Goal: Information Seeking & Learning: Find specific fact

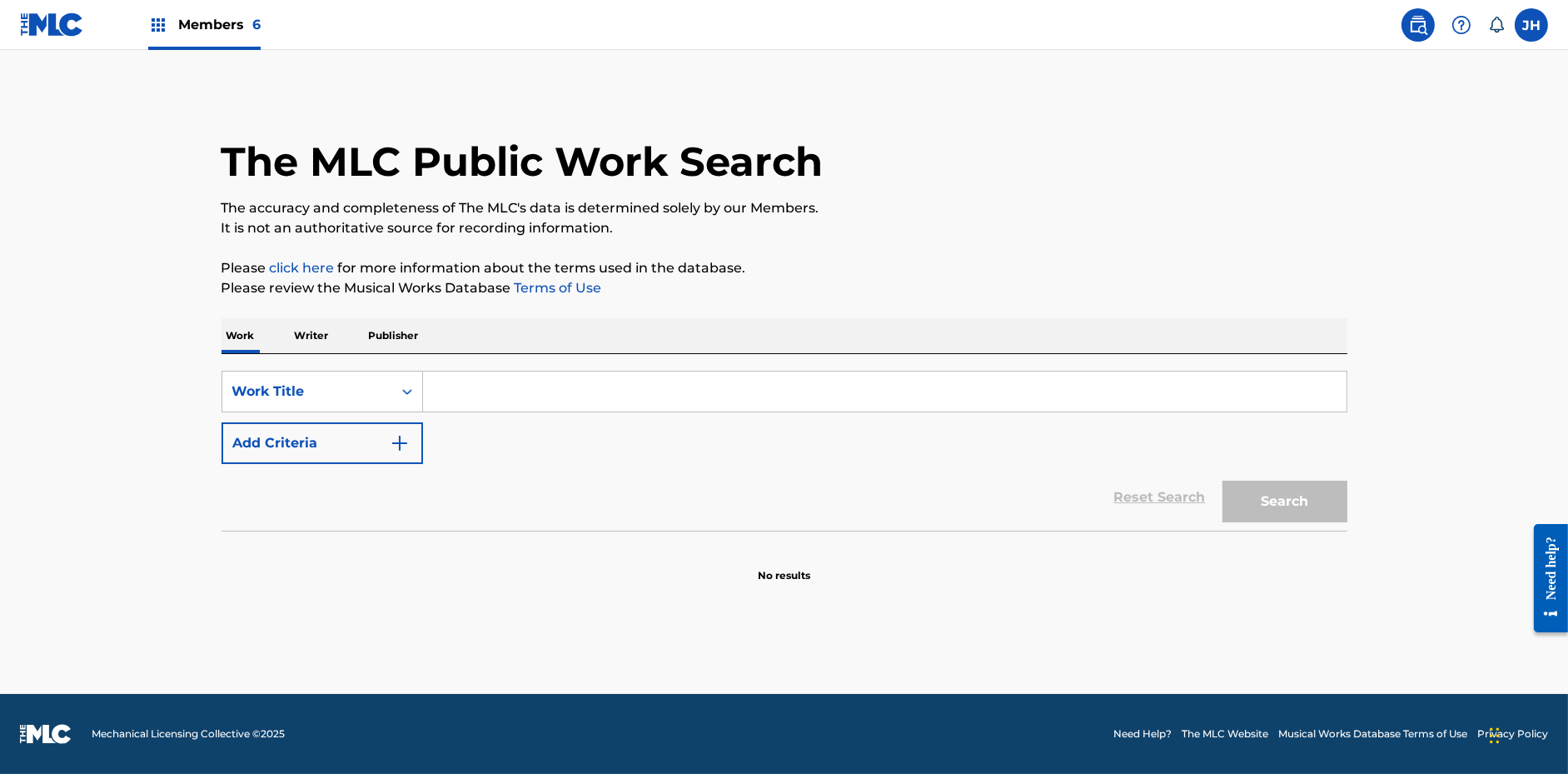
click at [506, 362] on div "SearchWithCriteriae6c90669-aa86-4ee8-9f9c-c0fb29496c80 Work Title Add Criteria …" at bounding box center [784, 442] width 1126 height 176
click at [496, 381] on input "Search Form" at bounding box center [885, 391] width 924 height 40
paste input "In the Rain"
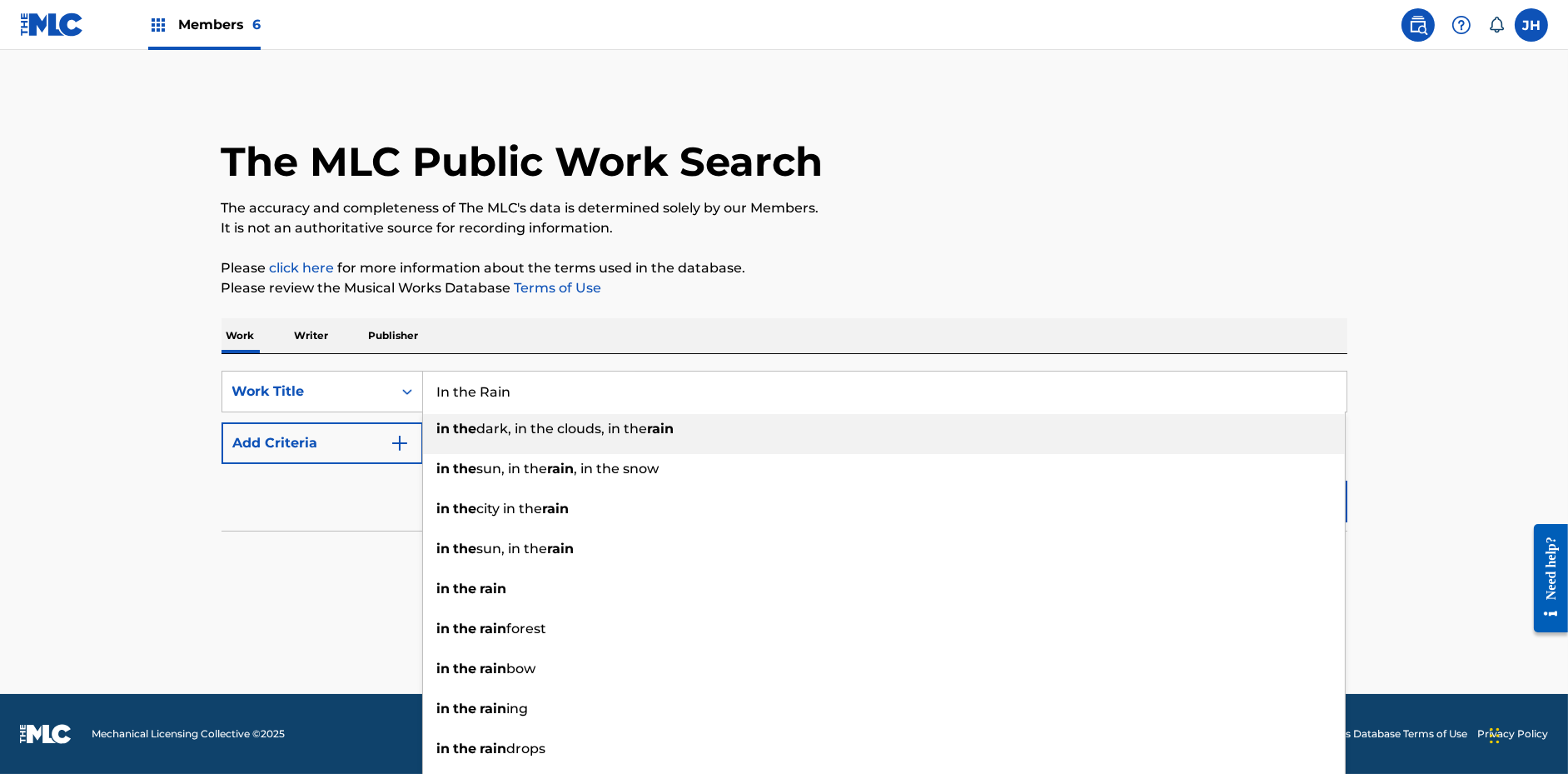
type input "In the Rain"
click at [315, 450] on button "Add Criteria" at bounding box center [323, 443] width 201 height 41
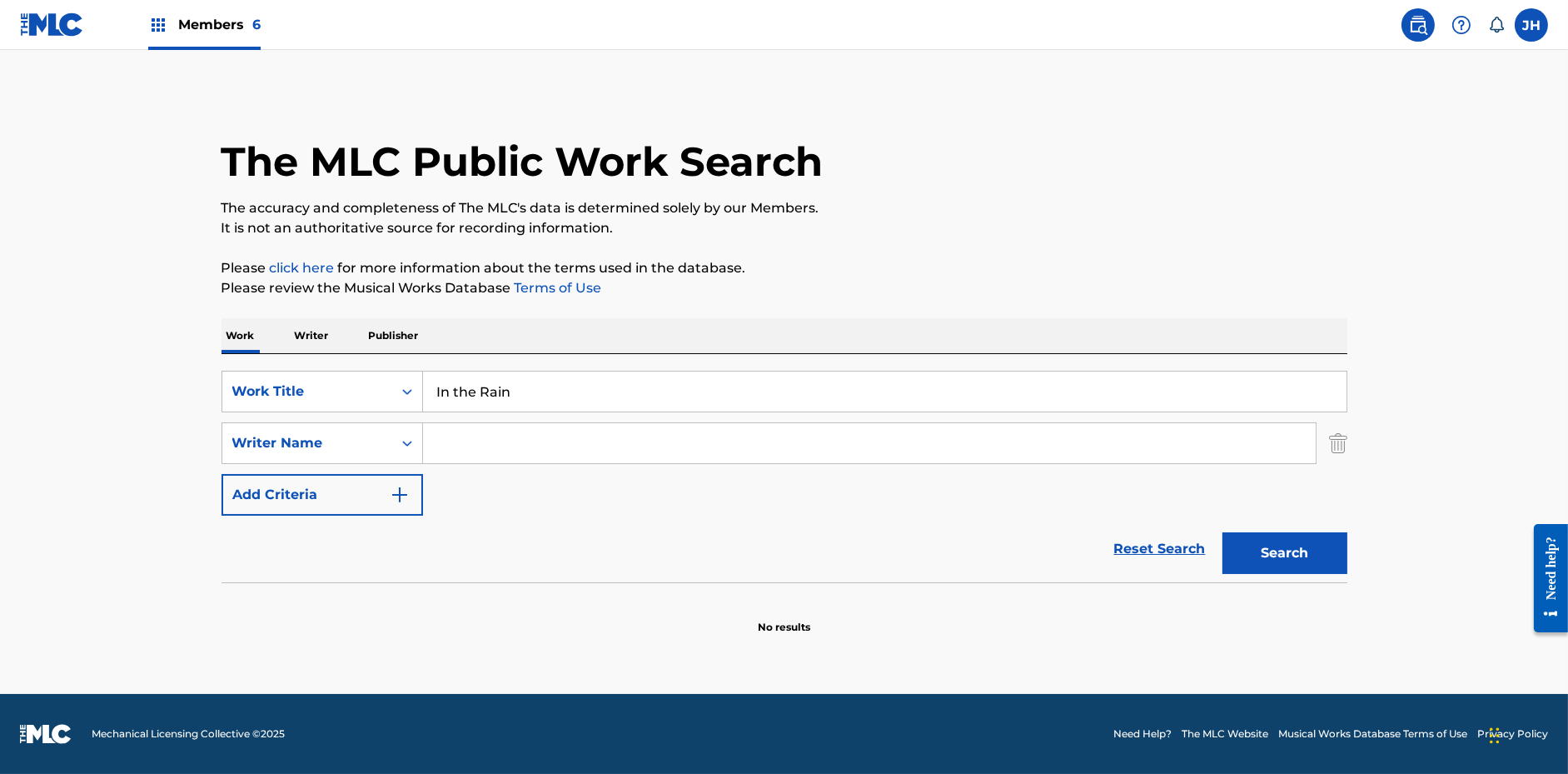
click at [473, 442] on input "Search Form" at bounding box center [869, 443] width 892 height 40
type input "[PERSON_NAME]"
click at [1222, 532] on button "Search" at bounding box center [1284, 553] width 125 height 41
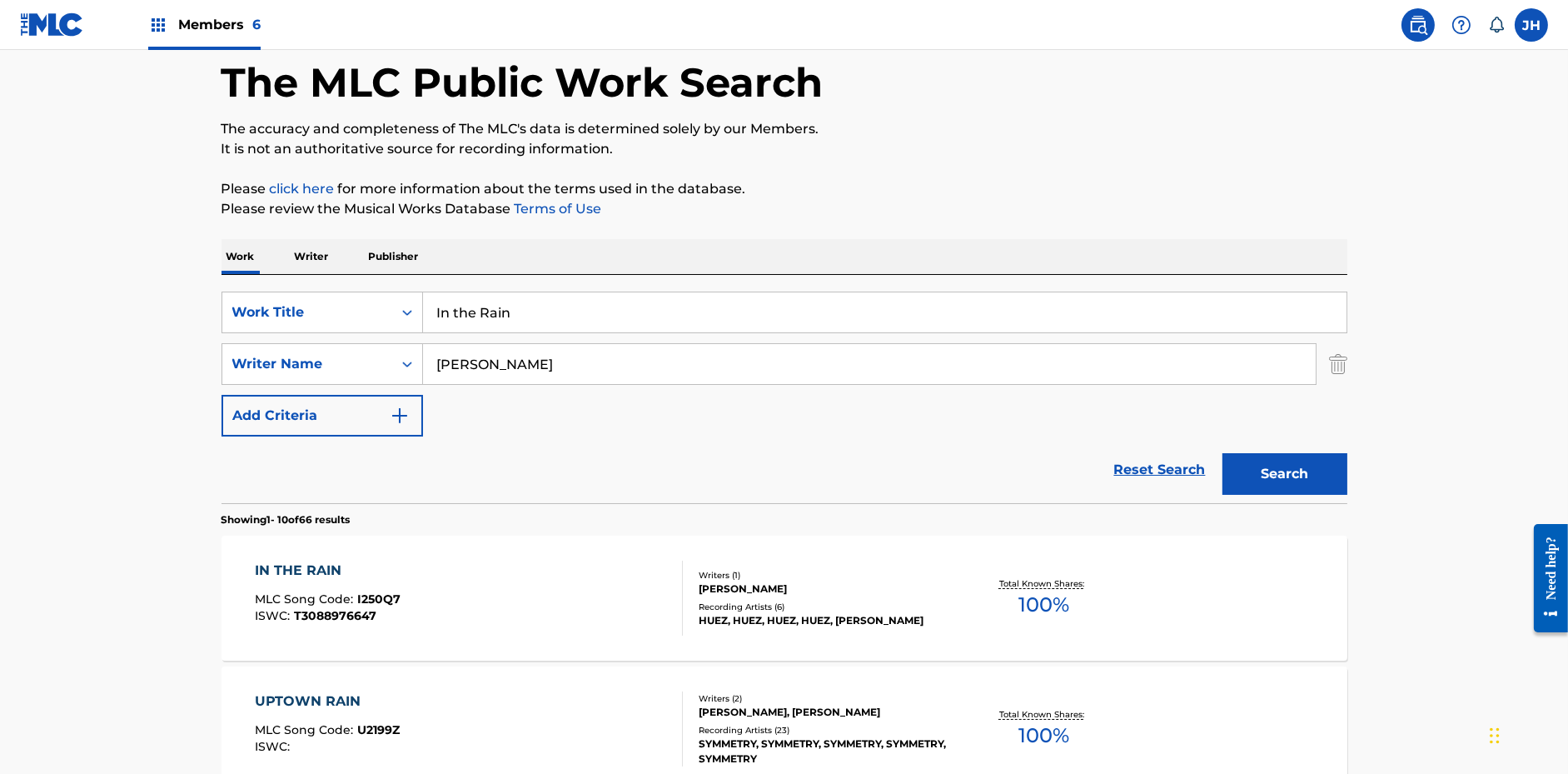
scroll to position [85, 0]
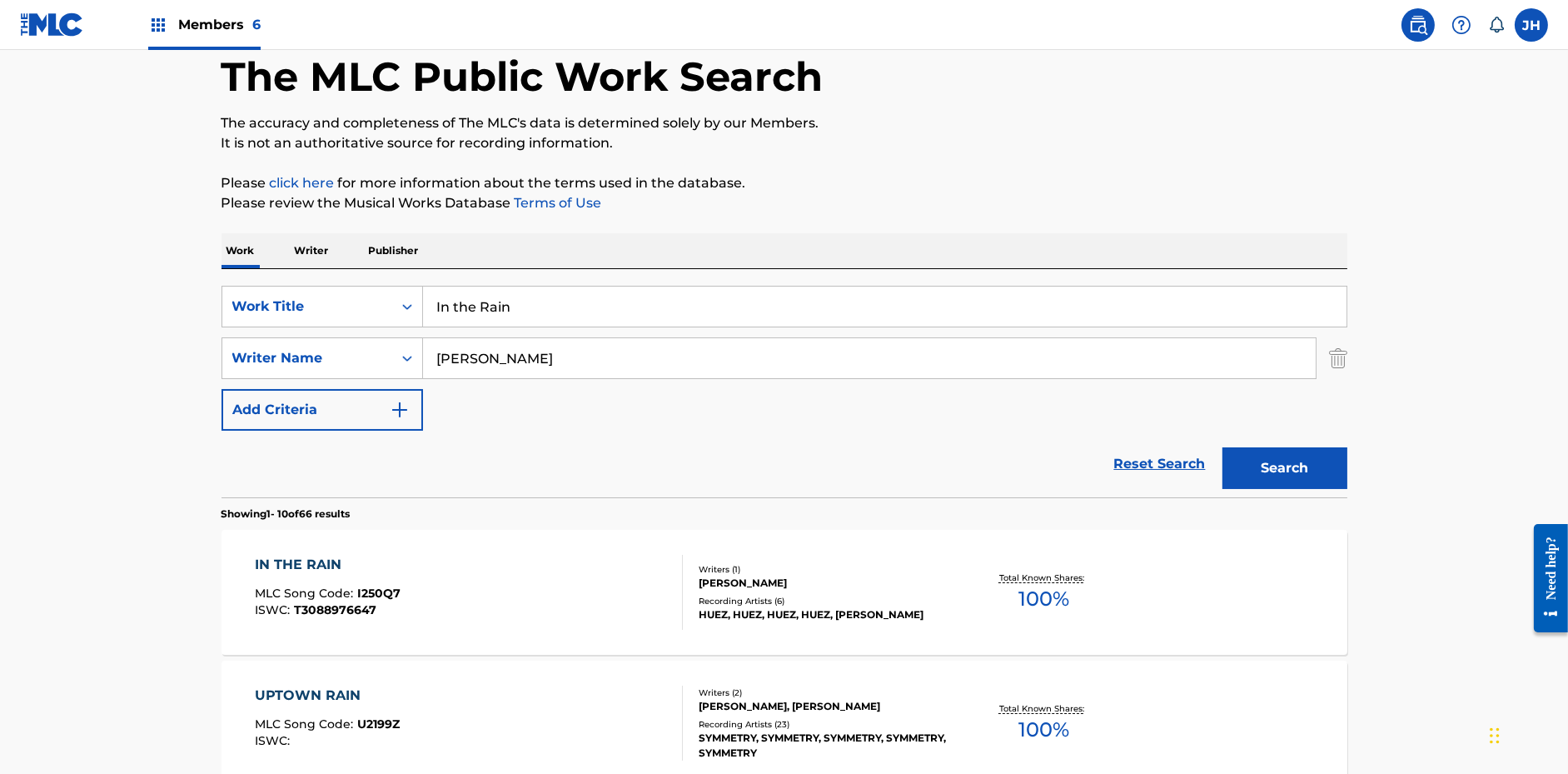
click at [460, 583] on div "IN THE RAIN MLC Song Code : I250Q7 ISWC : T3088976647" at bounding box center [469, 592] width 428 height 75
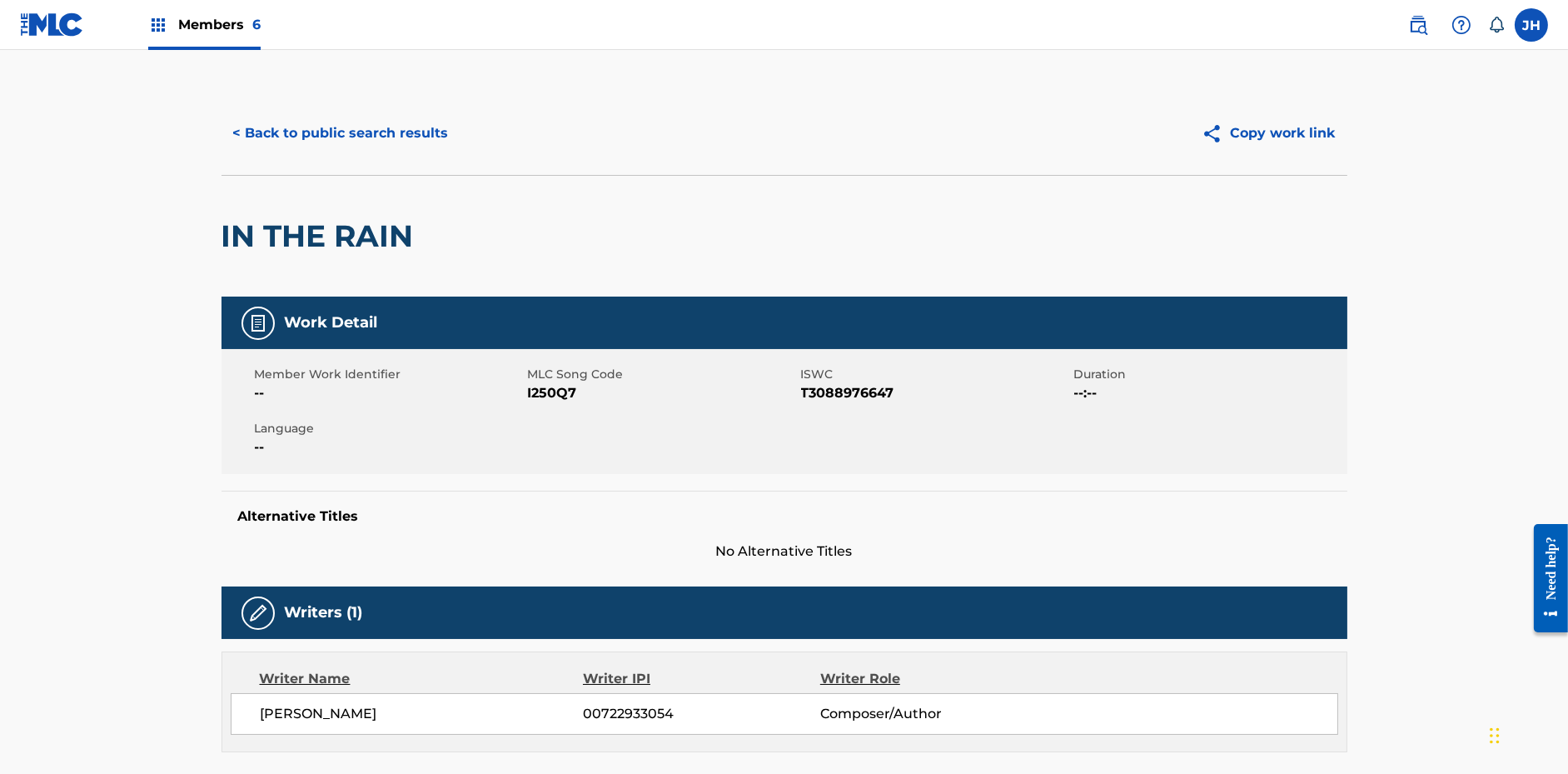
click at [1280, 140] on button "Copy work link" at bounding box center [1268, 133] width 157 height 41
click at [437, 121] on button "< Back to public search results" at bounding box center [341, 133] width 239 height 41
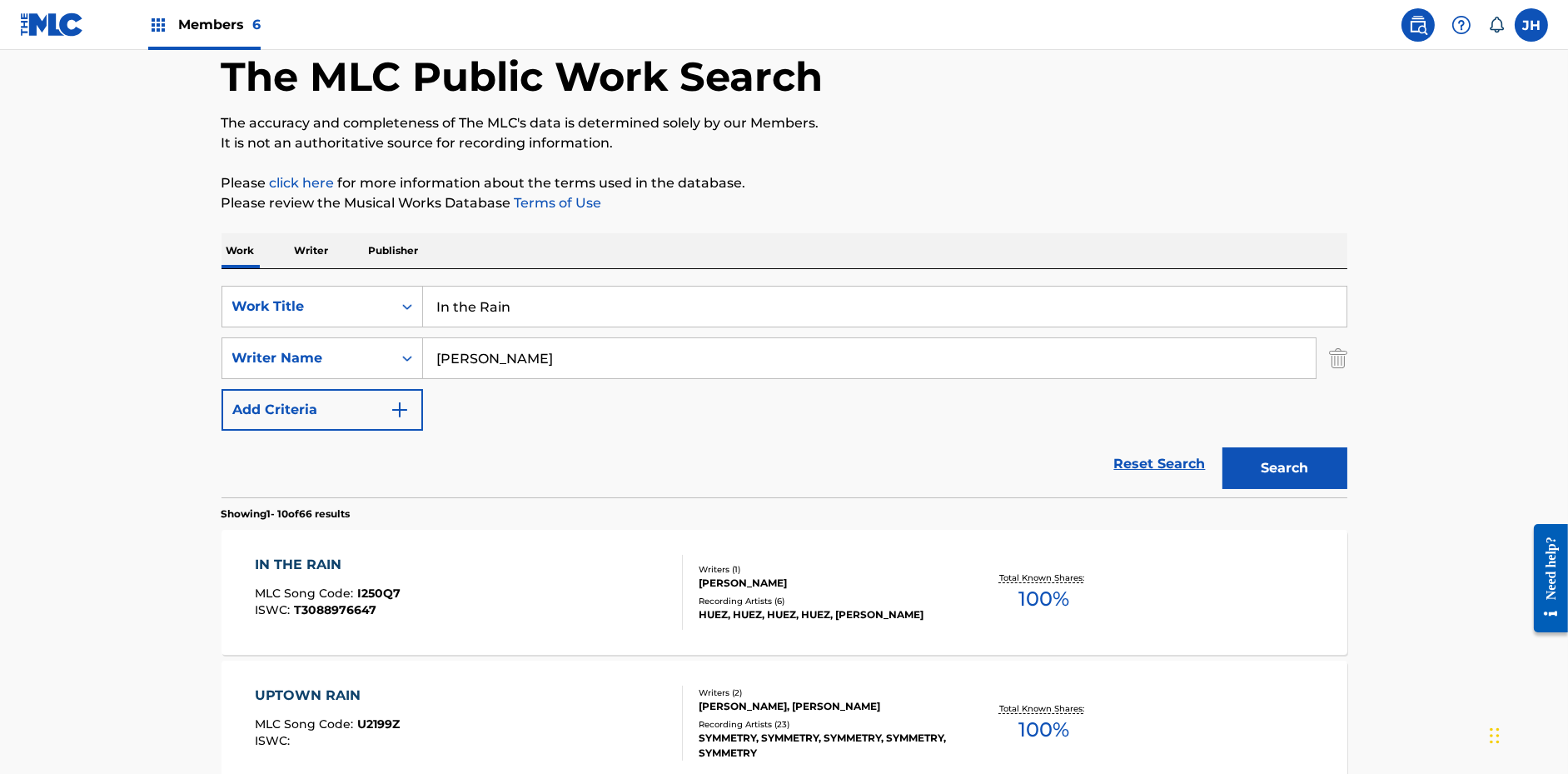
click at [493, 301] on input "In the Rain" at bounding box center [885, 307] width 924 height 40
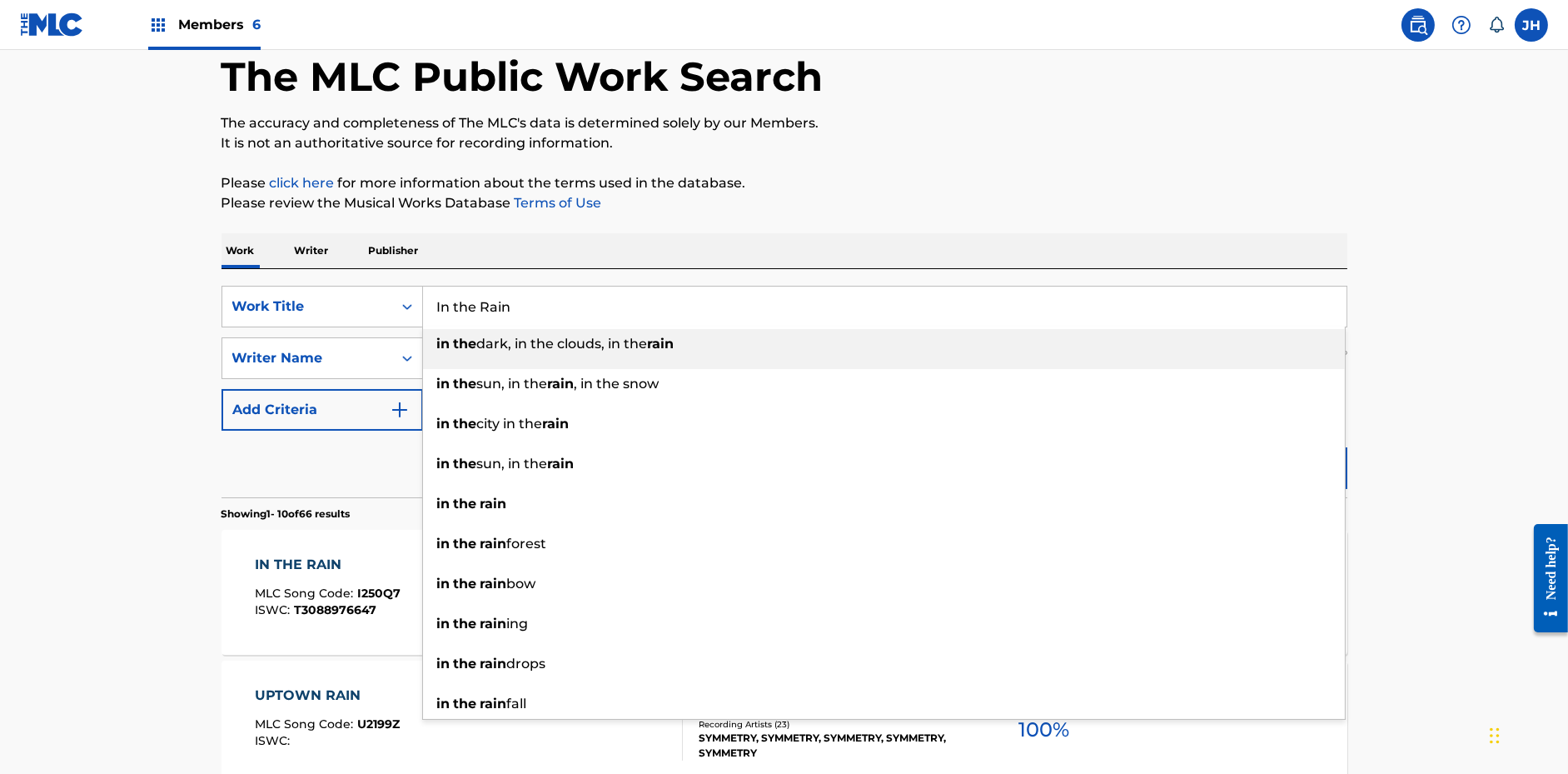
paste input "Amplitude"
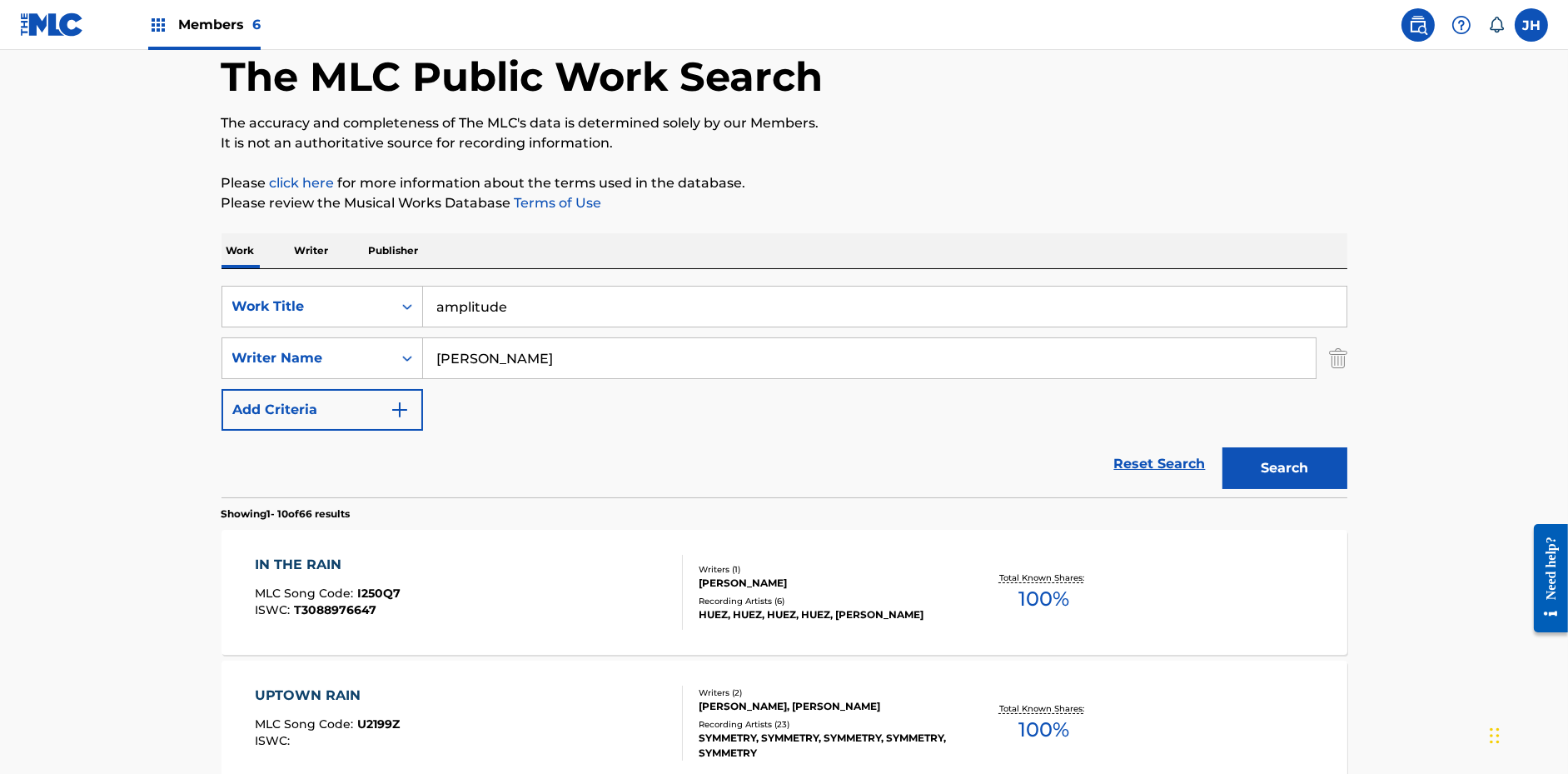
click at [1222, 448] on button "Search" at bounding box center [1284, 468] width 125 height 41
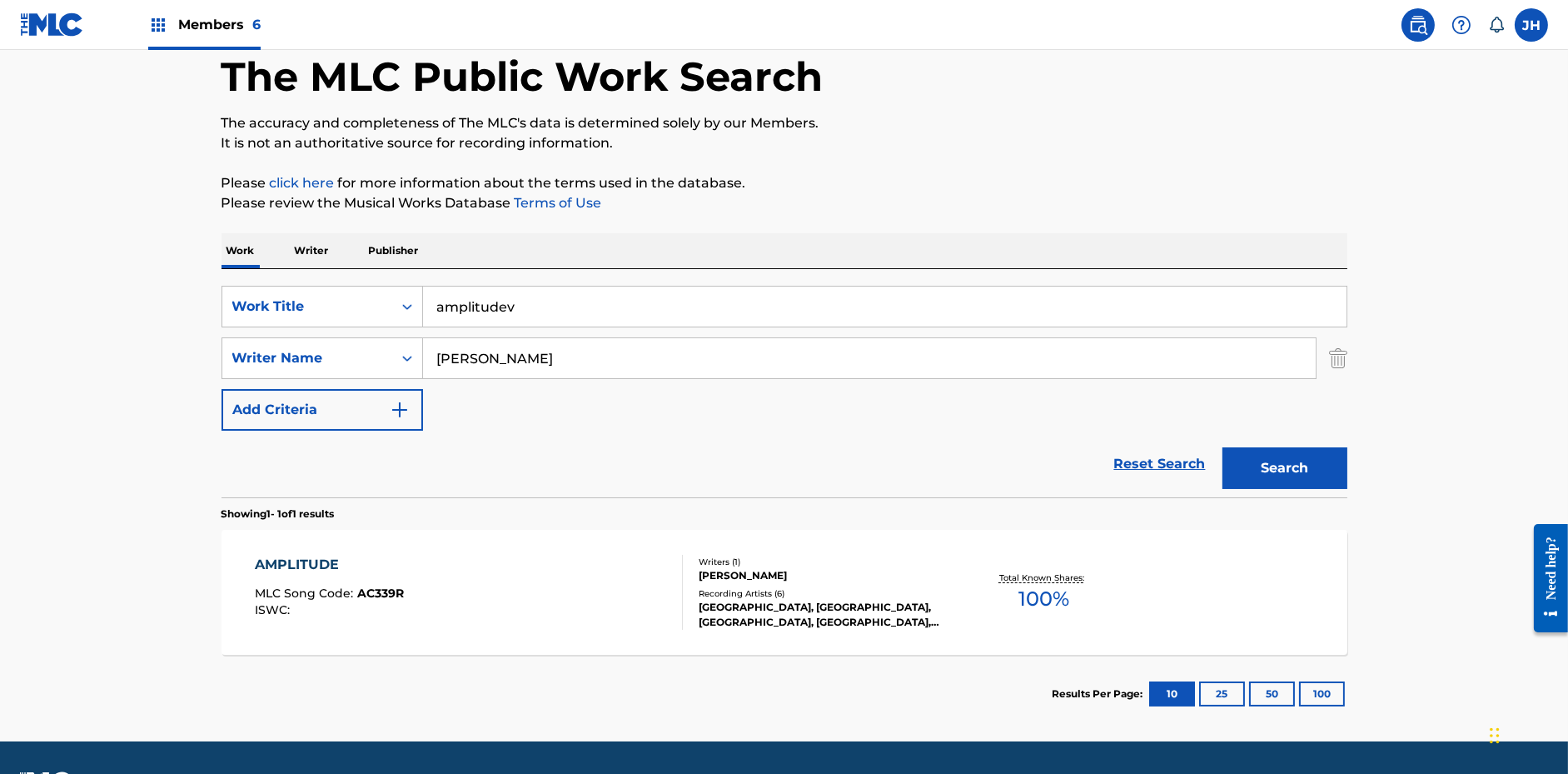
type input "amplitudev"
click at [563, 593] on div "AMPLITUDE MLC Song Code : AC339R ISWC :" at bounding box center [469, 592] width 428 height 75
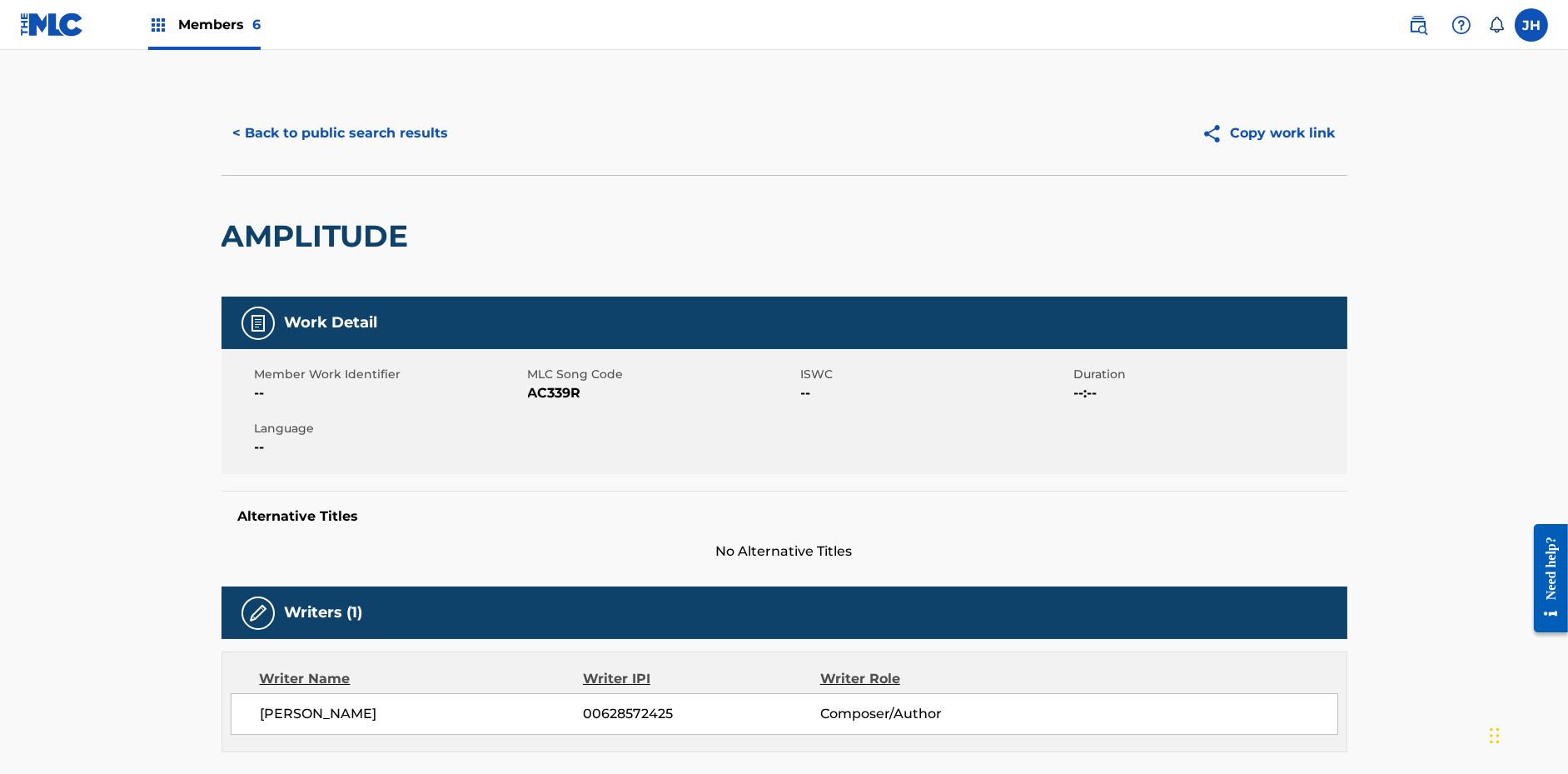
click at [1280, 134] on button "Copy work link" at bounding box center [1268, 133] width 157 height 41
click at [424, 133] on button "< Back to public search results" at bounding box center [341, 133] width 239 height 41
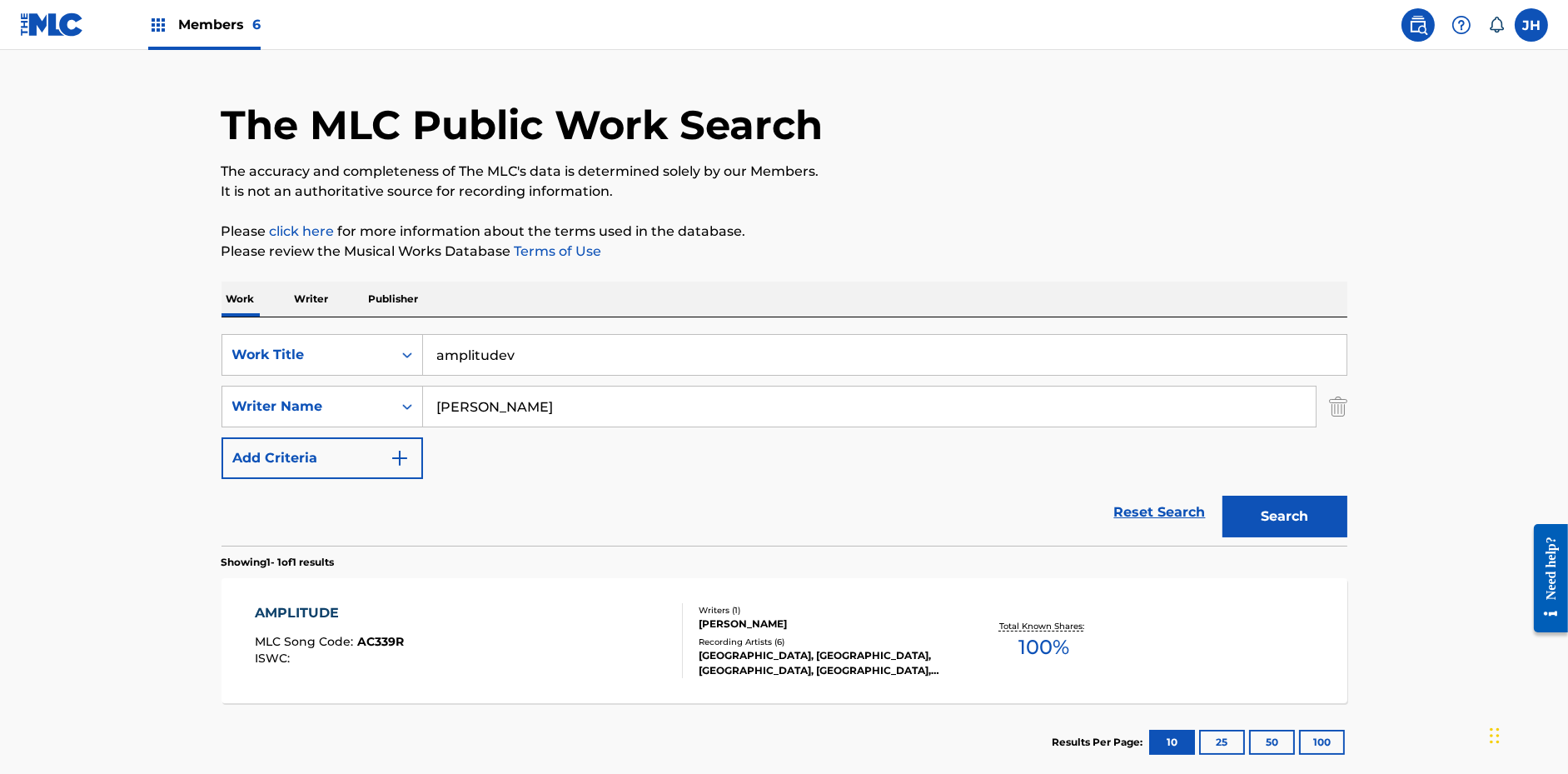
click at [571, 358] on input "amplitudev" at bounding box center [885, 355] width 924 height 40
paste input "Daylight"
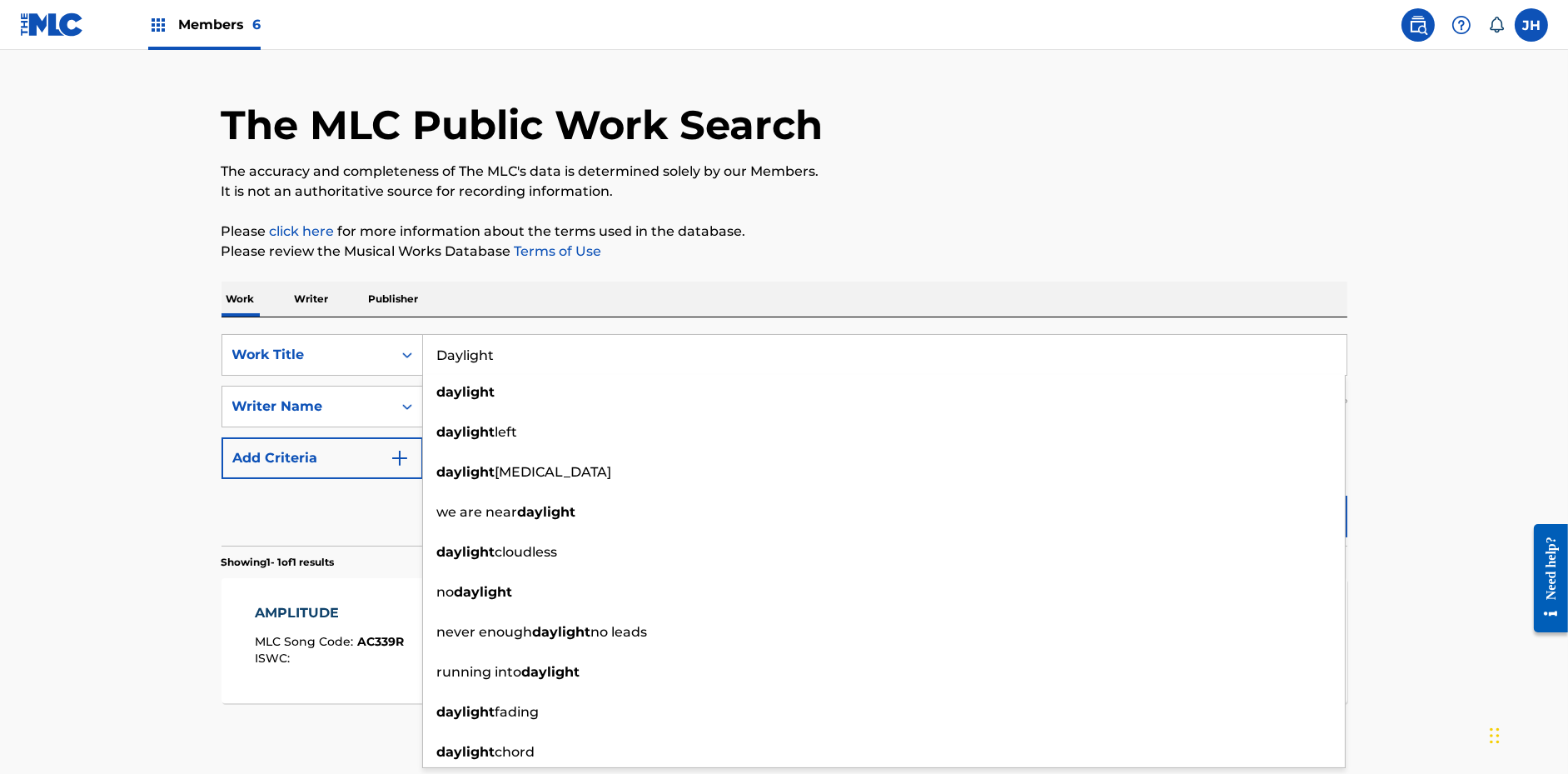
type input "Daylight"
click at [917, 295] on div "Work Writer Publisher" at bounding box center [784, 298] width 1126 height 35
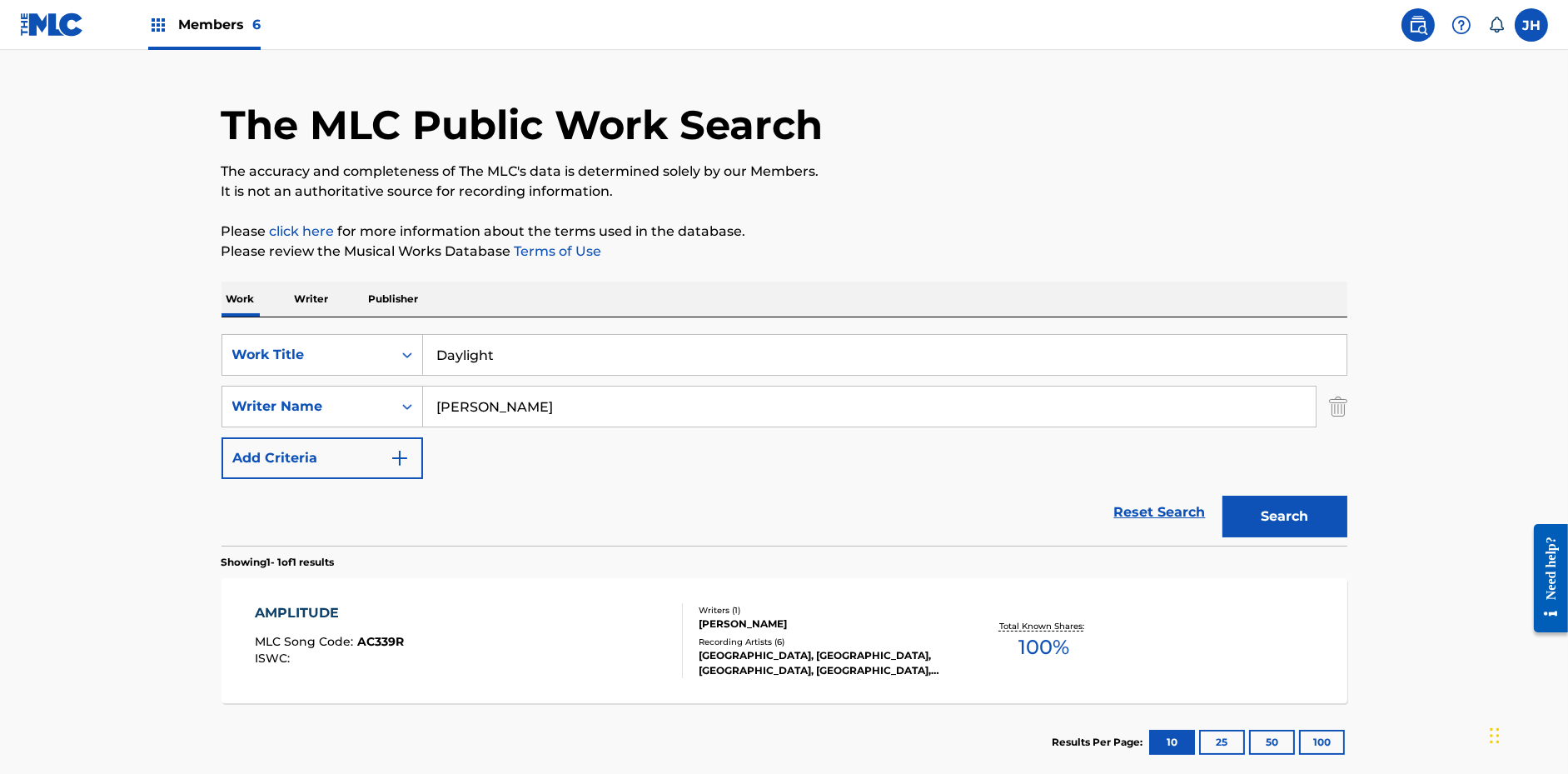
click at [1254, 500] on button "Search" at bounding box center [1284, 516] width 125 height 41
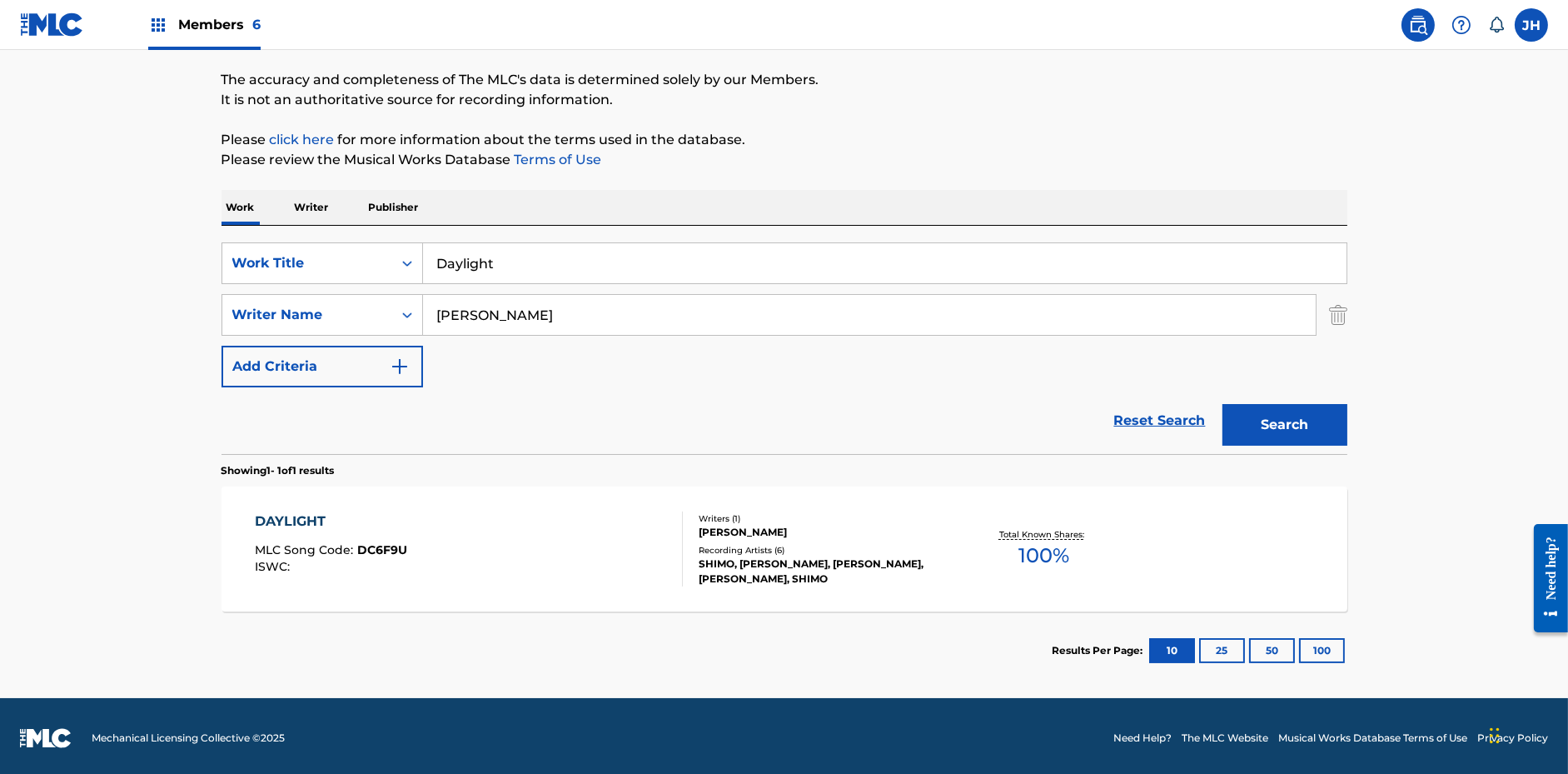
scroll to position [131, 0]
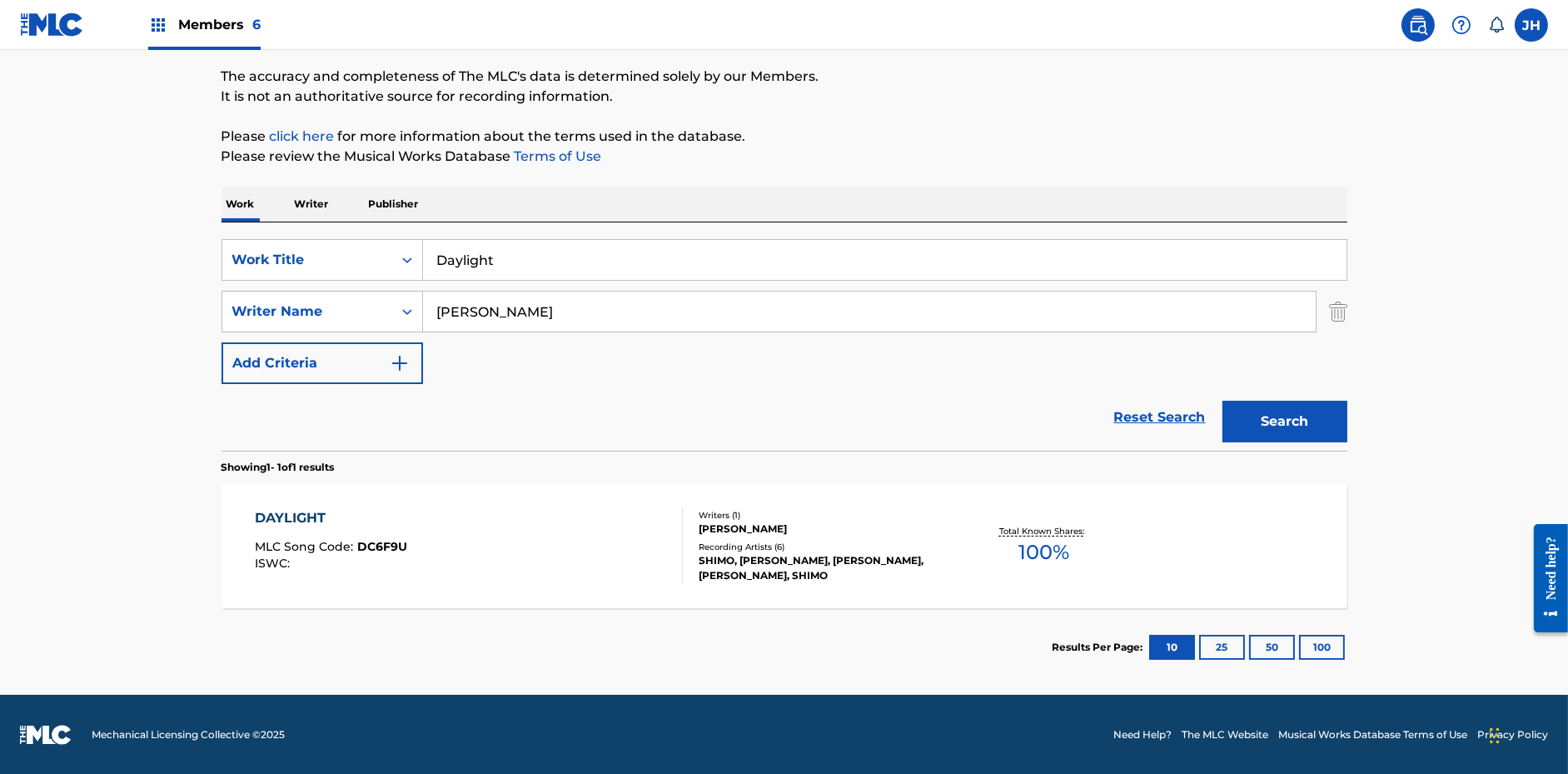
click at [625, 547] on div "DAYLIGHT MLC Song Code : DC6F9U ISWC :" at bounding box center [469, 545] width 428 height 75
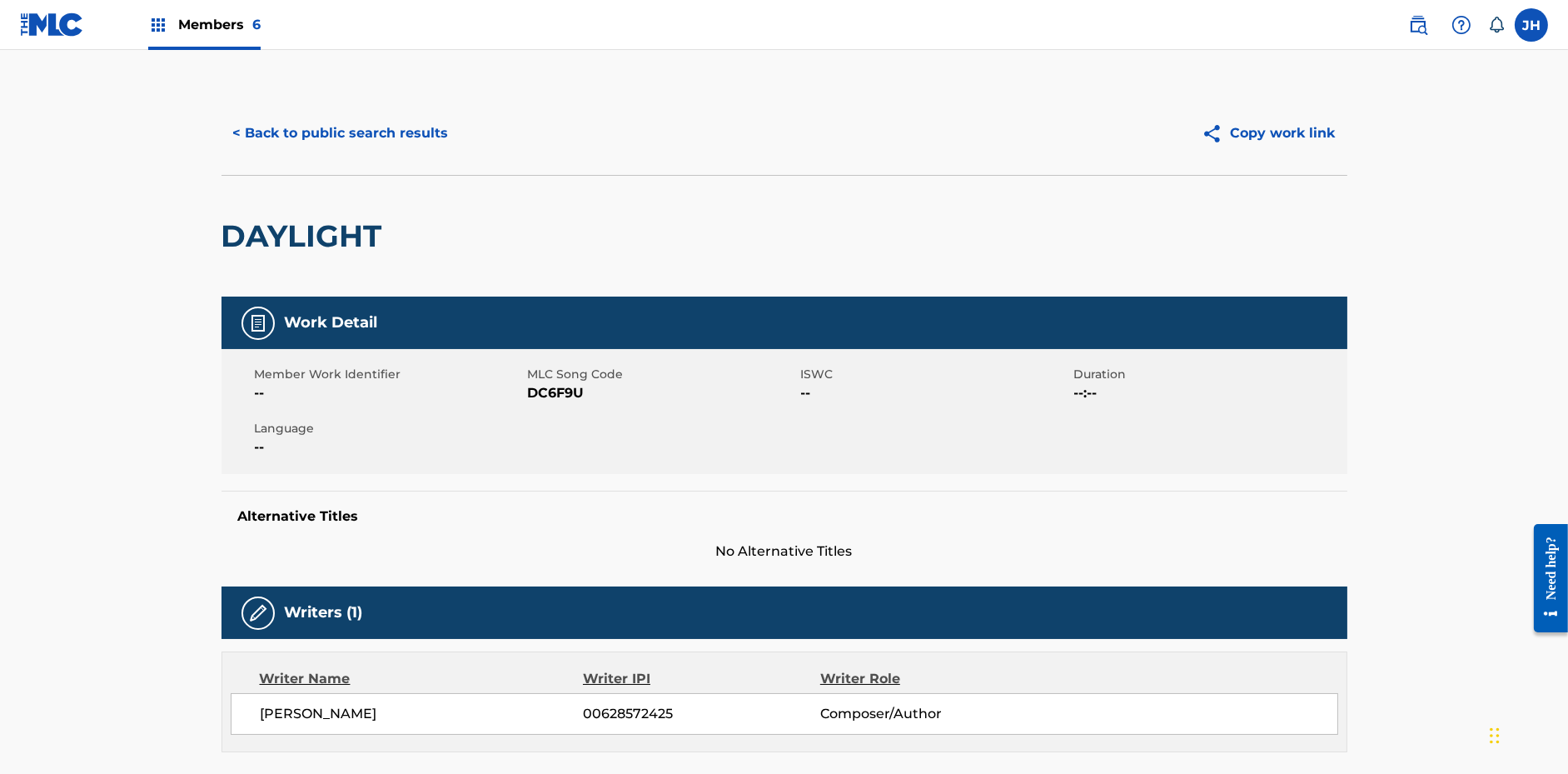
click at [1235, 138] on button "Copy work link" at bounding box center [1268, 133] width 157 height 41
click at [343, 102] on div "< Back to public search results Copy work link" at bounding box center [784, 133] width 1126 height 84
click at [345, 121] on button "< Back to public search results" at bounding box center [341, 133] width 239 height 41
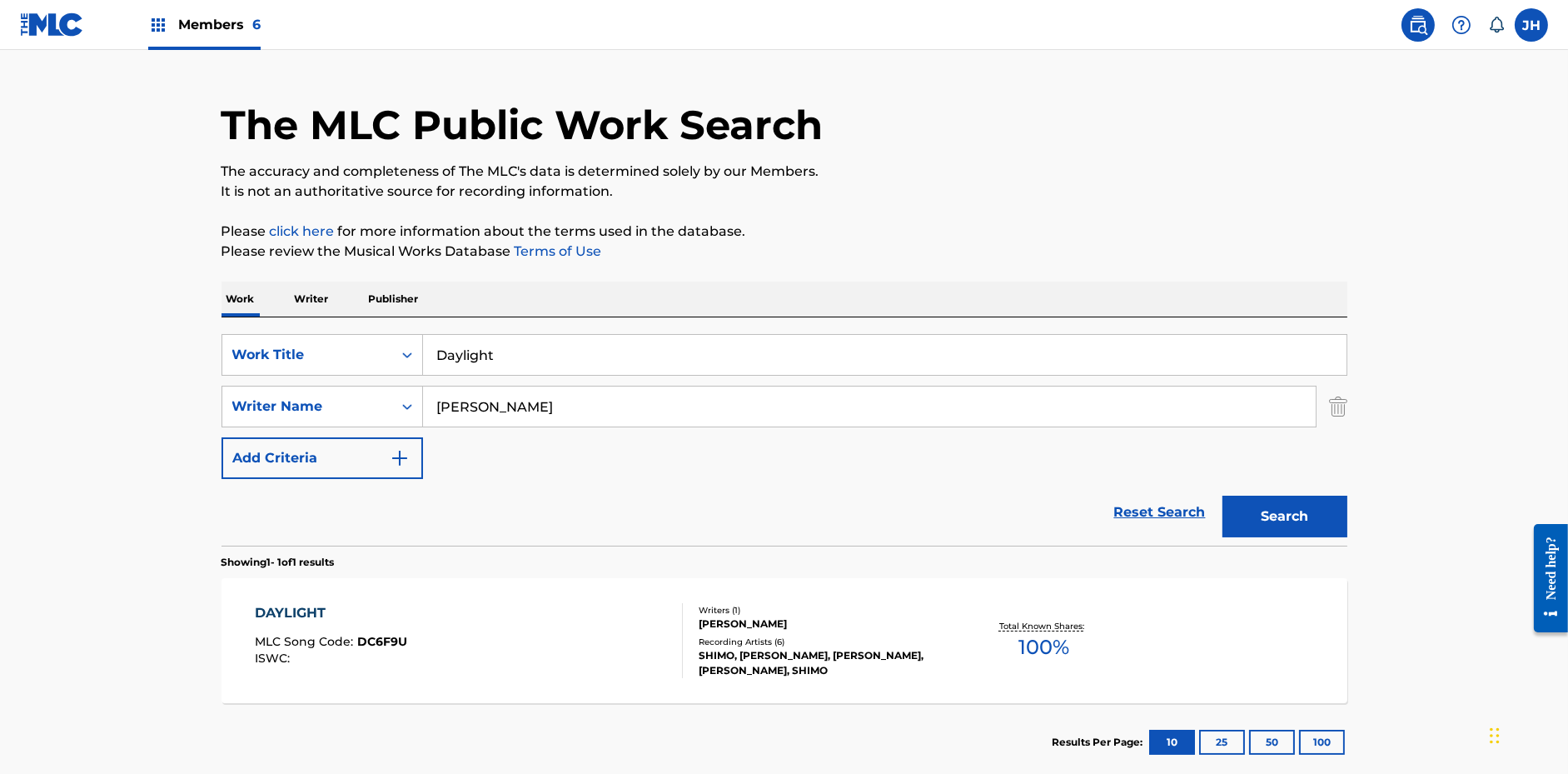
click at [563, 352] on input "Daylight" at bounding box center [885, 355] width 924 height 40
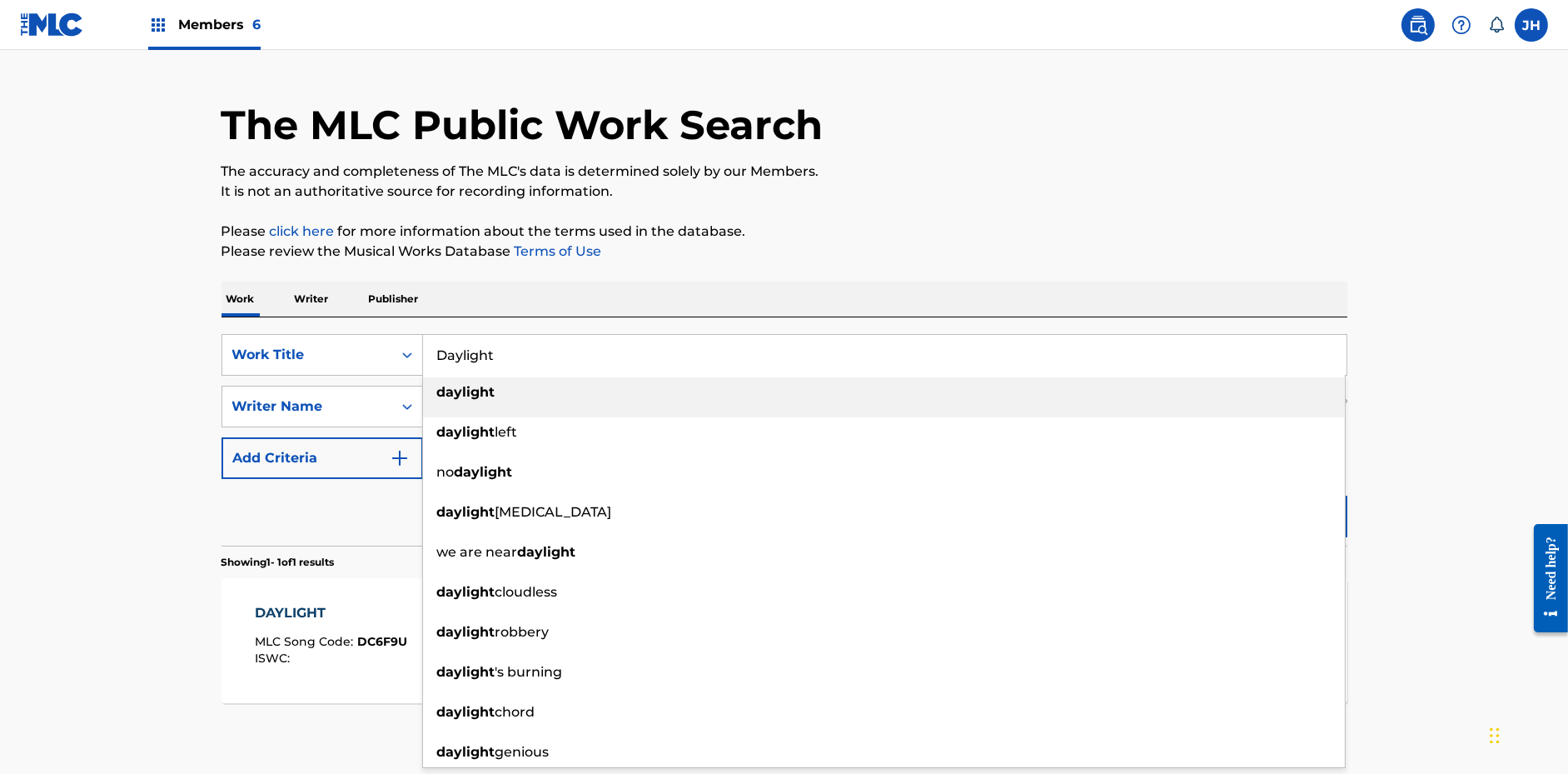
click at [563, 352] on input "Daylight" at bounding box center [885, 355] width 924 height 40
paste input "Ascen"
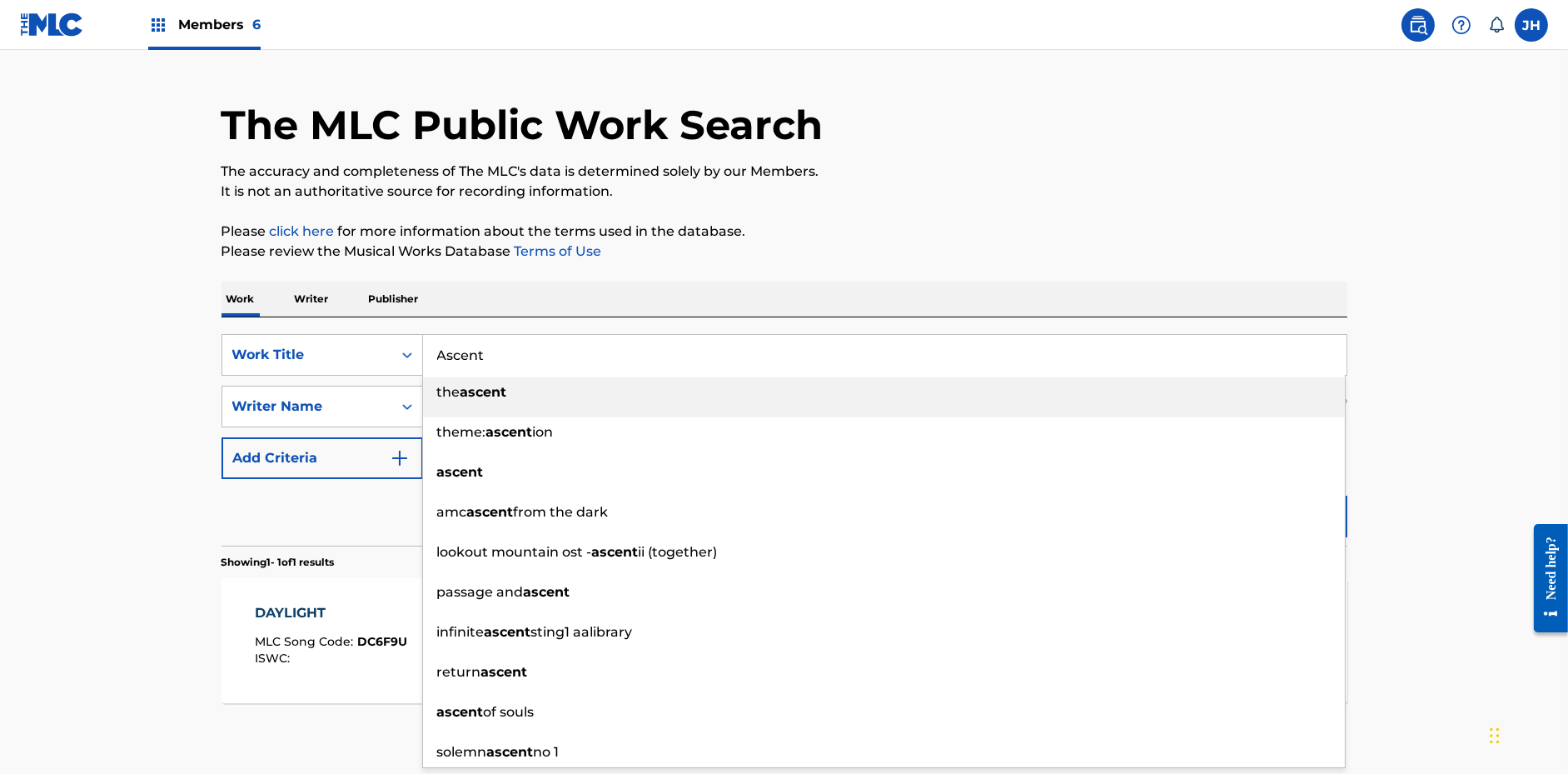
type input "Ascent"
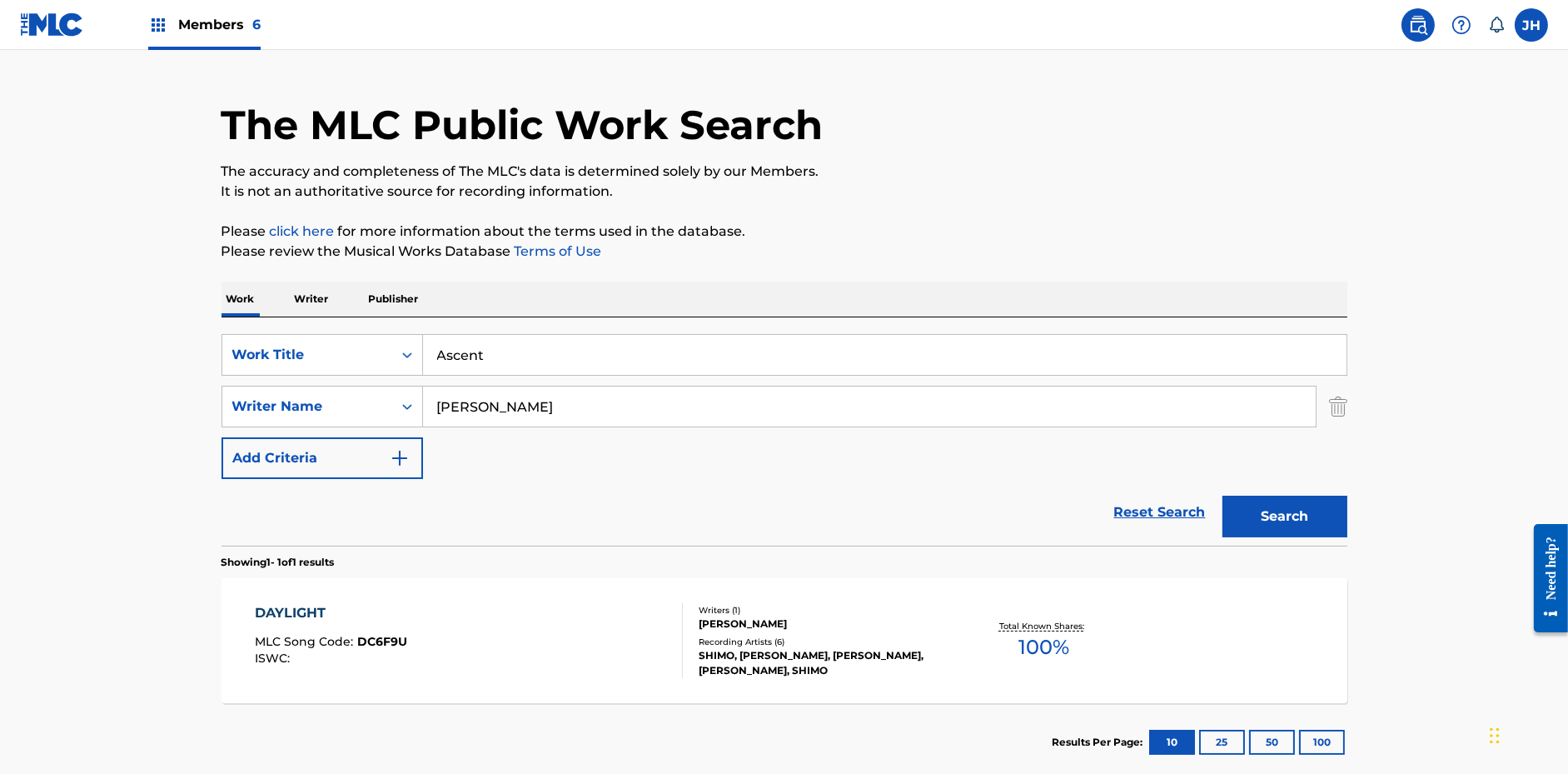
click at [839, 219] on div "The MLC Public Work Search The accuracy and completeness of The MLC's data is d…" at bounding box center [784, 418] width 1165 height 726
click at [1270, 518] on button "Search" at bounding box center [1284, 516] width 125 height 41
click at [914, 624] on div "[PERSON_NAME]" at bounding box center [825, 631] width 252 height 15
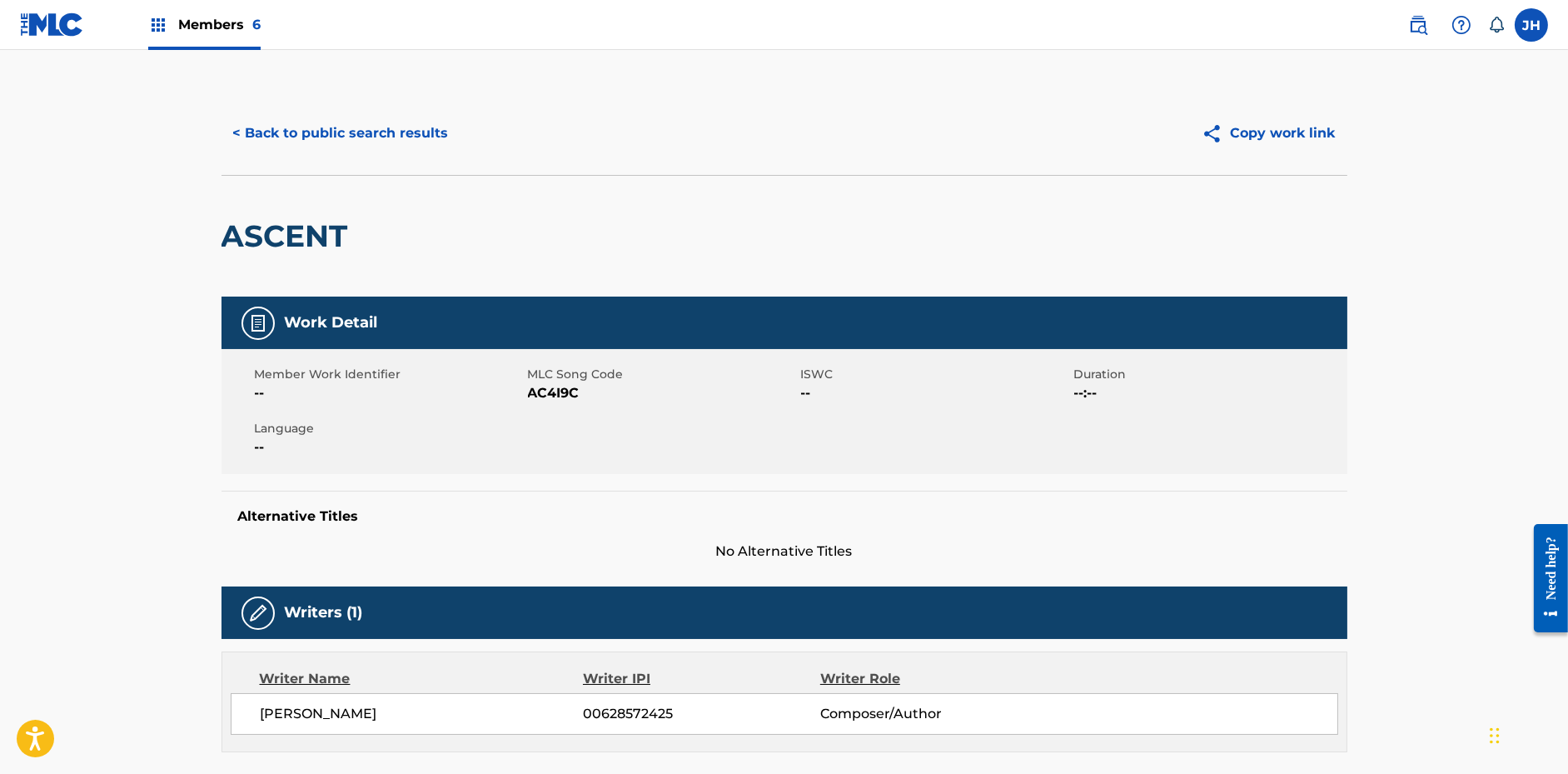
click at [374, 133] on button "< Back to public search results" at bounding box center [341, 133] width 239 height 41
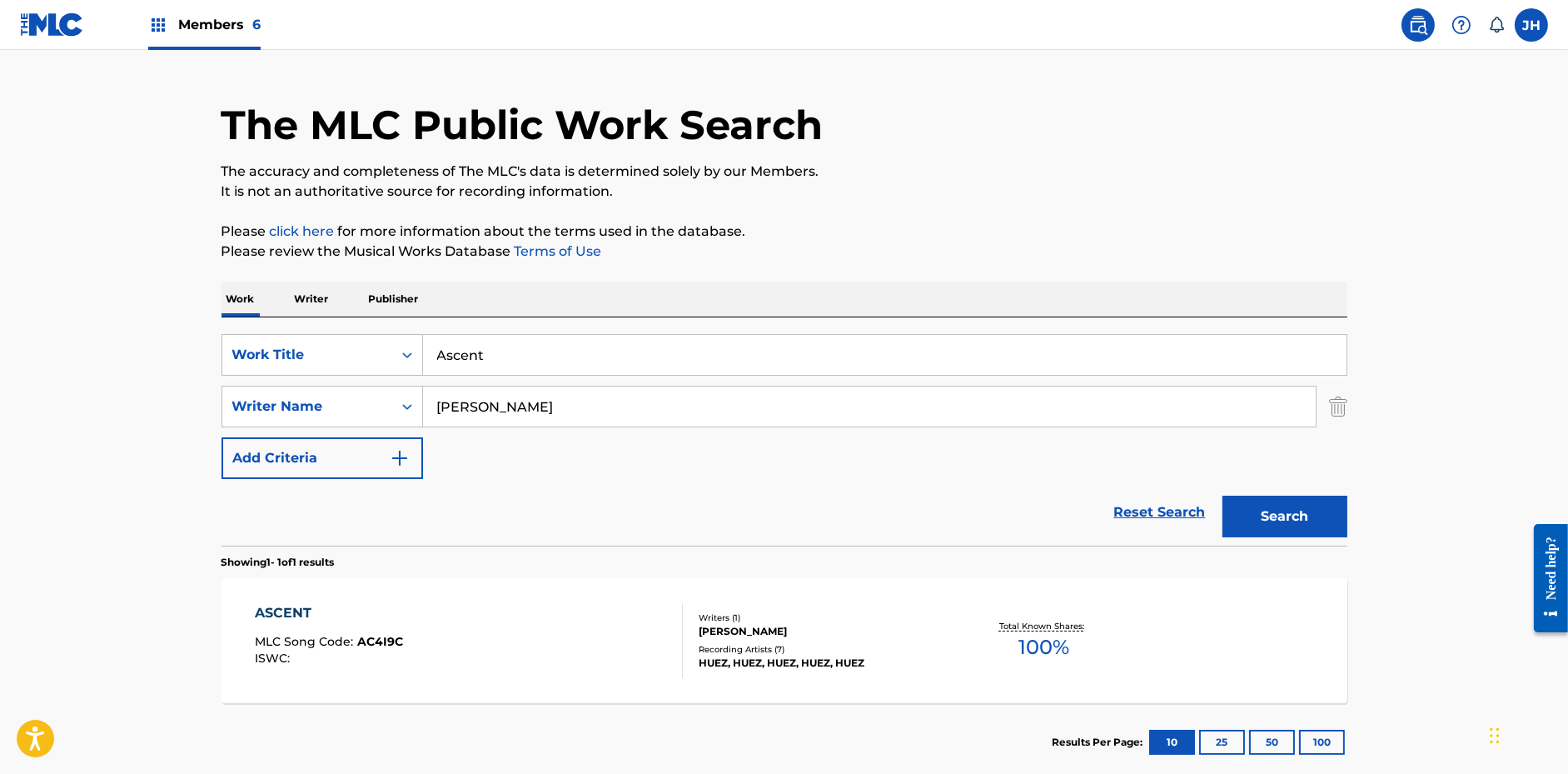
click at [589, 354] on input "Ascent" at bounding box center [885, 355] width 924 height 40
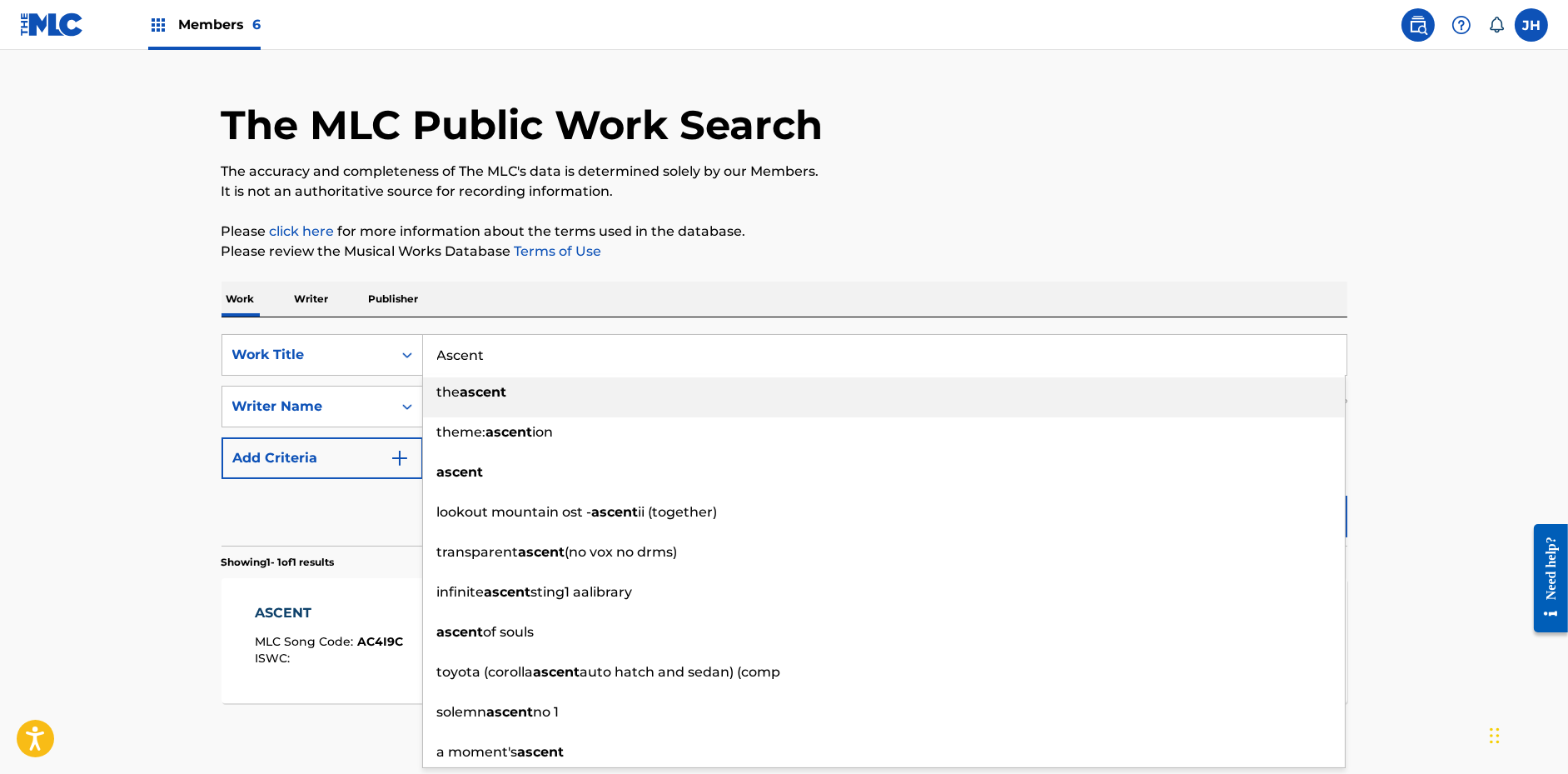
click at [589, 354] on input "Ascent" at bounding box center [885, 355] width 924 height 40
paste input "Pathways"
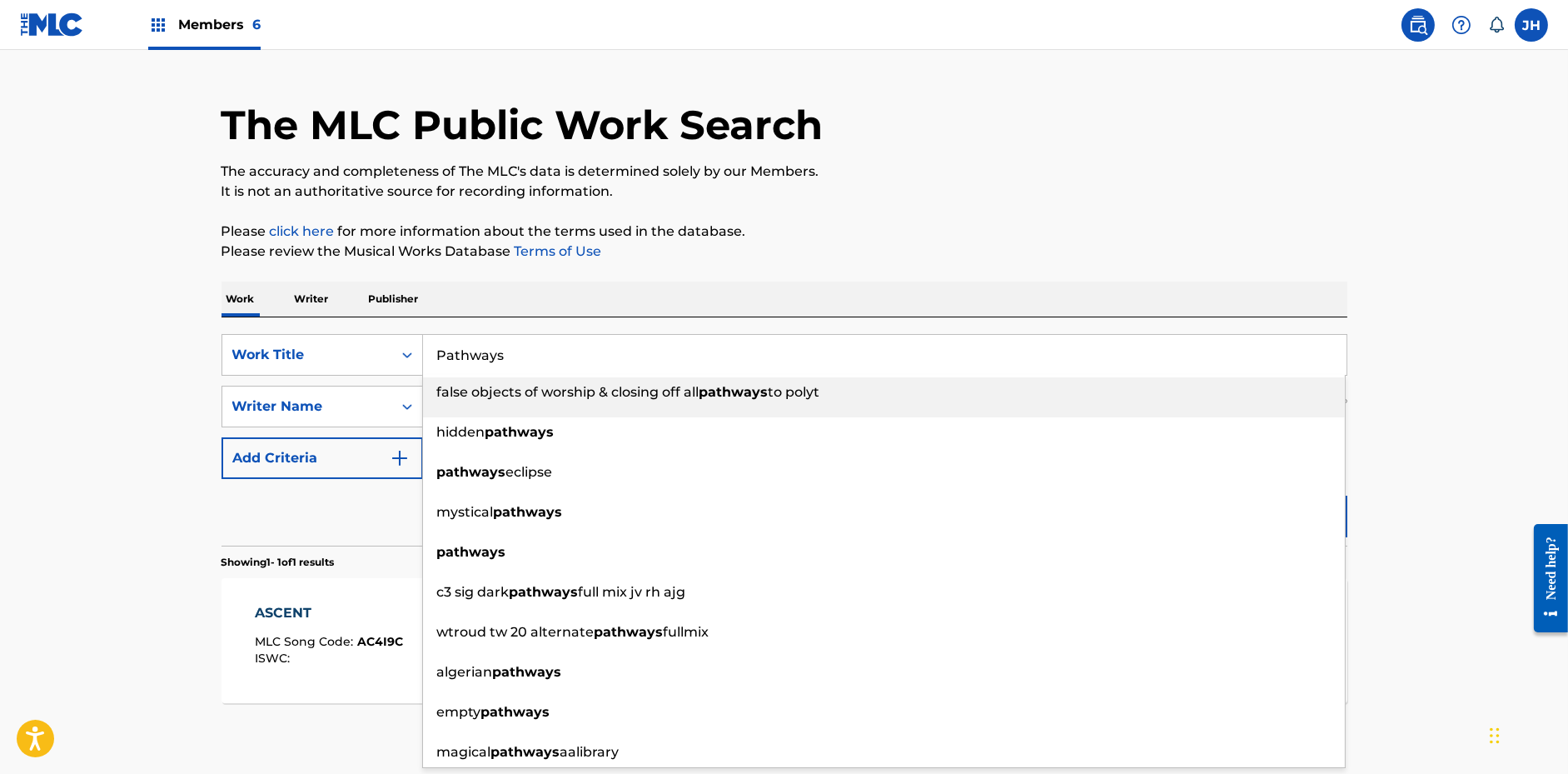
click at [935, 242] on p "Please review the Musical Works Database Terms of Use" at bounding box center [784, 252] width 1126 height 20
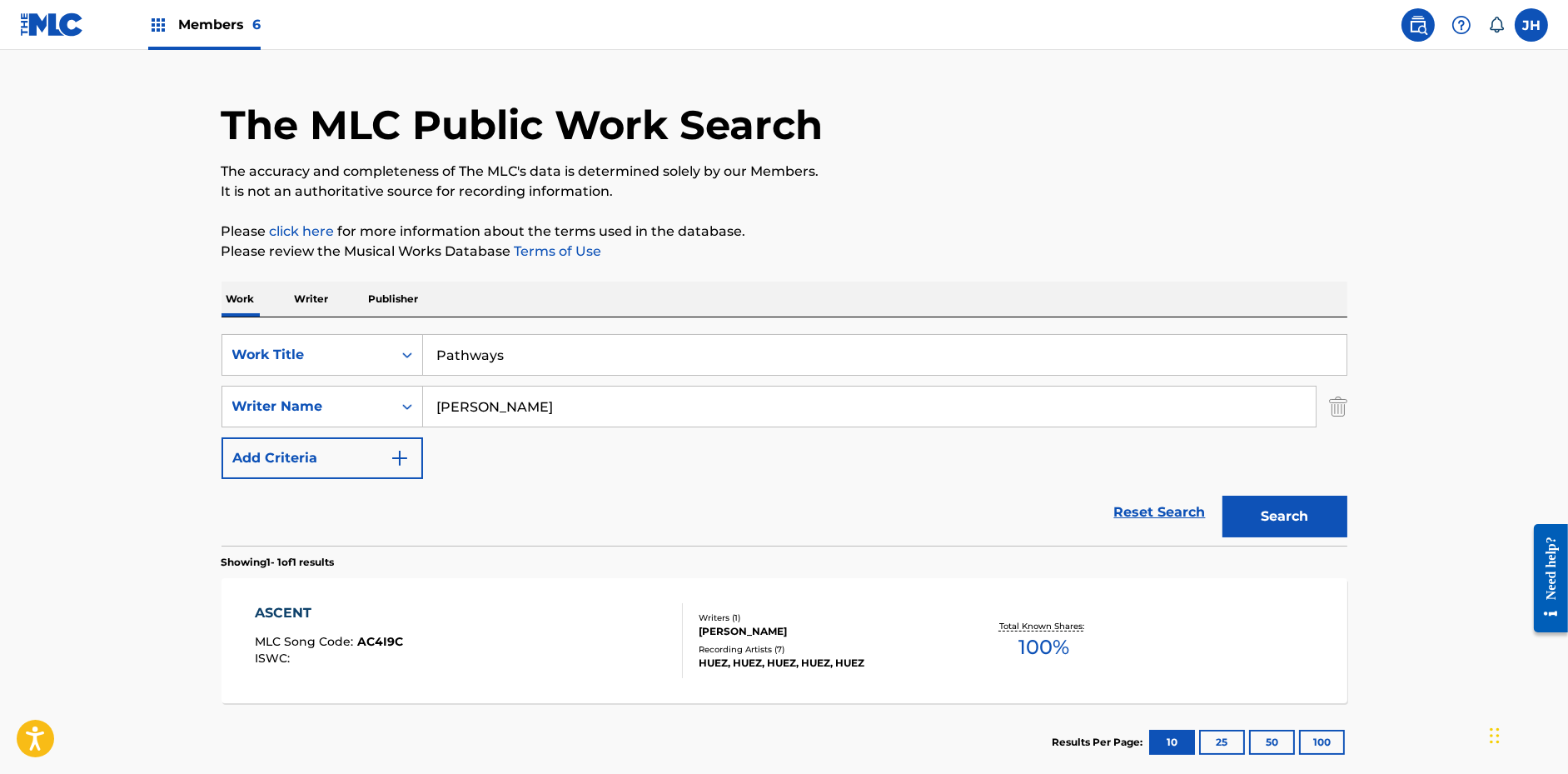
click at [1292, 518] on button "Search" at bounding box center [1284, 516] width 125 height 41
click at [603, 332] on div "SearchWithCriteriae6c90669-aa86-4ee8-9f9c-c0fb29496c80 Work Title Pathways Sear…" at bounding box center [784, 431] width 1126 height 228
click at [598, 352] on input "Pathways" at bounding box center [885, 355] width 924 height 40
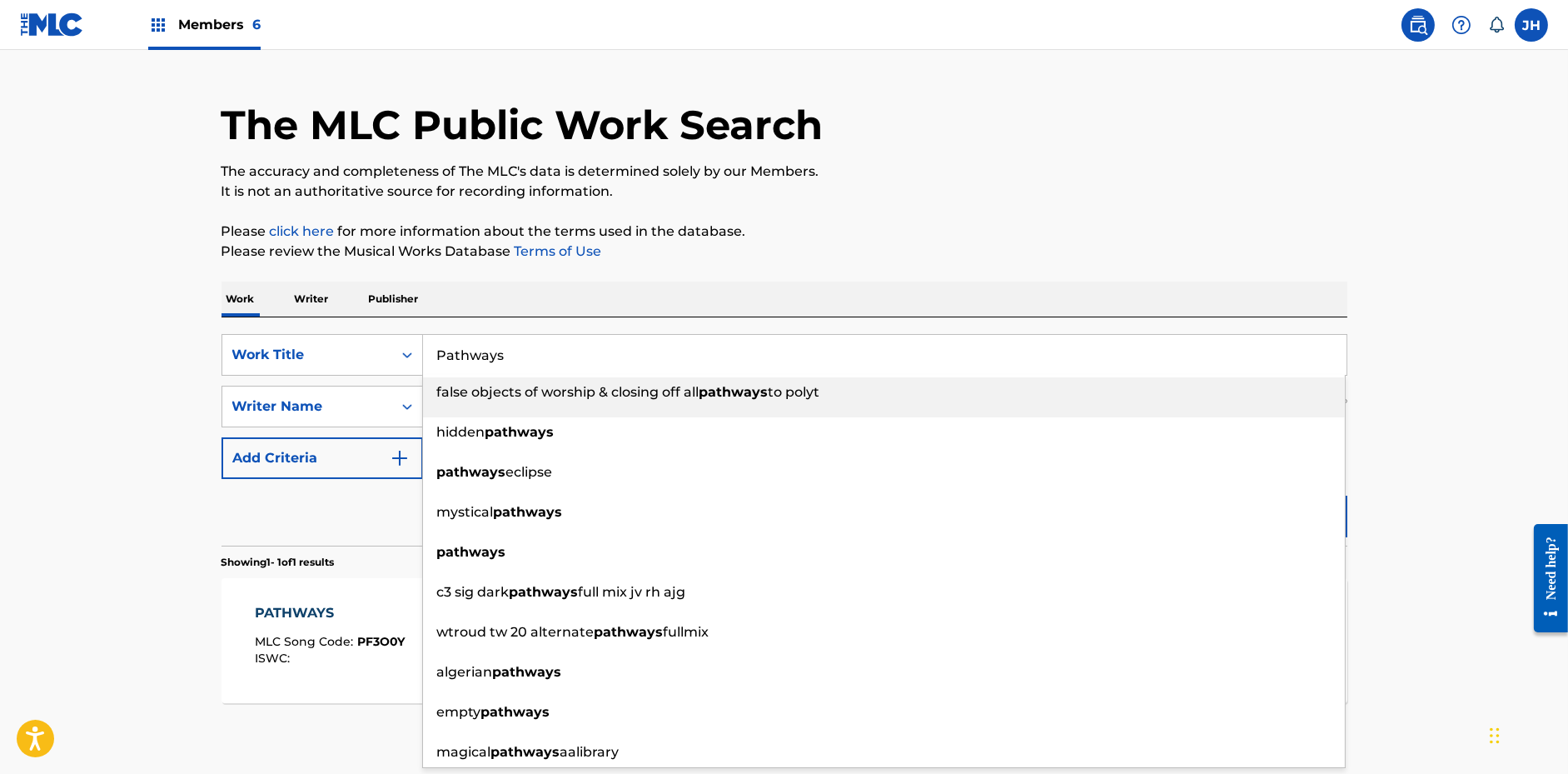
click at [598, 352] on input "Pathways" at bounding box center [885, 355] width 924 height 40
paste input "Moon Cycle"
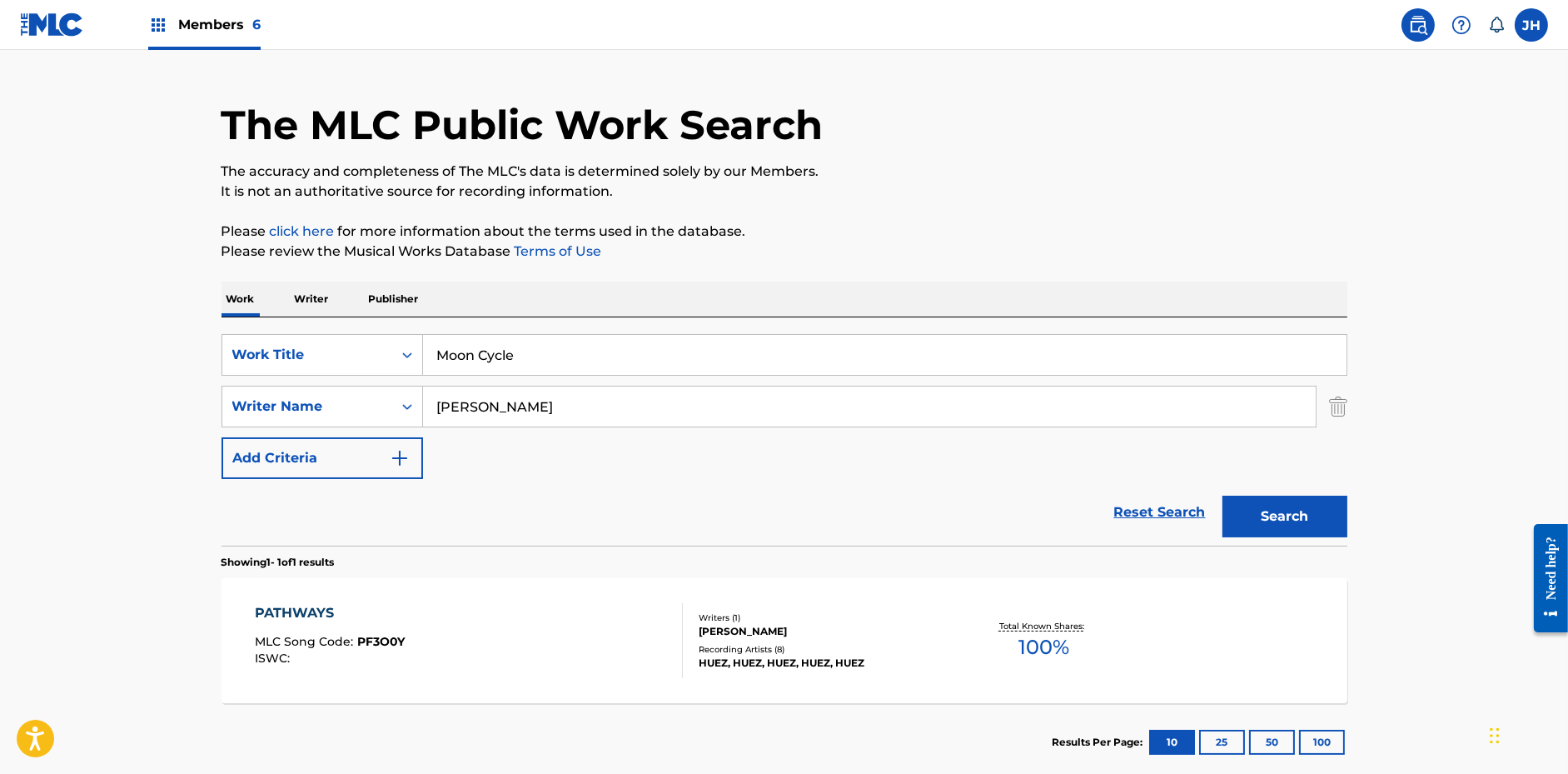
click at [1040, 297] on div "Work Writer Publisher" at bounding box center [784, 298] width 1126 height 35
click at [1245, 507] on button "Search" at bounding box center [1284, 516] width 125 height 41
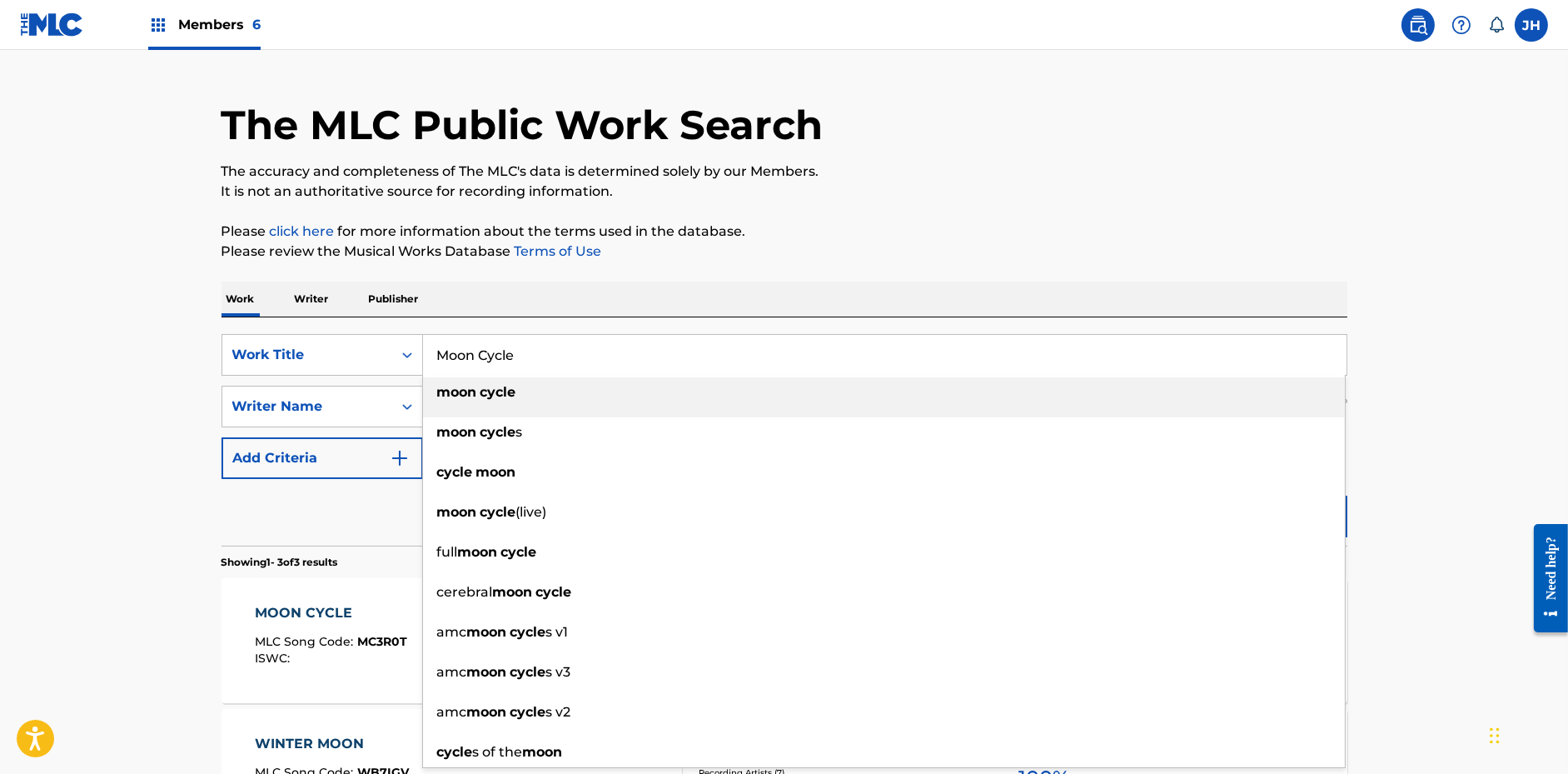
click at [491, 353] on input "Moon Cycle" at bounding box center [885, 355] width 924 height 40
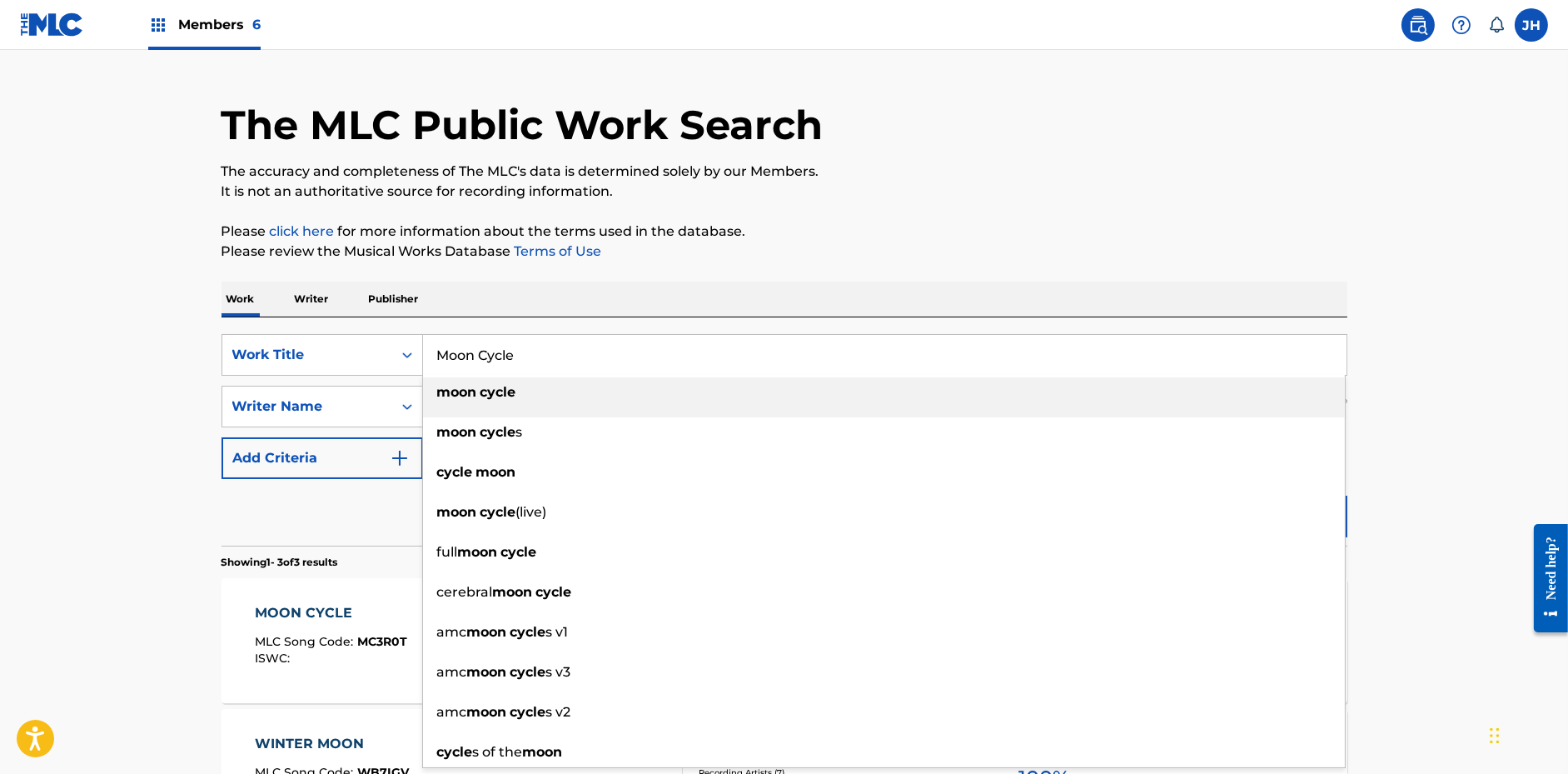
paste input "Ice Blu"
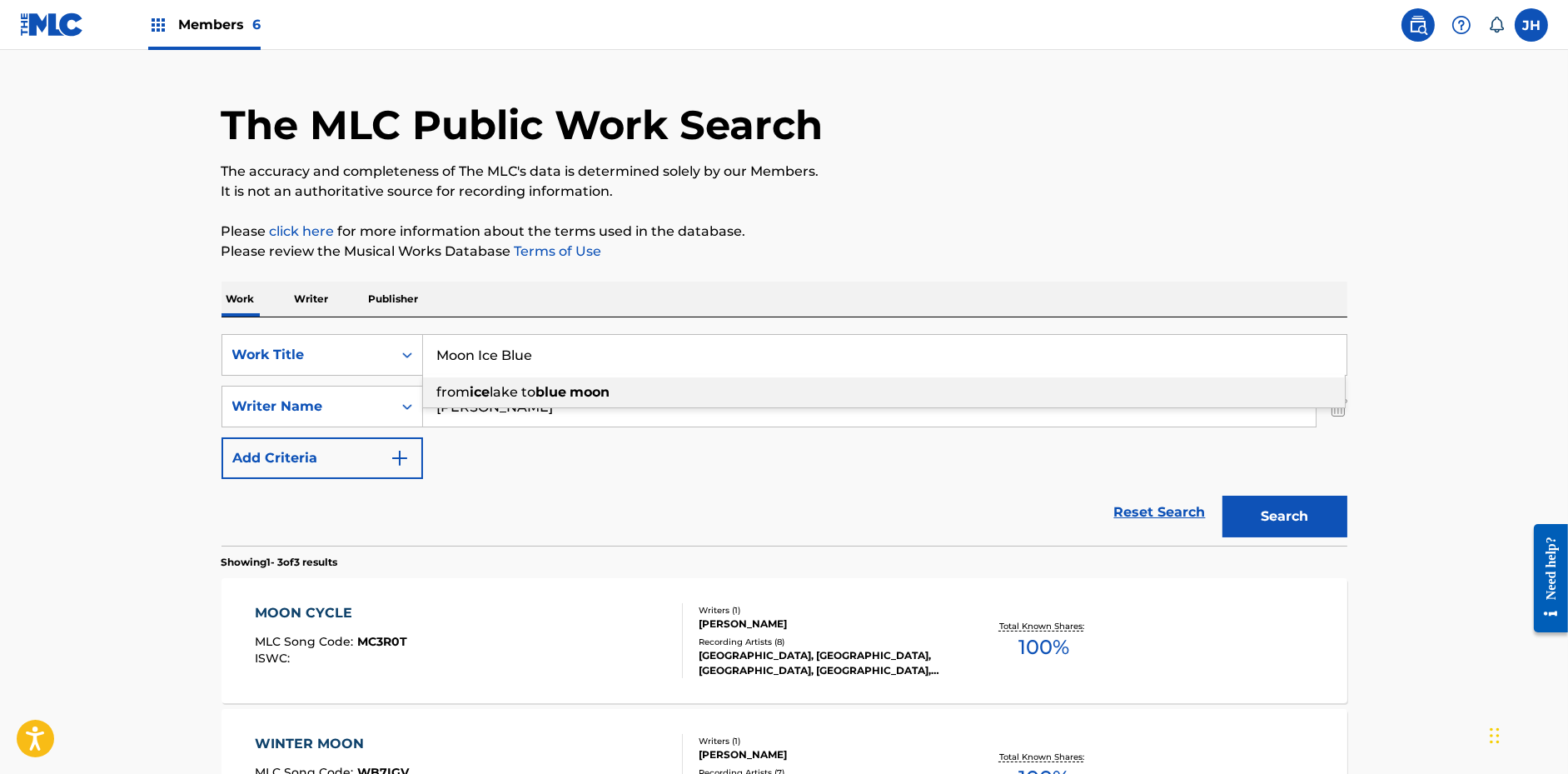
click at [491, 353] on input "Moon Ice Blue" at bounding box center [885, 355] width 924 height 40
paste input "Search Form"
click at [897, 256] on p "Please review the Musical Works Database Terms of Use" at bounding box center [784, 252] width 1126 height 20
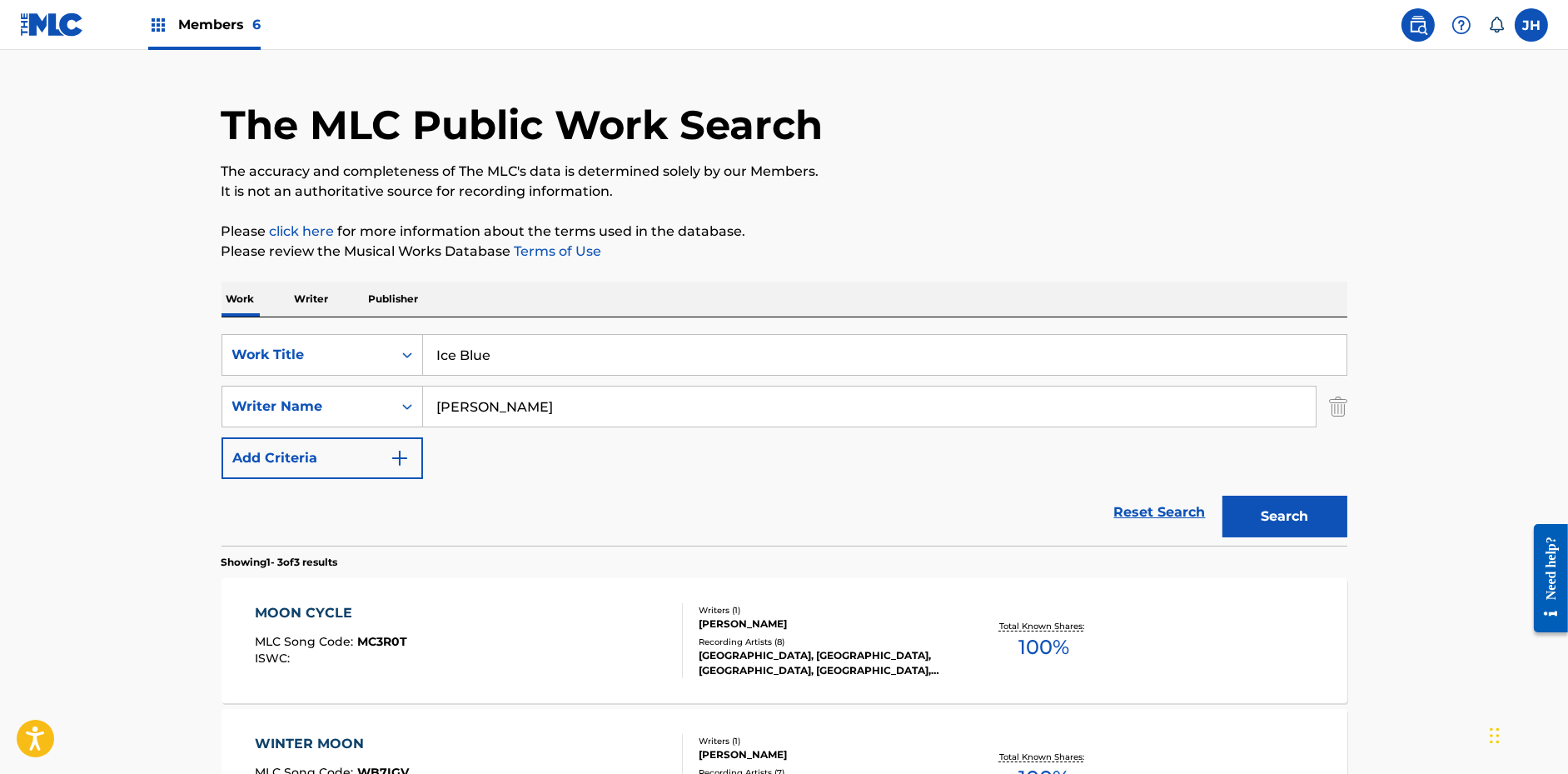
click at [1271, 504] on button "Search" at bounding box center [1284, 516] width 125 height 41
click at [659, 361] on input "Ice Blue" at bounding box center [885, 355] width 924 height 40
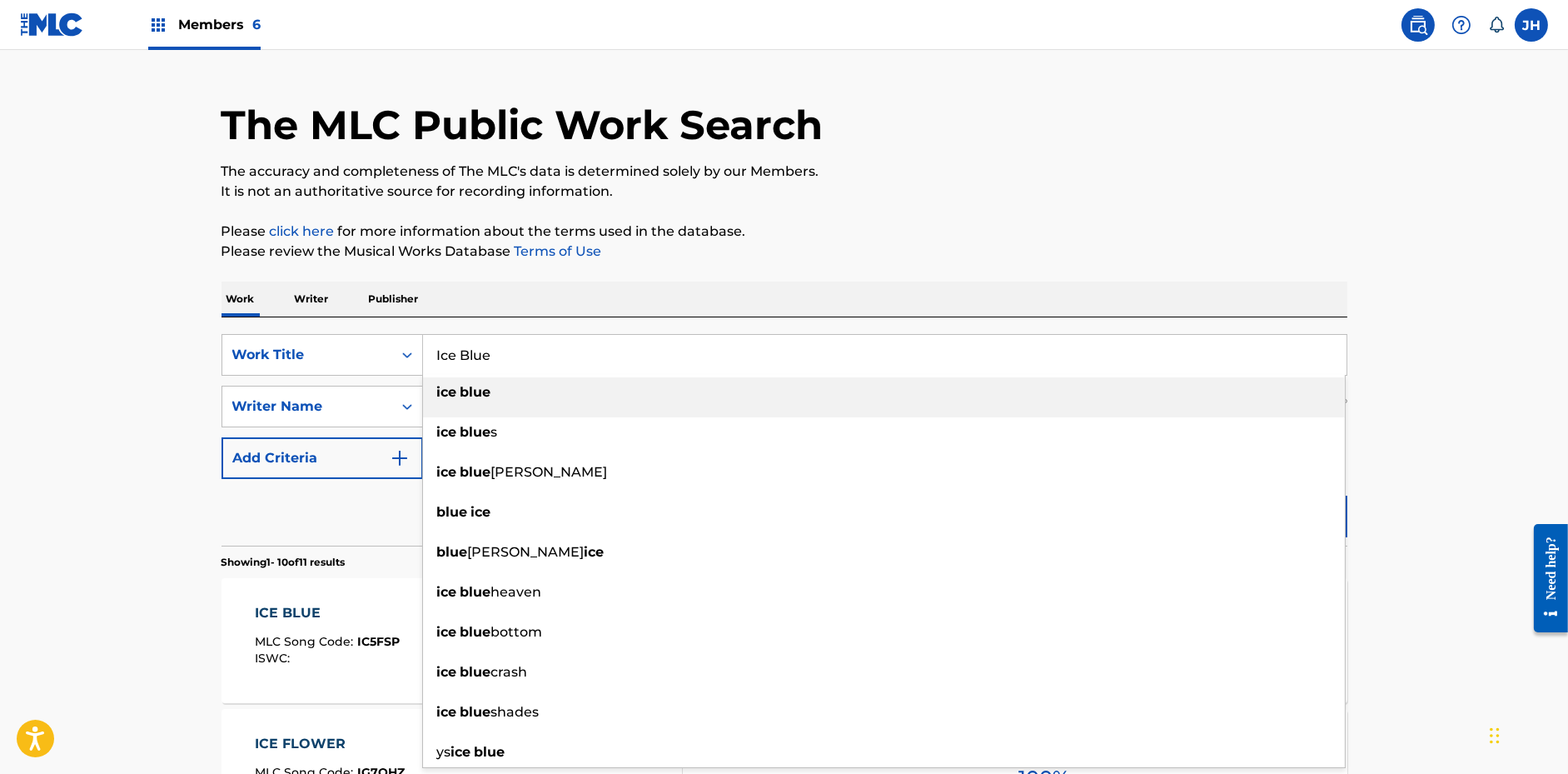
click at [659, 361] on input "Ice Blue" at bounding box center [885, 355] width 924 height 40
paste input "The [GEOGRAPHIC_DATA]"
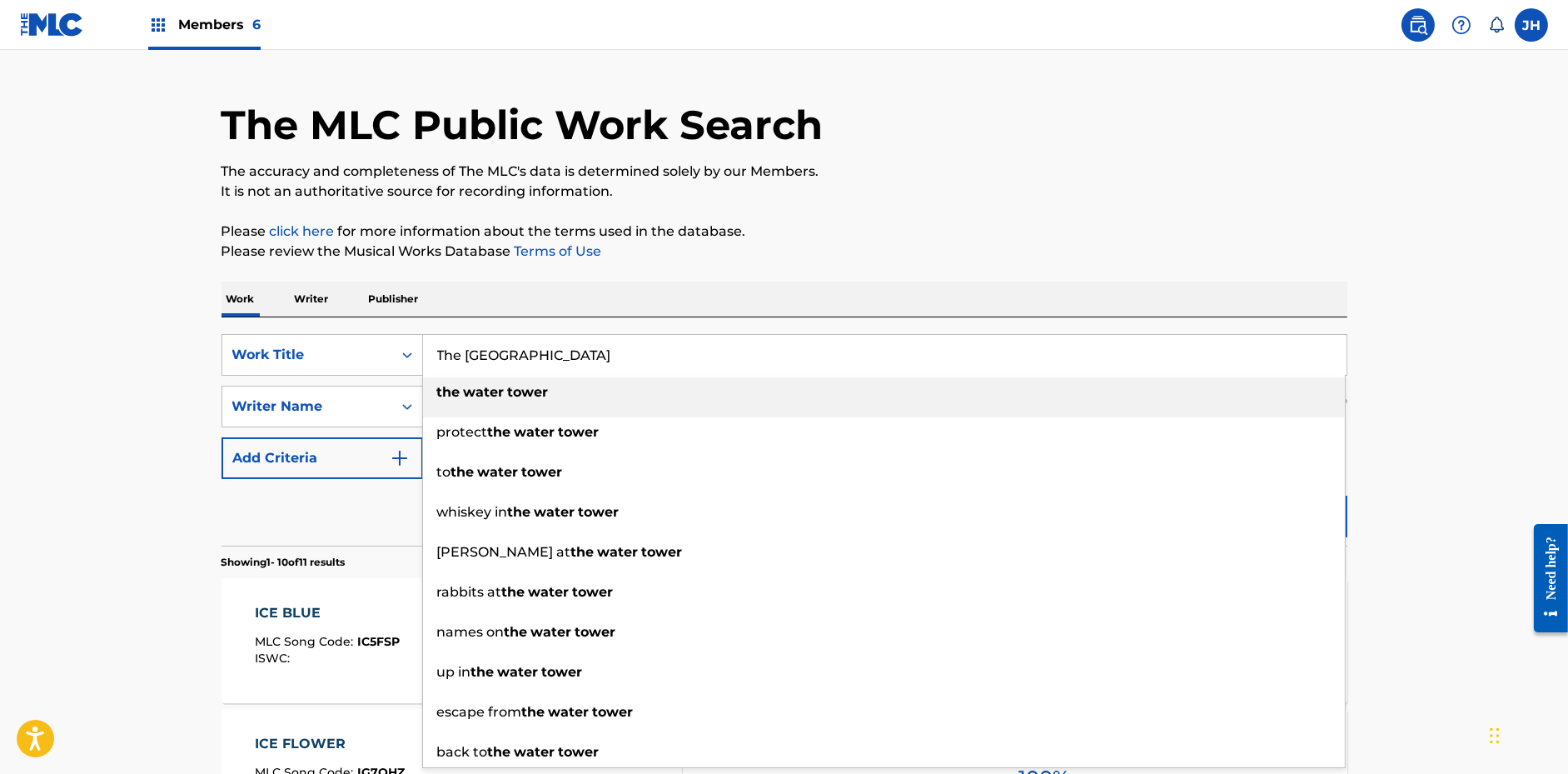
type input "The [GEOGRAPHIC_DATA]"
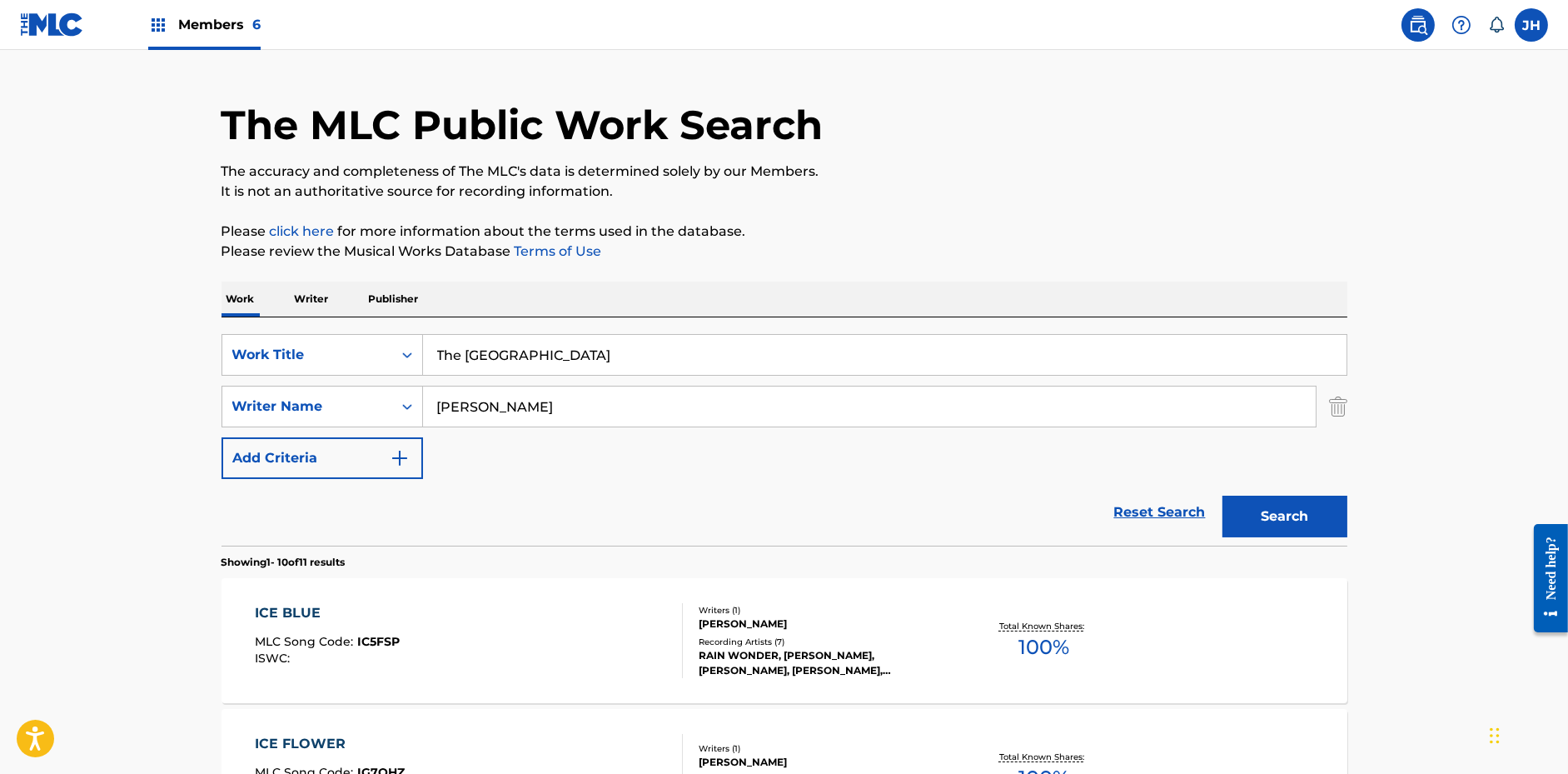
click at [1277, 546] on section "Showing 1 - 10 of 11 results" at bounding box center [784, 557] width 1126 height 24
click at [1277, 516] on button "Search" at bounding box center [1284, 516] width 125 height 41
click at [573, 641] on div "THE WATER TOWER MLC Song Code : TE9104 ISWC :" at bounding box center [469, 640] width 428 height 75
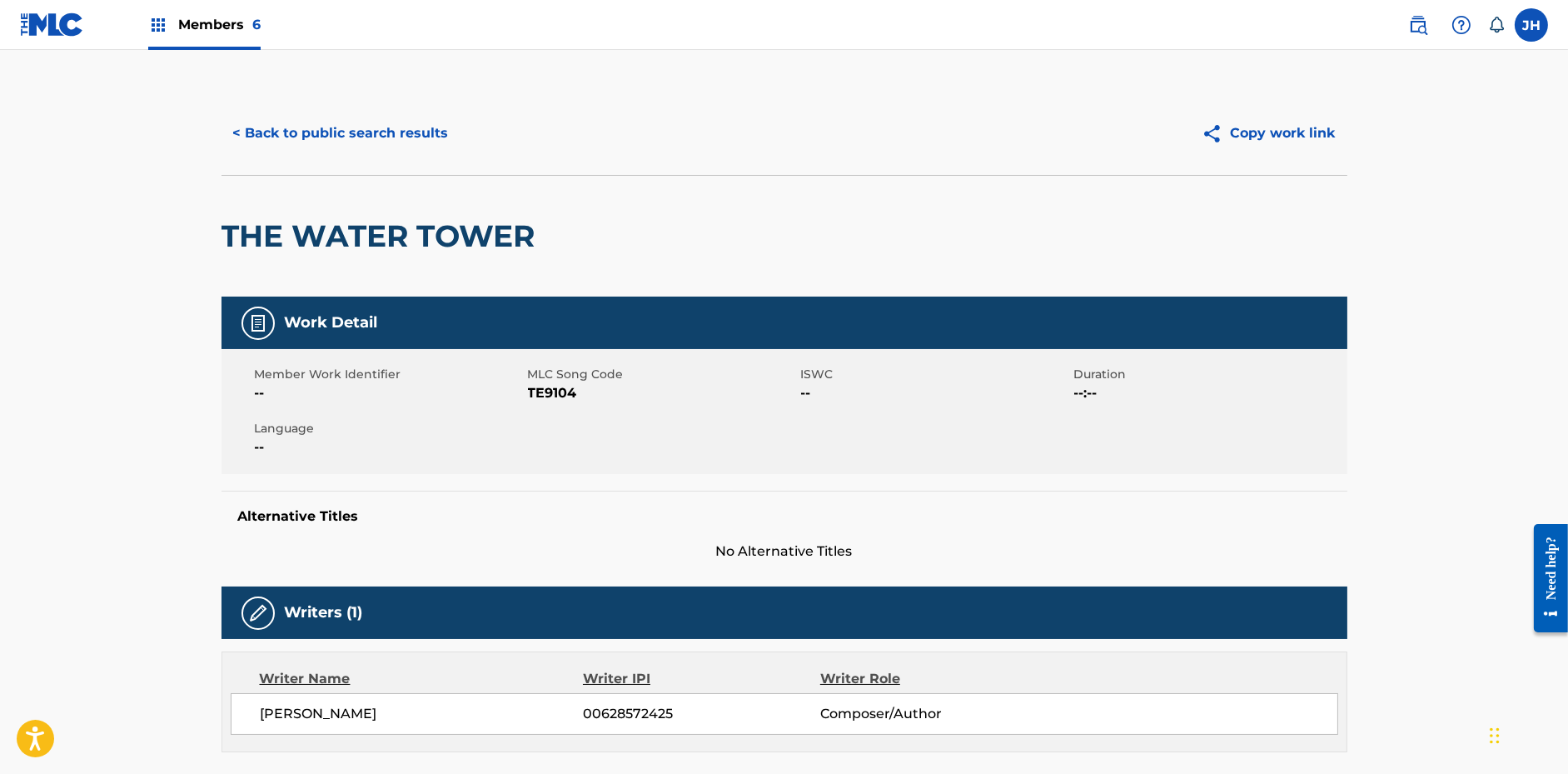
click at [1294, 121] on button "Copy work link" at bounding box center [1268, 133] width 157 height 41
click at [444, 131] on button "< Back to public search results" at bounding box center [341, 133] width 239 height 41
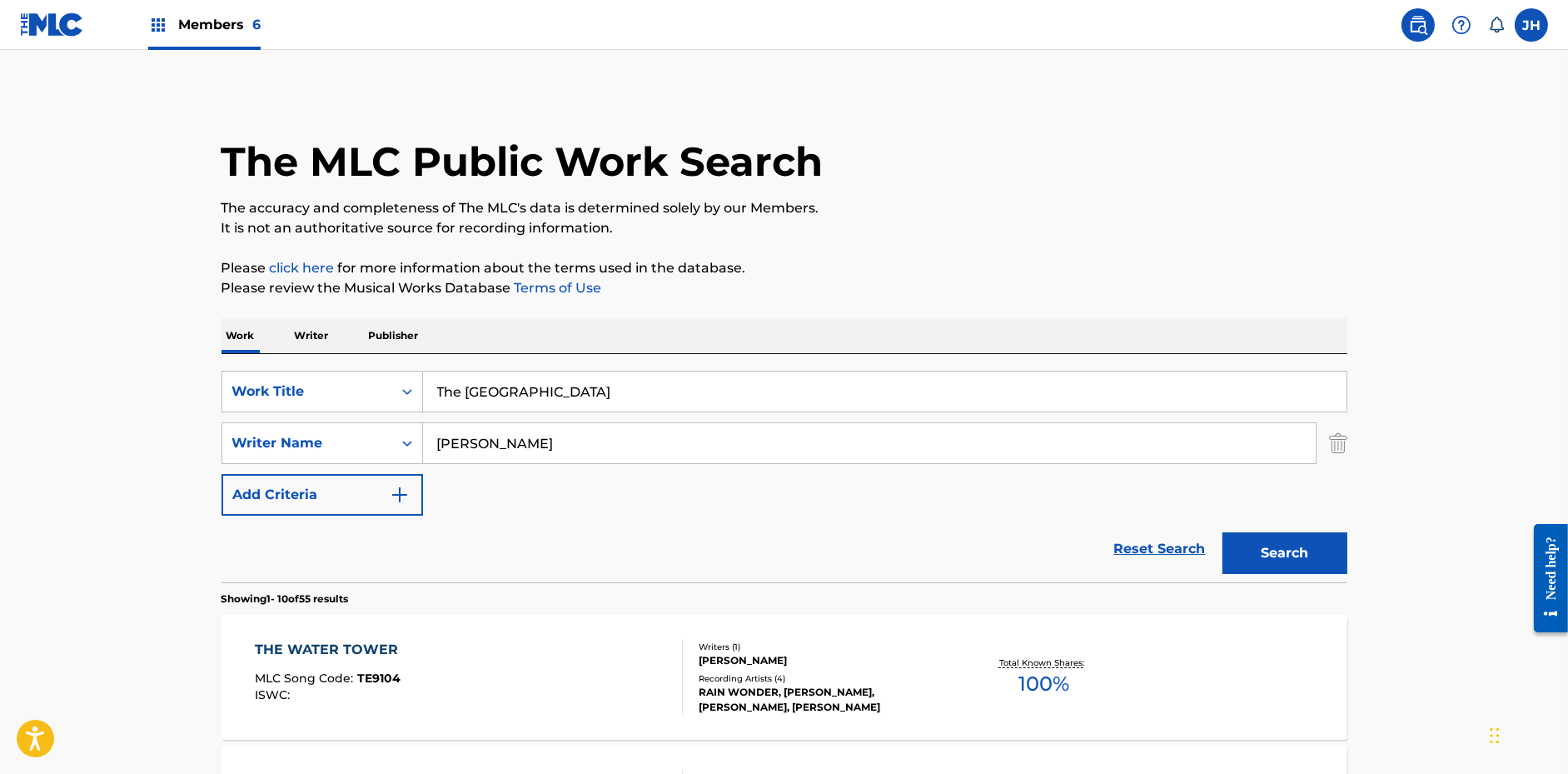
scroll to position [37, 0]
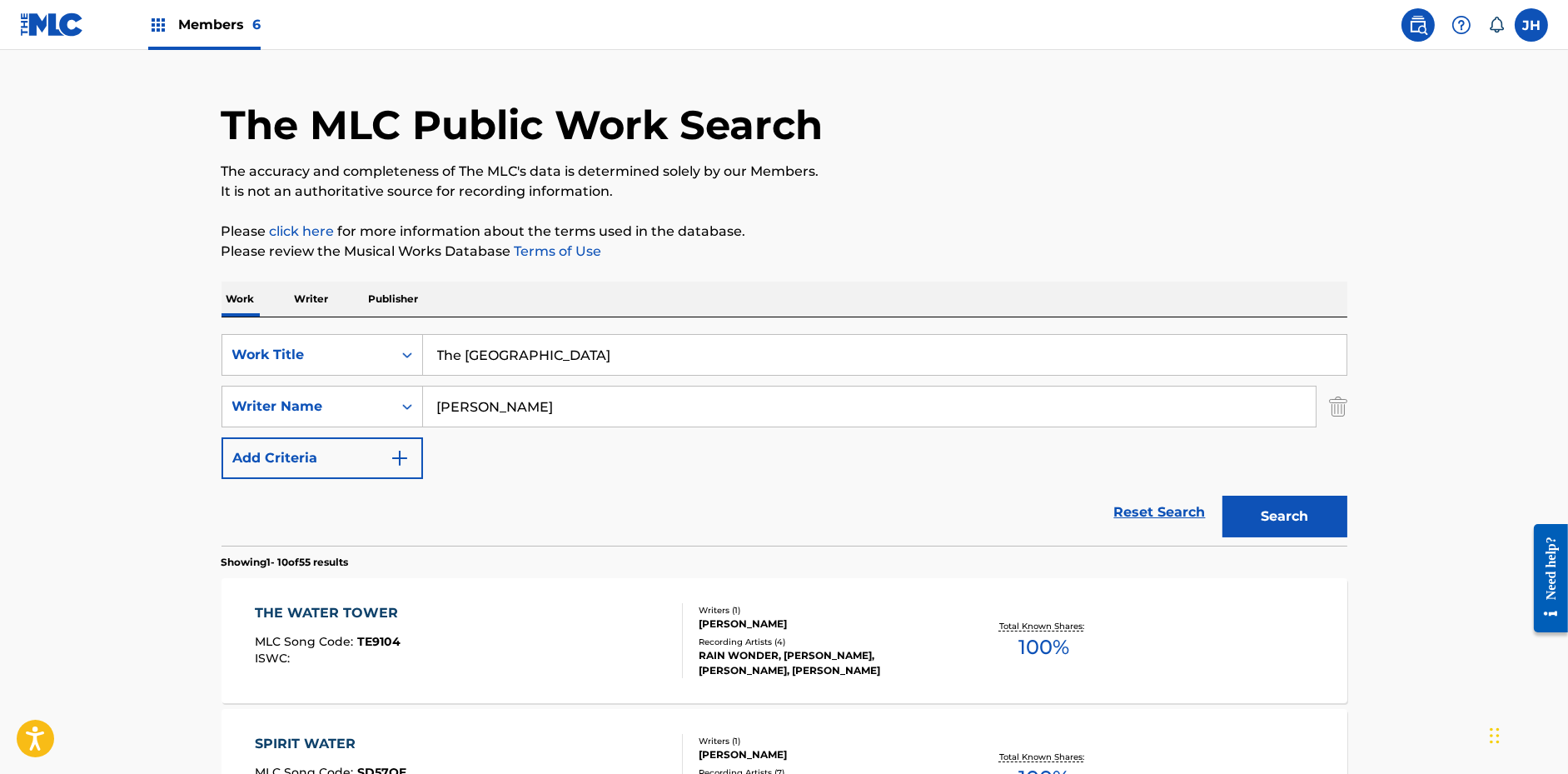
click at [756, 360] on input "The [GEOGRAPHIC_DATA]" at bounding box center [885, 355] width 924 height 40
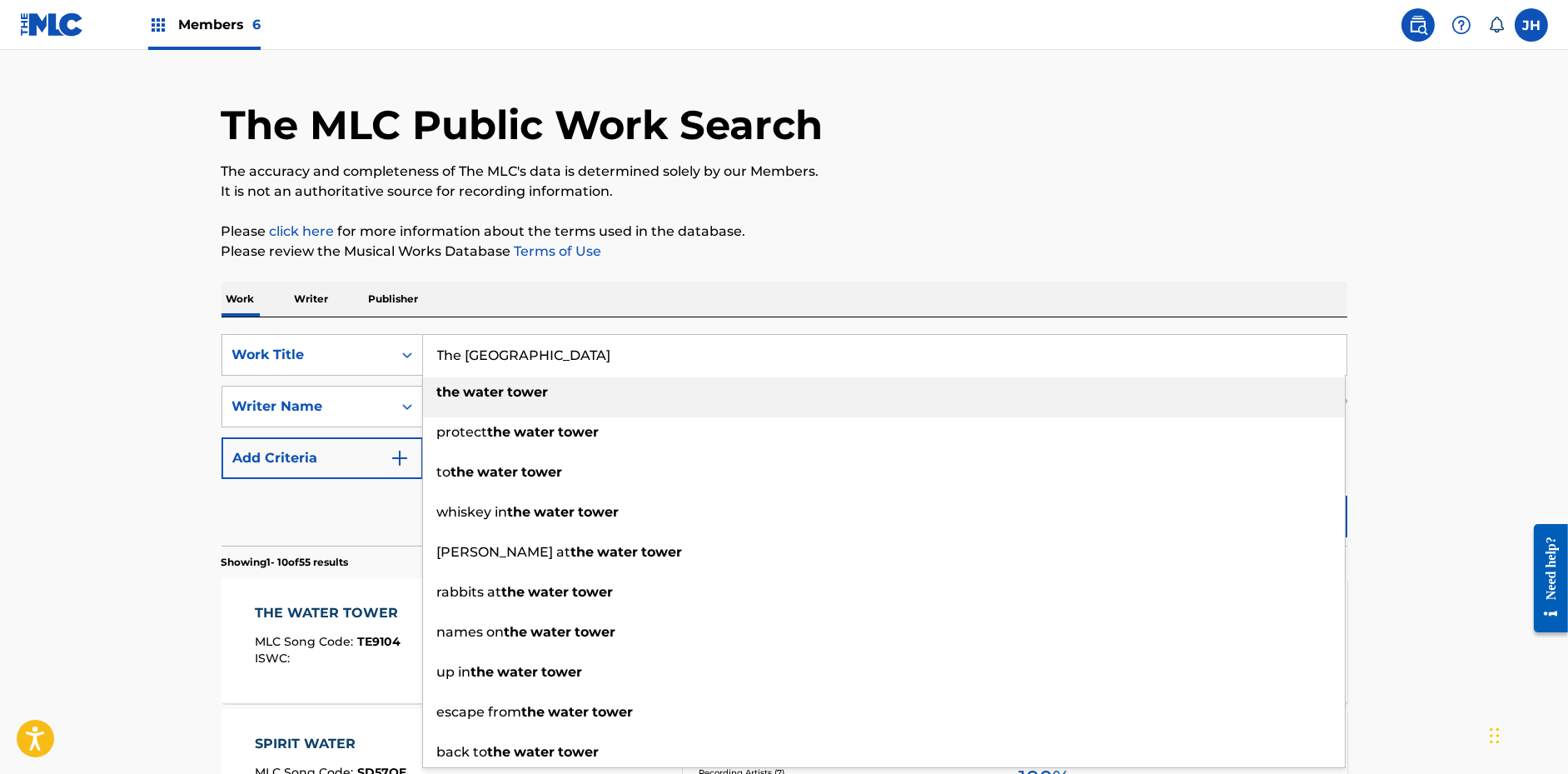
click at [756, 360] on input "The [GEOGRAPHIC_DATA]" at bounding box center [885, 355] width 924 height 40
paste input "Forgiven"
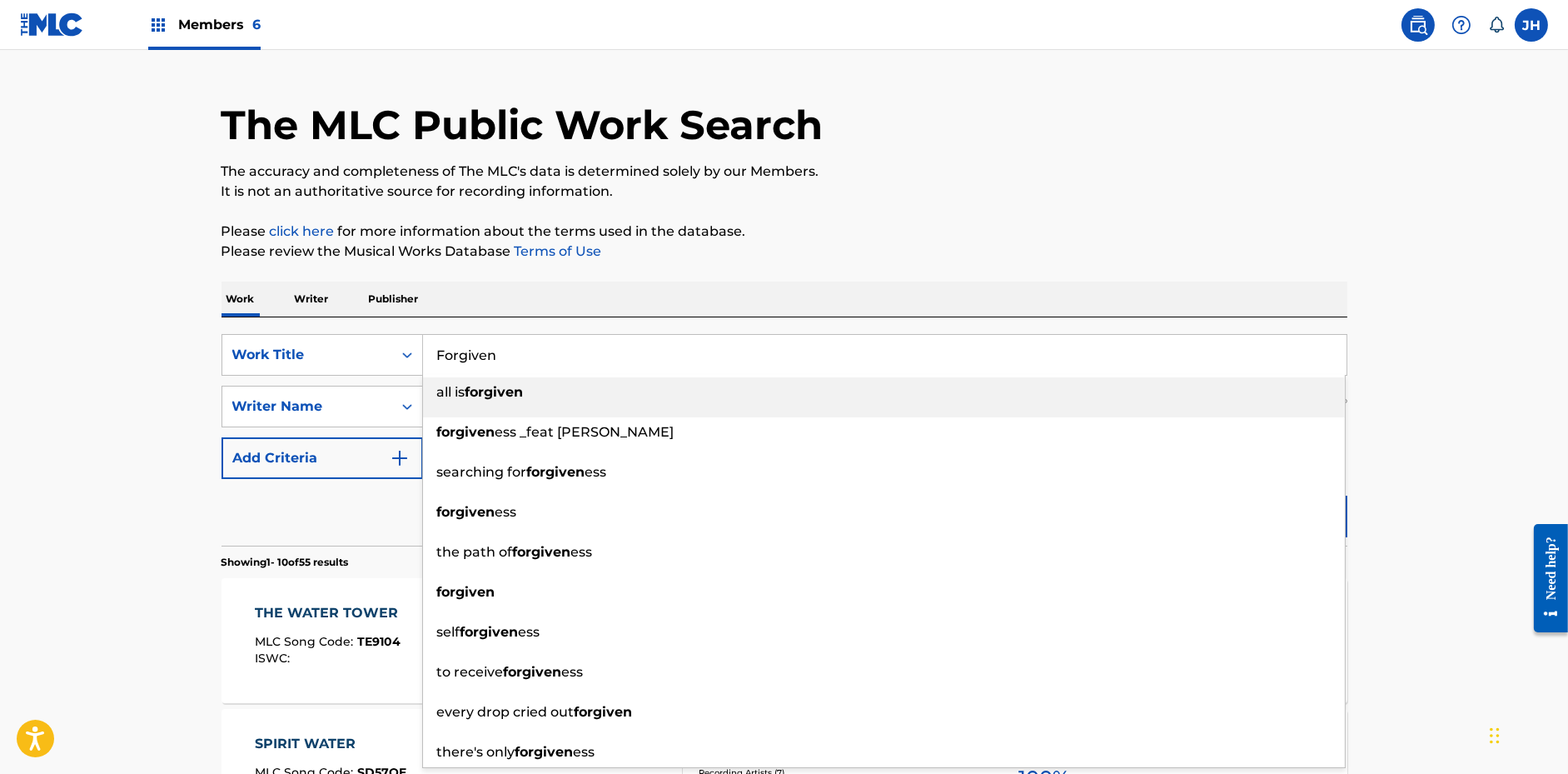
type input "Forgiven"
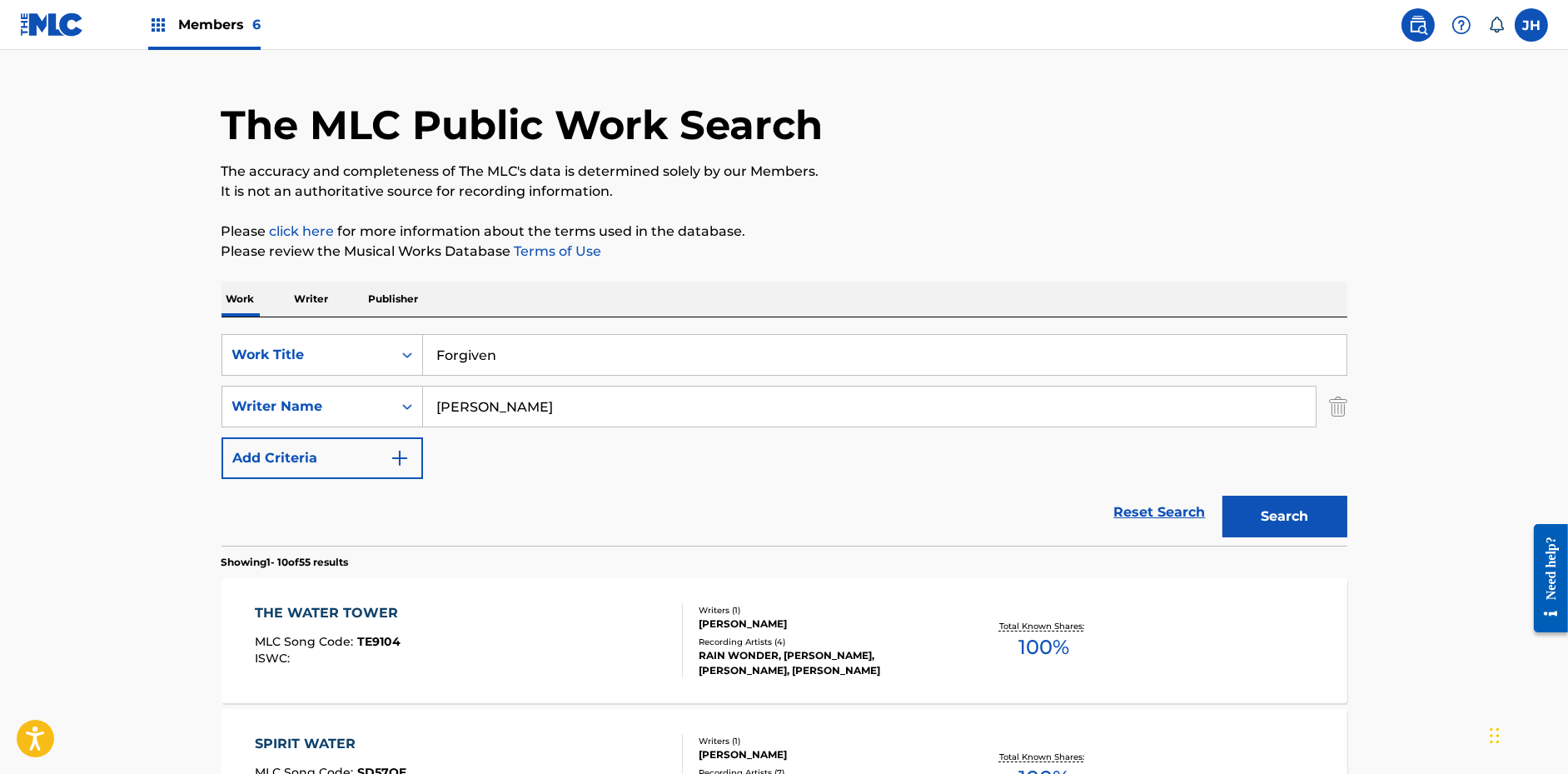
click at [1262, 525] on button "Search" at bounding box center [1284, 516] width 125 height 41
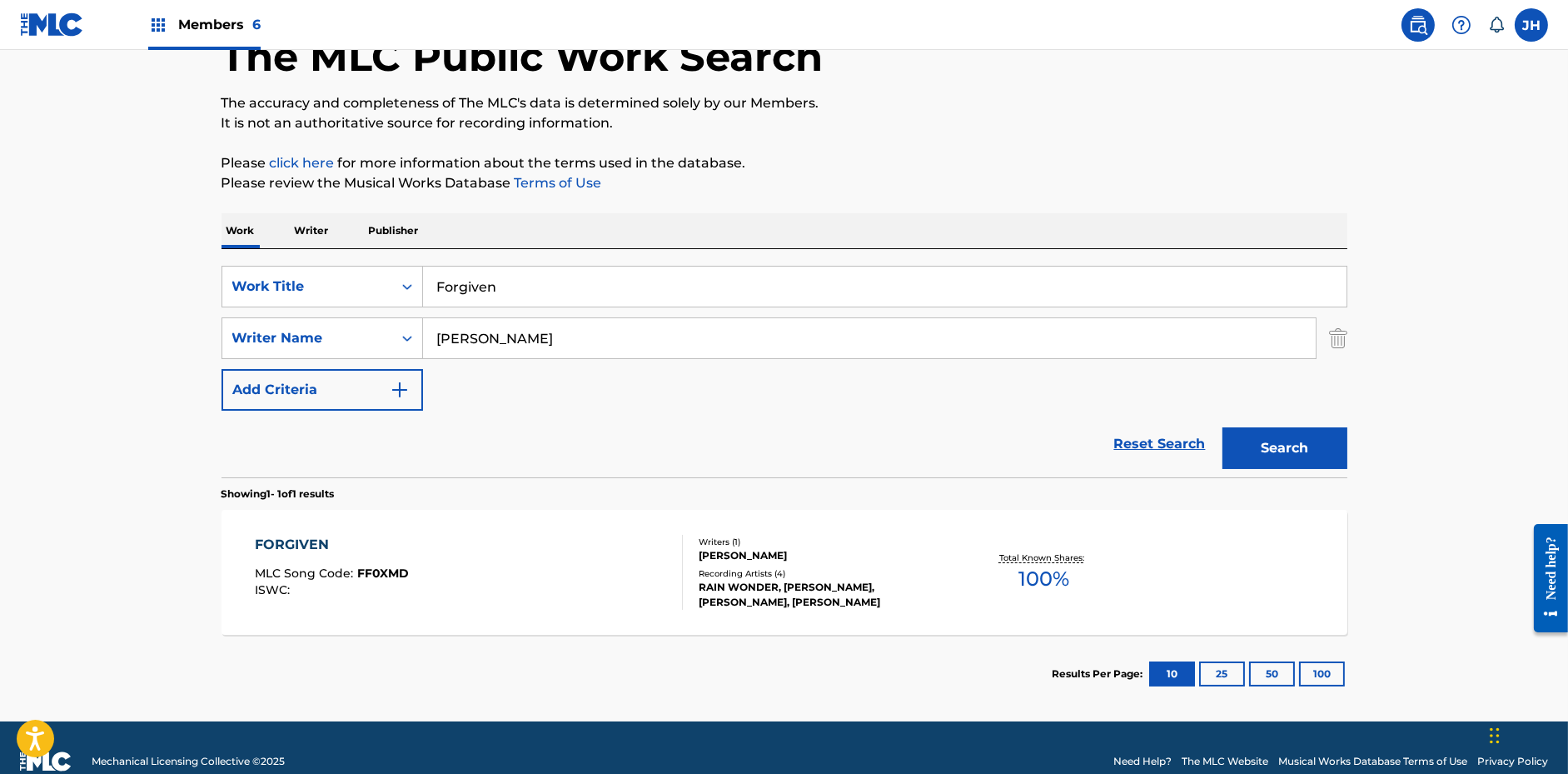
scroll to position [131, 0]
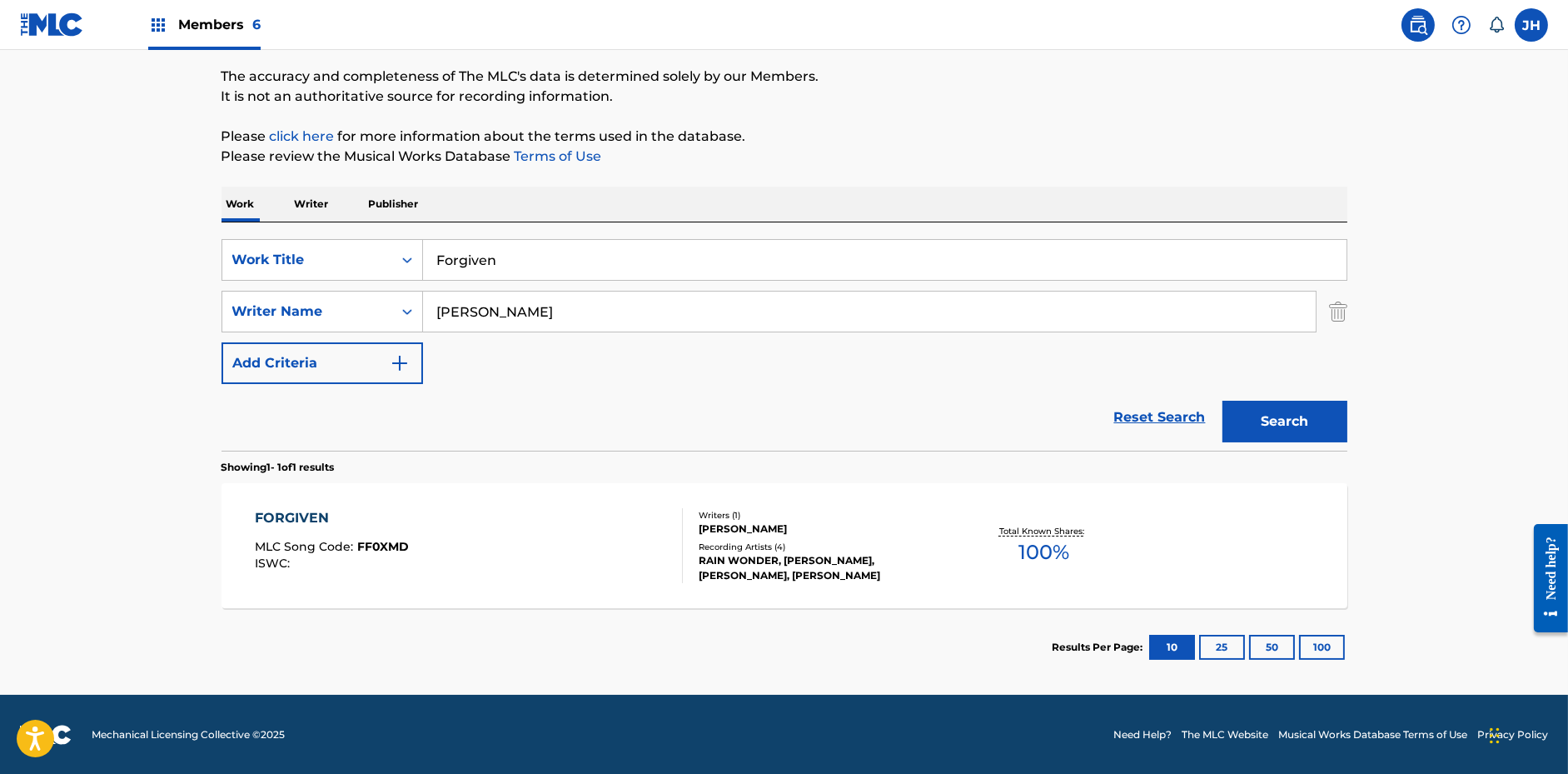
click at [838, 553] on div "RAIN WONDER, [PERSON_NAME], [PERSON_NAME], [PERSON_NAME]" at bounding box center [825, 567] width 252 height 30
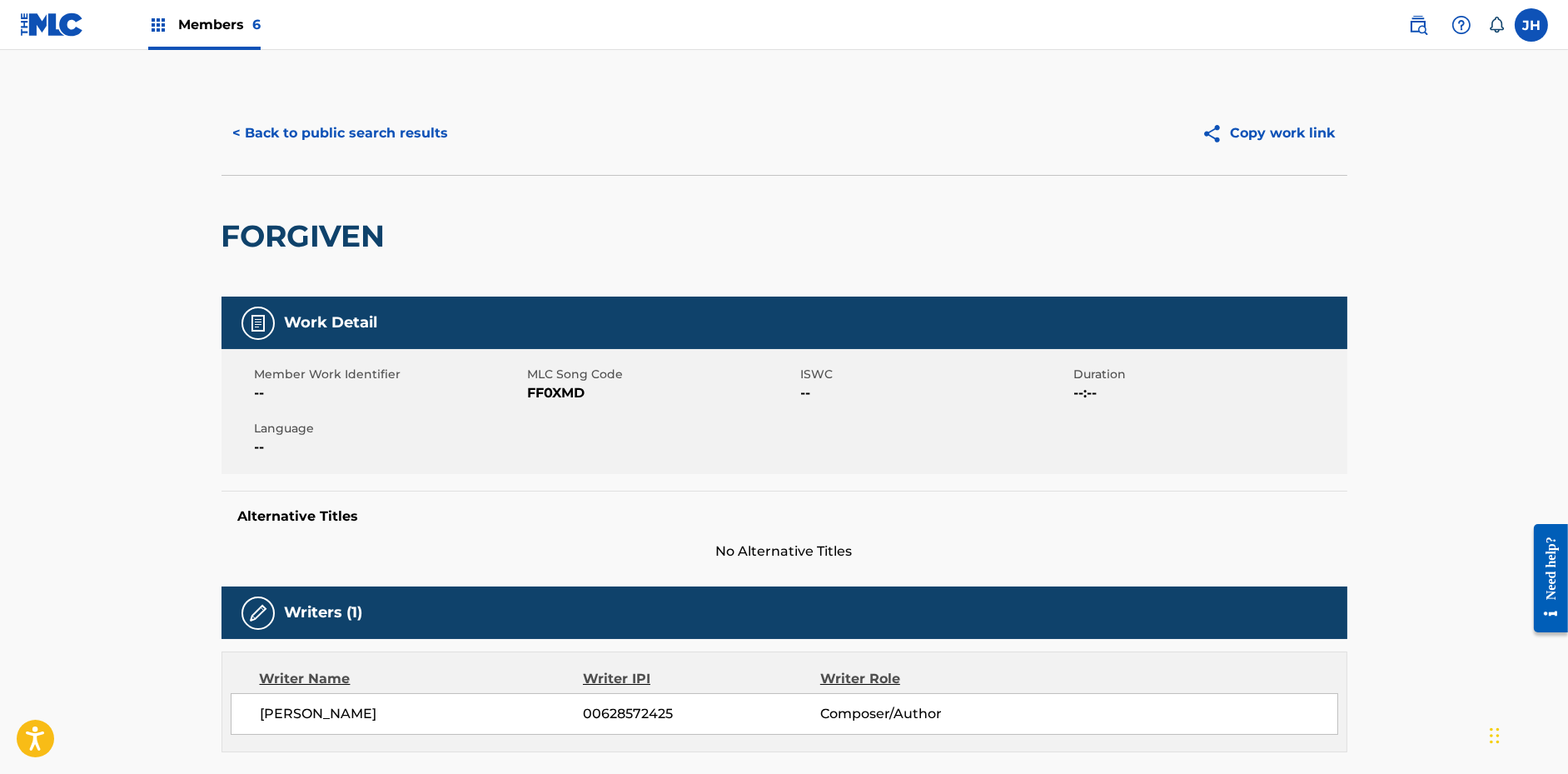
click at [1264, 132] on button "Copy work link" at bounding box center [1268, 133] width 157 height 41
click at [334, 141] on button "< Back to public search results" at bounding box center [341, 133] width 239 height 41
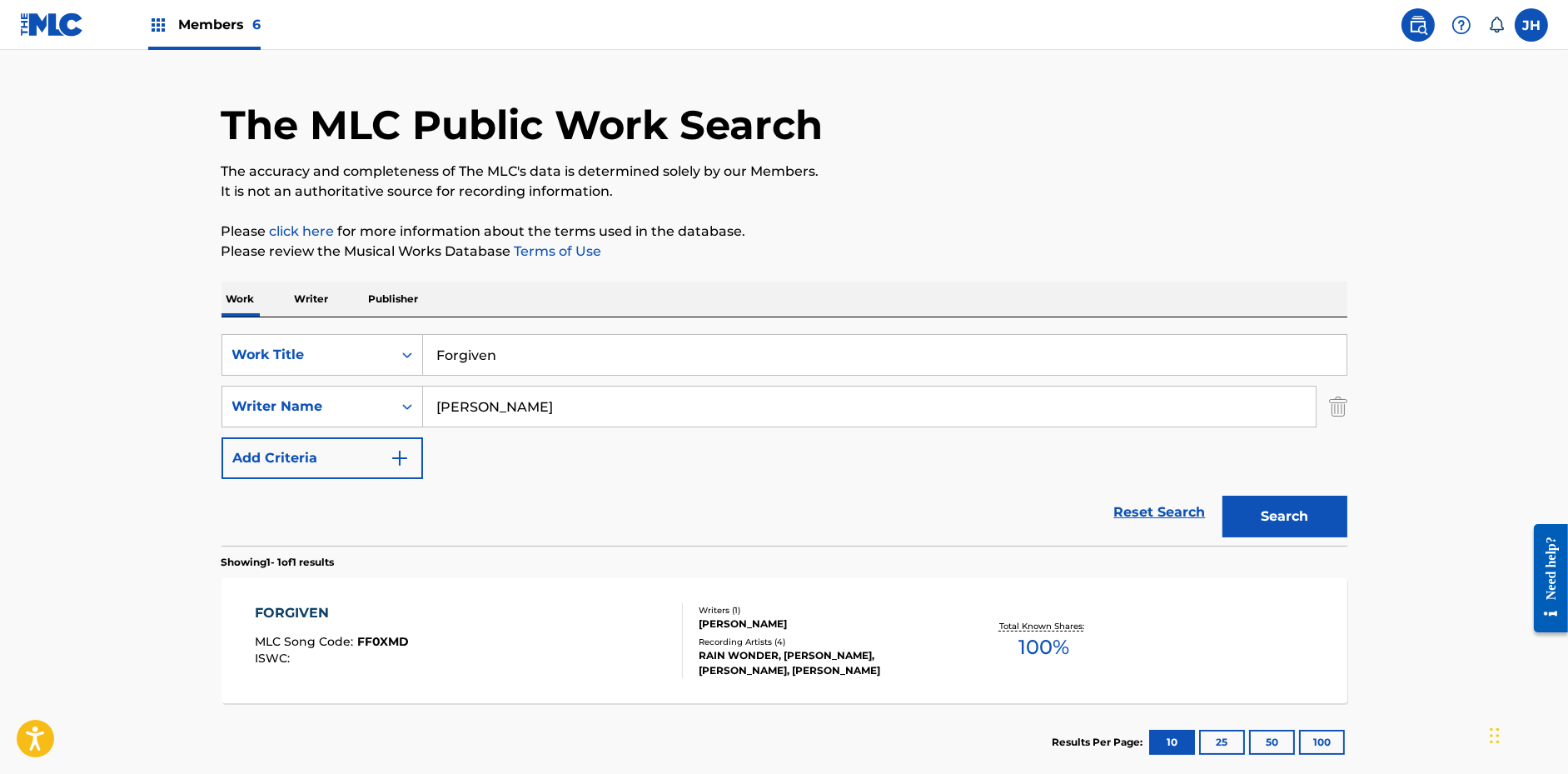
click at [867, 363] on input "Forgiven" at bounding box center [885, 355] width 924 height 40
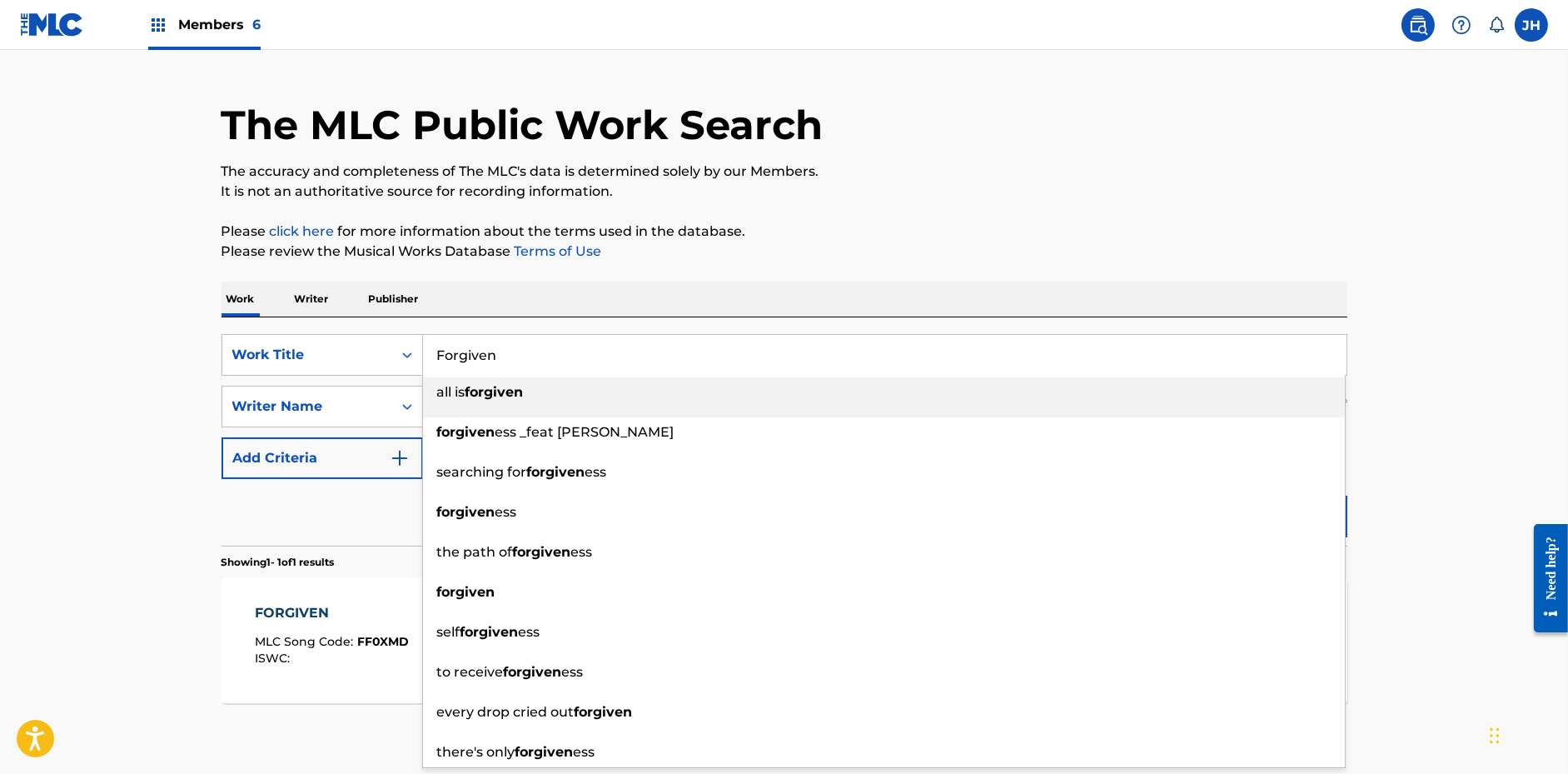
click at [867, 363] on input "Forgiven" at bounding box center [885, 355] width 924 height 40
paste input "90 East"
type input "90 East"
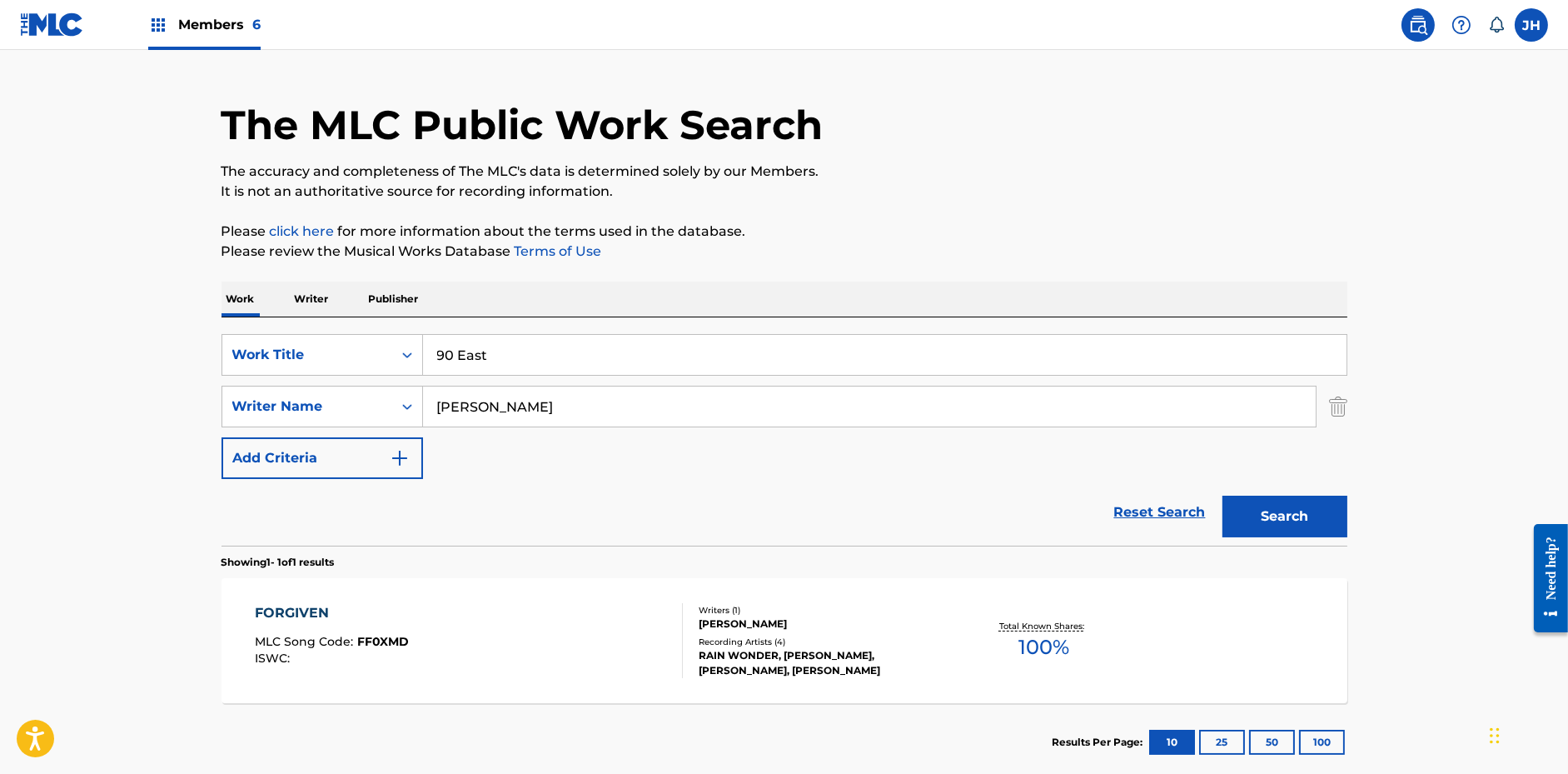
click at [988, 277] on div "The MLC Public Work Search The accuracy and completeness of The MLC's data is d…" at bounding box center [784, 418] width 1165 height 726
click at [1263, 520] on button "Search" at bounding box center [1284, 516] width 125 height 41
click at [850, 613] on div "Writers ( 1 )" at bounding box center [825, 610] width 252 height 13
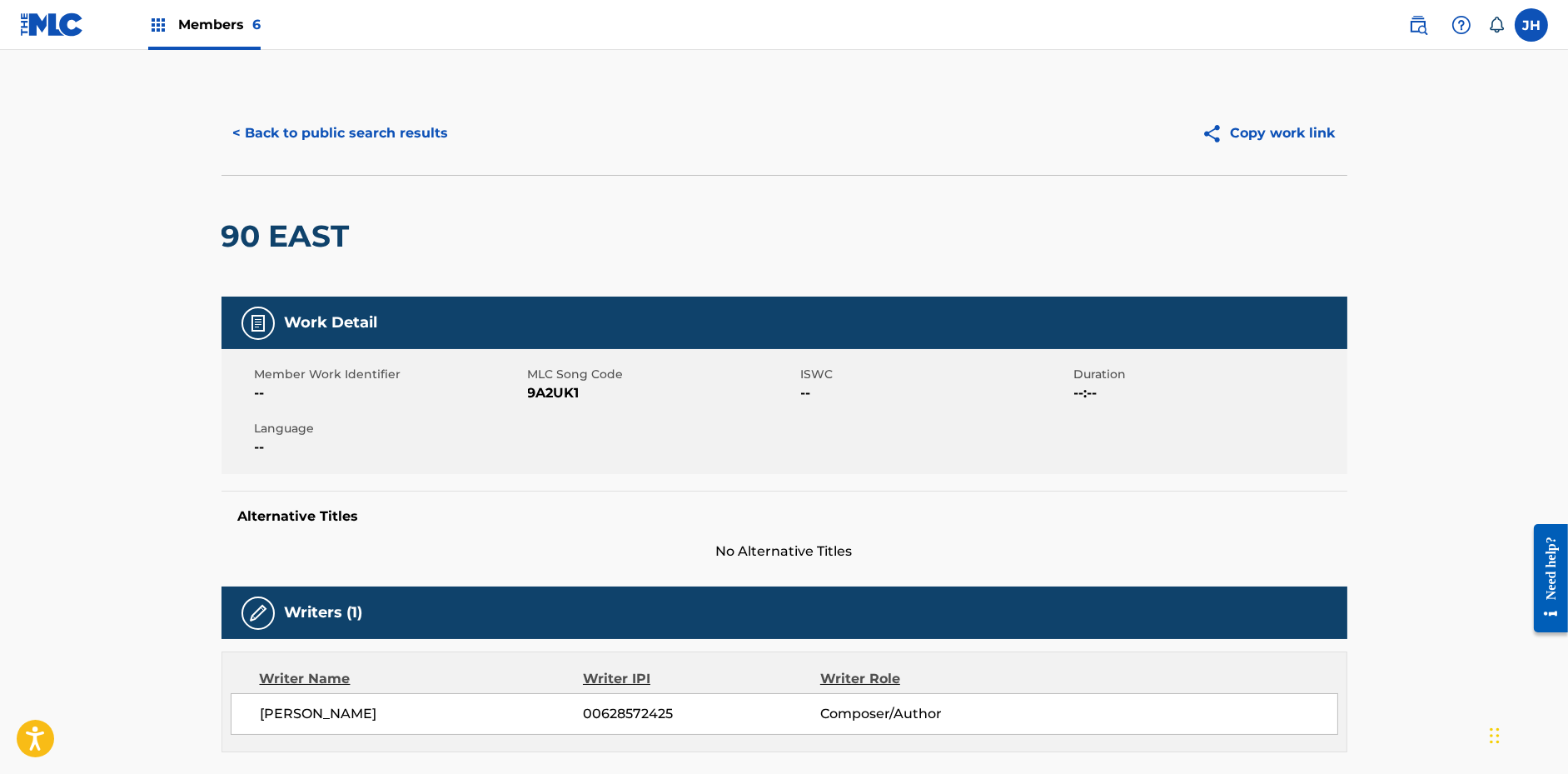
click at [1284, 138] on button "Copy work link" at bounding box center [1268, 133] width 157 height 41
click at [445, 125] on button "< Back to public search results" at bounding box center [341, 133] width 239 height 41
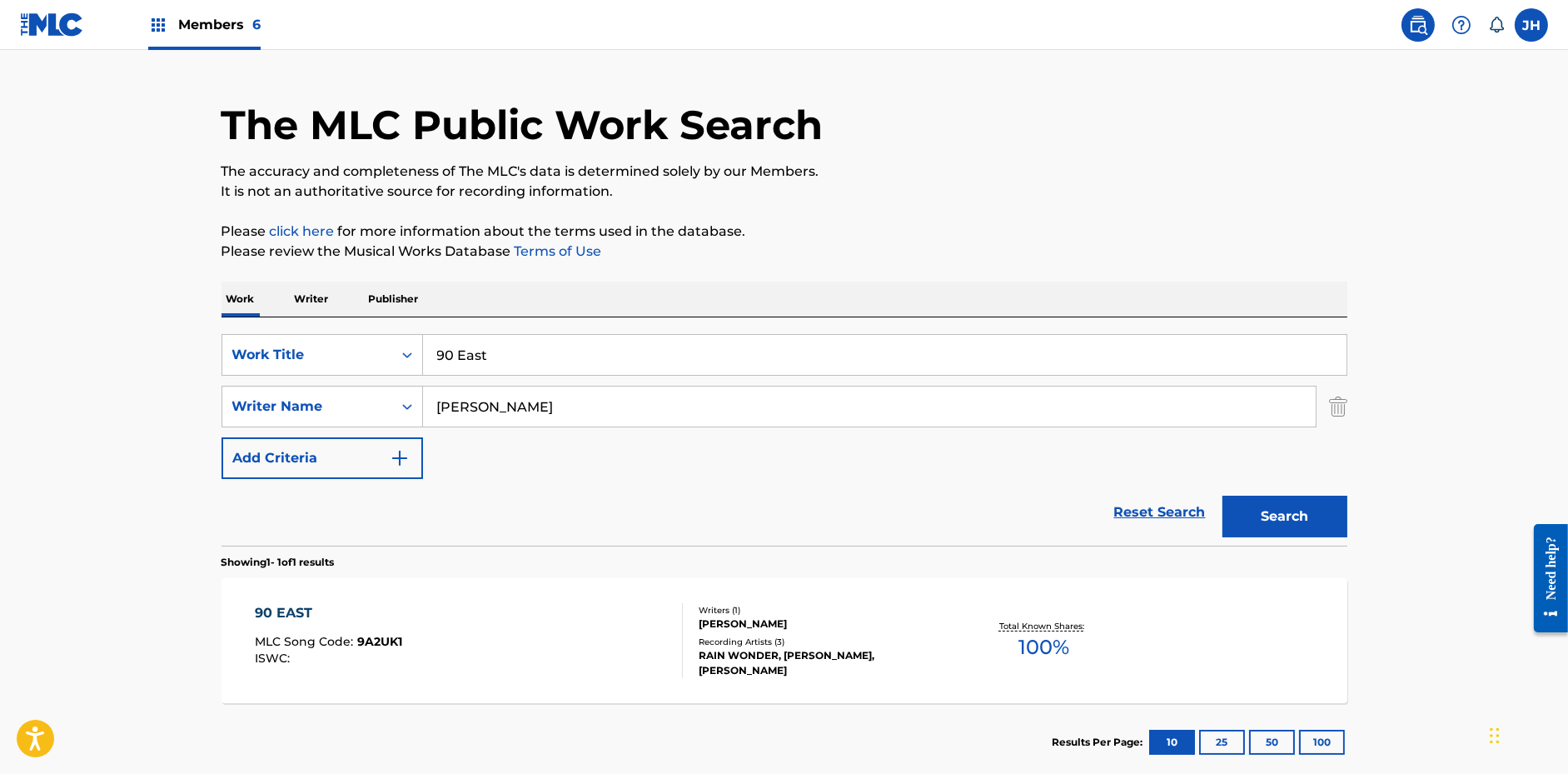
click at [745, 356] on input "90 East" at bounding box center [885, 355] width 924 height 40
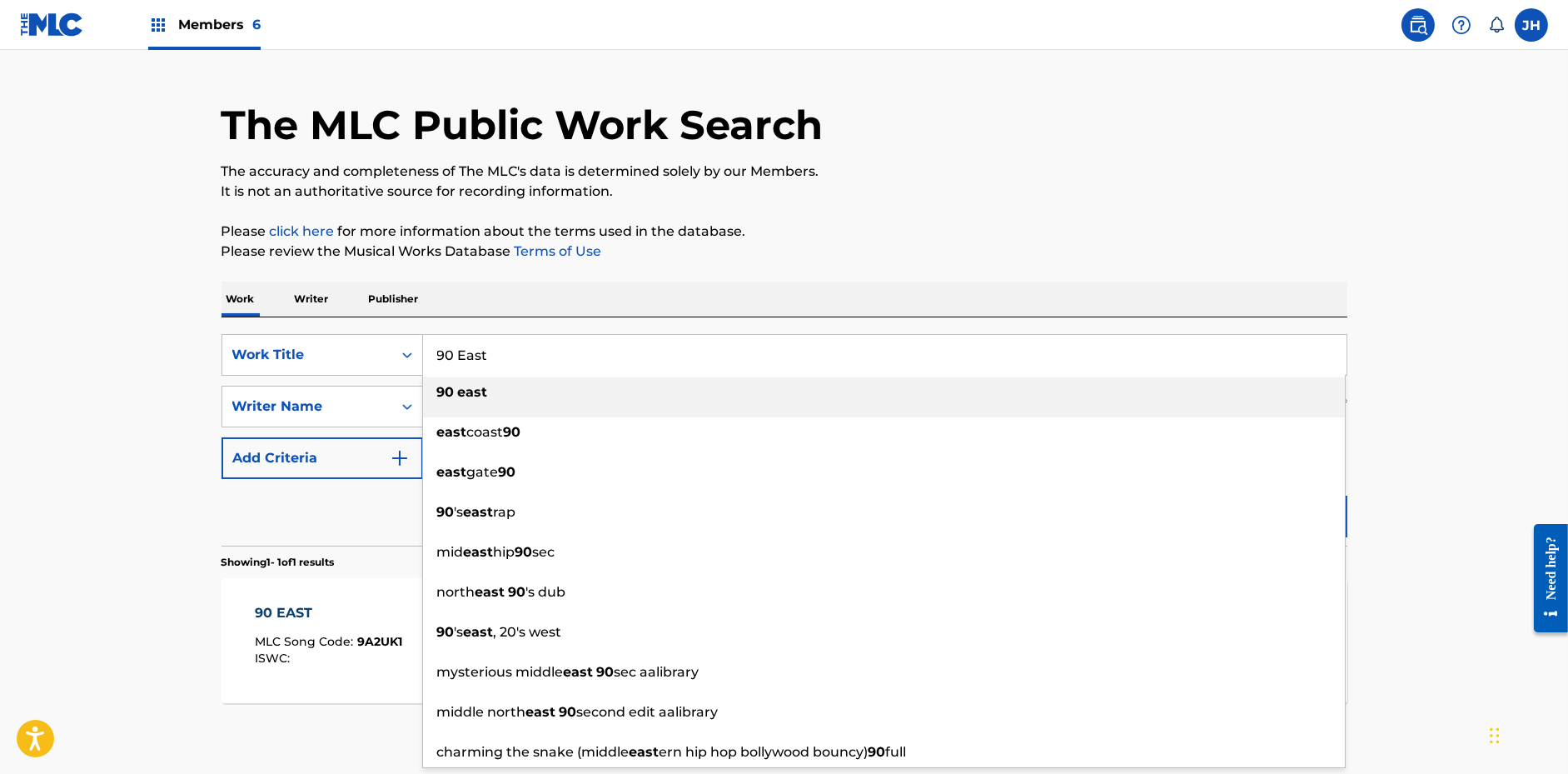
click at [745, 356] on input "90 East" at bounding box center [885, 355] width 924 height 40
paste input "Lanters"
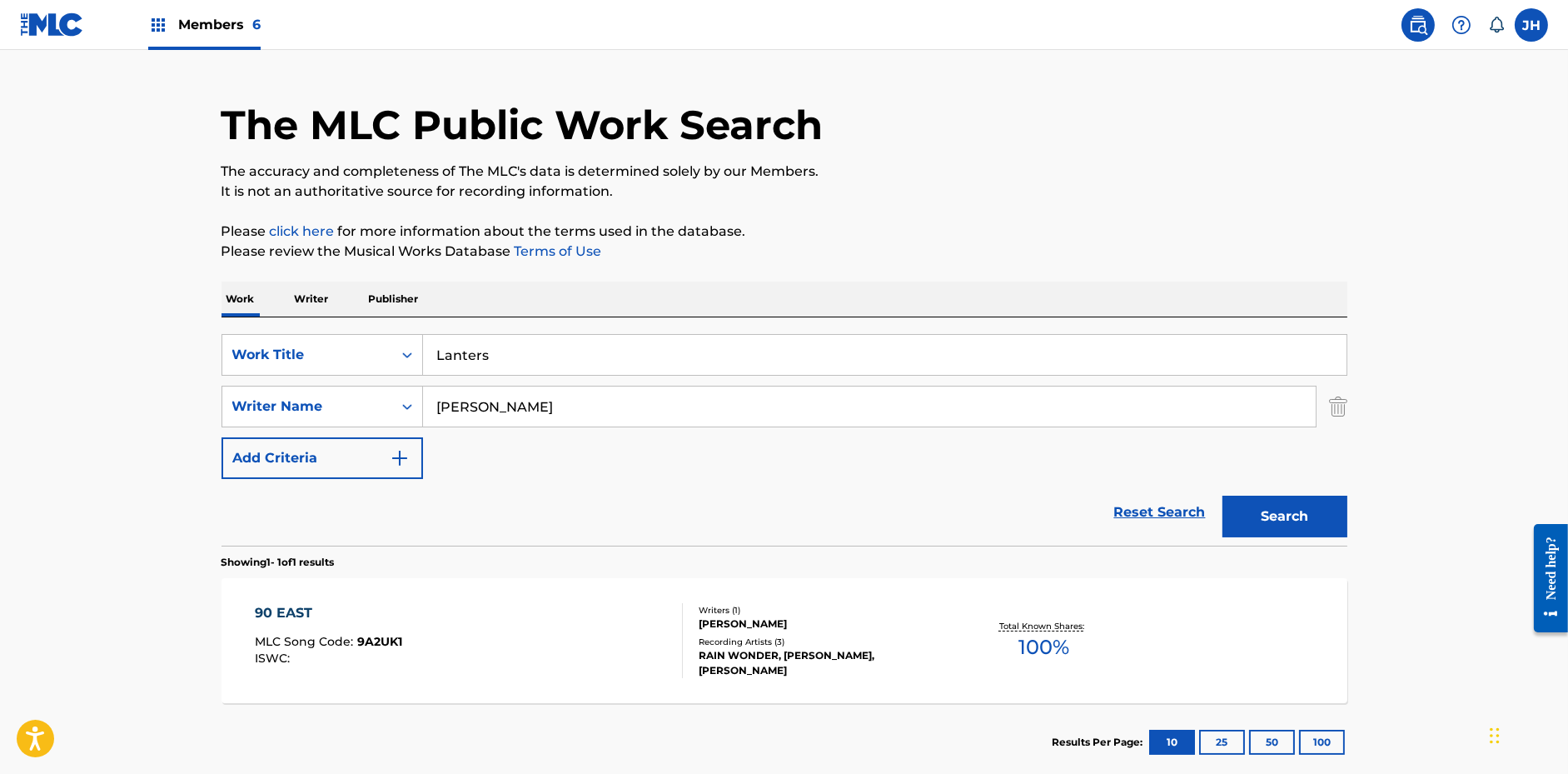
click at [805, 284] on div "Work Writer Publisher" at bounding box center [784, 298] width 1126 height 35
click at [1254, 519] on button "Search" at bounding box center [1284, 516] width 125 height 41
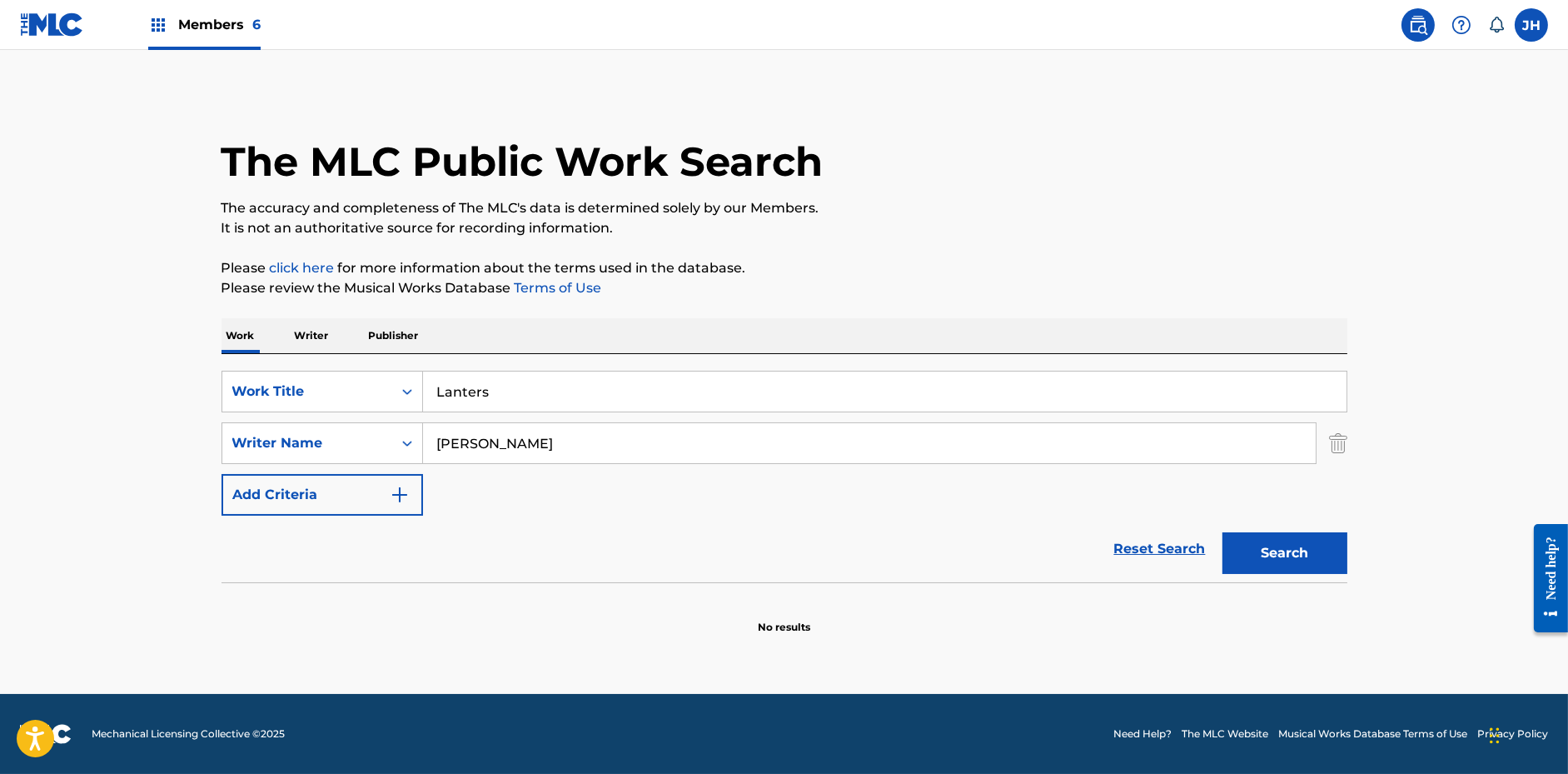
scroll to position [0, 0]
click at [481, 392] on input "Lanters" at bounding box center [885, 391] width 924 height 40
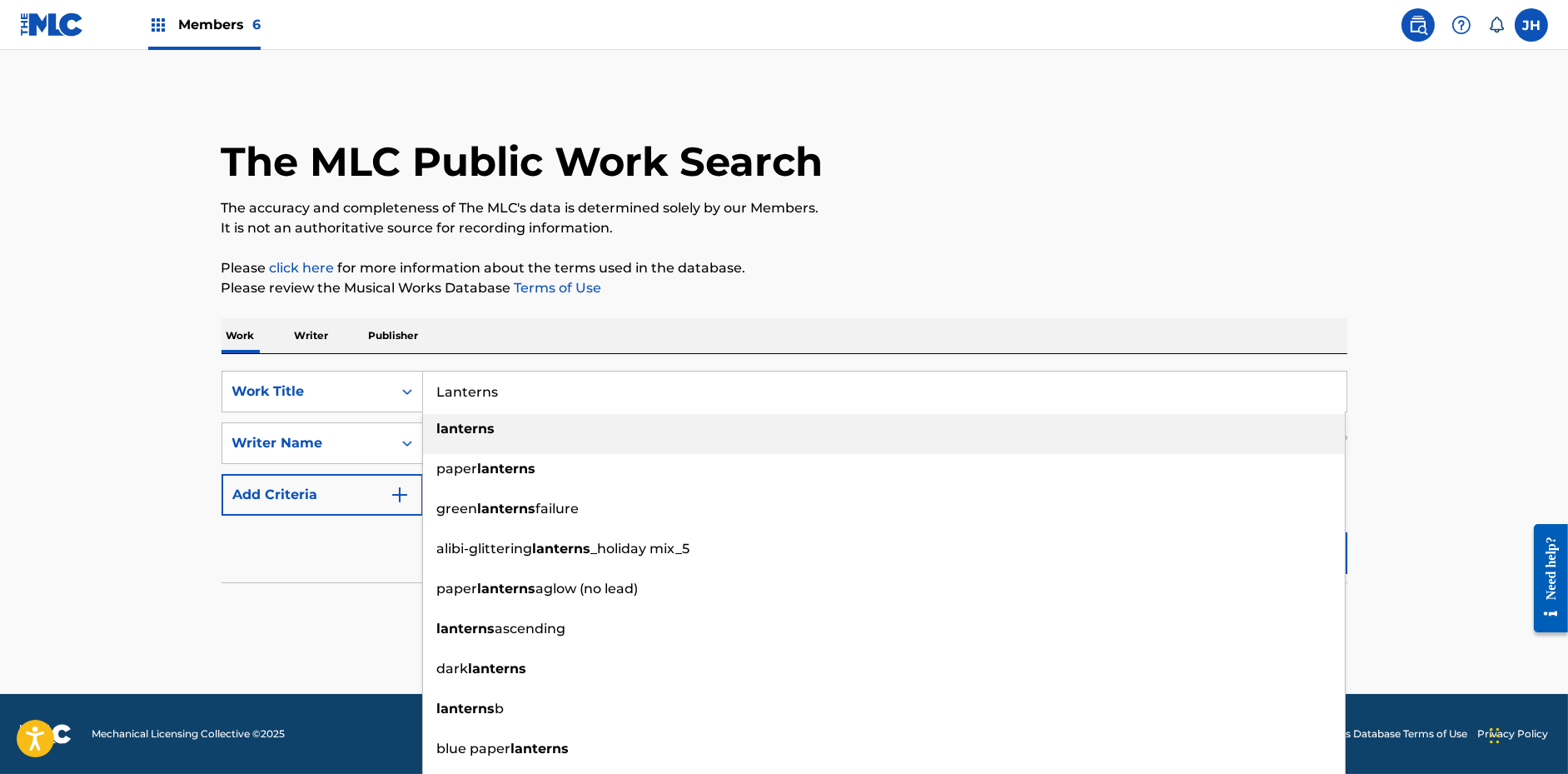
type input "Lanterns"
click at [726, 267] on p "Please click here for more information about the terms used in the database." at bounding box center [784, 268] width 1126 height 20
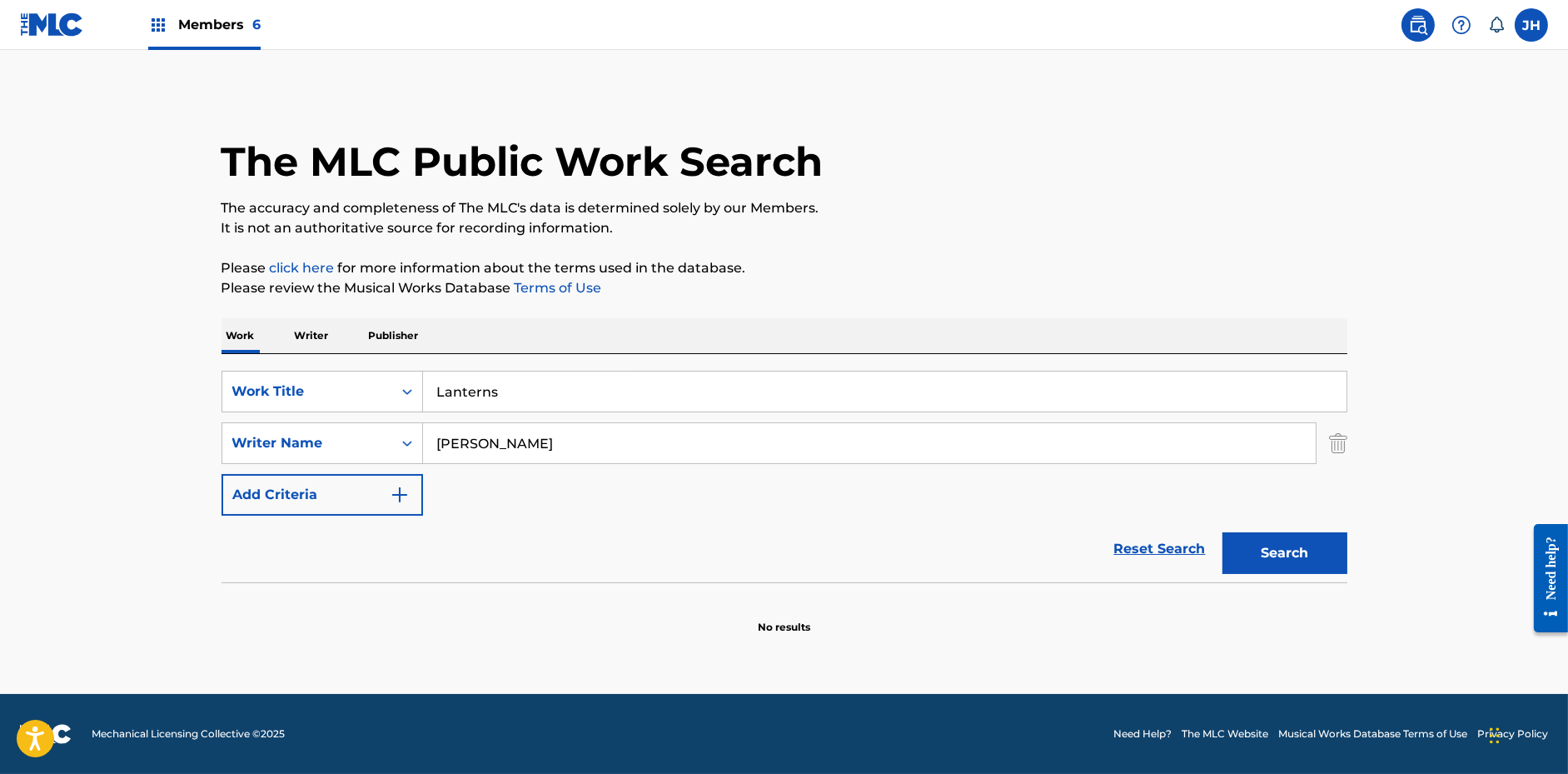
click at [1280, 555] on button "Search" at bounding box center [1284, 553] width 125 height 41
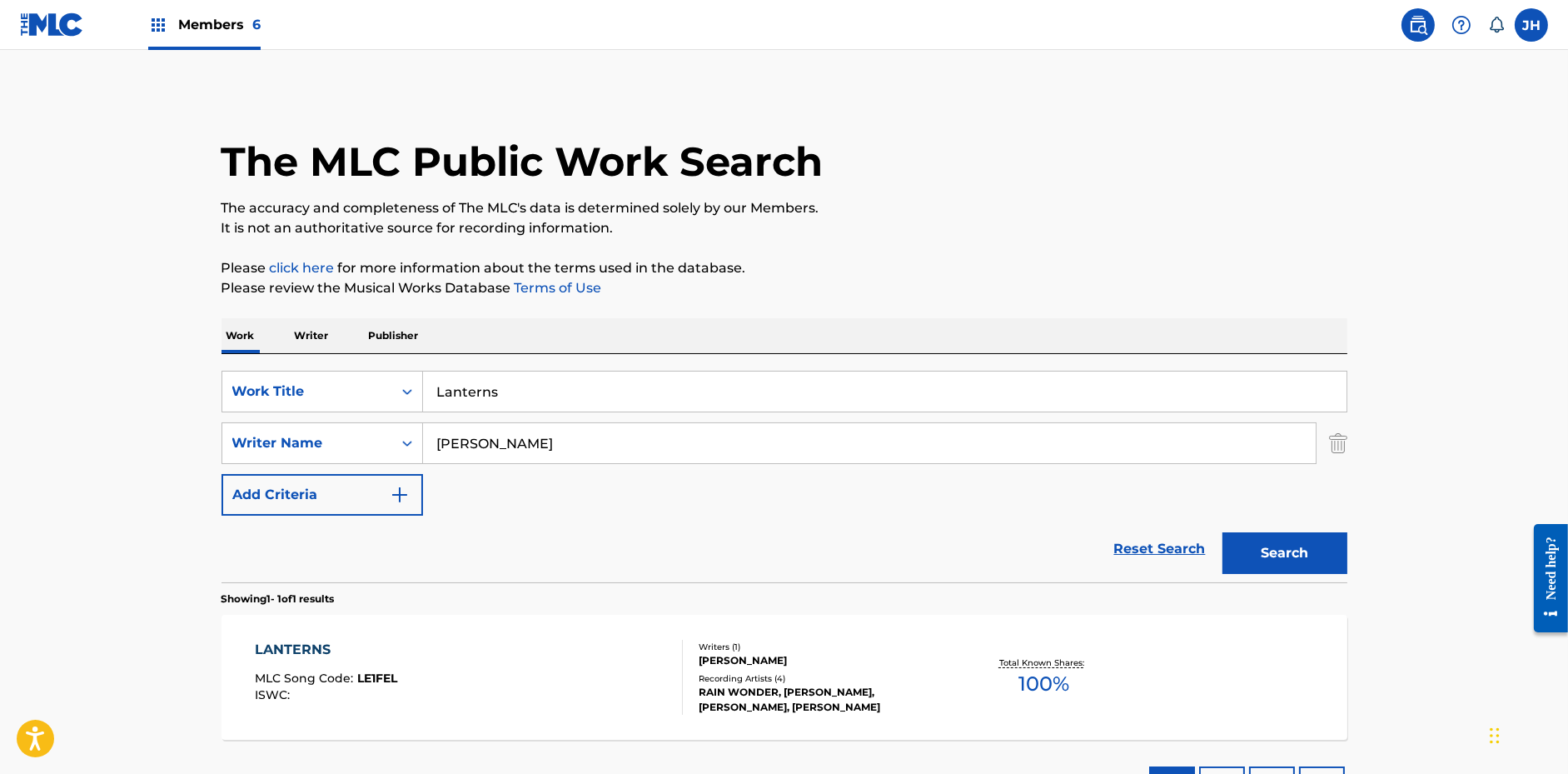
click at [841, 656] on div "[PERSON_NAME]" at bounding box center [825, 661] width 252 height 15
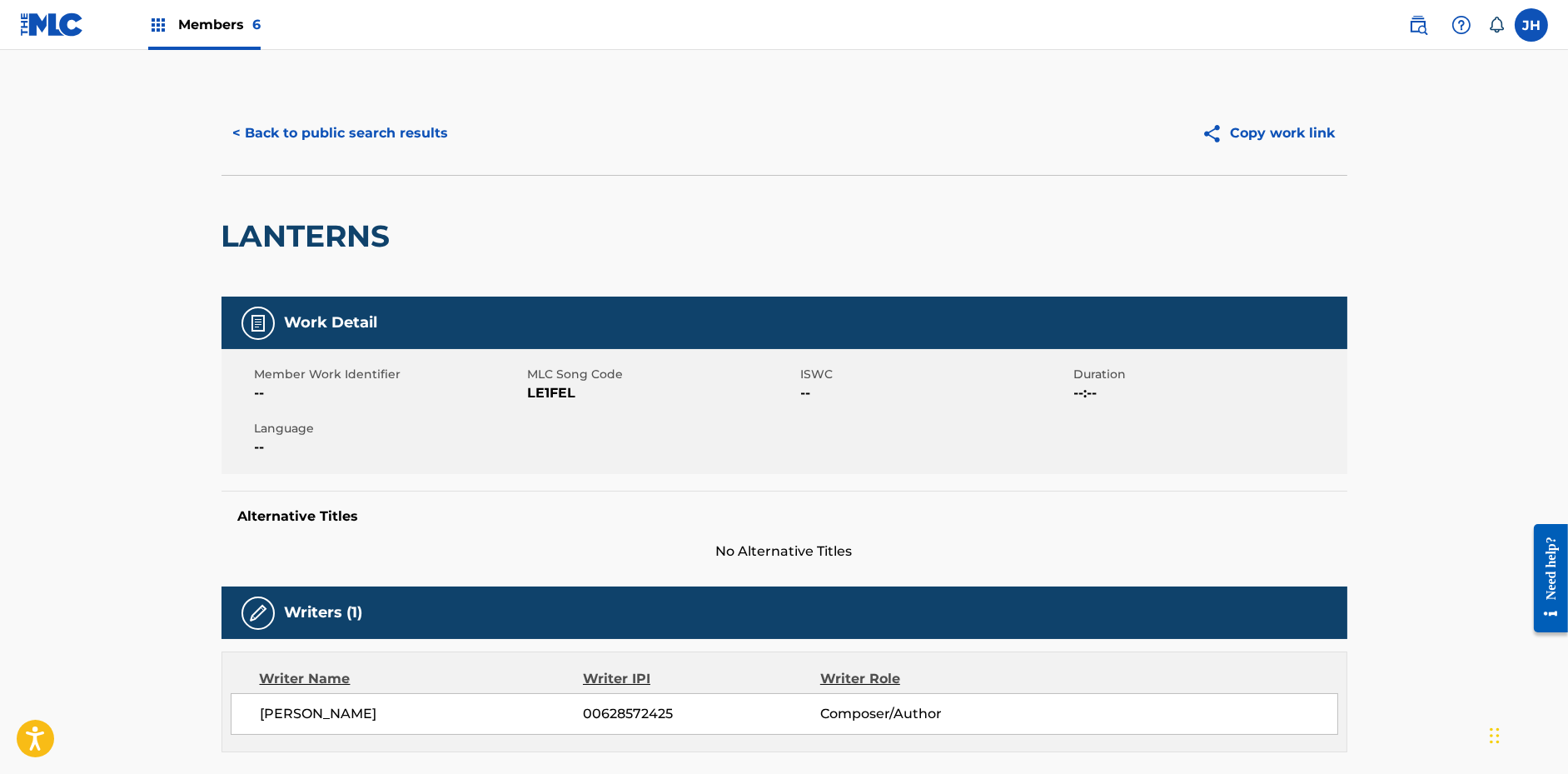
click at [1301, 137] on button "Copy work link" at bounding box center [1268, 133] width 157 height 41
click at [372, 111] on div "< Back to public search results Copy work link" at bounding box center [784, 133] width 1126 height 84
click at [372, 130] on button "< Back to public search results" at bounding box center [341, 133] width 239 height 41
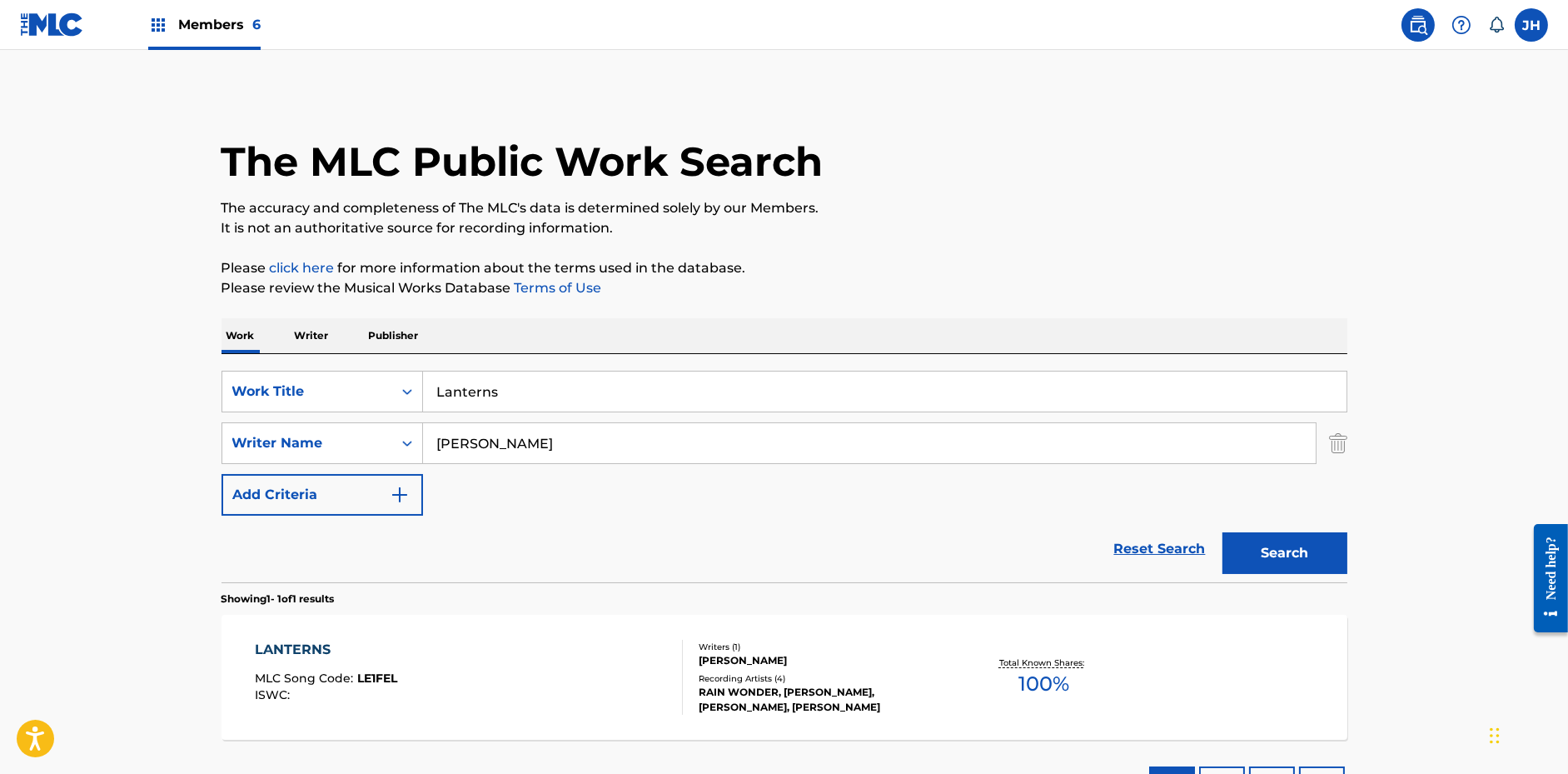
click at [506, 402] on input "Lanterns" at bounding box center [885, 391] width 924 height 40
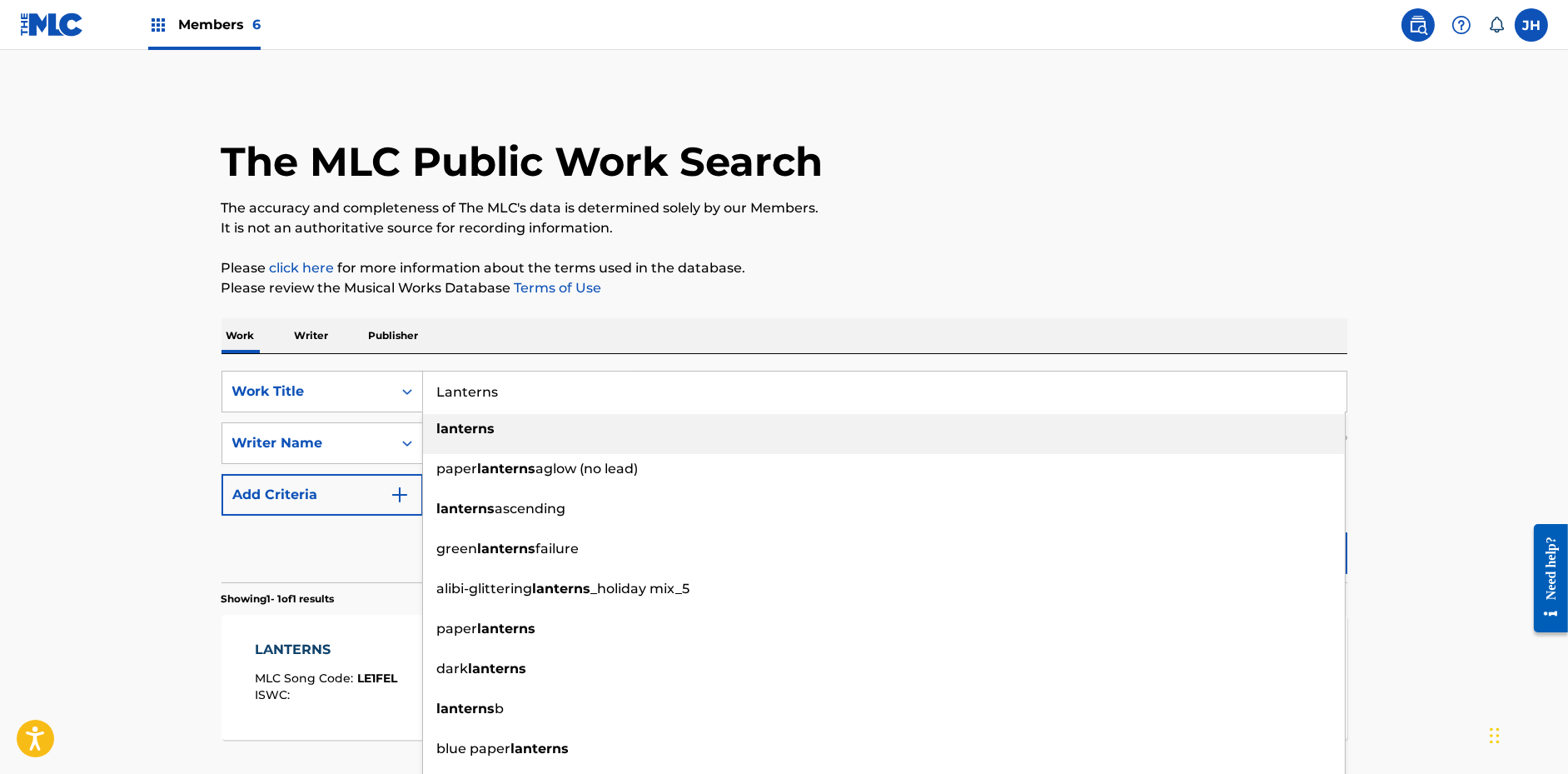
click at [506, 402] on input "Lanterns" at bounding box center [885, 391] width 924 height 40
paste input "Into the Night"
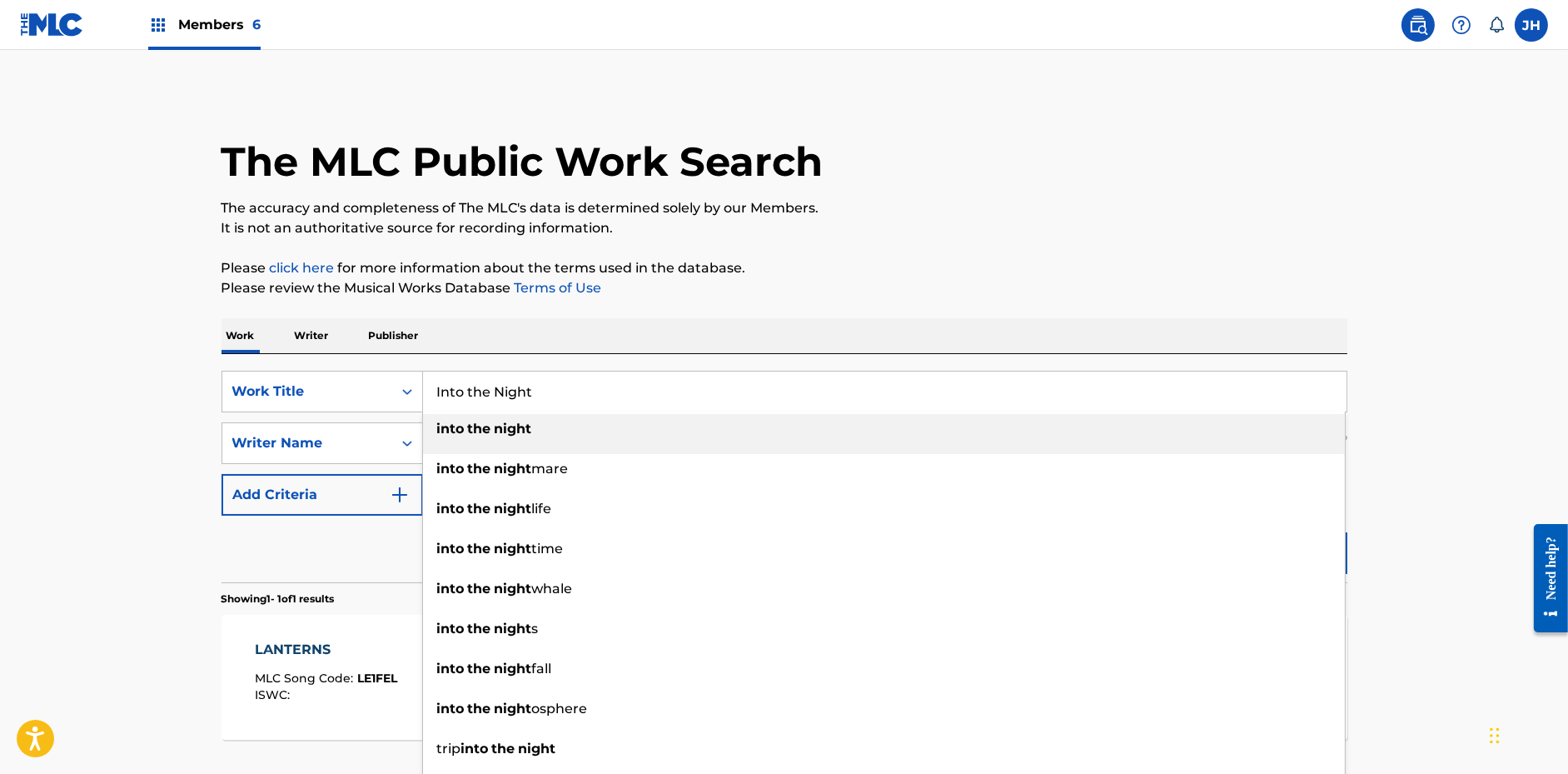
type input "Into the Night"
click at [800, 268] on p "Please click here for more information about the terms used in the database." at bounding box center [784, 268] width 1126 height 20
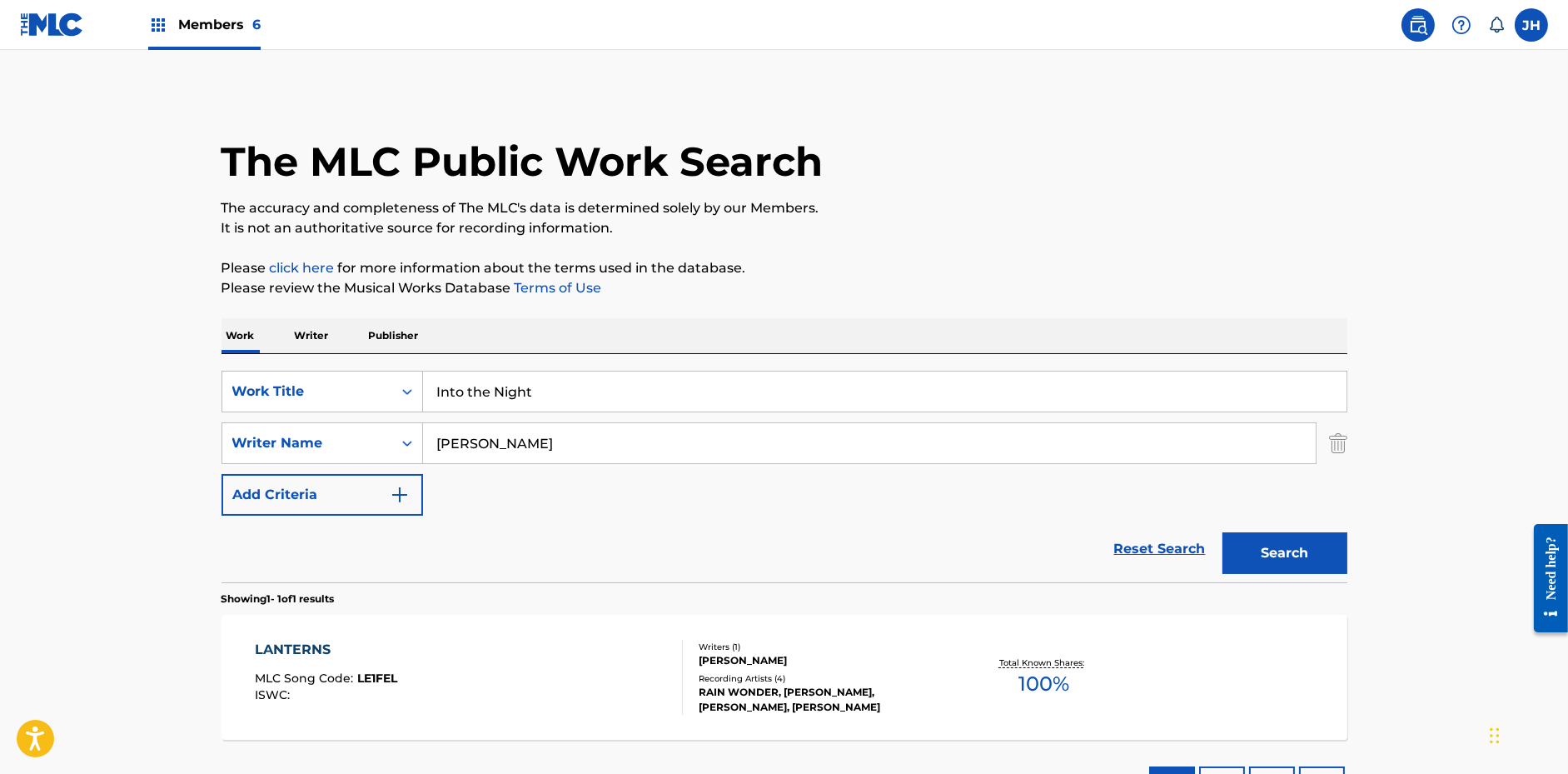
click at [1296, 560] on button "Search" at bounding box center [1284, 553] width 125 height 41
click at [805, 706] on div "RAIN WONDER, [PERSON_NAME]" at bounding box center [825, 699] width 252 height 15
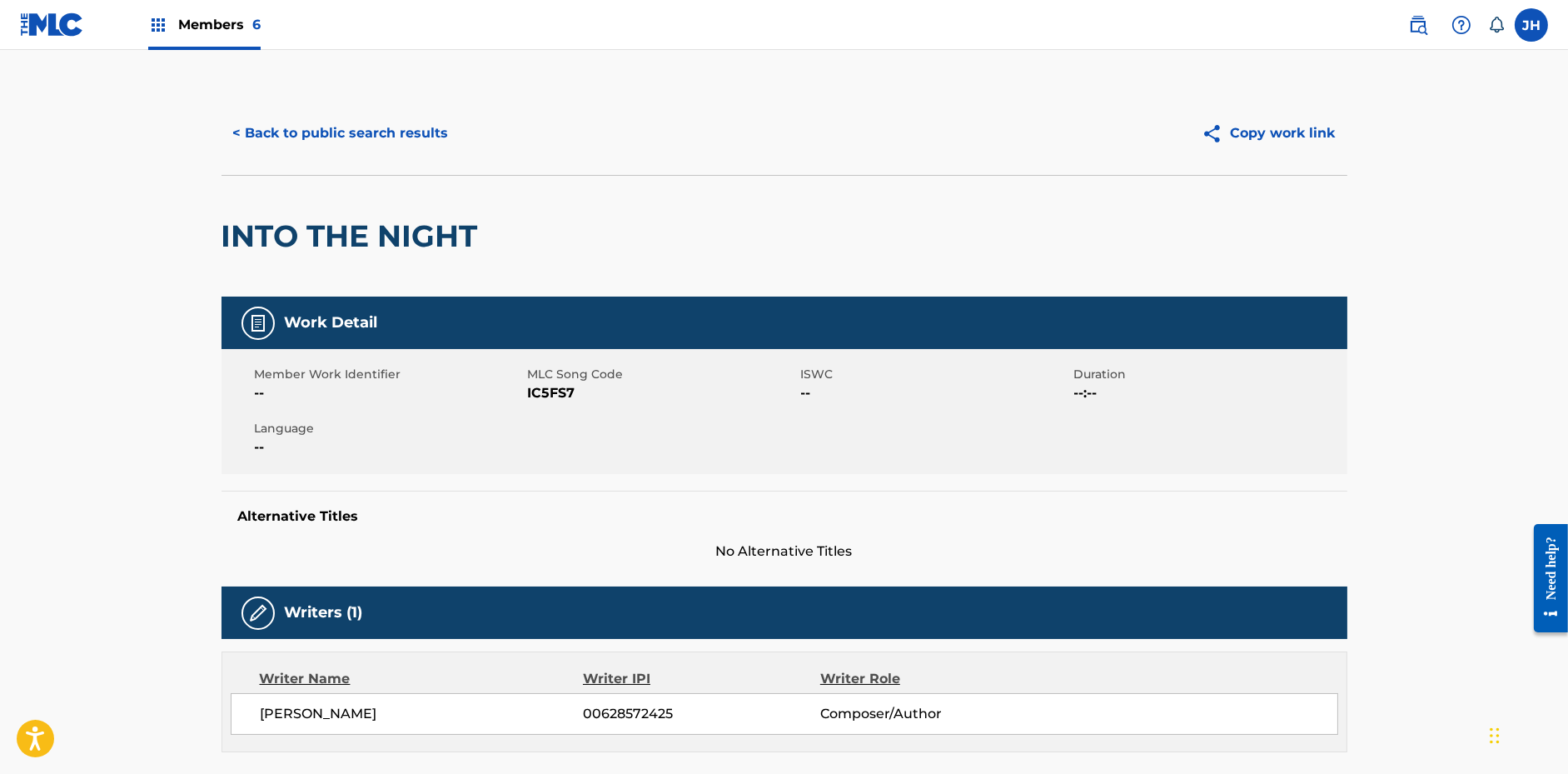
click at [1285, 120] on button "Copy work link" at bounding box center [1268, 133] width 157 height 41
click at [324, 141] on button "< Back to public search results" at bounding box center [341, 133] width 239 height 41
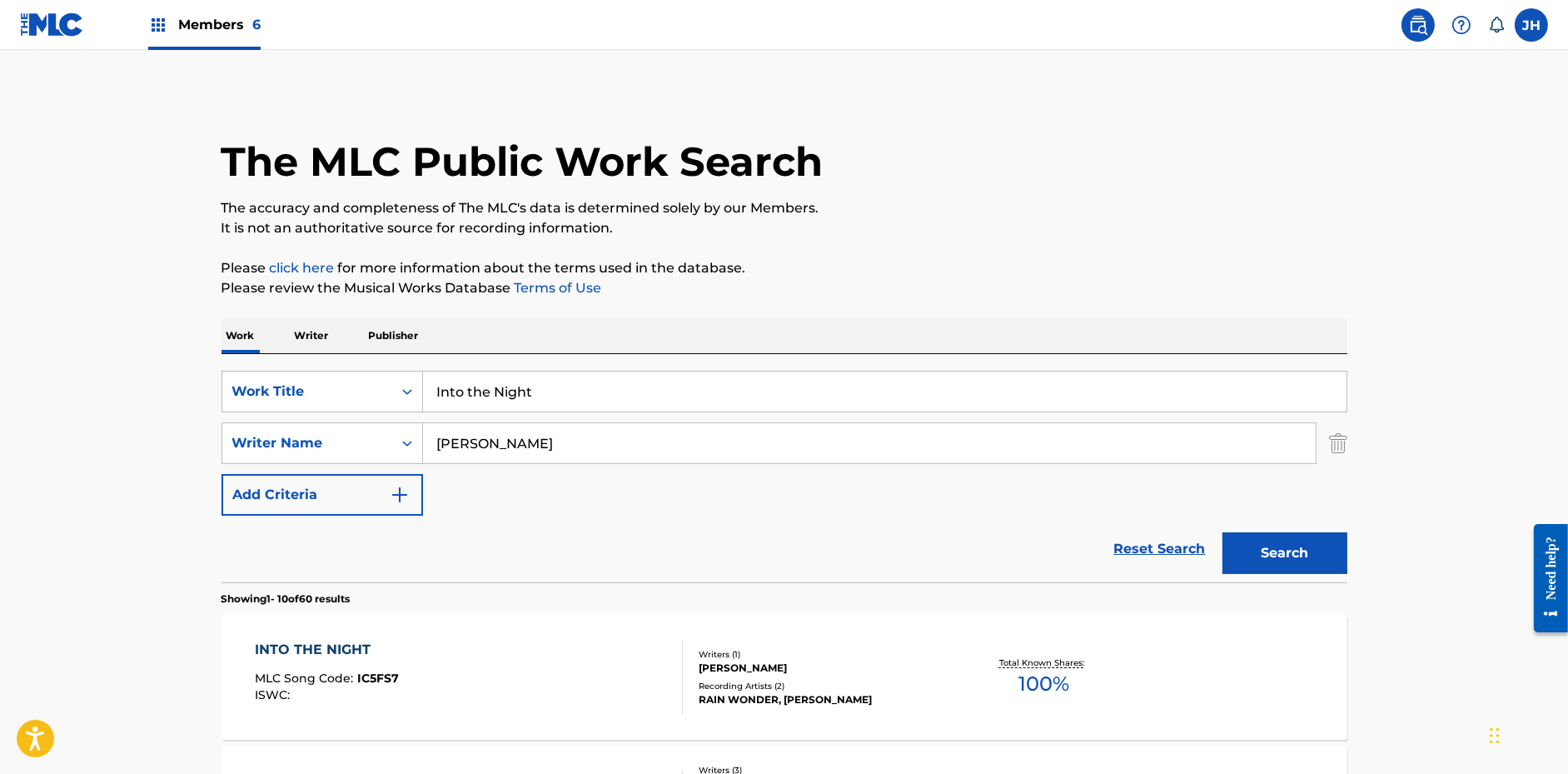
click at [633, 395] on input "Into the Night" at bounding box center [885, 391] width 924 height 40
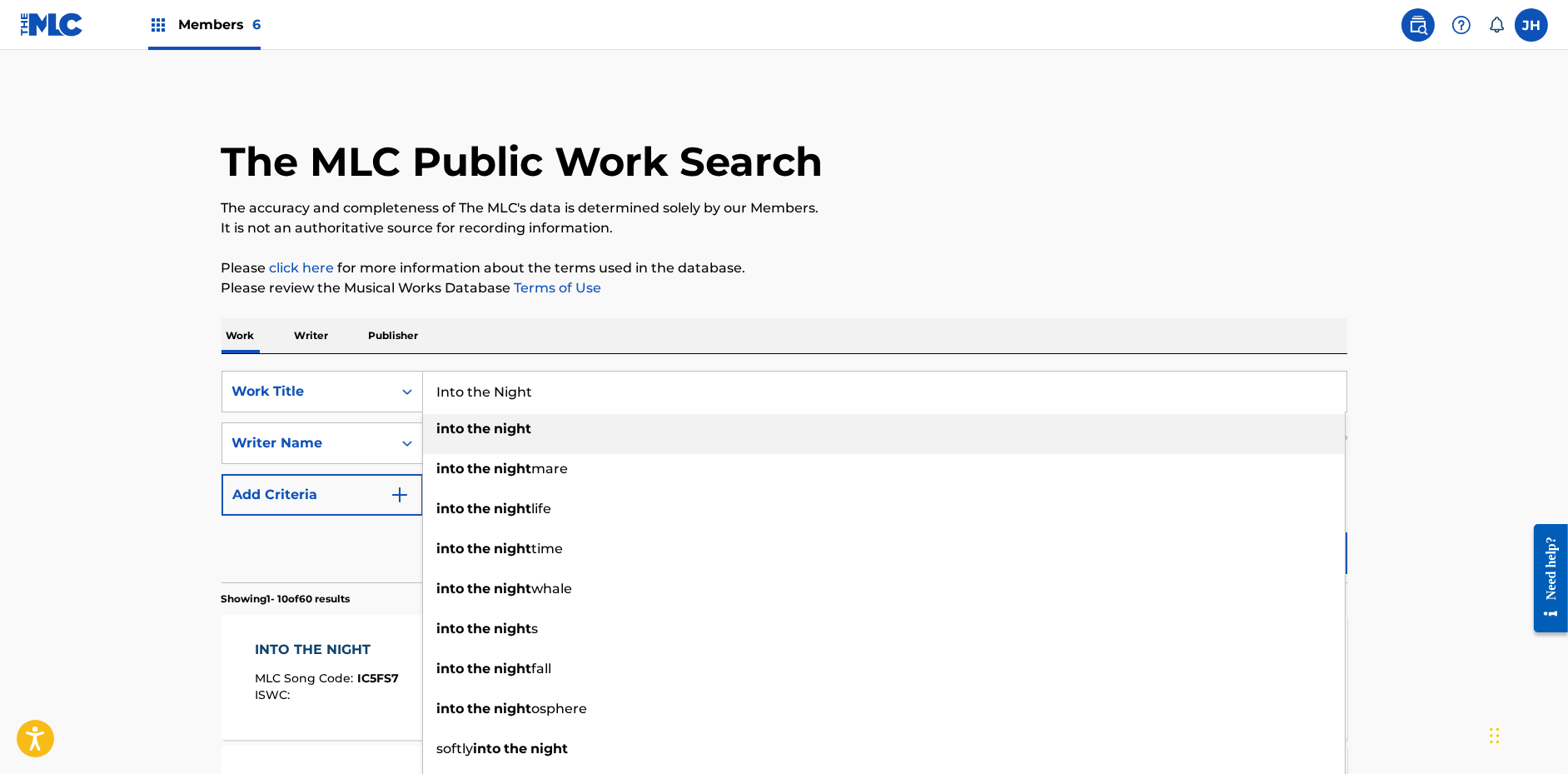
click at [633, 395] on input "Into the Night" at bounding box center [885, 391] width 924 height 40
paste input "When We Touch"
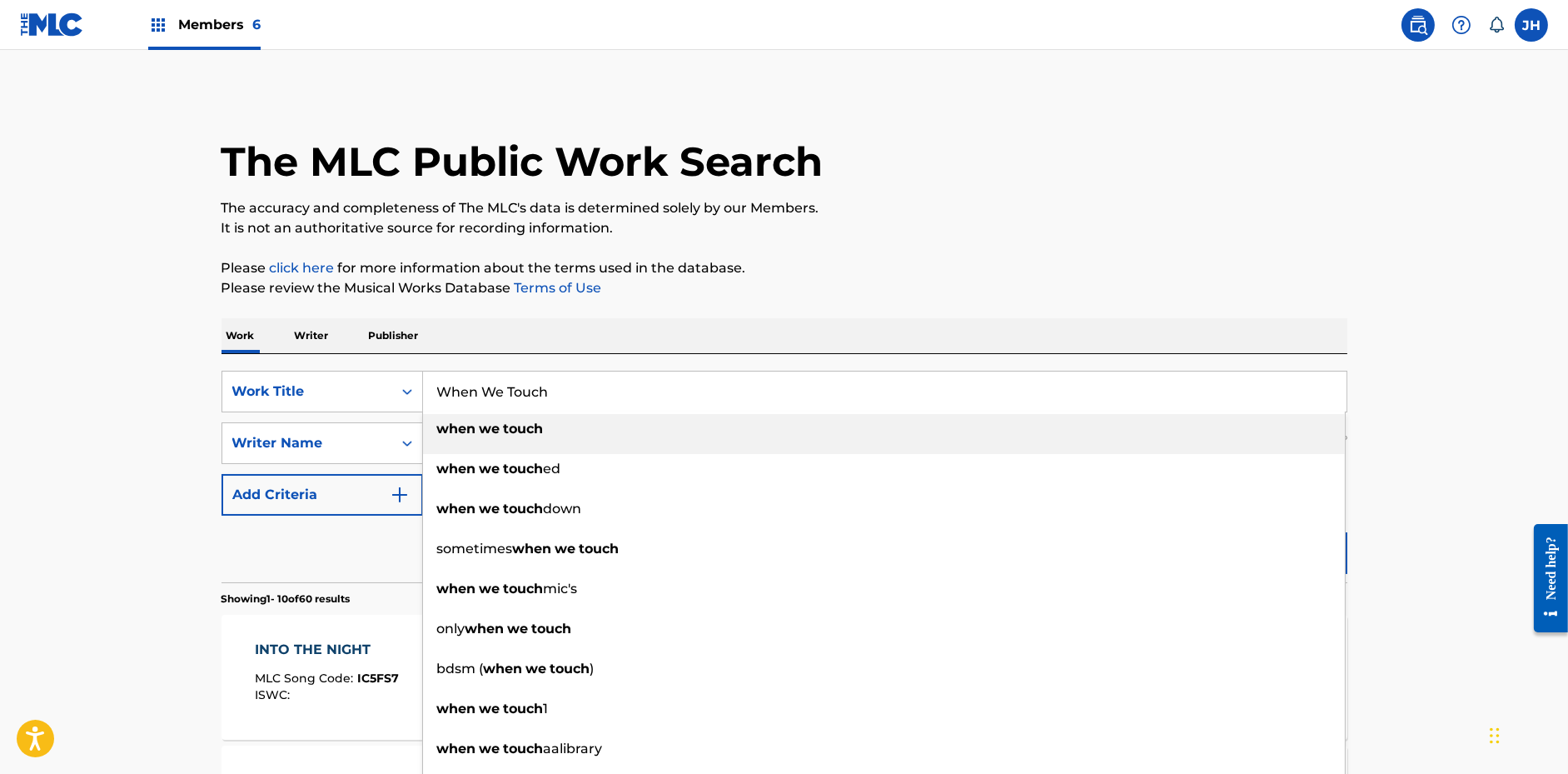
click at [946, 287] on p "Please review the Musical Works Database Terms of Use" at bounding box center [784, 289] width 1126 height 20
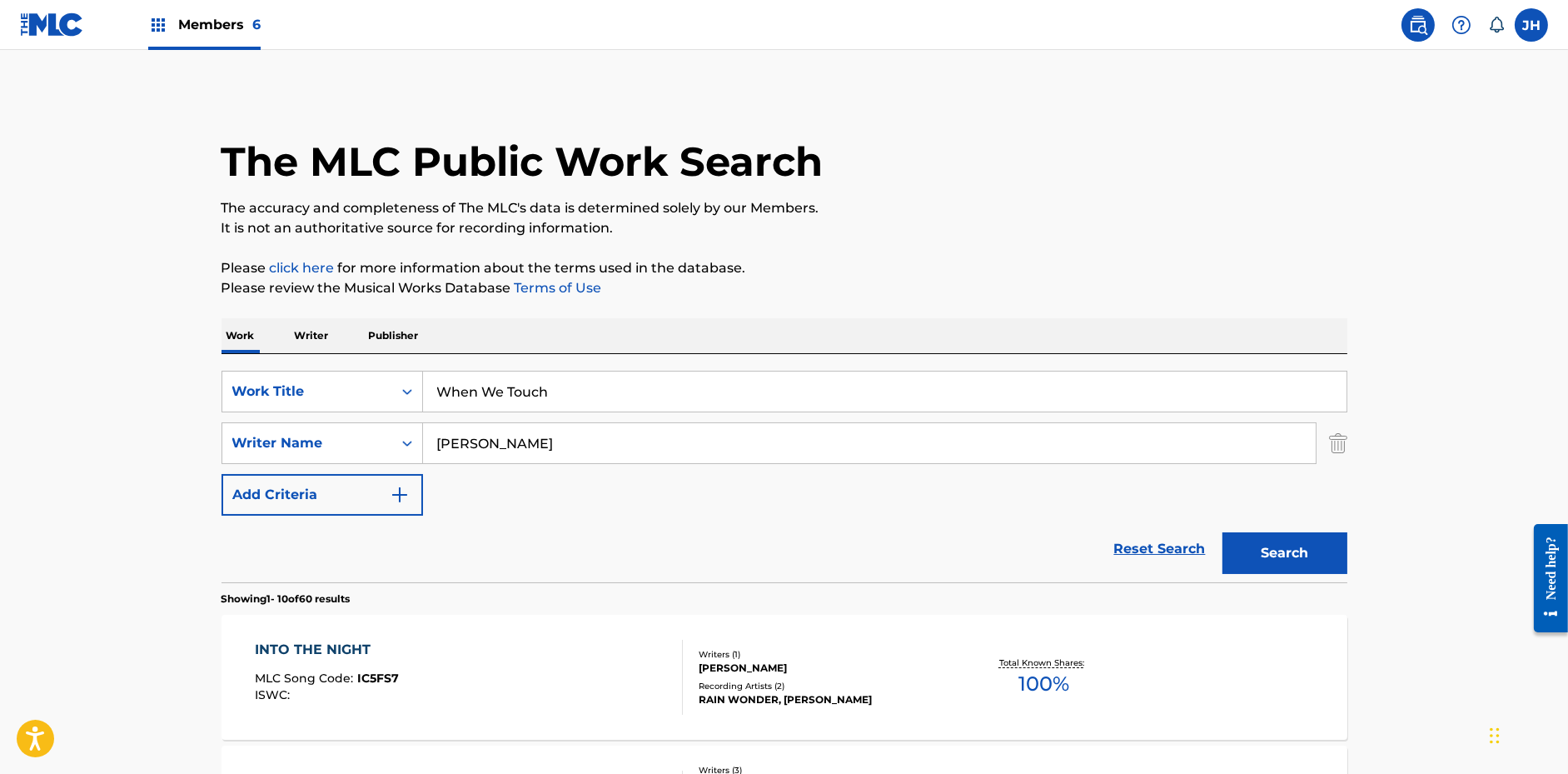
click at [1317, 541] on button "Search" at bounding box center [1284, 553] width 125 height 41
click at [497, 393] on input "When We Touch" at bounding box center [885, 391] width 924 height 40
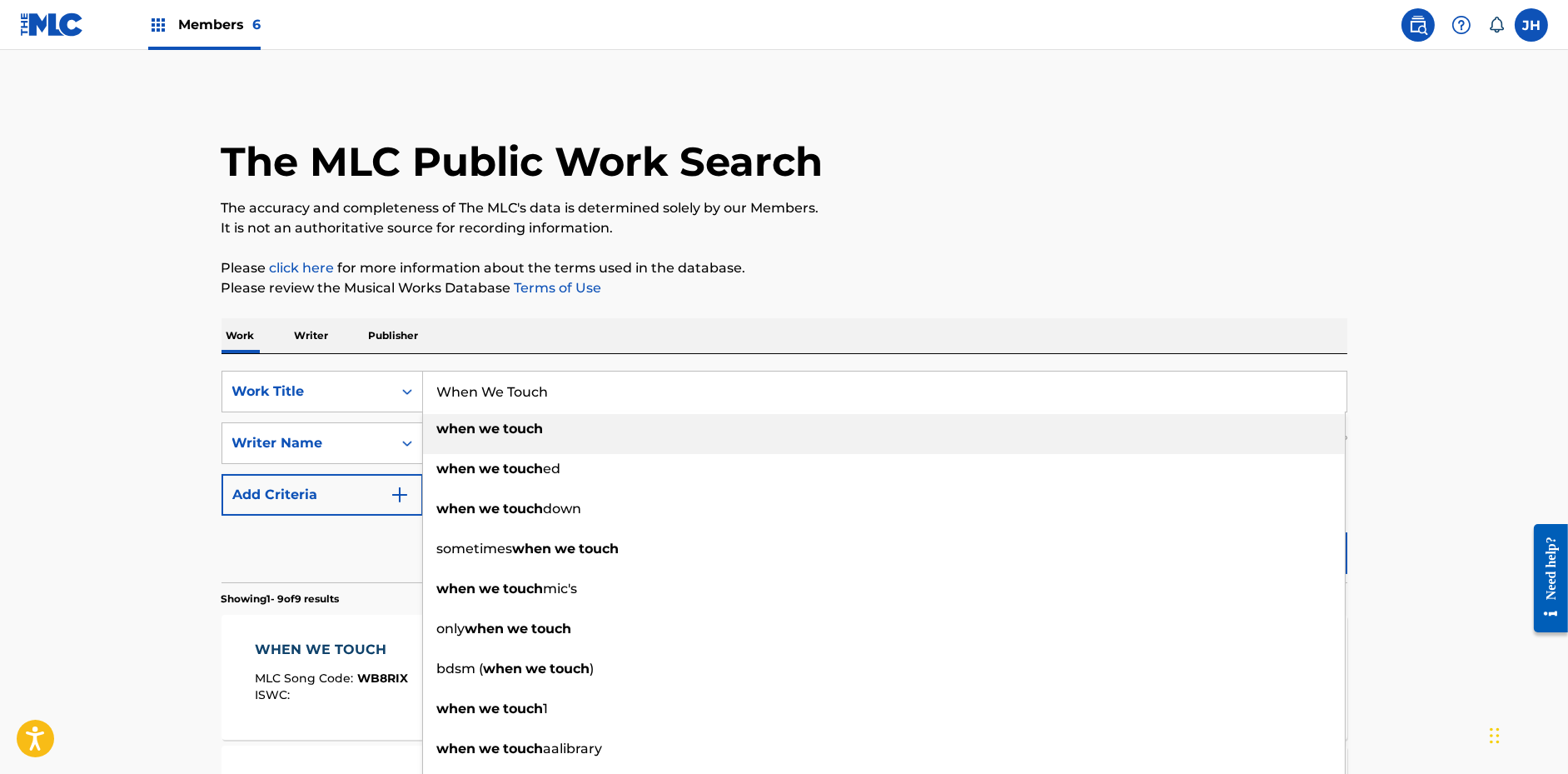
click at [497, 393] on input "When We Touch" at bounding box center [885, 391] width 924 height 40
paste input "Black Hills"
type input "Black Hills"
click at [724, 292] on p "Please review the Musical Works Database Terms of Use" at bounding box center [784, 289] width 1126 height 20
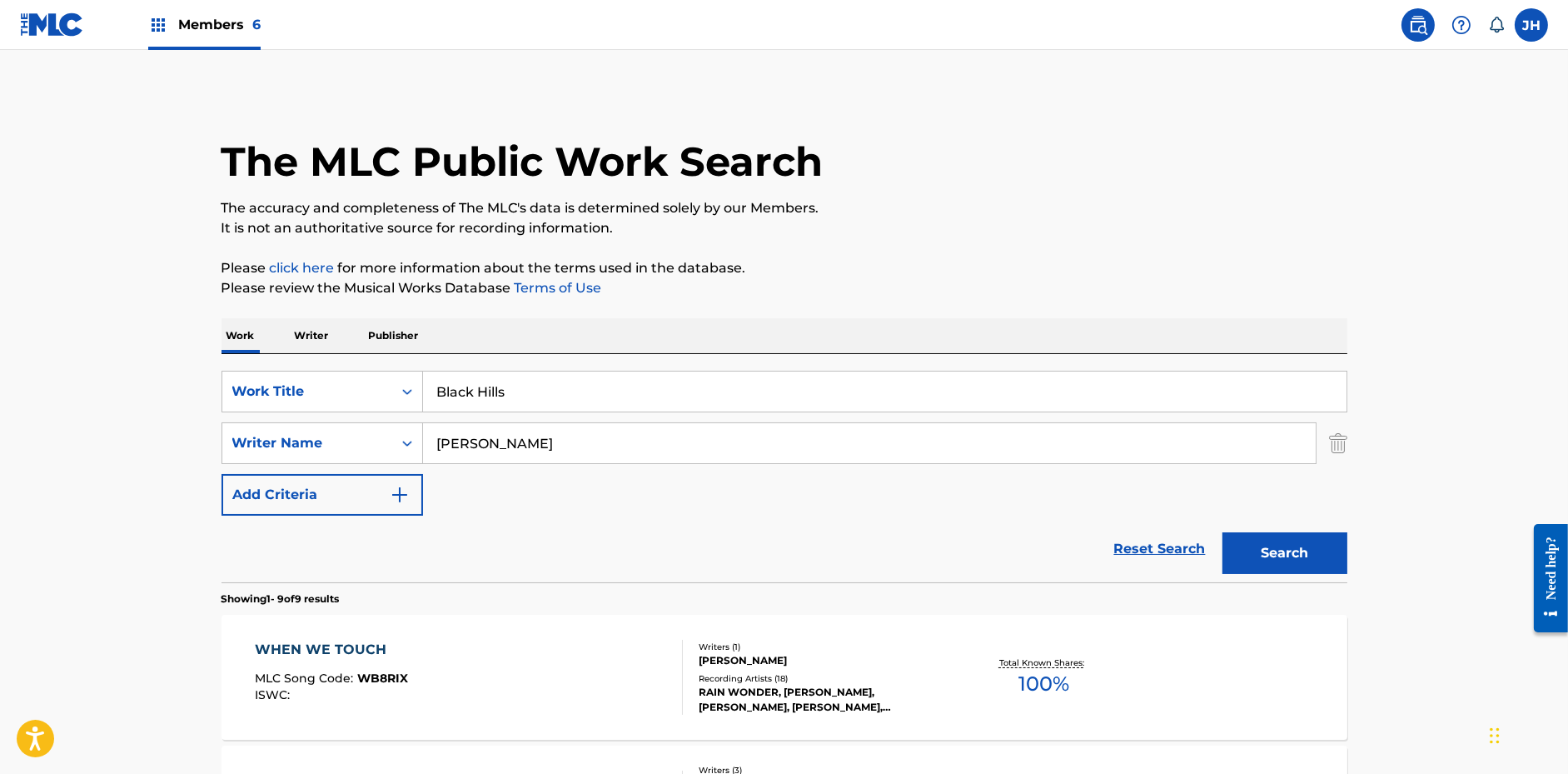
click at [1277, 556] on button "Search" at bounding box center [1284, 553] width 125 height 41
click at [948, 702] on div "RAIN WONDER, [PERSON_NAME], [PERSON_NAME]" at bounding box center [825, 699] width 252 height 30
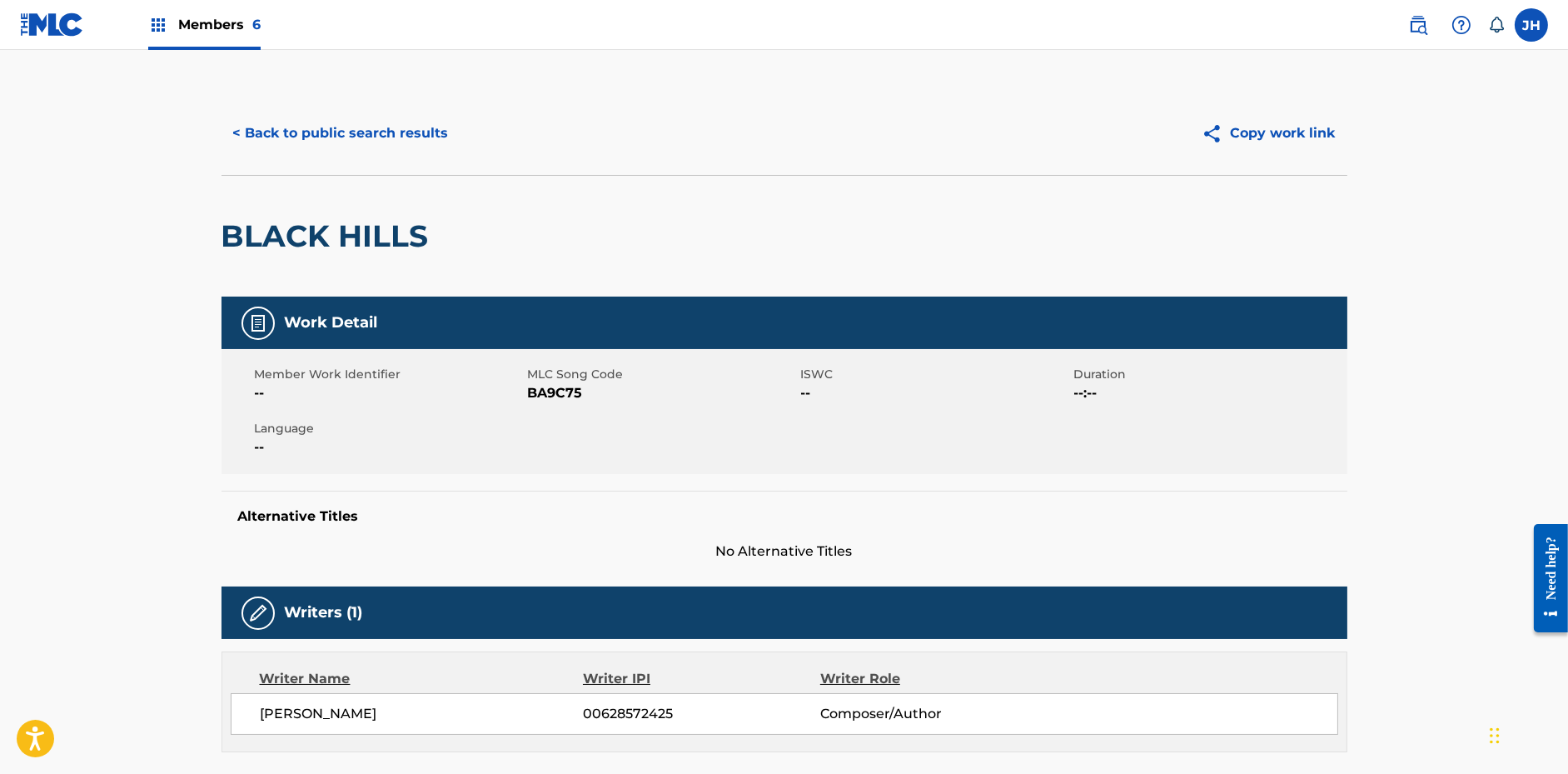
click at [1307, 138] on button "Copy work link" at bounding box center [1268, 133] width 157 height 41
click at [433, 139] on button "< Back to public search results" at bounding box center [341, 133] width 239 height 41
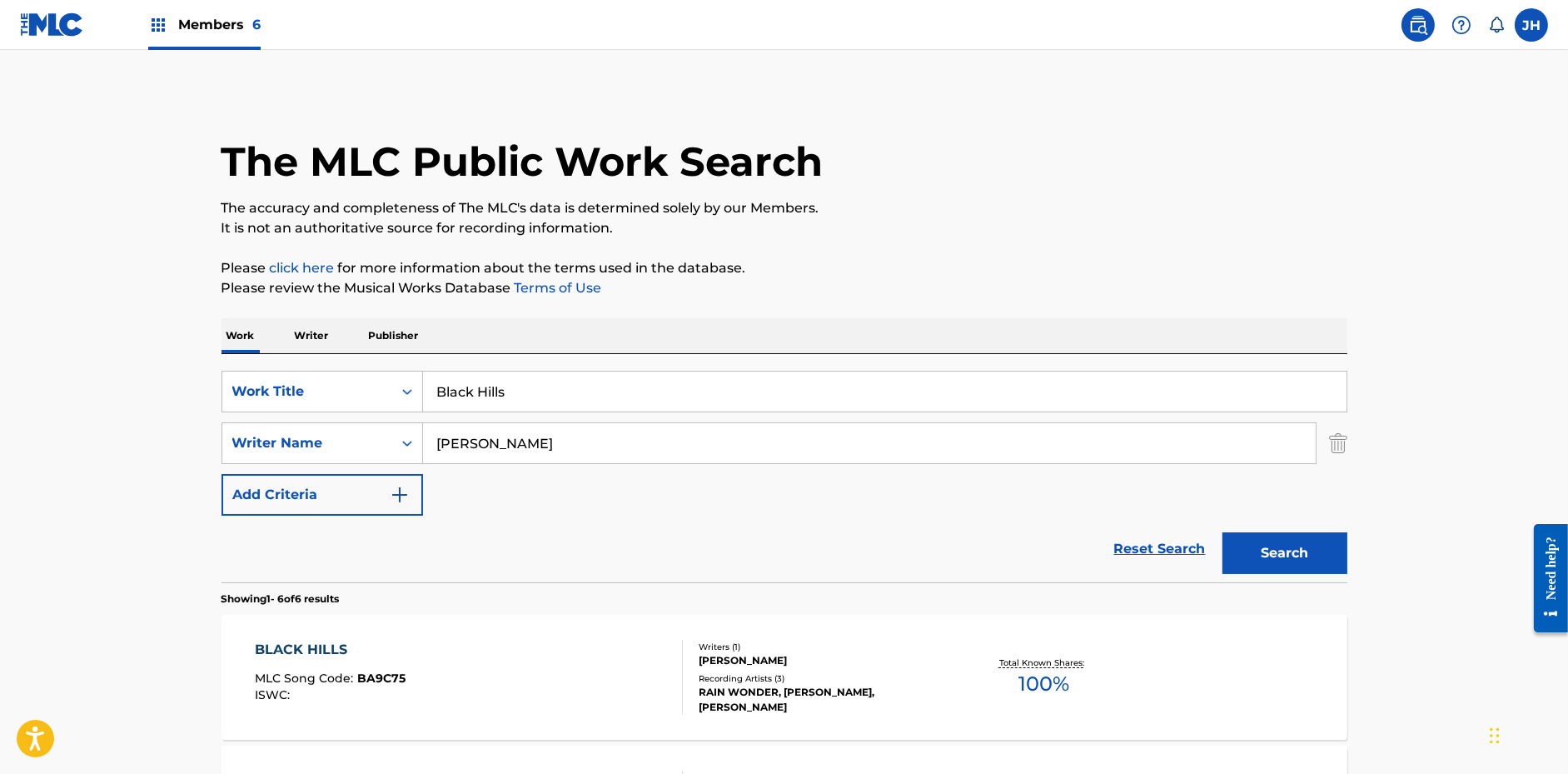
click at [619, 396] on input "Black Hills" at bounding box center [885, 391] width 924 height 40
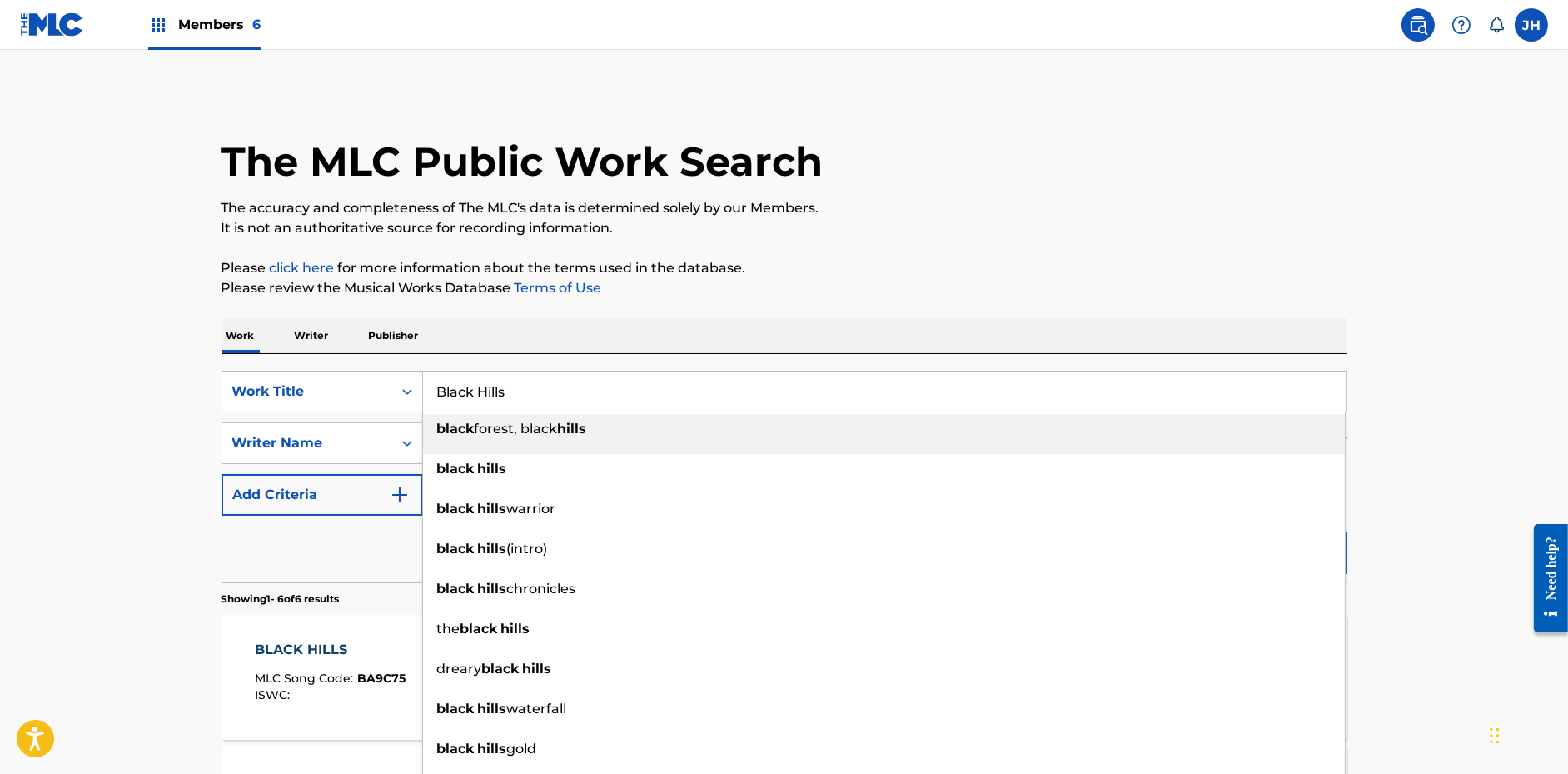
click at [619, 396] on input "Black Hills" at bounding box center [885, 391] width 924 height 40
paste input "Reckoning"
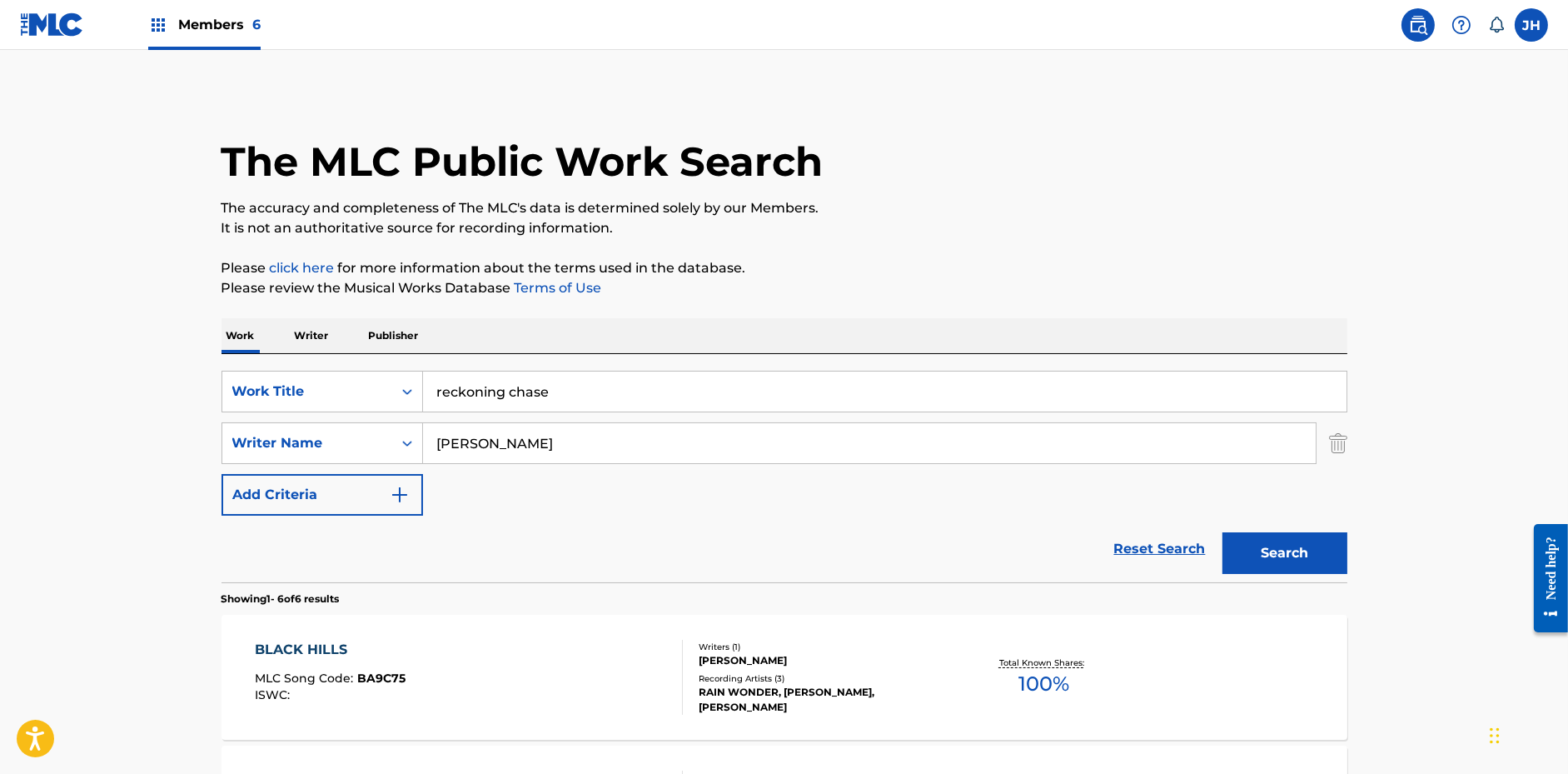
click at [630, 398] on input "reckoning chase" at bounding box center [885, 391] width 924 height 40
click at [597, 400] on input "reckoning chase" at bounding box center [885, 391] width 924 height 40
click at [551, 402] on input "reckoning chase" at bounding box center [885, 391] width 924 height 40
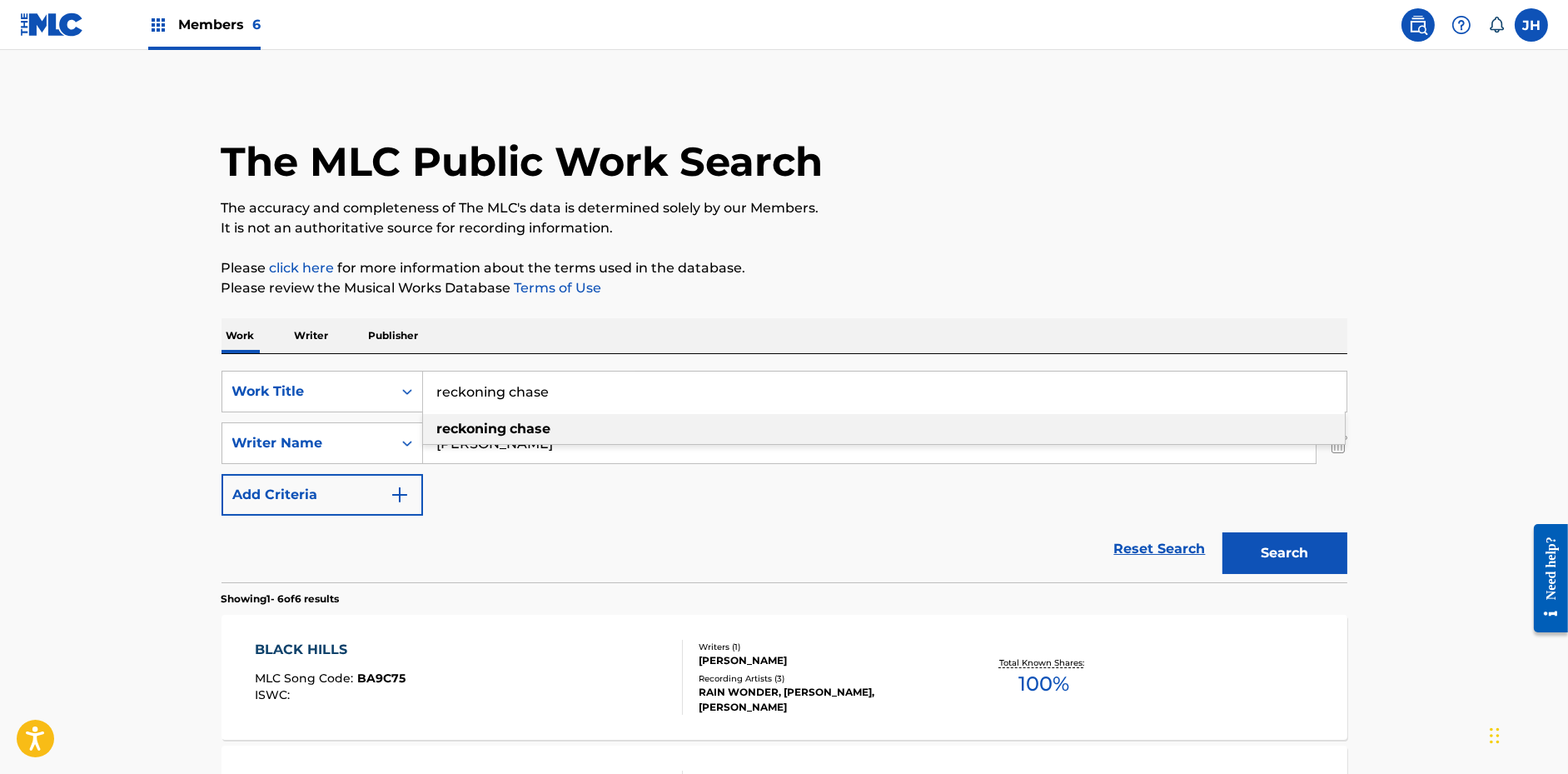
click at [551, 402] on input "reckoning chase" at bounding box center [885, 391] width 924 height 40
paste input "Reckoning"
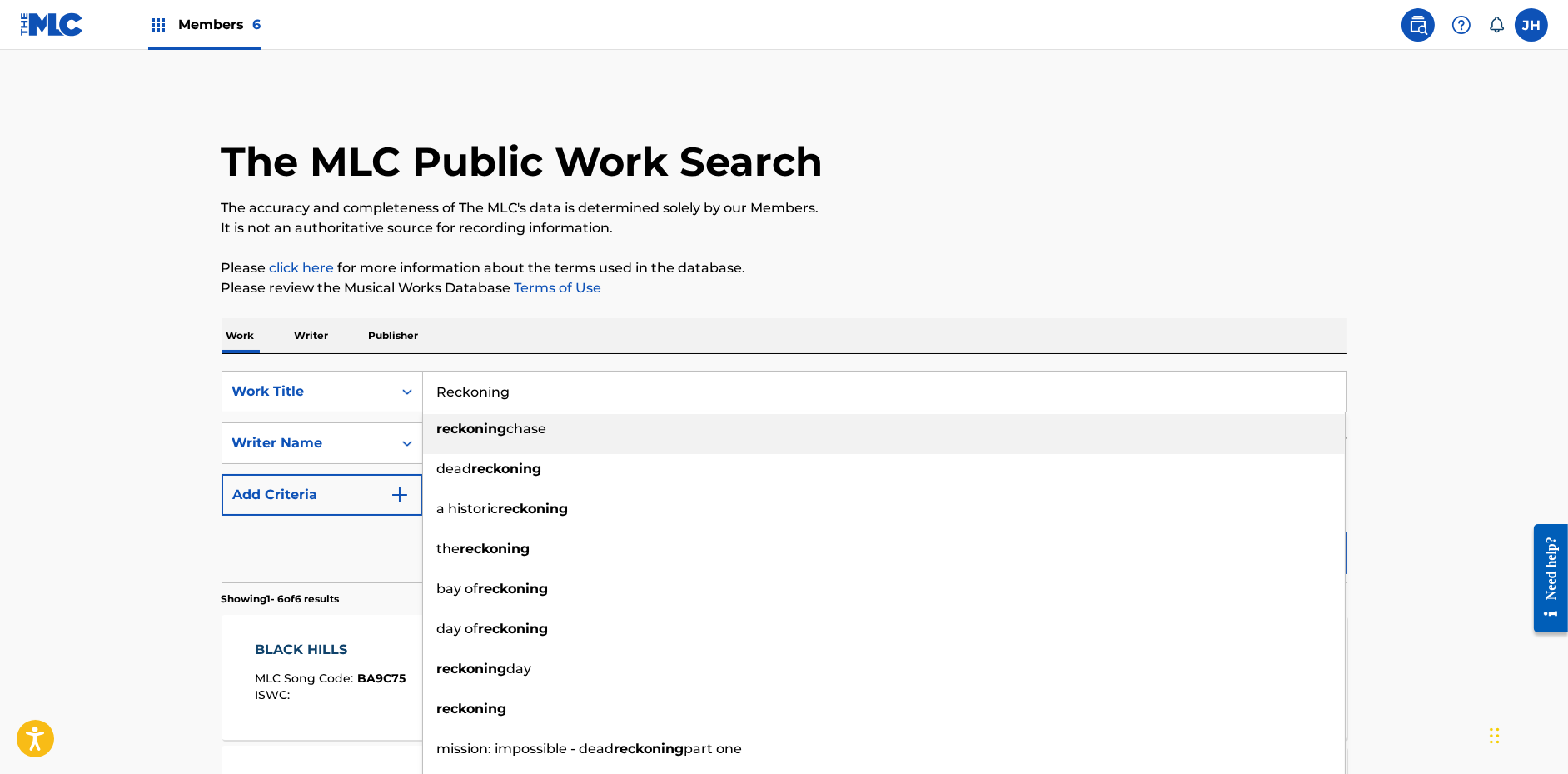
type input "Reckoning"
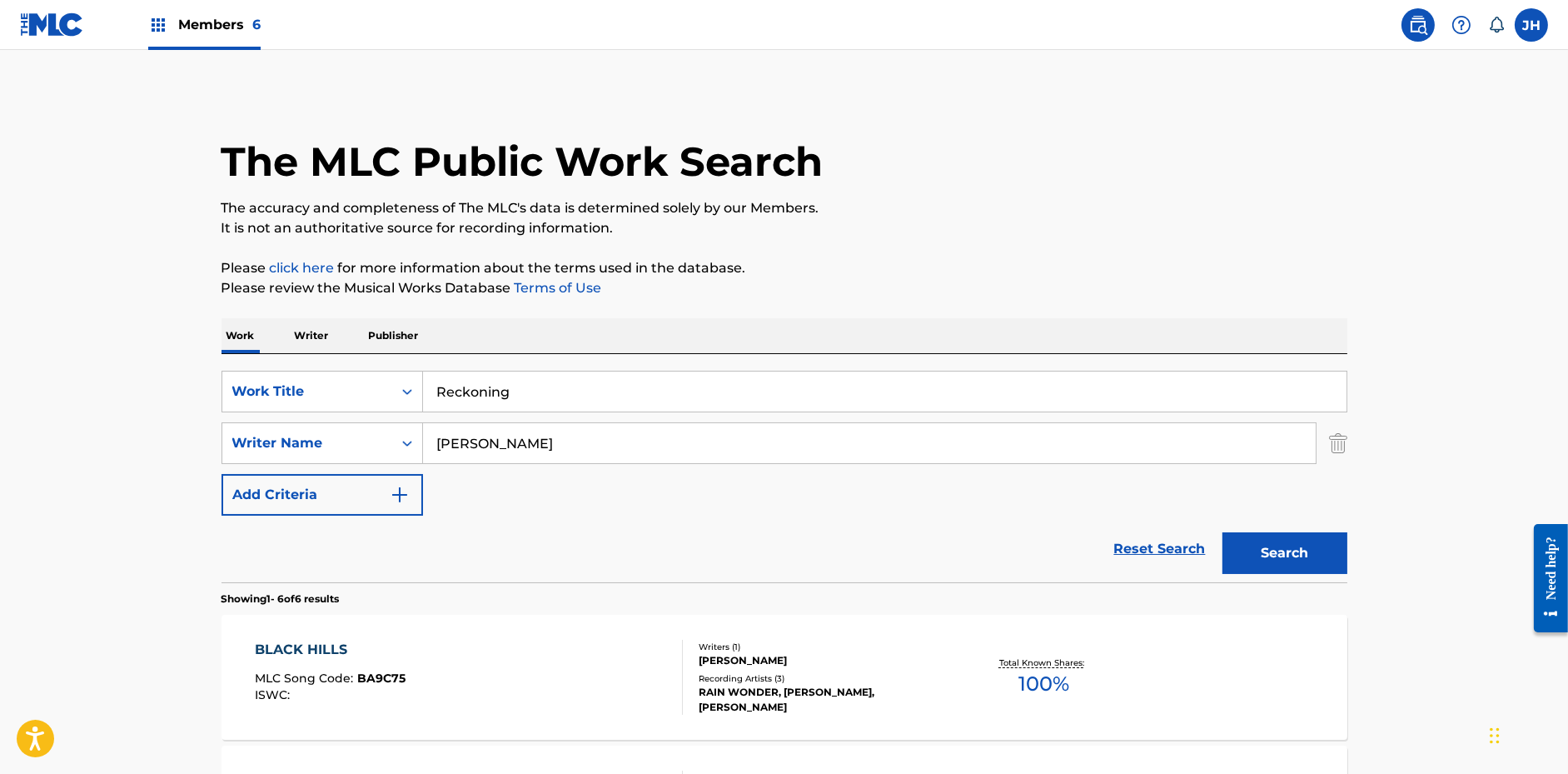
click at [953, 259] on p "Please click here for more information about the terms used in the database." at bounding box center [784, 268] width 1126 height 20
click at [1290, 548] on button "Search" at bounding box center [1284, 553] width 125 height 41
click at [822, 691] on div "RAIN WONDER, [PERSON_NAME], [PERSON_NAME], [PERSON_NAME]" at bounding box center [825, 699] width 252 height 30
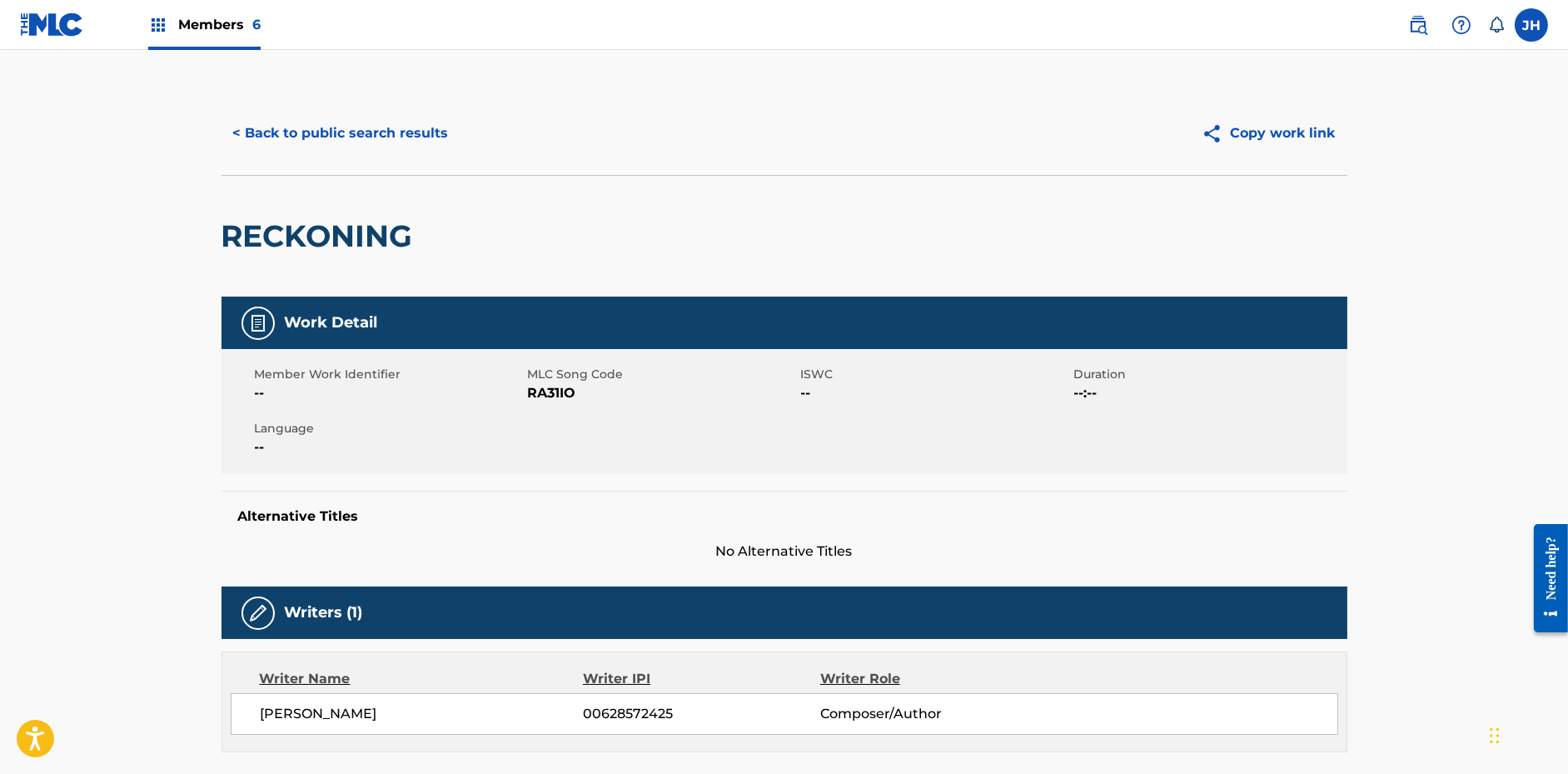
click at [1293, 140] on button "Copy work link" at bounding box center [1268, 133] width 157 height 41
click at [438, 136] on button "< Back to public search results" at bounding box center [341, 133] width 239 height 41
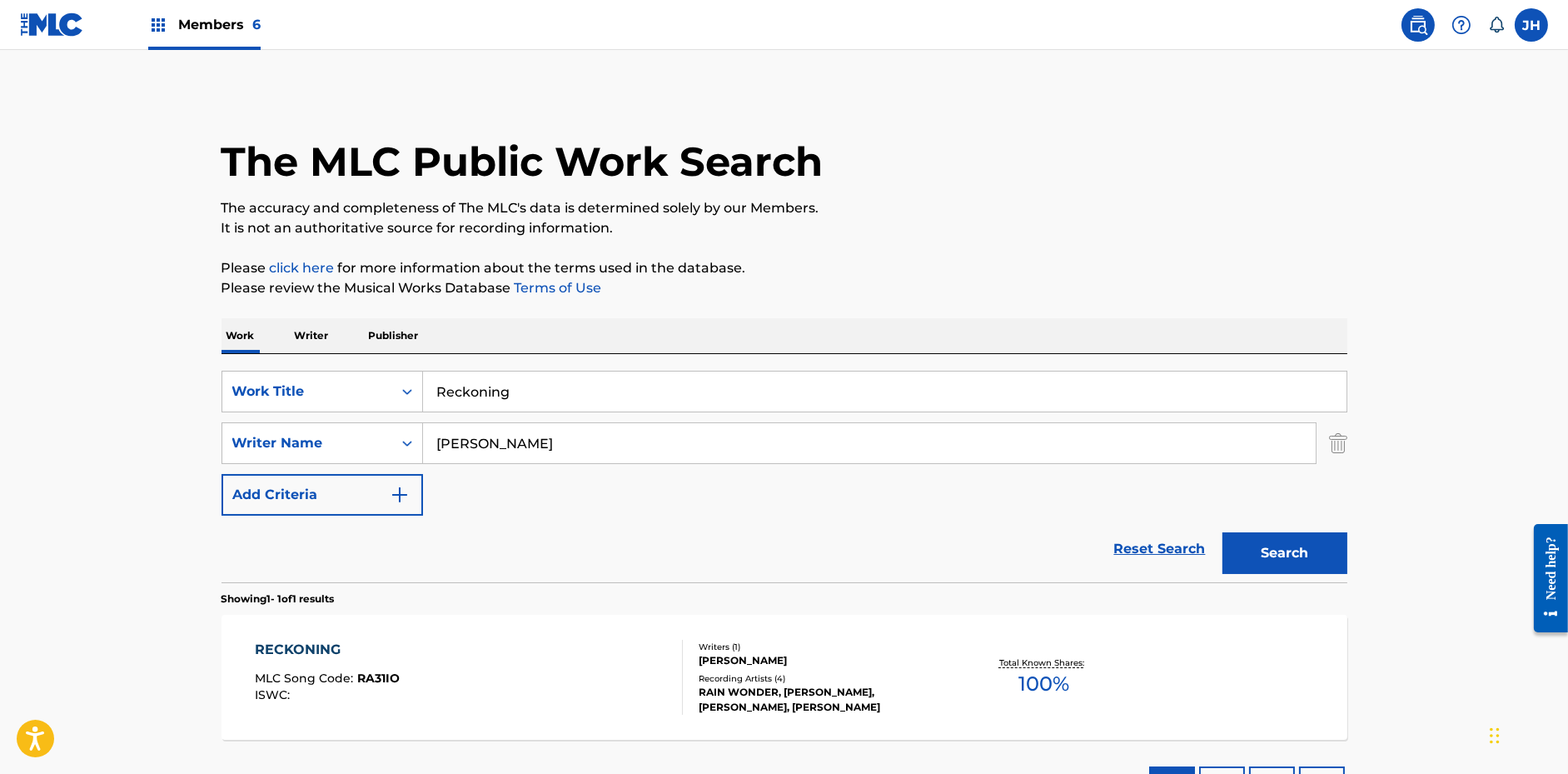
click at [514, 366] on div "SearchWithCriteriae6c90669-aa86-4ee8-9f9c-c0fb29496c80 Work Title Reckoning Sea…" at bounding box center [784, 468] width 1126 height 228
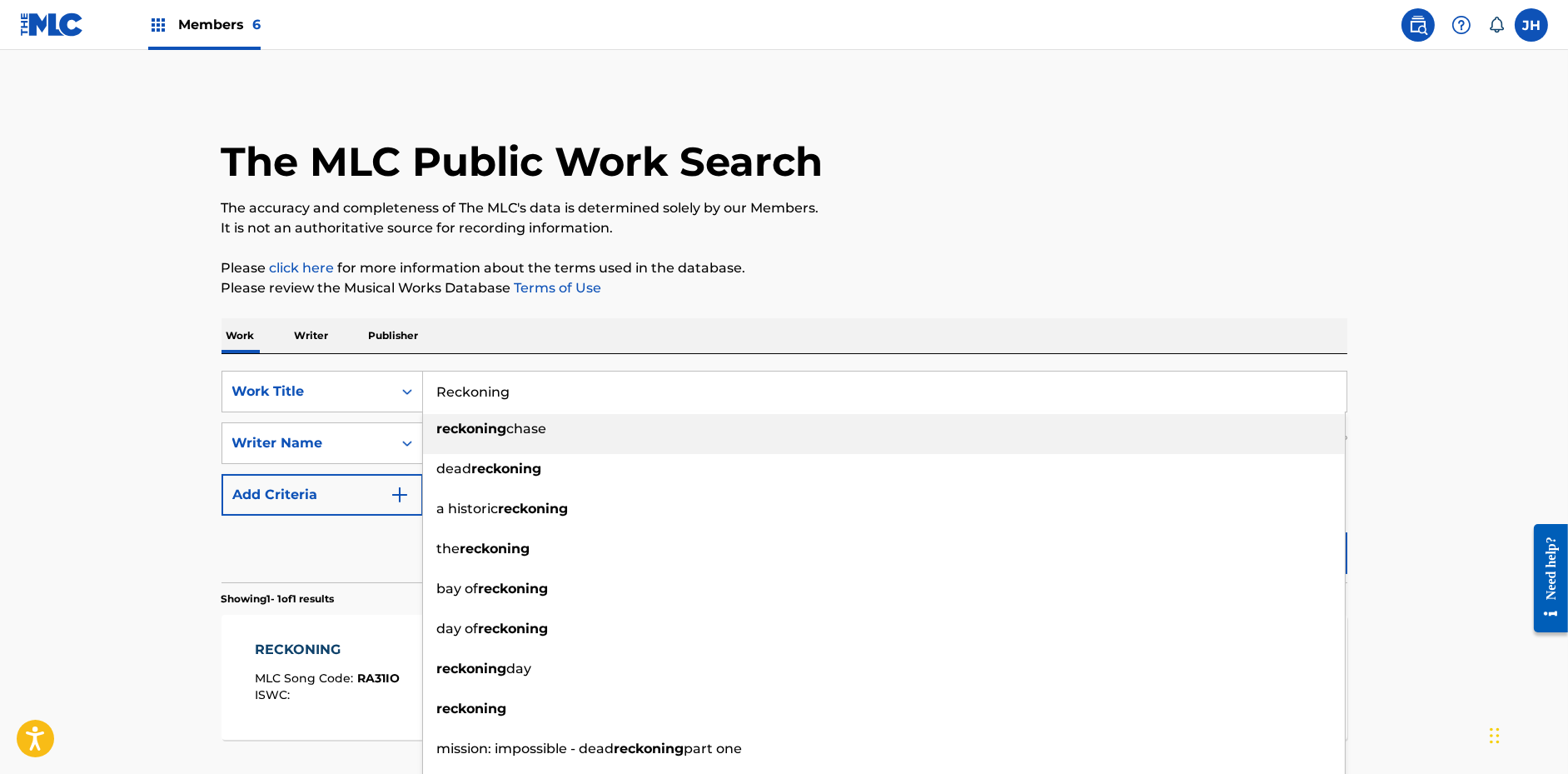
click at [514, 385] on input "Reckoning" at bounding box center [885, 391] width 924 height 40
paste input "In Seconds"
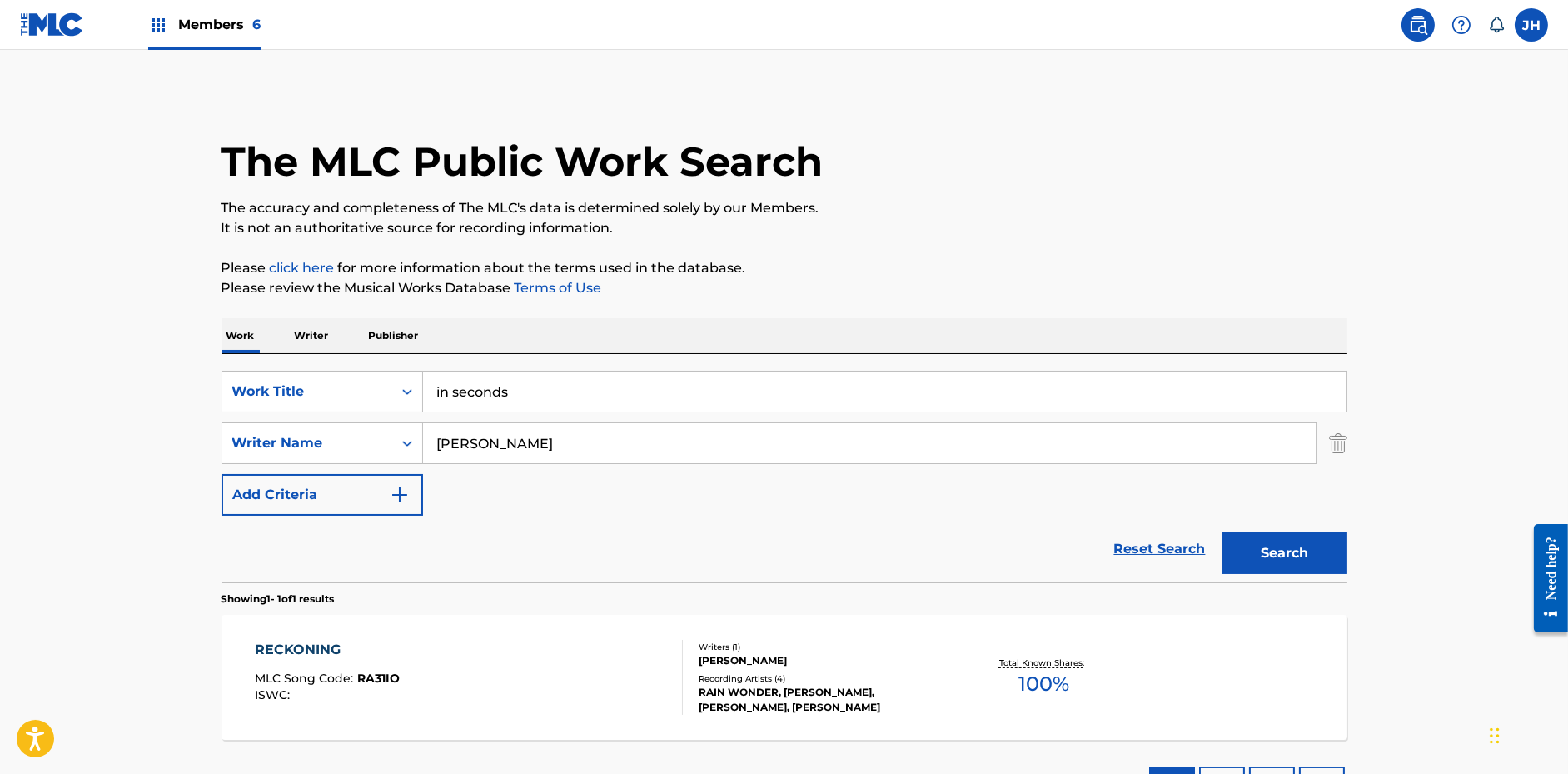
type input "in seconds"
click at [1222, 532] on button "Search" at bounding box center [1284, 553] width 125 height 41
click at [380, 686] on div "MLC Song Code : IC5FST" at bounding box center [327, 681] width 144 height 17
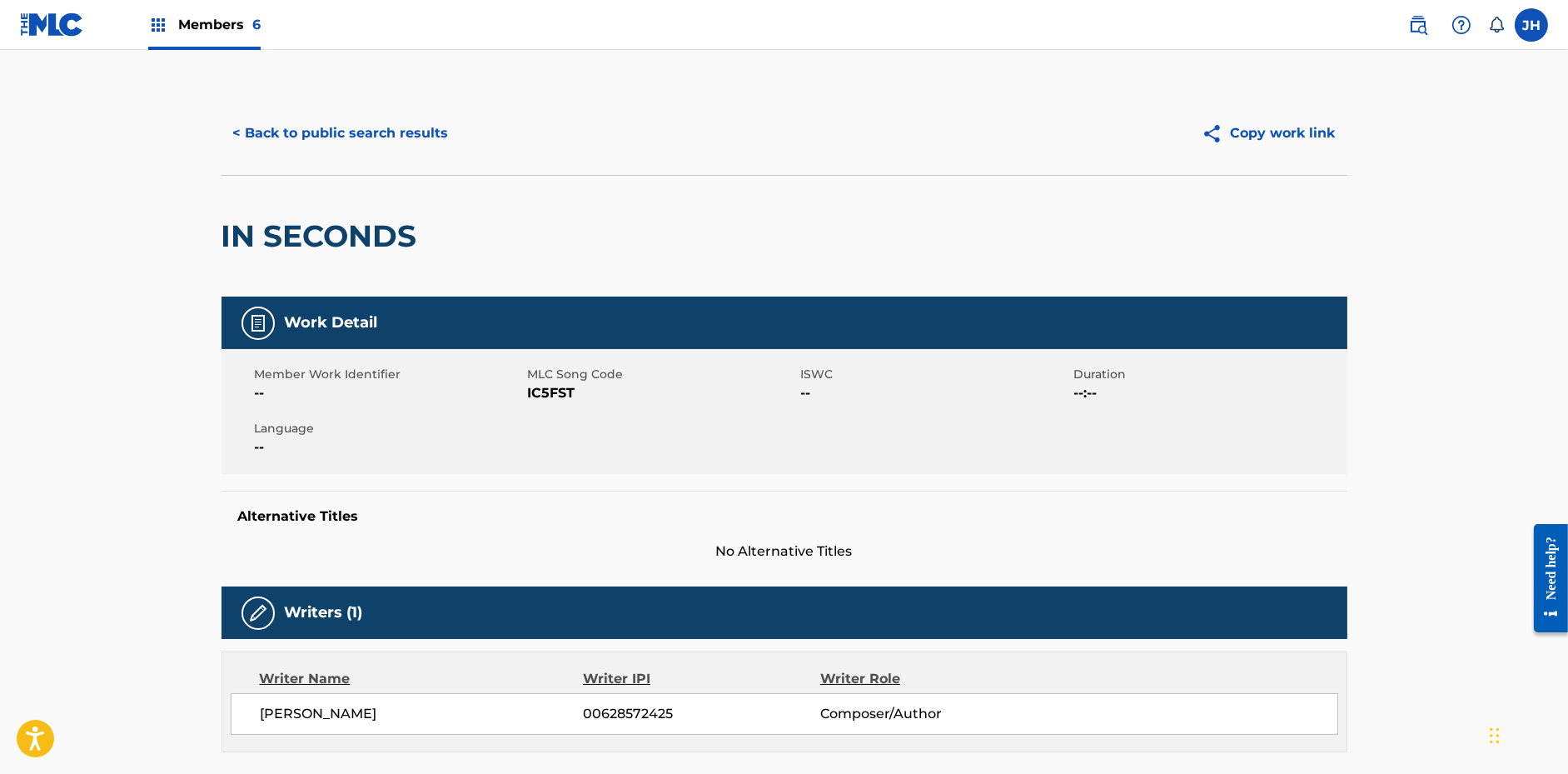
click at [1253, 124] on button "Copy work link" at bounding box center [1268, 133] width 157 height 41
click at [308, 120] on button "< Back to public search results" at bounding box center [341, 133] width 239 height 41
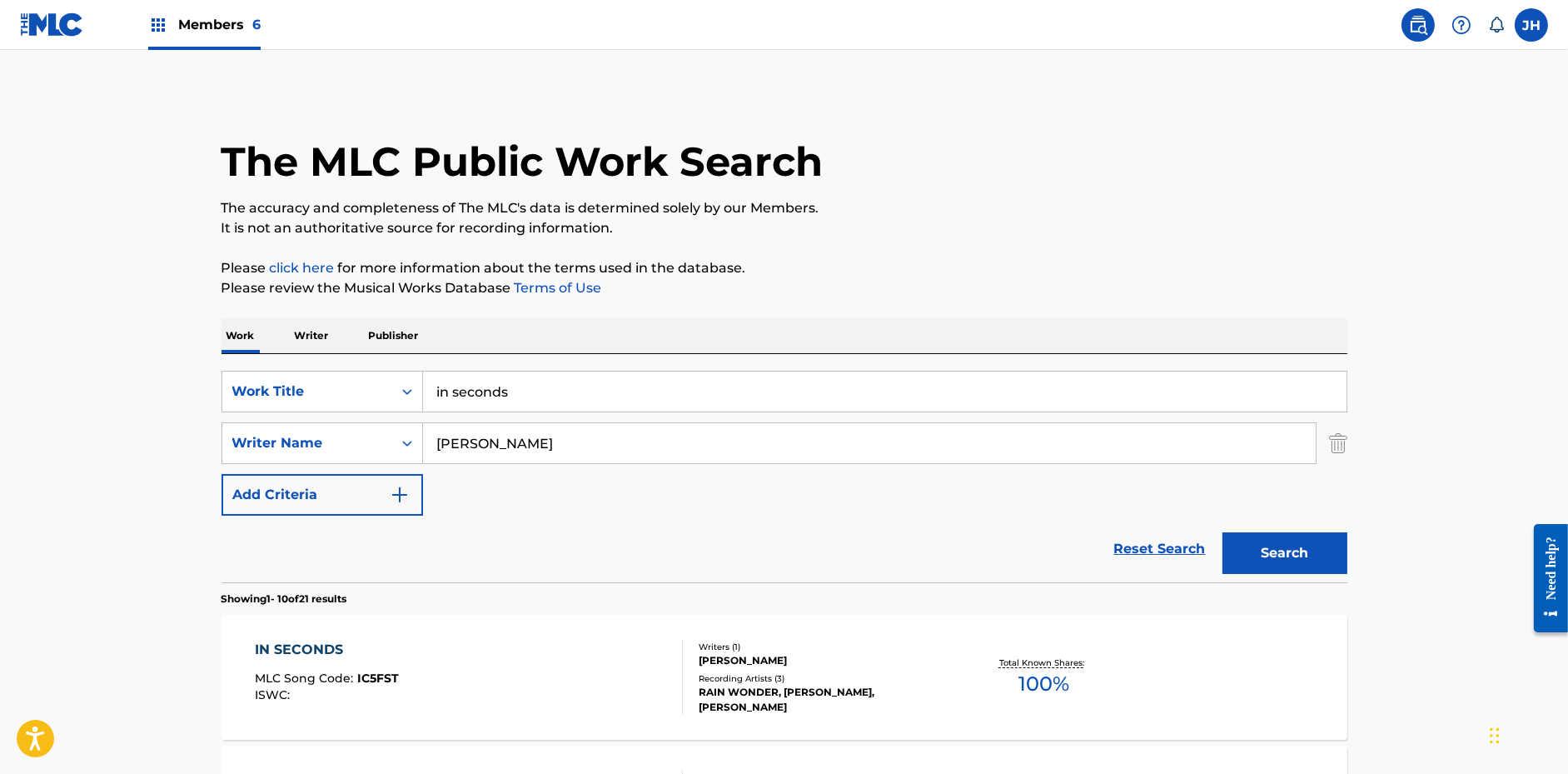
click at [711, 391] on input "in seconds" at bounding box center [885, 391] width 924 height 40
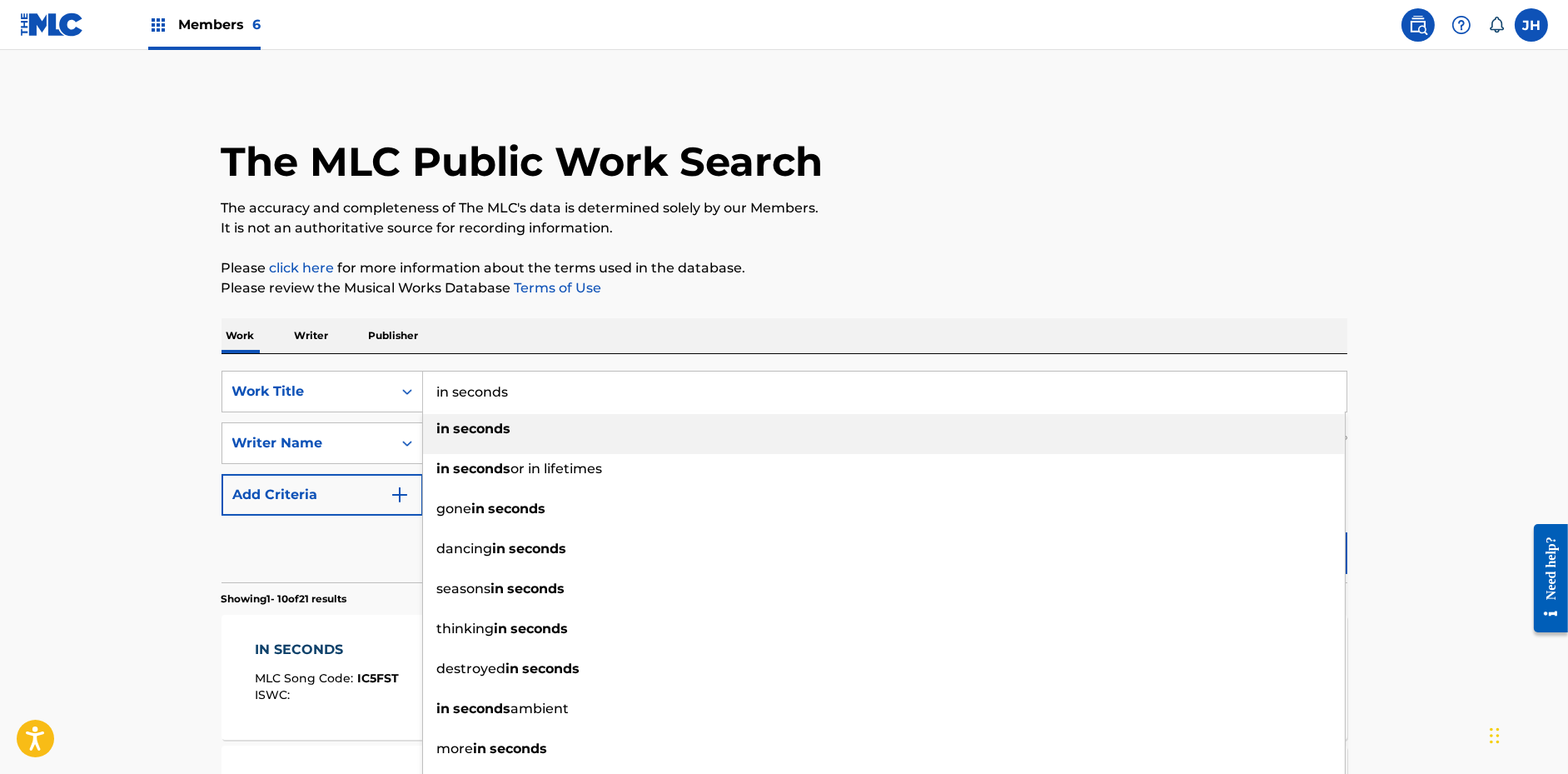
click at [711, 391] on input "in seconds" at bounding box center [885, 391] width 924 height 40
paste input "The Return"
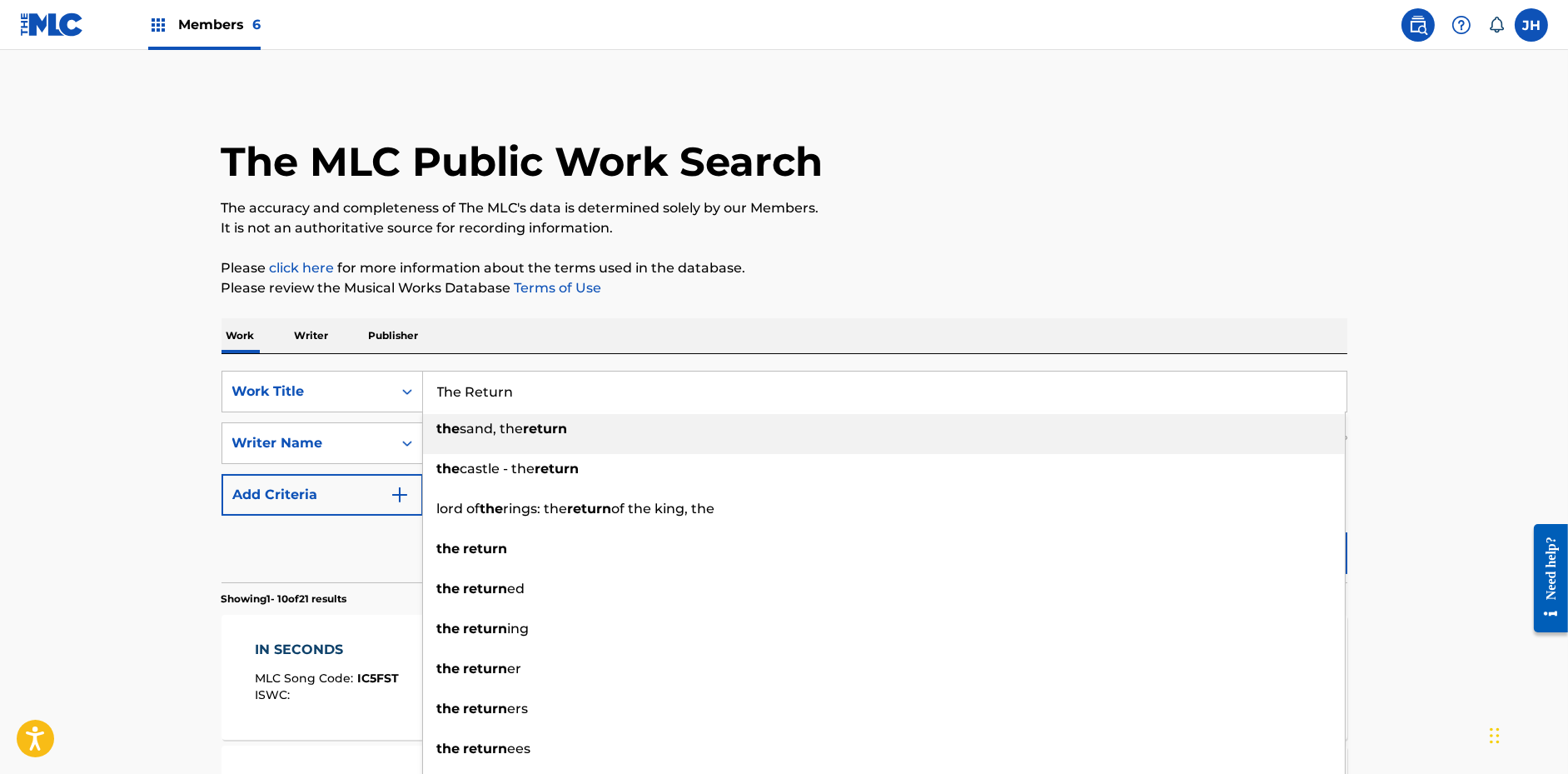
type input "The Return"
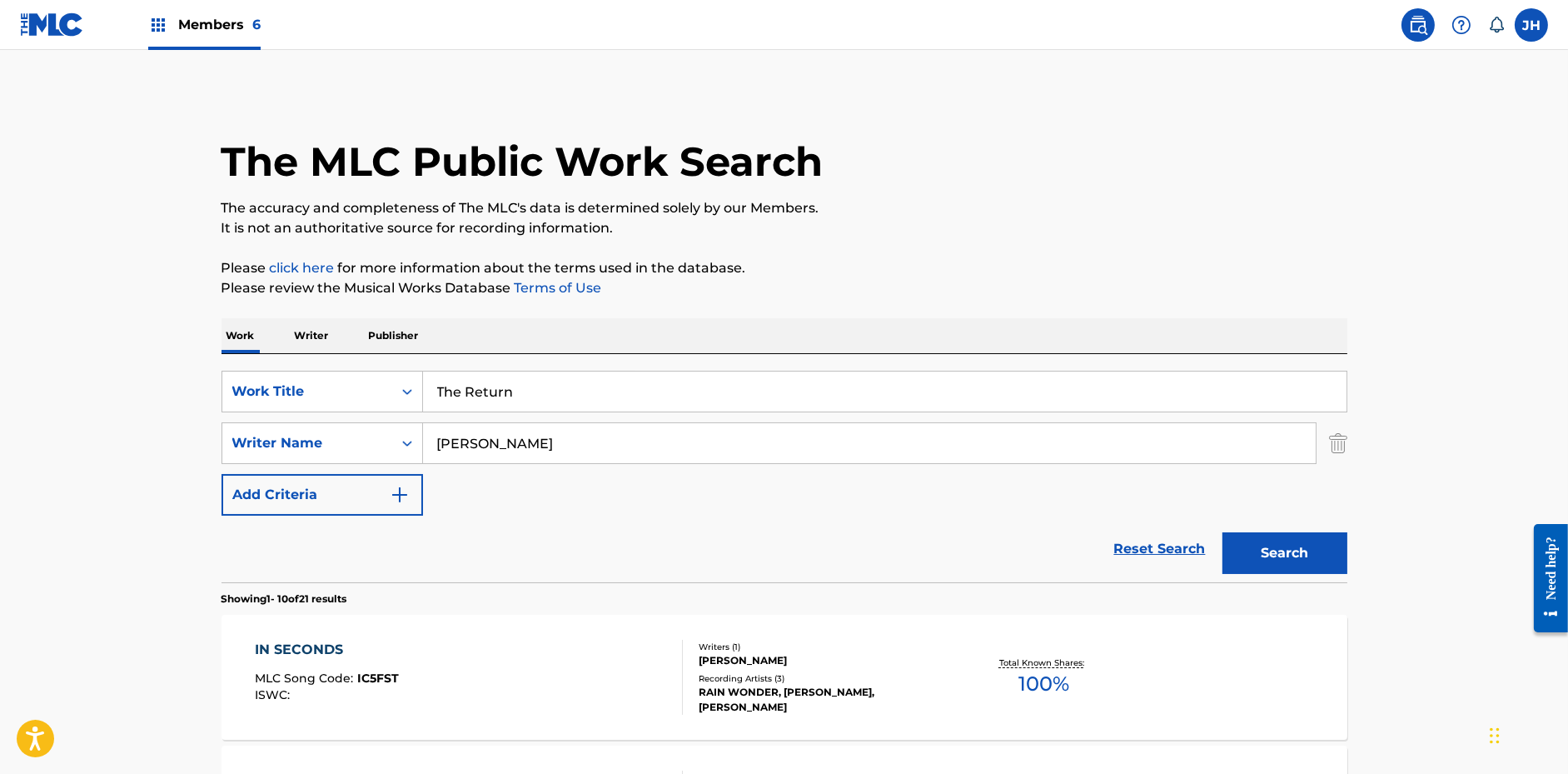
click at [1267, 563] on button "Search" at bounding box center [1284, 553] width 125 height 41
click at [540, 641] on div "THE RETURN MLC Song Code : TE910B ISWC :" at bounding box center [469, 677] width 428 height 75
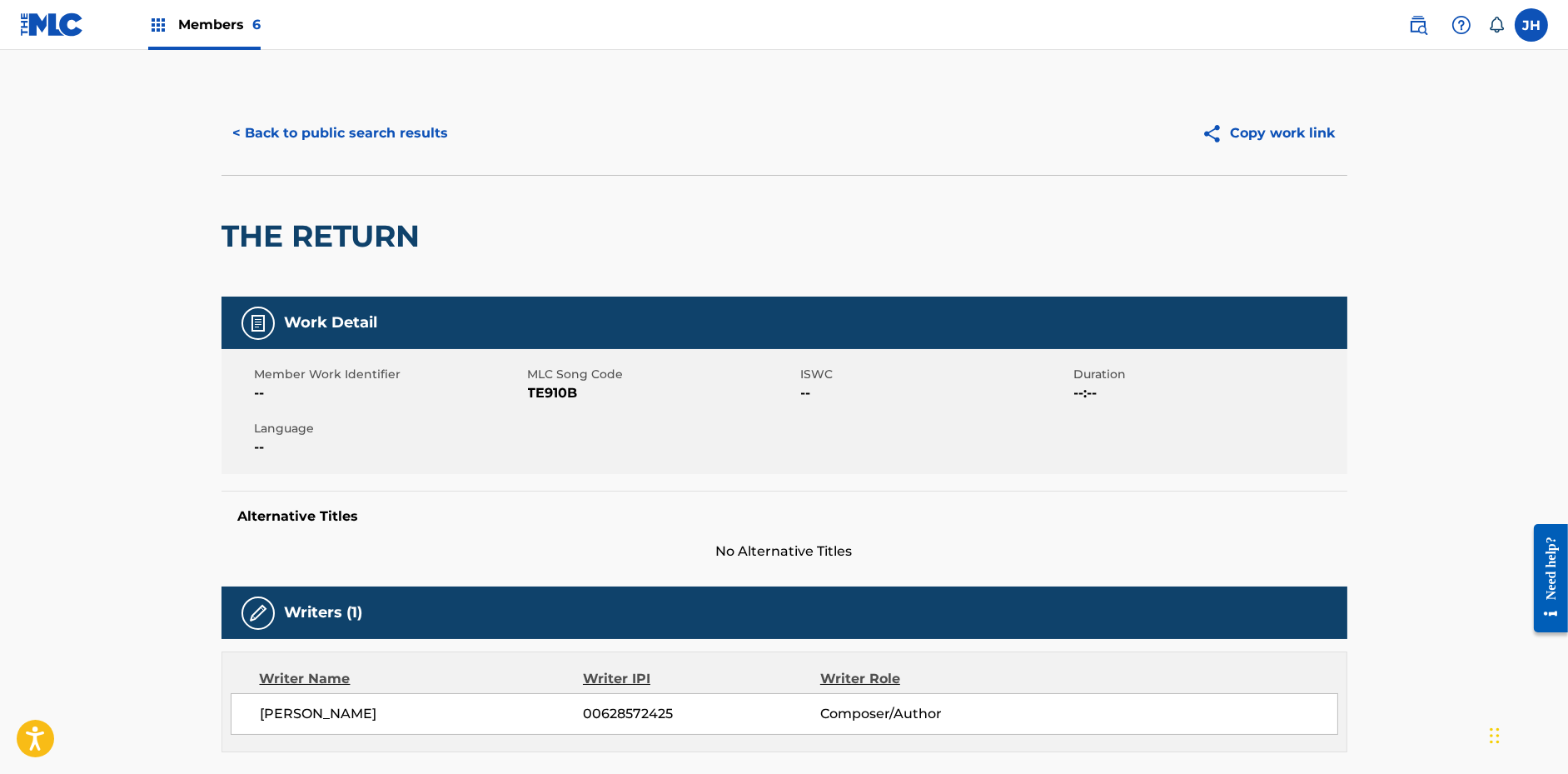
click at [1302, 137] on button "Copy work link" at bounding box center [1268, 133] width 157 height 41
click at [384, 147] on button "< Back to public search results" at bounding box center [341, 133] width 239 height 41
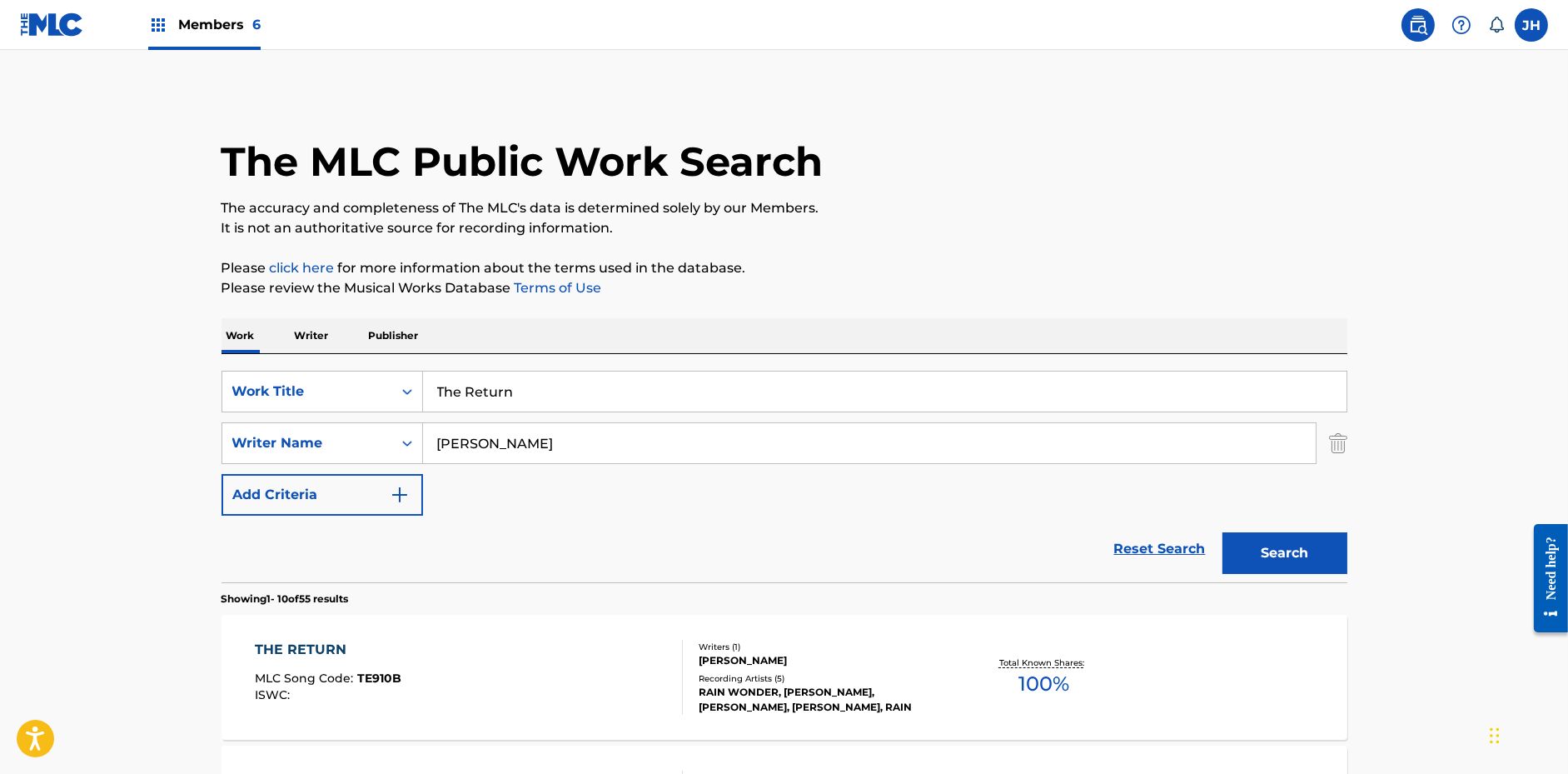
click at [553, 400] on input "The Return" at bounding box center [885, 391] width 924 height 40
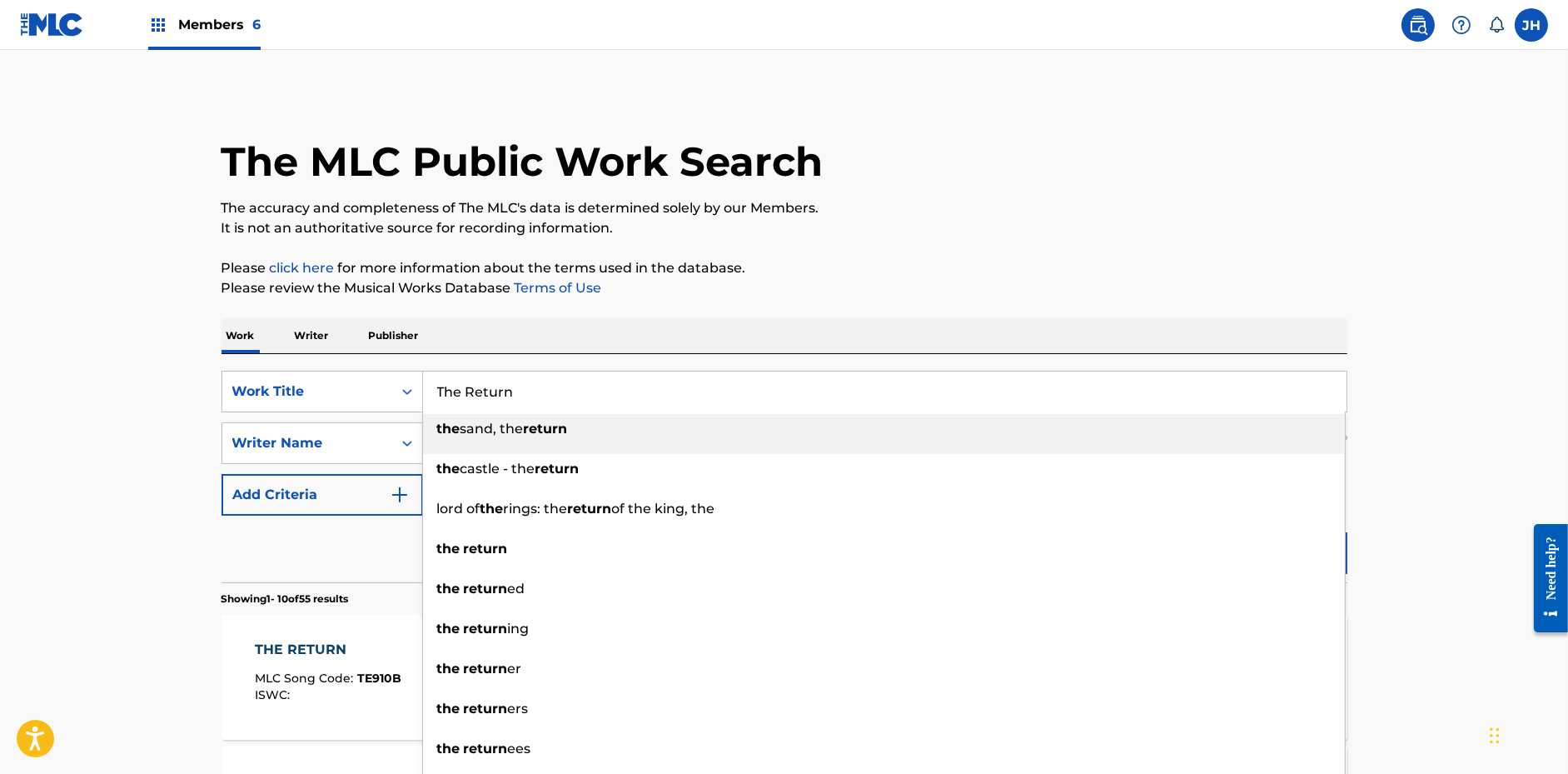
click at [553, 400] on input "The Return" at bounding box center [885, 391] width 924 height 40
paste input "Abyss"
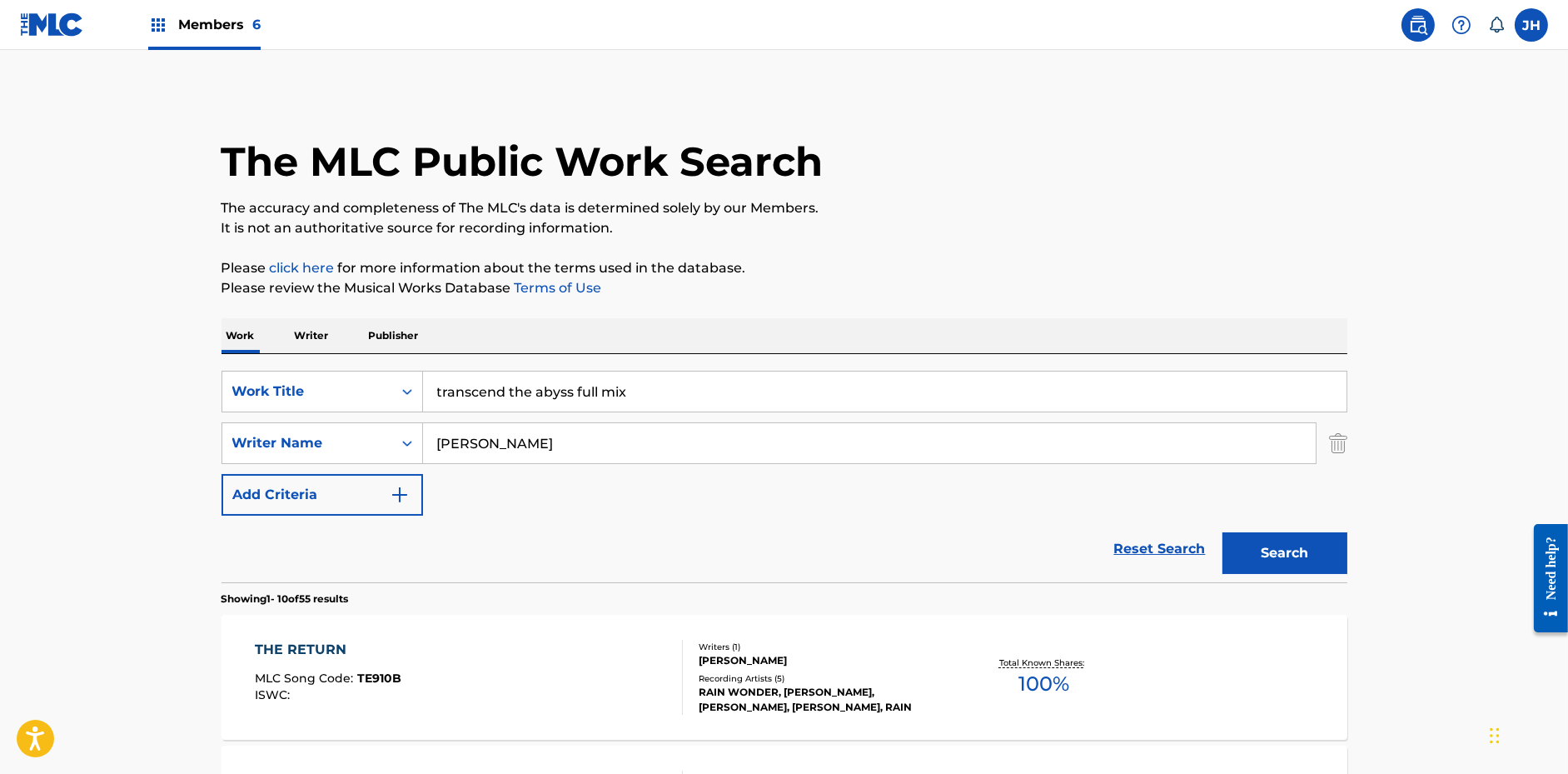
click at [553, 400] on input "transcend the abyss full mix" at bounding box center [885, 391] width 924 height 40
paste input "Abyss"
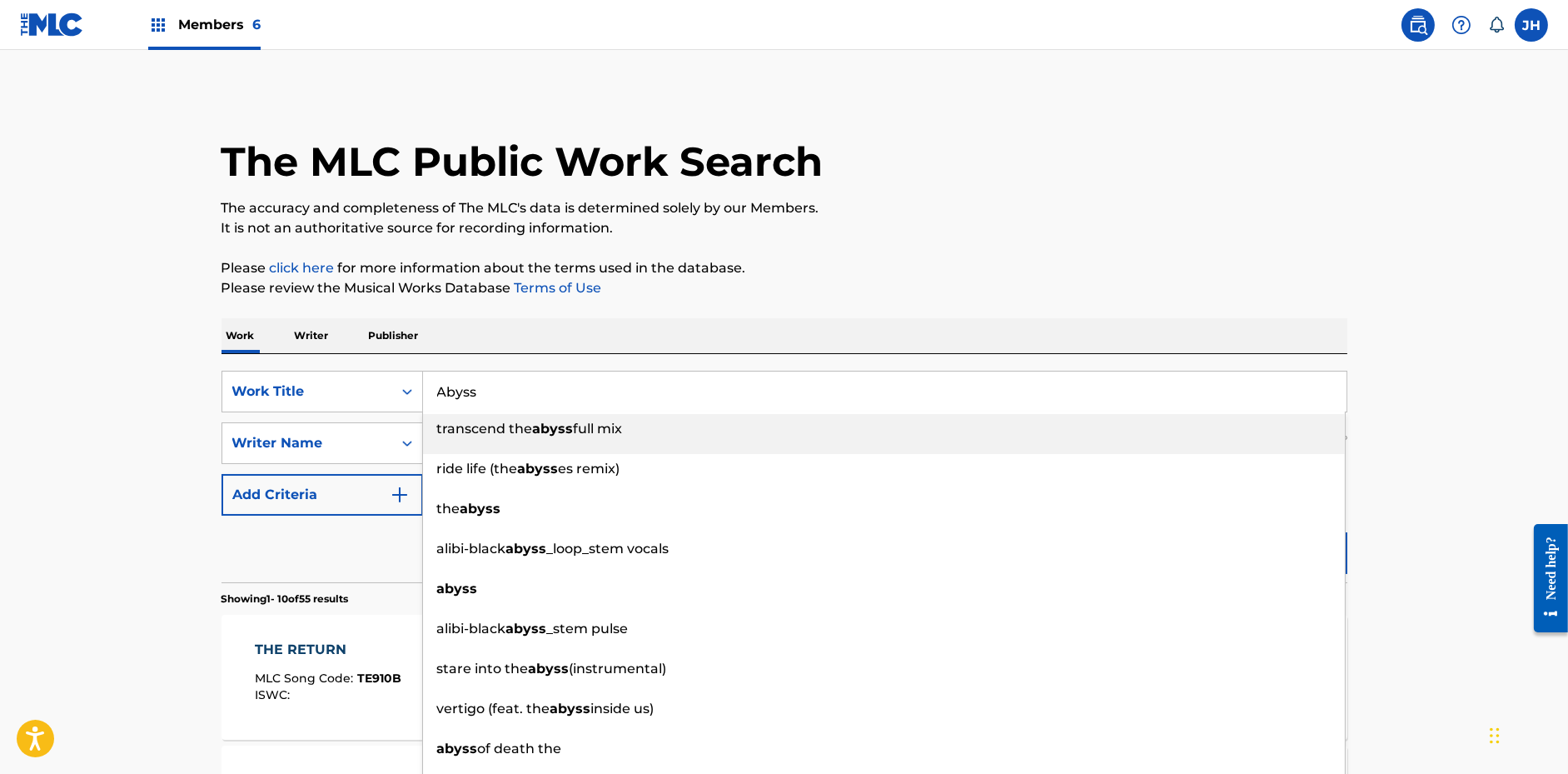
type input "Abyss"
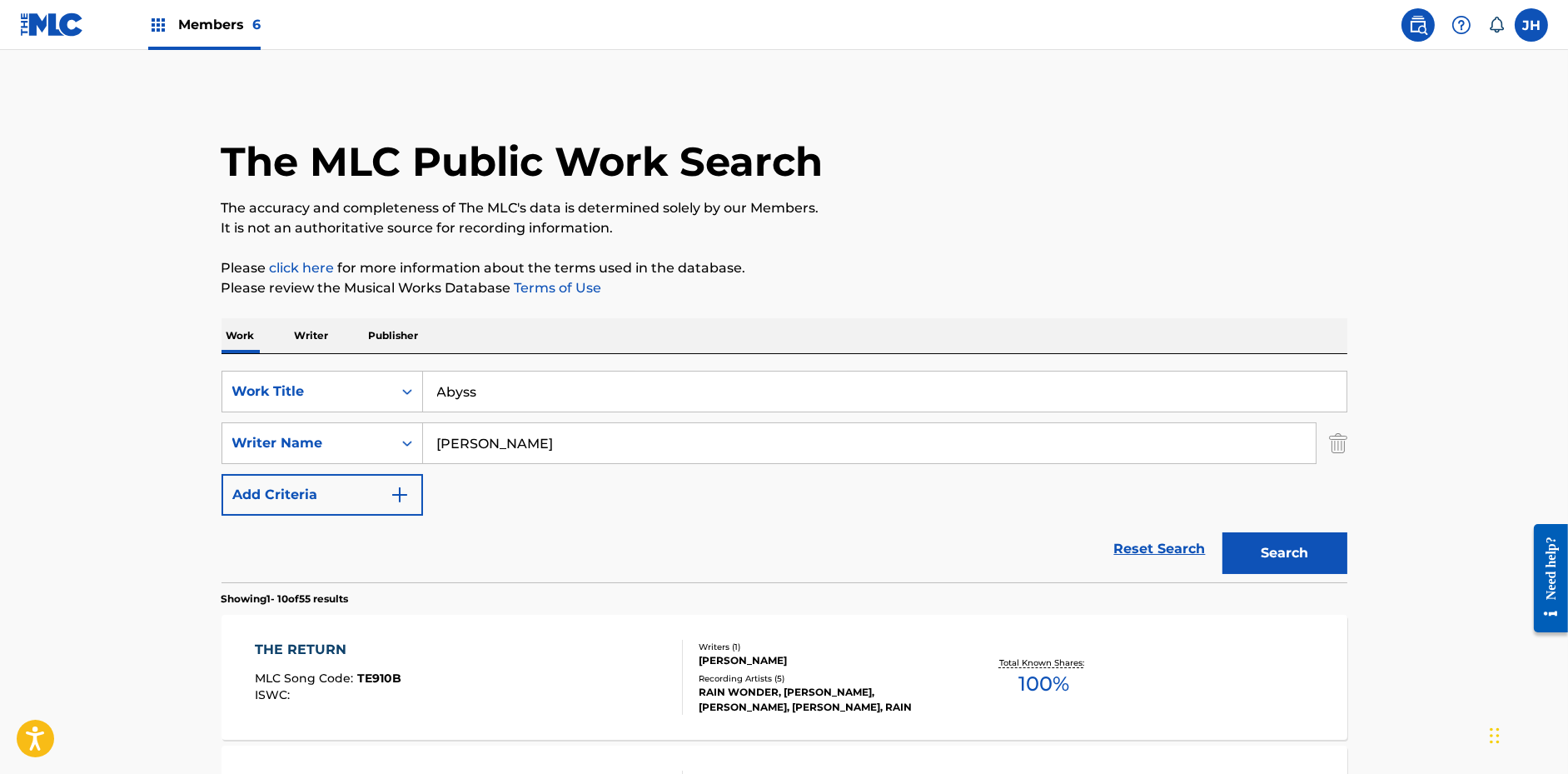
click at [1310, 563] on button "Search" at bounding box center [1284, 553] width 125 height 41
click at [509, 655] on div "ABYSS MLC Song Code : AC19ZI ISWC :" at bounding box center [469, 677] width 428 height 75
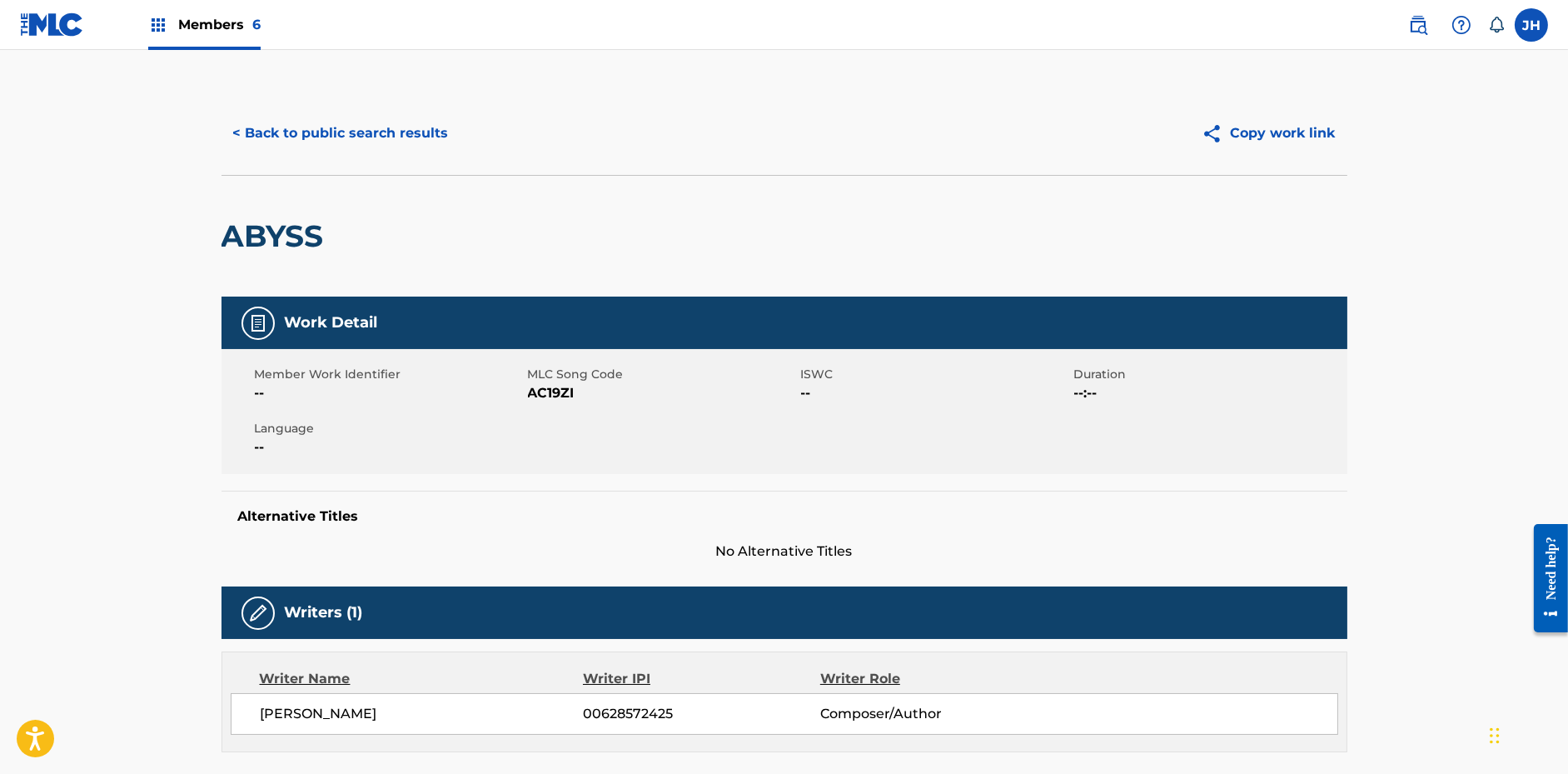
click at [1310, 127] on button "Copy work link" at bounding box center [1268, 133] width 157 height 41
click at [412, 134] on button "< Back to public search results" at bounding box center [341, 133] width 239 height 41
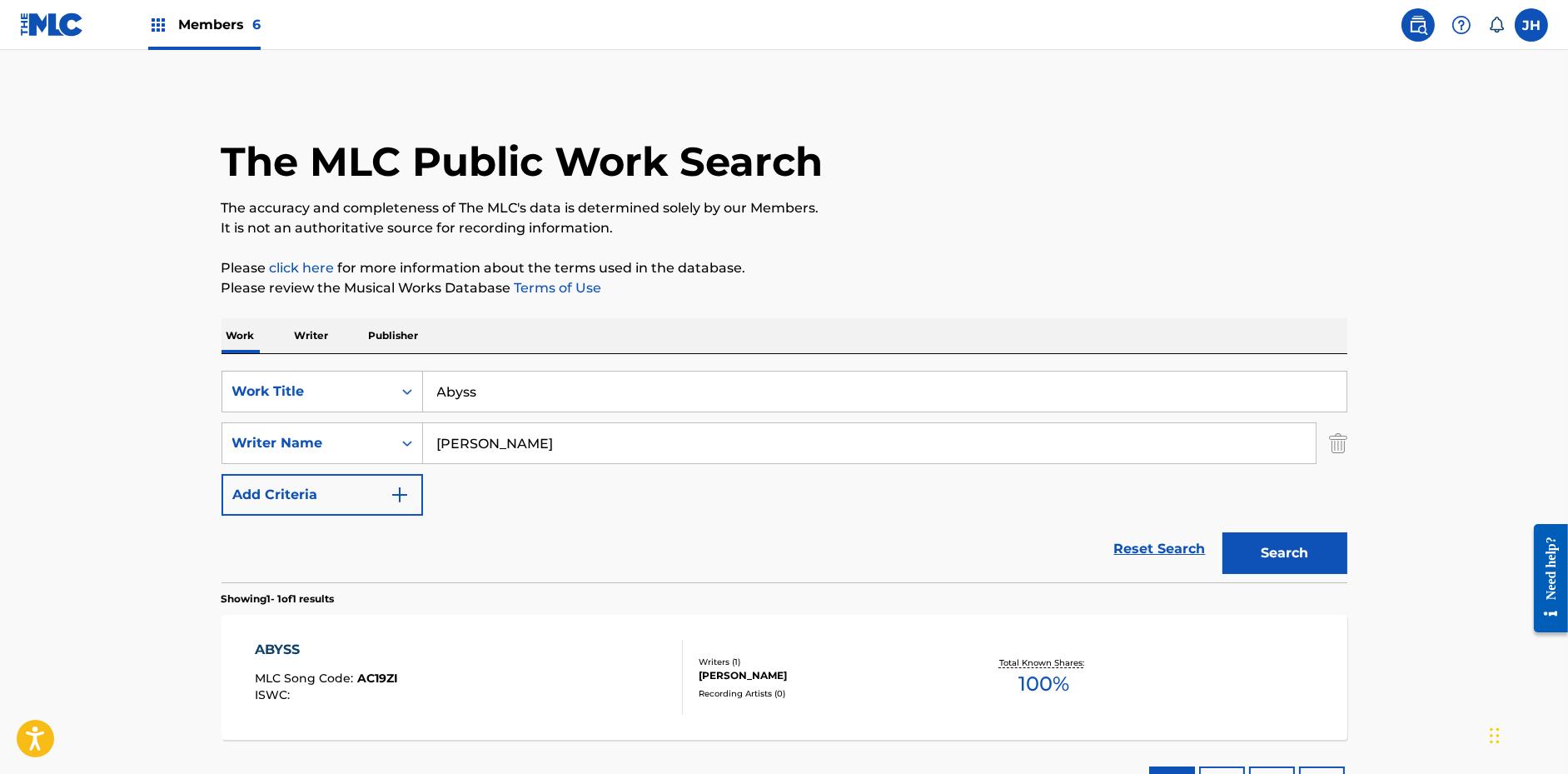
click at [490, 390] on input "Abyss" at bounding box center [885, 391] width 924 height 40
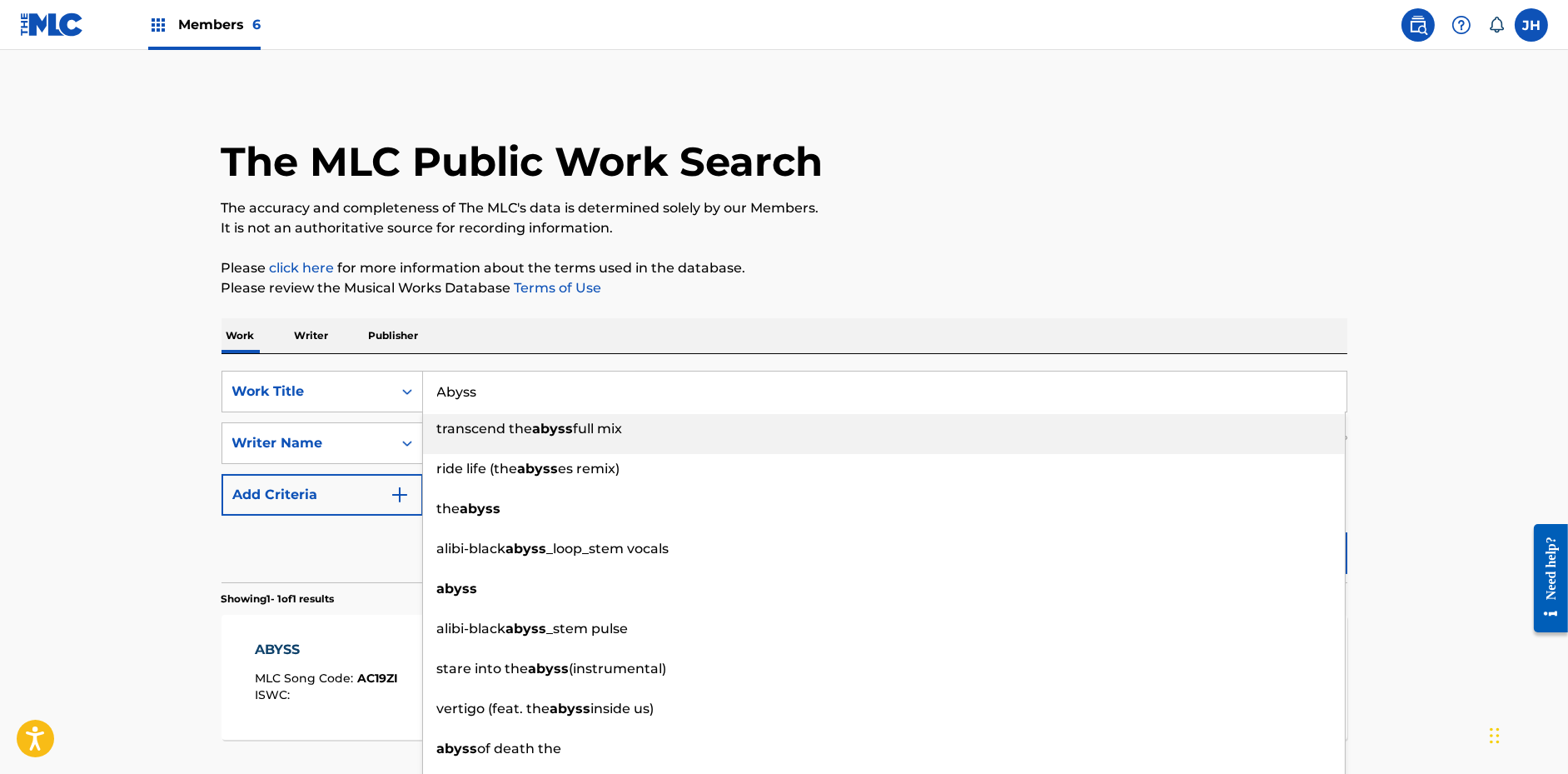
click at [490, 390] on input "Abyss" at bounding box center [885, 391] width 924 height 40
paste input "Metaphor For Infinity"
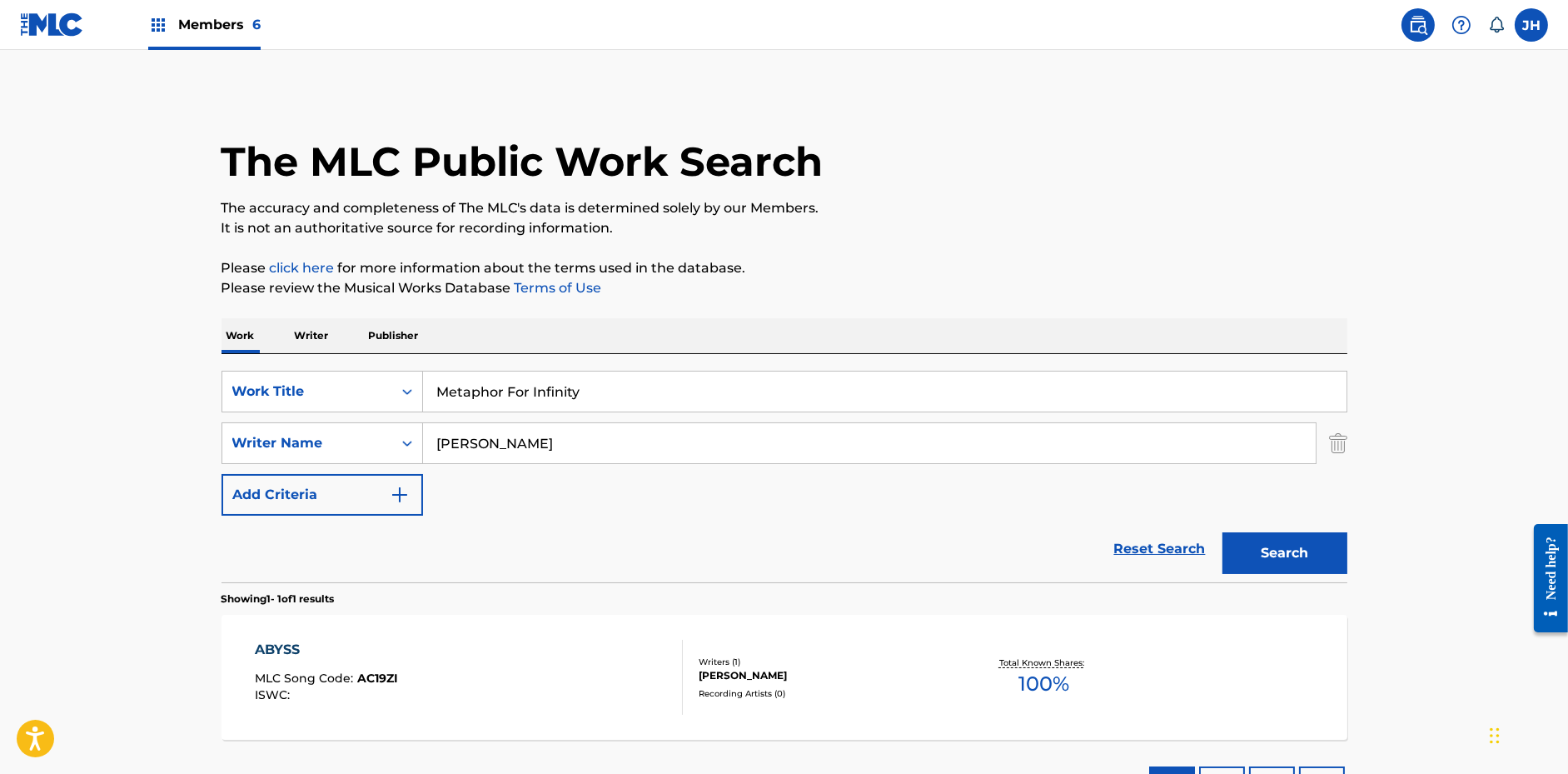
click at [792, 277] on p "Please click here for more information about the terms used in the database." at bounding box center [784, 268] width 1126 height 20
click at [1255, 552] on button "Search" at bounding box center [1284, 553] width 125 height 41
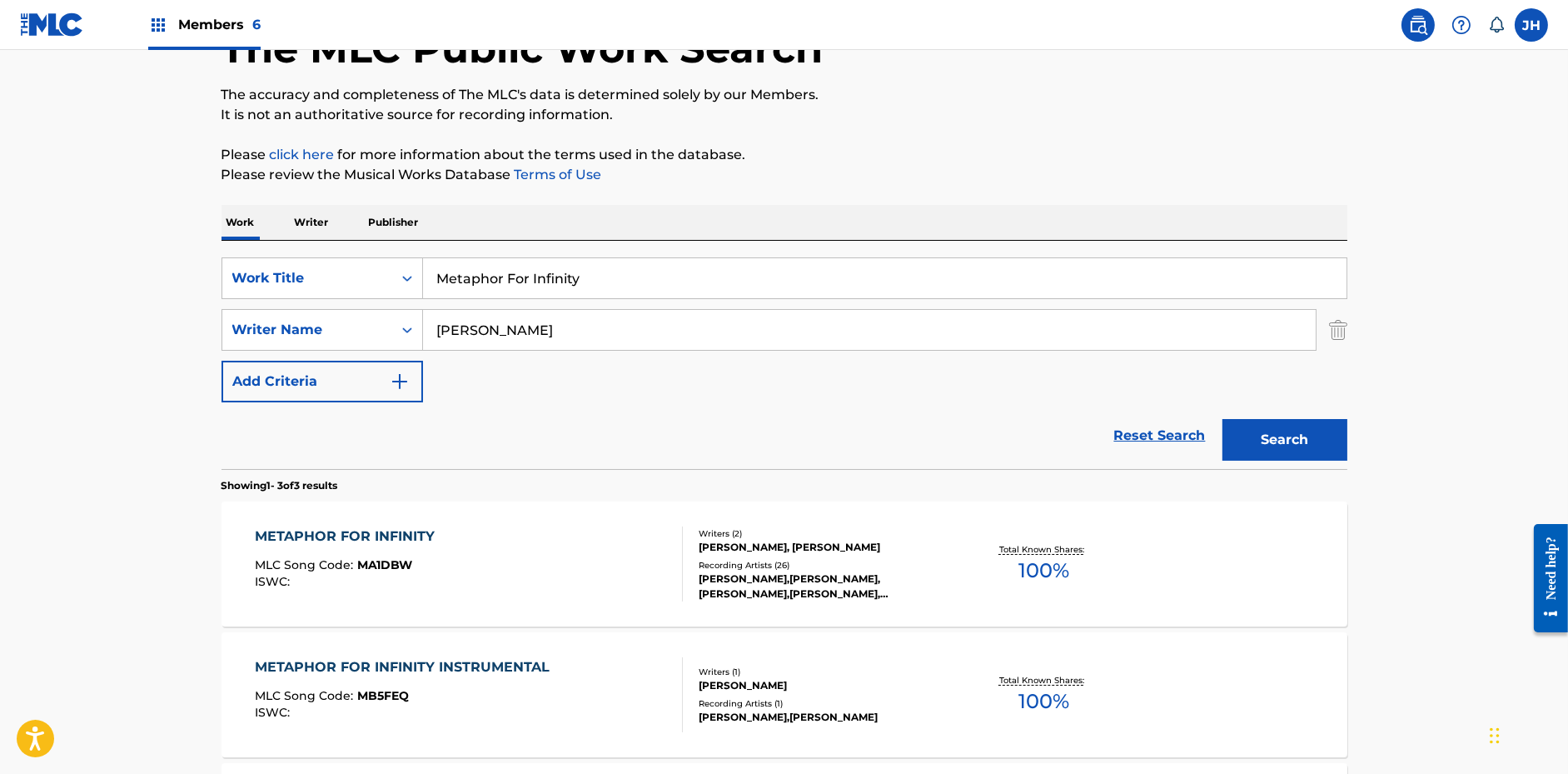
scroll to position [131, 0]
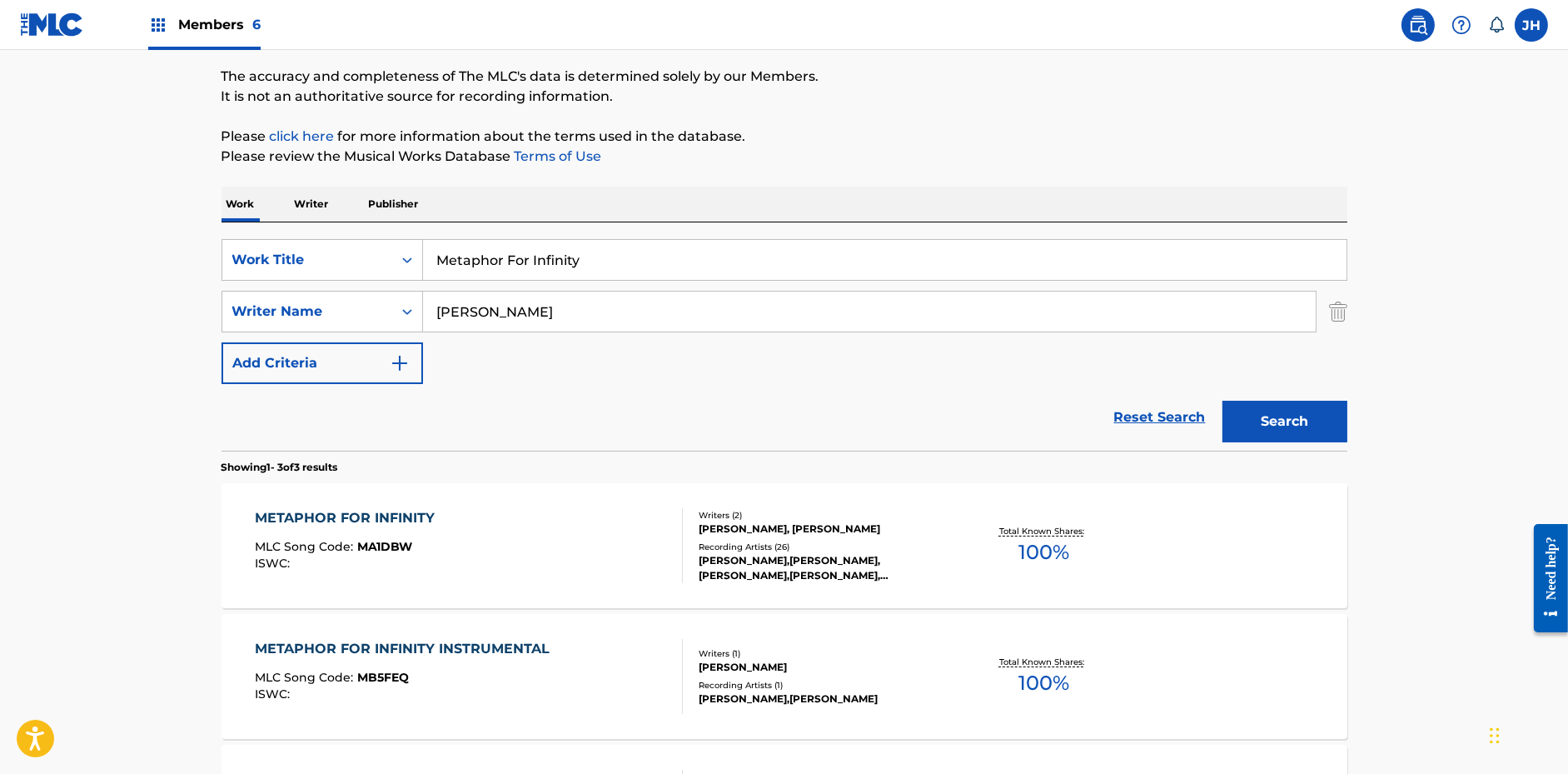
click at [565, 260] on input "Metaphor For Infinity" at bounding box center [885, 260] width 924 height 40
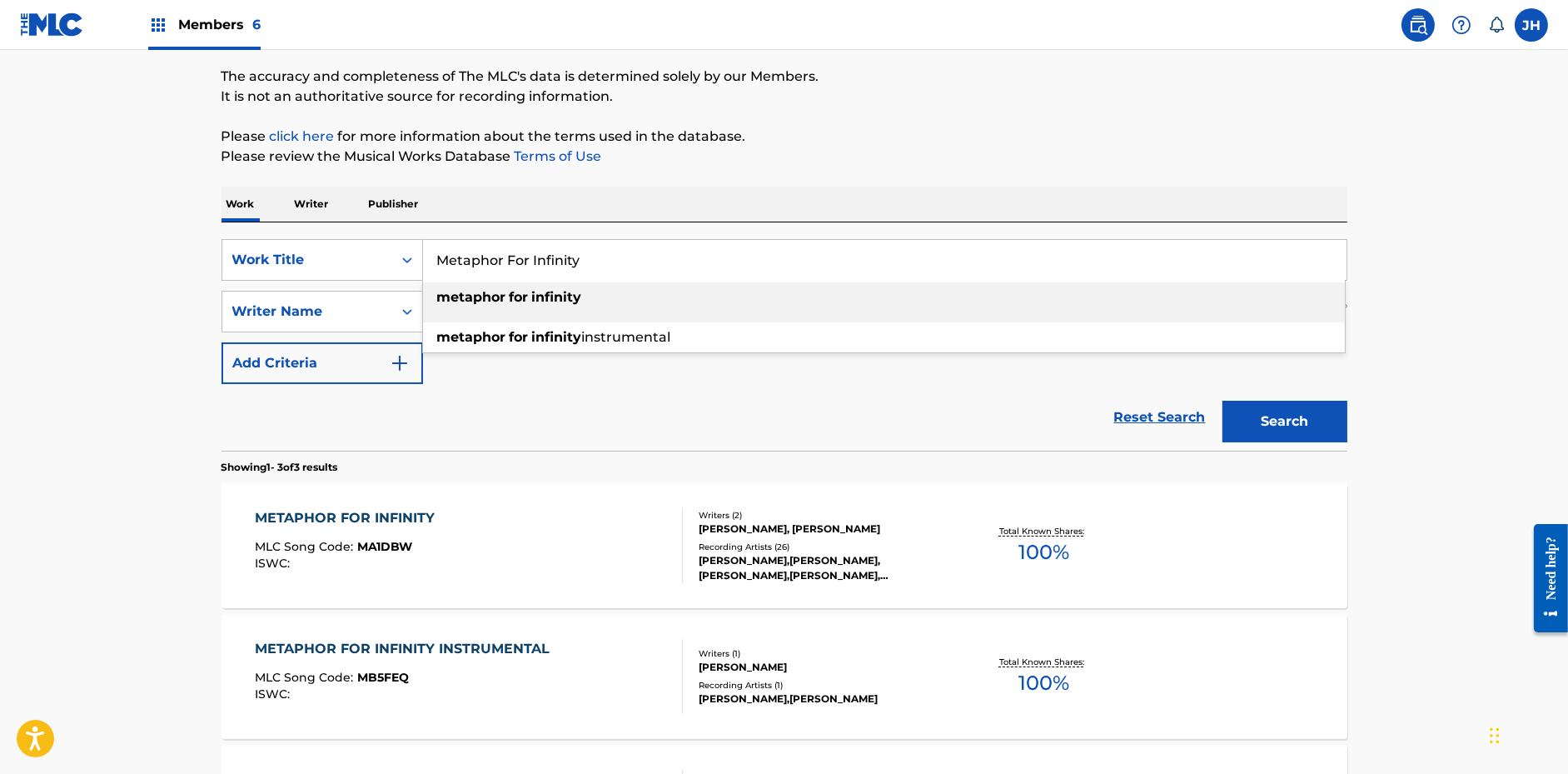
click at [565, 260] on input "Metaphor For Infinity" at bounding box center [885, 260] width 924 height 40
paste input "The Storm"
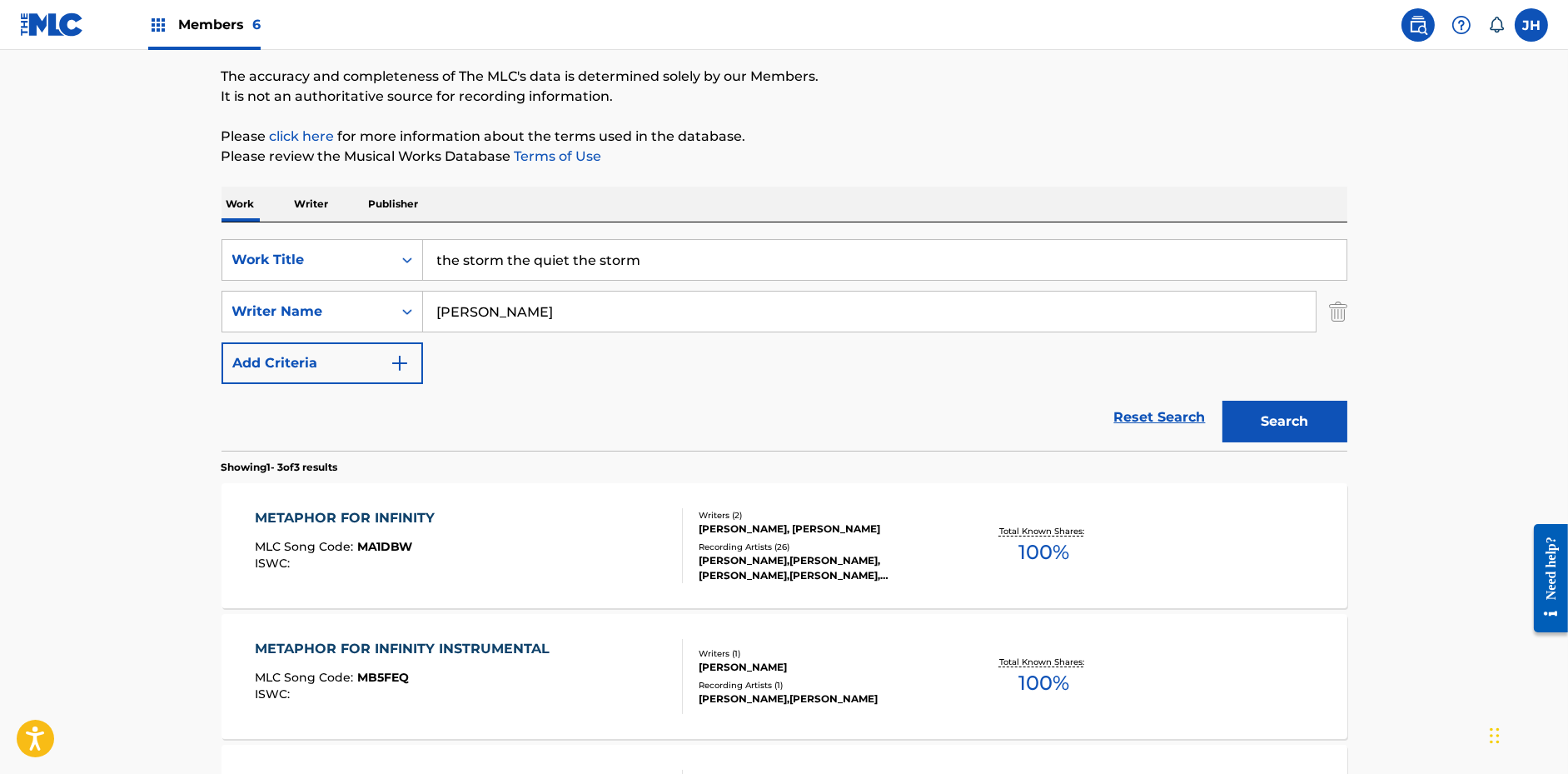
click at [565, 260] on input "the storm the quiet the storm" at bounding box center [885, 260] width 924 height 40
paste input "The S"
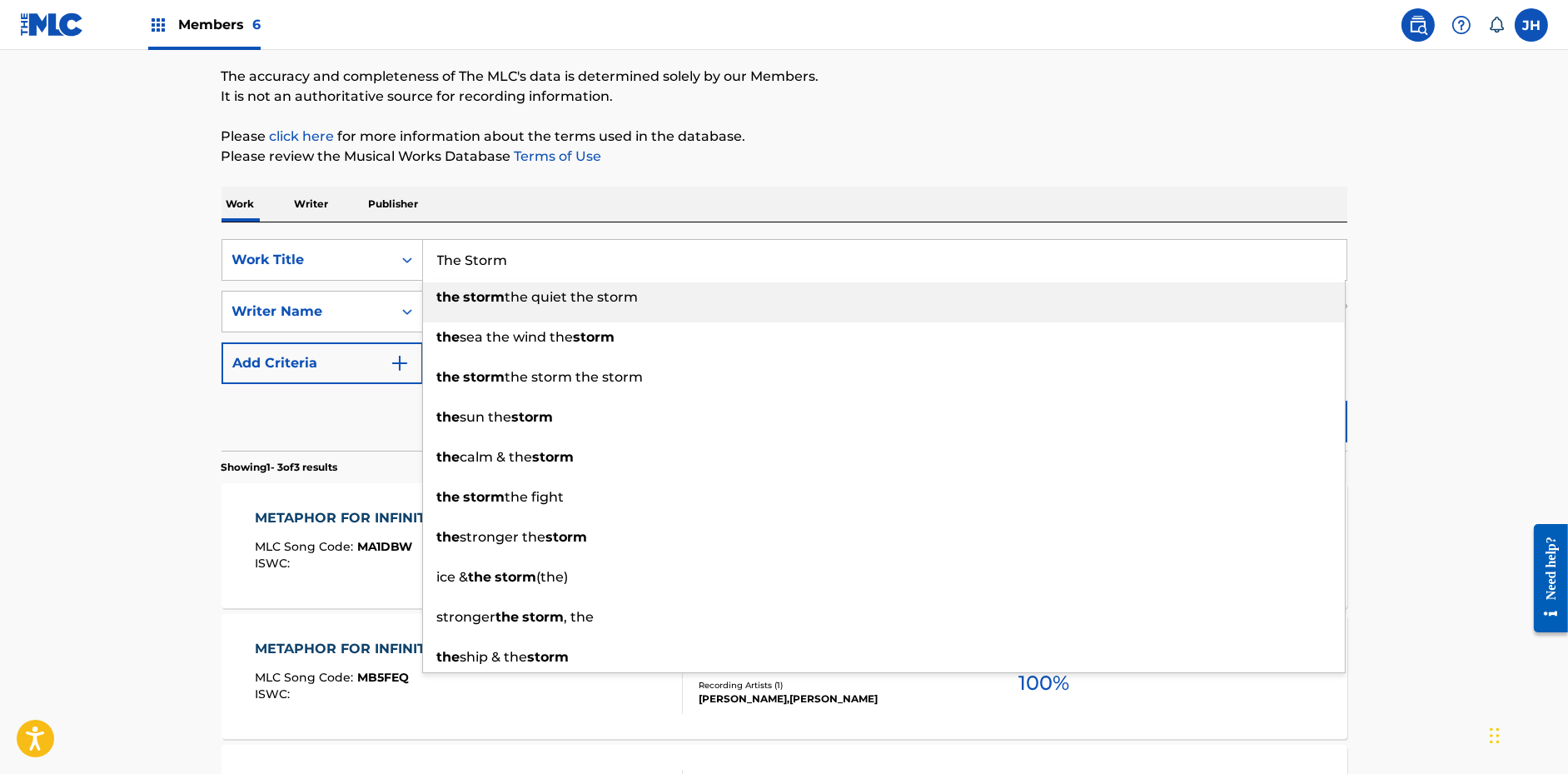
type input "The Storm"
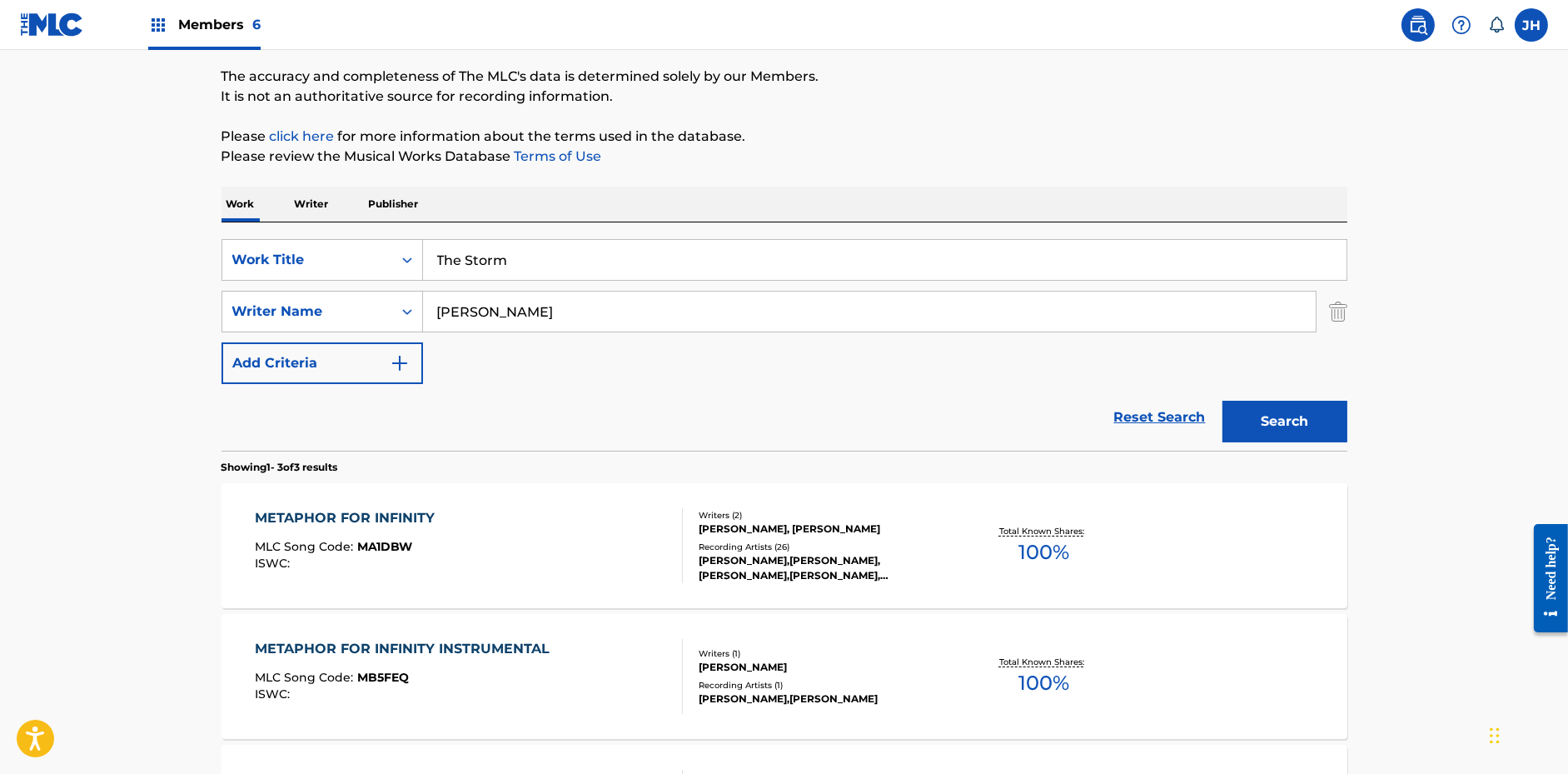
click at [948, 107] on div "The MLC Public Work Search The accuracy and completeness of The MLC's data is d…" at bounding box center [784, 454] width 1165 height 988
click at [1286, 416] on button "Search" at bounding box center [1284, 422] width 125 height 41
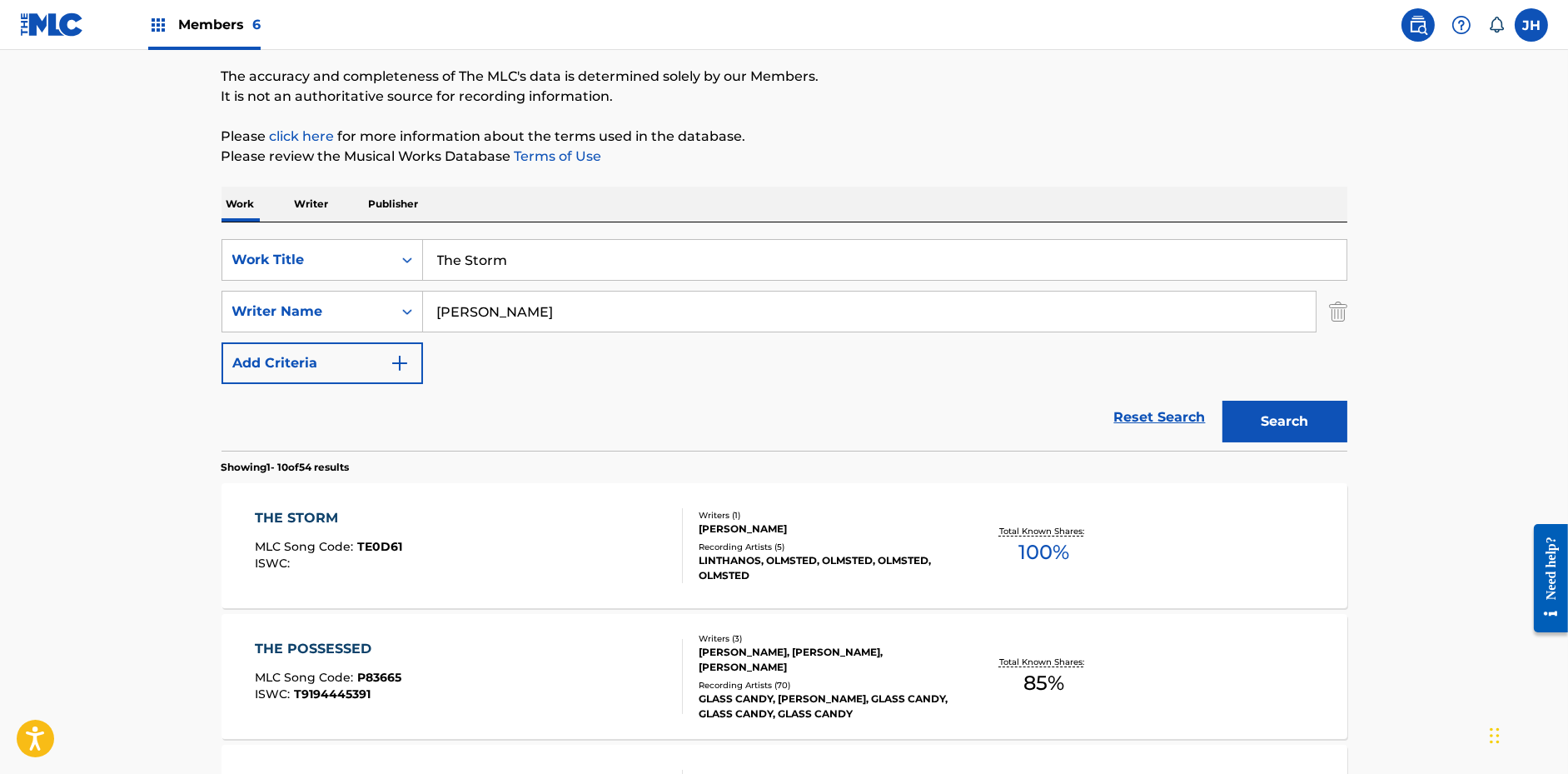
click at [914, 526] on div "[PERSON_NAME]" at bounding box center [825, 529] width 252 height 15
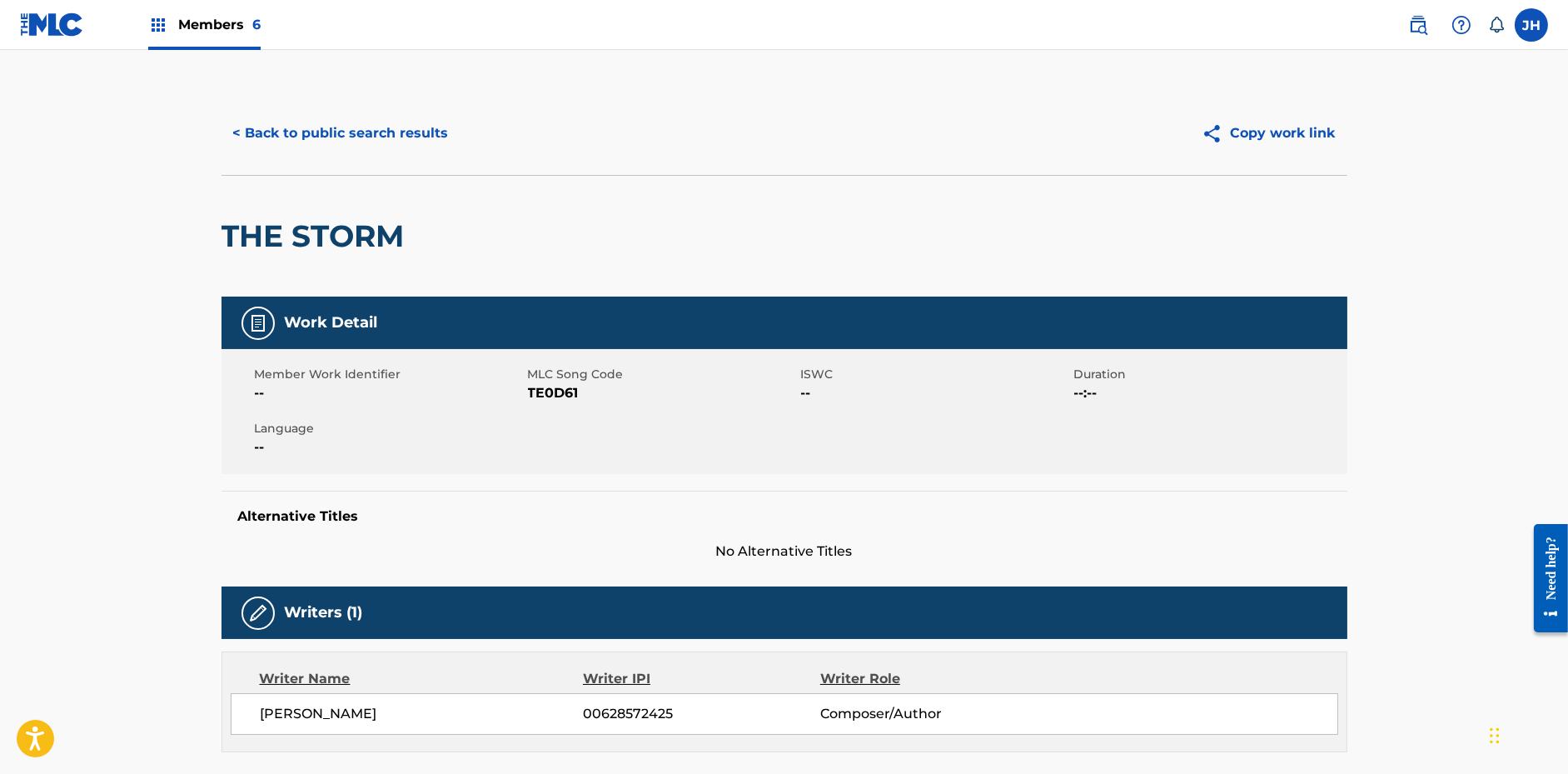
click at [1269, 124] on button "Copy work link" at bounding box center [1268, 133] width 157 height 41
click at [382, 123] on button "< Back to public search results" at bounding box center [341, 133] width 239 height 41
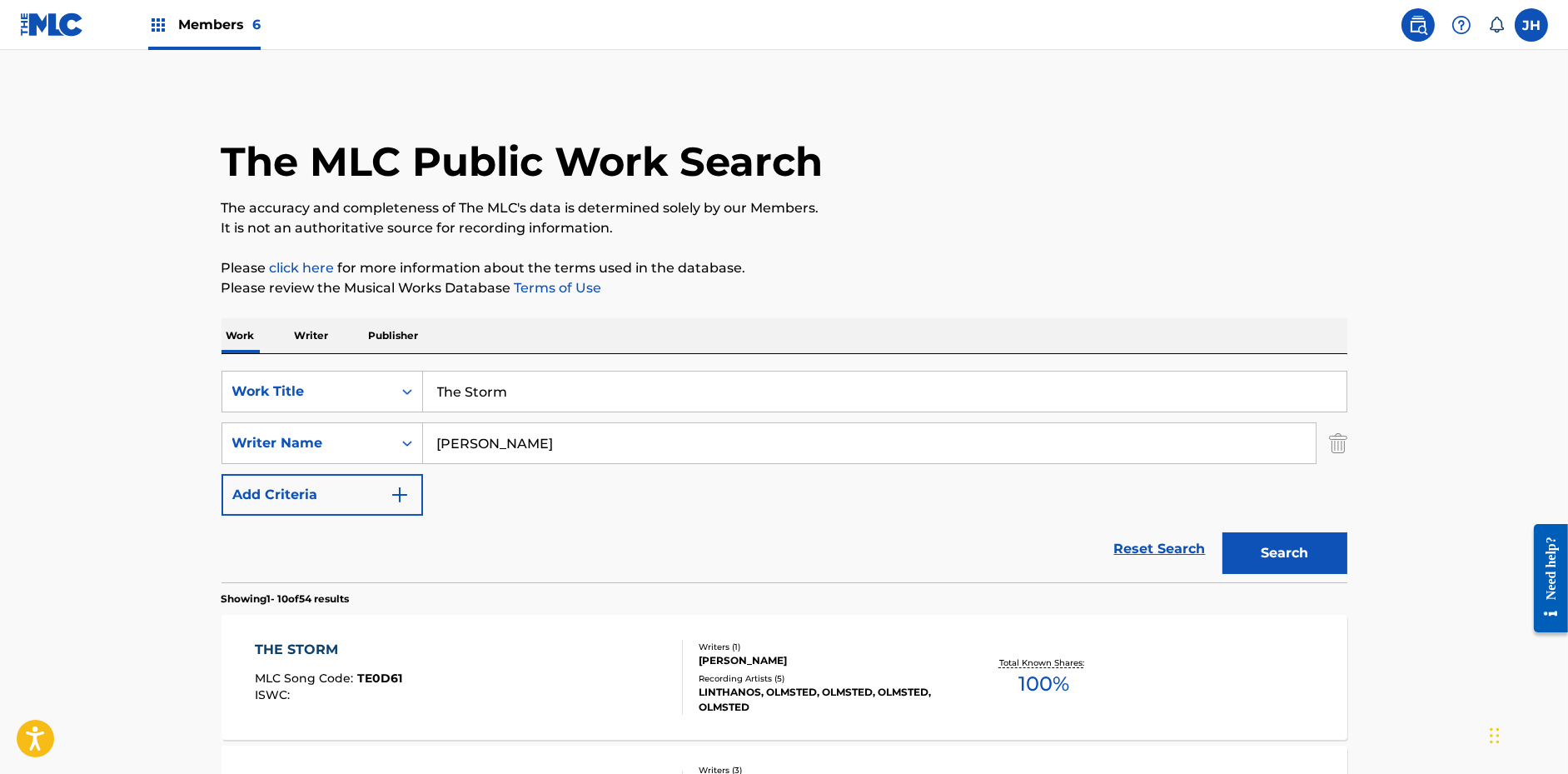
scroll to position [131, 0]
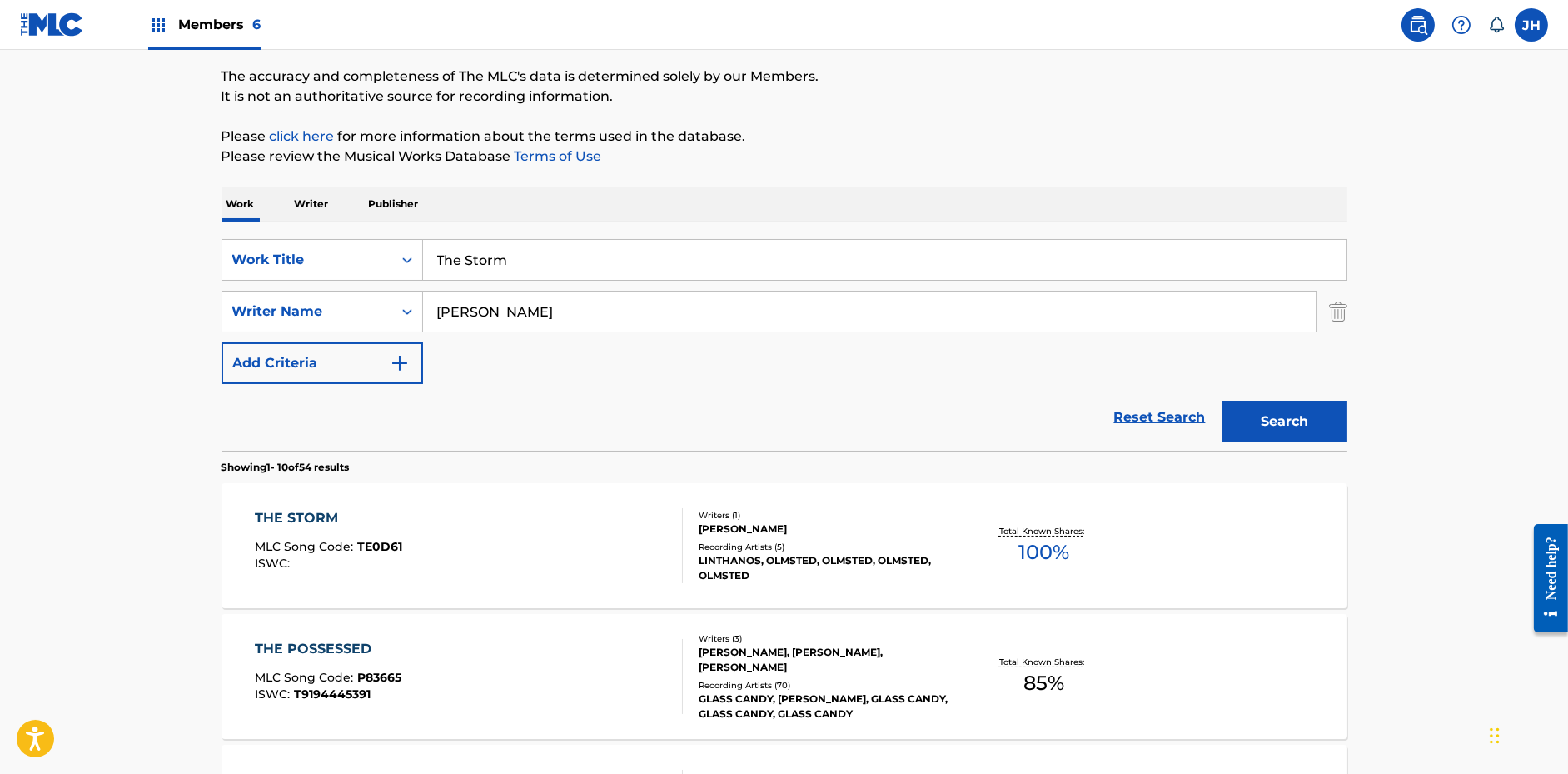
click at [487, 257] on input "The Storm" at bounding box center [885, 260] width 924 height 40
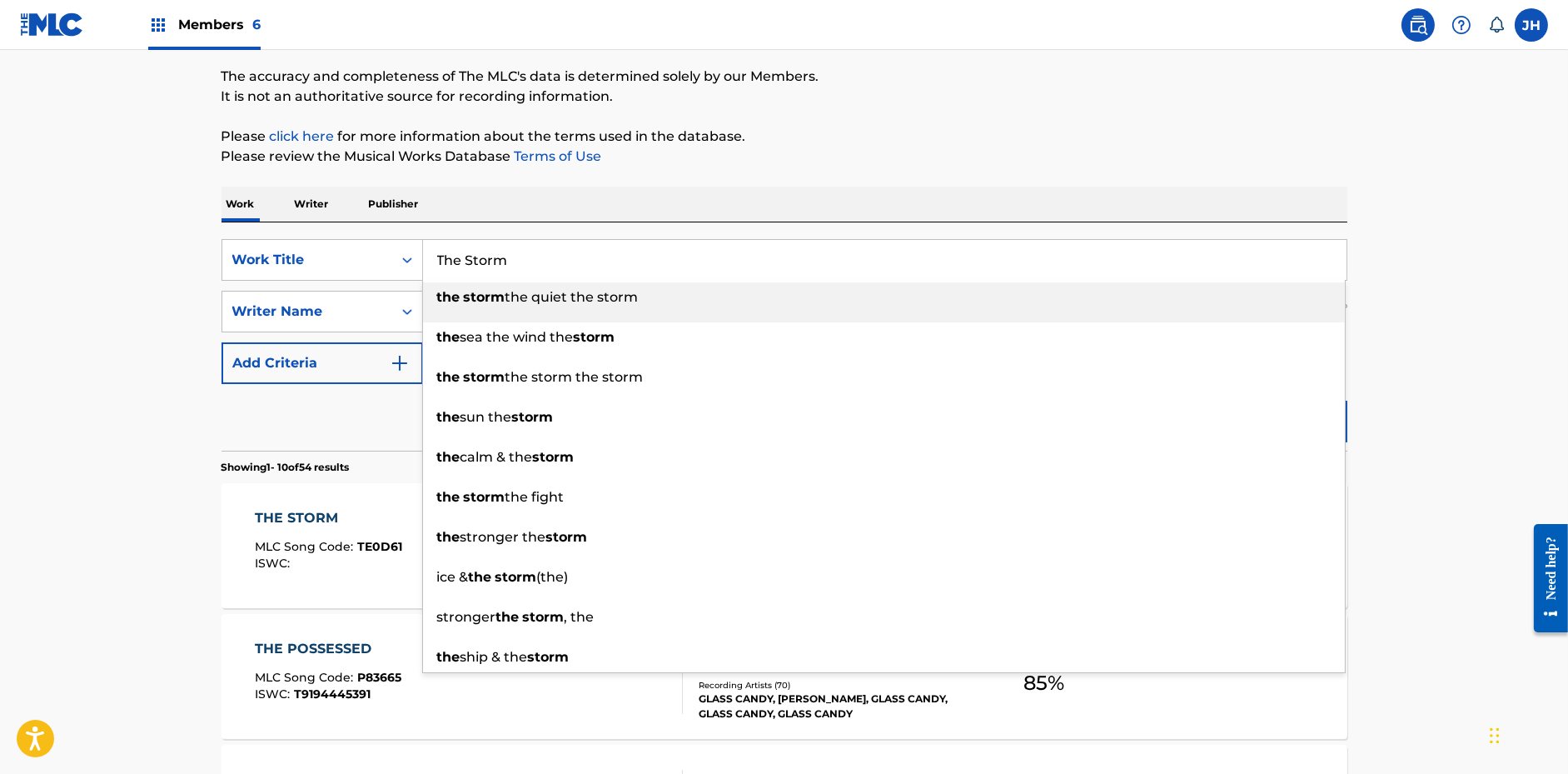
click at [487, 257] on input "The Storm" at bounding box center [885, 260] width 924 height 40
paste input "Overwash"
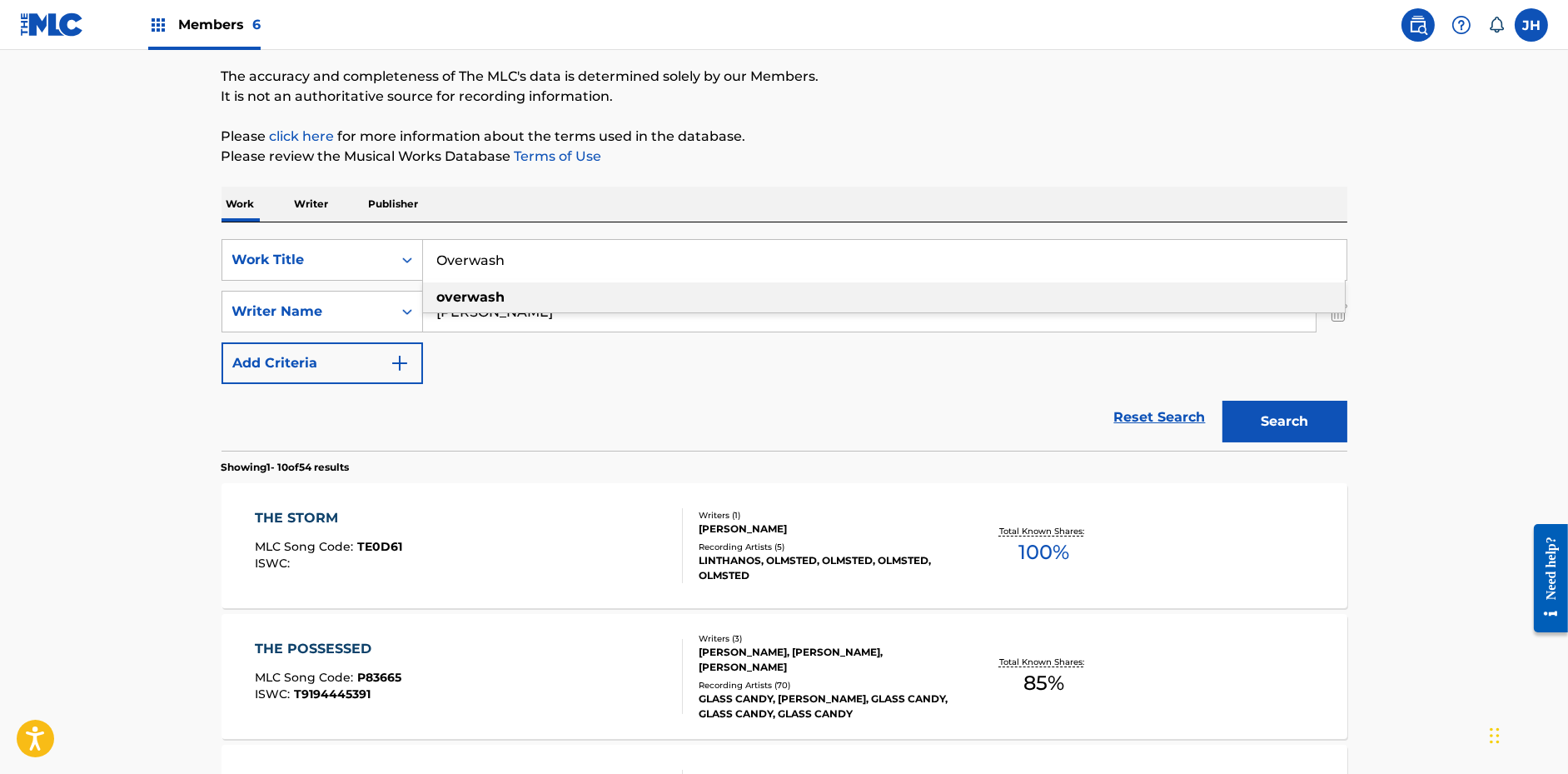
type input "Overwash"
click at [640, 194] on div "Work Writer Publisher" at bounding box center [784, 204] width 1126 height 35
click at [1286, 421] on button "Search" at bounding box center [1284, 422] width 125 height 41
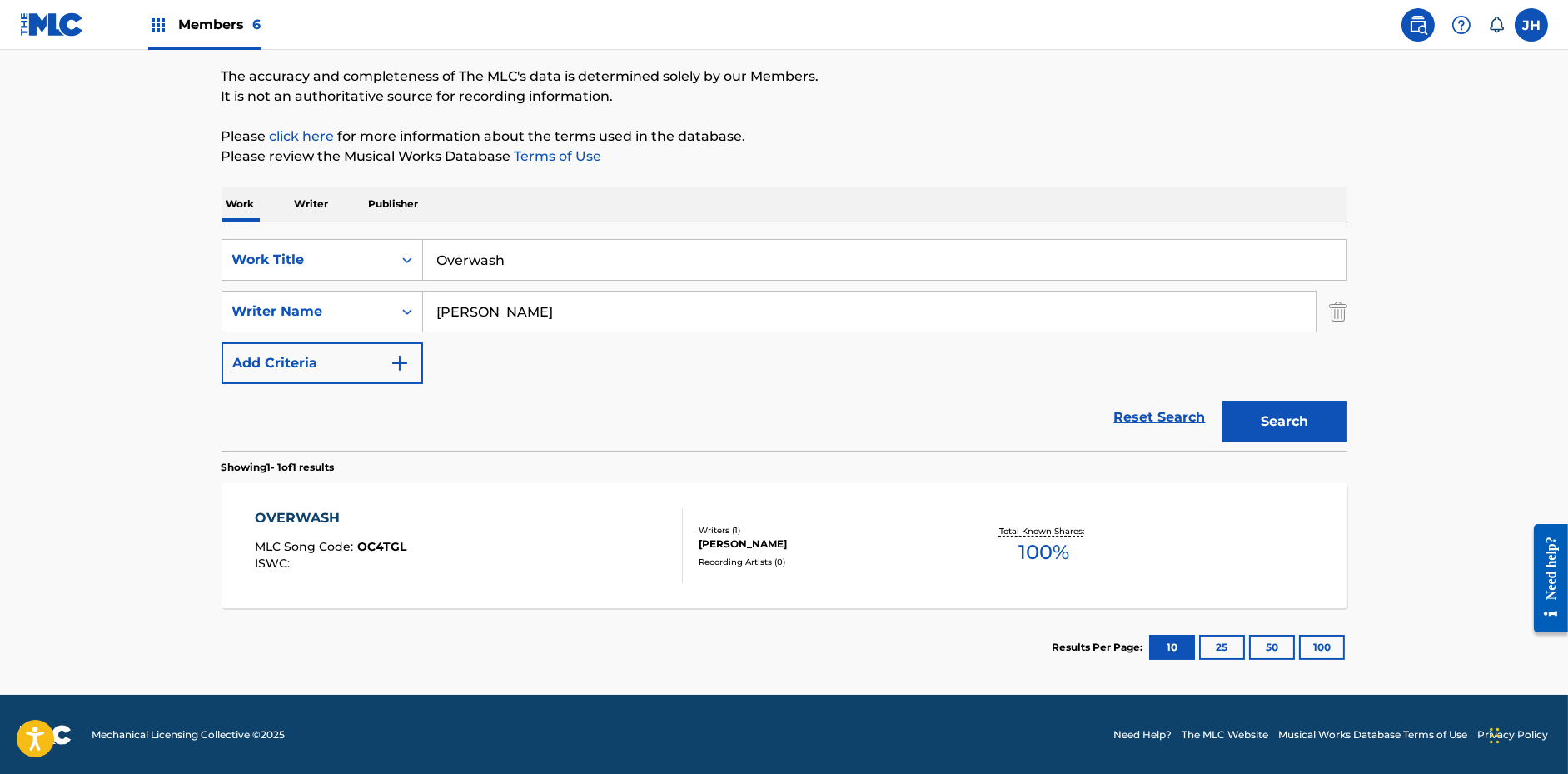
click at [583, 552] on div "OVERWASH MLC Song Code : OC4TGL ISWC :" at bounding box center [469, 545] width 428 height 75
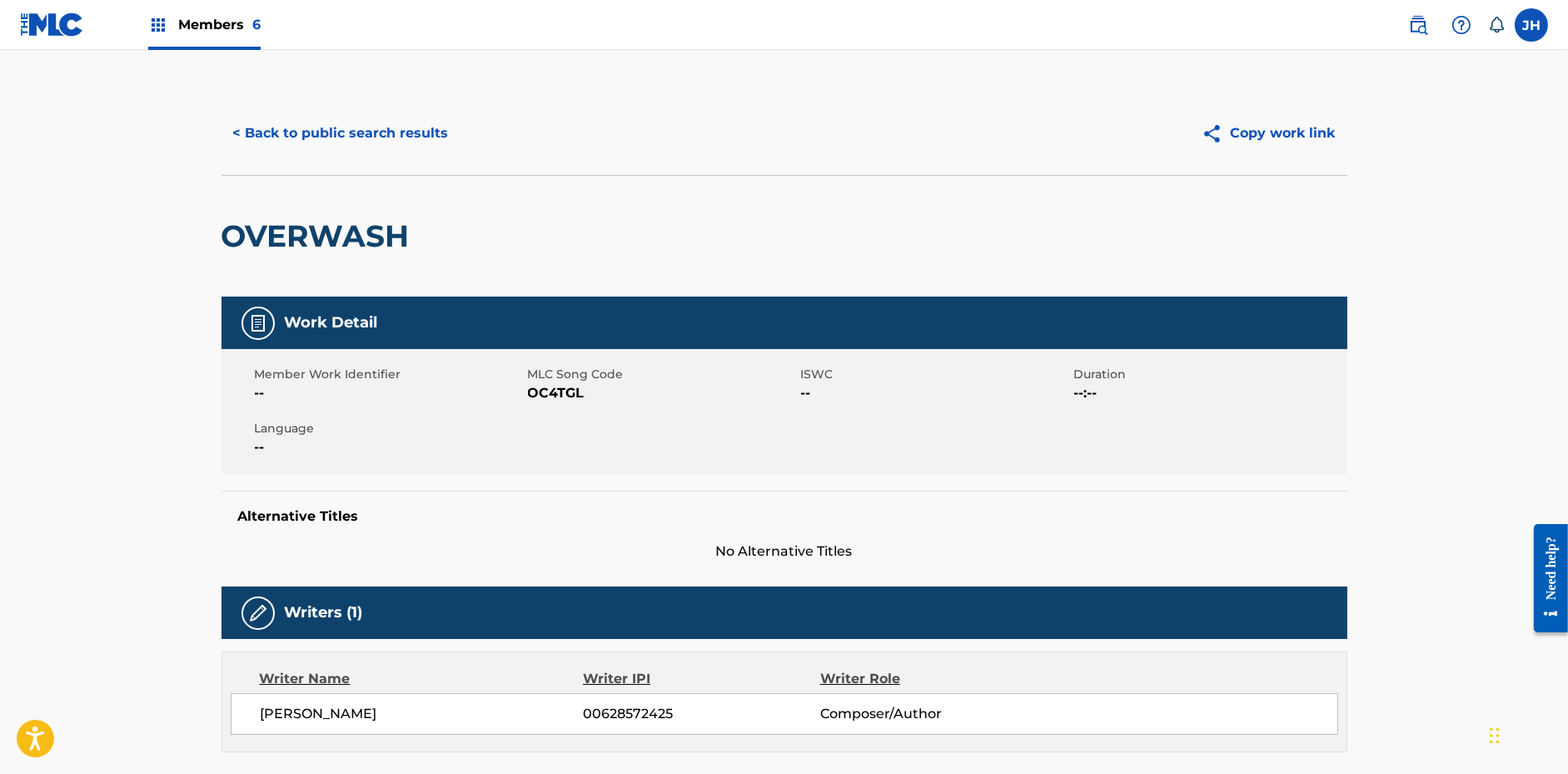
click at [1317, 131] on button "Copy work link" at bounding box center [1268, 133] width 157 height 41
click at [354, 128] on button "< Back to public search results" at bounding box center [341, 133] width 239 height 41
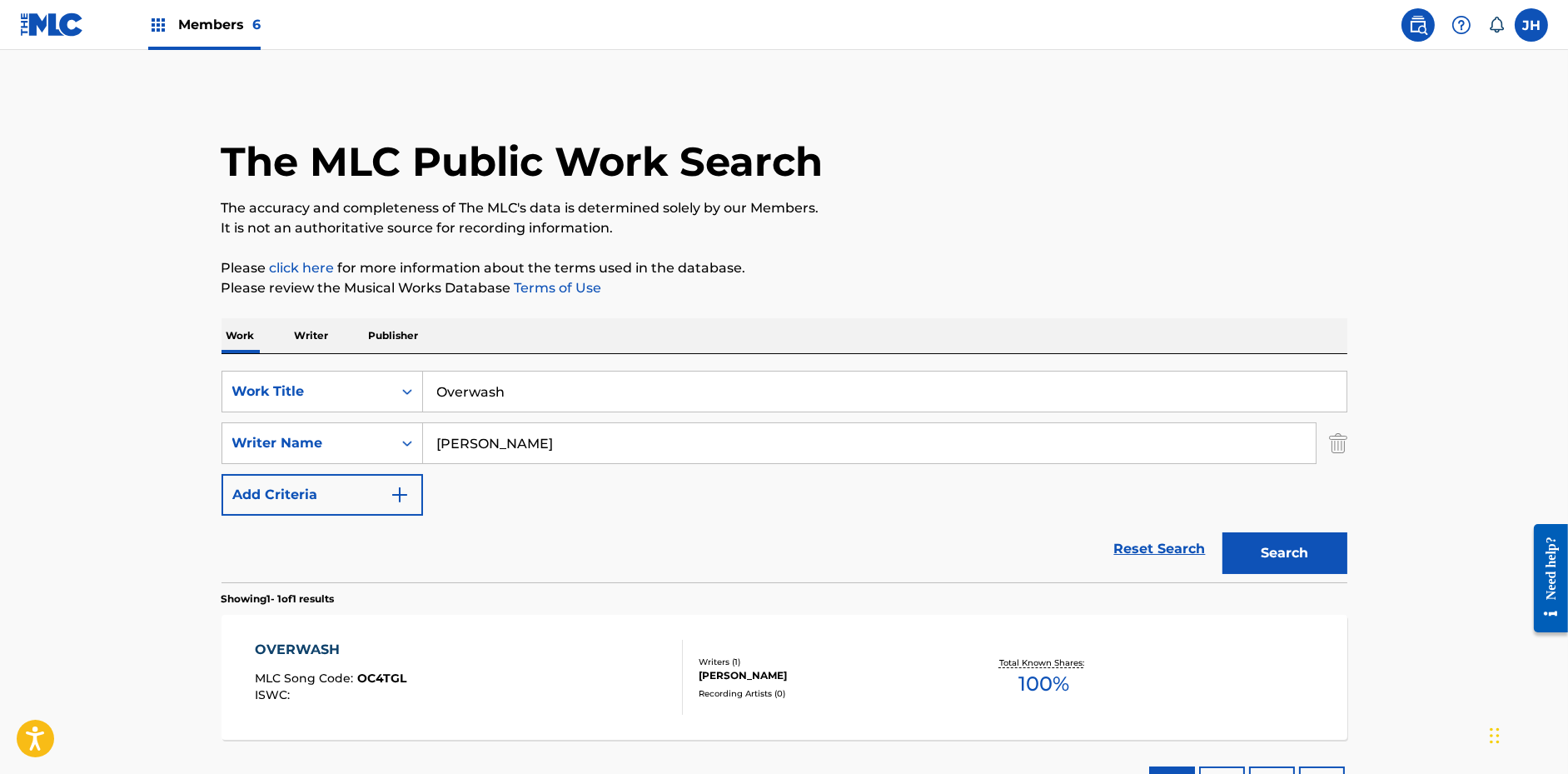
scroll to position [37, 0]
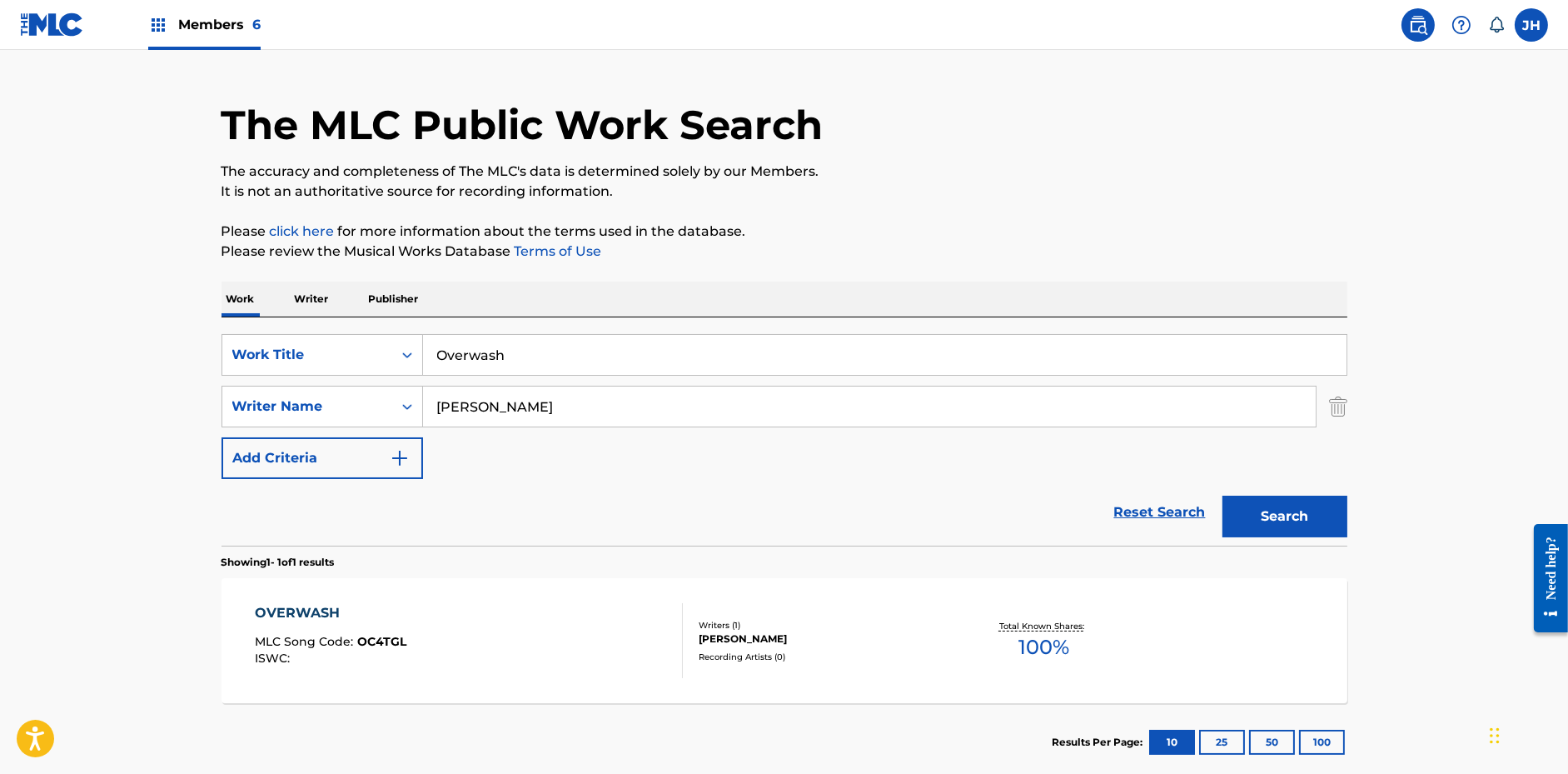
click at [564, 367] on input "Overwash" at bounding box center [885, 355] width 924 height 40
paste input "Metaphor For Infinity (Instrumental)"
type input "Metaphor For Infinity (Instrumental)"
click at [934, 188] on p "It is not an authoritative source for recording information." at bounding box center [784, 191] width 1126 height 20
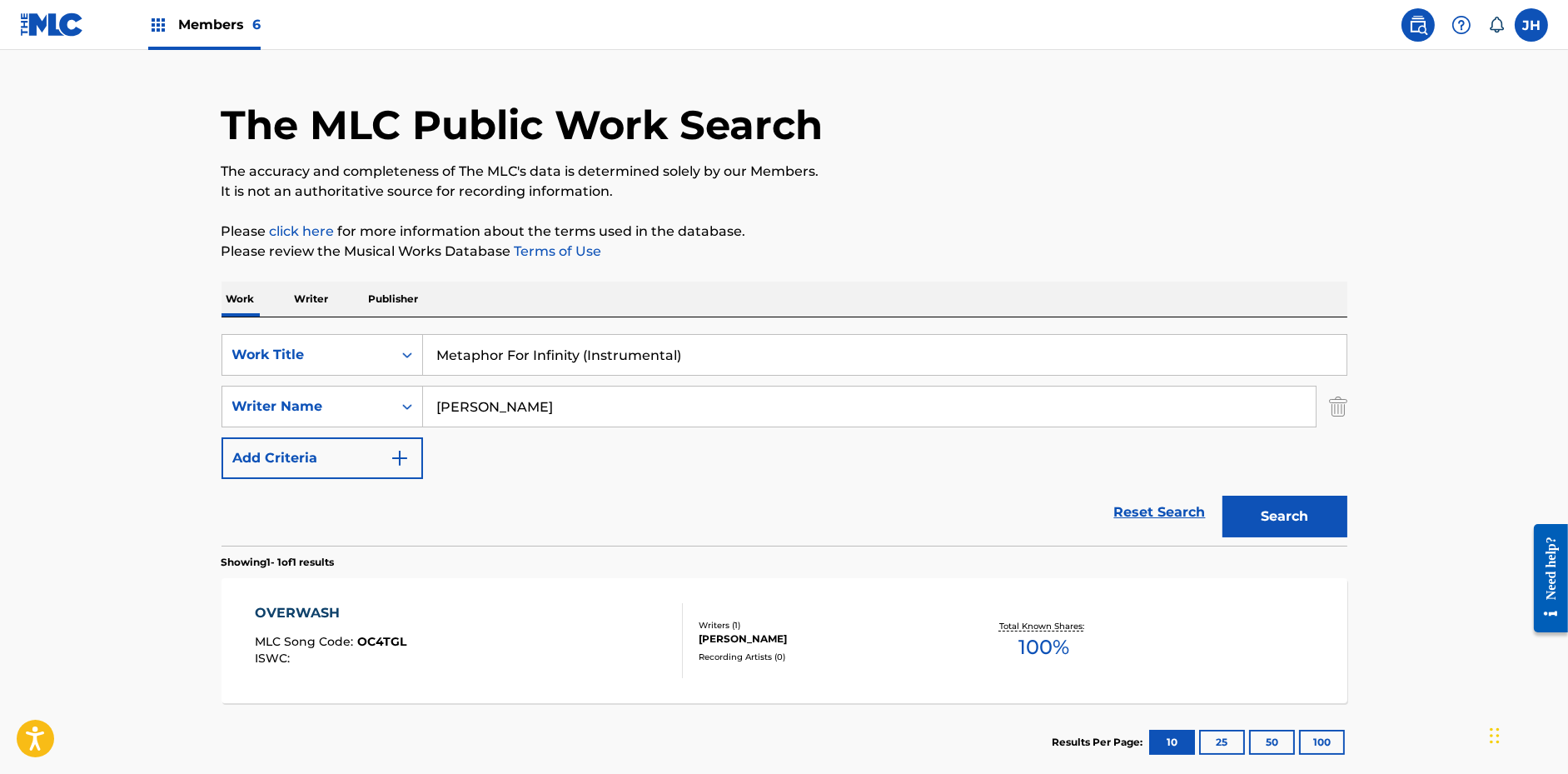
click at [1287, 503] on button "Search" at bounding box center [1284, 516] width 125 height 41
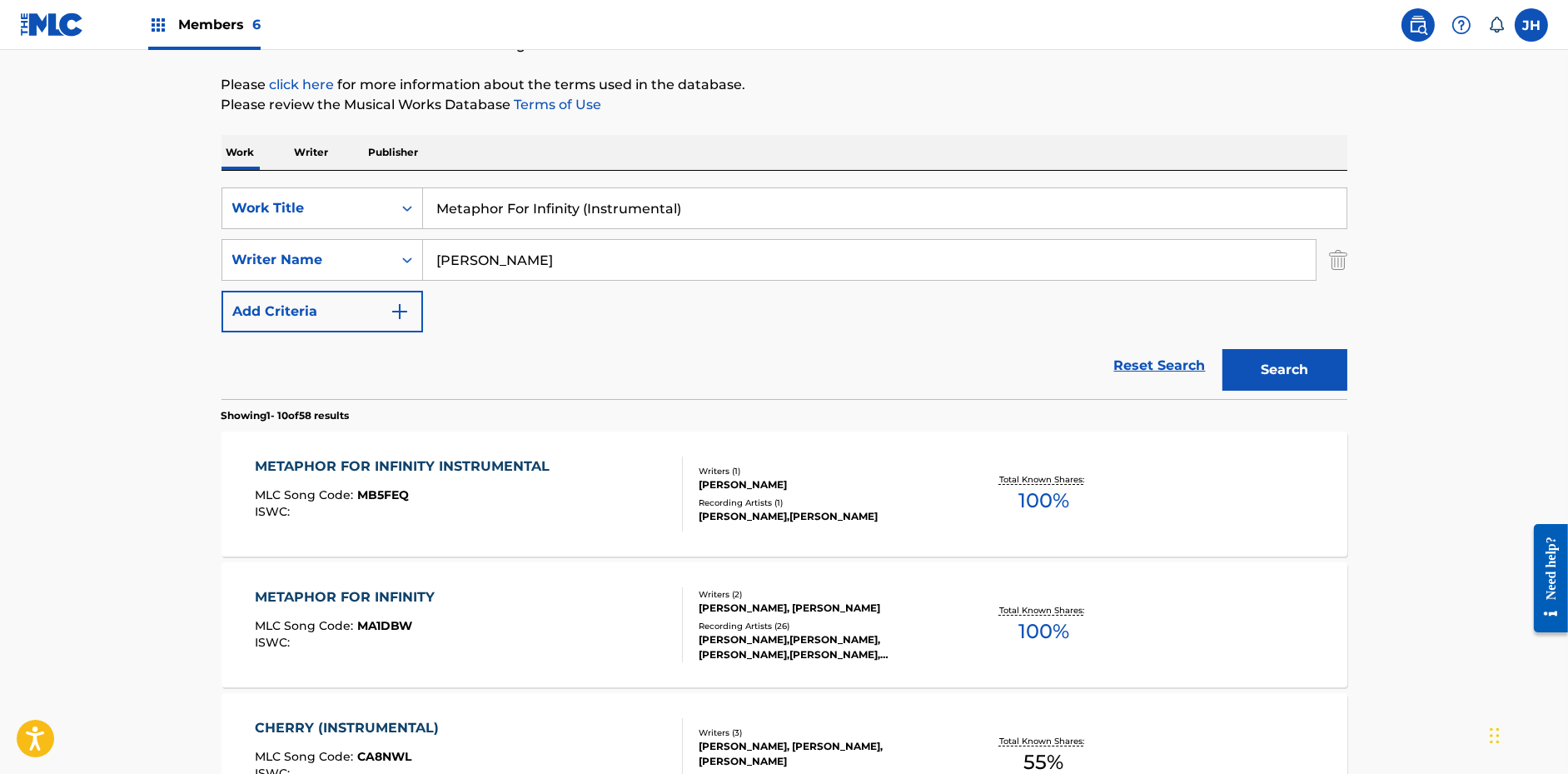
scroll to position [209, 0]
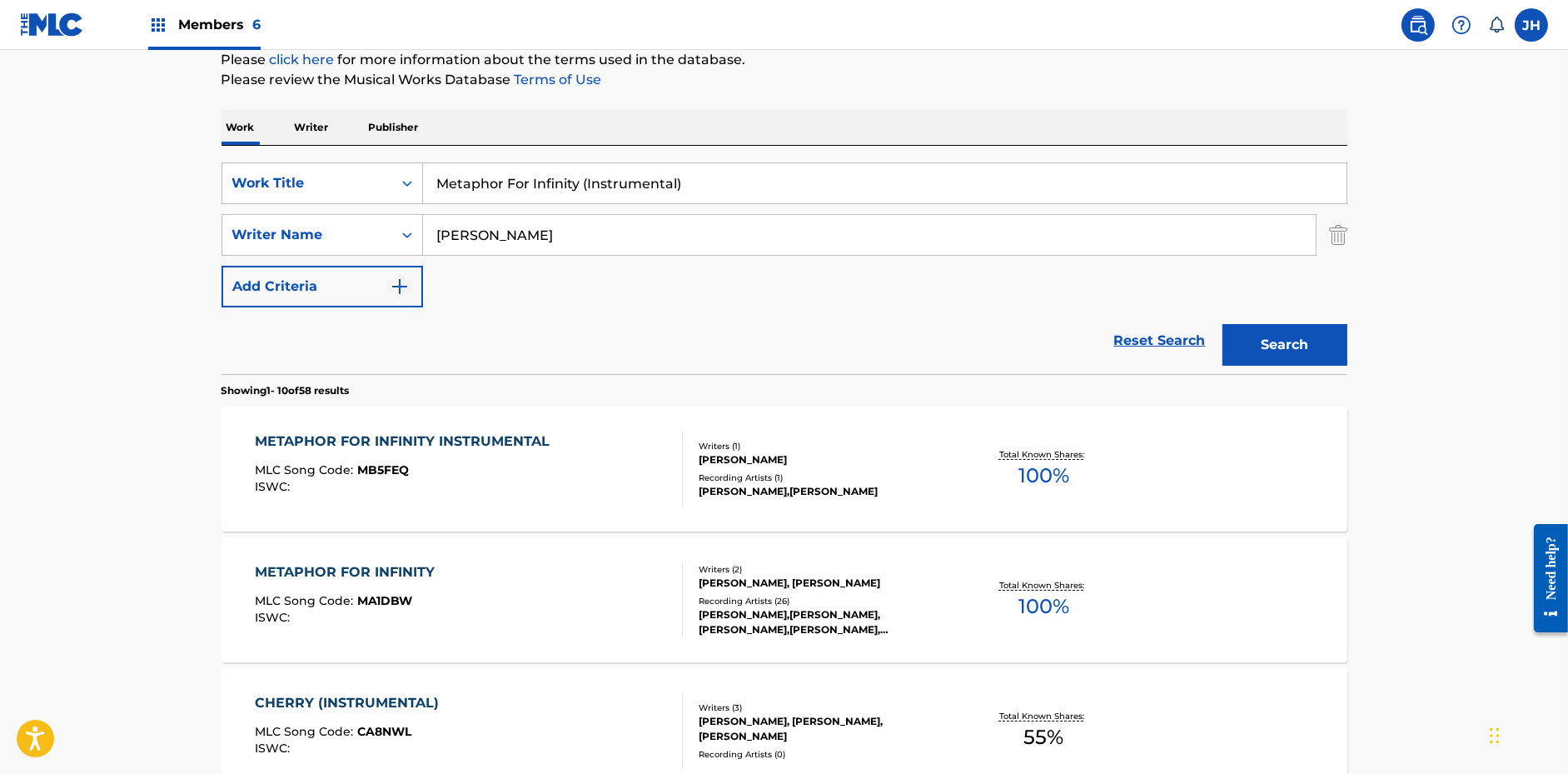
click at [613, 431] on div "METAPHOR FOR INFINITY INSTRUMENTAL MLC Song Code : MB5FEQ ISWC :" at bounding box center [469, 468] width 428 height 75
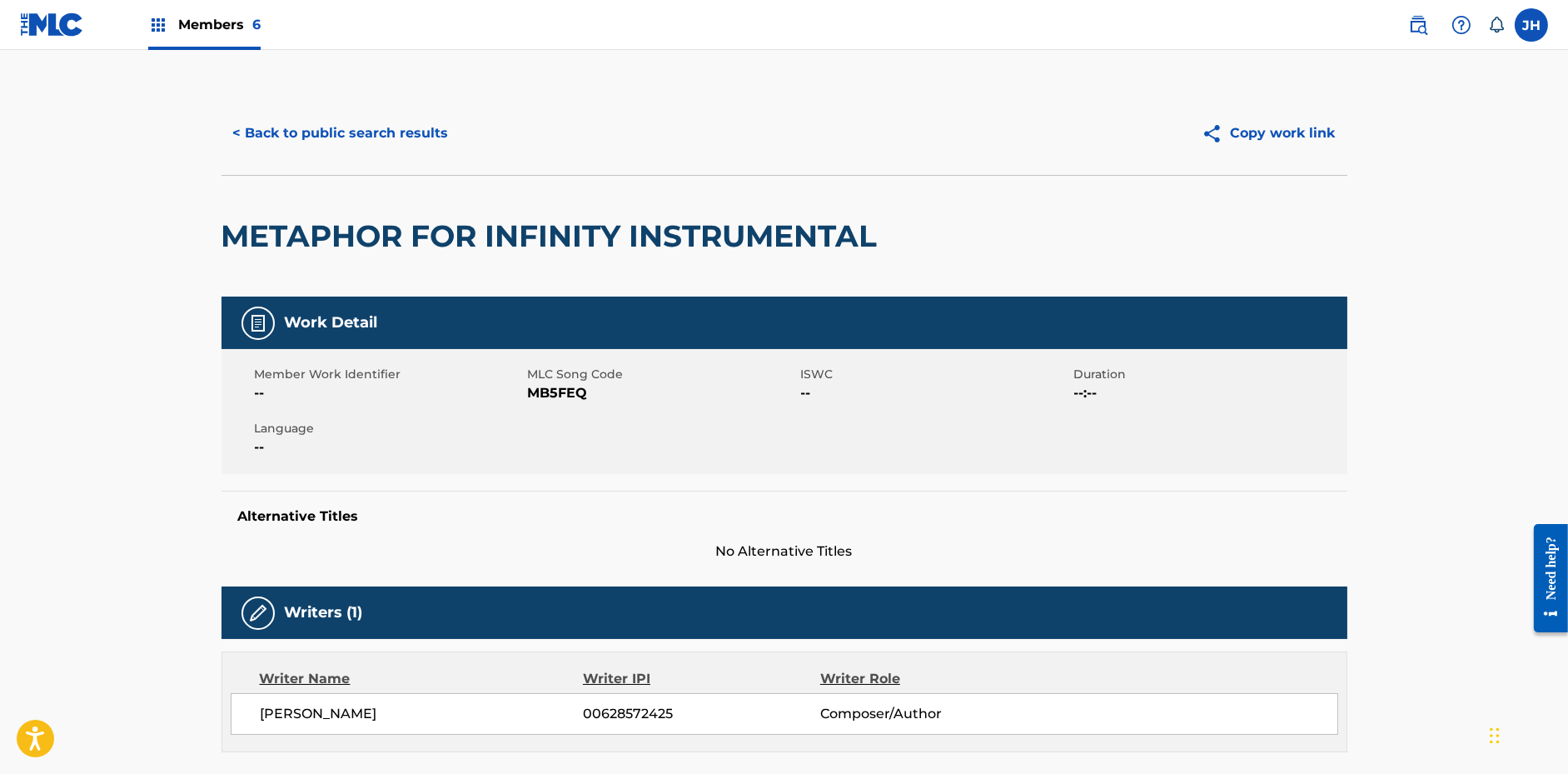
click at [374, 144] on button "< Back to public search results" at bounding box center [341, 133] width 239 height 41
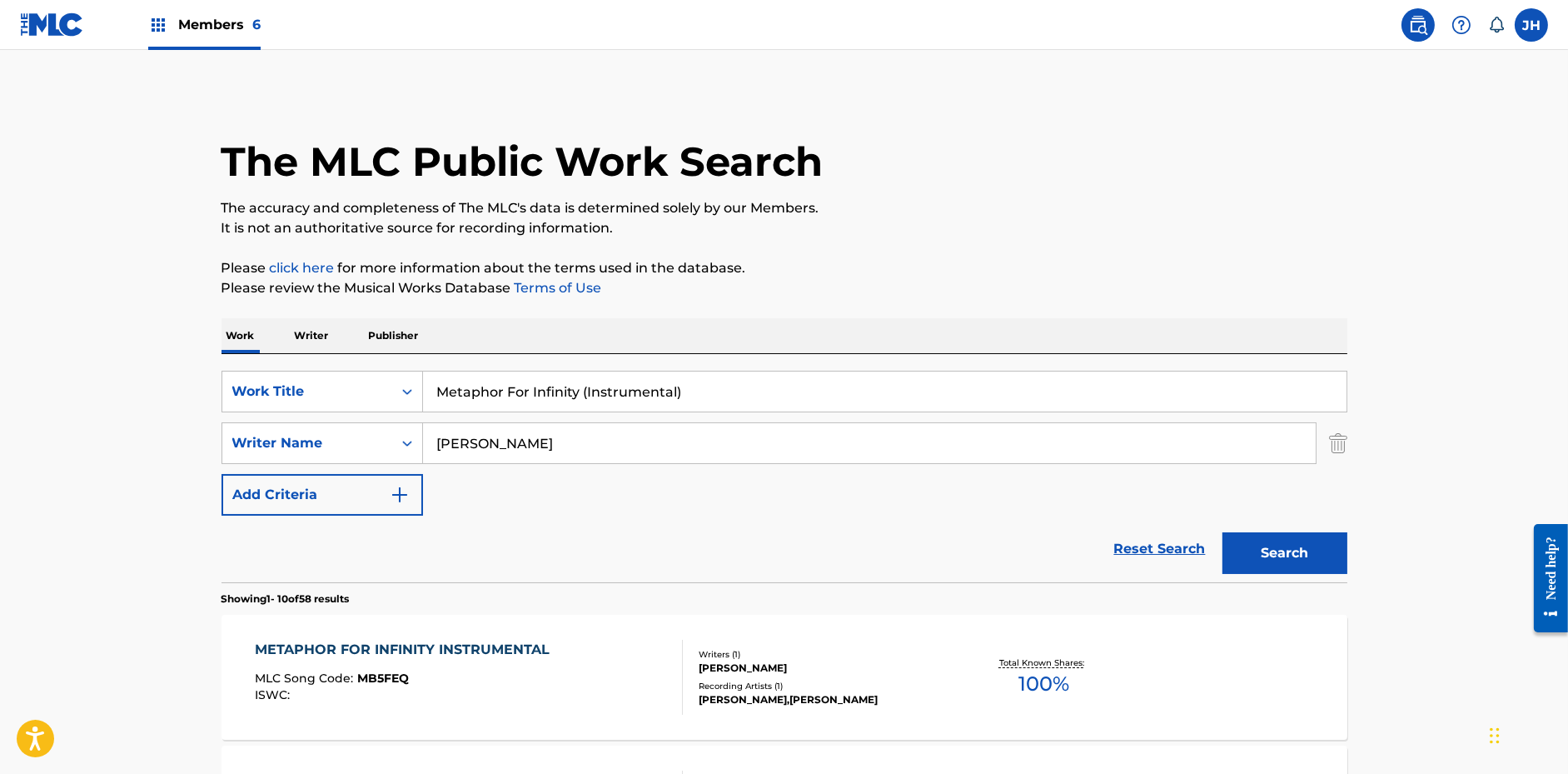
click at [485, 385] on input "Metaphor For Infinity (Instrumental)" at bounding box center [885, 391] width 924 height 40
paste input "City of Lights"
type input "City of Lights (Instrumental)"
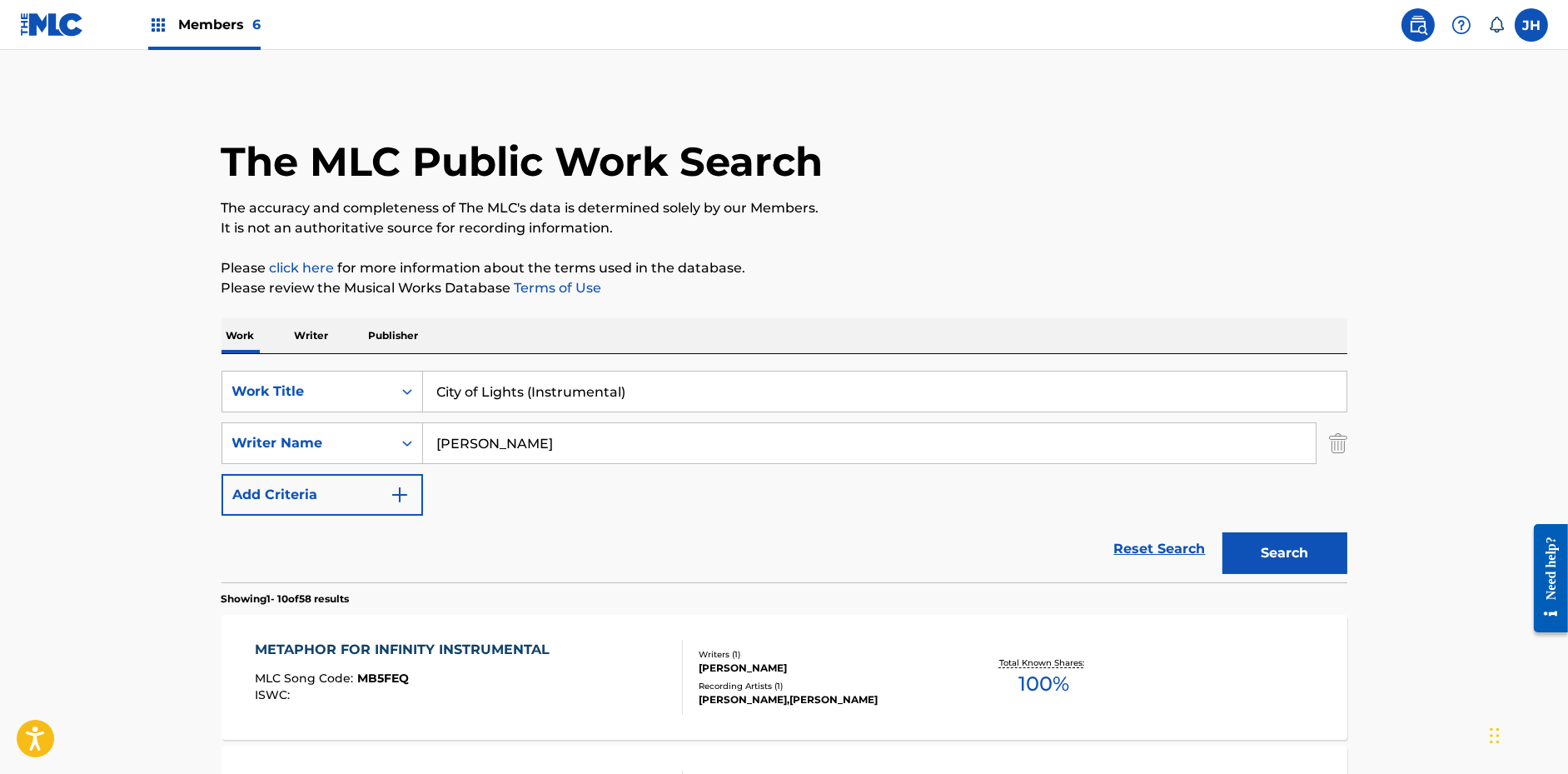
click at [998, 212] on p "The accuracy and completeness of The MLC's data is determined solely by our Mem…" at bounding box center [784, 209] width 1126 height 20
click at [1304, 560] on button "Search" at bounding box center [1284, 553] width 125 height 41
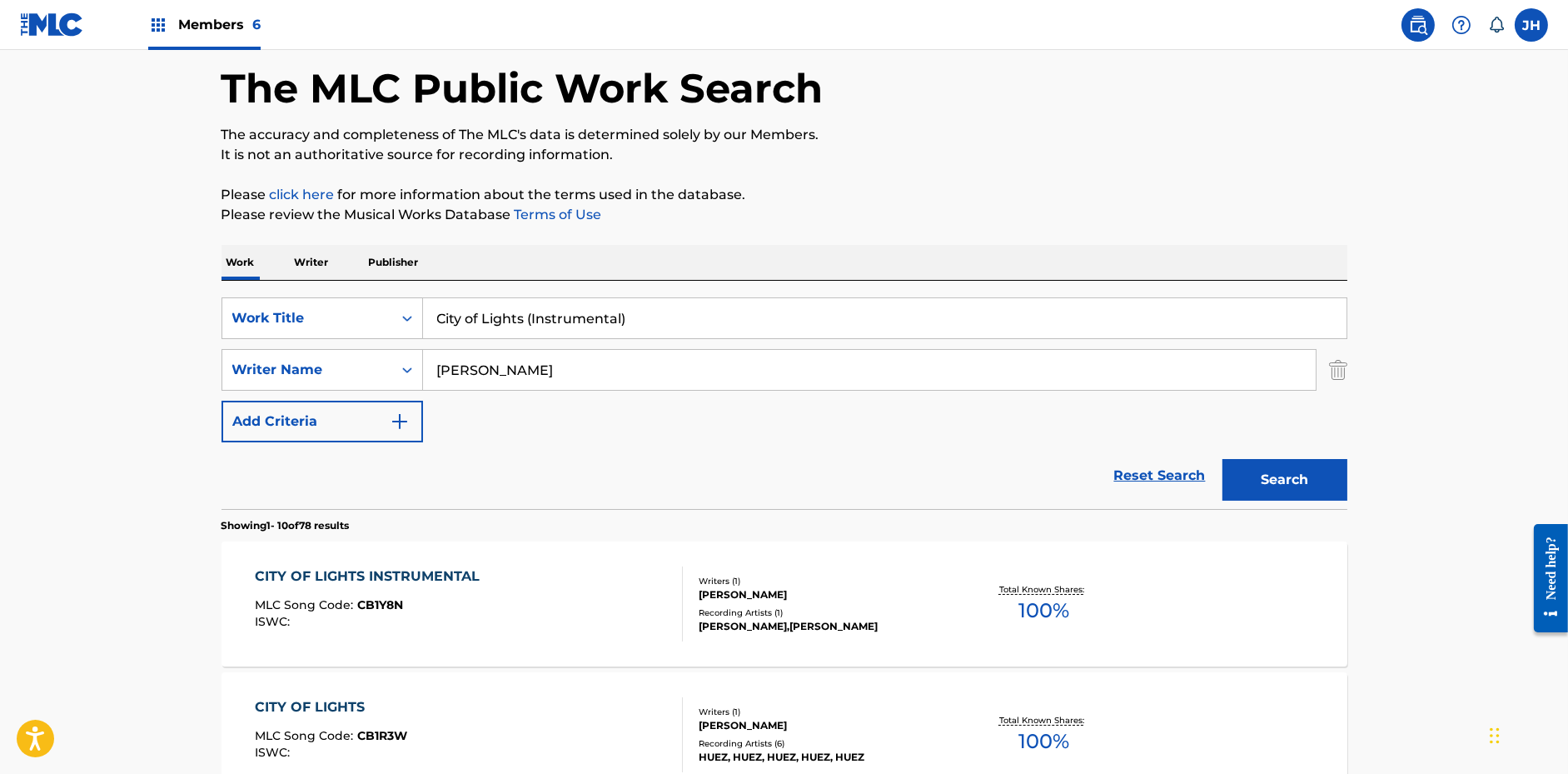
scroll to position [85, 0]
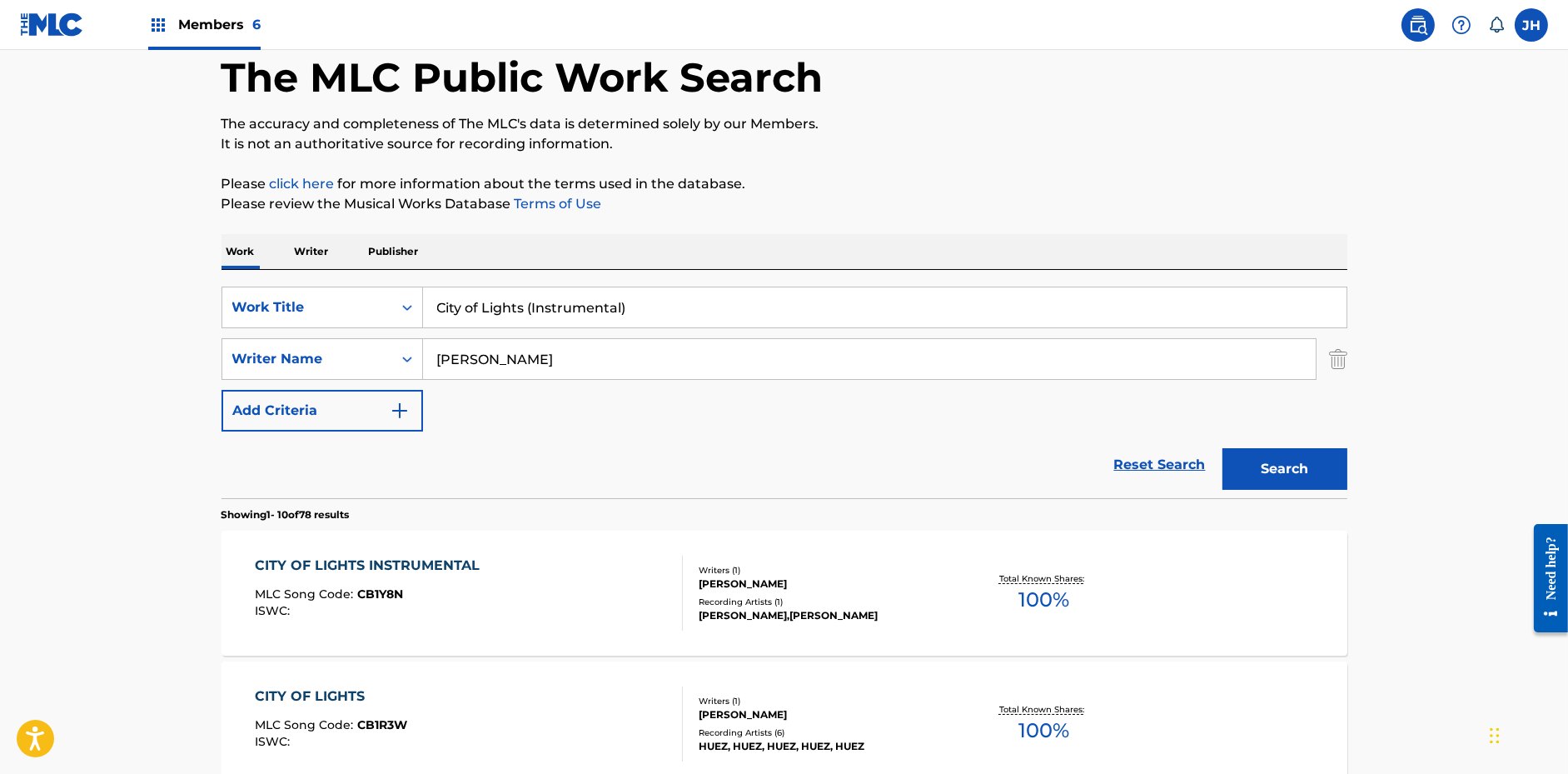
click at [933, 591] on div "Writers ( 1 ) [PERSON_NAME] Recording Artists ( 1 ) [PERSON_NAME],[PERSON_NAME]" at bounding box center [816, 593] width 267 height 59
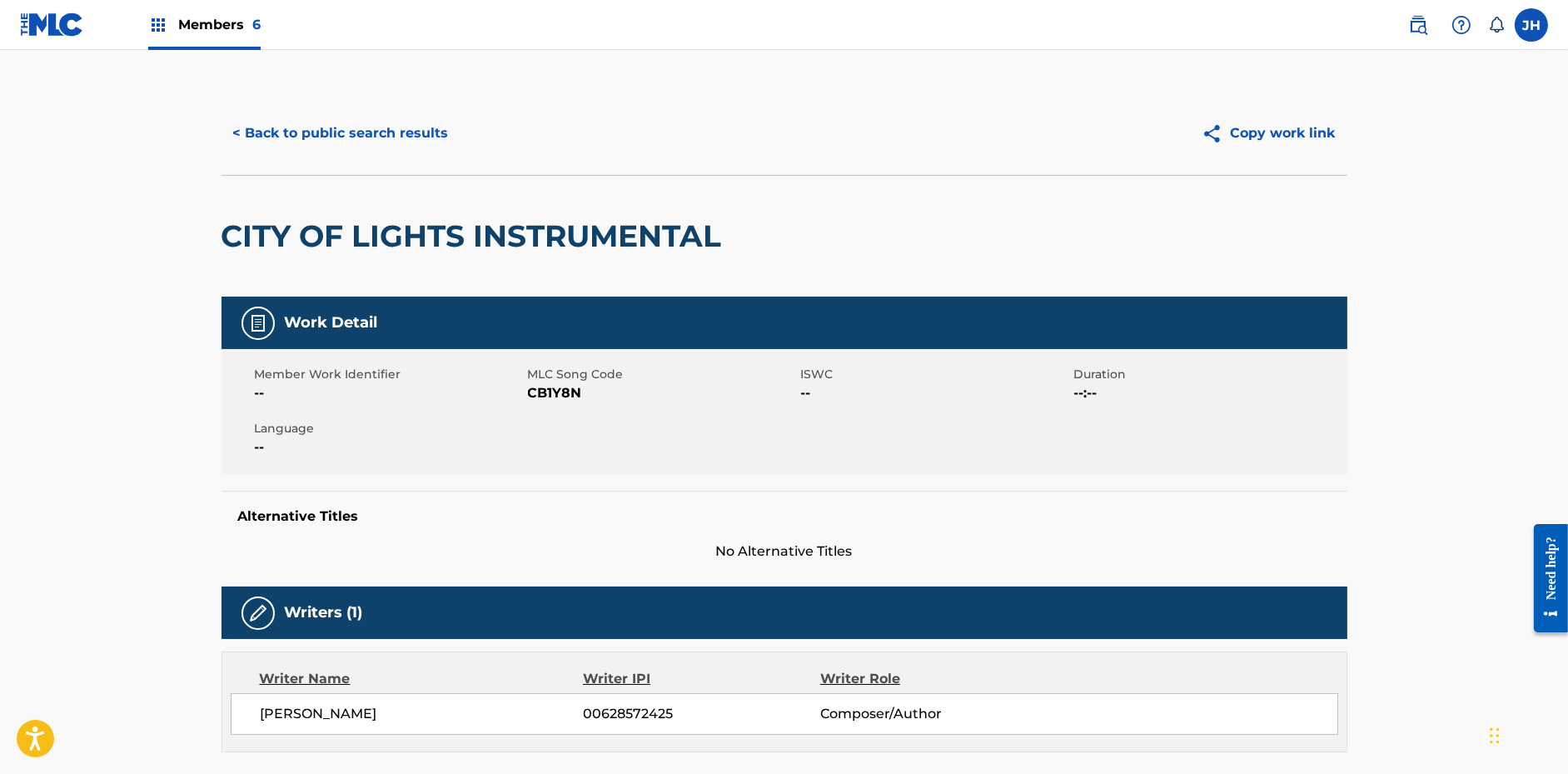
click at [392, 142] on button "< Back to public search results" at bounding box center [341, 133] width 239 height 41
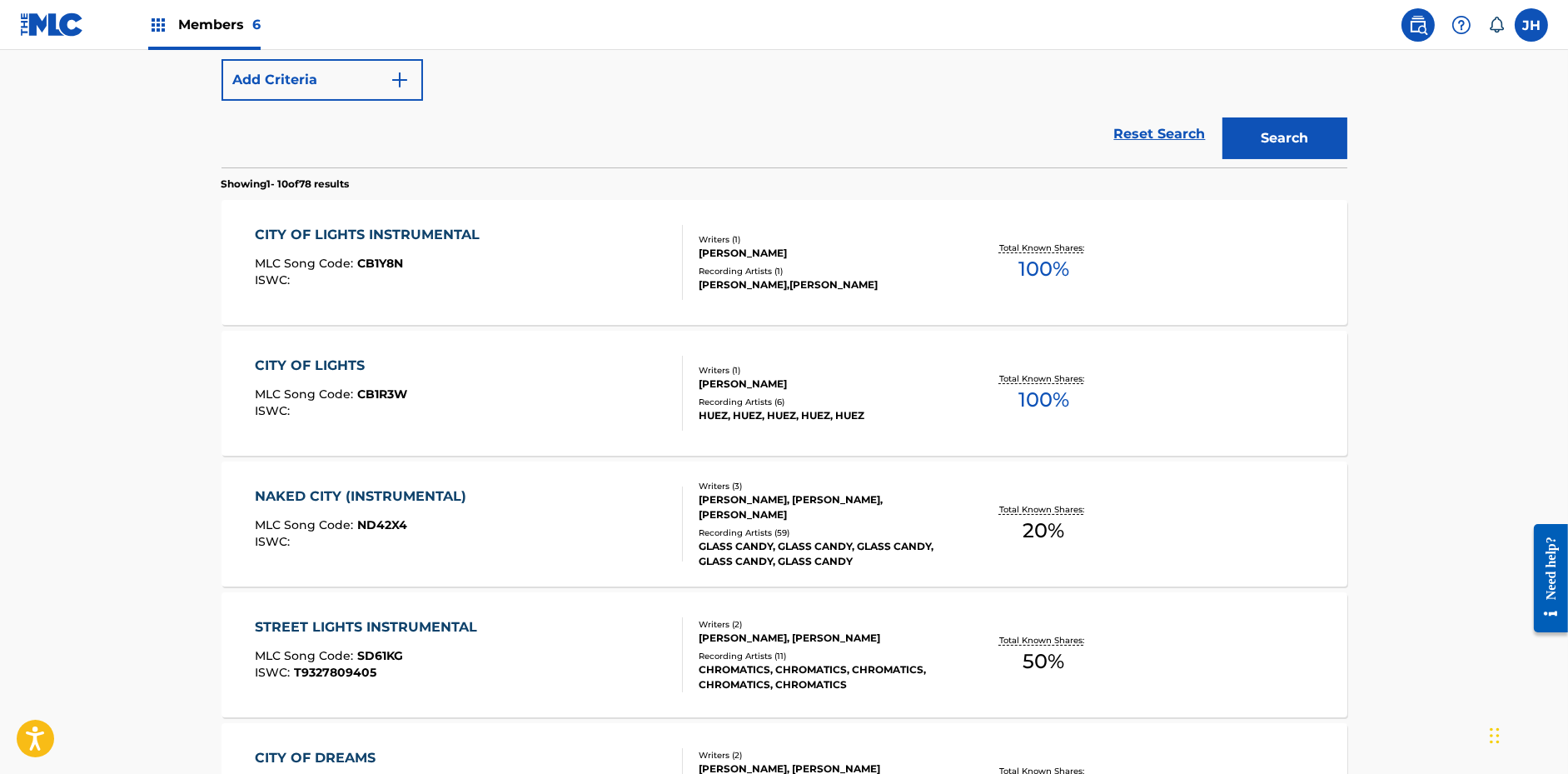
scroll to position [431, 0]
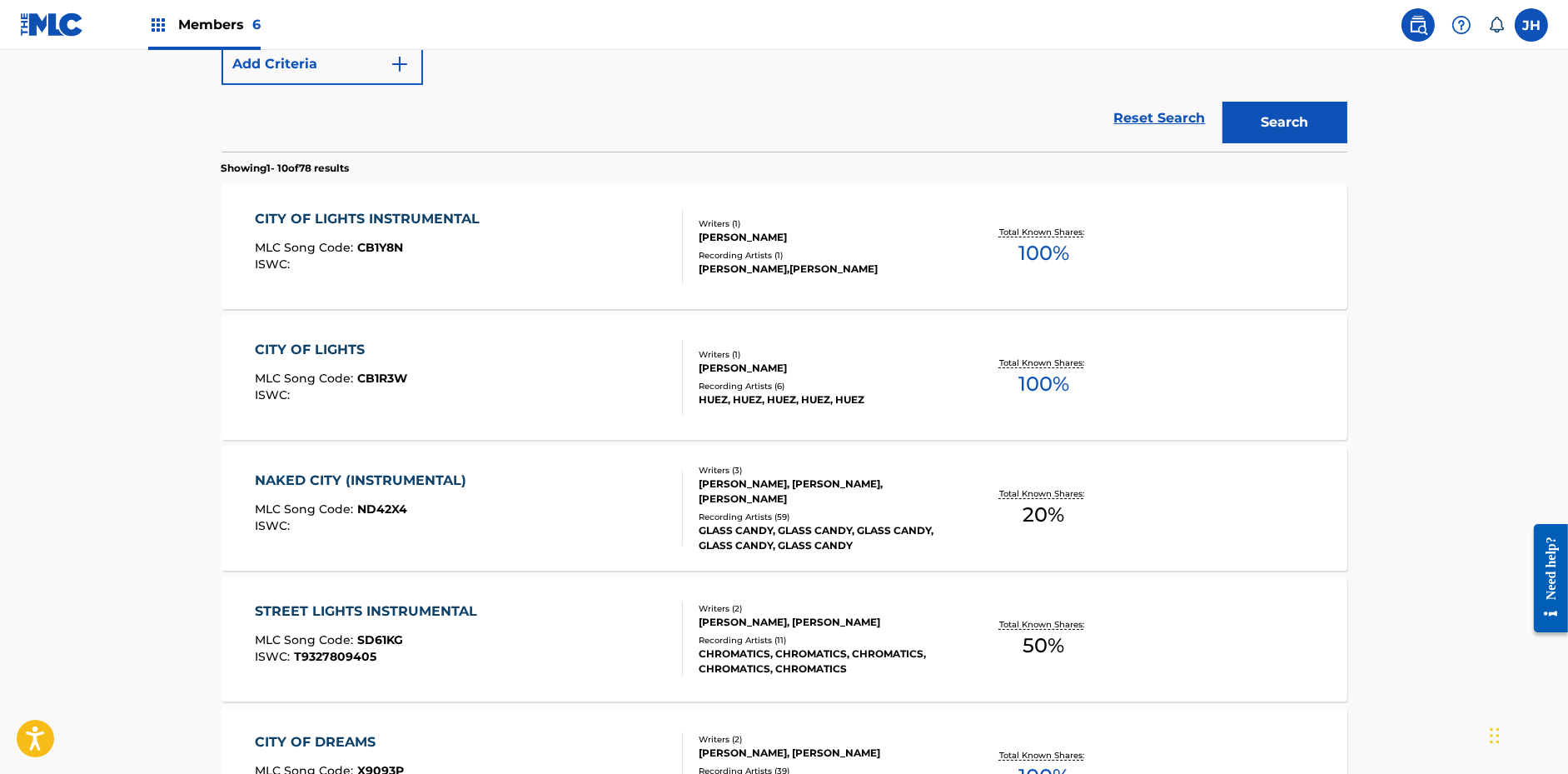
click at [408, 271] on div "CITY OF LIGHTS INSTRUMENTAL MLC Song Code : CB1Y8N ISWC :" at bounding box center [371, 246] width 233 height 75
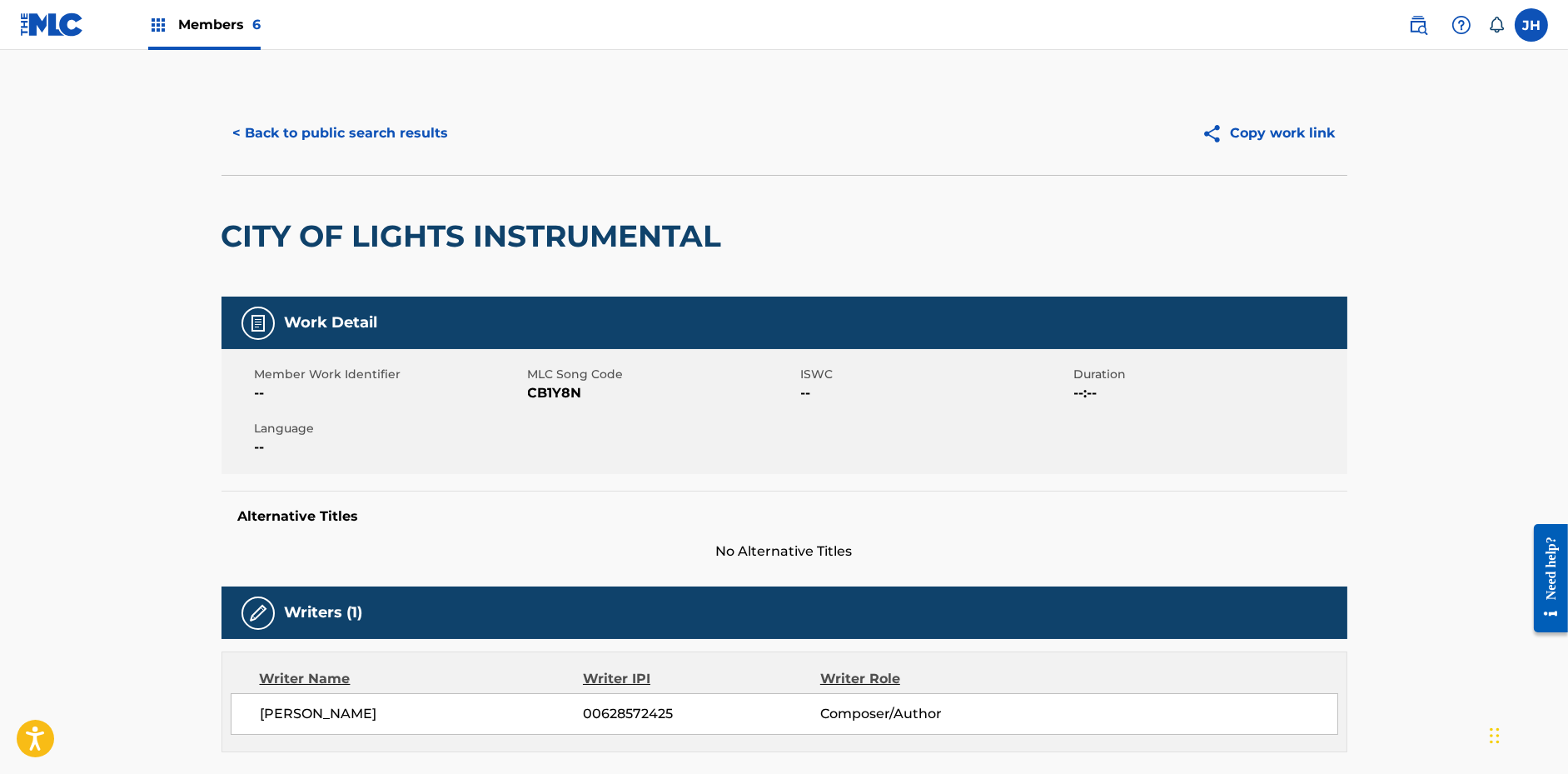
click at [1312, 137] on button "Copy work link" at bounding box center [1268, 133] width 157 height 41
click at [399, 152] on button "< Back to public search results" at bounding box center [341, 133] width 239 height 41
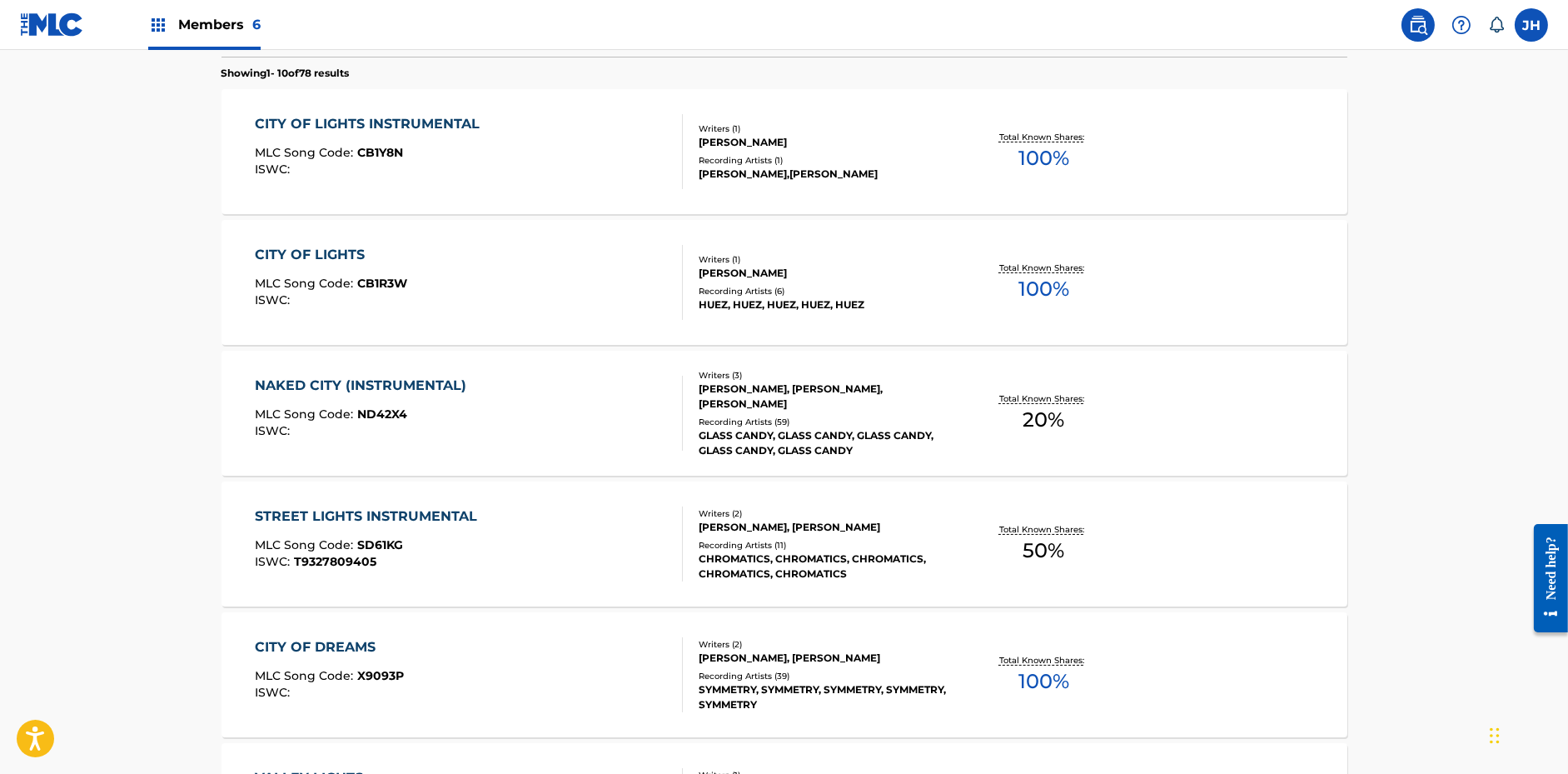
click at [399, 152] on span "CB1Y8N" at bounding box center [380, 152] width 46 height 15
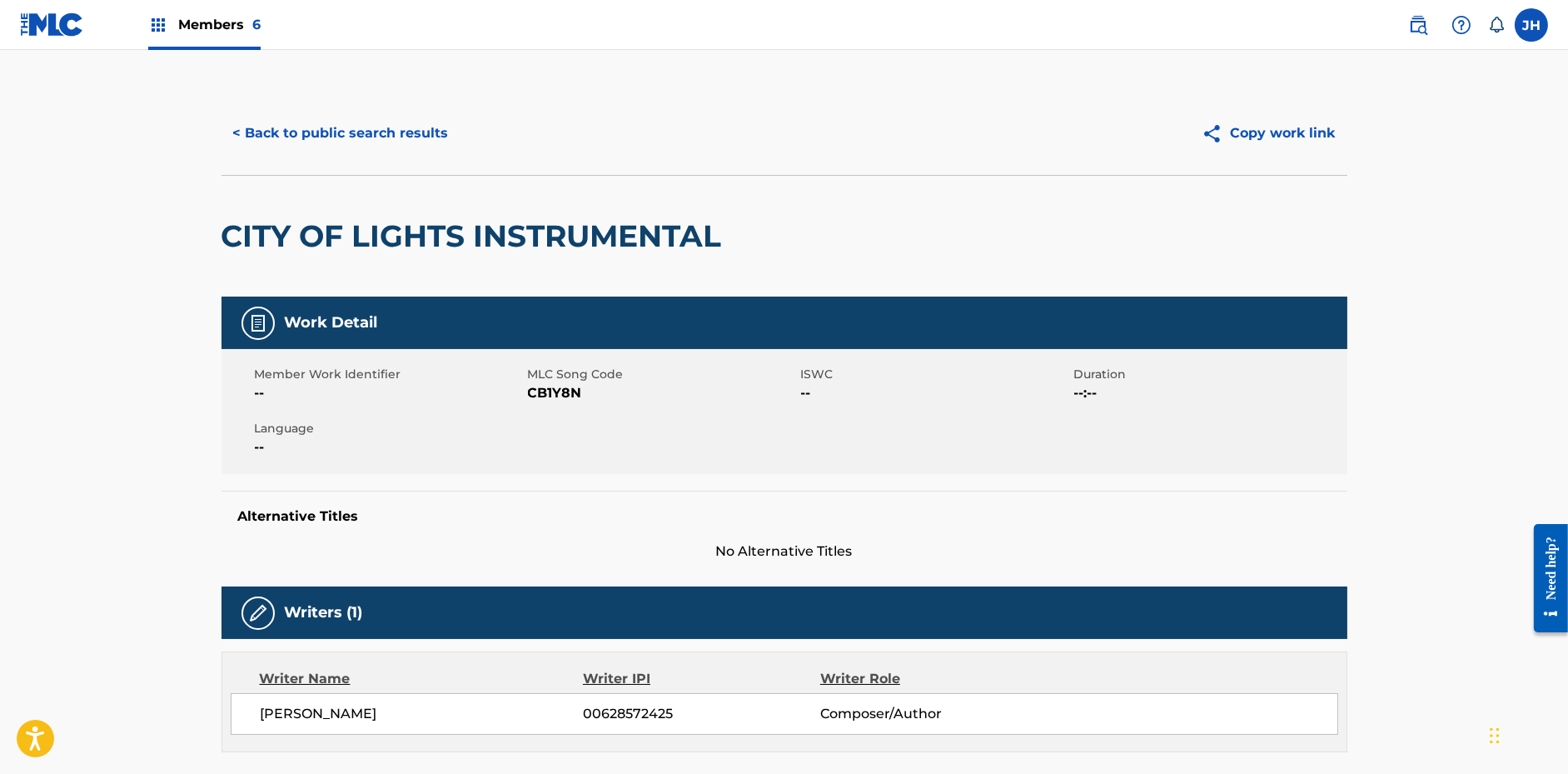
click at [398, 150] on button "< Back to public search results" at bounding box center [341, 133] width 239 height 41
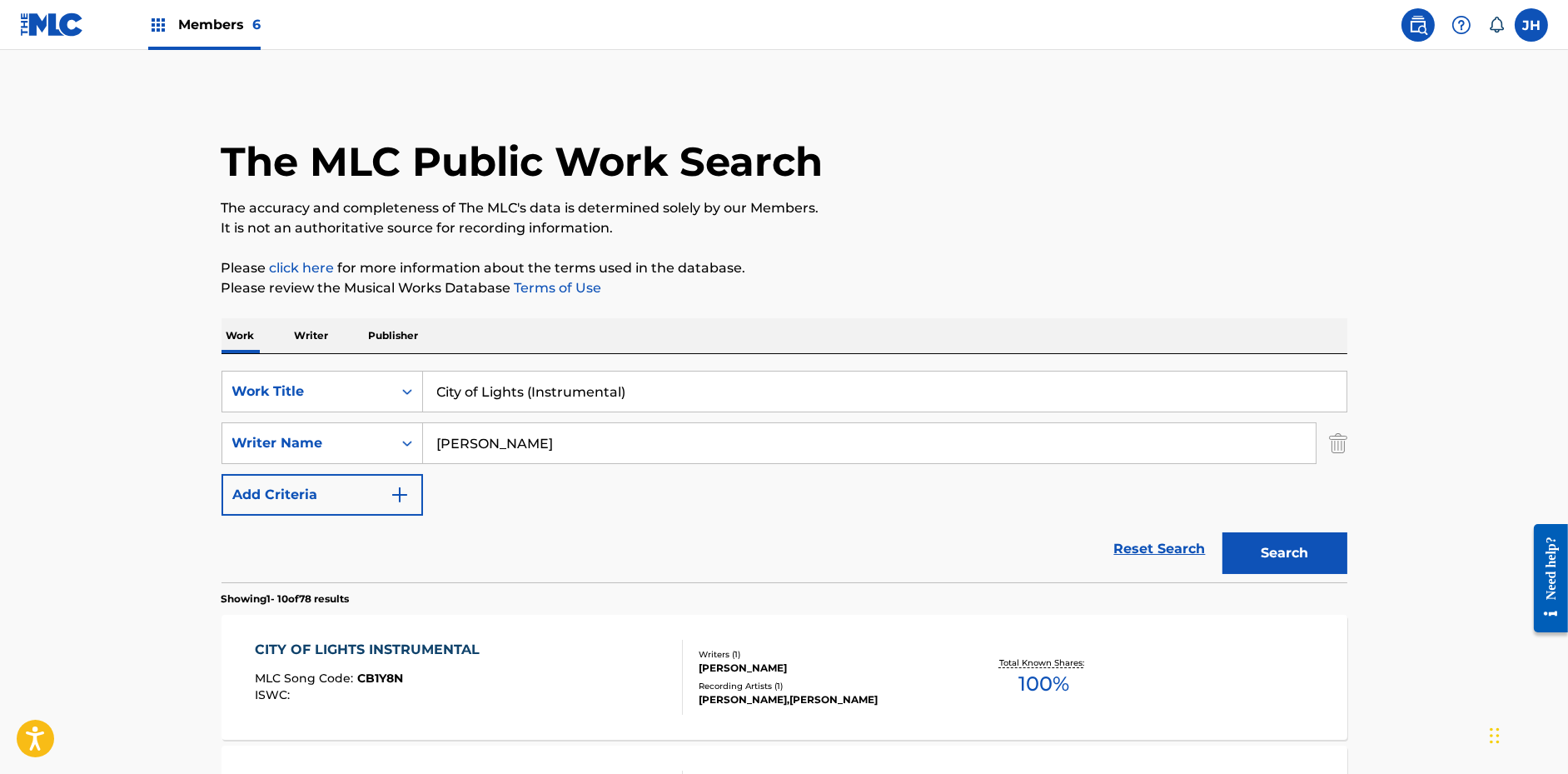
click at [532, 400] on input "City of Lights (Instrumental)" at bounding box center [885, 391] width 924 height 40
paste input "Lights in the Distance"
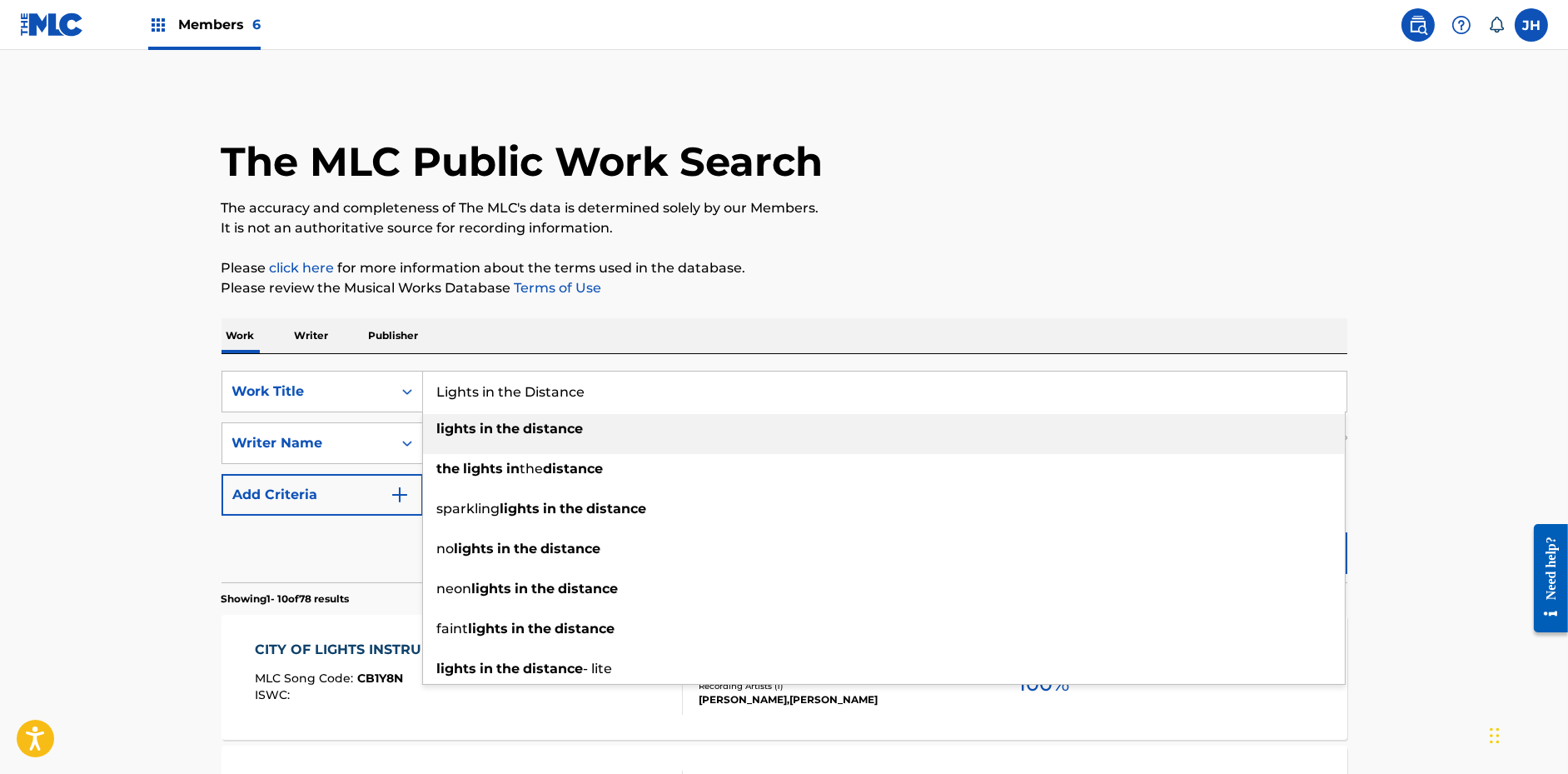
type input "Lights in the Distance"
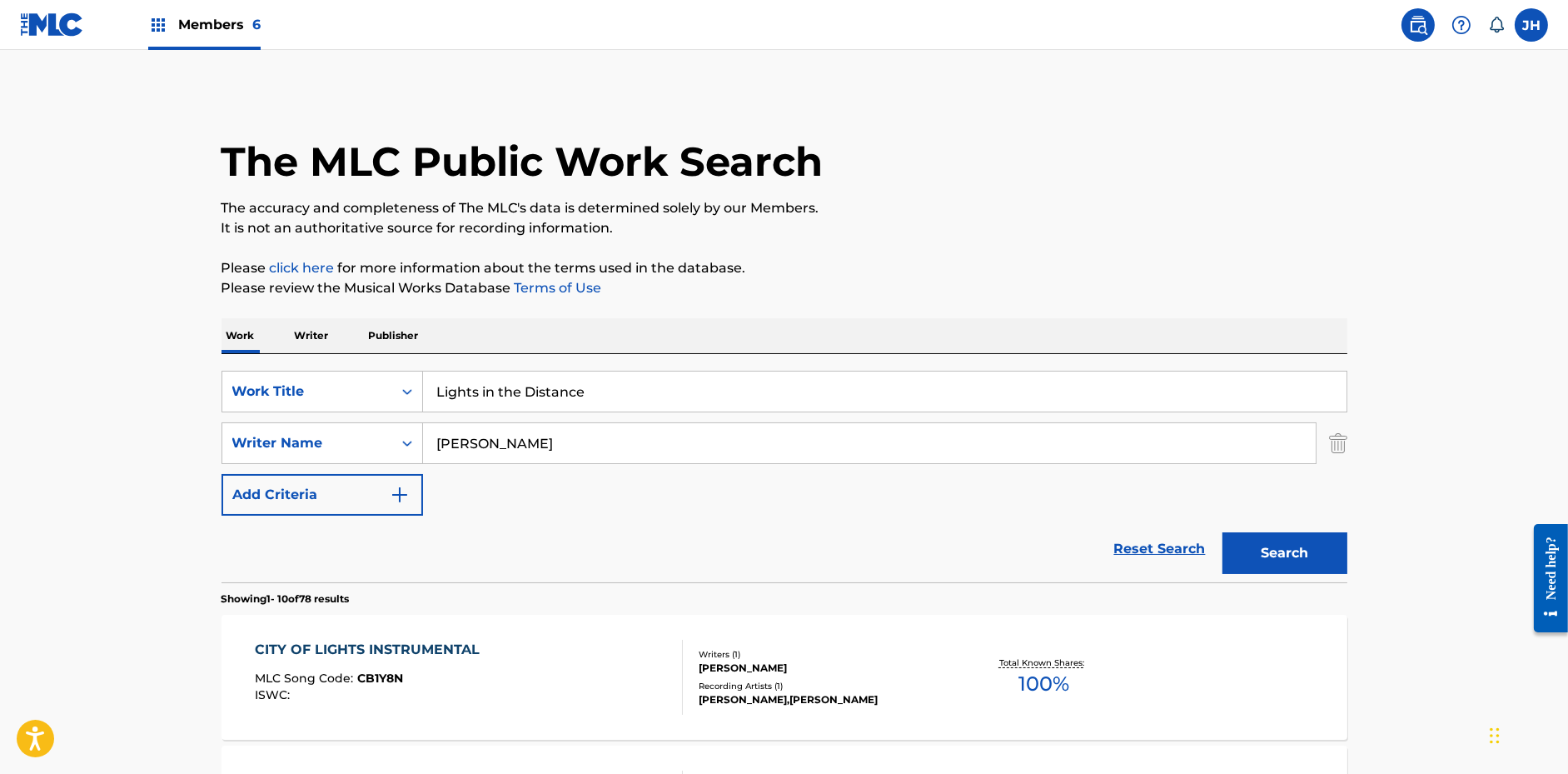
click at [1253, 571] on button "Search" at bounding box center [1284, 553] width 125 height 41
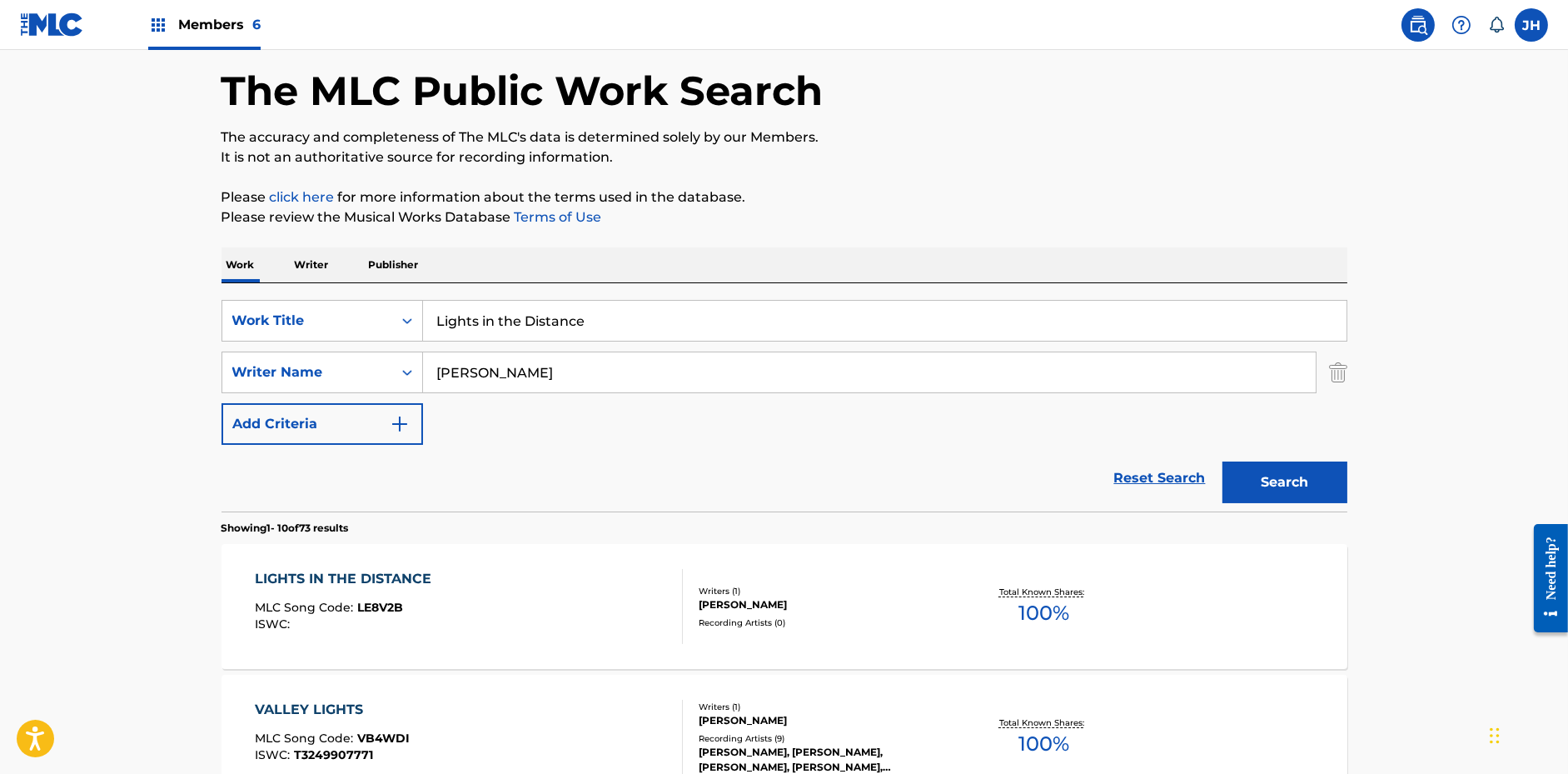
click at [792, 620] on div "Recording Artists ( 0 )" at bounding box center [825, 623] width 252 height 13
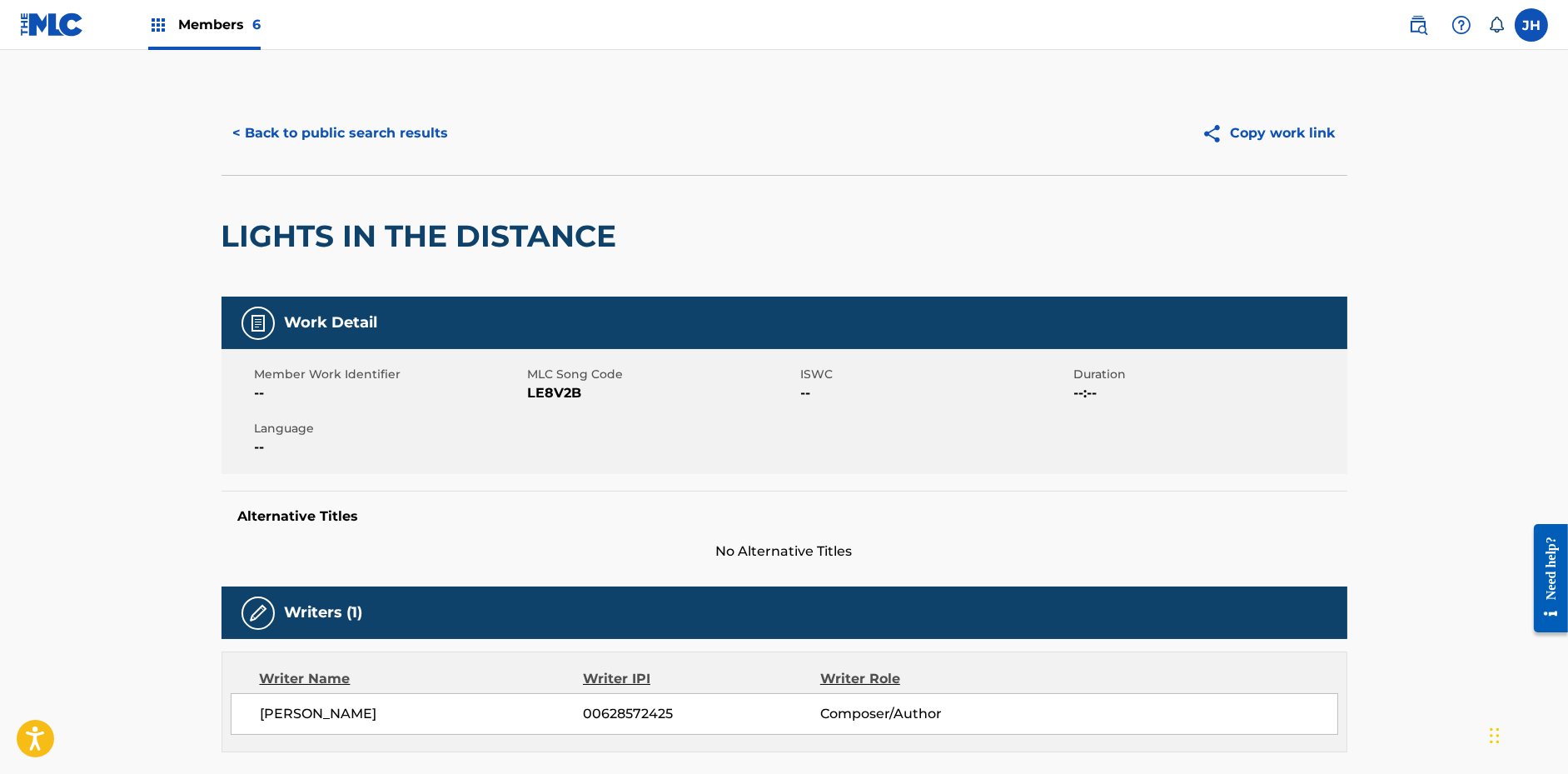
click at [1314, 135] on button "Copy work link" at bounding box center [1268, 133] width 157 height 41
click at [352, 138] on button "< Back to public search results" at bounding box center [341, 133] width 239 height 41
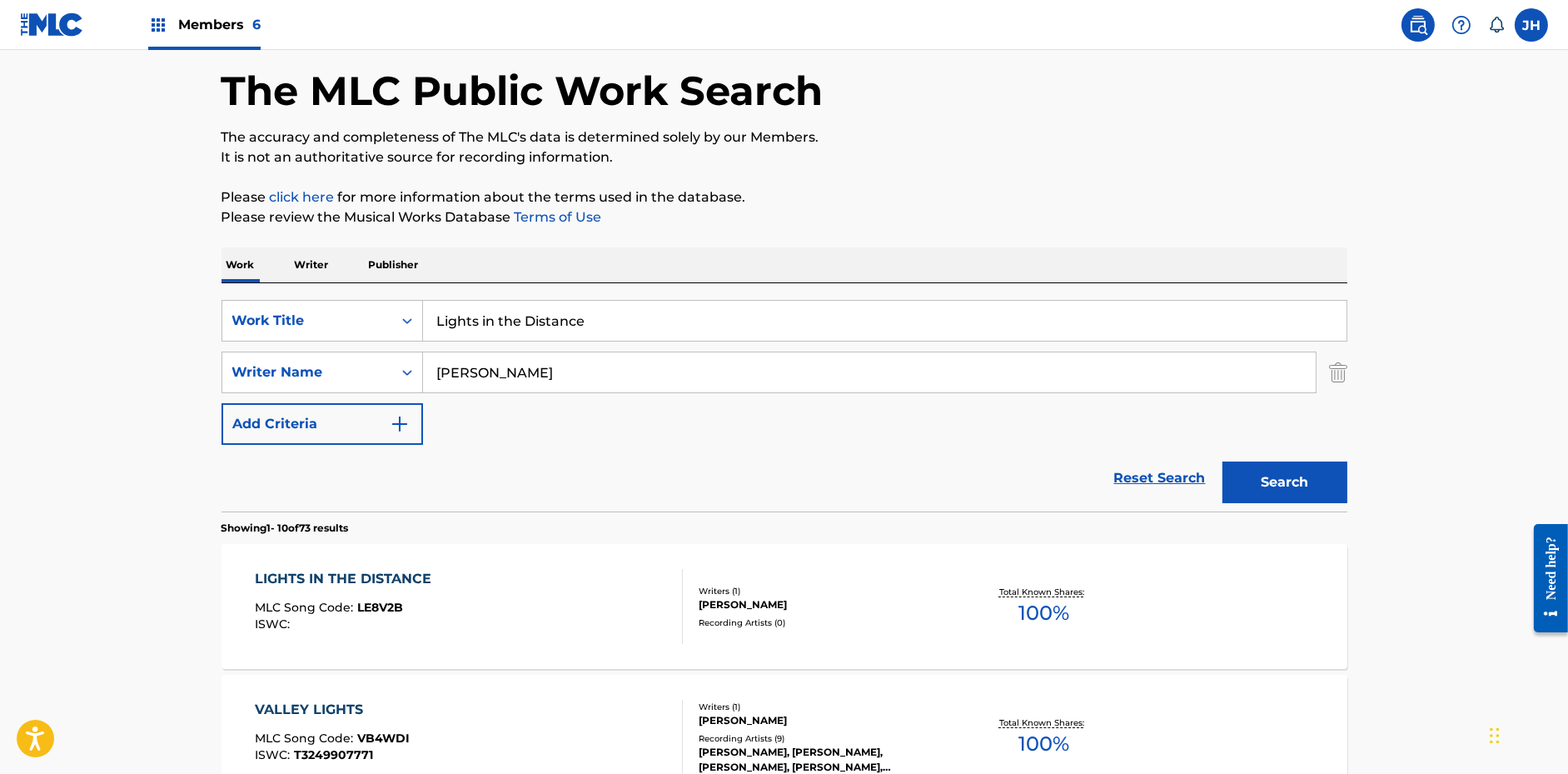
click at [663, 301] on input "Lights in the Distance" at bounding box center [885, 321] width 924 height 40
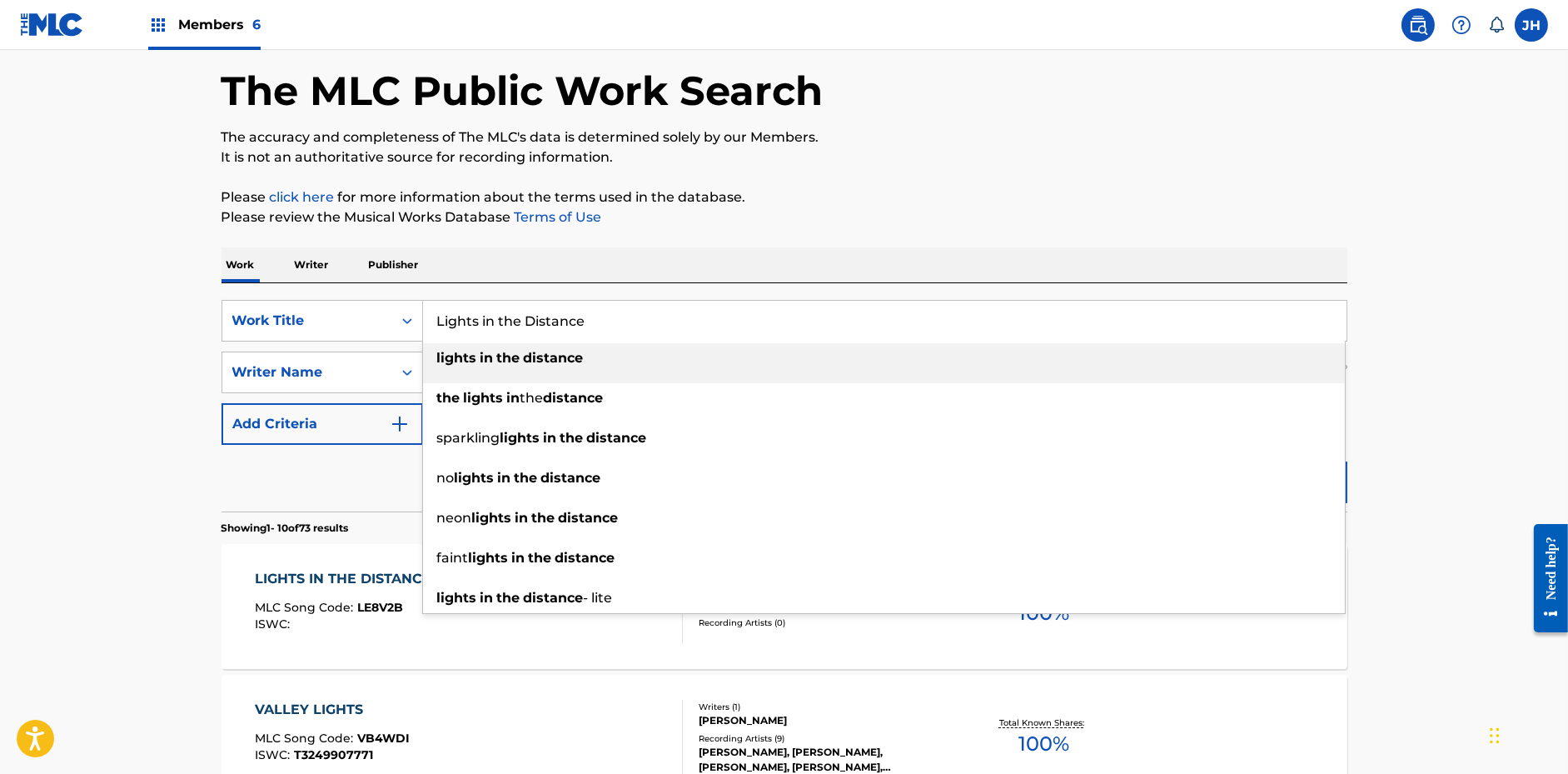
click at [663, 301] on input "Lights in the Distance" at bounding box center [885, 321] width 924 height 40
paste input "Offshor"
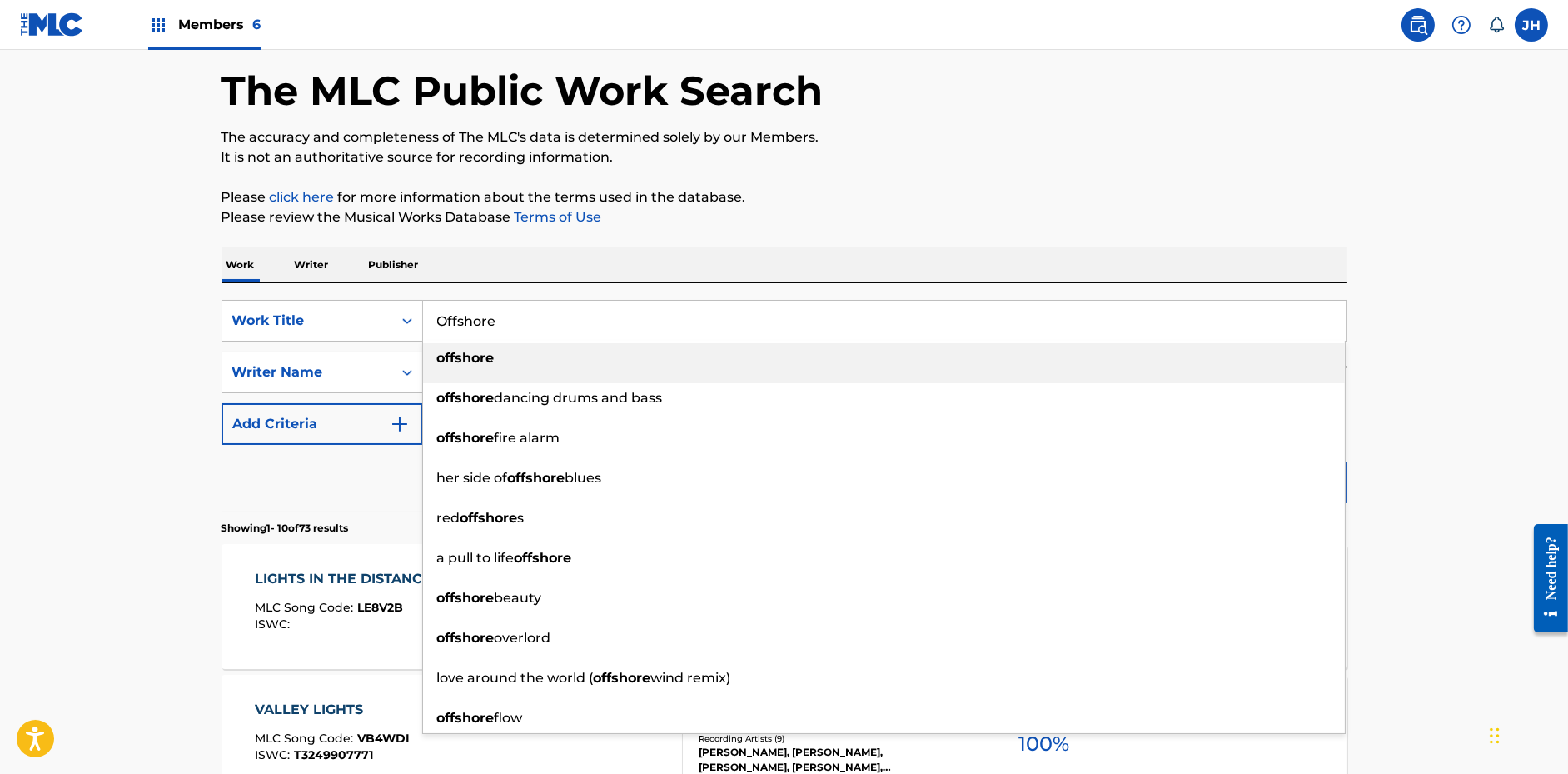
type input "Offshore"
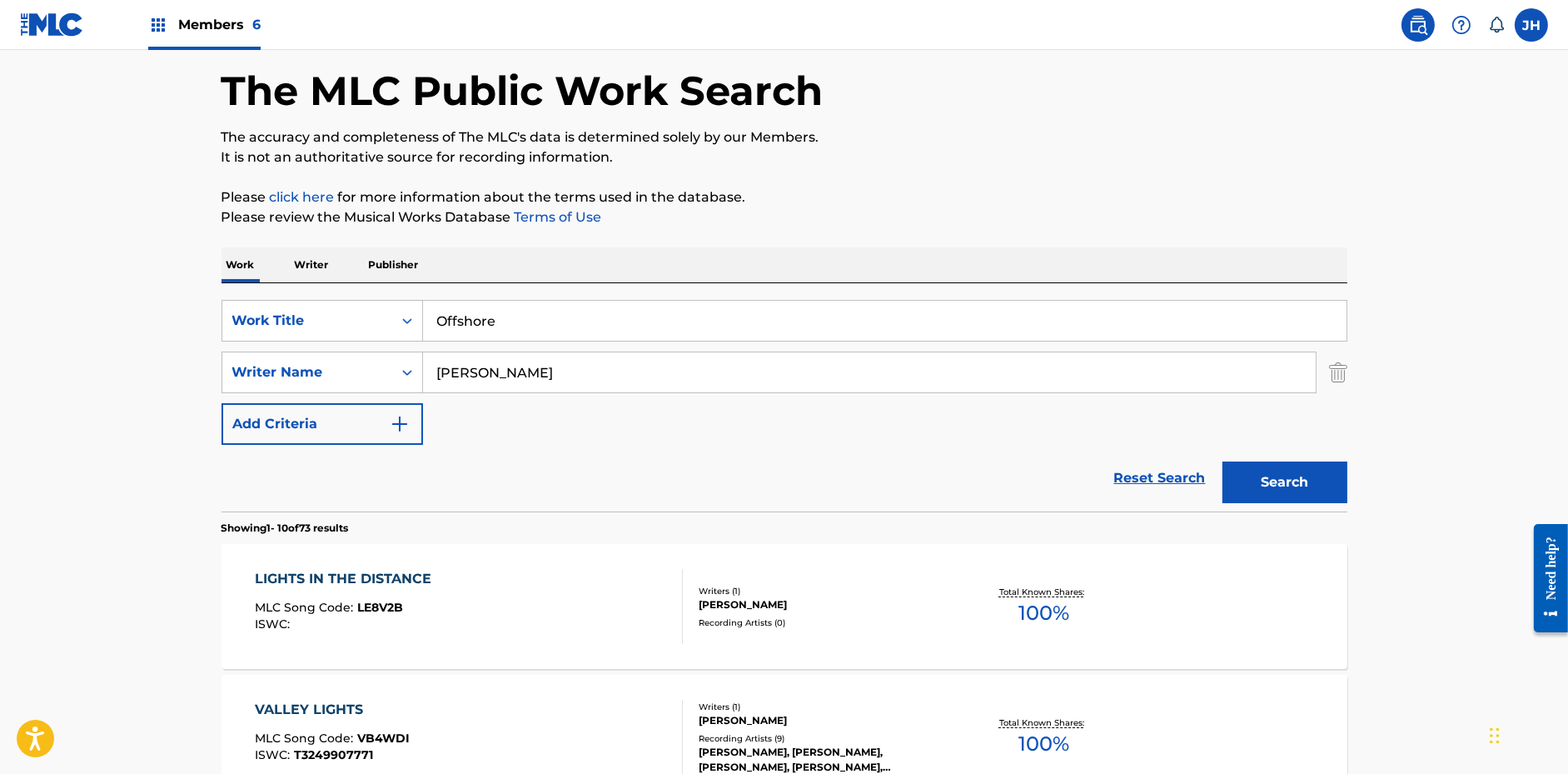
click at [742, 224] on p "Please review the Musical Works Database Terms of Use" at bounding box center [784, 218] width 1126 height 20
click at [1276, 494] on button "Search" at bounding box center [1284, 482] width 125 height 41
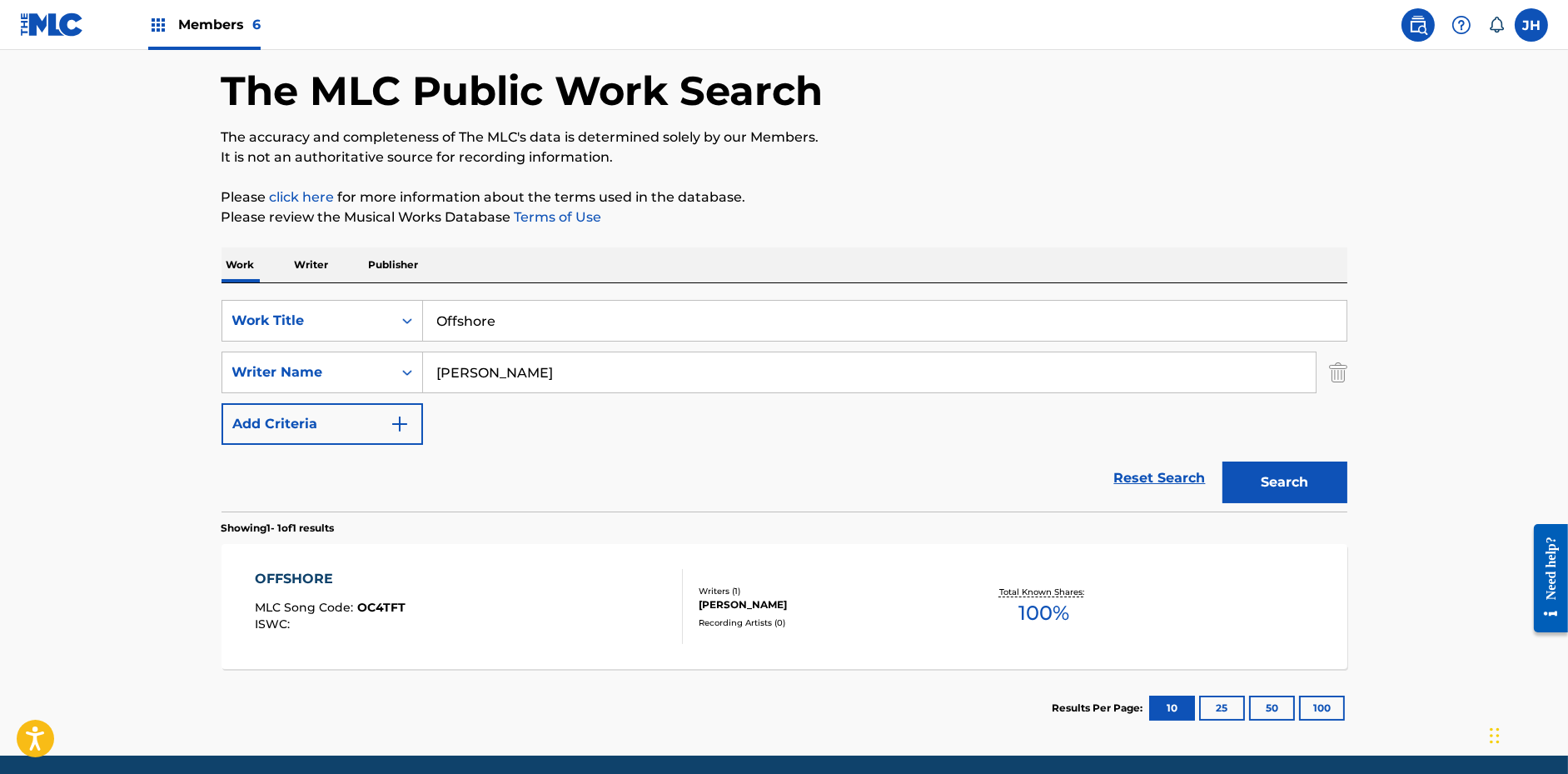
click at [531, 609] on div "OFFSHORE MLC Song Code : OC4TFT ISWC :" at bounding box center [469, 606] width 428 height 75
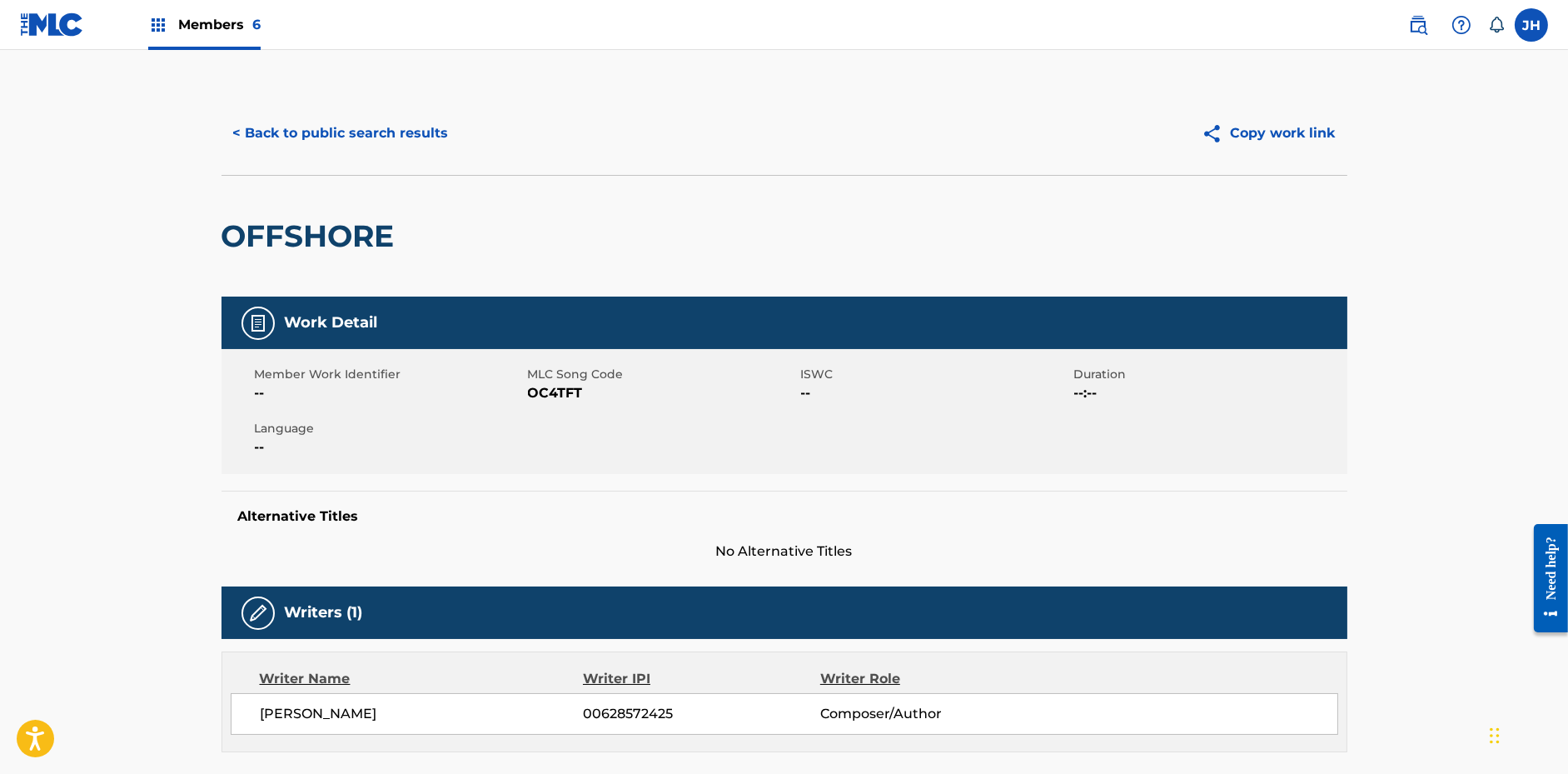
click at [1307, 132] on button "Copy work link" at bounding box center [1268, 133] width 157 height 41
click at [353, 127] on button "< Back to public search results" at bounding box center [341, 133] width 239 height 41
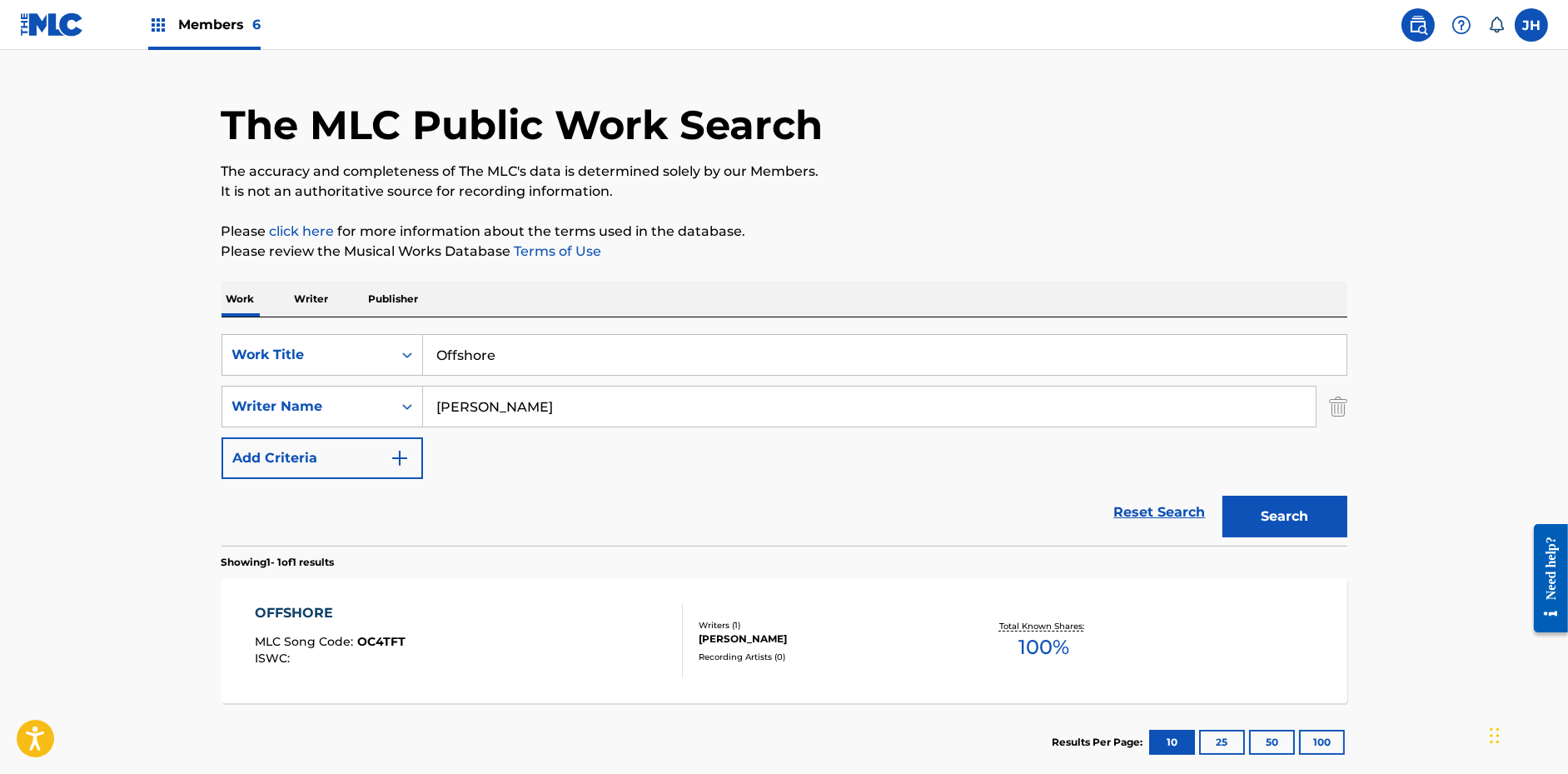
click at [540, 358] on input "Offshore" at bounding box center [885, 355] width 924 height 40
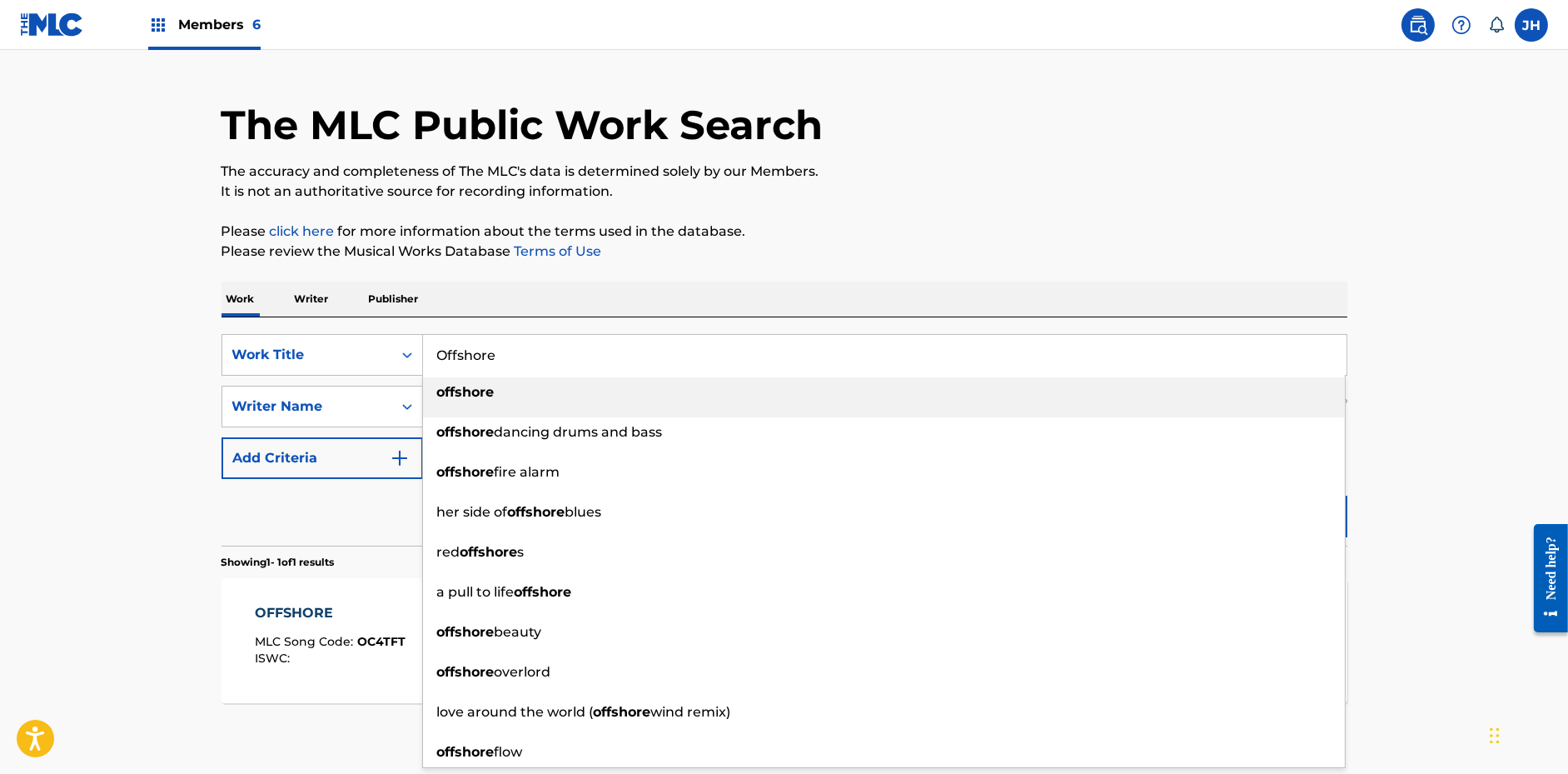
click at [540, 358] on input "Offshore" at bounding box center [885, 355] width 924 height 40
paste input "Night Mission"
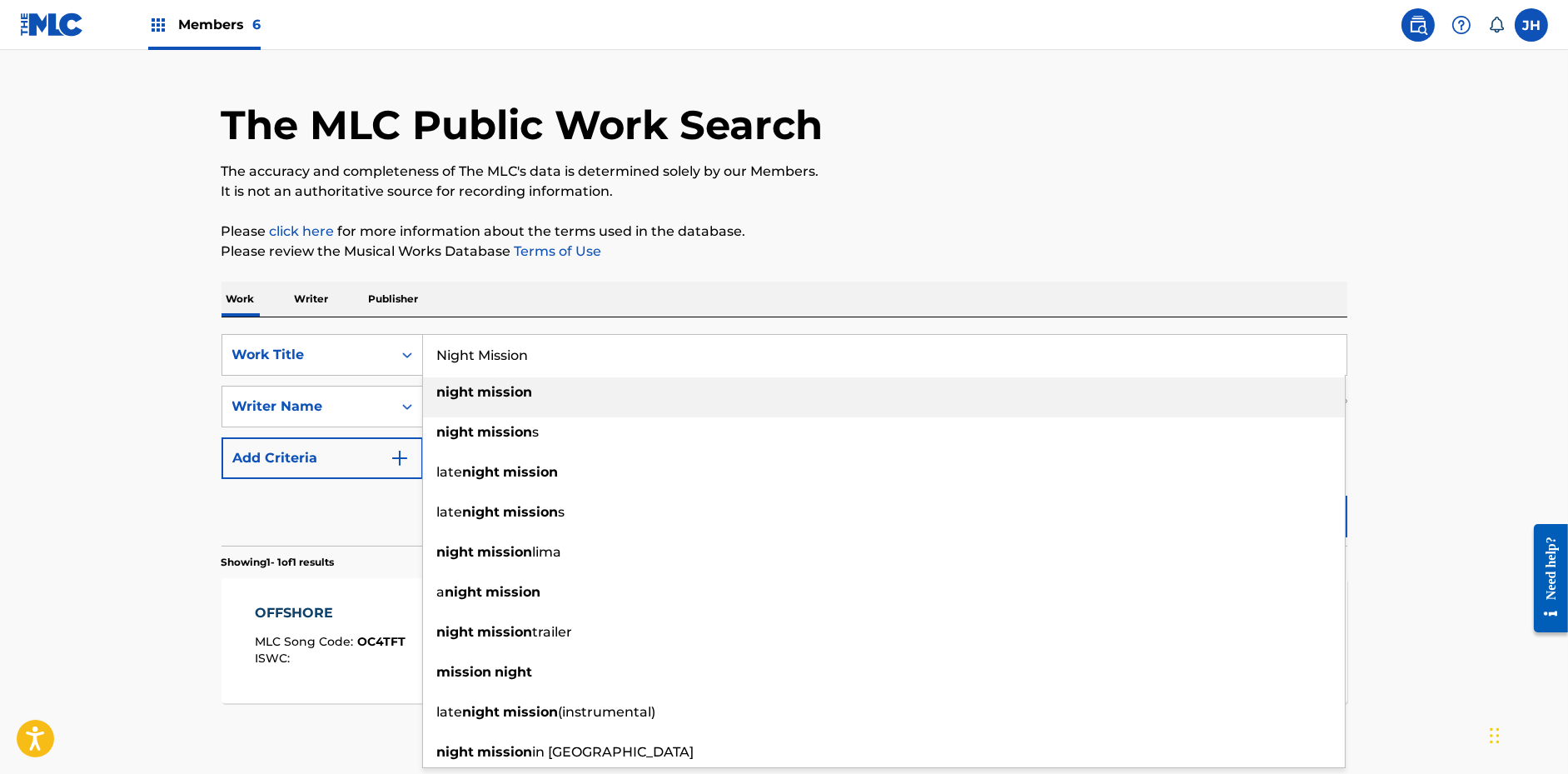
type input "Night Mission"
click at [788, 280] on div "The MLC Public Work Search The accuracy and completeness of The MLC's data is d…" at bounding box center [784, 418] width 1165 height 726
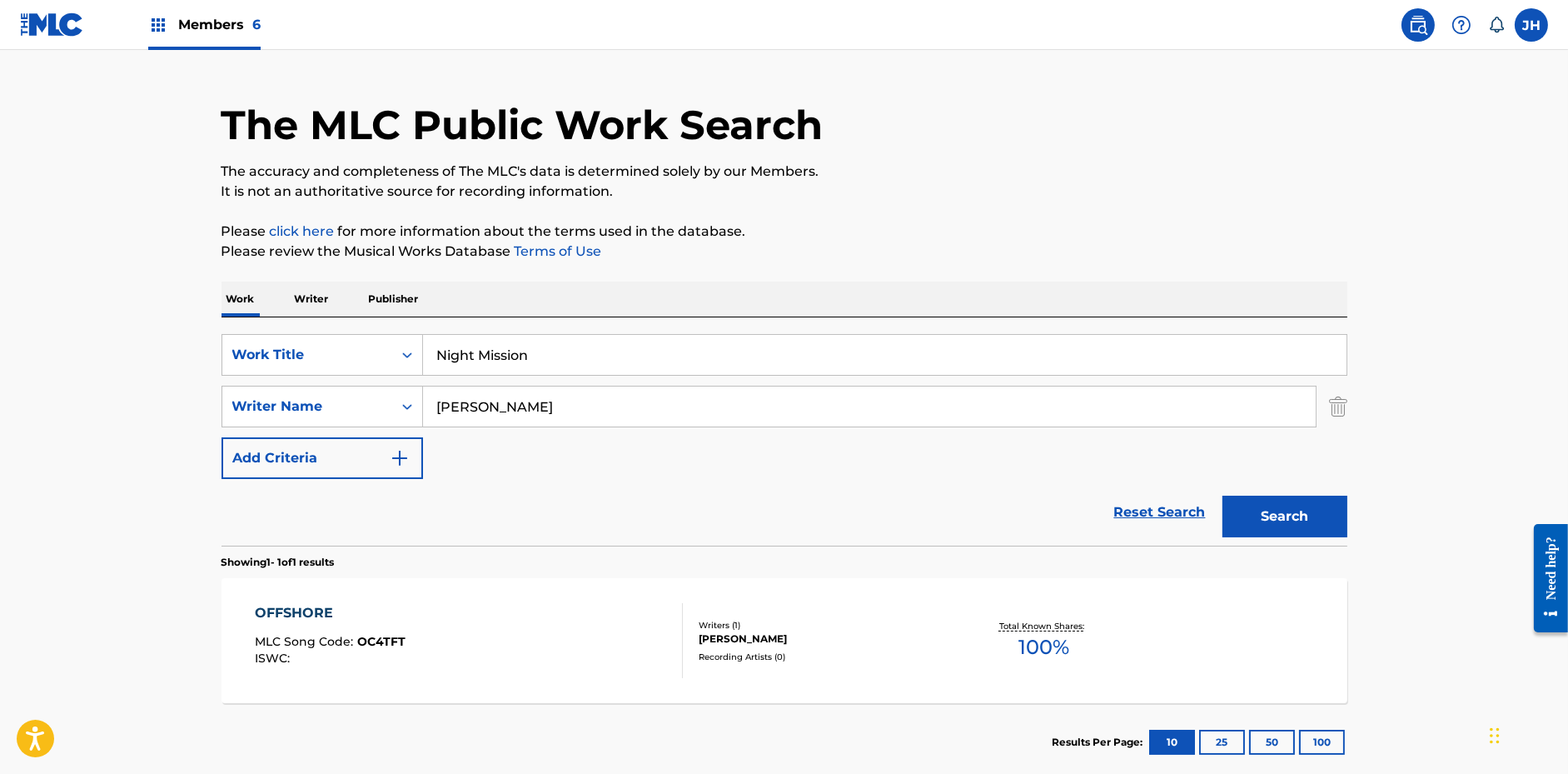
click at [1288, 513] on button "Search" at bounding box center [1284, 516] width 125 height 41
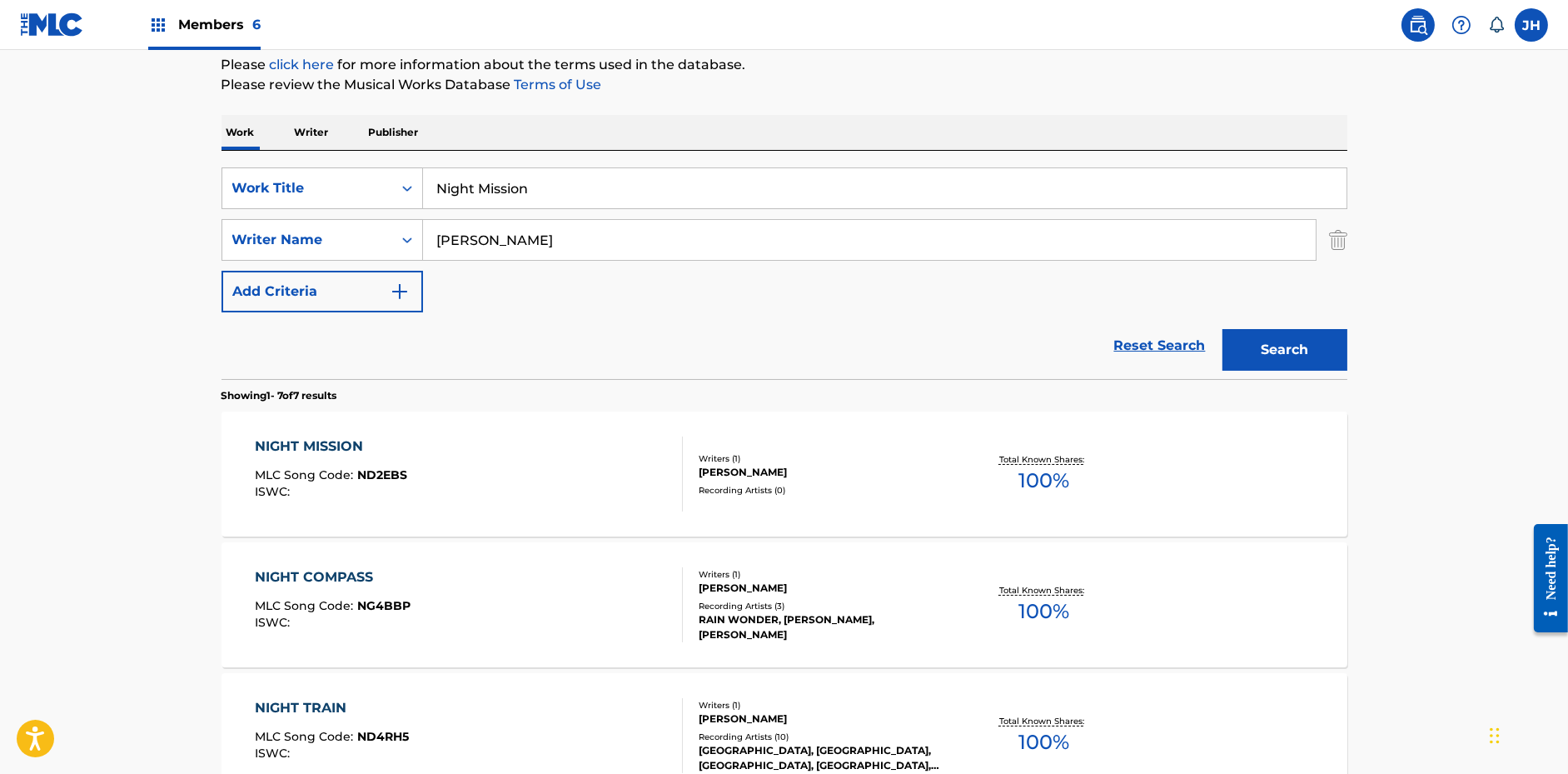
scroll to position [207, 0]
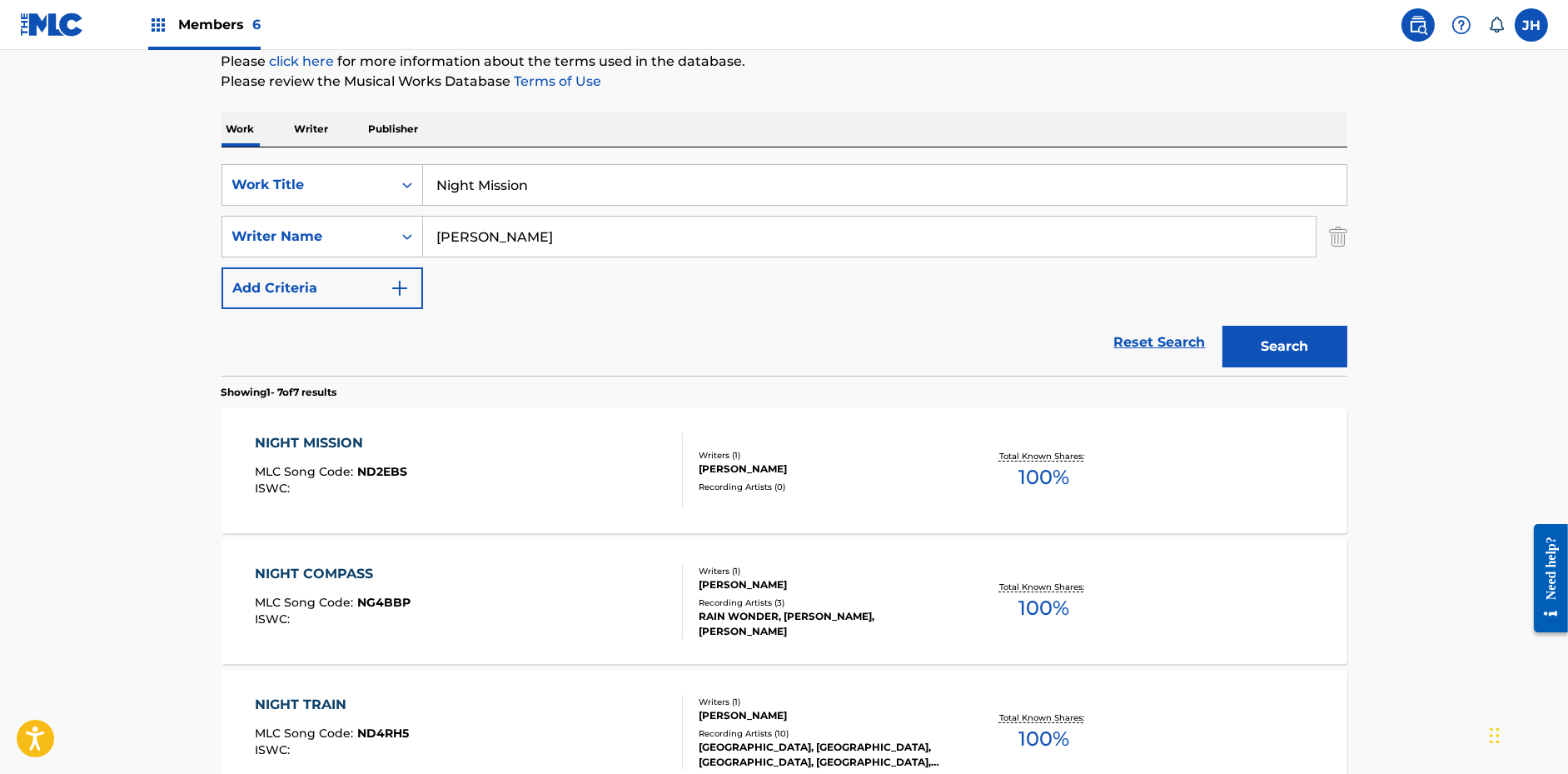
click at [841, 476] on div "Writers ( 1 ) [PERSON_NAME] Recording Artists ( 0 )" at bounding box center [816, 471] width 267 height 44
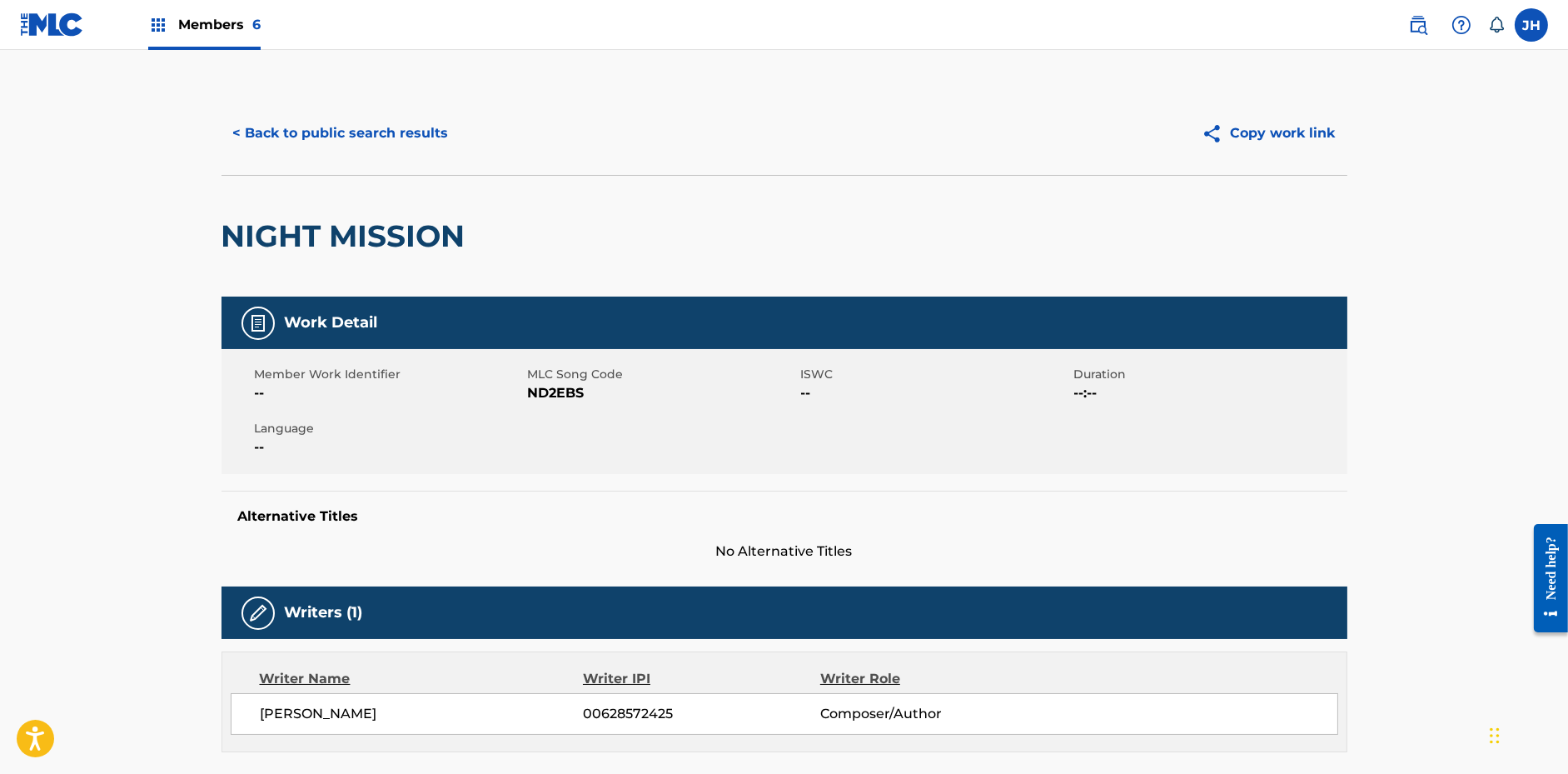
click at [1278, 138] on button "Copy work link" at bounding box center [1268, 133] width 157 height 41
click at [384, 138] on button "< Back to public search results" at bounding box center [341, 133] width 239 height 41
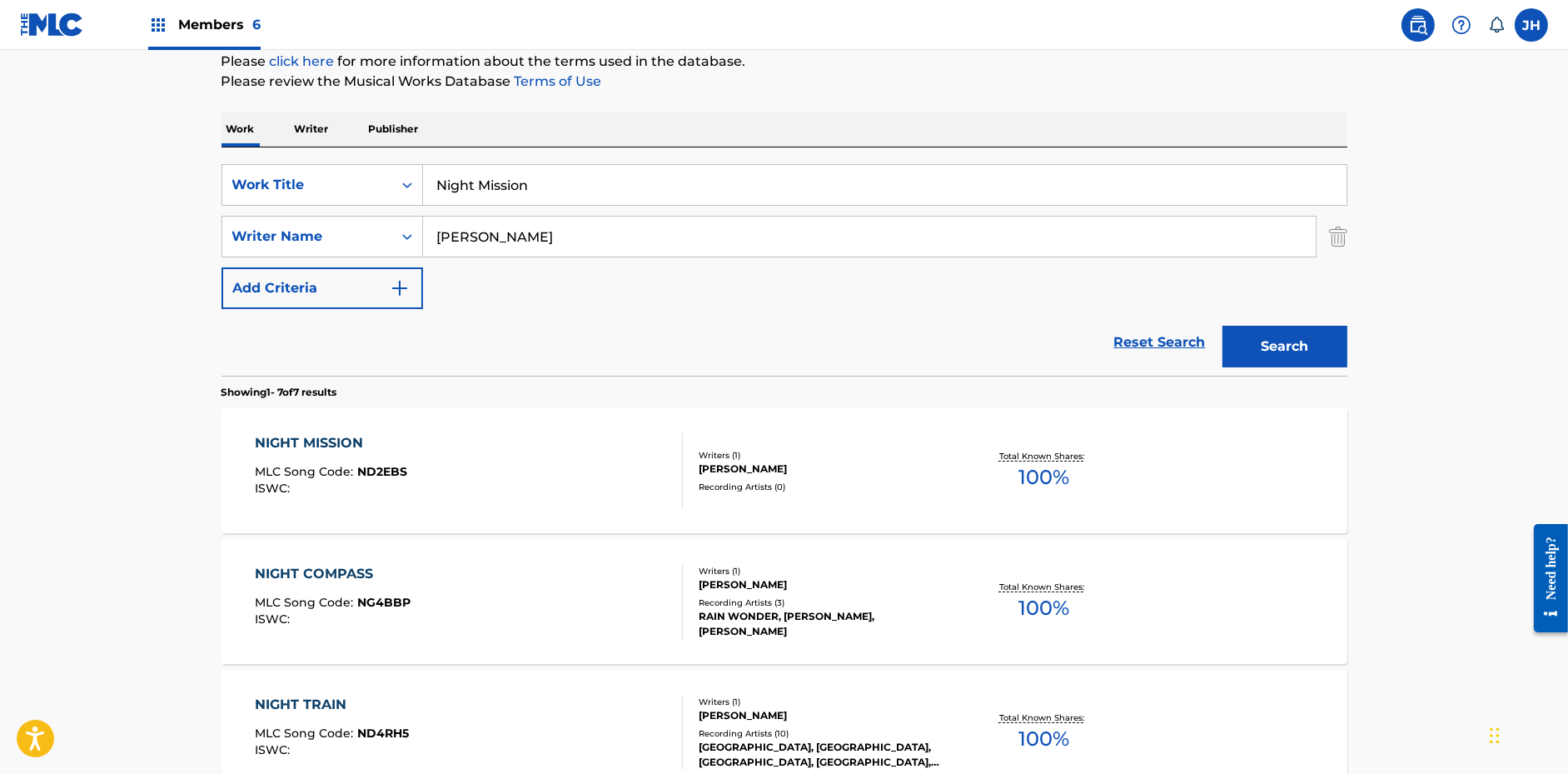
click at [550, 187] on input "Night Mission" at bounding box center [885, 184] width 924 height 40
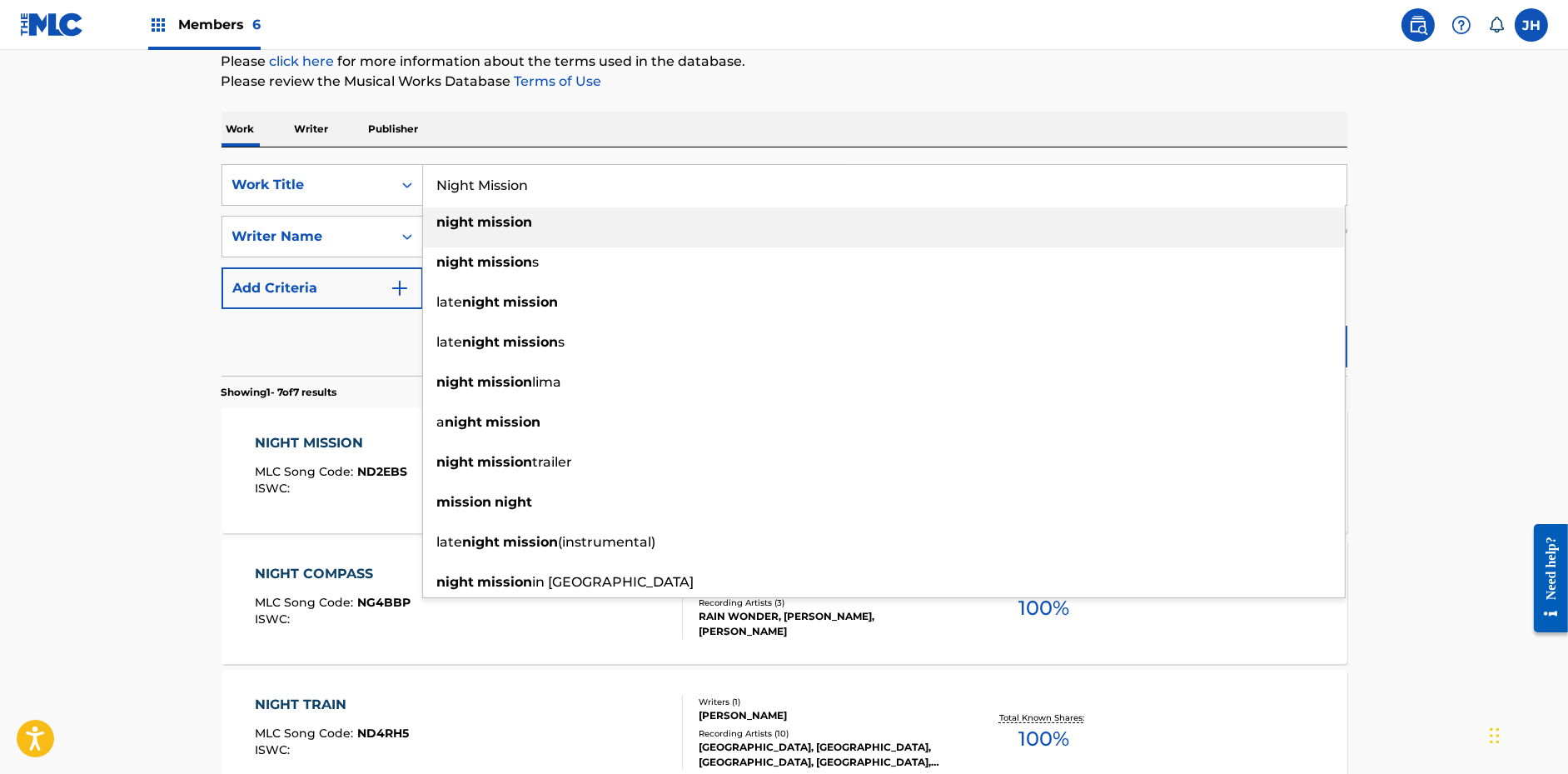
click at [550, 187] on input "Night Mission" at bounding box center [885, 184] width 924 height 40
paste input "Pursuit"
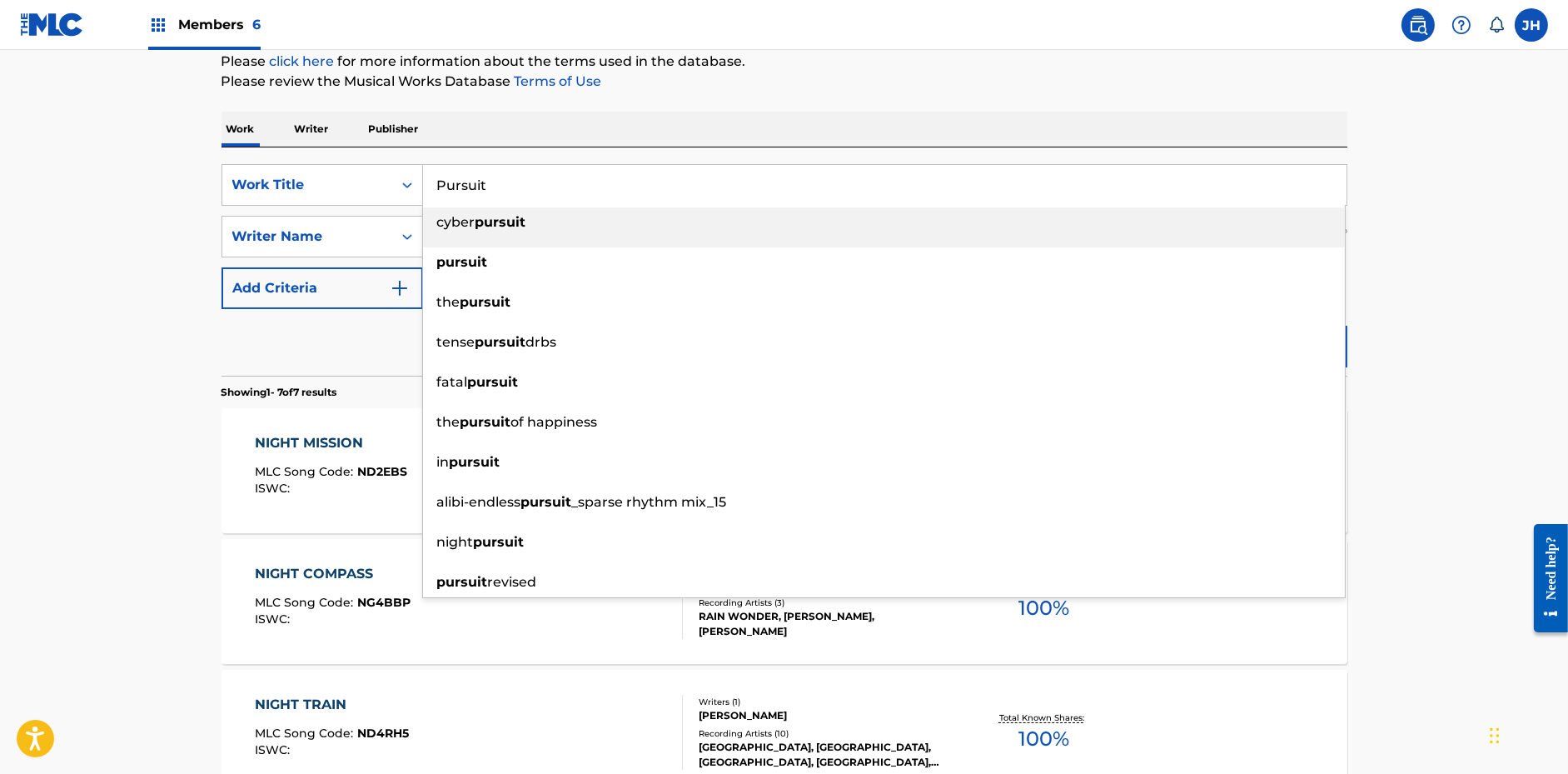
type input "Pursuit"
click at [737, 98] on div "The MLC Public Work Search The accuracy and completeness of The MLC's data is d…" at bounding box center [784, 640] width 1165 height 1511
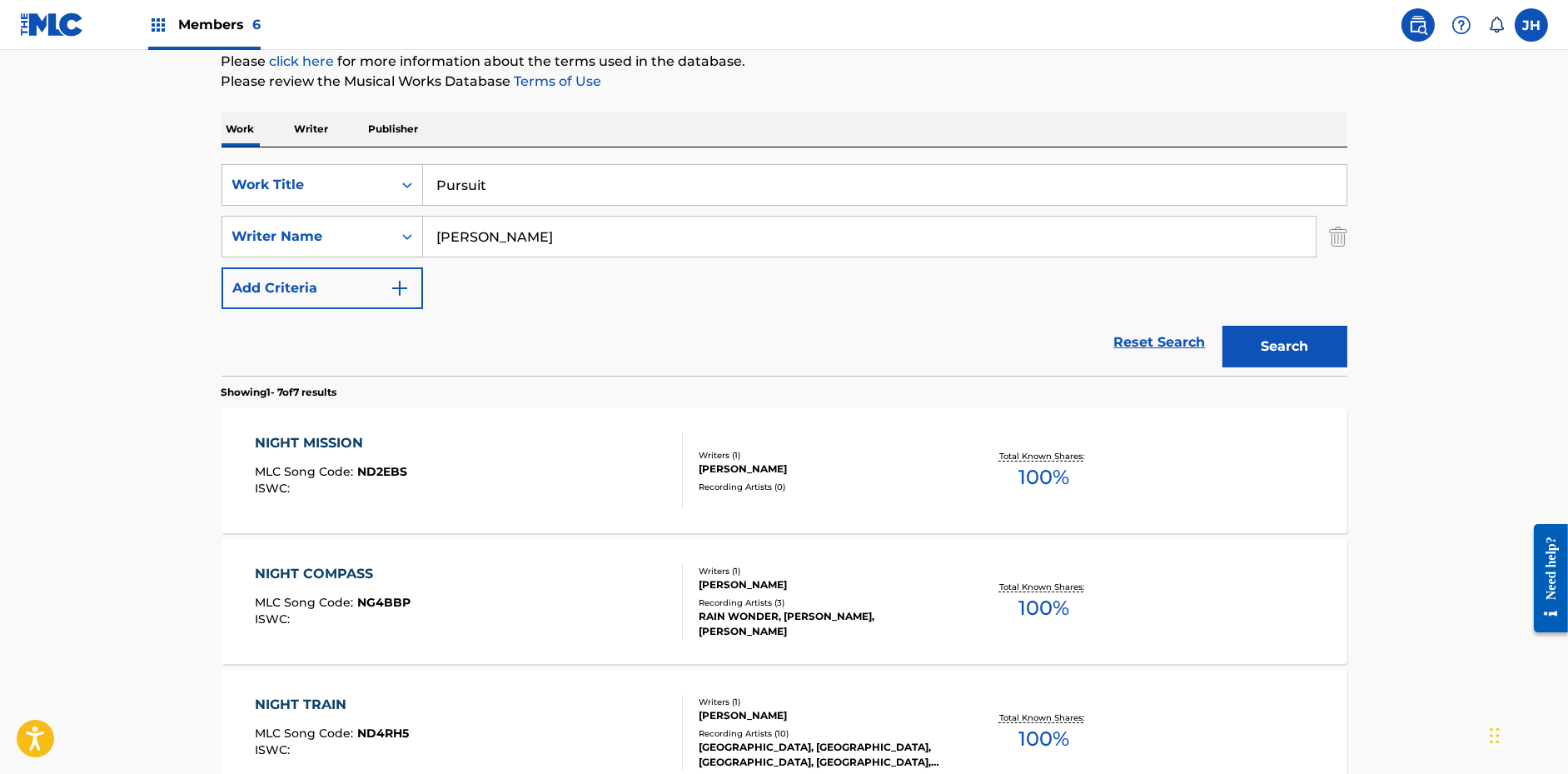
click at [1289, 342] on button "Search" at bounding box center [1284, 346] width 125 height 41
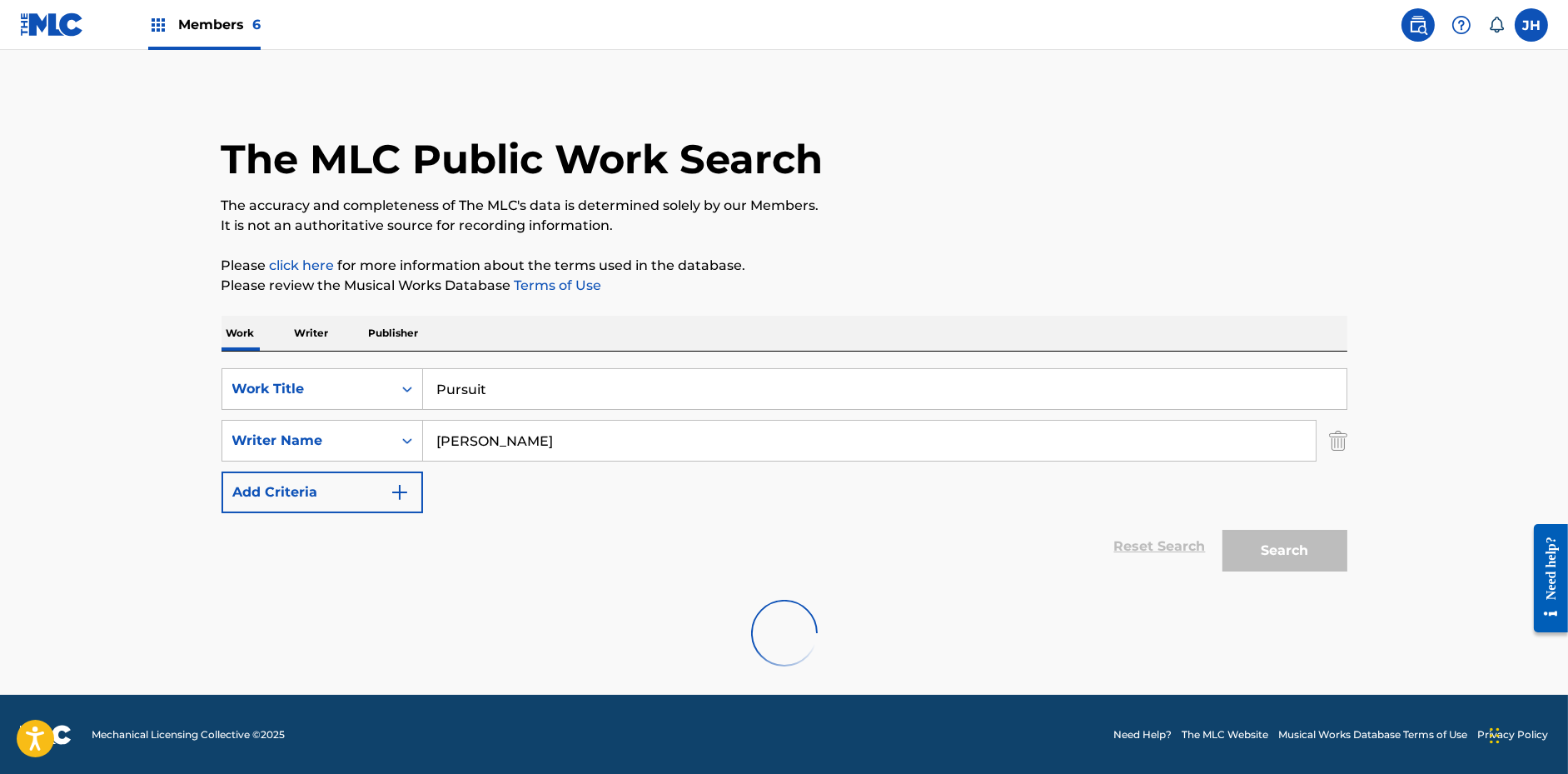
scroll to position [131, 0]
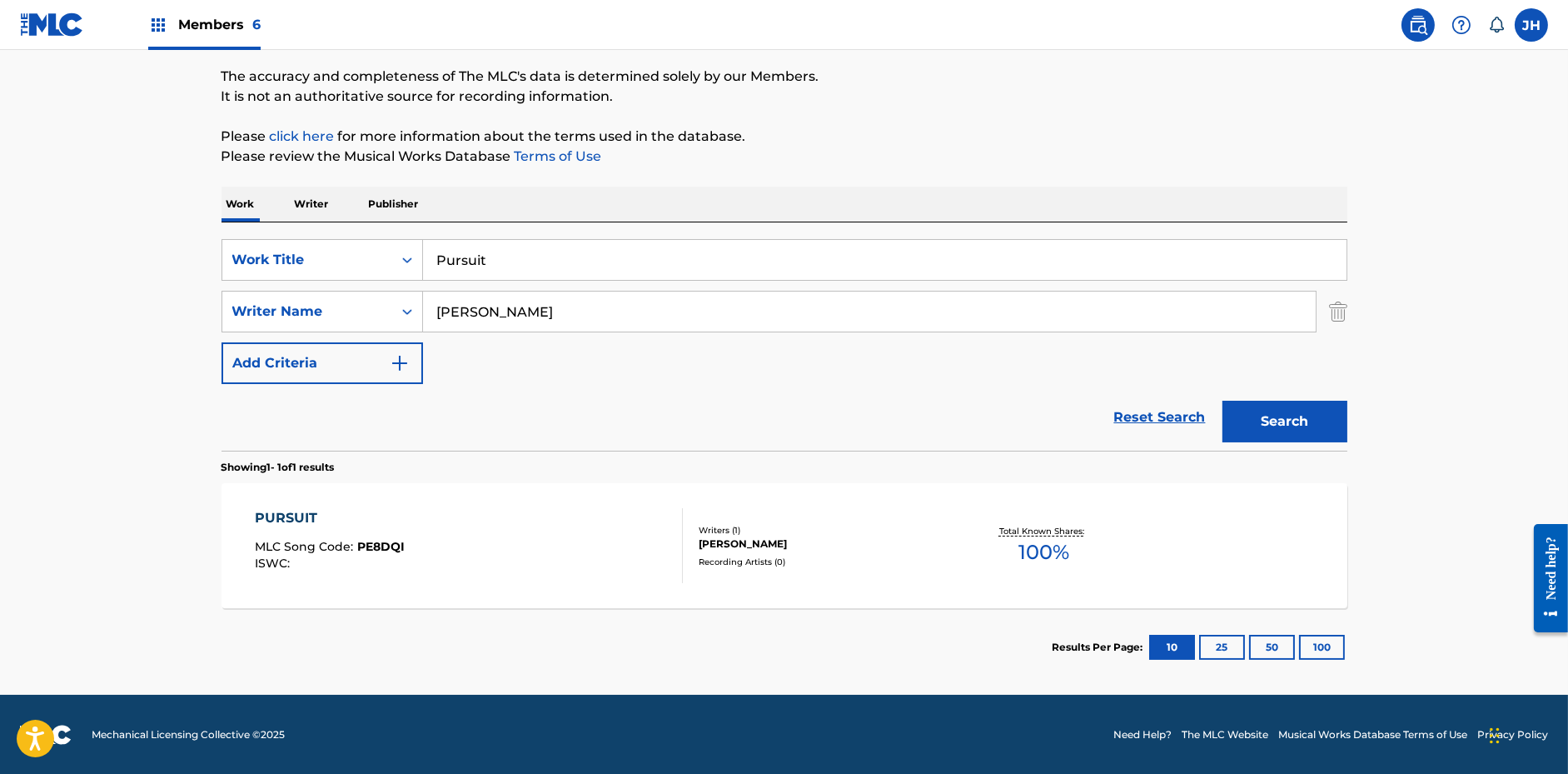
click at [841, 537] on div "[PERSON_NAME]" at bounding box center [825, 544] width 252 height 15
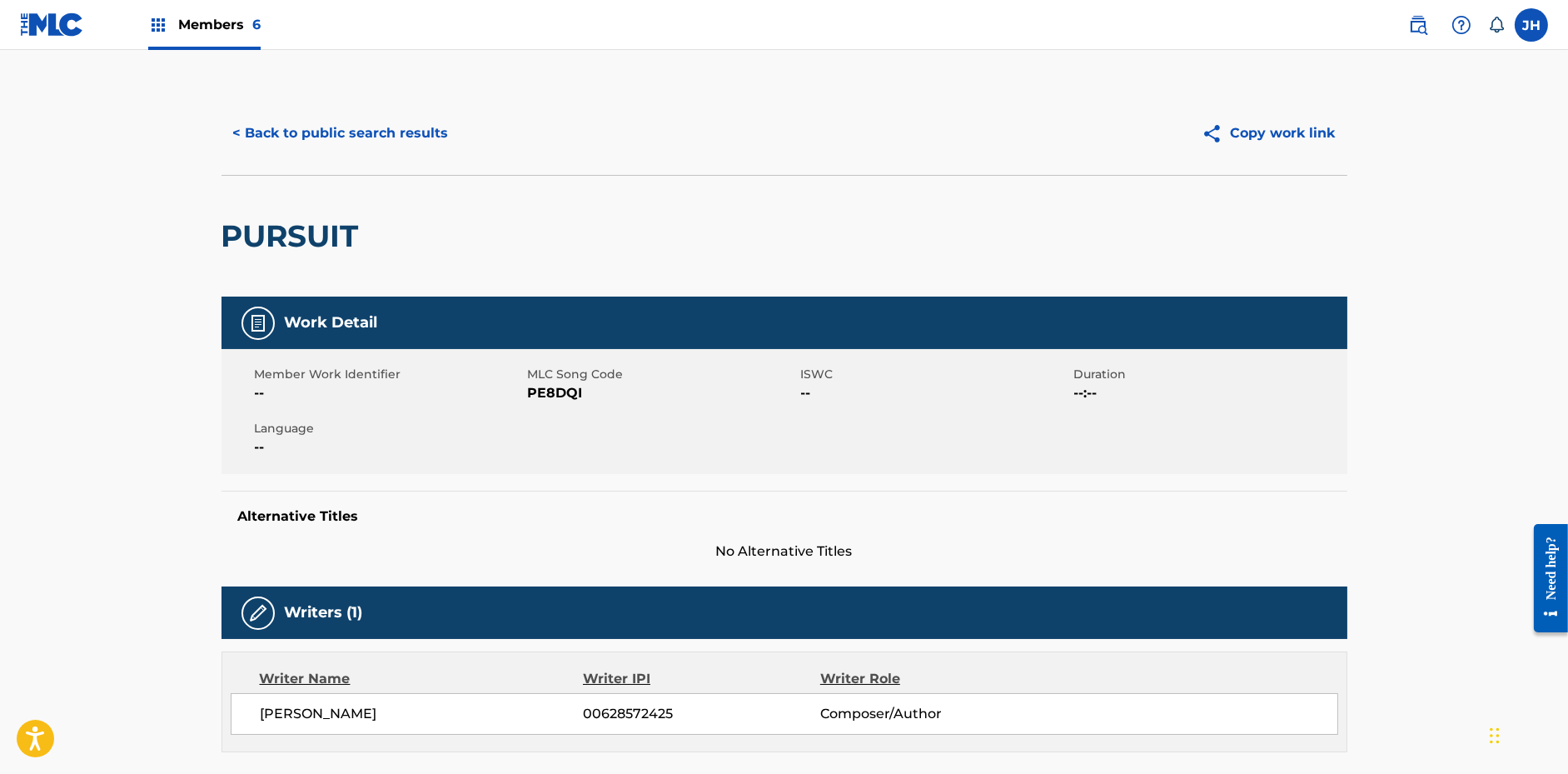
click at [1305, 121] on button "Copy work link" at bounding box center [1268, 133] width 157 height 41
click at [438, 129] on button "< Back to public search results" at bounding box center [341, 133] width 239 height 41
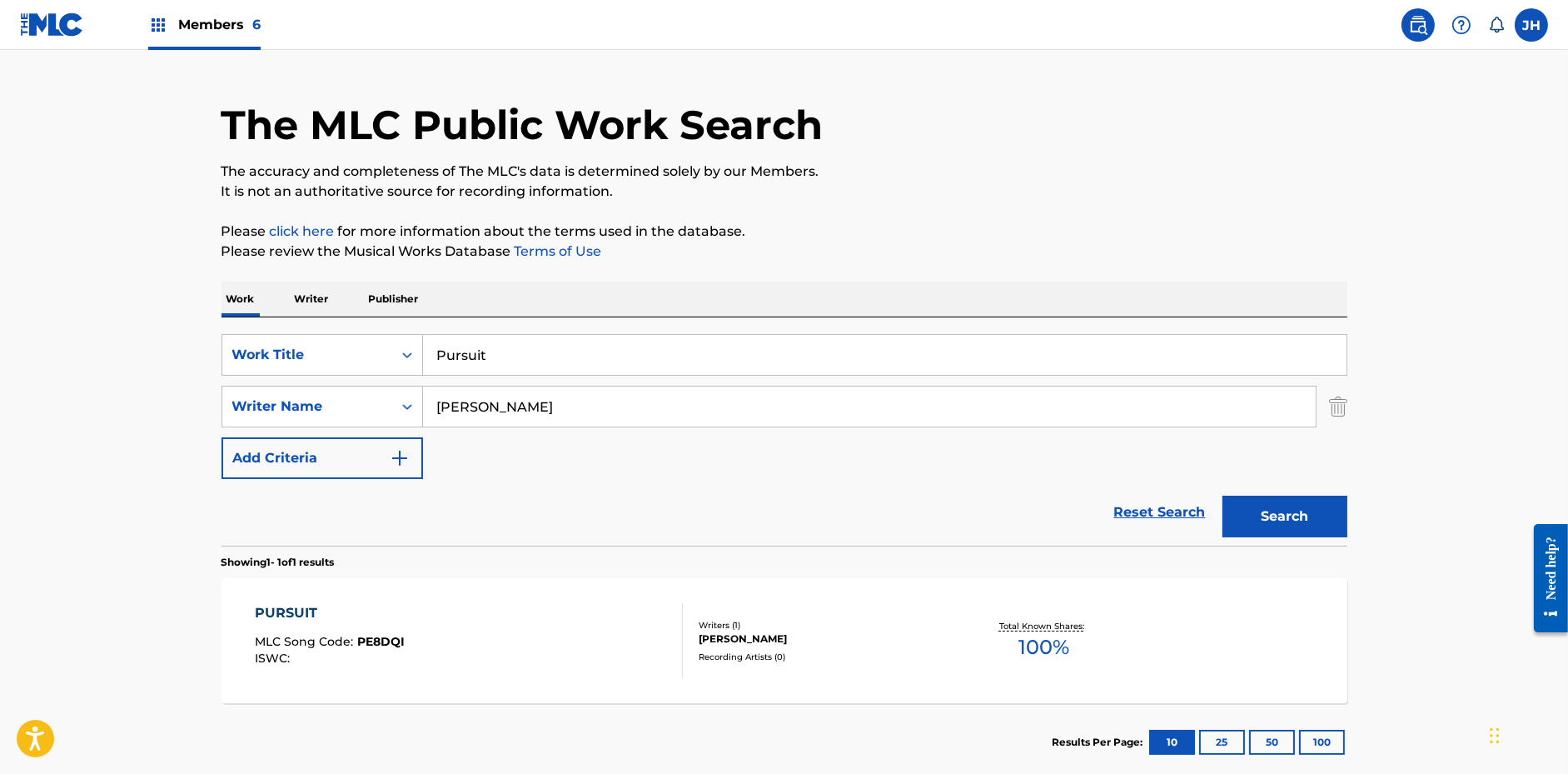
click at [574, 360] on input "Pursuit" at bounding box center [885, 355] width 924 height 40
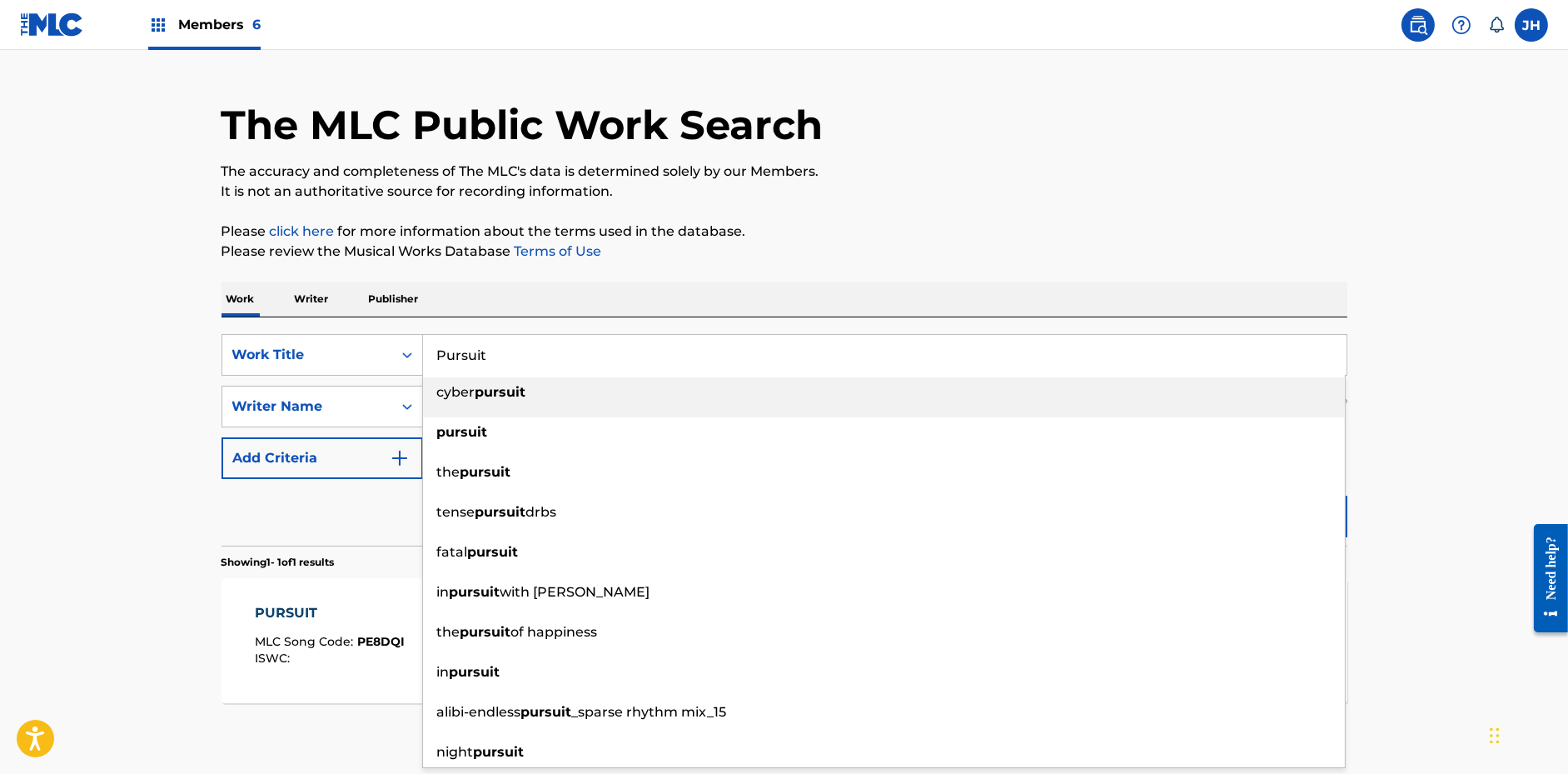
click at [574, 360] on input "Pursuit" at bounding box center [885, 355] width 924 height 40
paste input "Wind Waves"
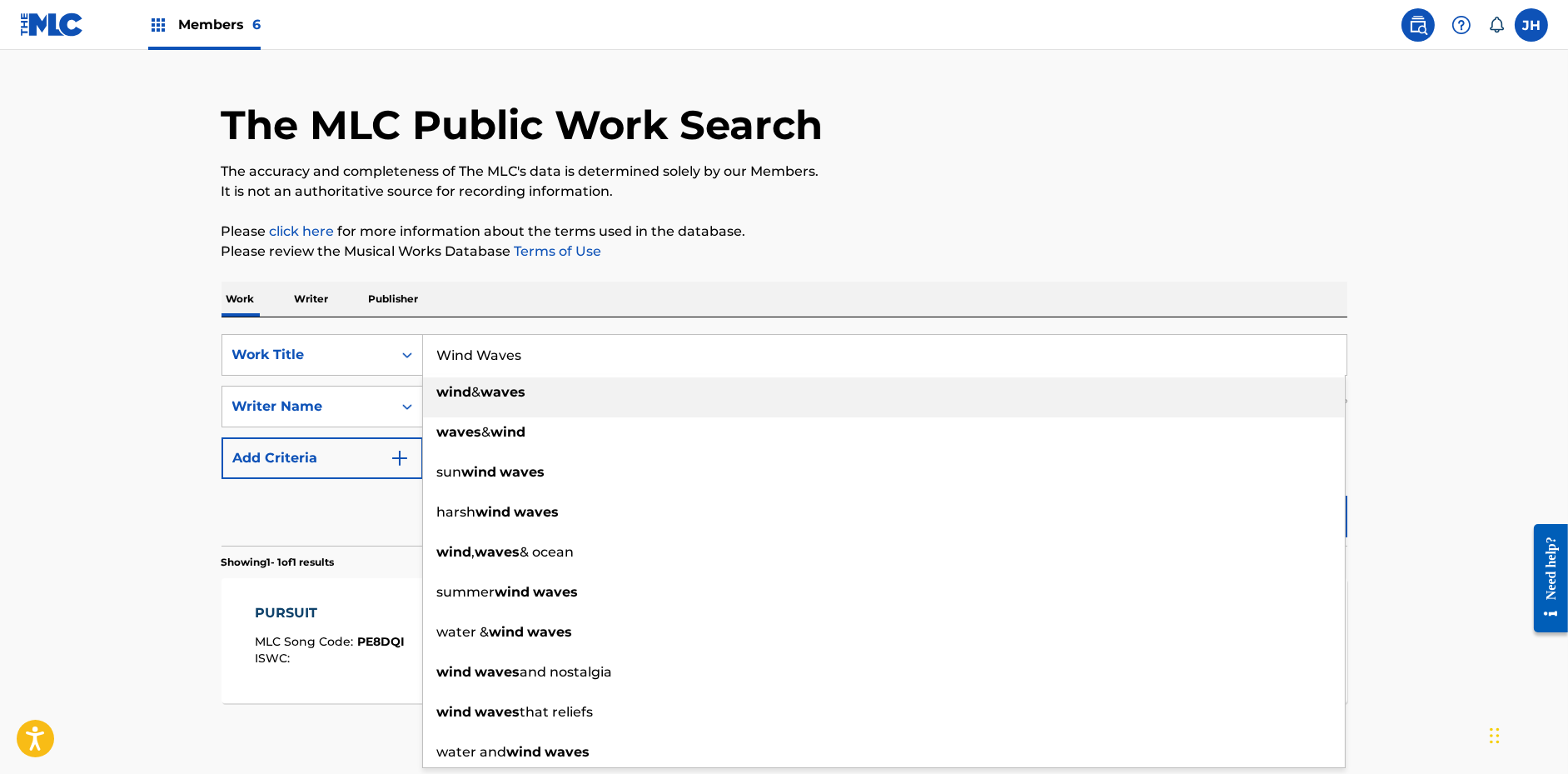
type input "Wind Waves"
click at [782, 277] on div "The MLC Public Work Search The accuracy and completeness of The MLC's data is d…" at bounding box center [784, 418] width 1165 height 726
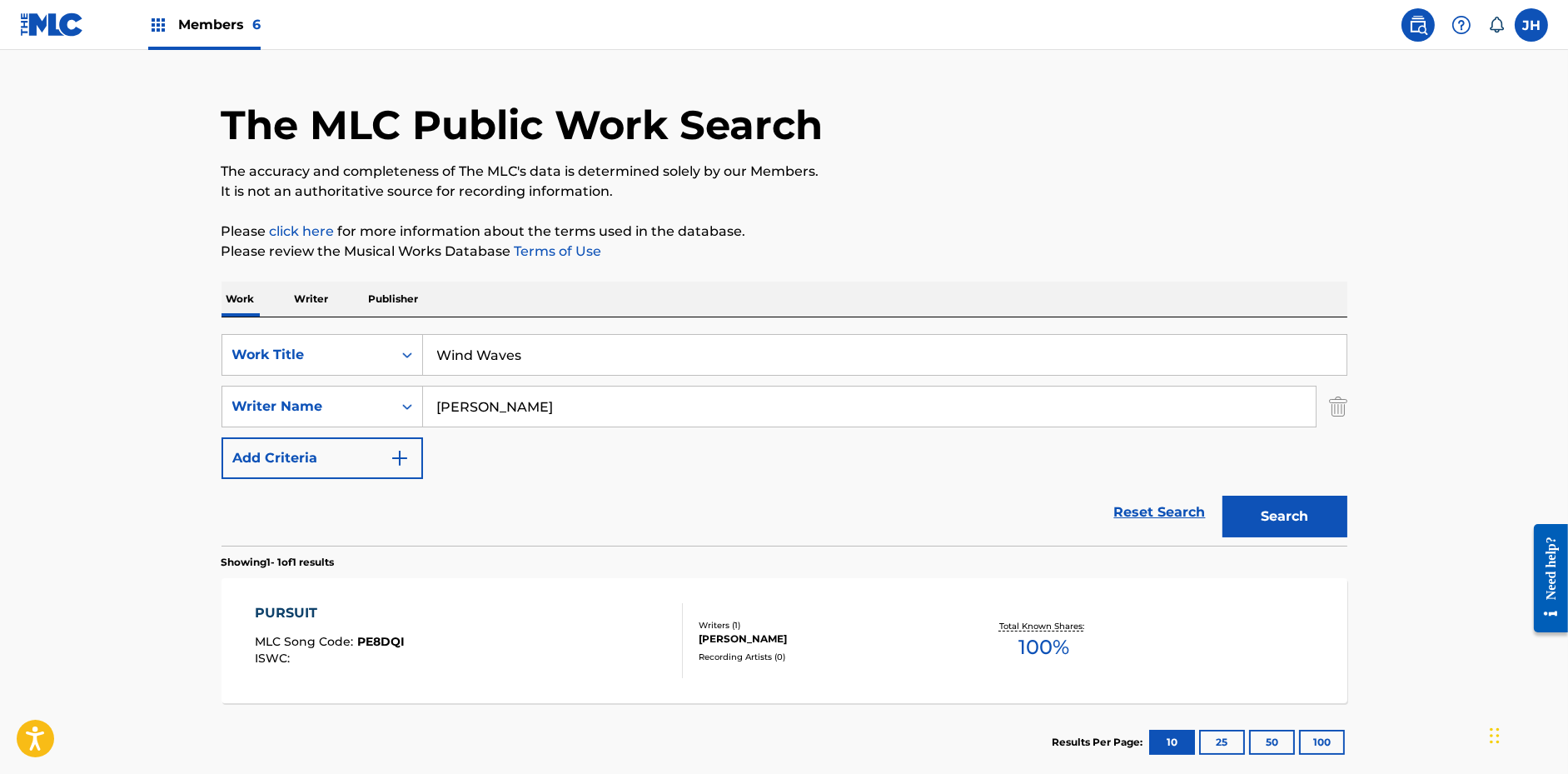
click at [1282, 521] on button "Search" at bounding box center [1284, 516] width 125 height 41
click at [652, 680] on div "WIND WAVES MLC Song Code : WB4S73 ISWC : Writers ( 1 ) [PERSON_NAME] Recording …" at bounding box center [784, 640] width 1126 height 125
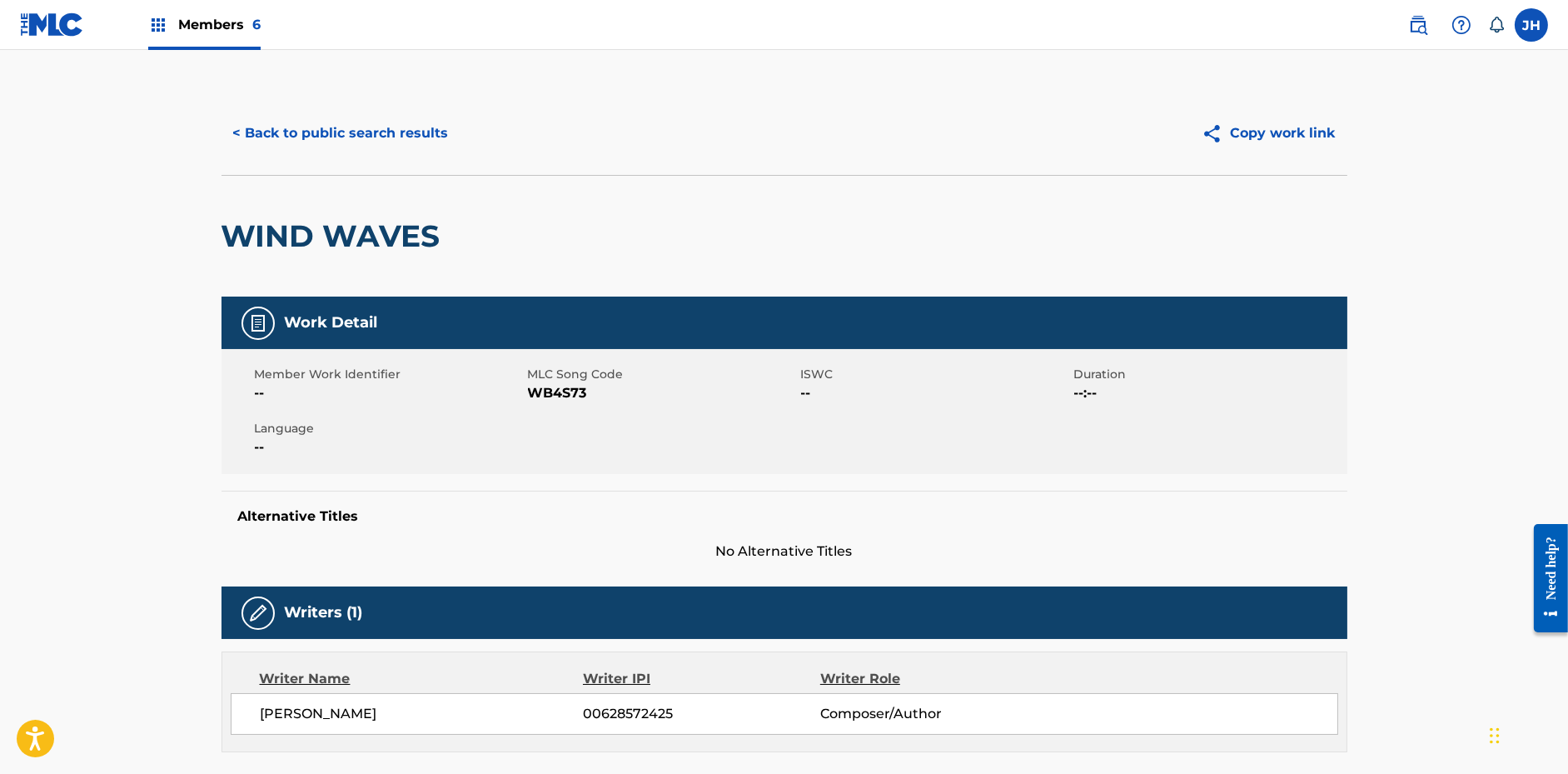
click at [1286, 134] on button "Copy work link" at bounding box center [1268, 133] width 157 height 41
click at [369, 109] on div "< Back to public search results Copy work link" at bounding box center [784, 133] width 1126 height 84
click at [369, 127] on button "< Back to public search results" at bounding box center [341, 133] width 239 height 41
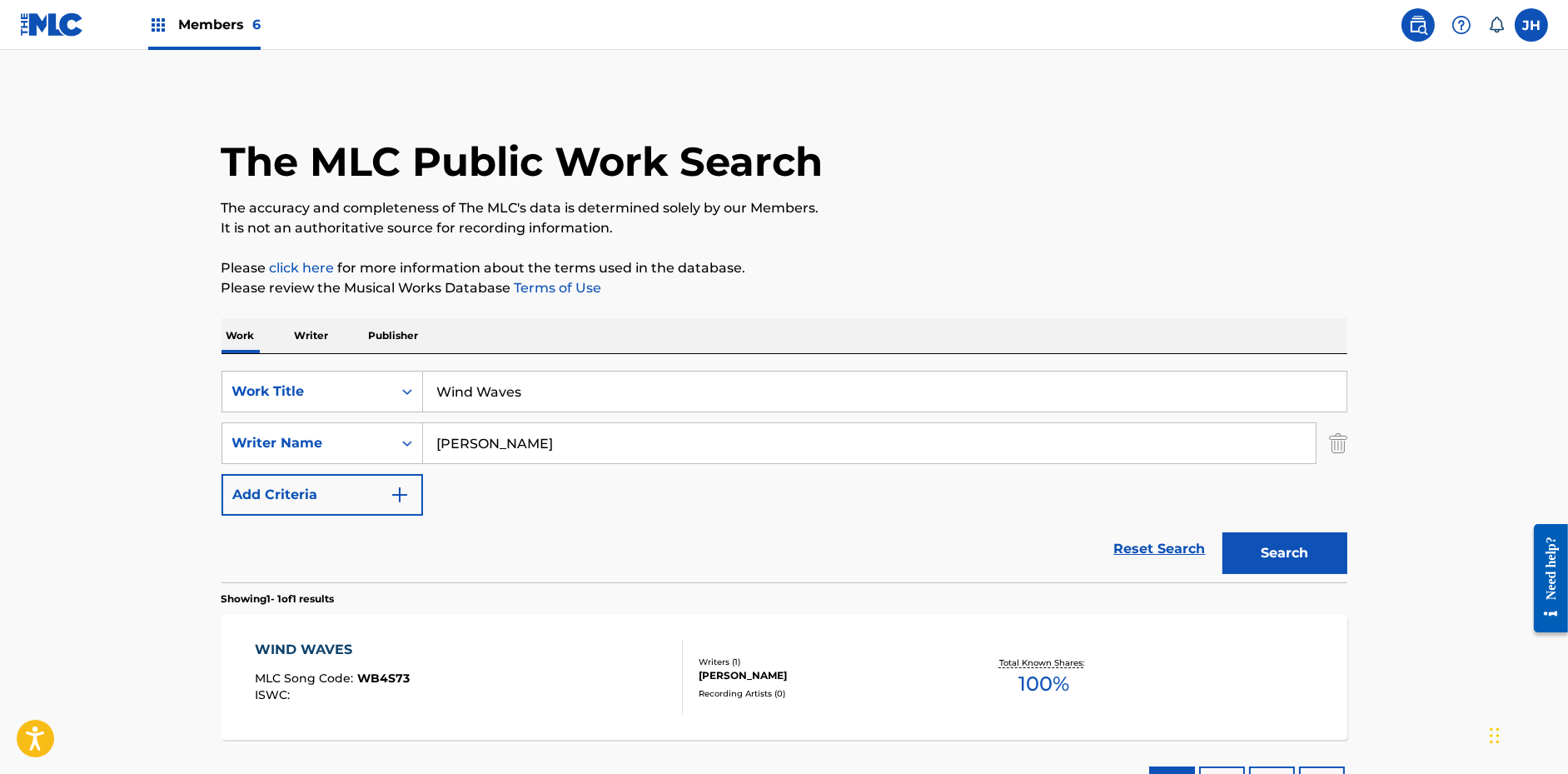
scroll to position [37, 0]
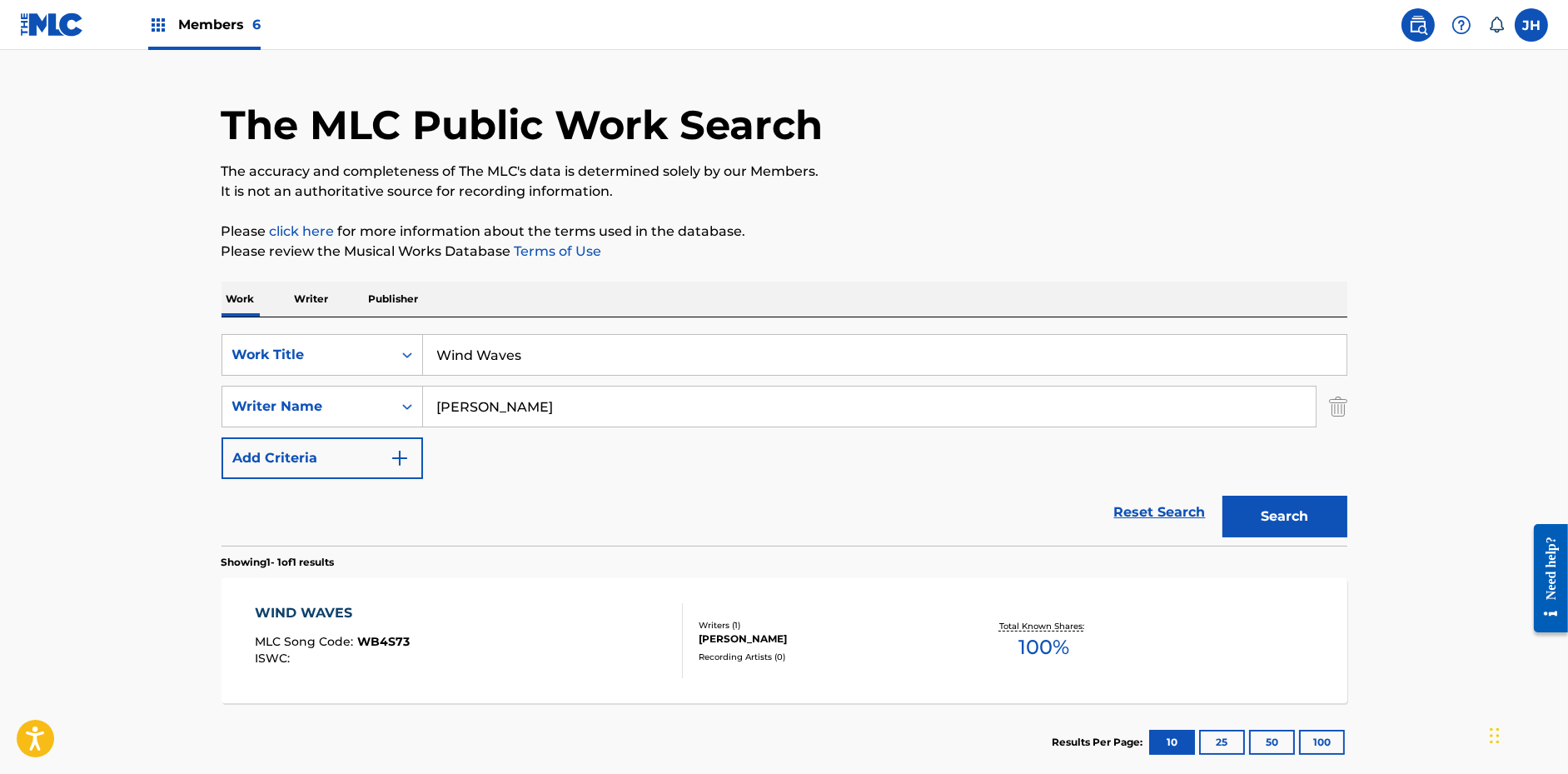
click at [503, 348] on input "Wind Waves" at bounding box center [885, 355] width 924 height 40
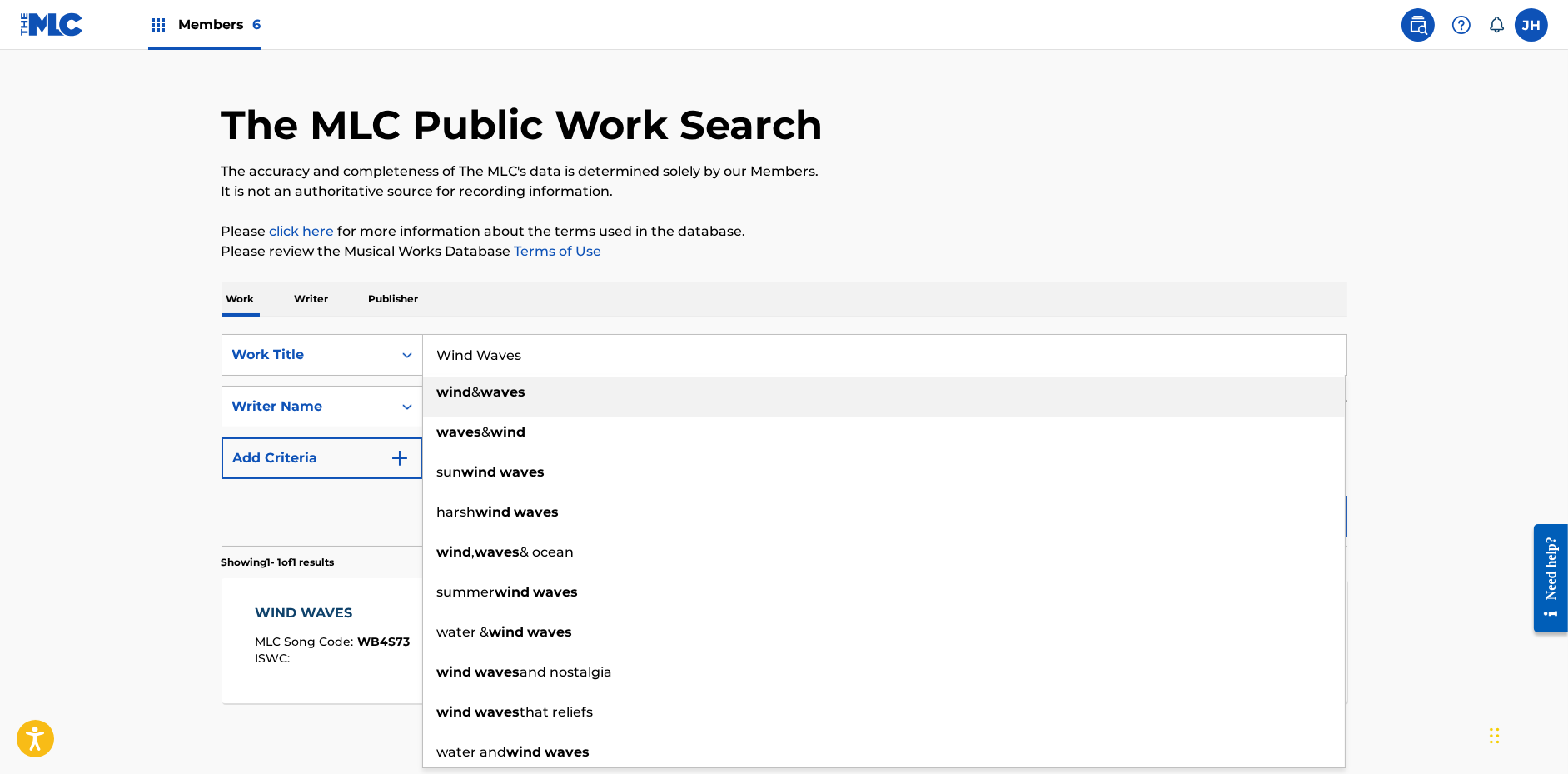
click at [503, 348] on input "Wind Waves" at bounding box center [885, 355] width 924 height 40
paste input "Lower Harmonic"
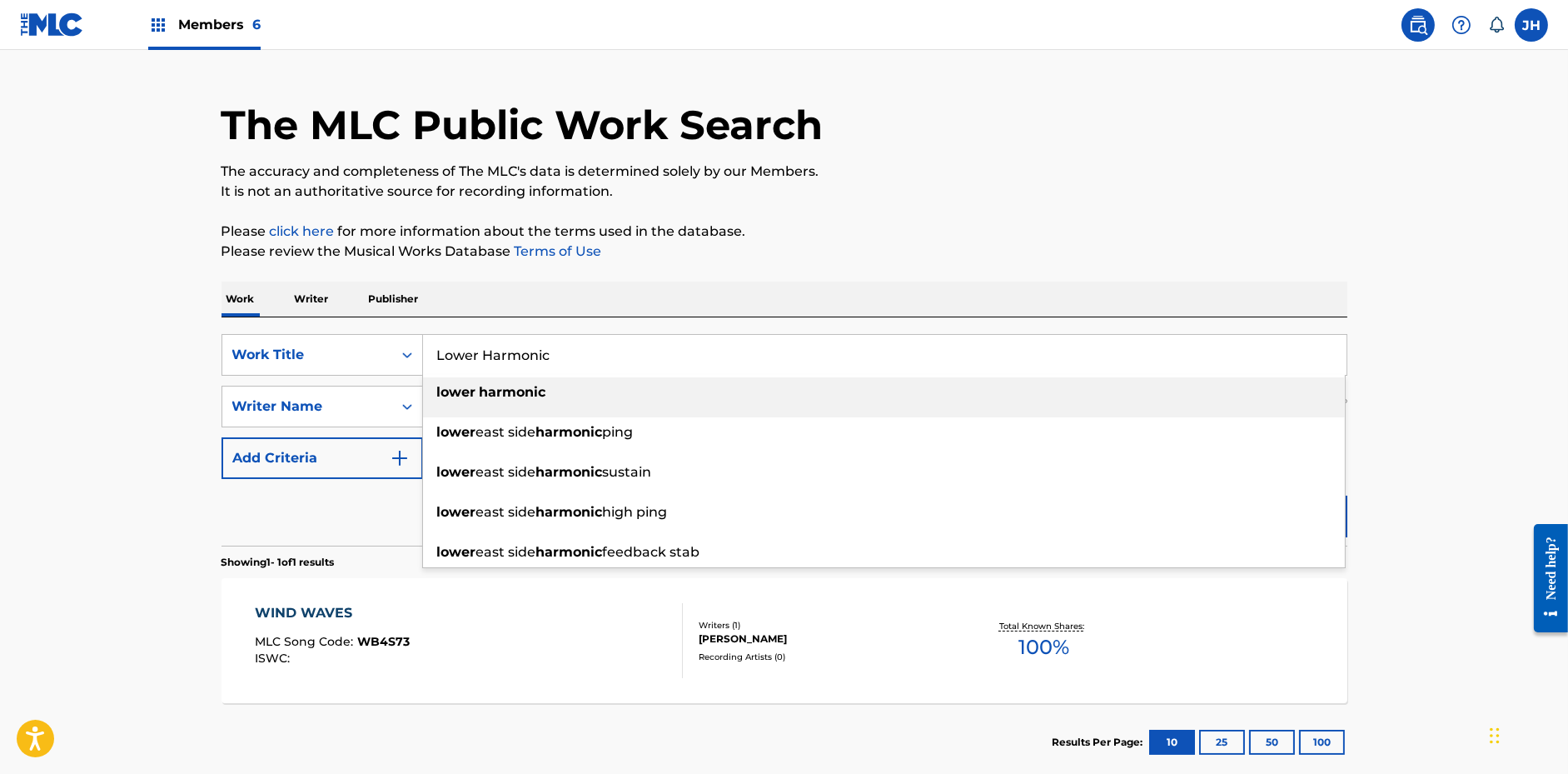
type input "Lower Harmonic"
click at [775, 245] on p "Please review the Musical Works Database Terms of Use" at bounding box center [784, 252] width 1126 height 20
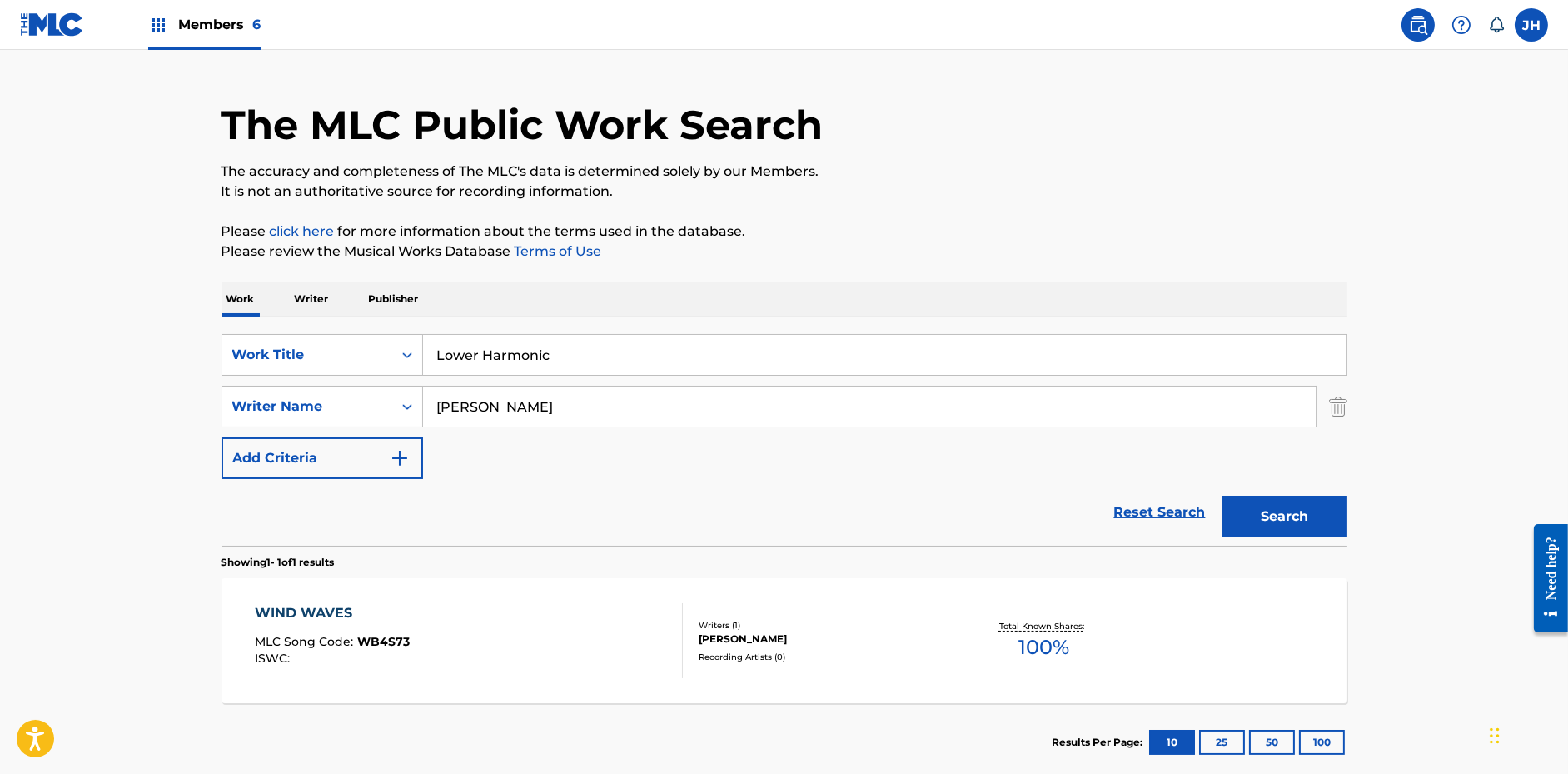
click at [1295, 521] on button "Search" at bounding box center [1284, 516] width 125 height 41
click at [545, 634] on div "LOWER HARMONIC MLC Song Code : LE4W4I ISWC : T3252446003" at bounding box center [469, 640] width 428 height 75
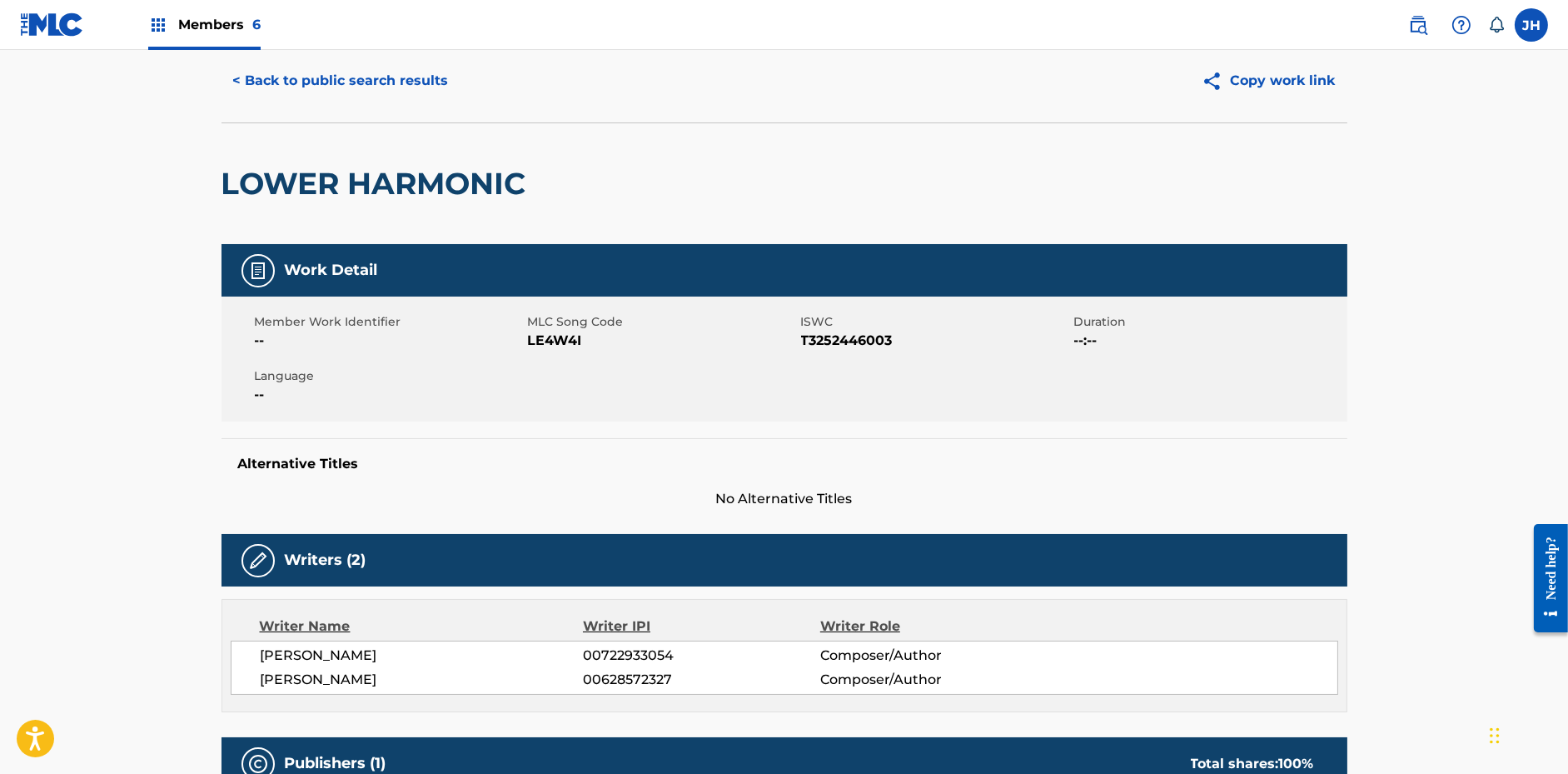
scroll to position [15, 0]
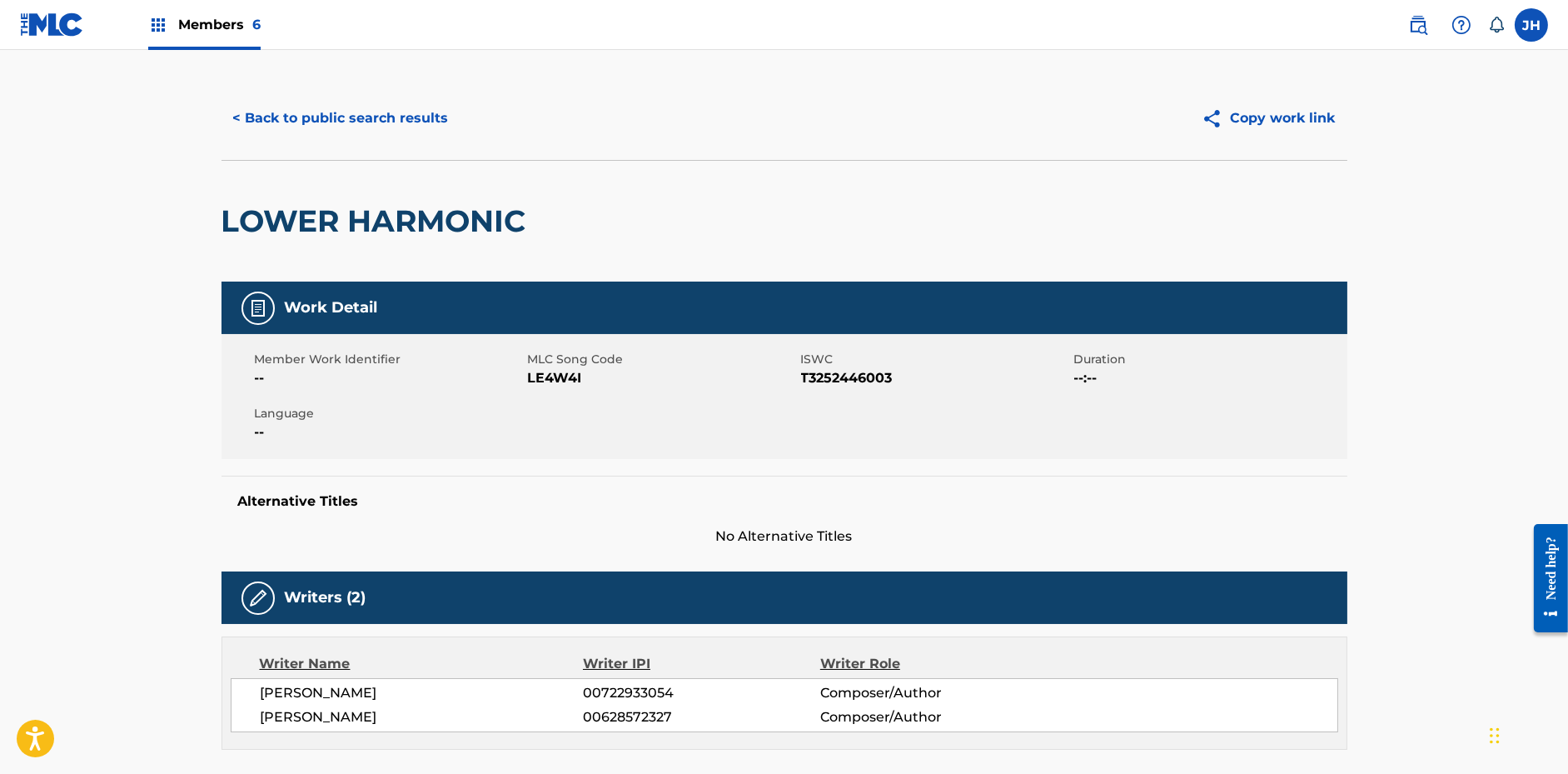
click at [298, 112] on button "< Back to public search results" at bounding box center [341, 118] width 239 height 41
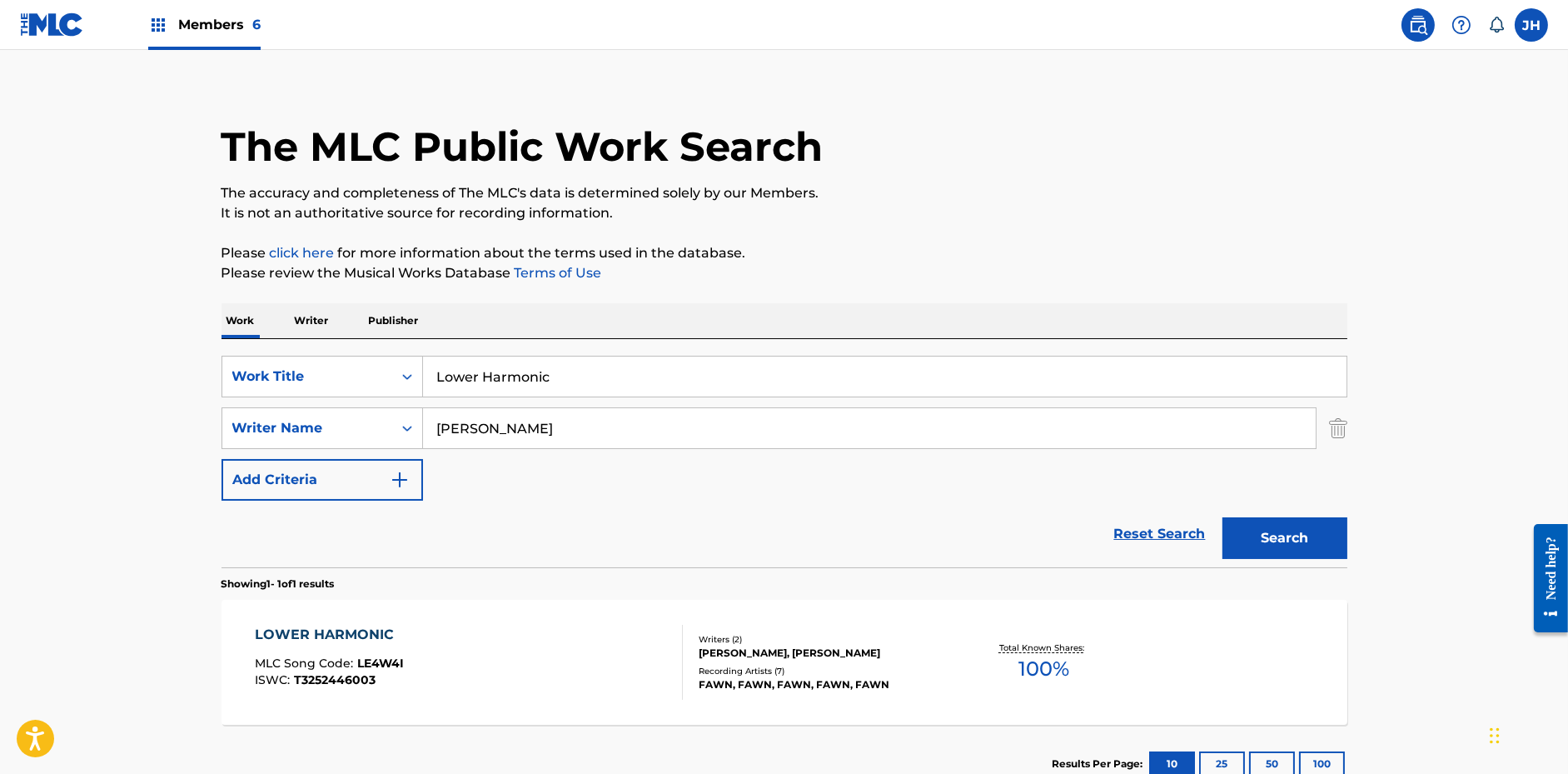
scroll to position [37, 0]
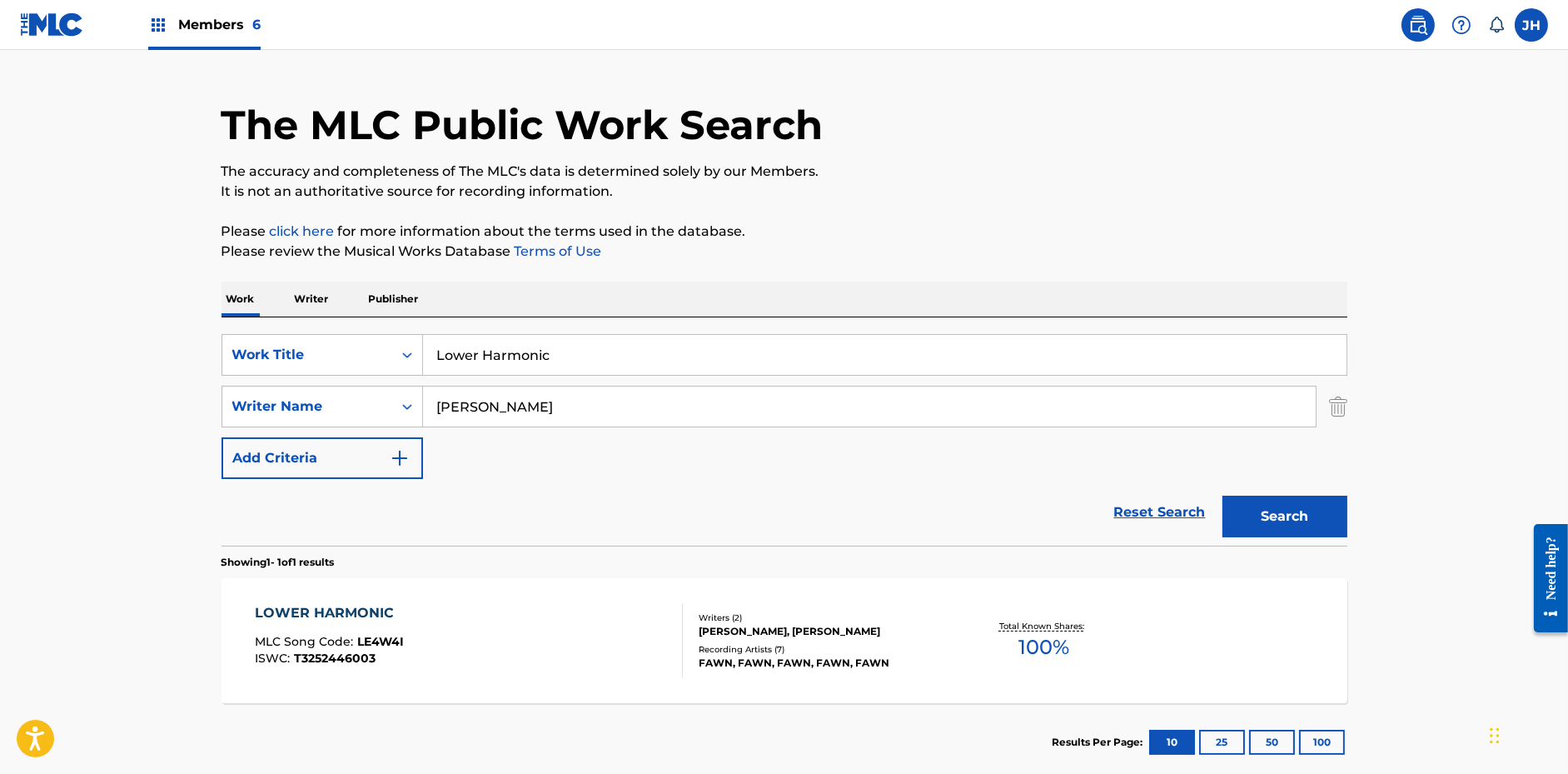
click at [500, 365] on input "Lower Harmonic" at bounding box center [885, 355] width 924 height 40
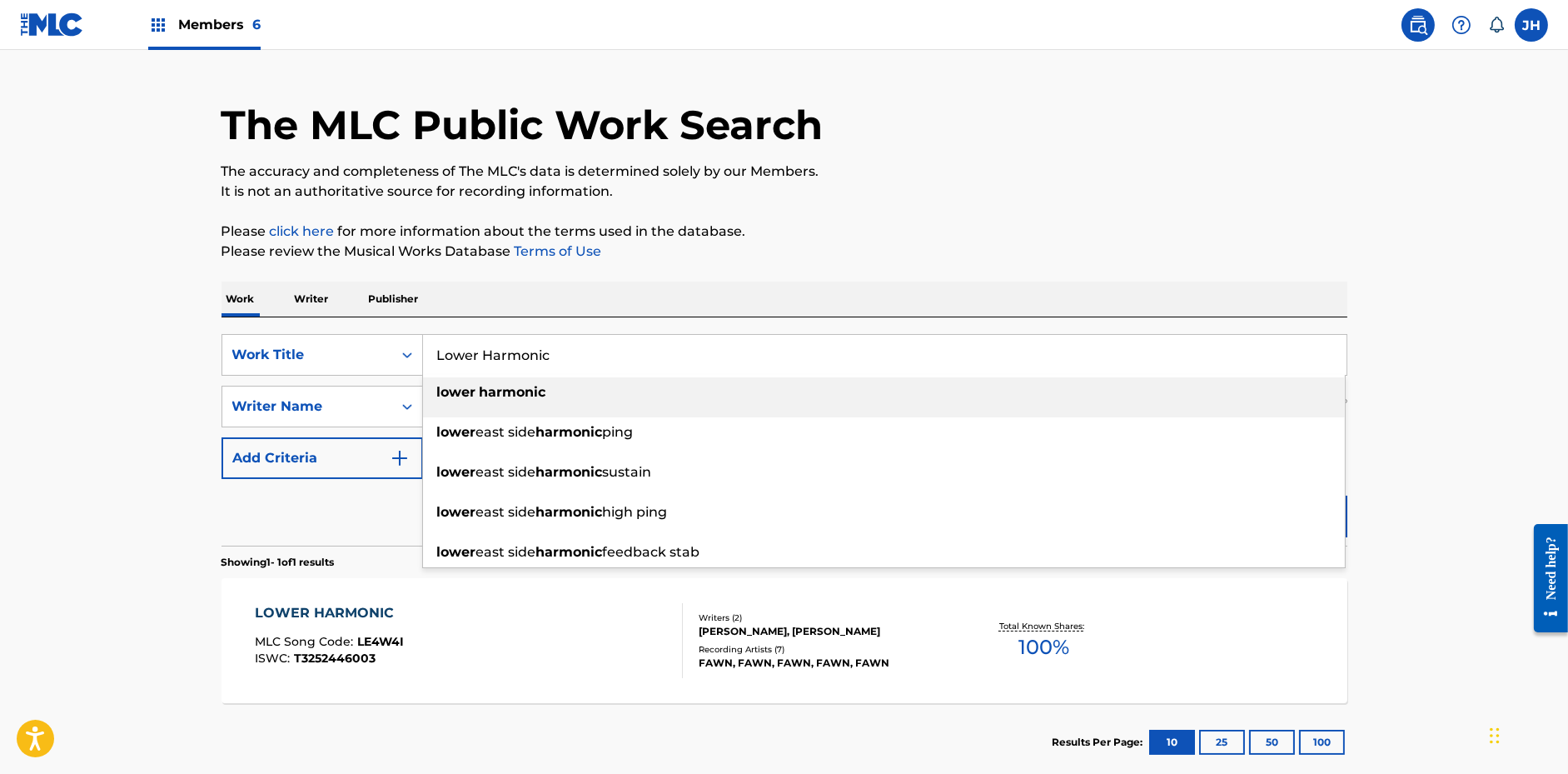
click at [500, 365] on input "Lower Harmonic" at bounding box center [885, 355] width 924 height 40
paste input "Scars on Everything"
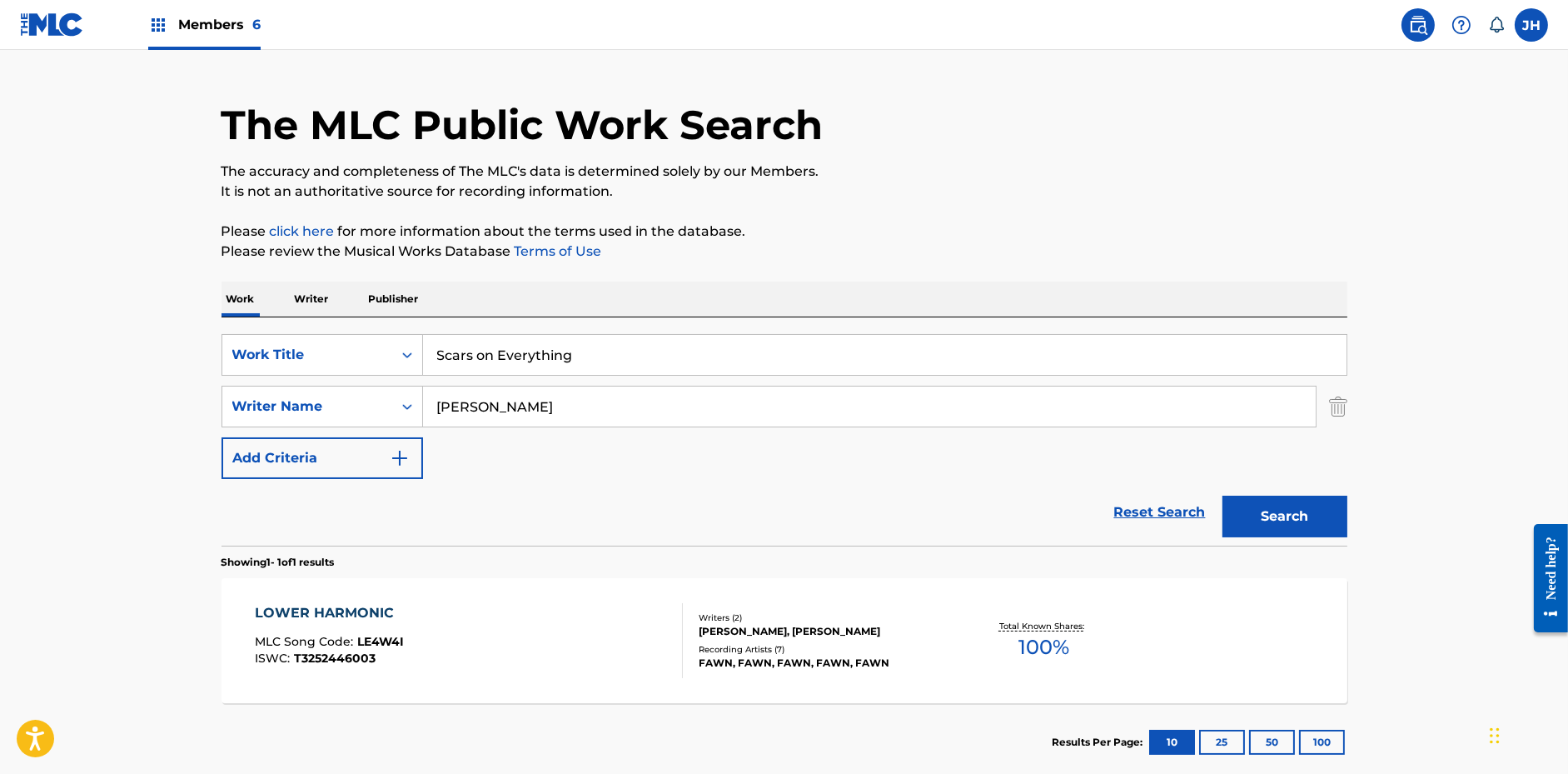
click at [846, 232] on p "Please click here for more information about the terms used in the database." at bounding box center [784, 232] width 1126 height 20
click at [1303, 515] on button "Search" at bounding box center [1284, 516] width 125 height 41
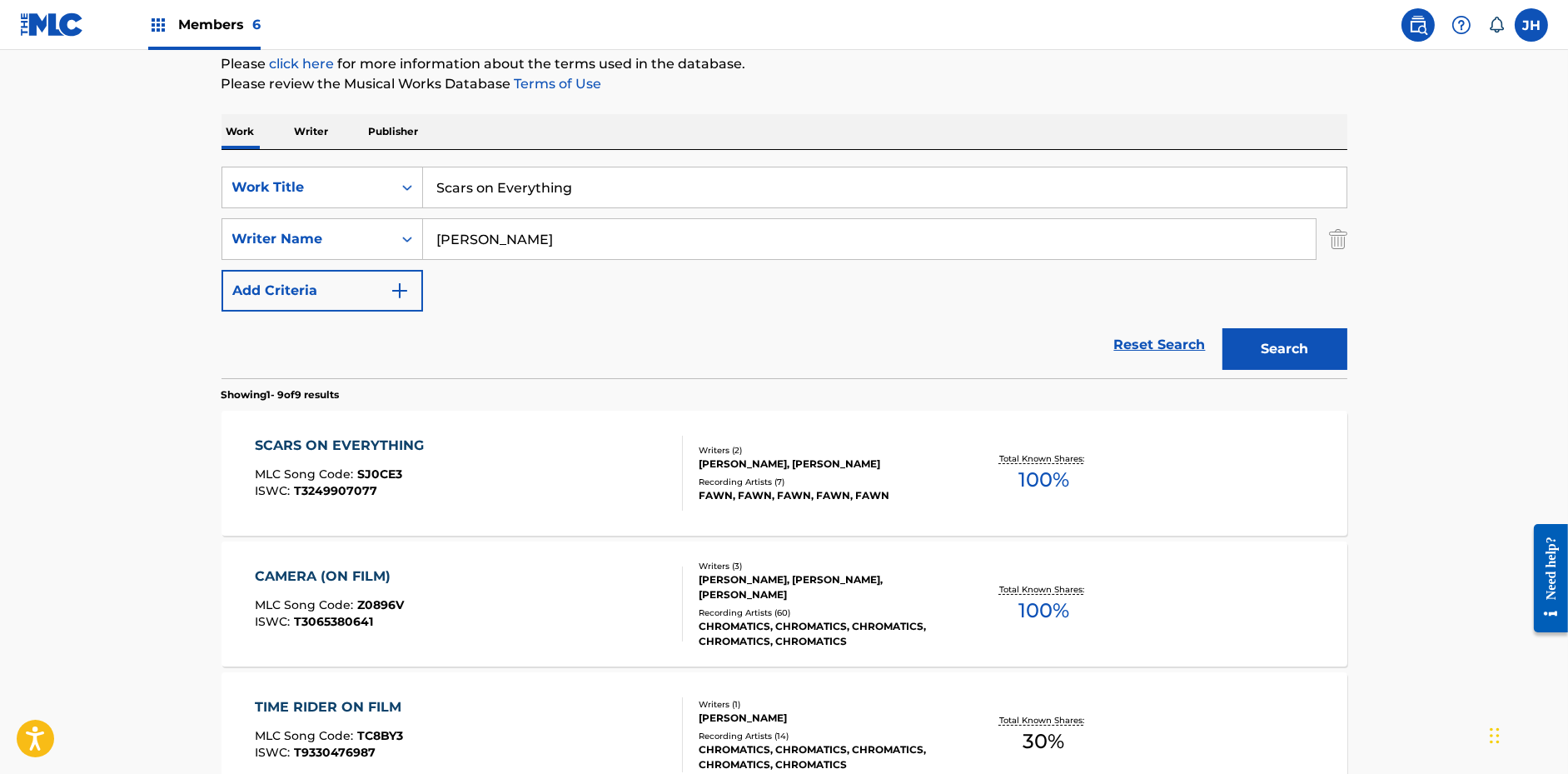
scroll to position [205, 0]
click at [866, 191] on input "Scars on Everything" at bounding box center [885, 186] width 924 height 40
paste input "Ice Flower"
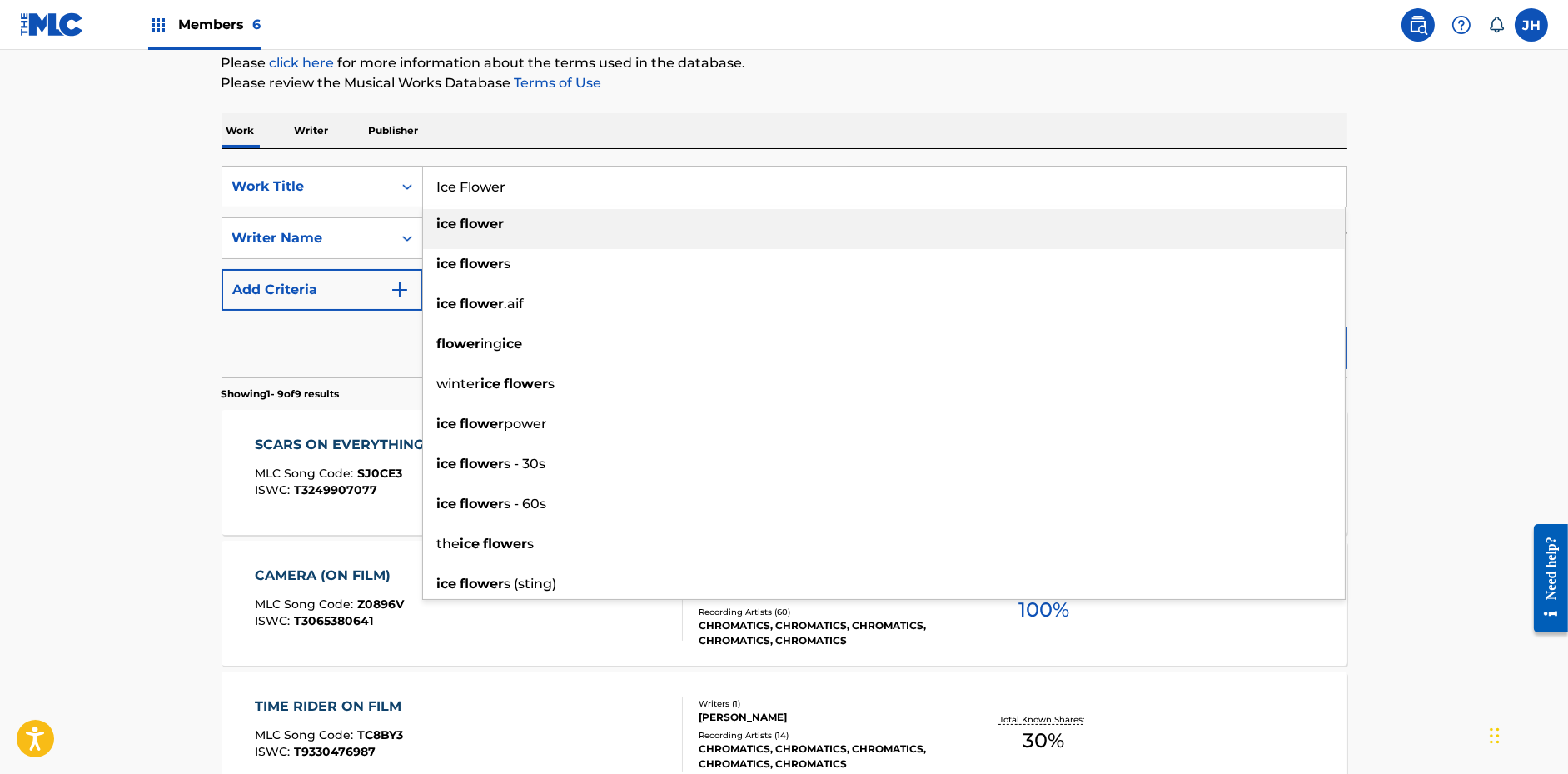
click at [1001, 80] on p "Please review the Musical Works Database Terms of Use" at bounding box center [784, 84] width 1126 height 20
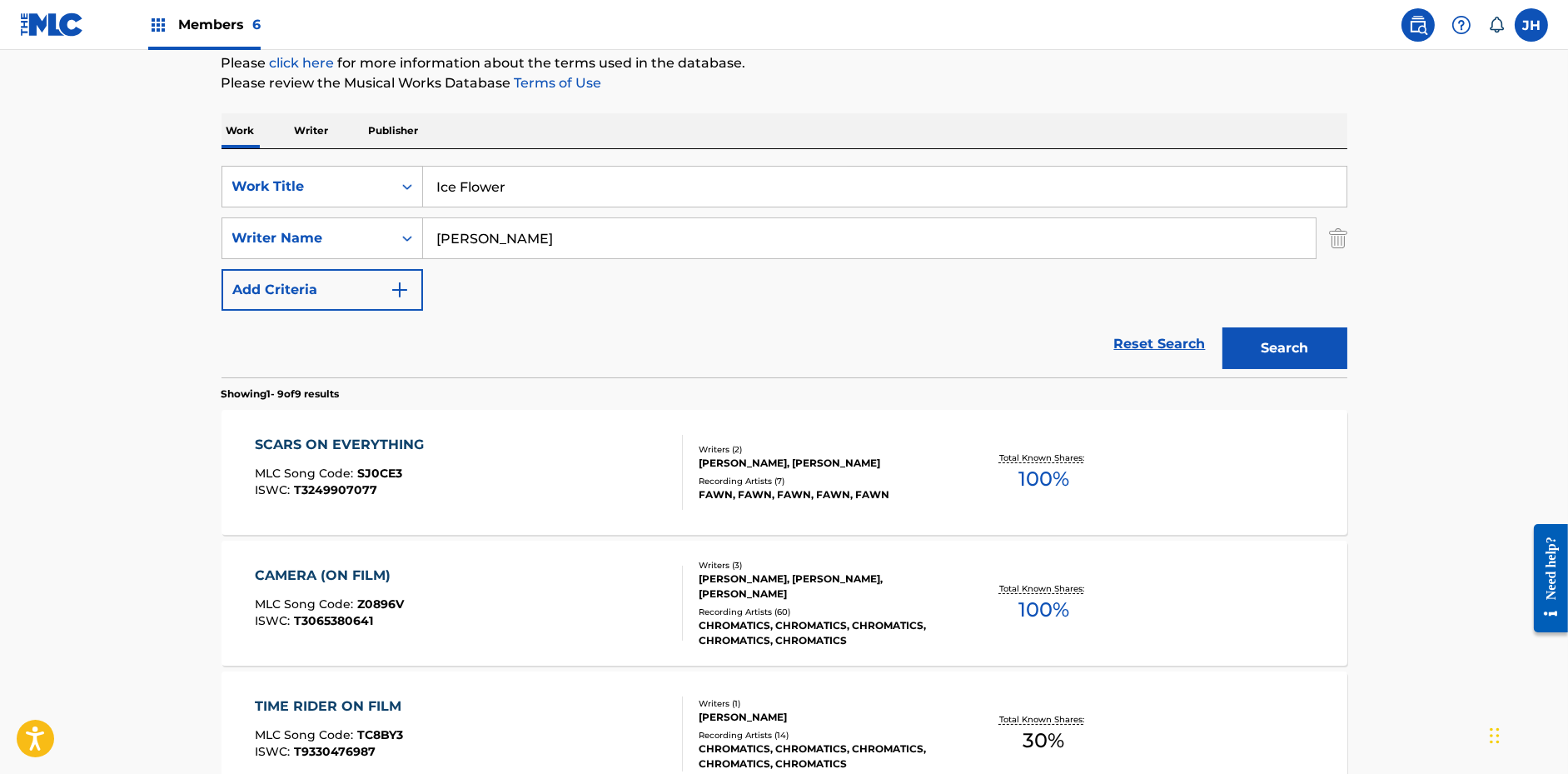
click at [1239, 331] on button "Search" at bounding box center [1284, 348] width 125 height 41
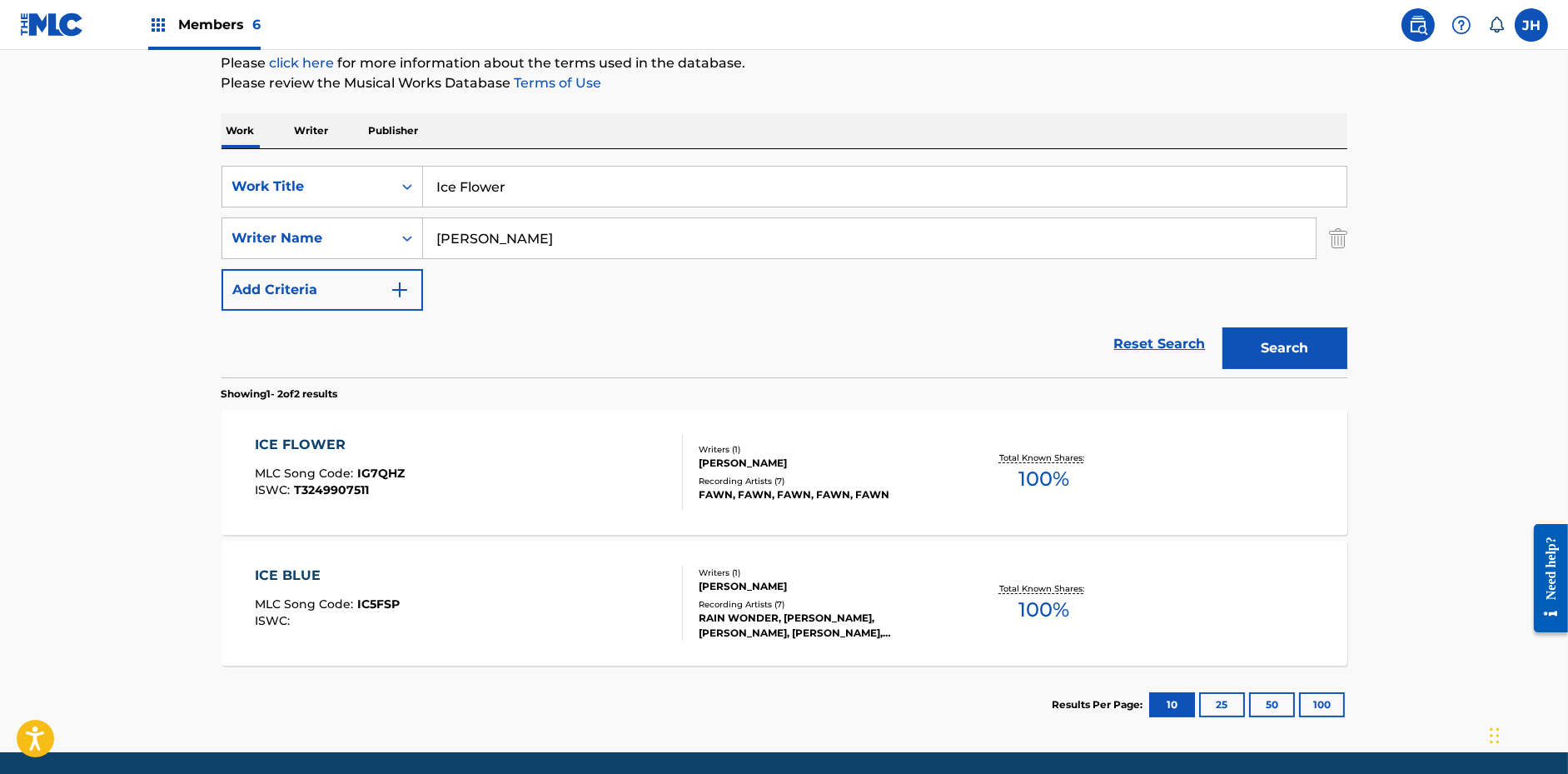
click at [633, 174] on input "Ice Flower" at bounding box center [885, 186] width 924 height 40
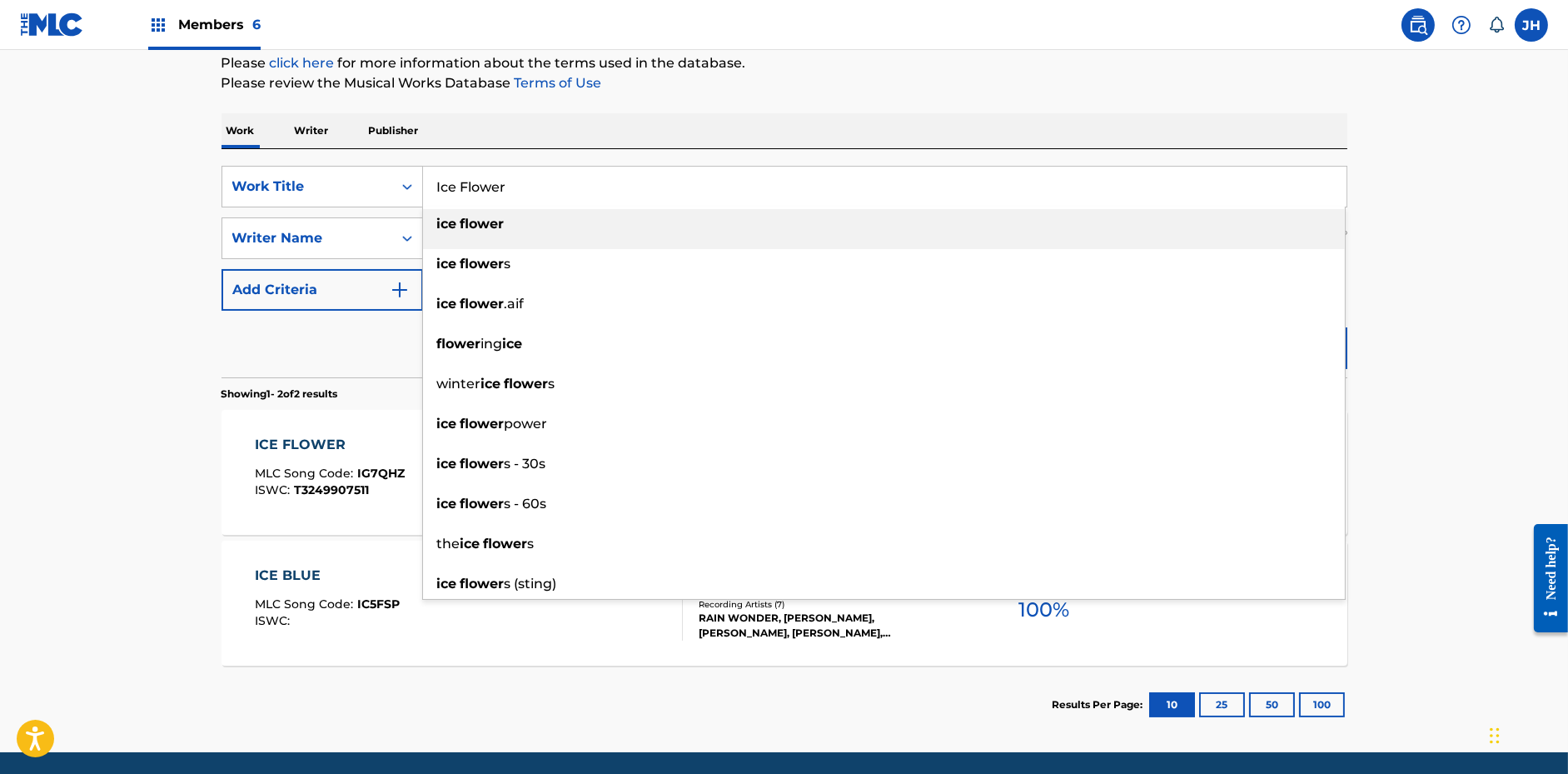
click at [633, 174] on input "Ice Flower" at bounding box center [885, 186] width 924 height 40
paste input "Machine Elves"
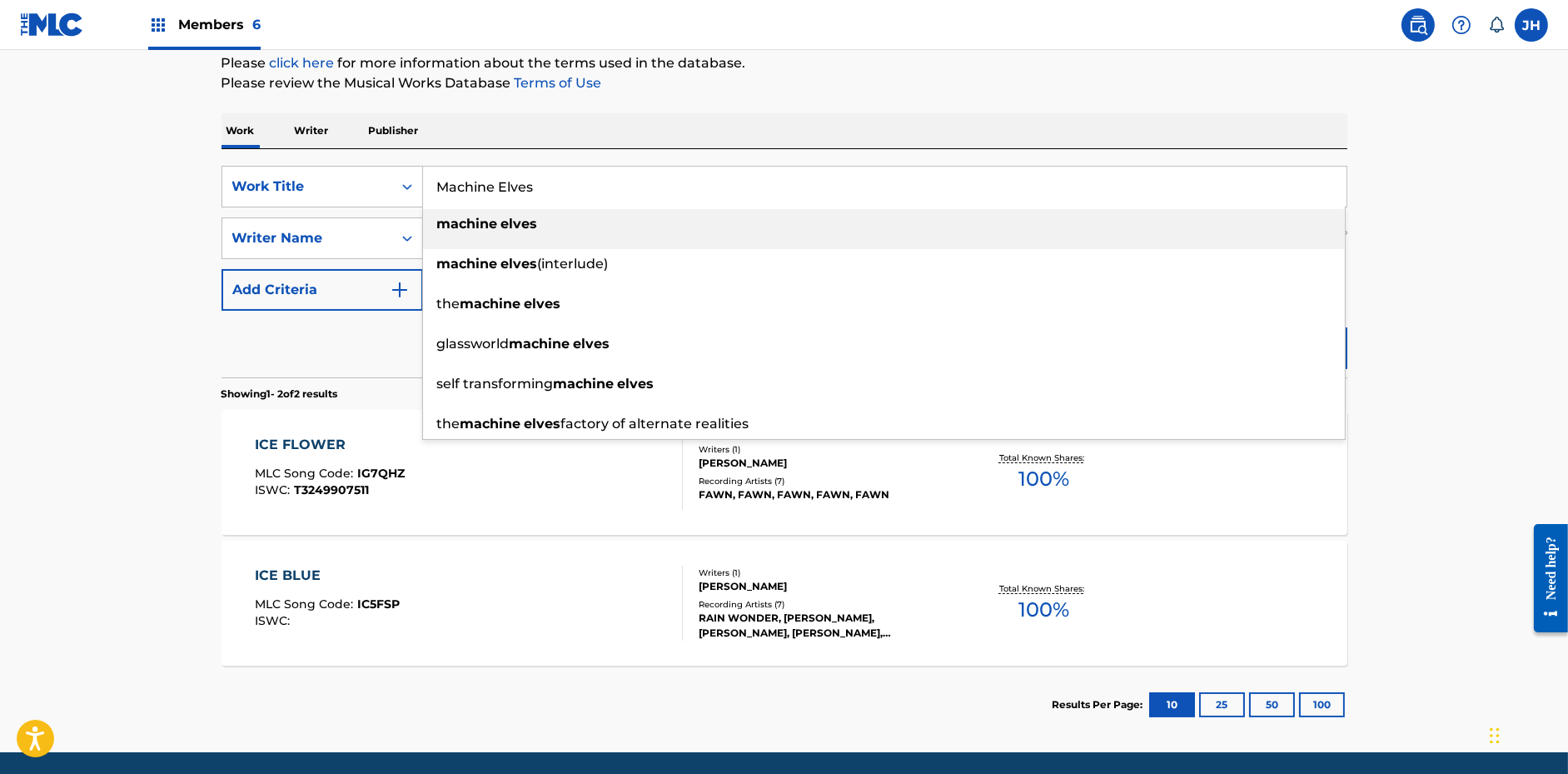
click at [890, 122] on div "Work Writer Publisher" at bounding box center [784, 130] width 1126 height 35
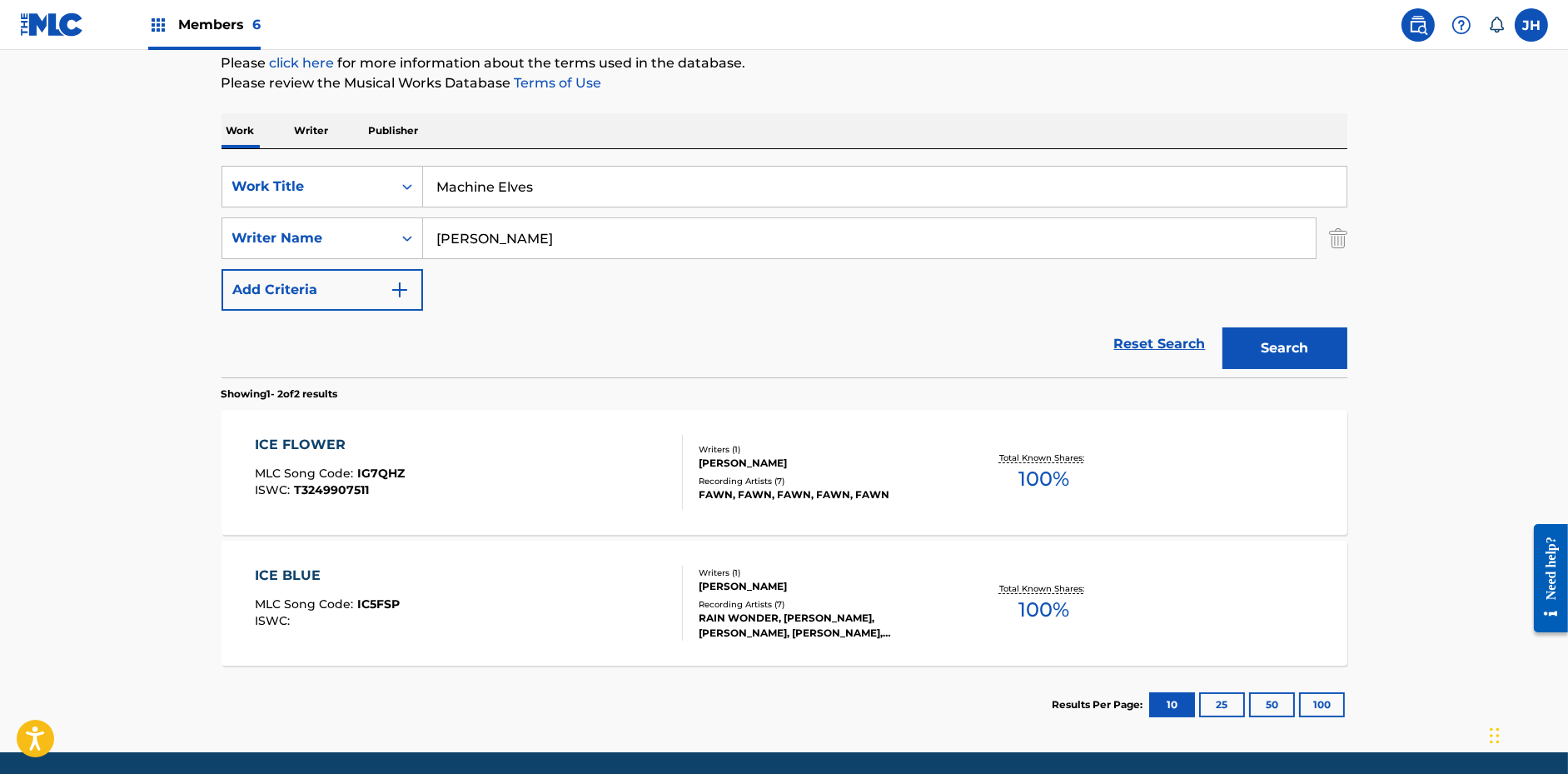
click at [1274, 369] on div "Search" at bounding box center [1280, 344] width 133 height 67
click at [1274, 352] on button "Search" at bounding box center [1284, 348] width 125 height 41
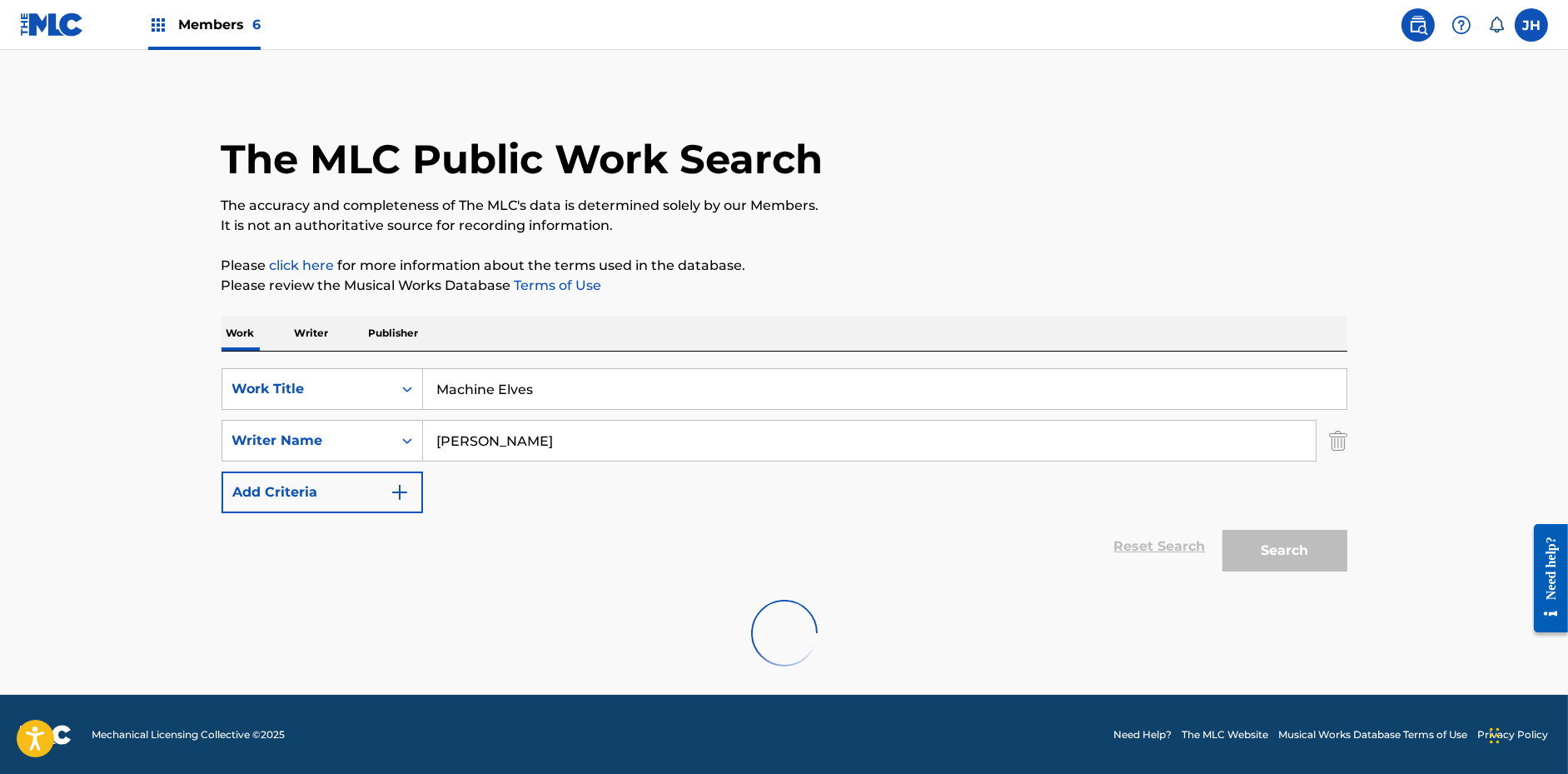
scroll to position [0, 0]
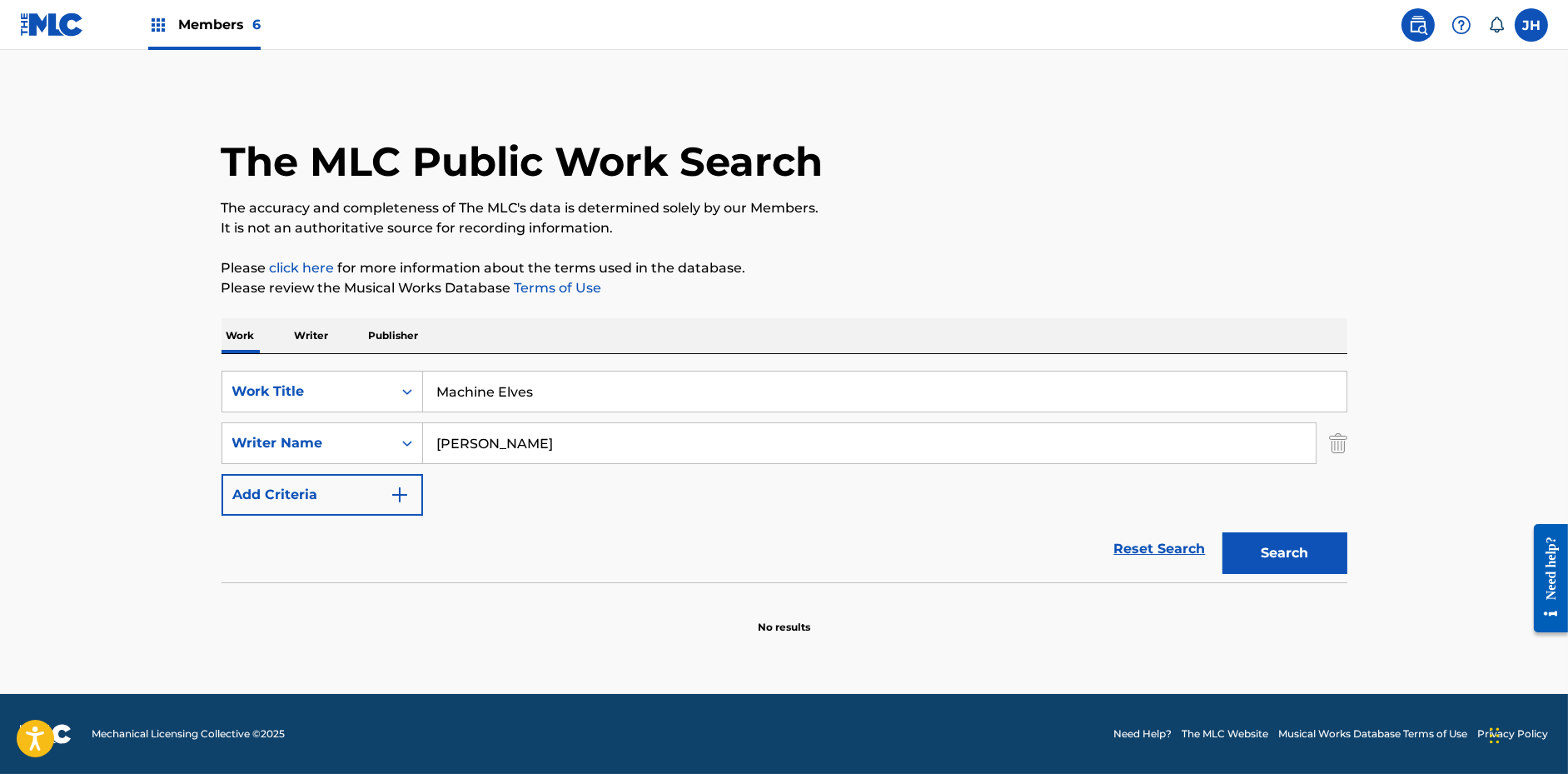
click at [518, 392] on input "Machine Elves" at bounding box center [885, 391] width 924 height 40
click at [1222, 532] on button "Search" at bounding box center [1284, 553] width 125 height 41
drag, startPoint x: 552, startPoint y: 400, endPoint x: 499, endPoint y: 396, distance: 53.2
click at [499, 396] on input "Machine Elfes" at bounding box center [885, 391] width 924 height 40
drag, startPoint x: 470, startPoint y: 392, endPoint x: 422, endPoint y: 392, distance: 48.0
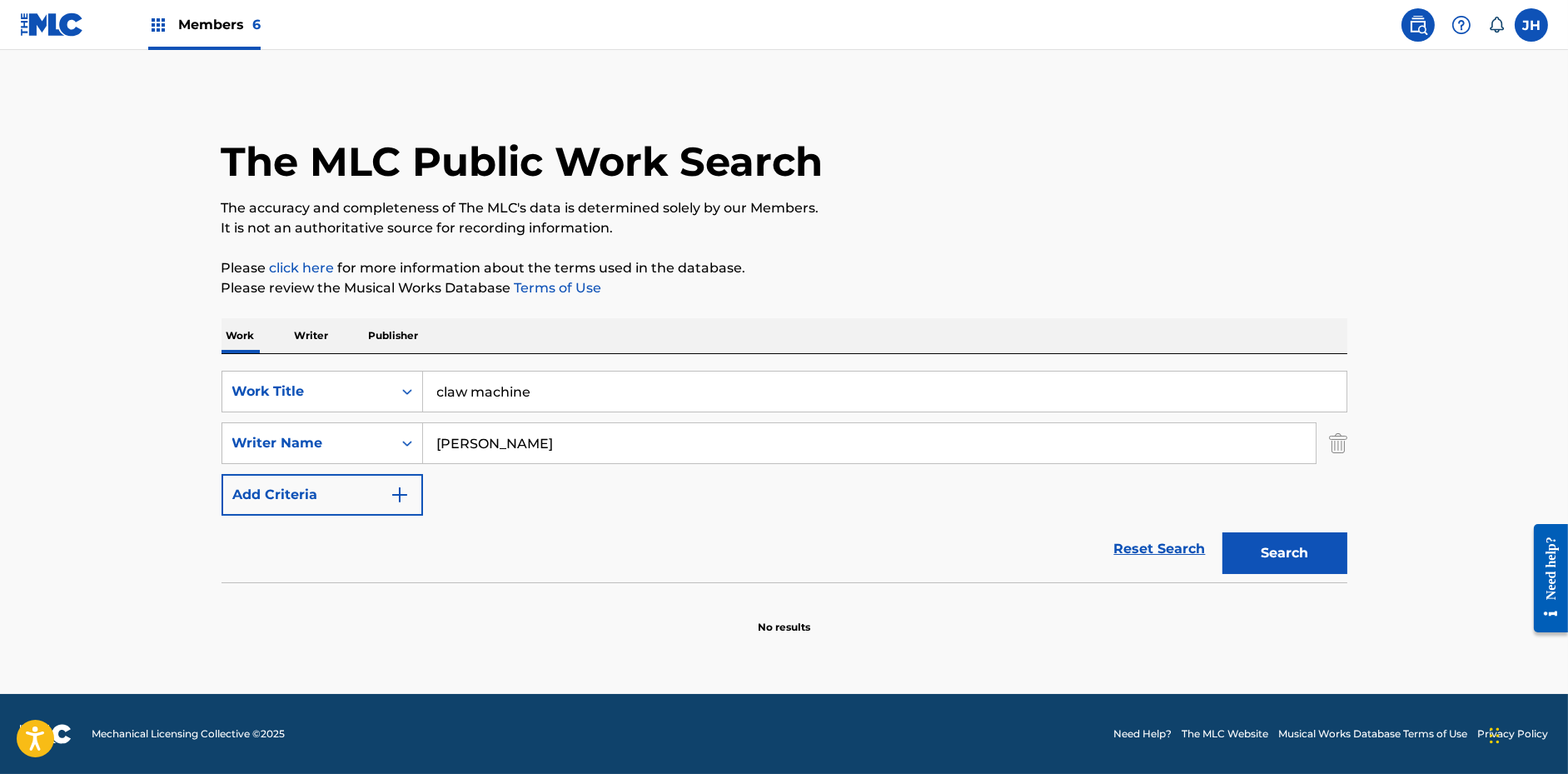
click at [423, 392] on input "claw machine" at bounding box center [885, 391] width 924 height 40
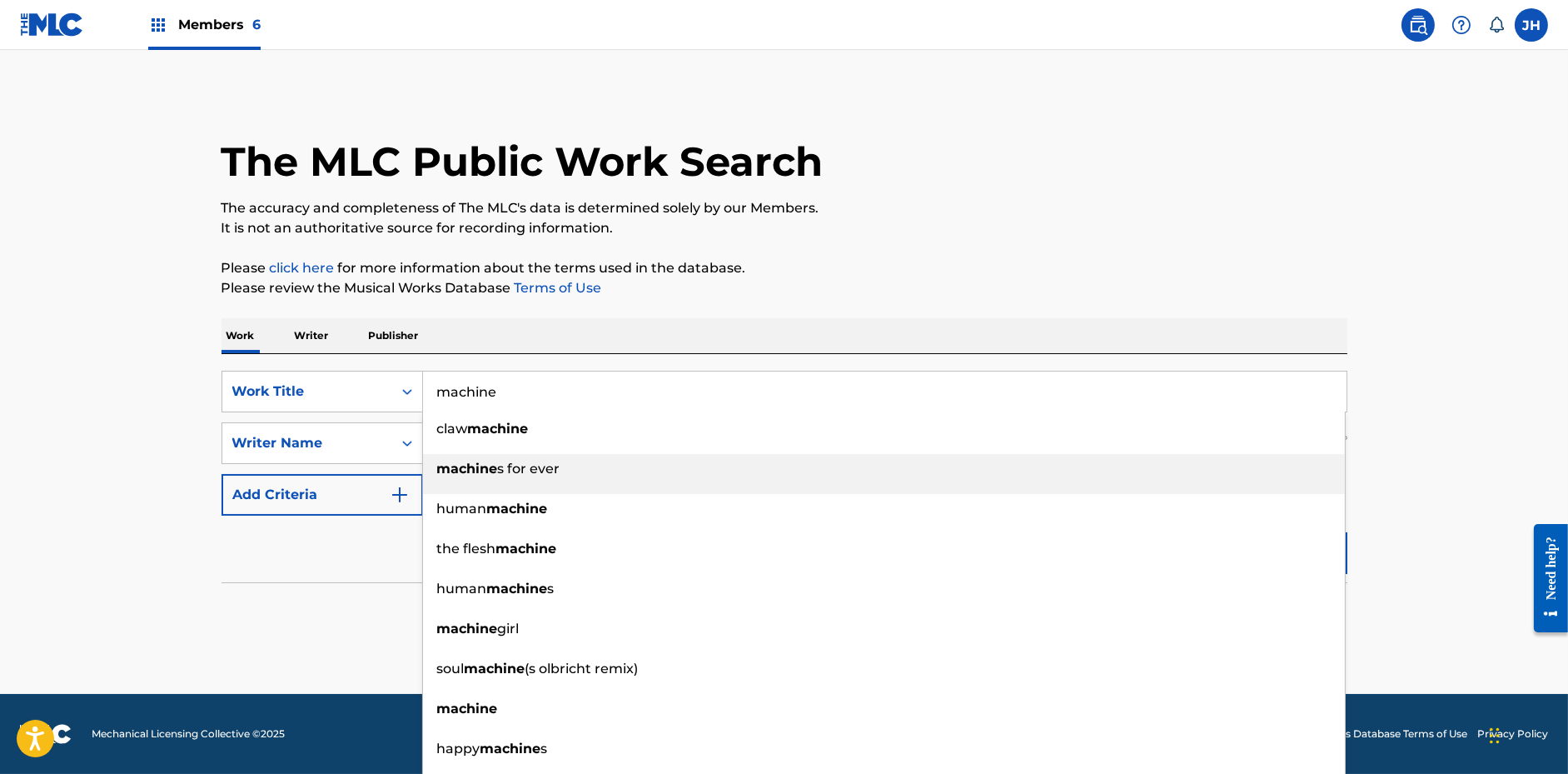
click at [1404, 481] on main "The MLC Public Work Search The accuracy and completeness of The MLC's data is d…" at bounding box center [784, 372] width 1568 height 644
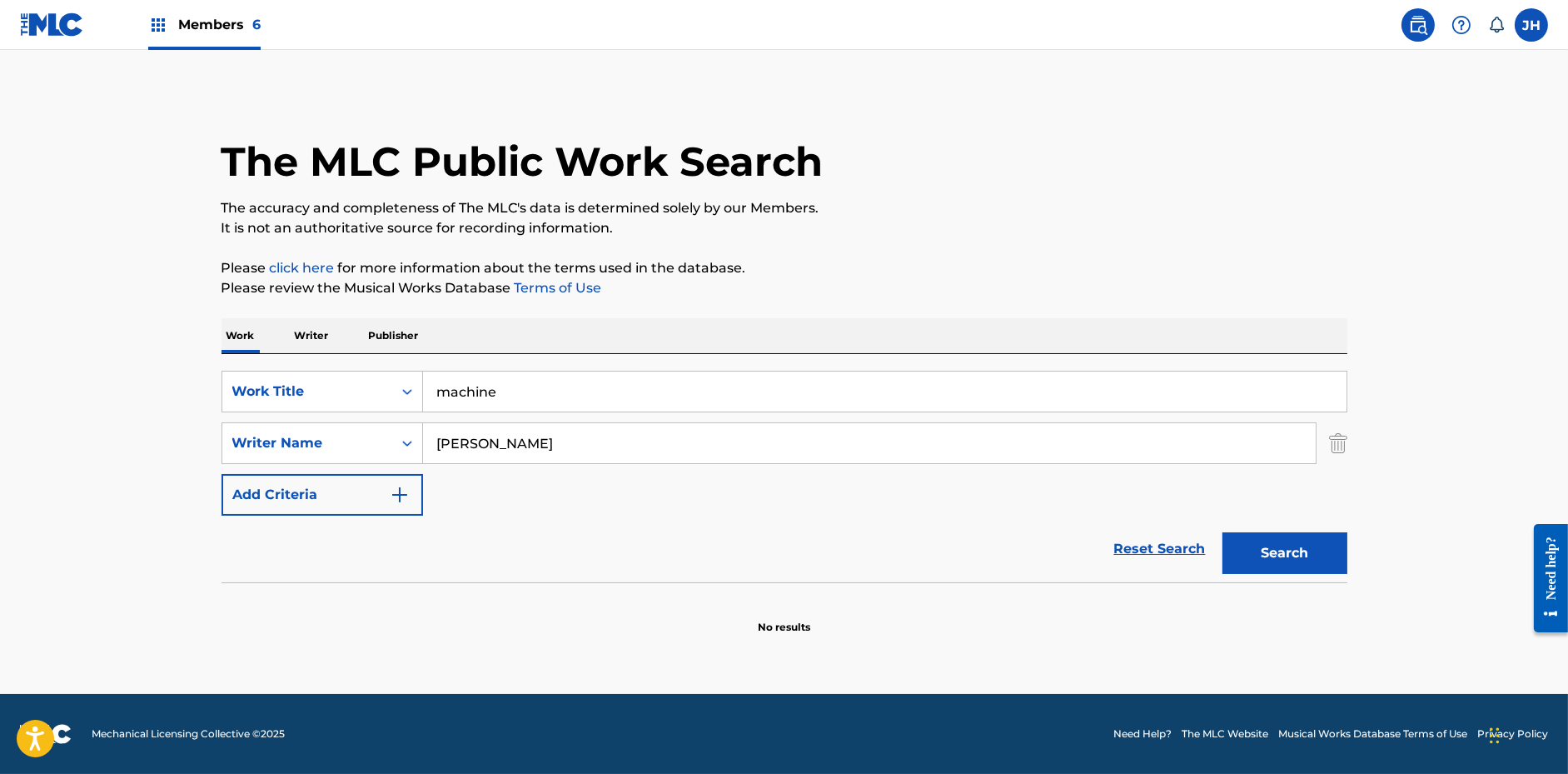
click at [1319, 547] on button "Search" at bounding box center [1284, 553] width 125 height 41
click at [462, 396] on input "machine" at bounding box center [885, 391] width 924 height 40
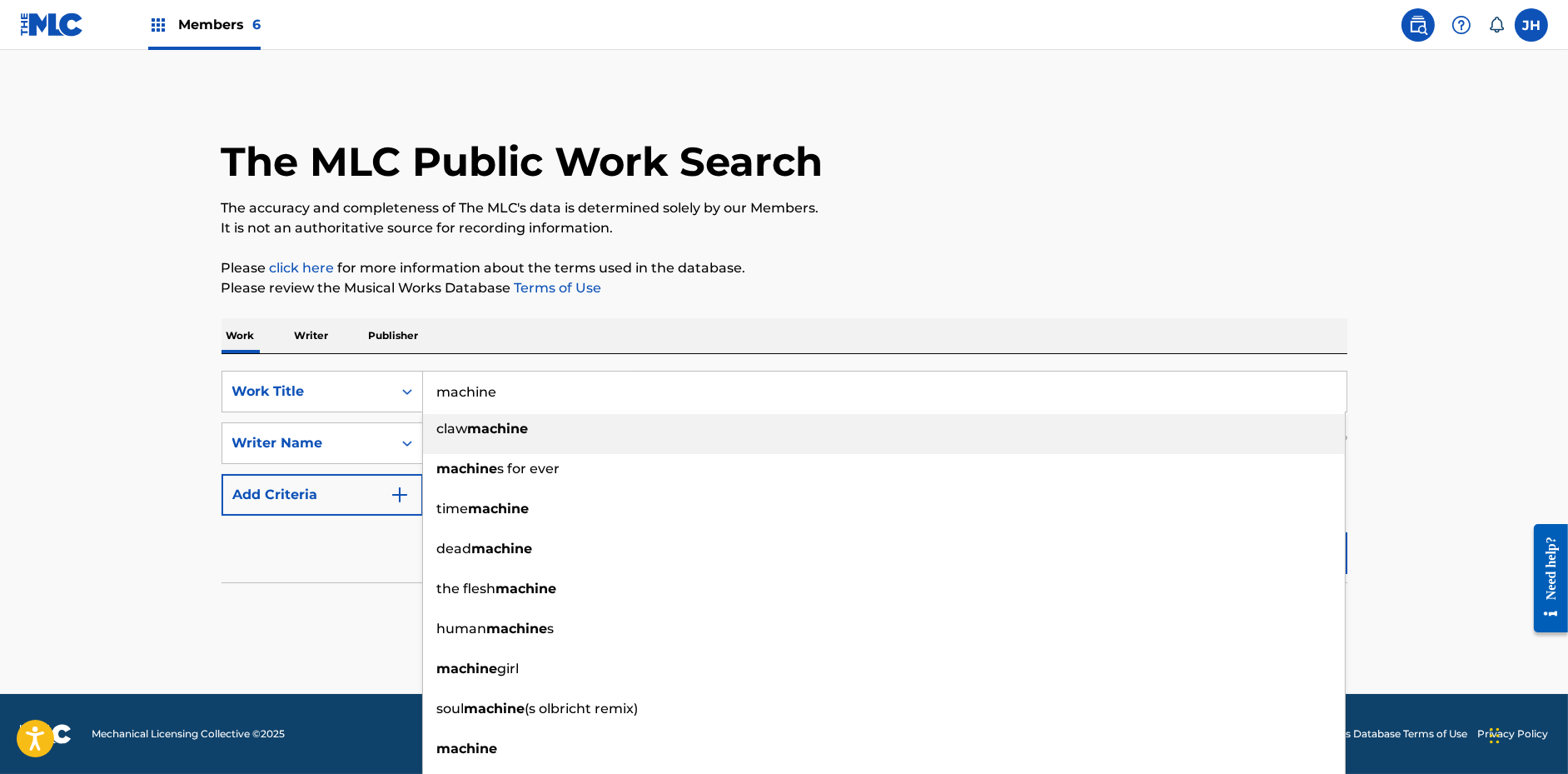
click at [462, 396] on input "machine" at bounding box center [885, 391] width 924 height 40
paste input "Tubes de Fluorescenc"
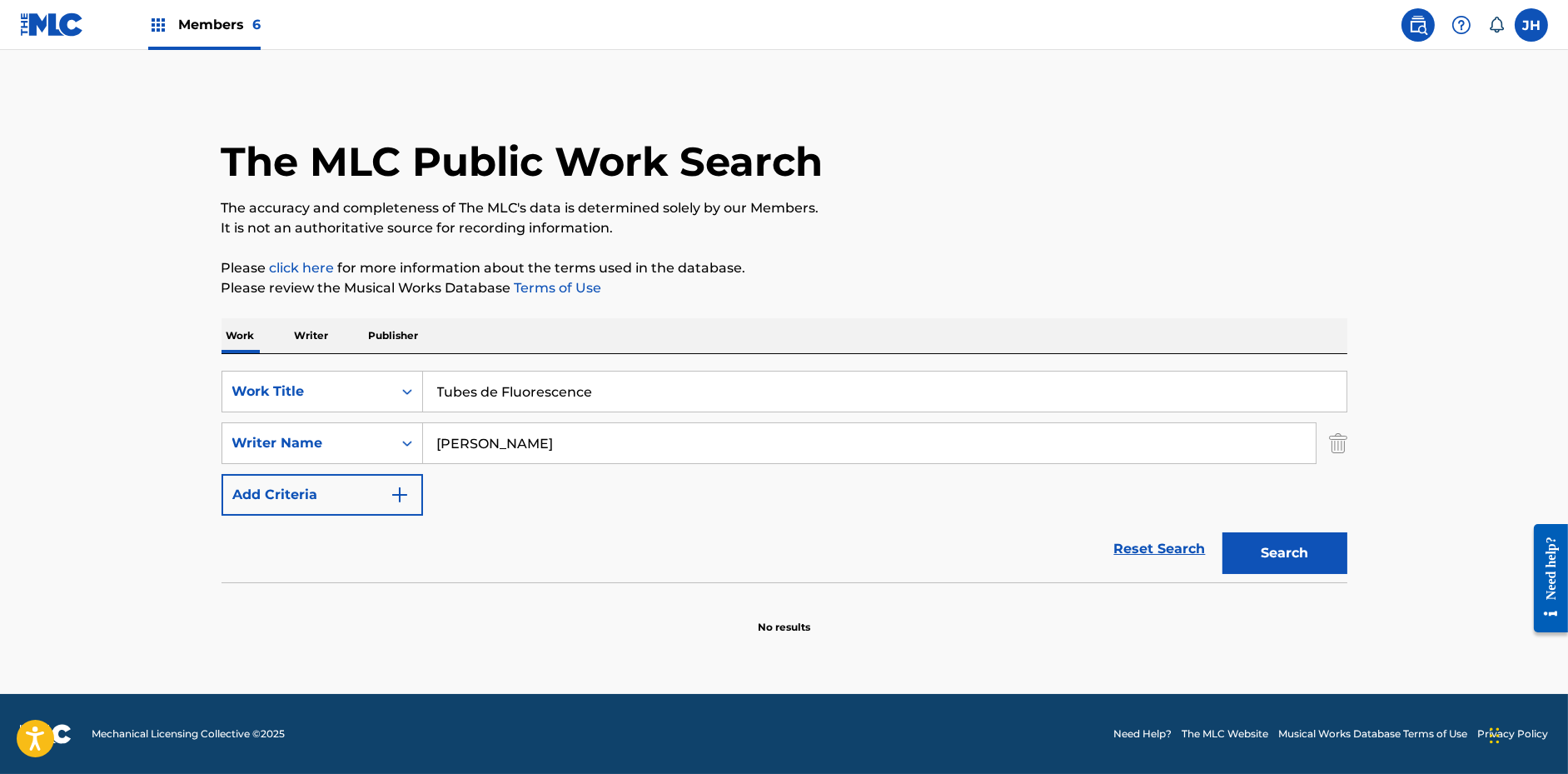
click at [1222, 532] on button "Search" at bounding box center [1284, 553] width 125 height 41
drag, startPoint x: 503, startPoint y: 396, endPoint x: 357, endPoint y: 396, distance: 146.0
click at [357, 396] on div "SearchWithCriteriae6c90669-aa86-4ee8-9f9c-c0fb29496c80 Work Title Tubes de Fluo…" at bounding box center [784, 391] width 1126 height 41
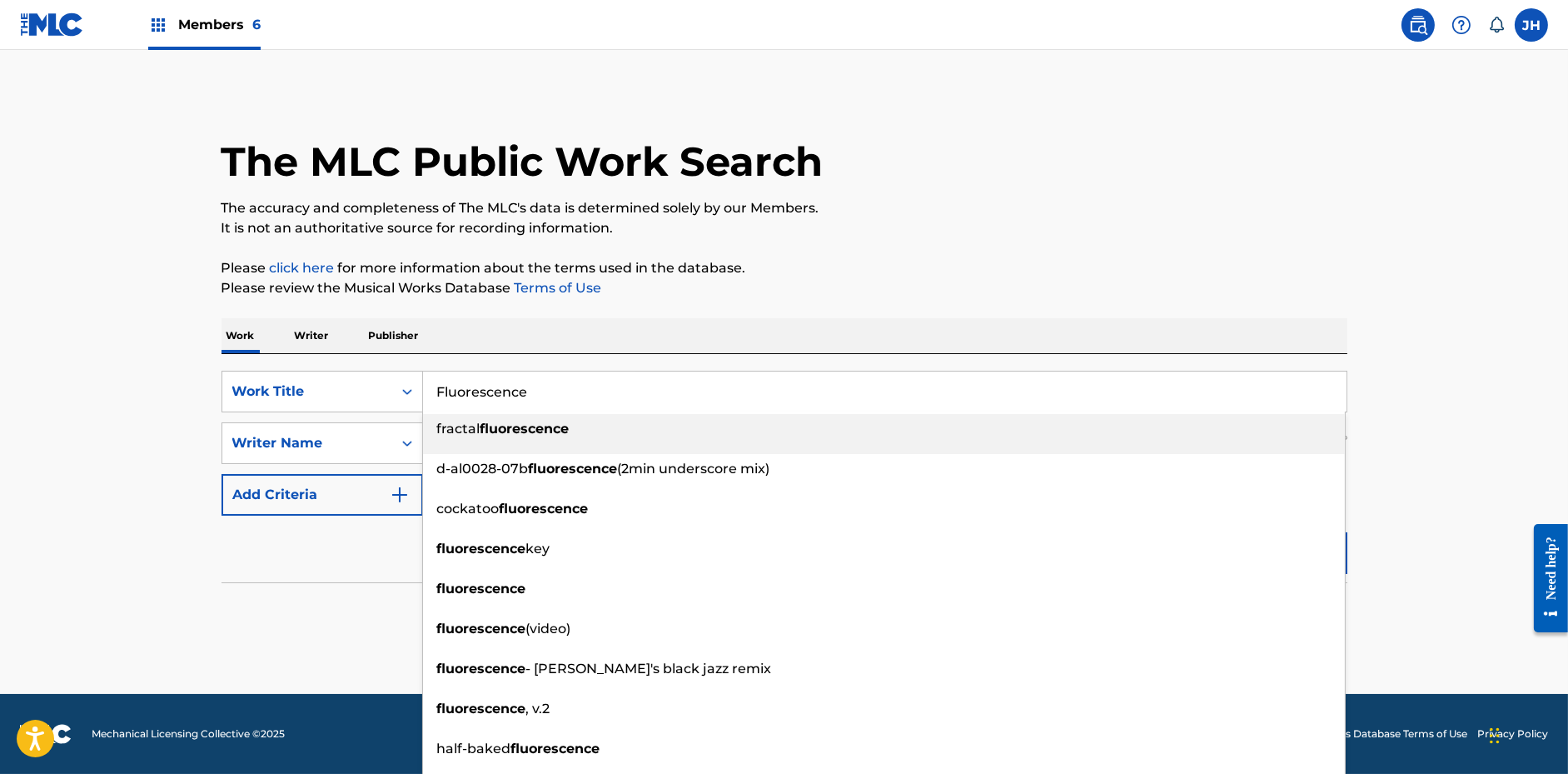
click at [1290, 224] on p "It is not an authoritative source for recording information." at bounding box center [784, 228] width 1126 height 20
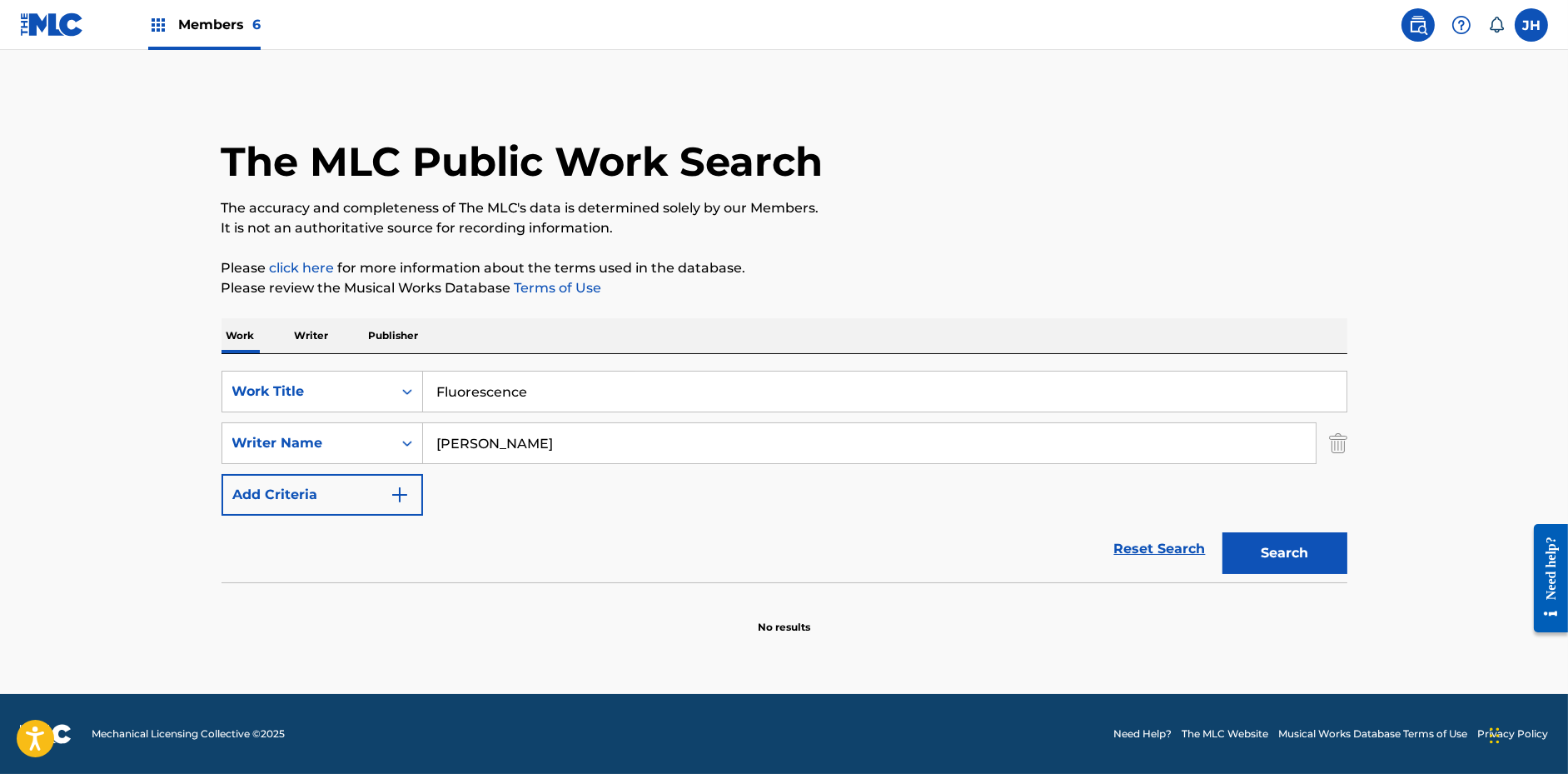
click at [1267, 570] on button "Search" at bounding box center [1284, 553] width 125 height 41
click at [494, 389] on input "Fluorescence" at bounding box center [885, 391] width 924 height 40
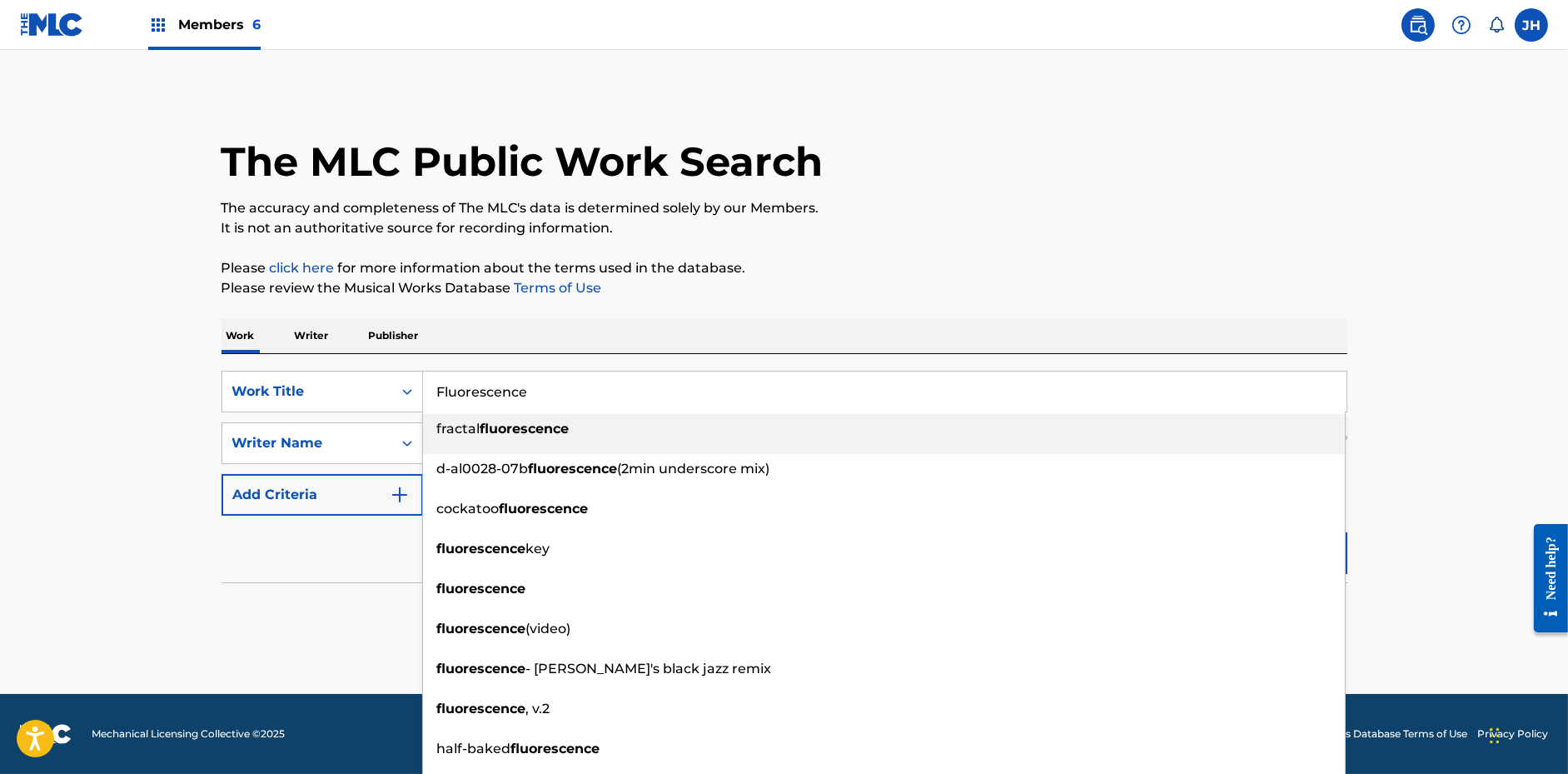
click at [494, 389] on input "Fluorescence" at bounding box center [885, 391] width 924 height 40
paste input "Golden [PERSON_NAME]"
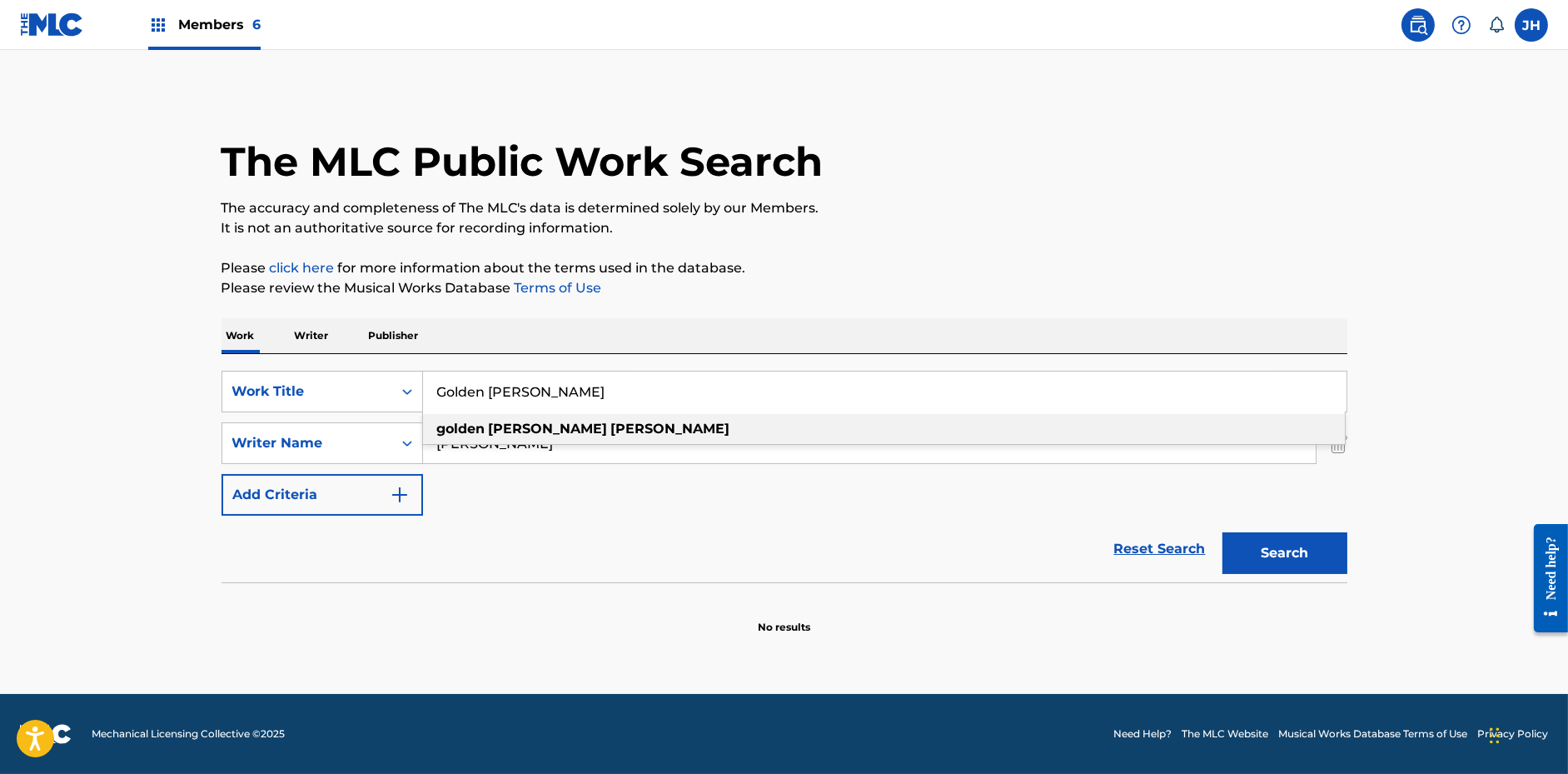
click at [944, 227] on p "It is not an authoritative source for recording information." at bounding box center [784, 228] width 1126 height 20
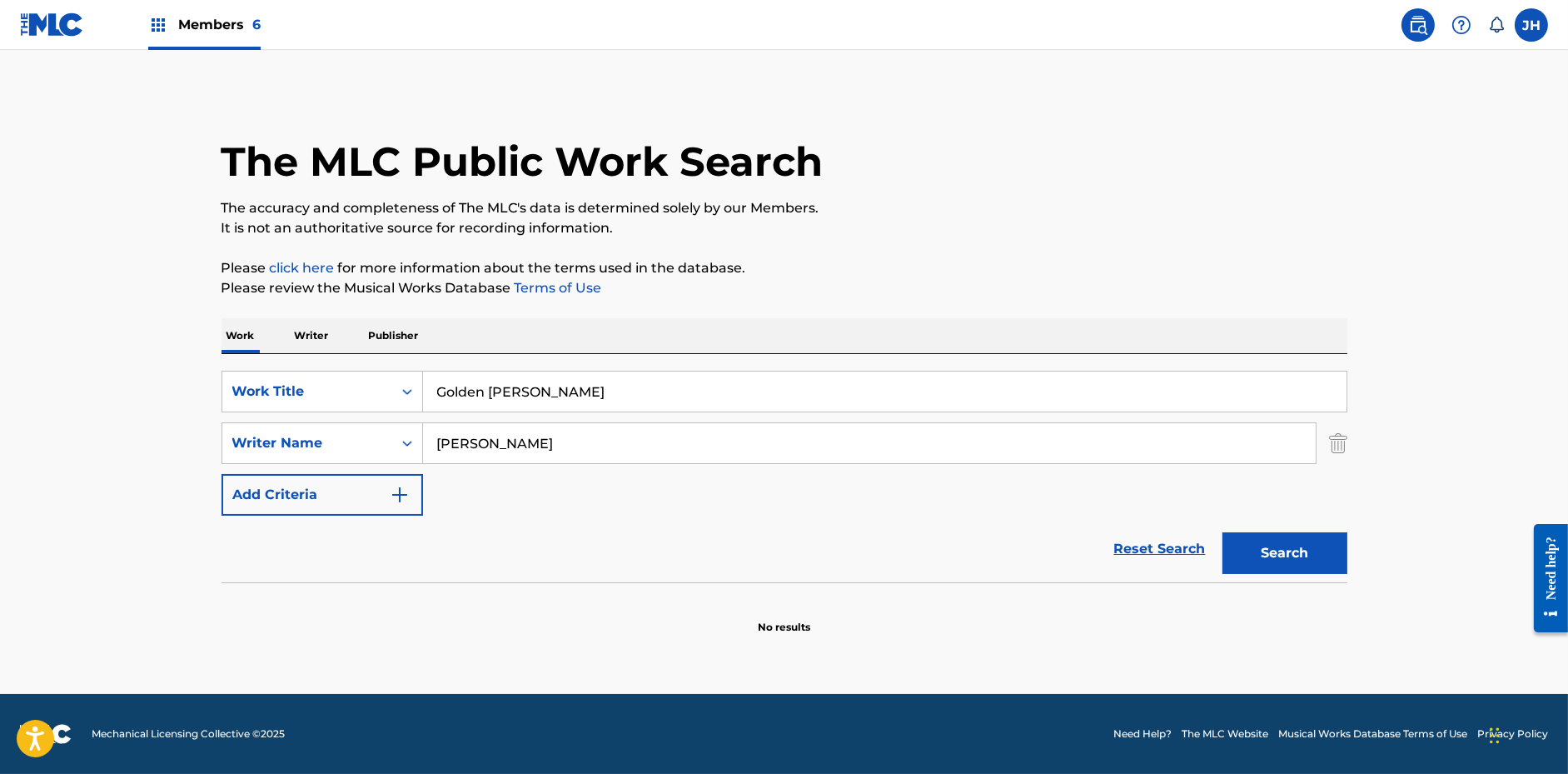
click at [1277, 546] on button "Search" at bounding box center [1284, 553] width 125 height 41
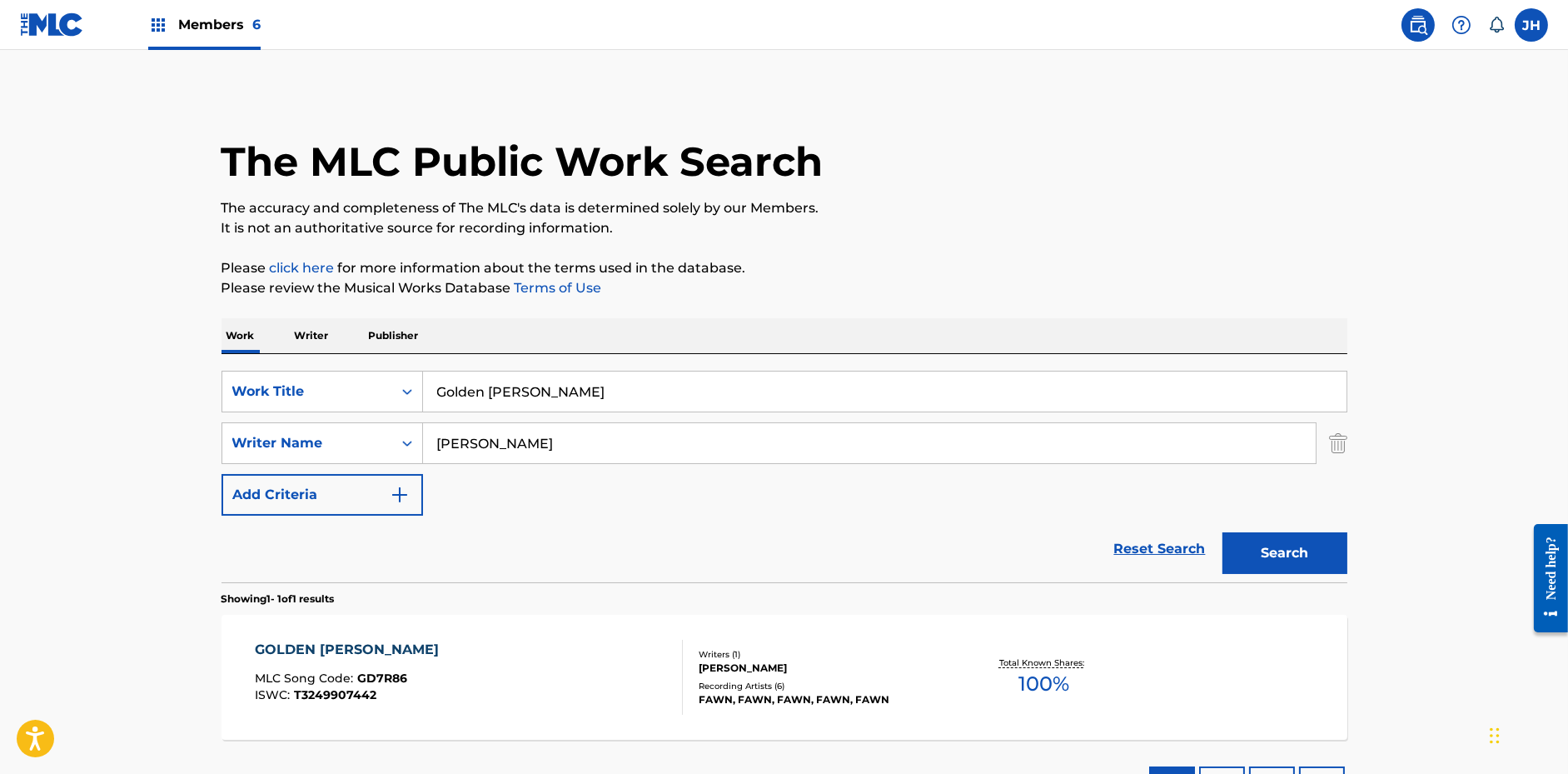
scroll to position [131, 0]
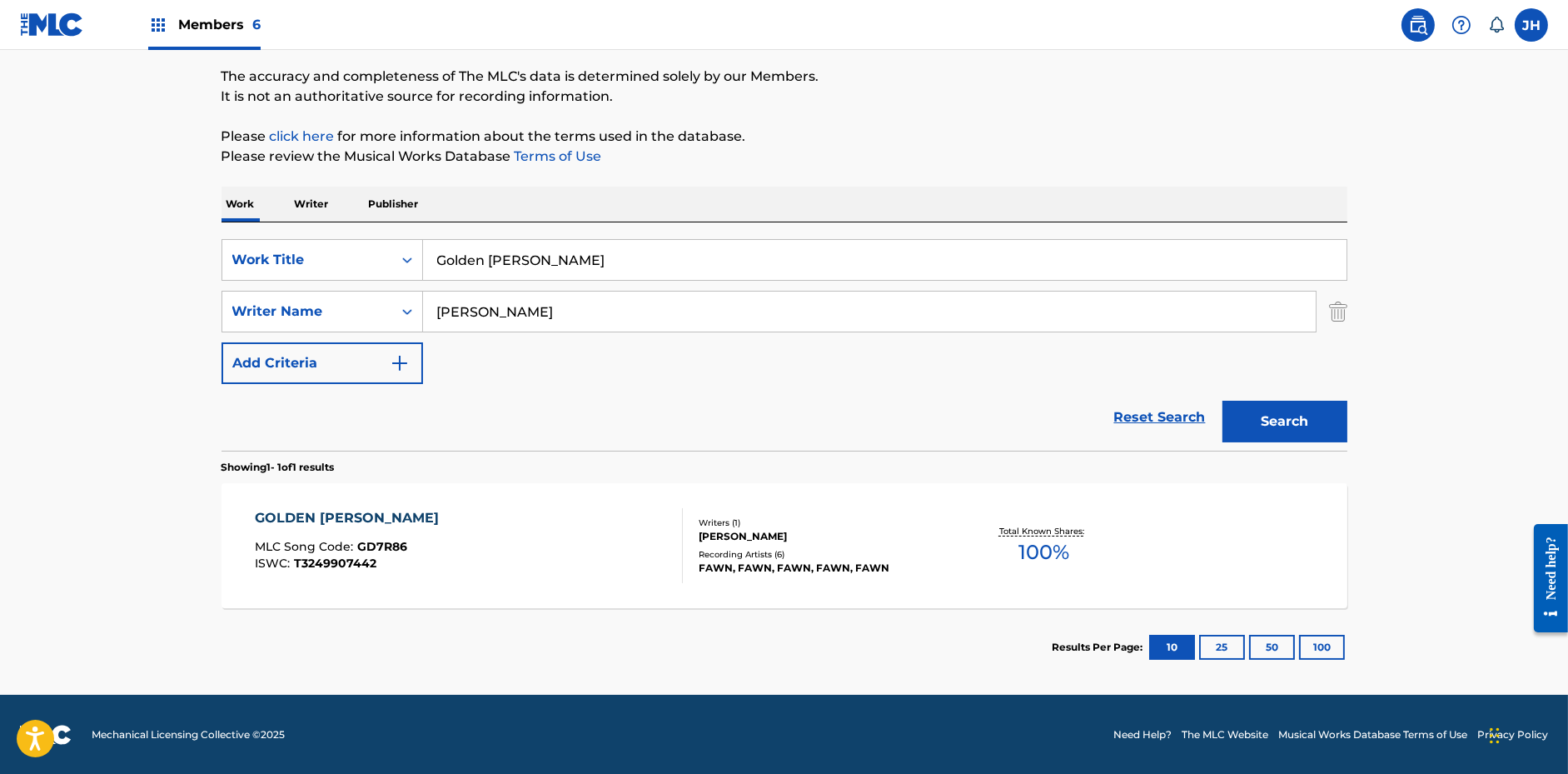
click at [518, 244] on input "Golden [PERSON_NAME]" at bounding box center [885, 260] width 924 height 40
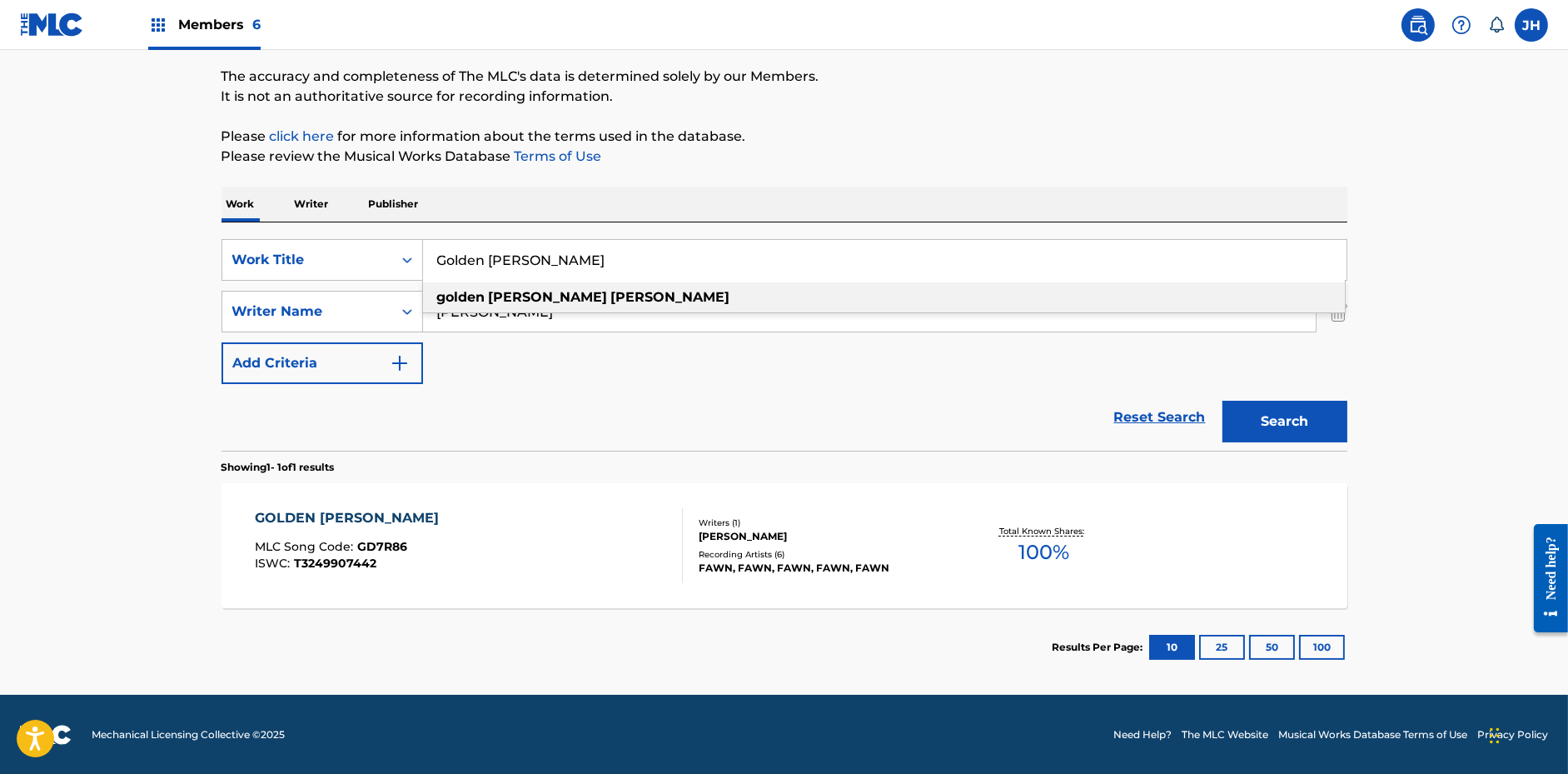
click at [518, 244] on input "Golden [PERSON_NAME]" at bounding box center [885, 260] width 924 height 40
paste input "Secret Boy"
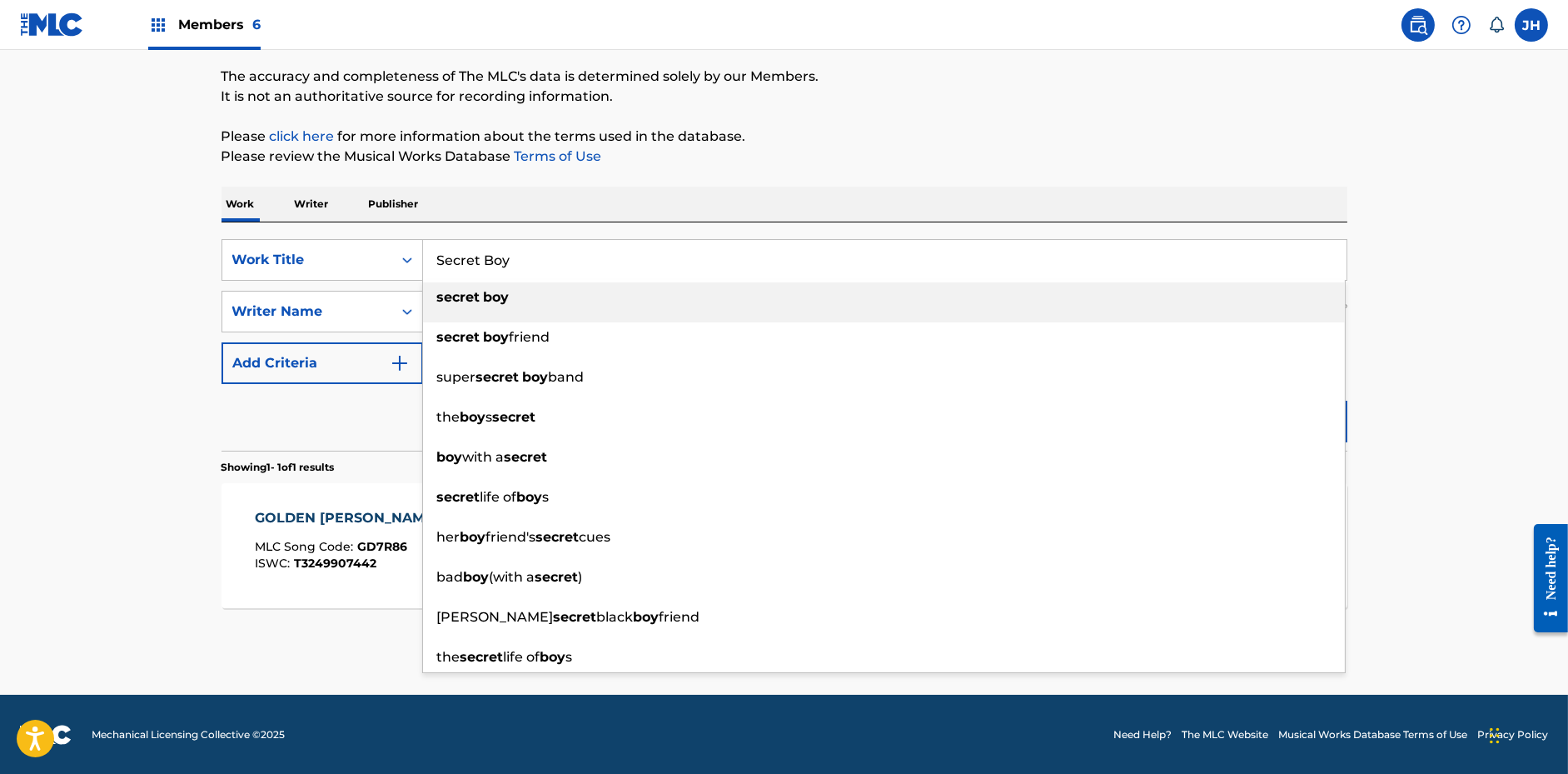
click at [923, 120] on div "The MLC Public Work Search The accuracy and completeness of The MLC's data is d…" at bounding box center [784, 324] width 1165 height 726
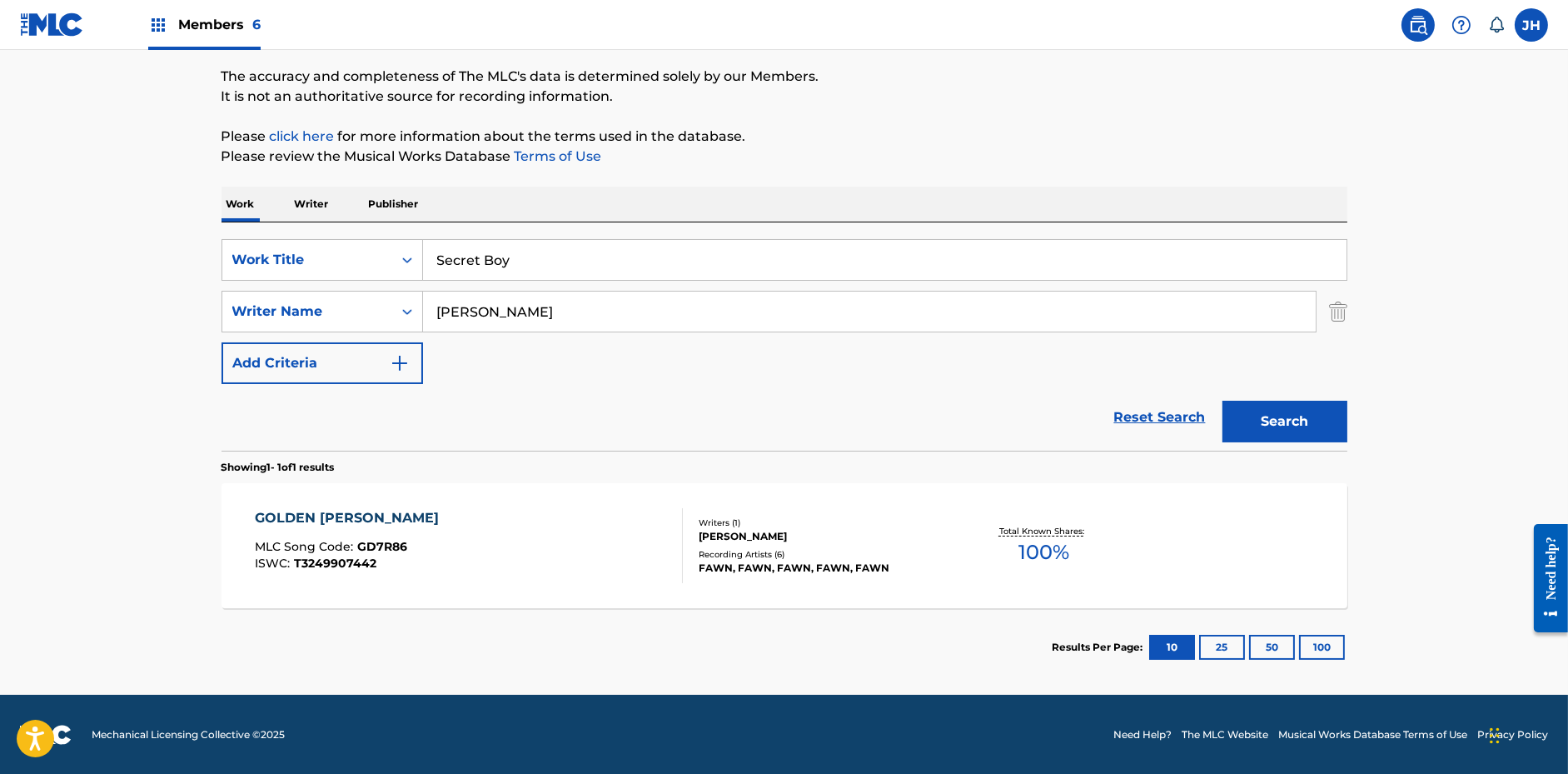
click at [1254, 416] on button "Search" at bounding box center [1284, 422] width 125 height 41
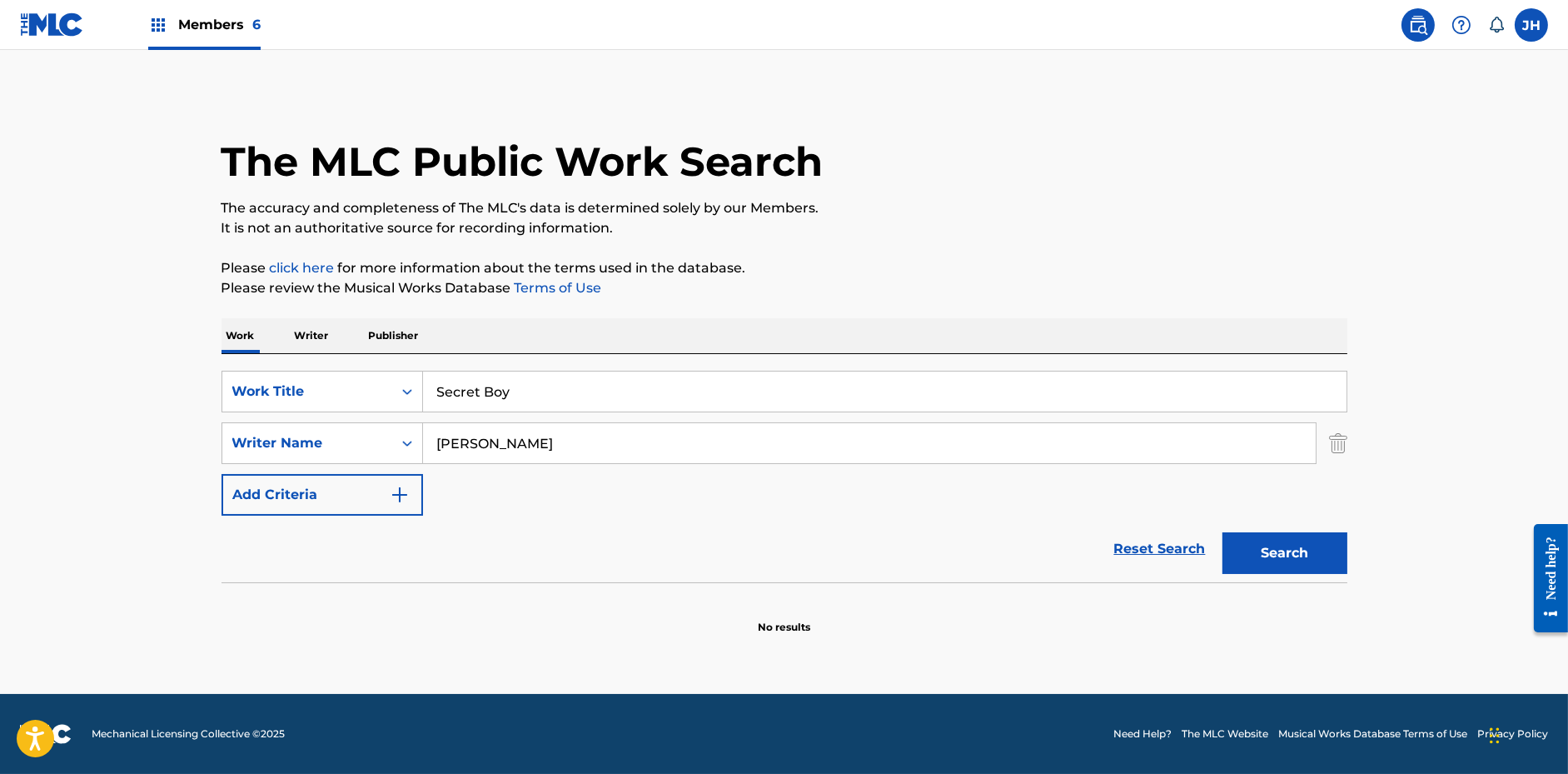
scroll to position [0, 0]
click at [472, 406] on input "Secret Boy" at bounding box center [885, 391] width 924 height 40
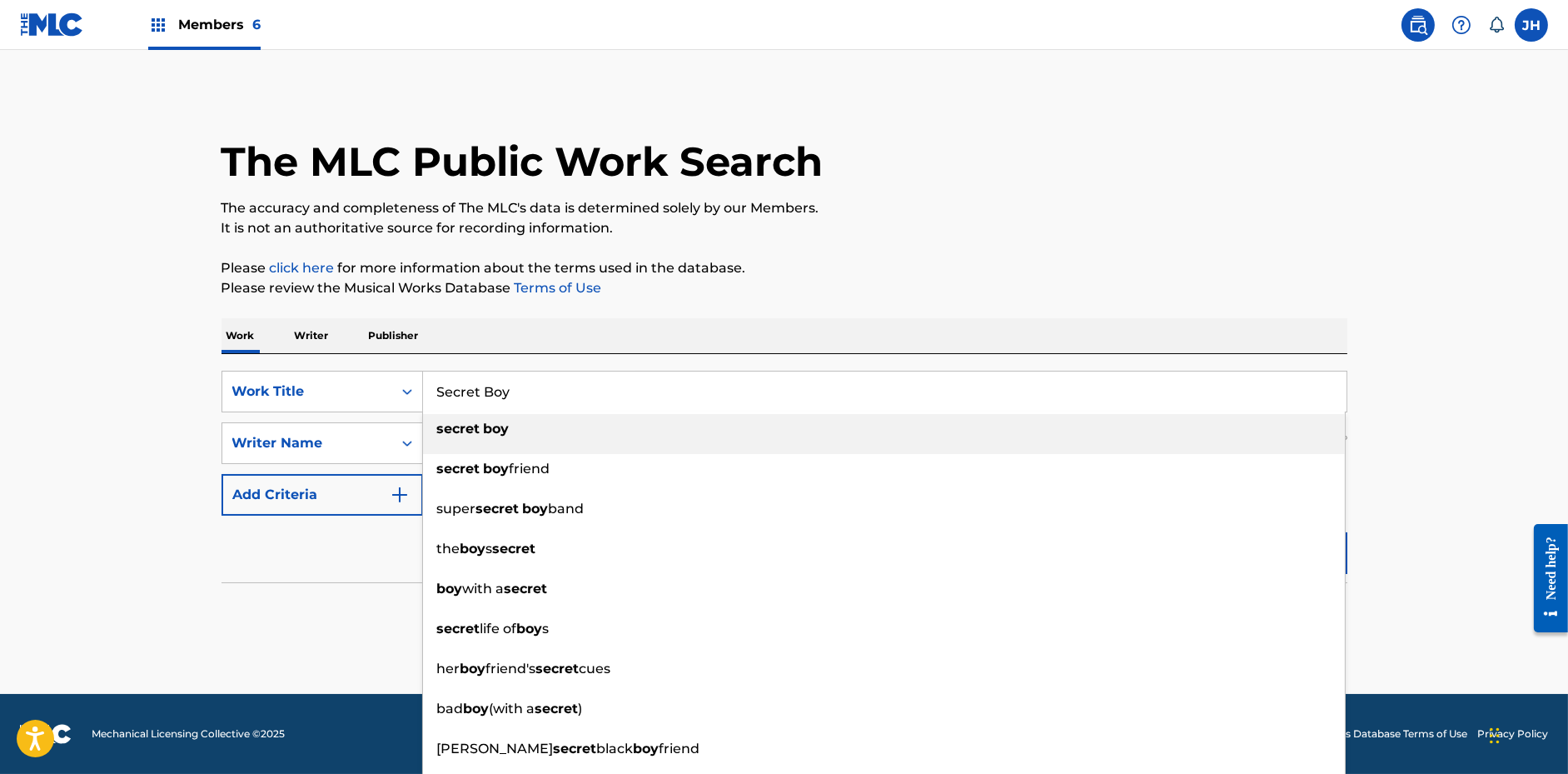
click at [472, 406] on input "Secret Boy" at bounding box center [885, 391] width 924 height 40
paste input "Wearing You"
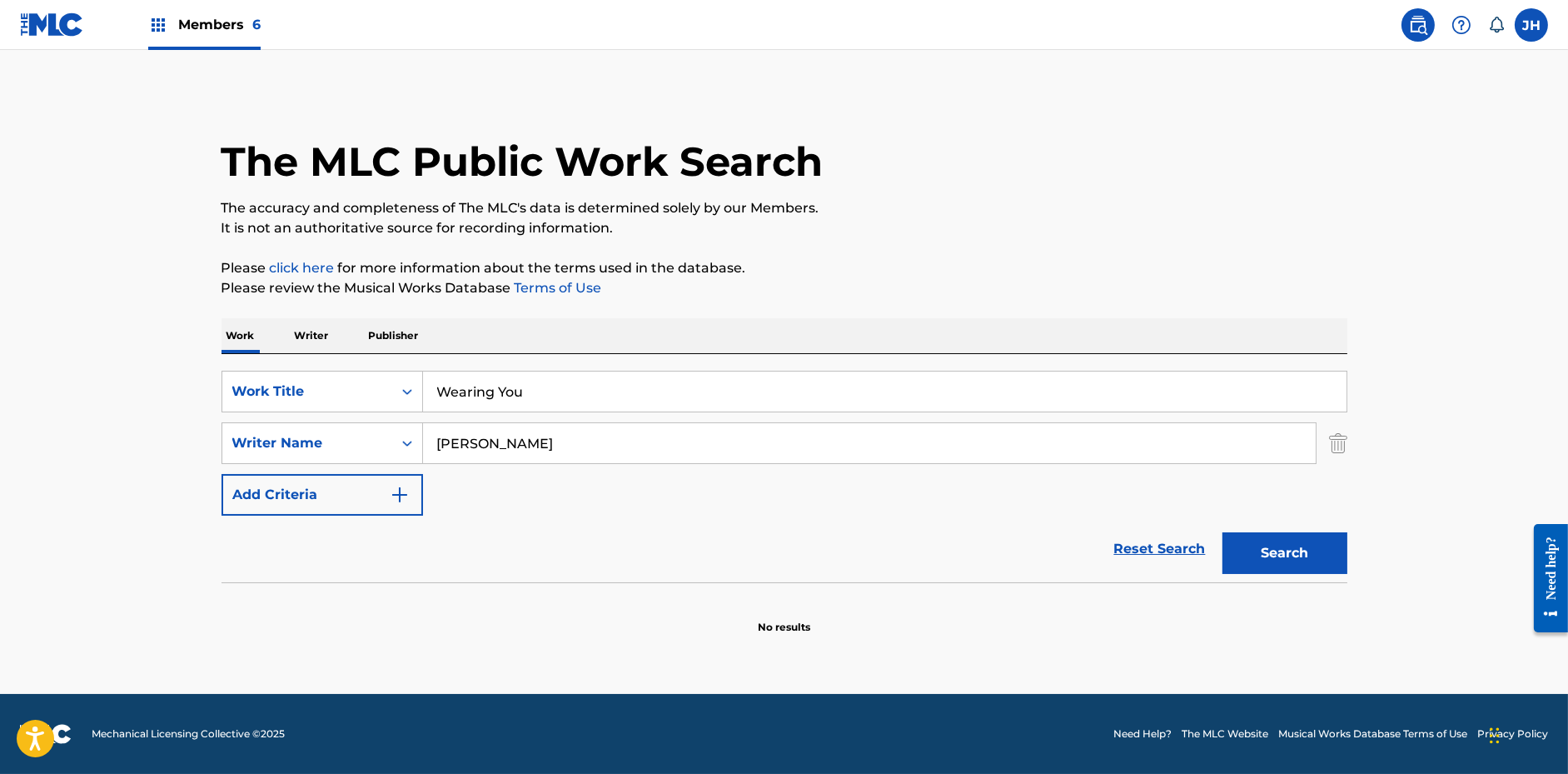
click at [1008, 267] on p "Please click here for more information about the terms used in the database." at bounding box center [784, 268] width 1126 height 20
click at [1274, 552] on button "Search" at bounding box center [1284, 553] width 125 height 41
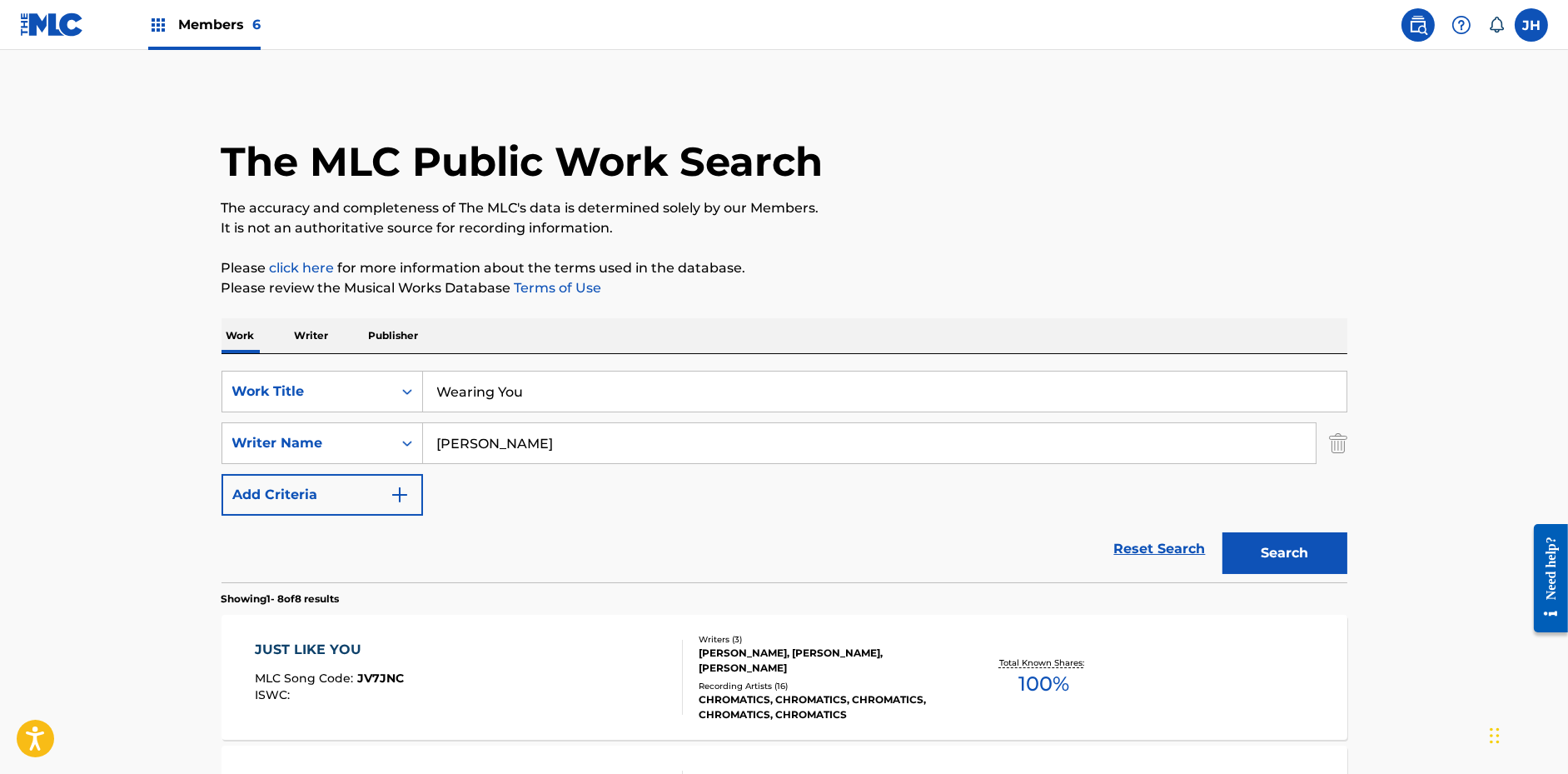
click at [485, 415] on div "SearchWithCriteriae6c90669-aa86-4ee8-9f9c-c0fb29496c80 Work Title Wearing You S…" at bounding box center [784, 442] width 1126 height 145
click at [477, 392] on input "Wearing You" at bounding box center [885, 391] width 924 height 40
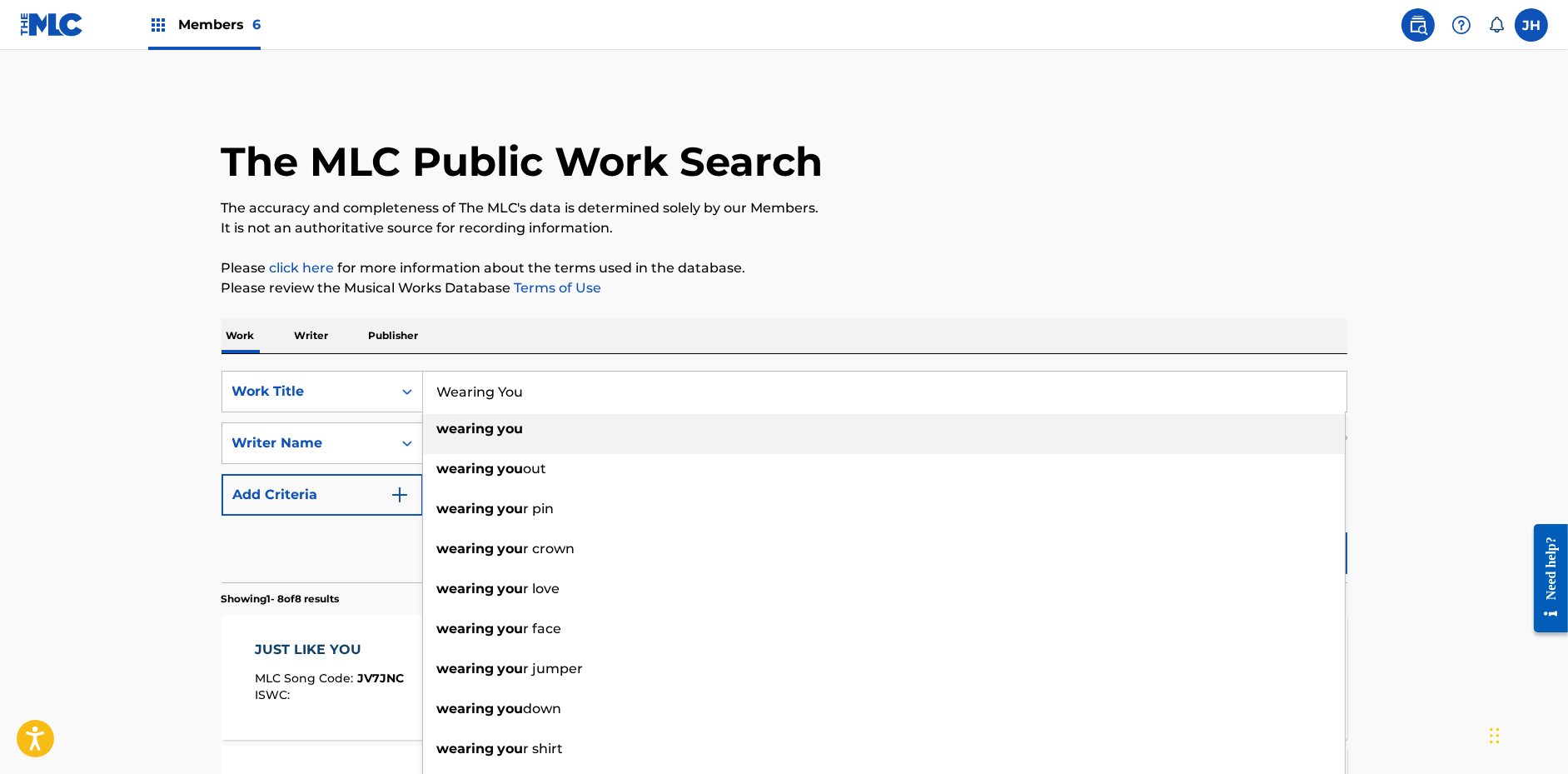
click at [477, 392] on input "Wearing You" at bounding box center [885, 391] width 924 height 40
paste input "A Just Person"
click at [933, 271] on p "Please click here for more information about the terms used in the database." at bounding box center [784, 268] width 1126 height 20
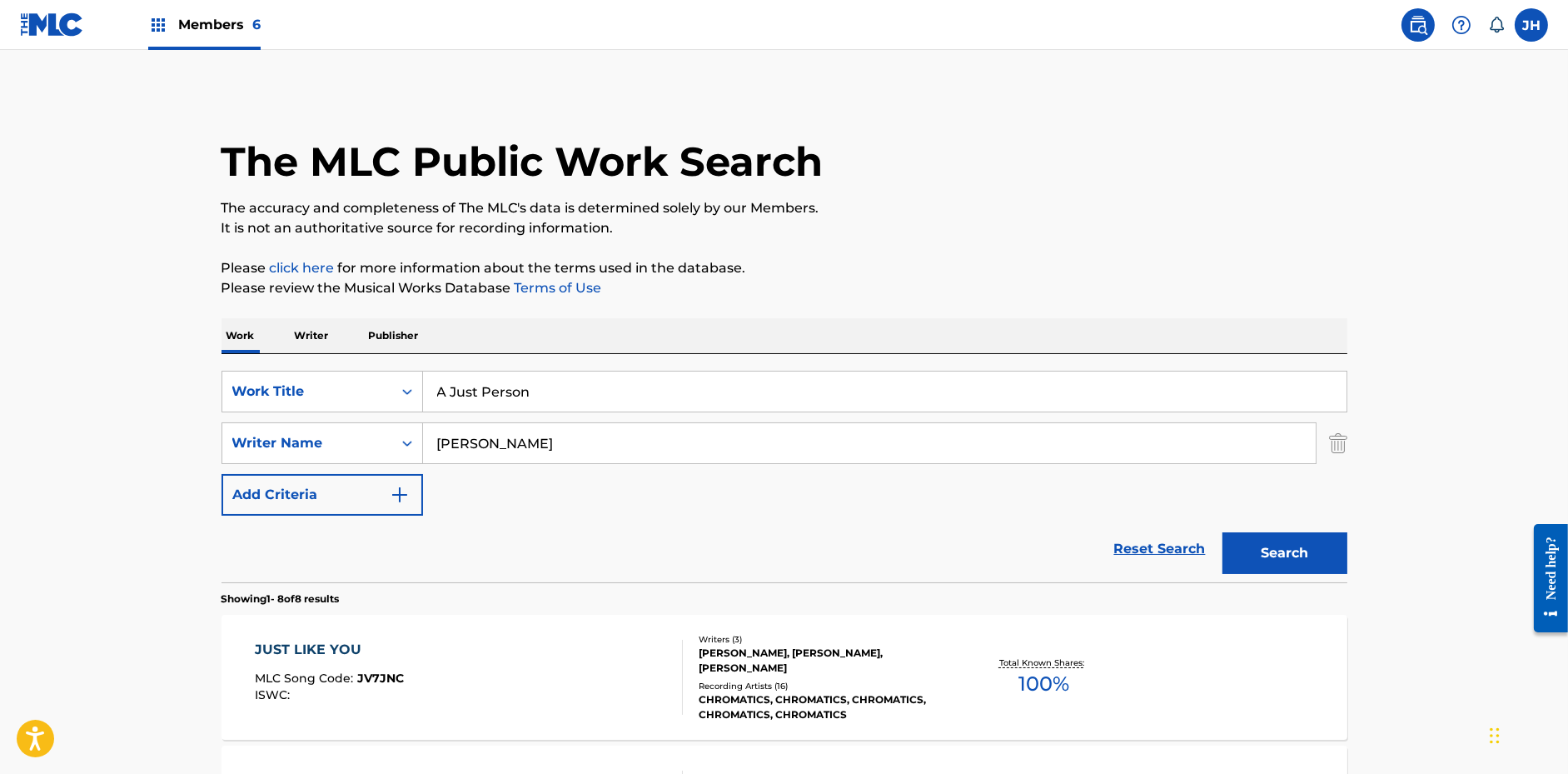
click at [1312, 563] on button "Search" at bounding box center [1284, 553] width 125 height 41
click at [482, 387] on input "A Just Person" at bounding box center [885, 391] width 924 height 40
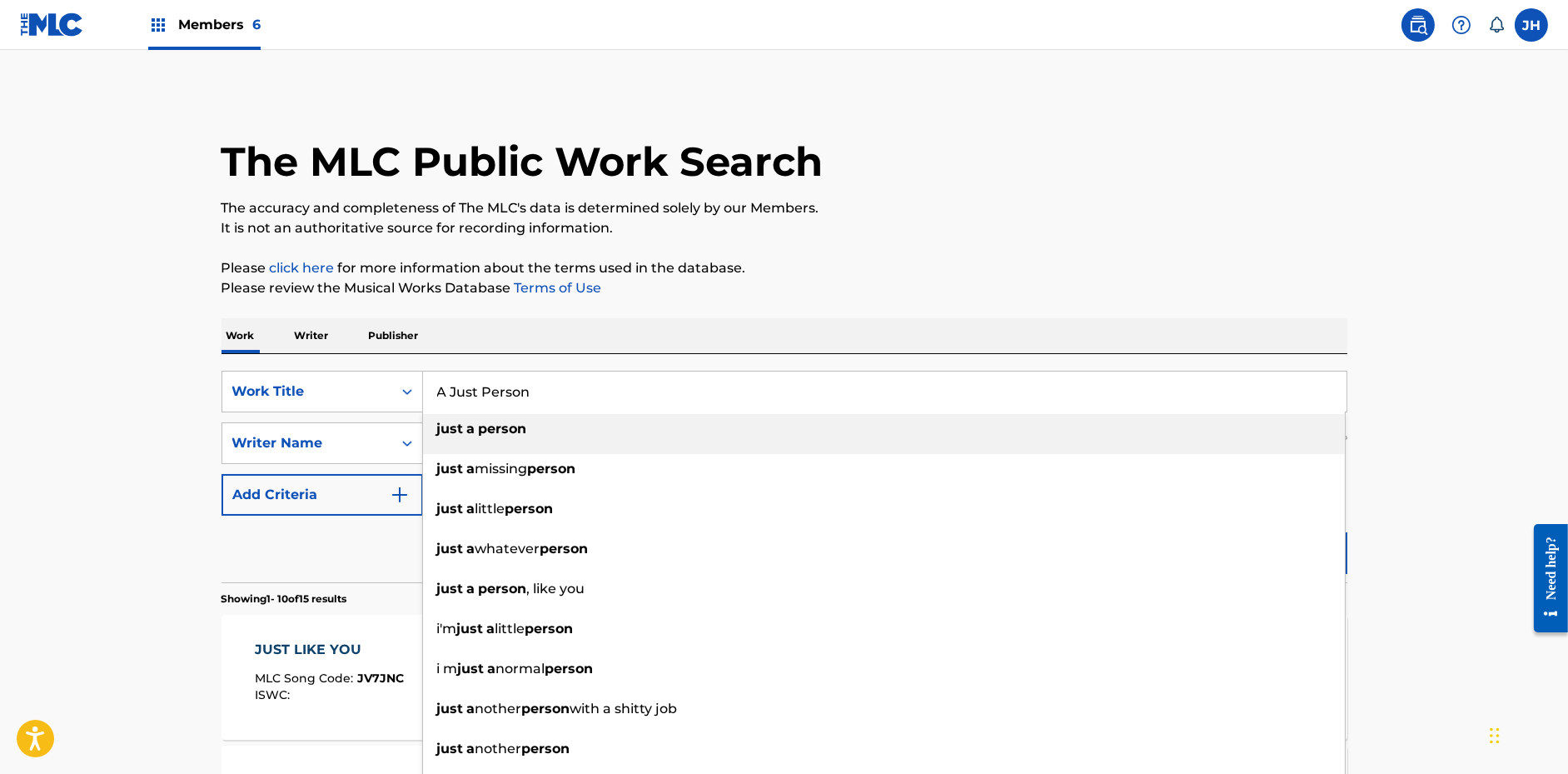
click at [481, 387] on input "A Just Person" at bounding box center [885, 391] width 924 height 40
paste input "Natural"
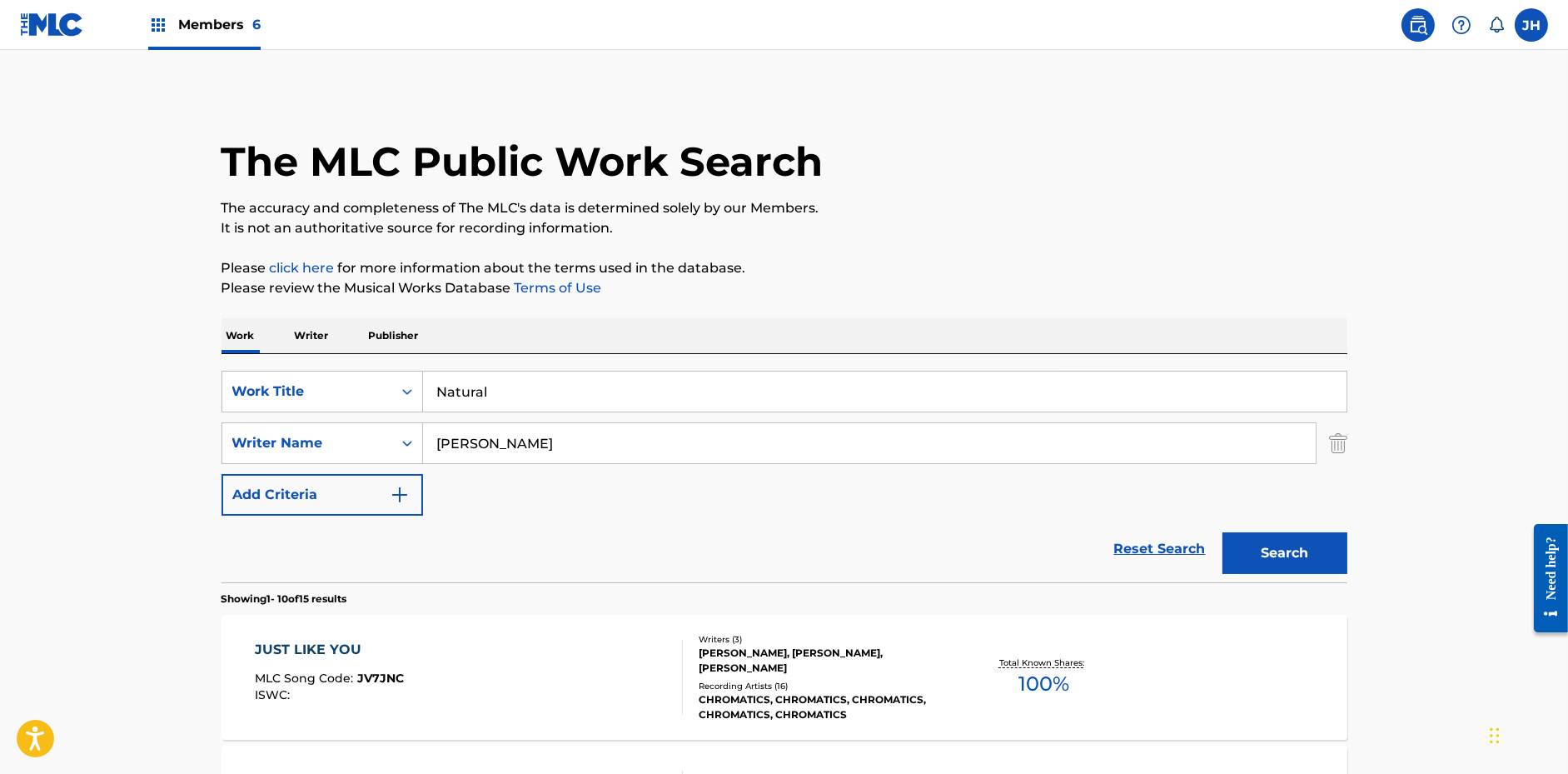
click at [1283, 549] on button "Search" at bounding box center [1284, 553] width 125 height 41
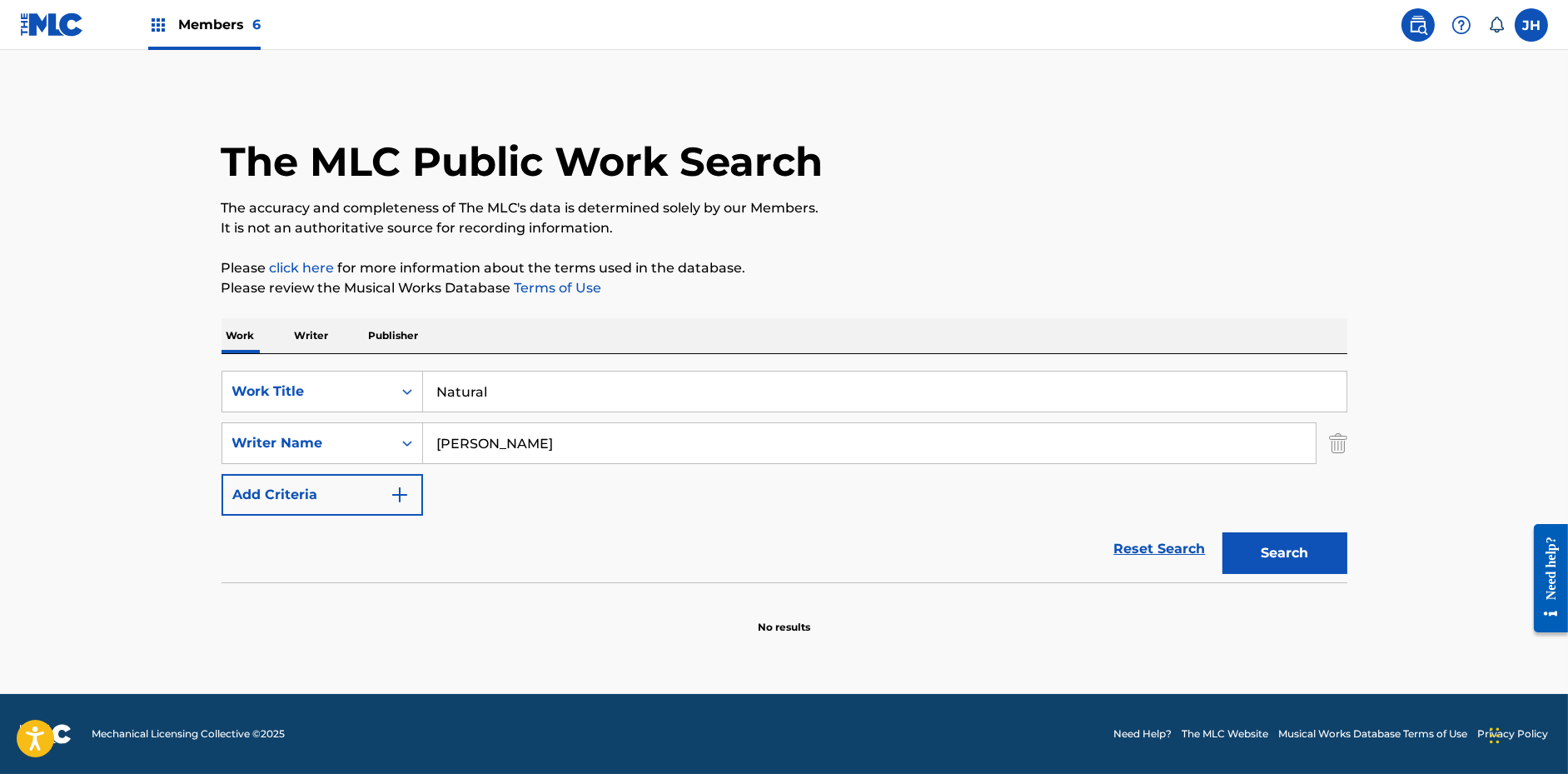
click at [493, 381] on input "Natural" at bounding box center [885, 391] width 924 height 40
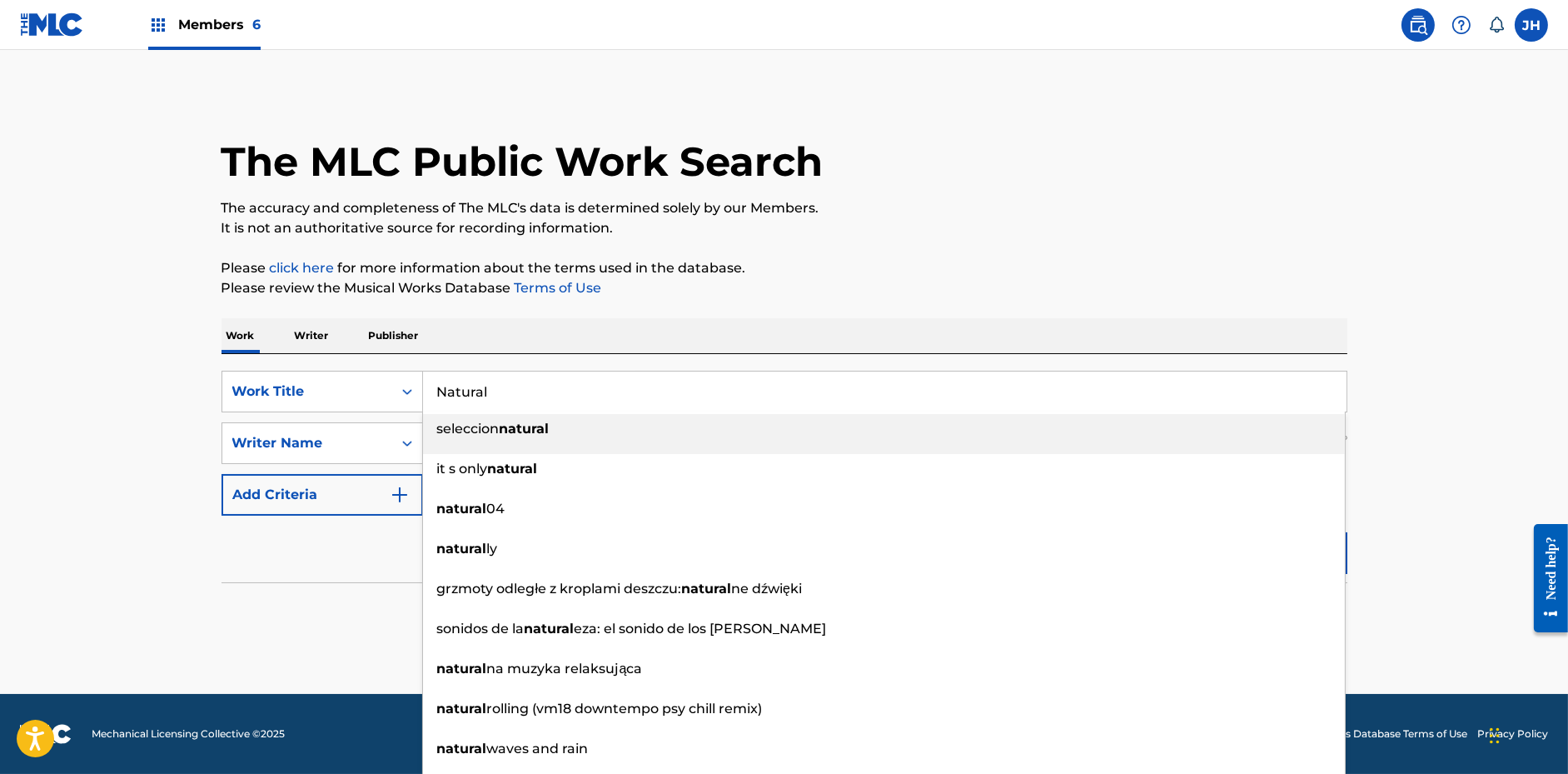
click at [493, 381] on input "Natural" at bounding box center [885, 391] width 924 height 40
paste input "In Synthesis"
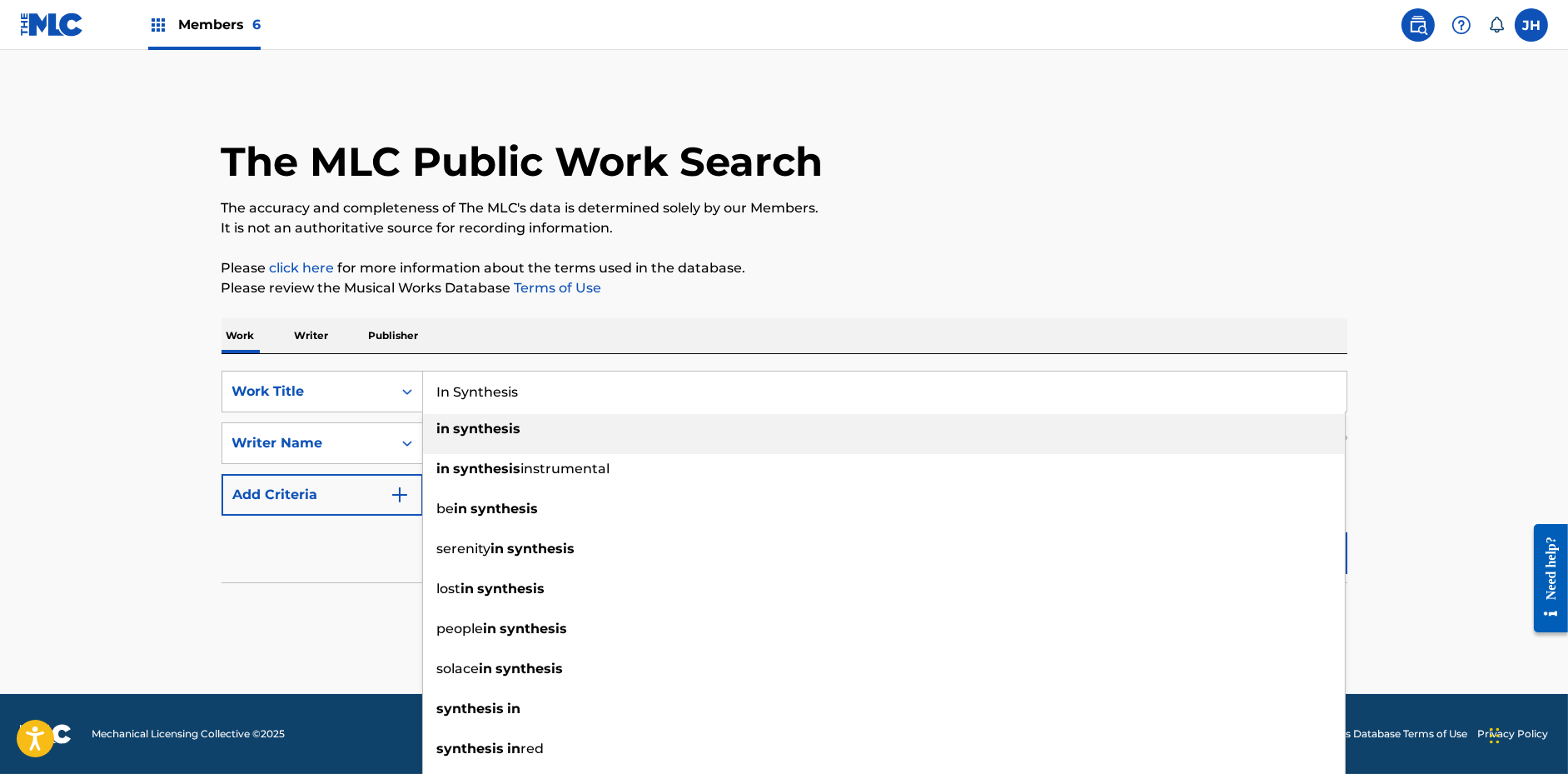
click at [1143, 298] on div "The MLC Public Work Search The accuracy and completeness of The MLC's data is d…" at bounding box center [784, 363] width 1165 height 543
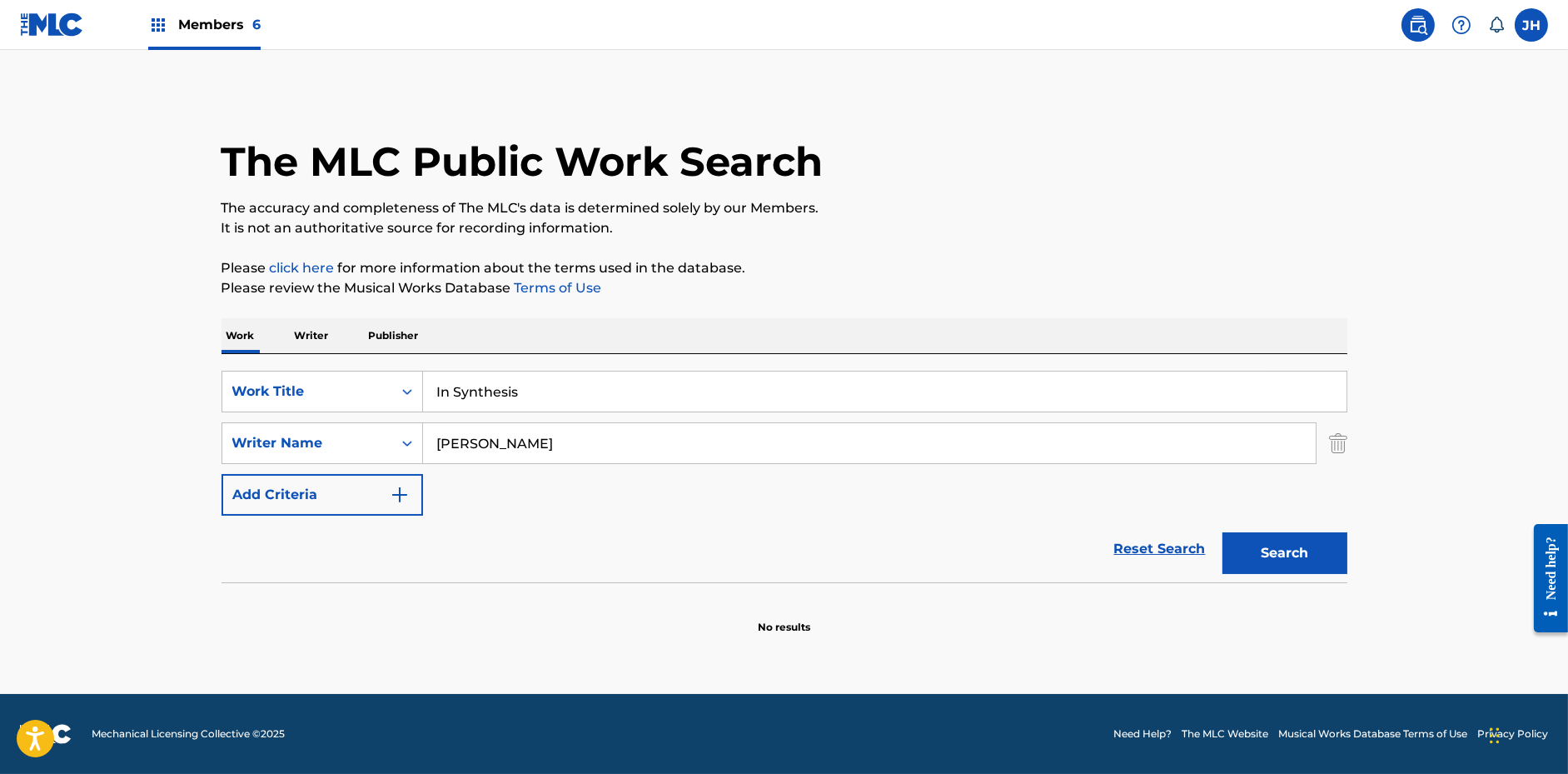
click at [1257, 553] on button "Search" at bounding box center [1284, 553] width 125 height 41
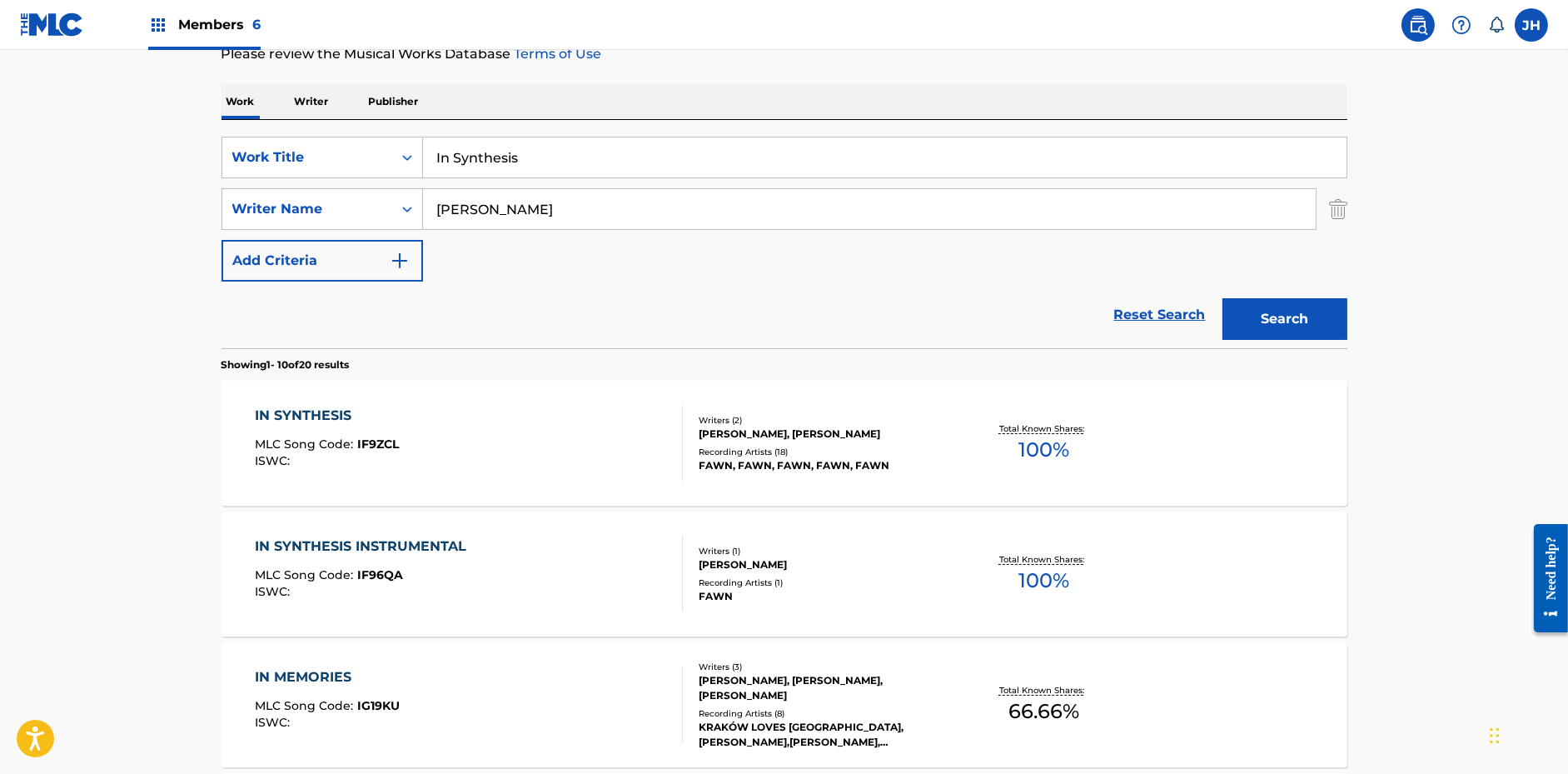
scroll to position [169, 0]
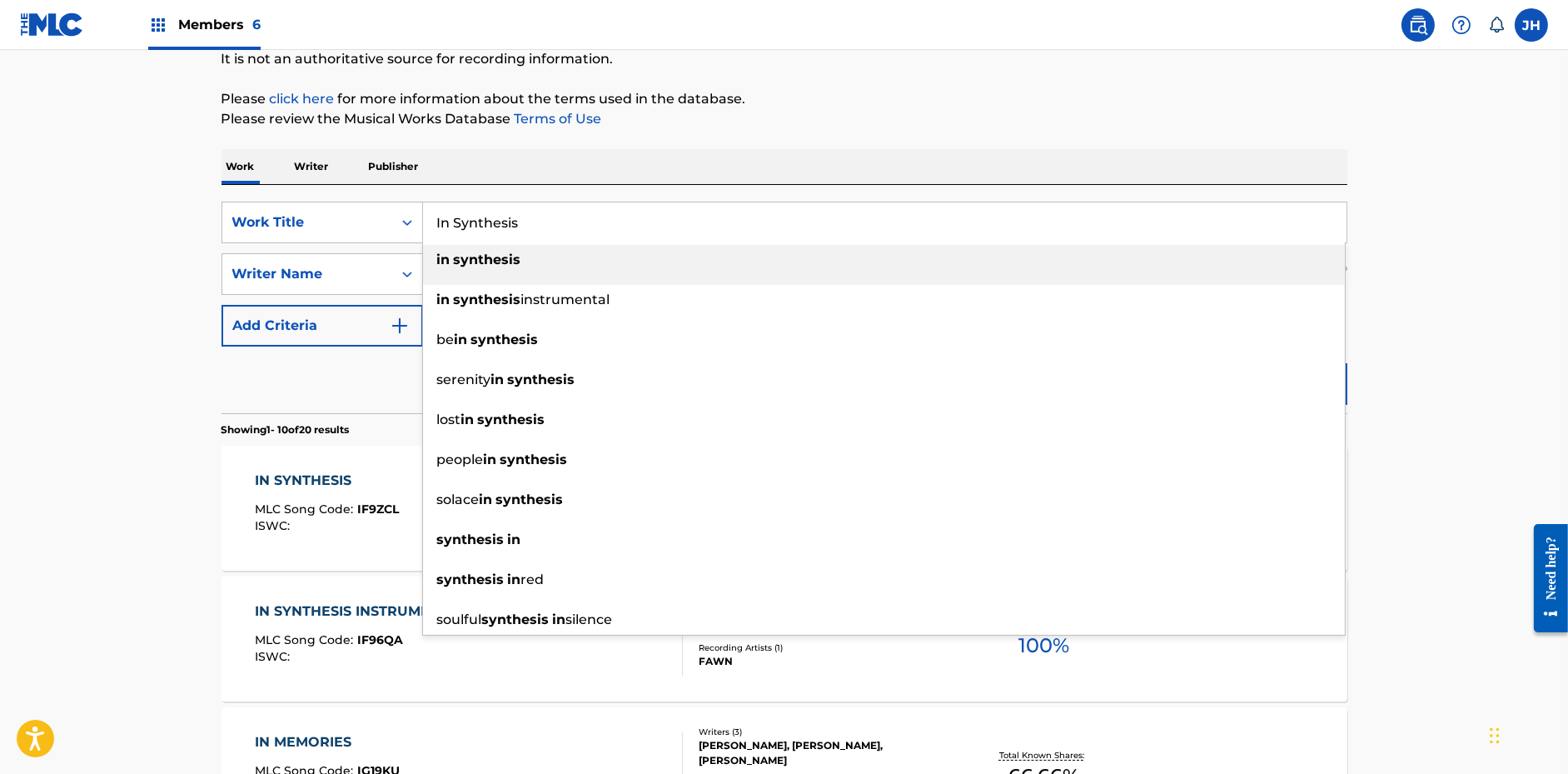
click at [571, 225] on input "In Synthesis" at bounding box center [885, 222] width 924 height 40
paste input "Fawn-Anemone Tattoo"
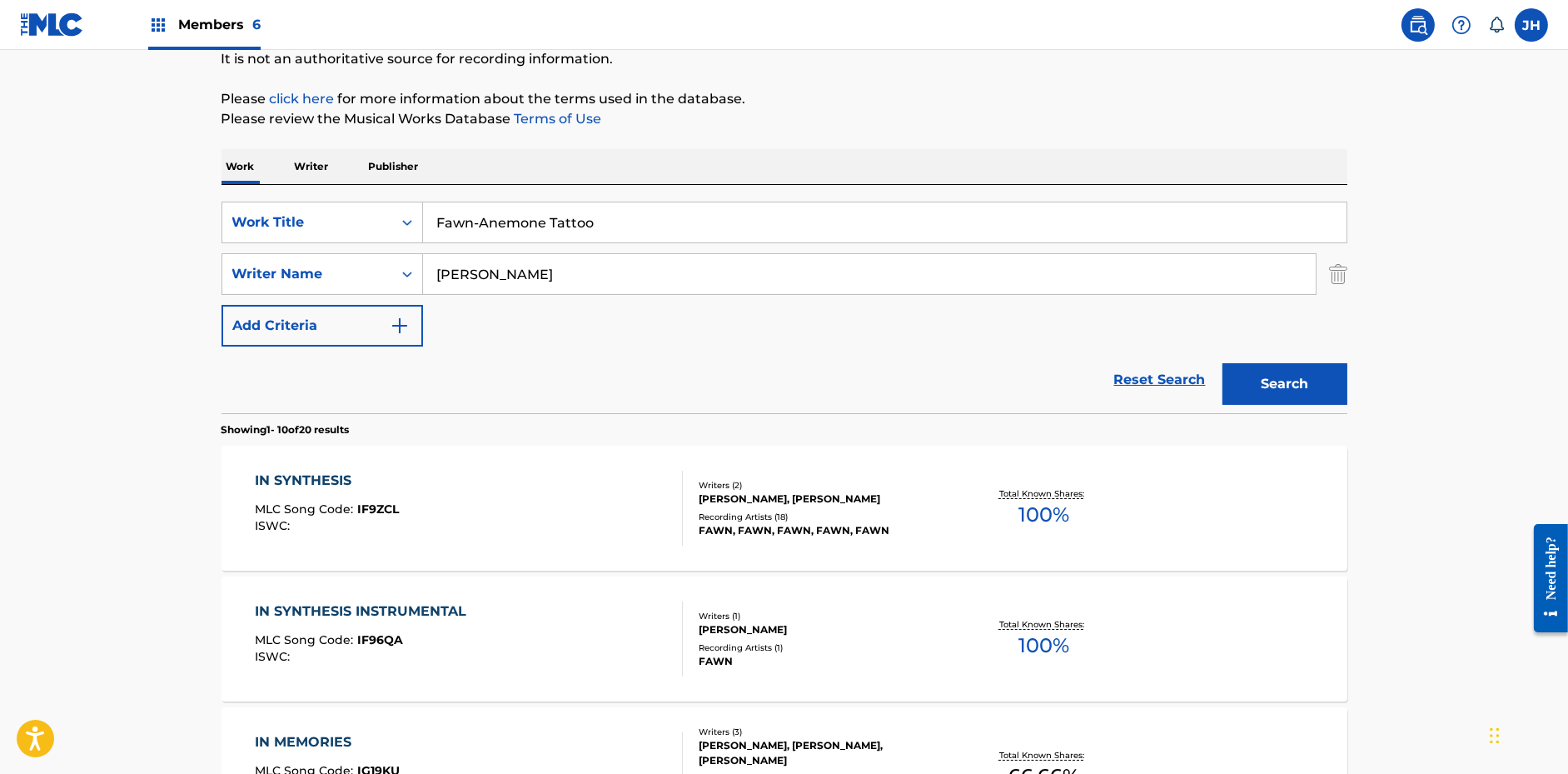
click at [1263, 352] on div "Search" at bounding box center [1280, 380] width 133 height 67
click at [1263, 374] on button "Search" at bounding box center [1284, 384] width 125 height 41
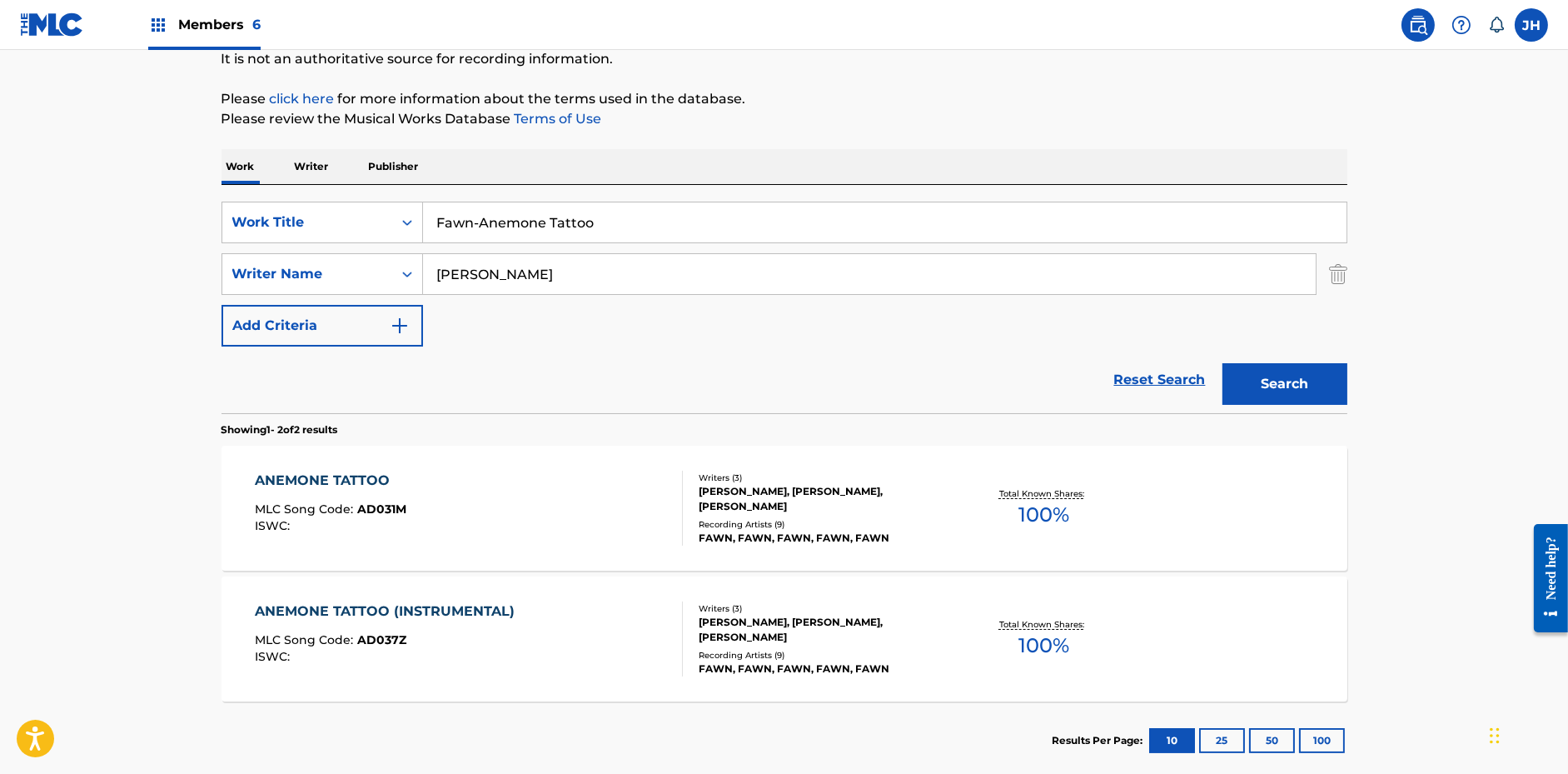
click at [528, 203] on input "Fawn-Anemone Tattoo" at bounding box center [885, 222] width 924 height 40
paste input "Change Angel"
click at [1476, 332] on main "The MLC Public Work Search The accuracy and completeness of The MLC's data is d…" at bounding box center [784, 334] width 1568 height 907
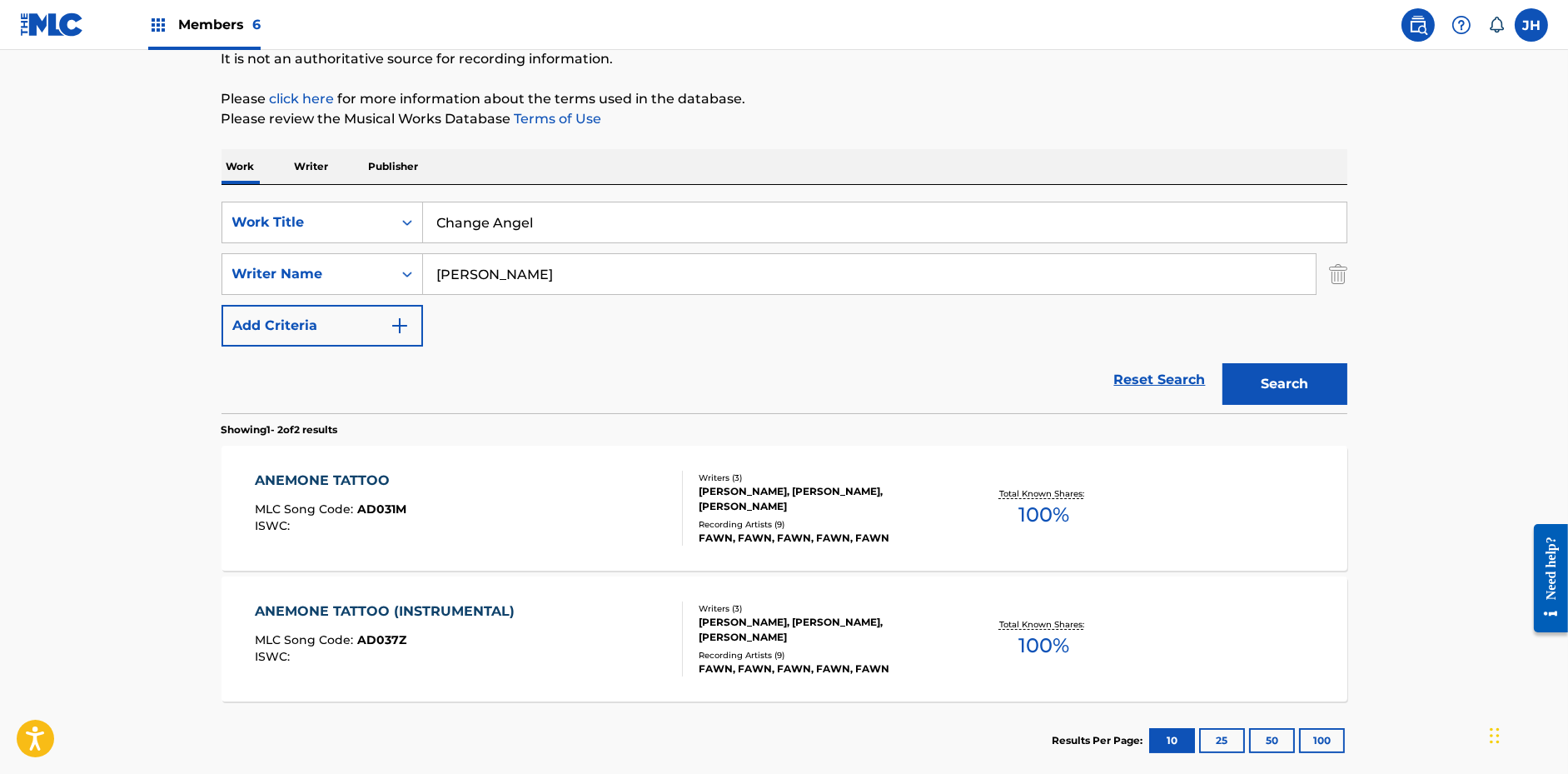
click at [1328, 375] on button "Search" at bounding box center [1284, 384] width 125 height 41
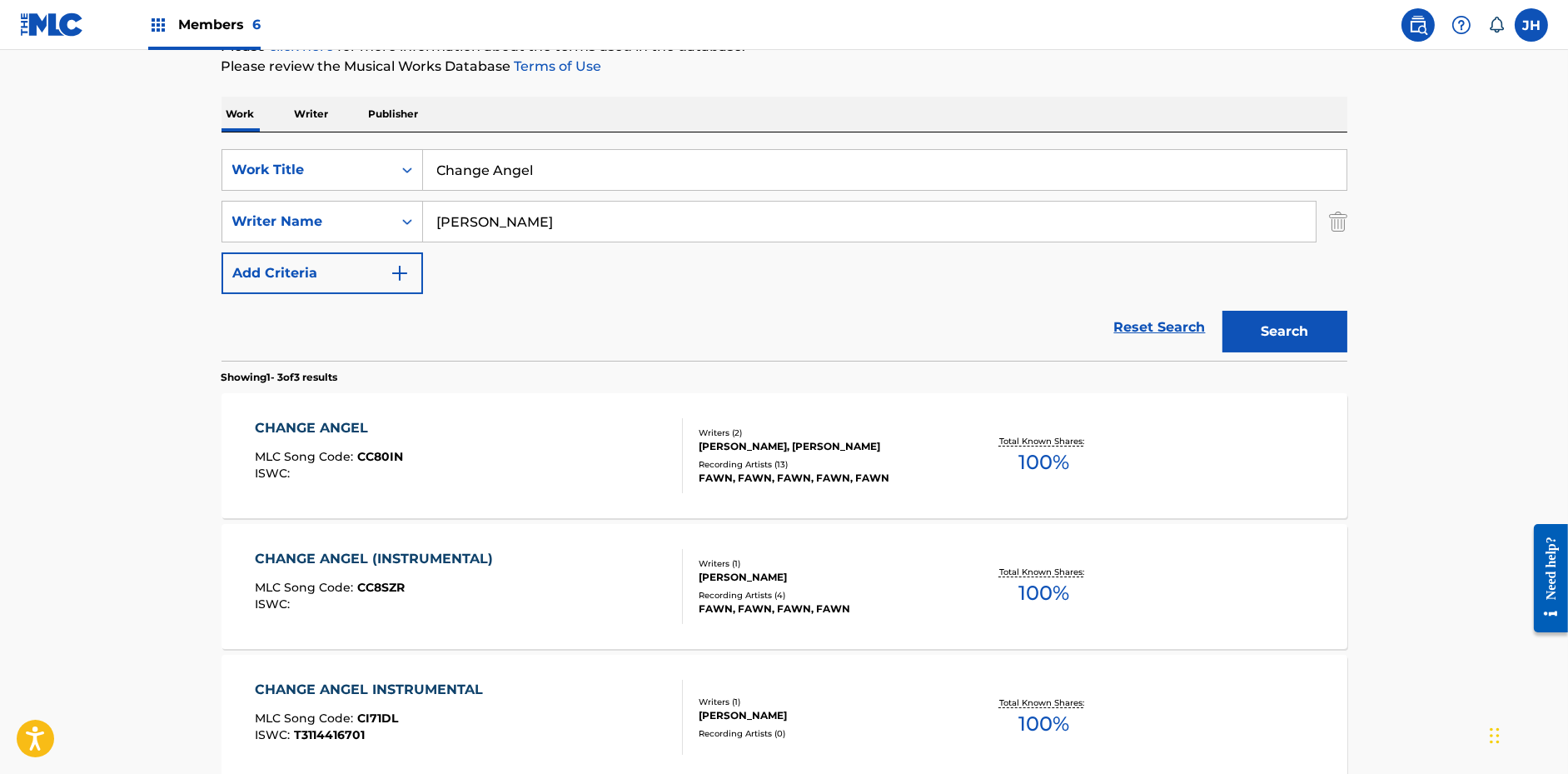
scroll to position [235, 0]
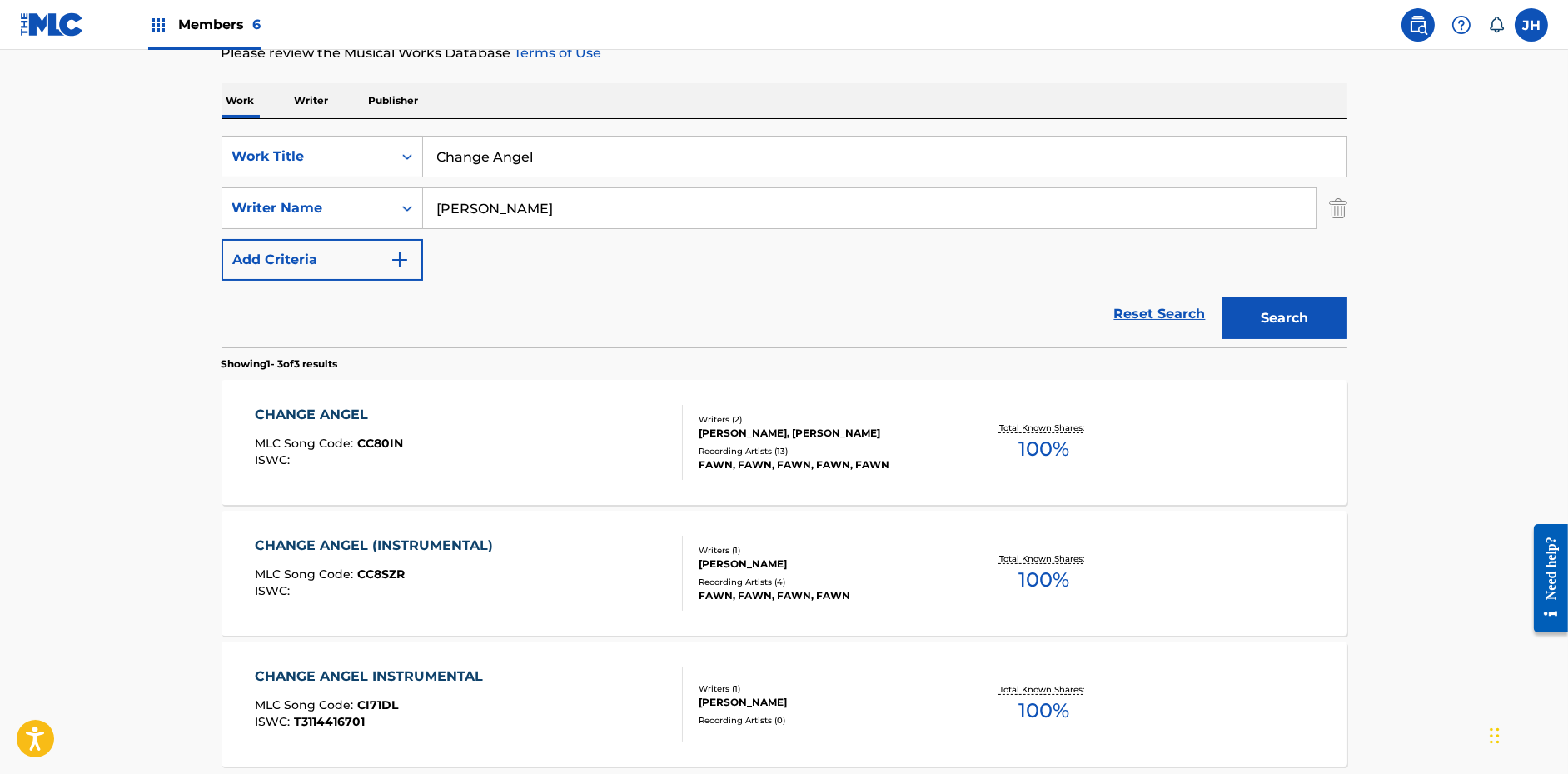
click at [563, 160] on input "Change Angel" at bounding box center [885, 156] width 924 height 40
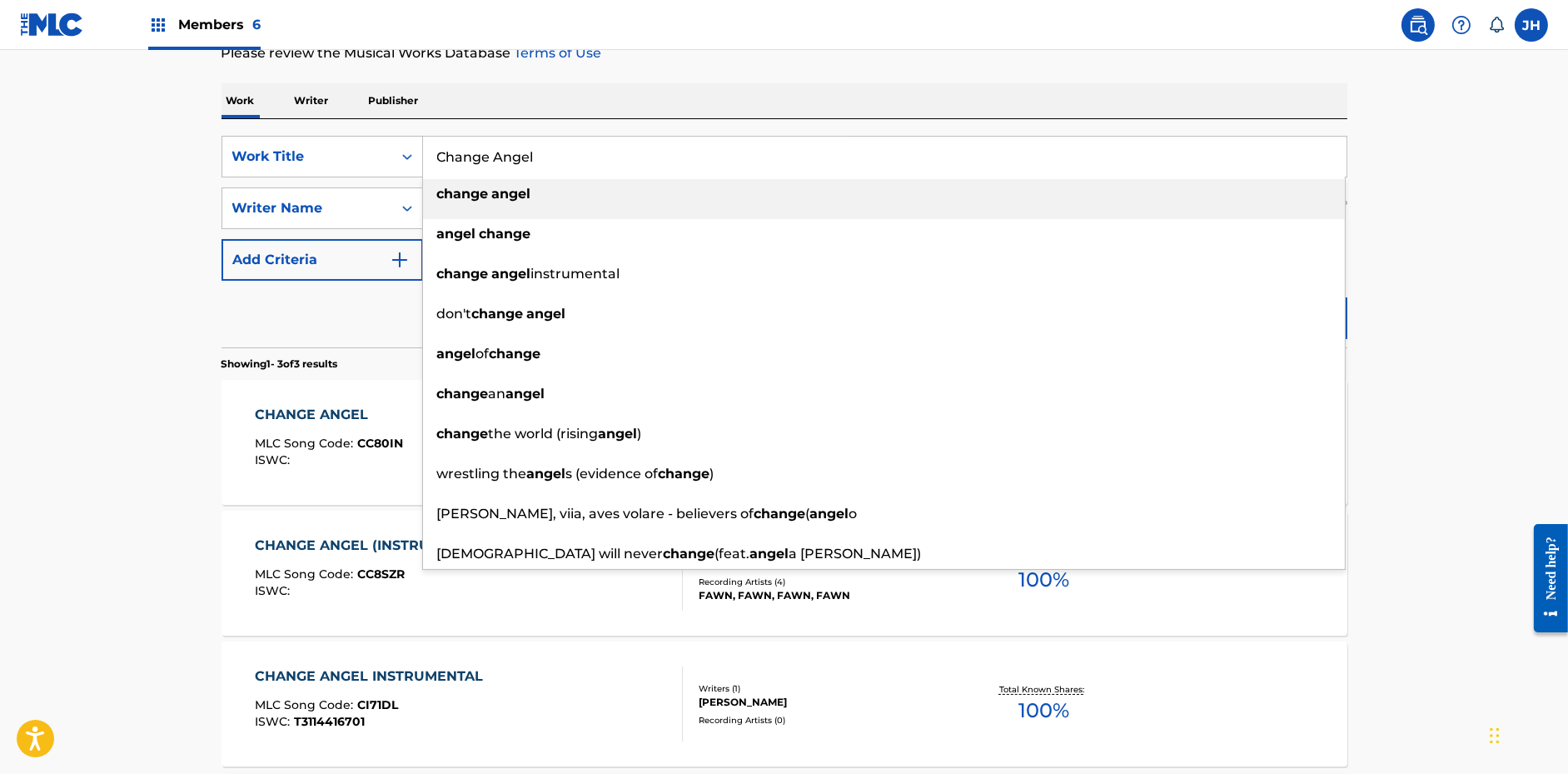
click at [563, 160] on input "Change Angel" at bounding box center [885, 156] width 924 height 40
paste input "Simulations"
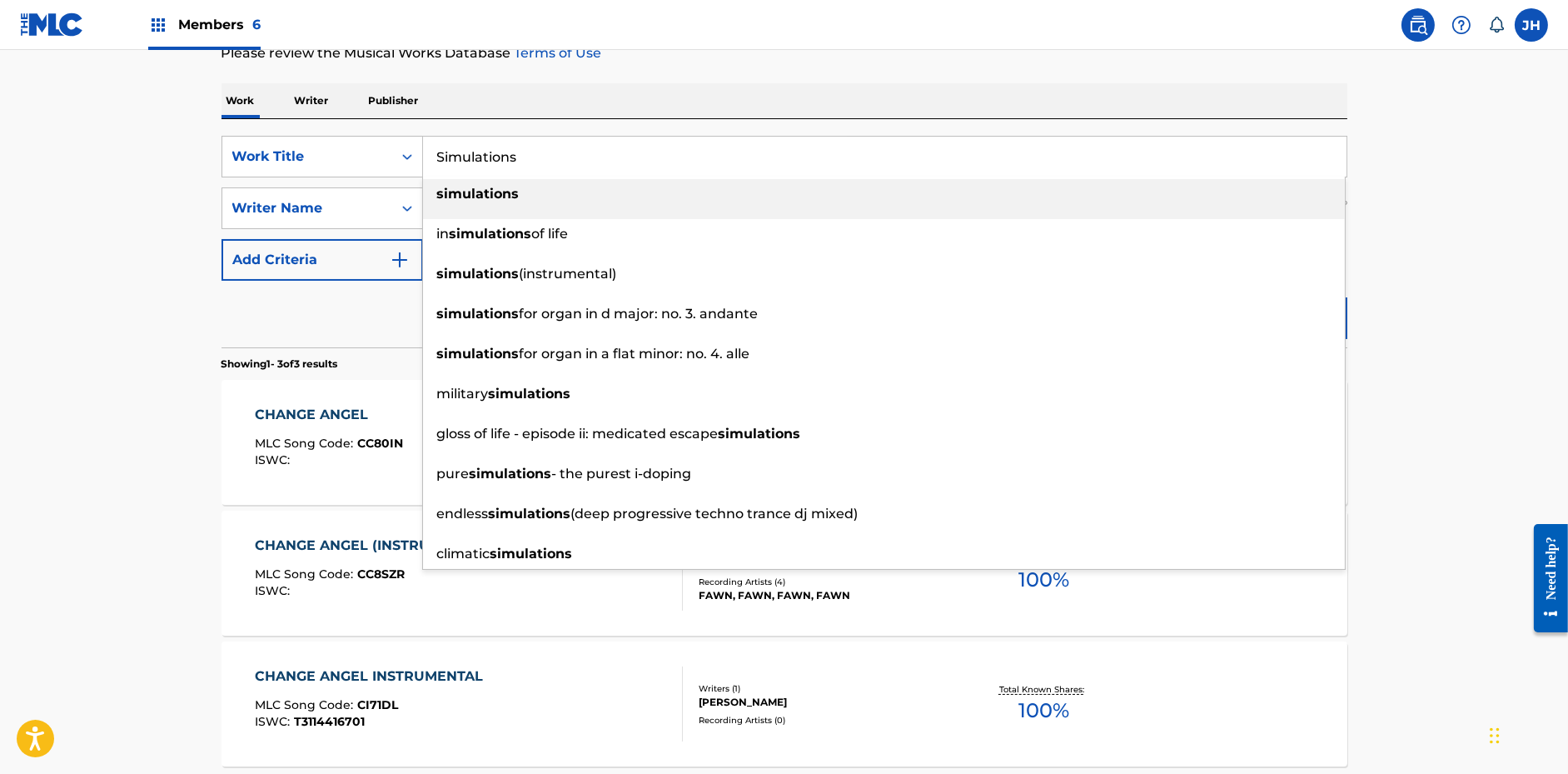
click at [754, 80] on div "The MLC Public Work Search The accuracy and completeness of The MLC's data is d…" at bounding box center [784, 351] width 1165 height 988
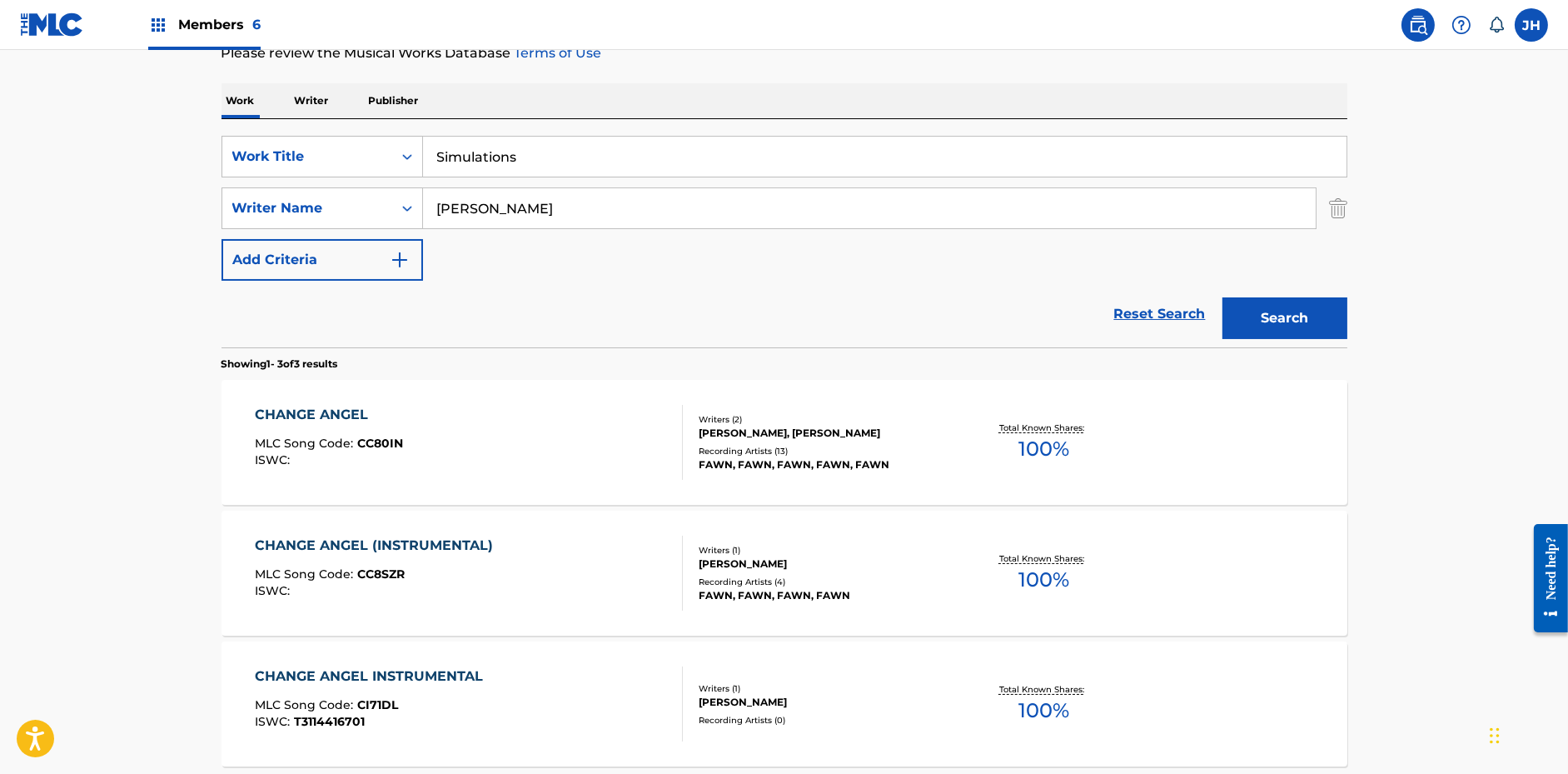
click at [1257, 298] on button "Search" at bounding box center [1284, 318] width 125 height 41
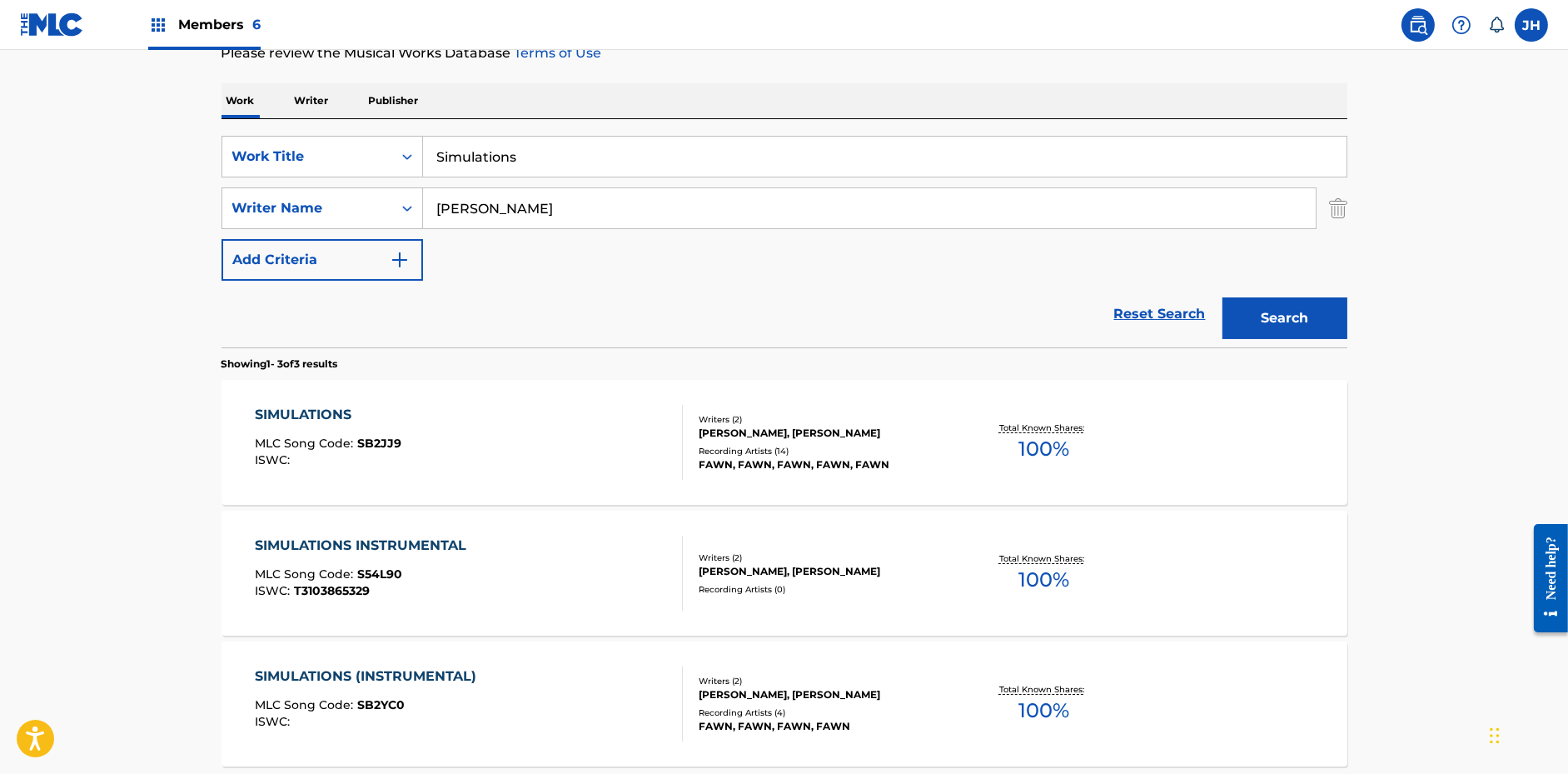
click at [589, 154] on input "Simulations" at bounding box center [885, 156] width 924 height 40
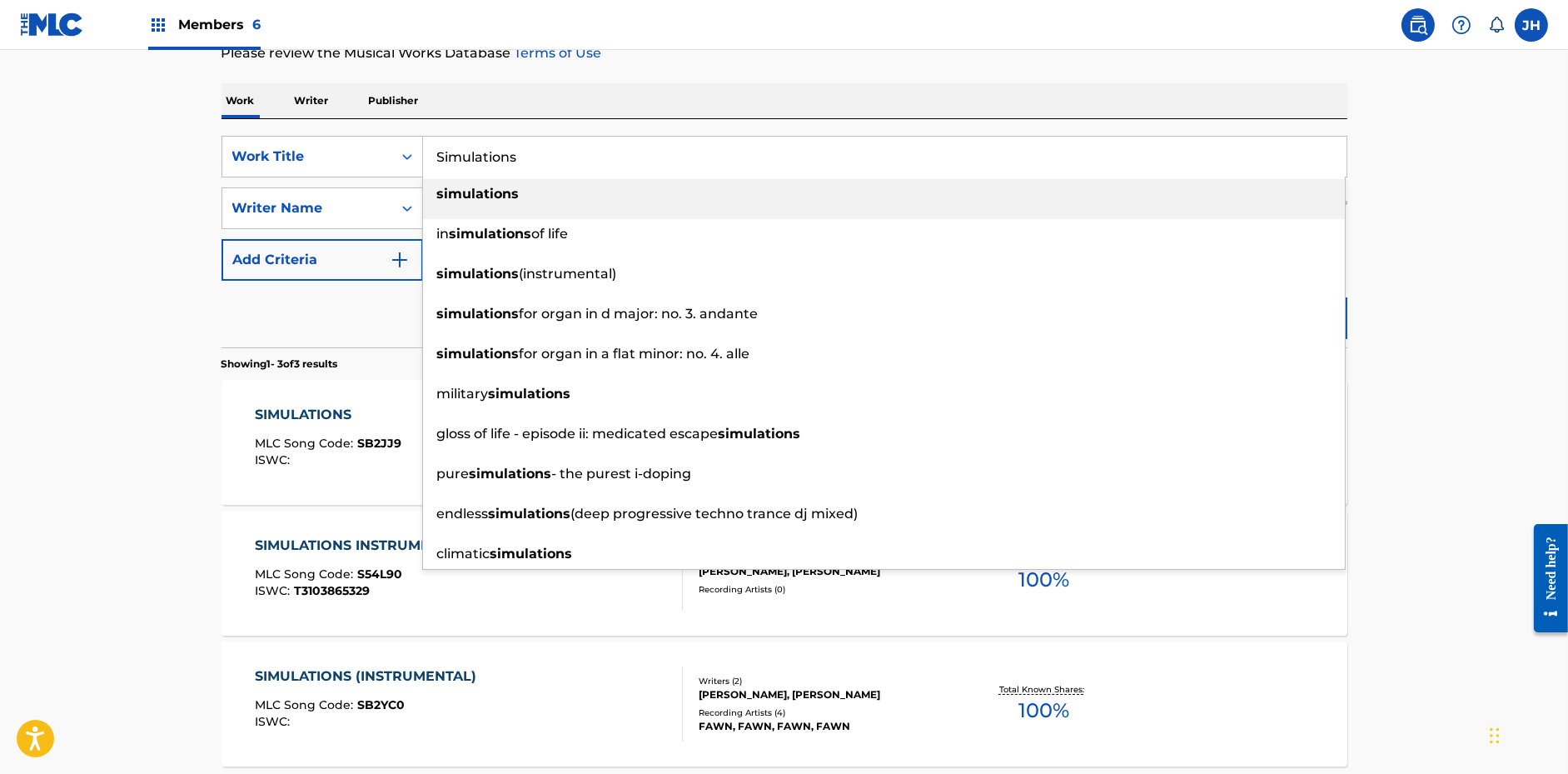
click at [589, 154] on input "Simulations" at bounding box center [885, 156] width 924 height 40
paste input "Mans"
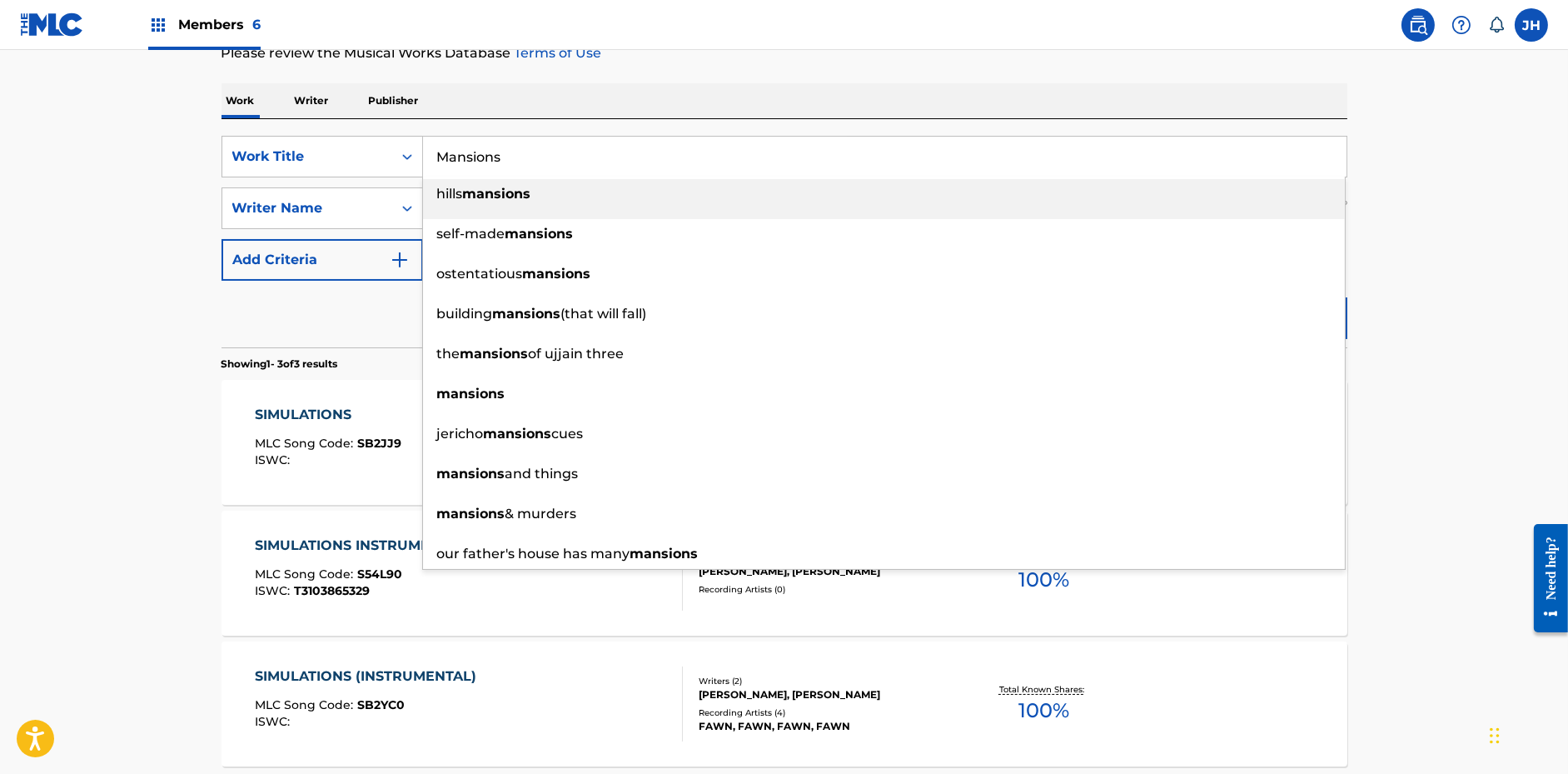
click at [799, 51] on p "Please review the Musical Works Database Terms of Use" at bounding box center [784, 53] width 1126 height 20
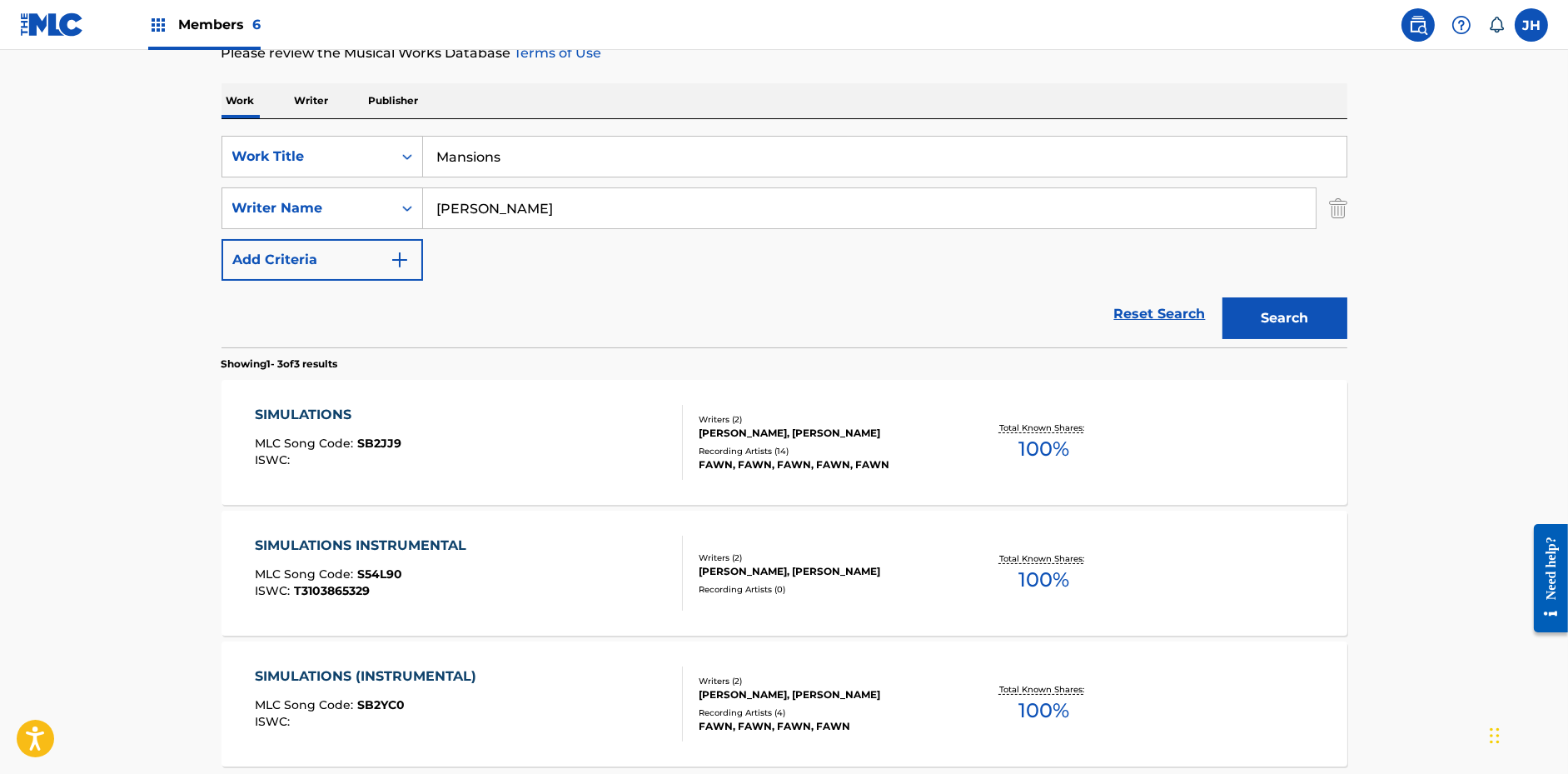
click at [1296, 316] on button "Search" at bounding box center [1284, 318] width 125 height 41
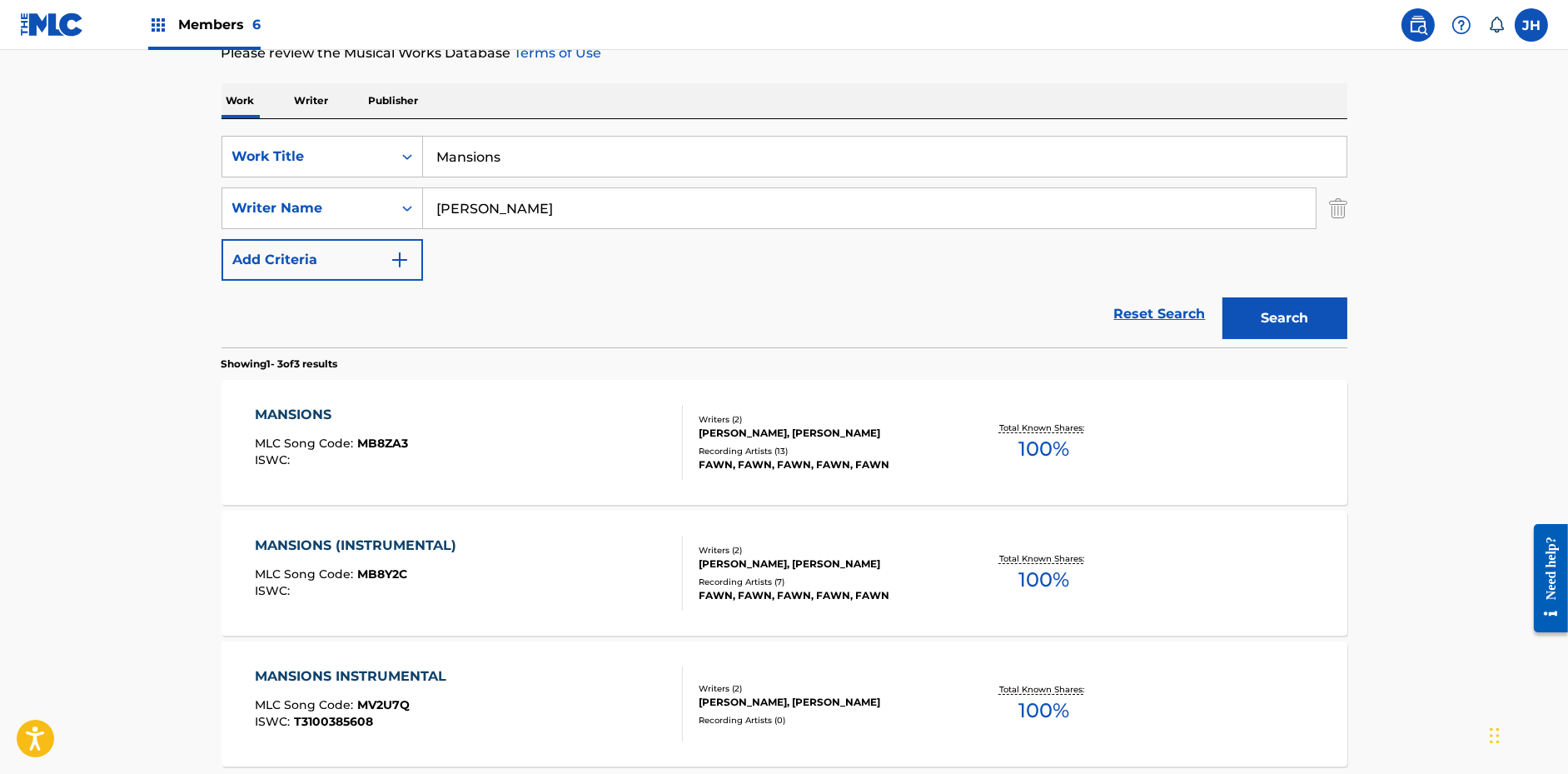
click at [506, 146] on input "Mansions" at bounding box center [885, 156] width 924 height 40
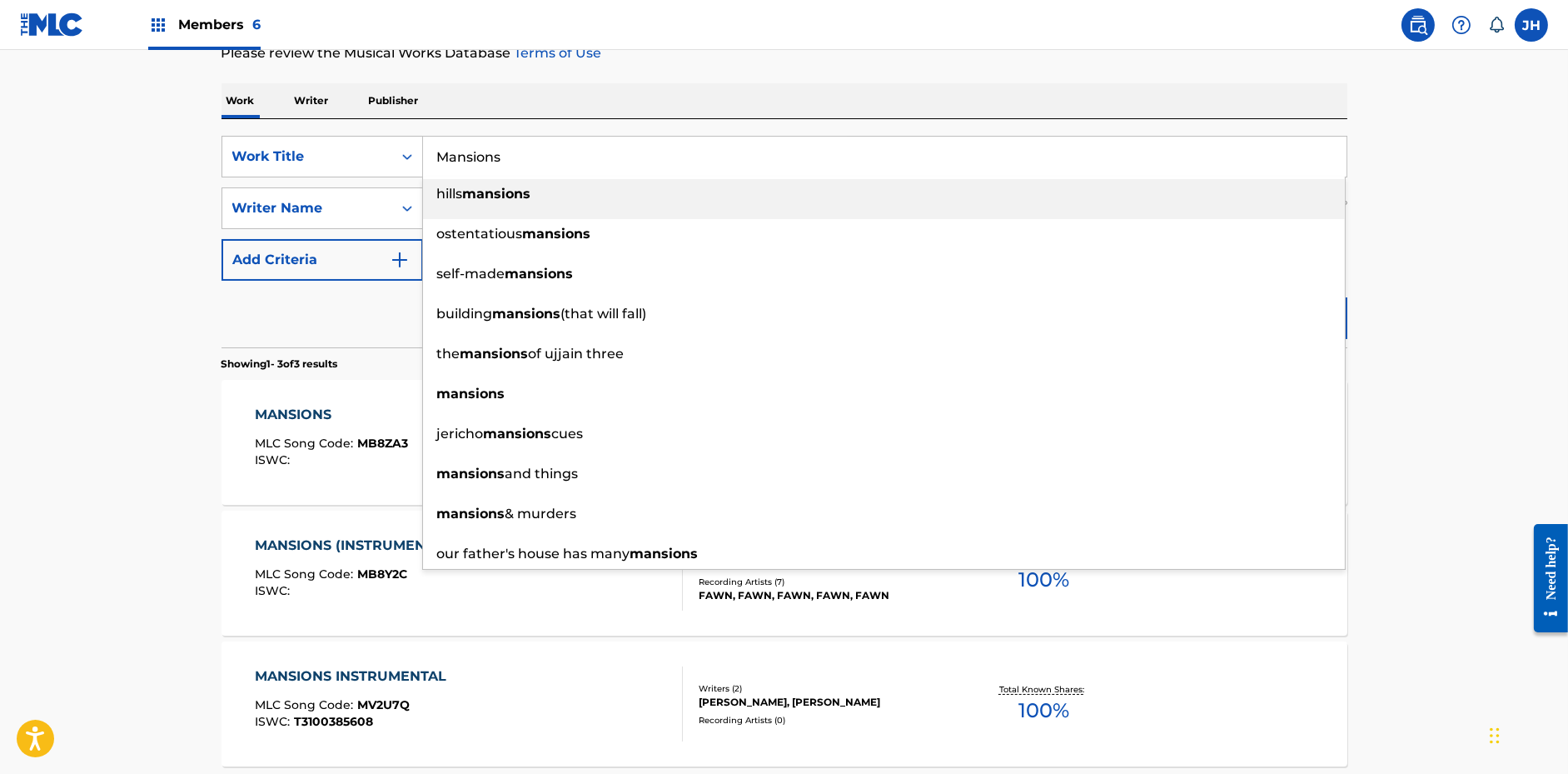
click at [506, 146] on input "Mansions" at bounding box center [885, 156] width 924 height 40
paste input "Graffiti in the Hall"
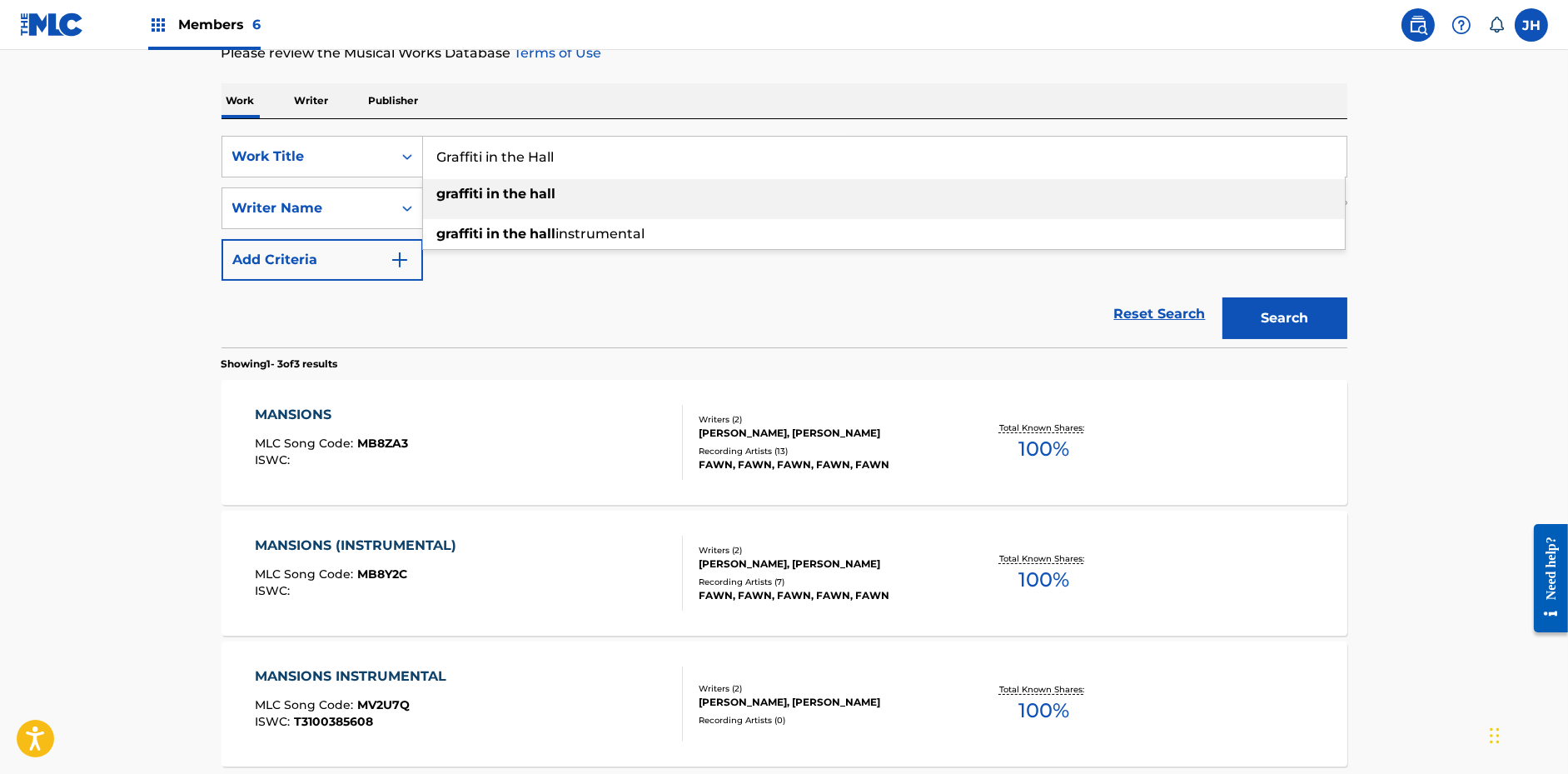
click at [754, 74] on div "The MLC Public Work Search The accuracy and completeness of The MLC's data is d…" at bounding box center [784, 351] width 1165 height 988
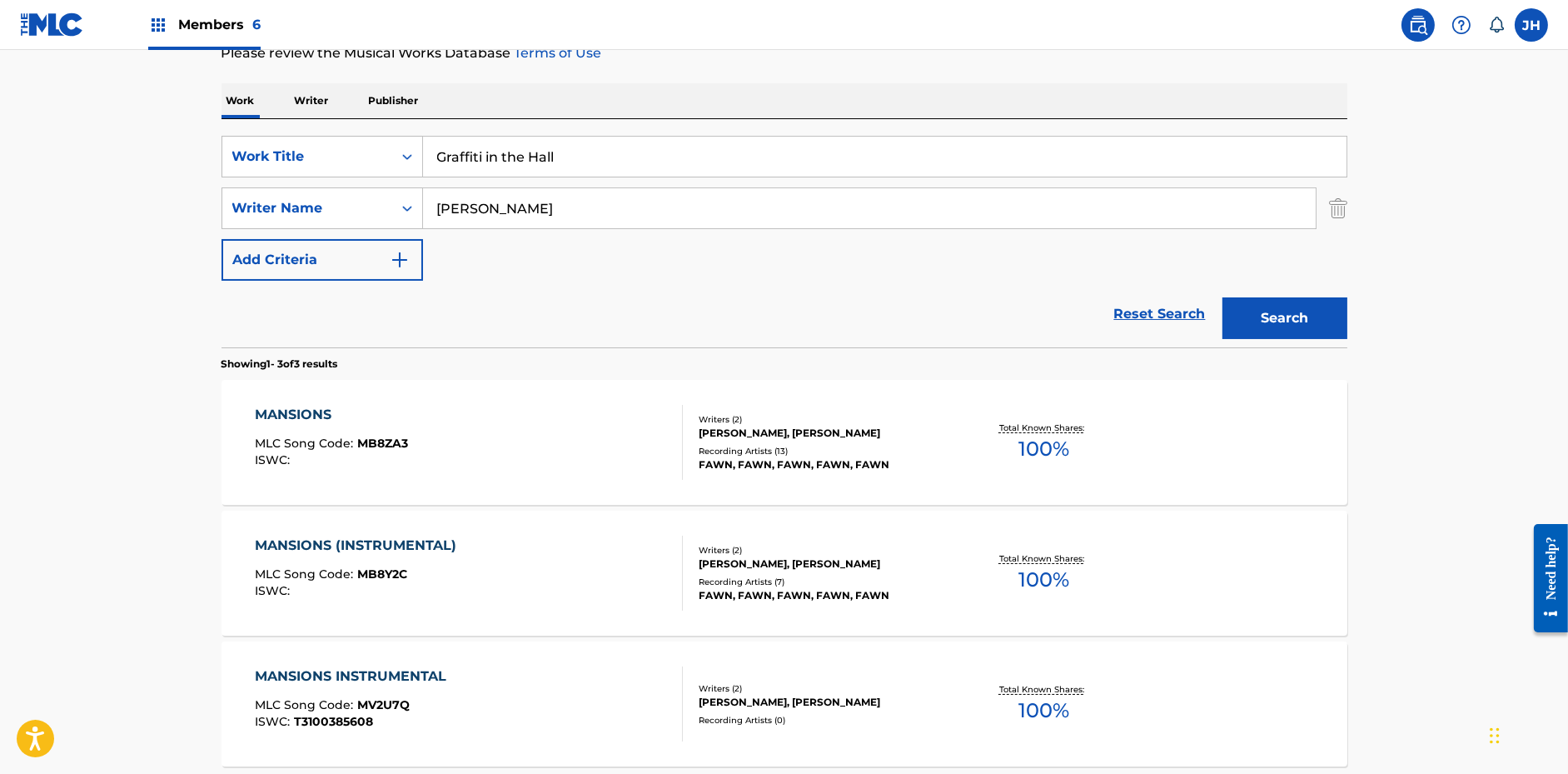
click at [1289, 311] on button "Search" at bounding box center [1284, 318] width 125 height 41
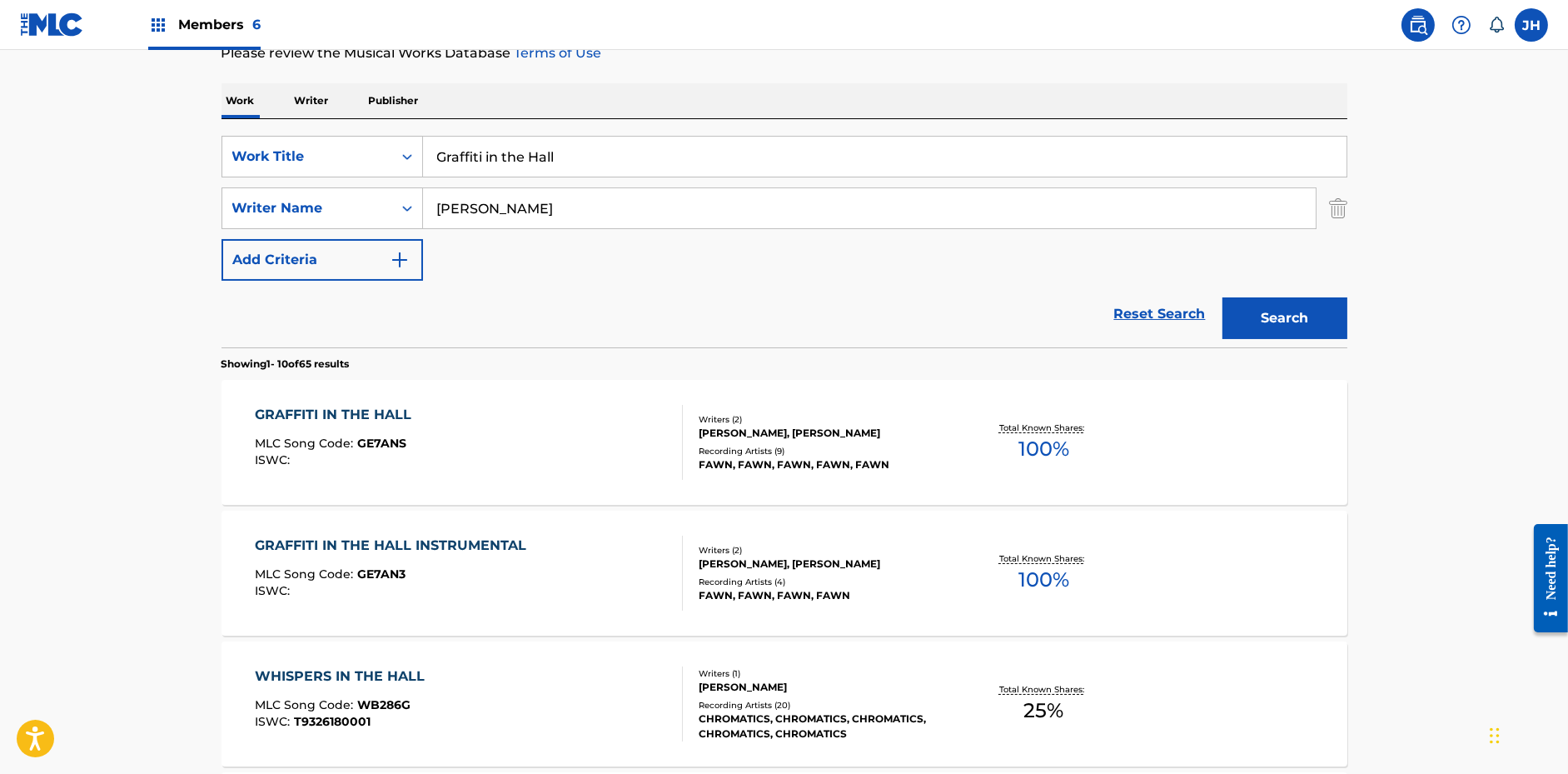
click at [543, 147] on input "Graffiti in the Hall" at bounding box center [885, 156] width 924 height 40
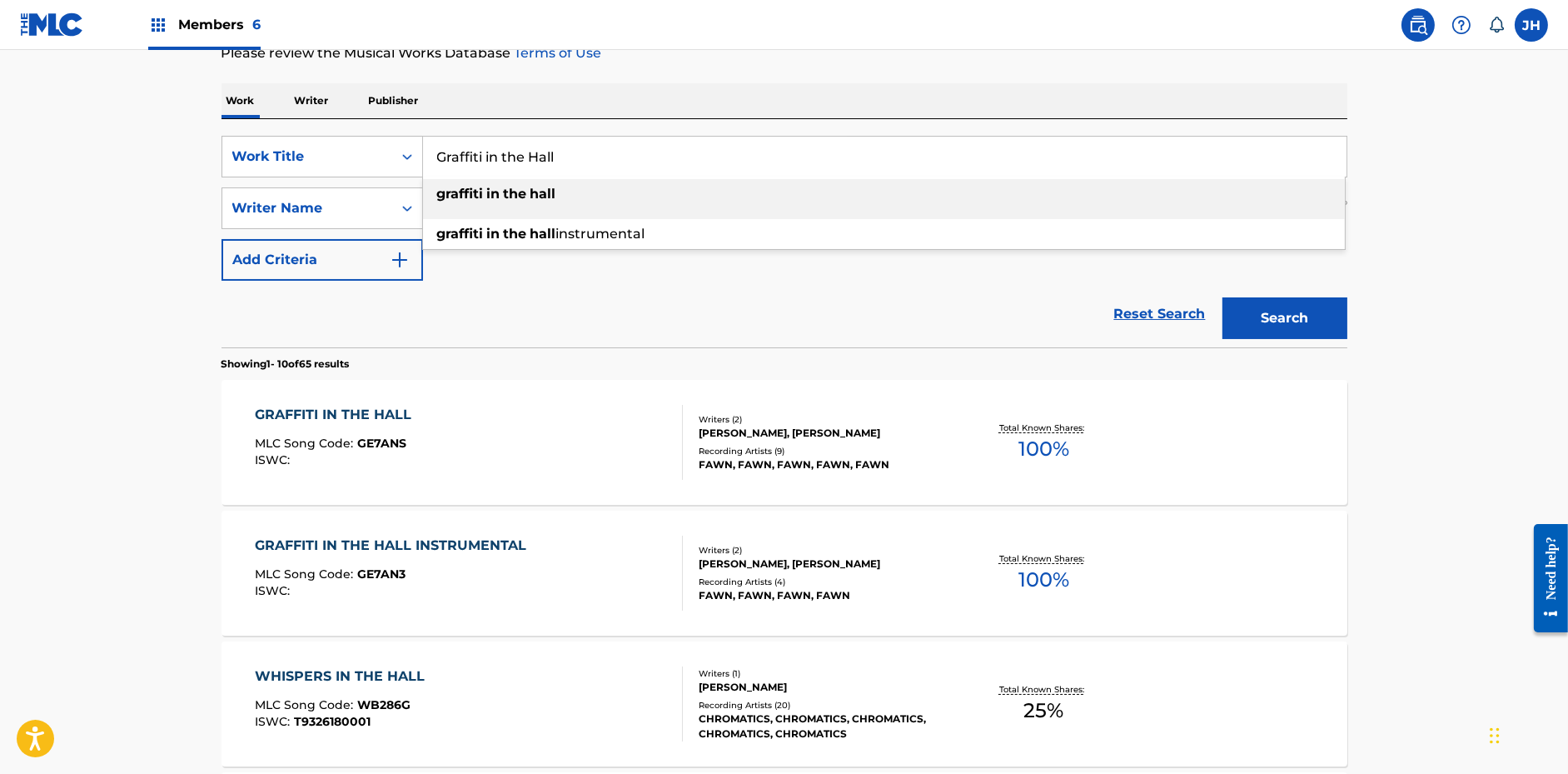
paste input "The Veil (Radio Version)"
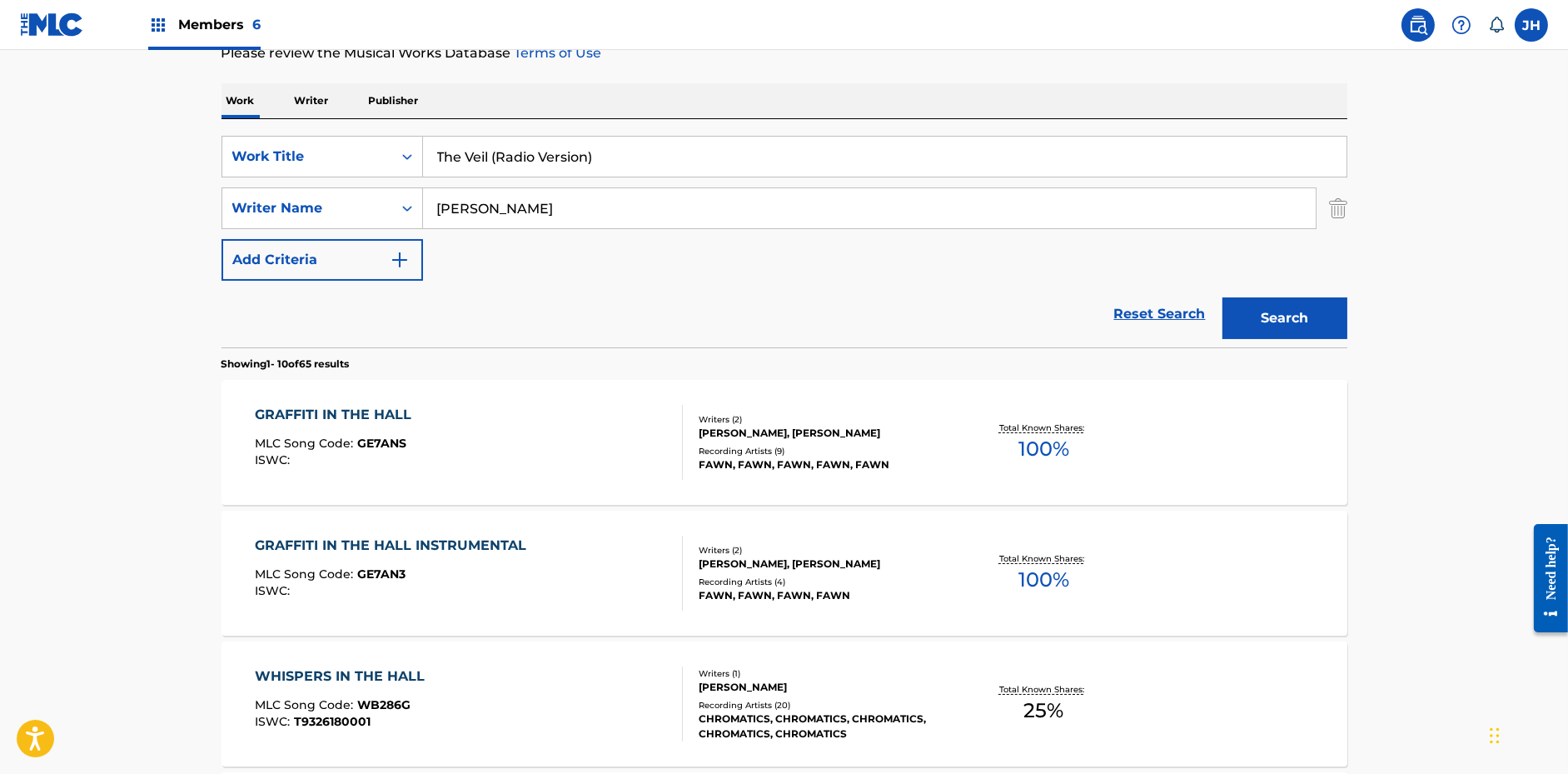
click at [1259, 306] on button "Search" at bounding box center [1284, 318] width 125 height 41
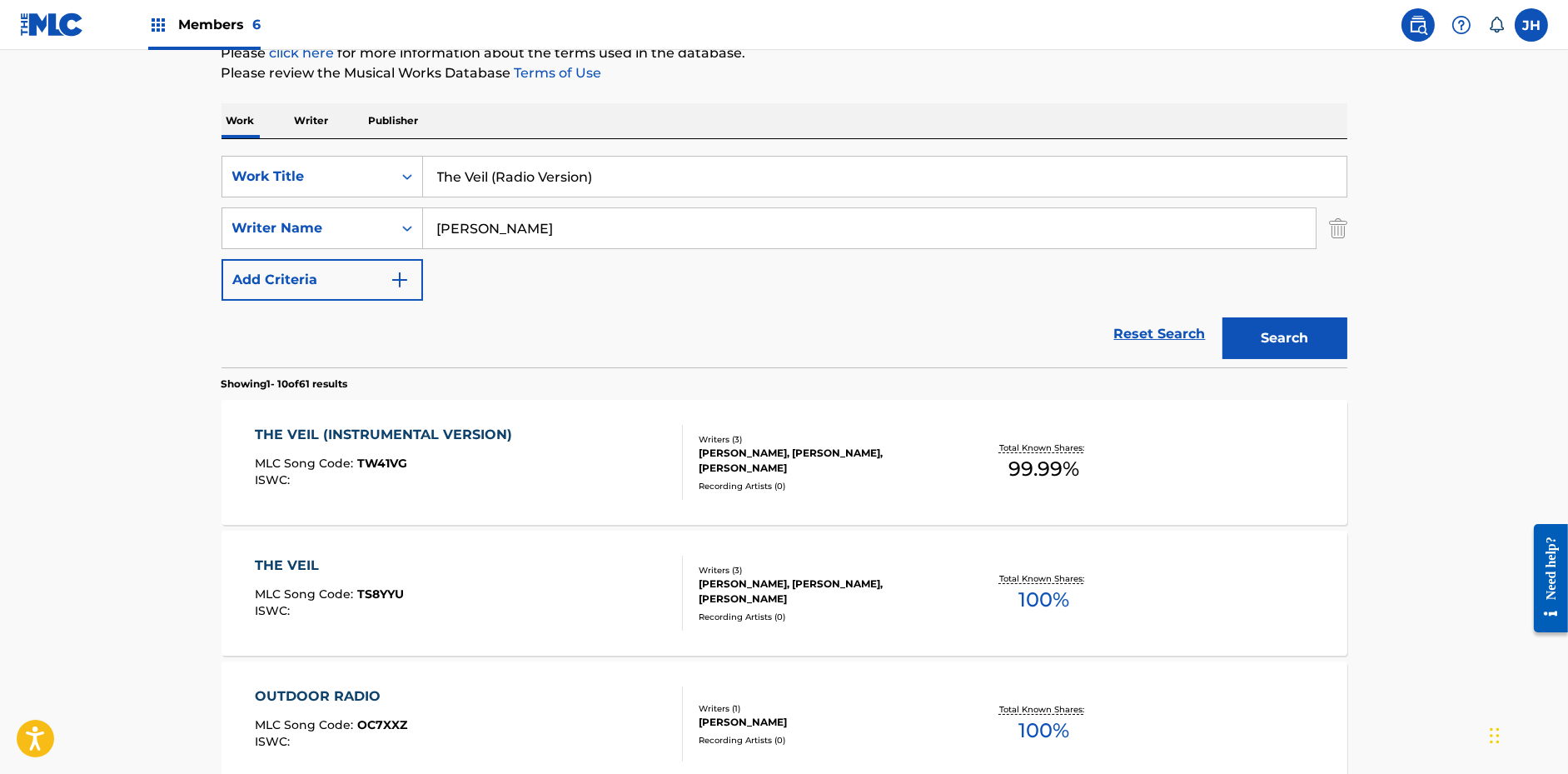
scroll to position [0, 0]
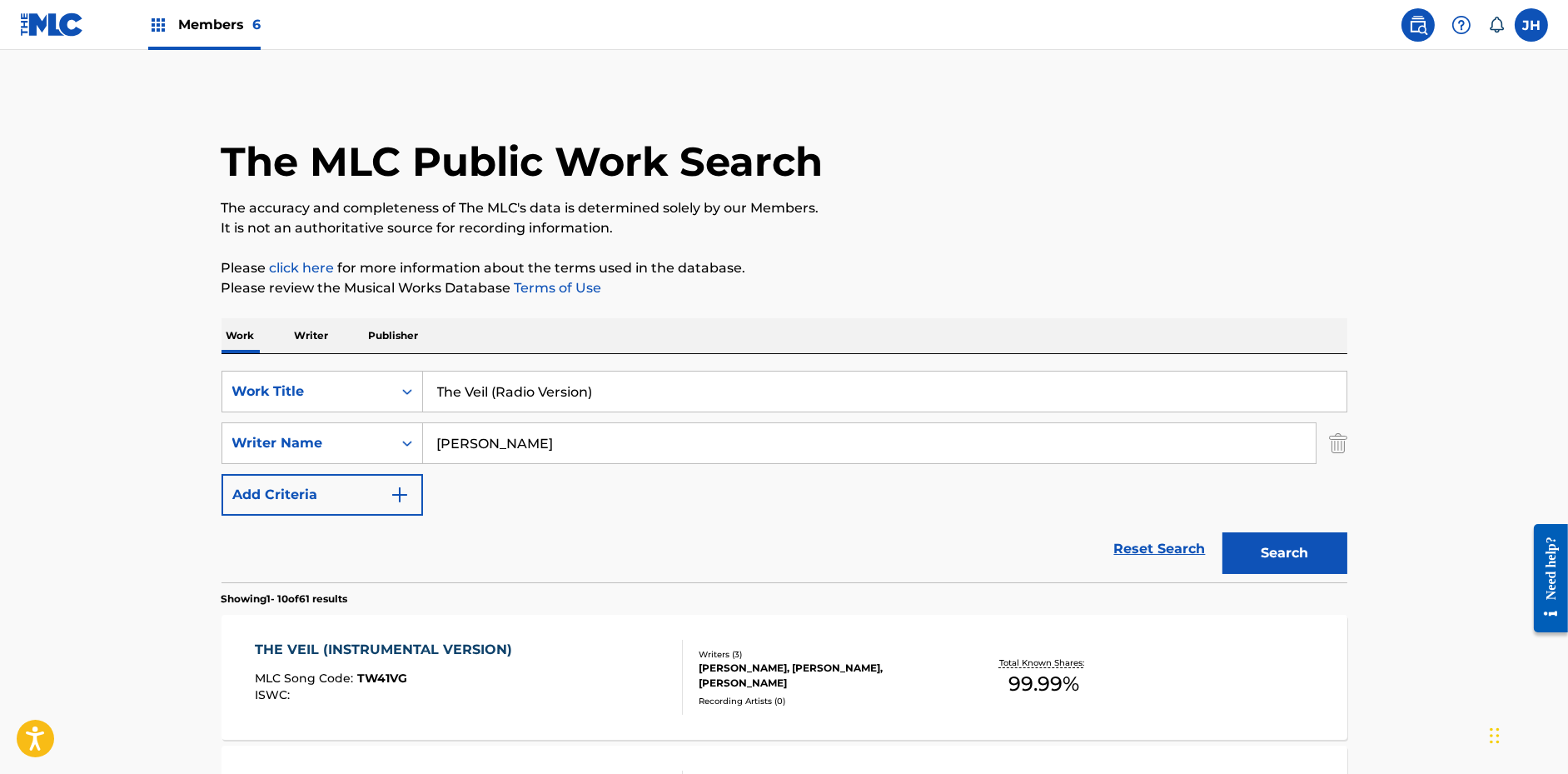
click at [818, 393] on input "The Veil (Radio Version)" at bounding box center [885, 391] width 924 height 40
paste input "Dreamers"
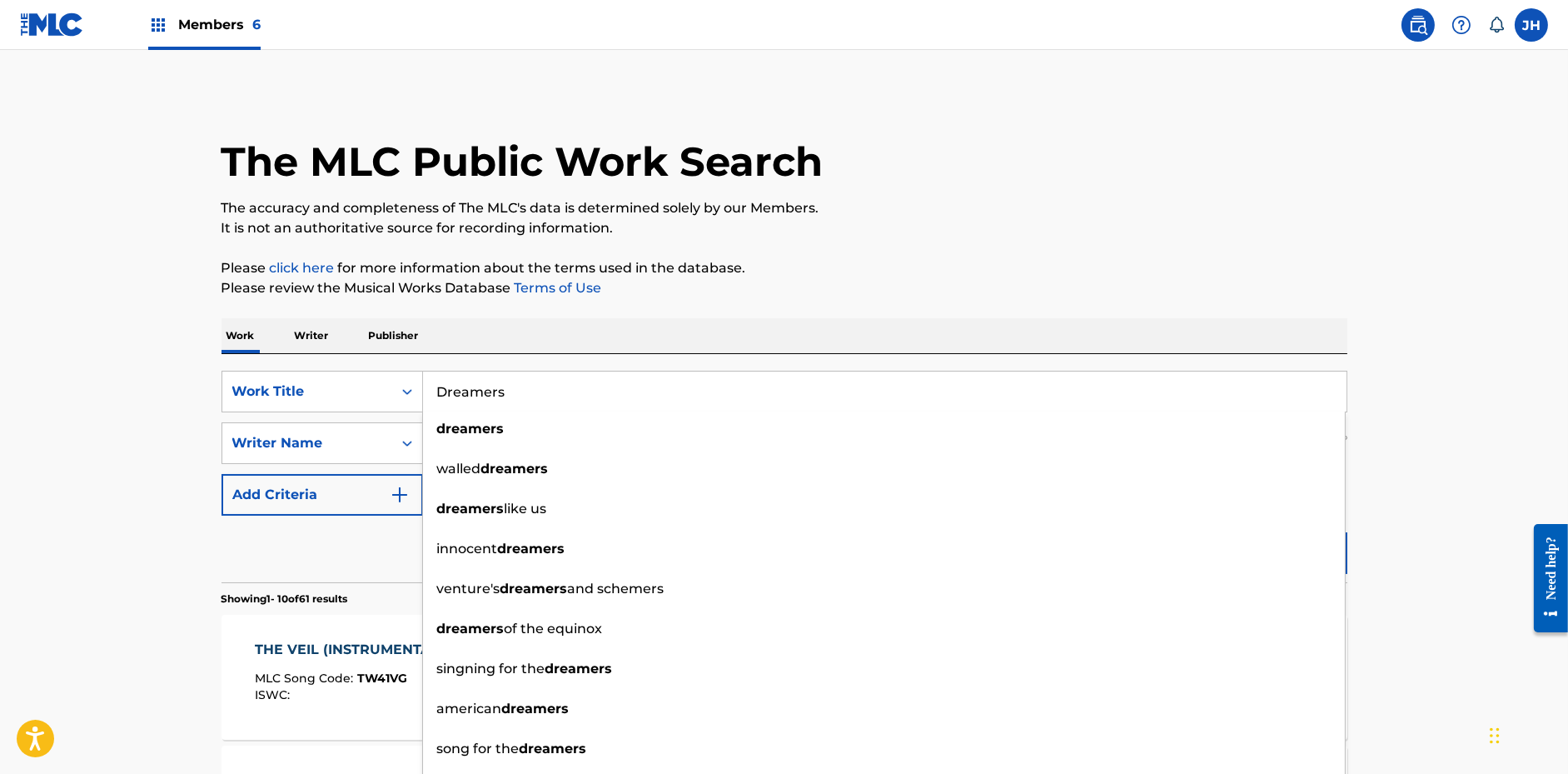
type input "Dreamers"
click at [1219, 279] on p "Please review the Musical Works Database Terms of Use" at bounding box center [784, 289] width 1126 height 20
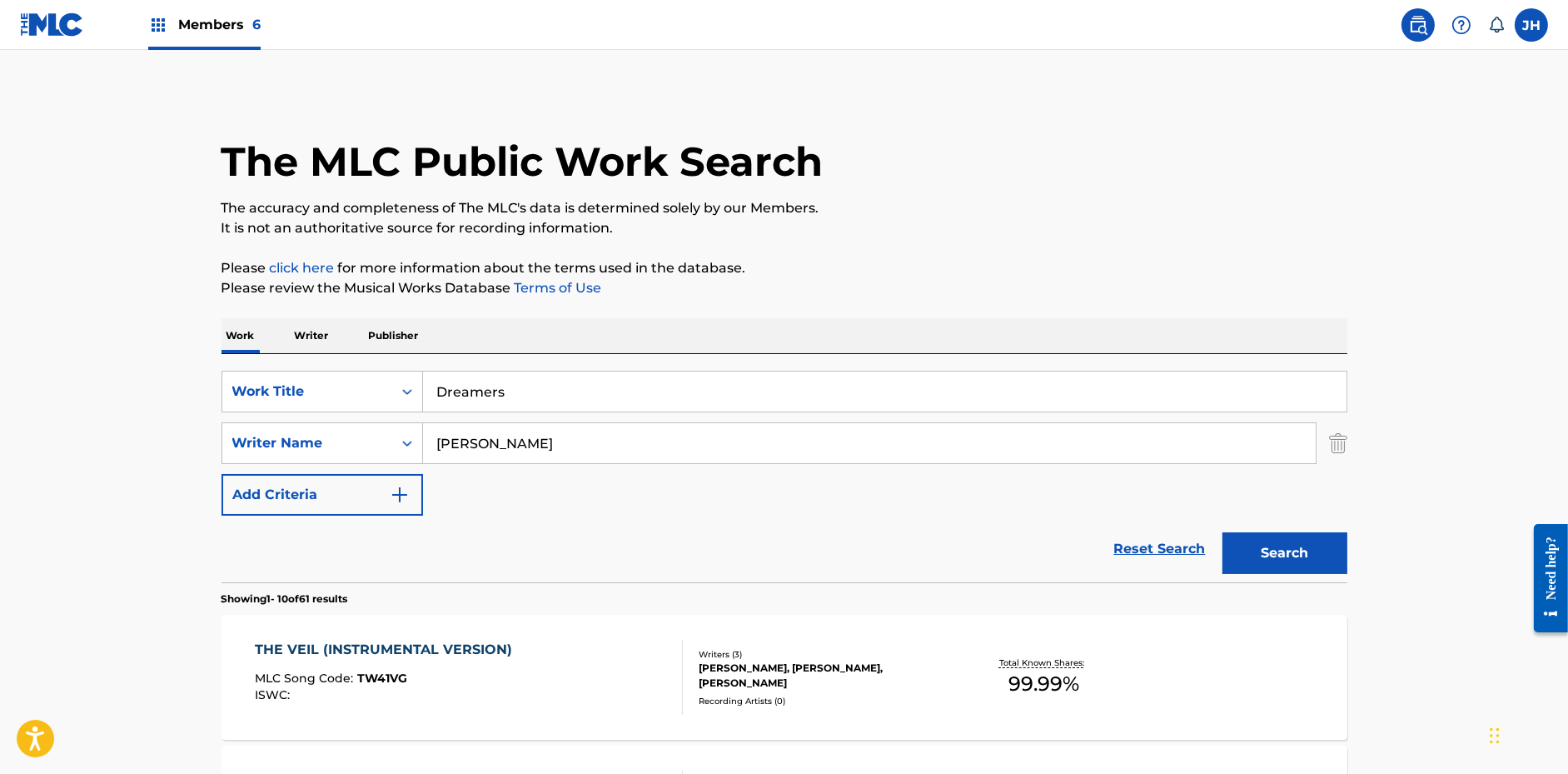
click at [1268, 550] on button "Search" at bounding box center [1284, 553] width 125 height 41
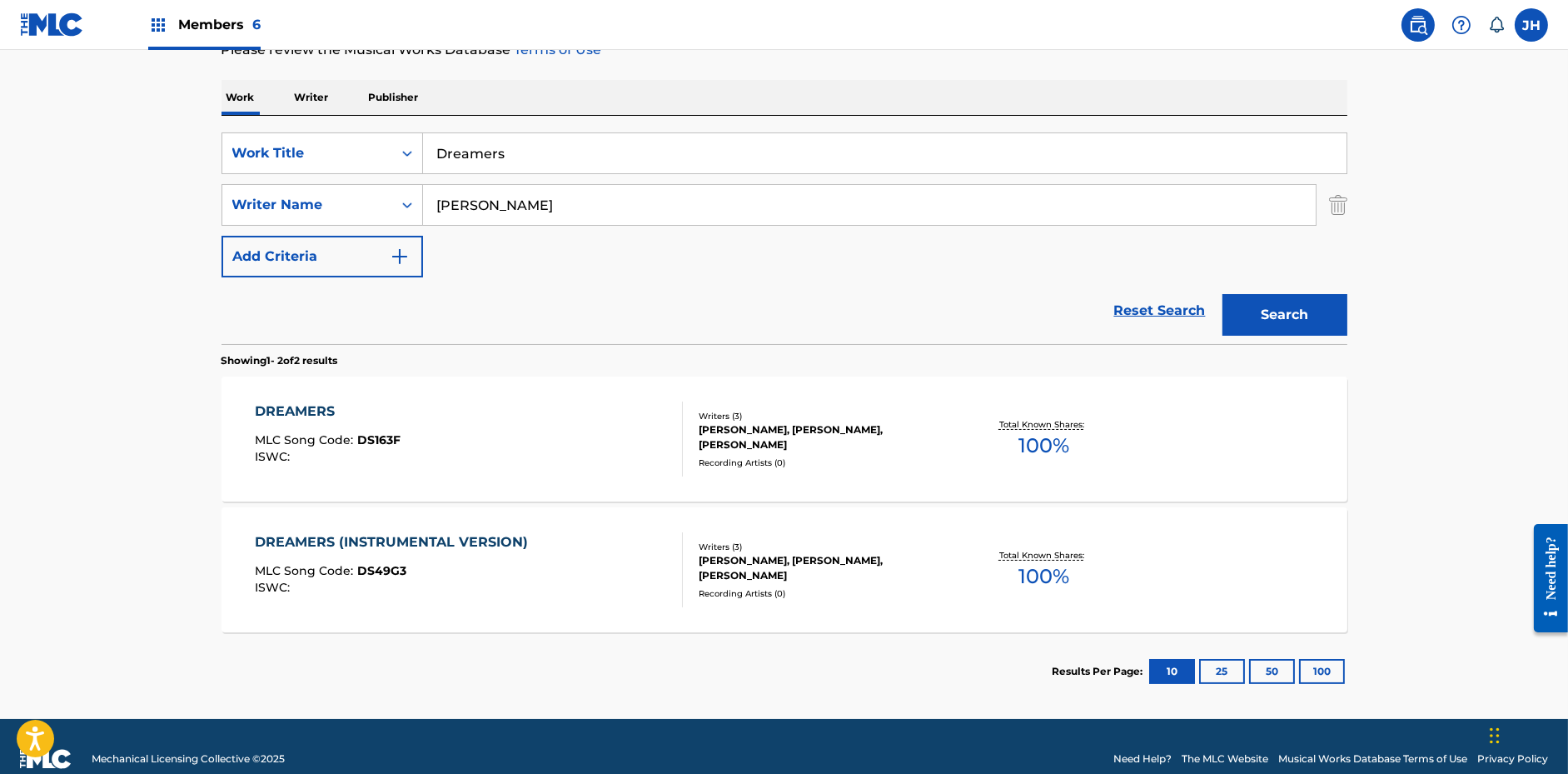
scroll to position [243, 0]
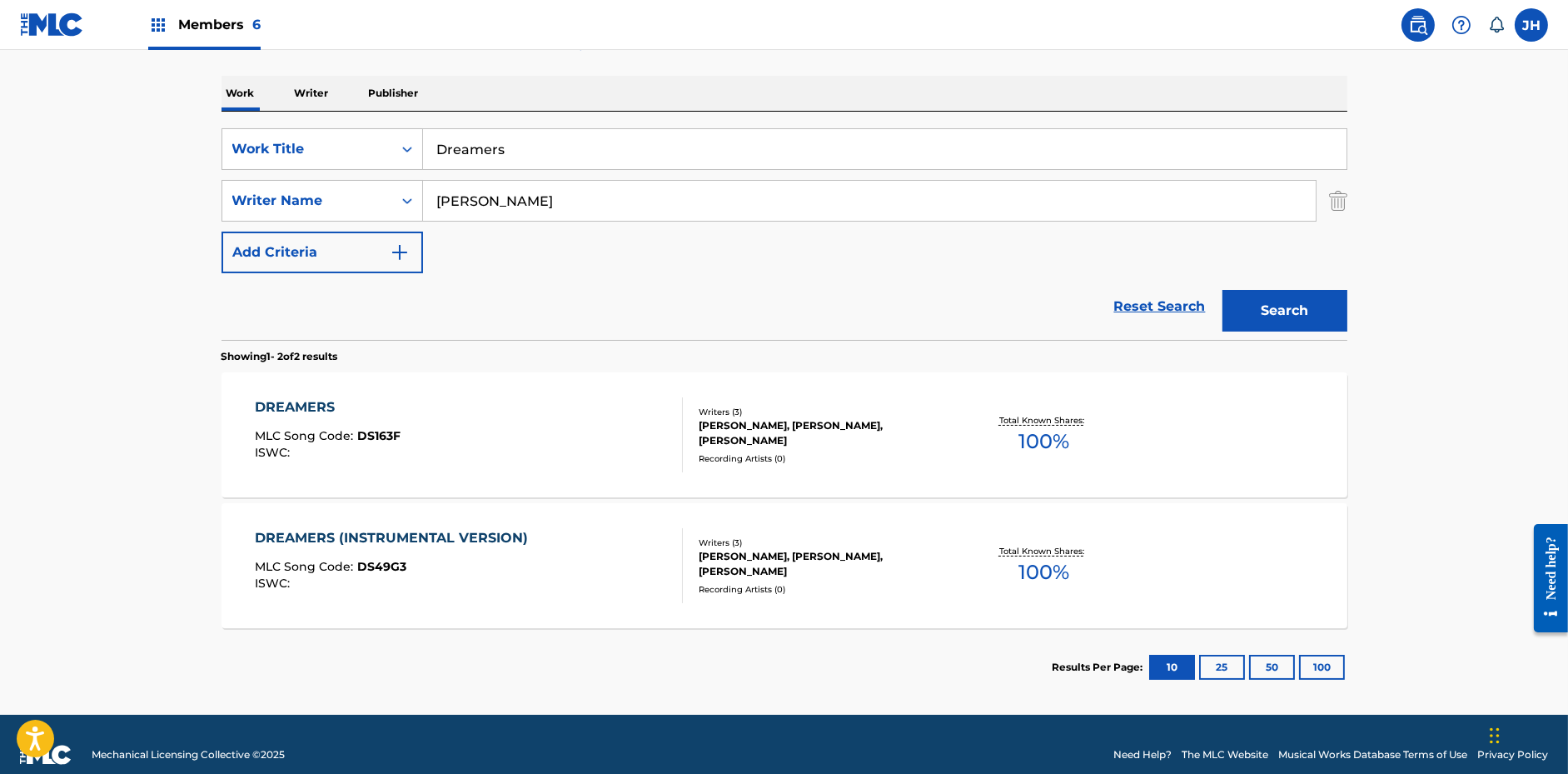
click at [656, 461] on div "DREAMERS MLC Song Code : DS163F ISWC :" at bounding box center [469, 434] width 428 height 75
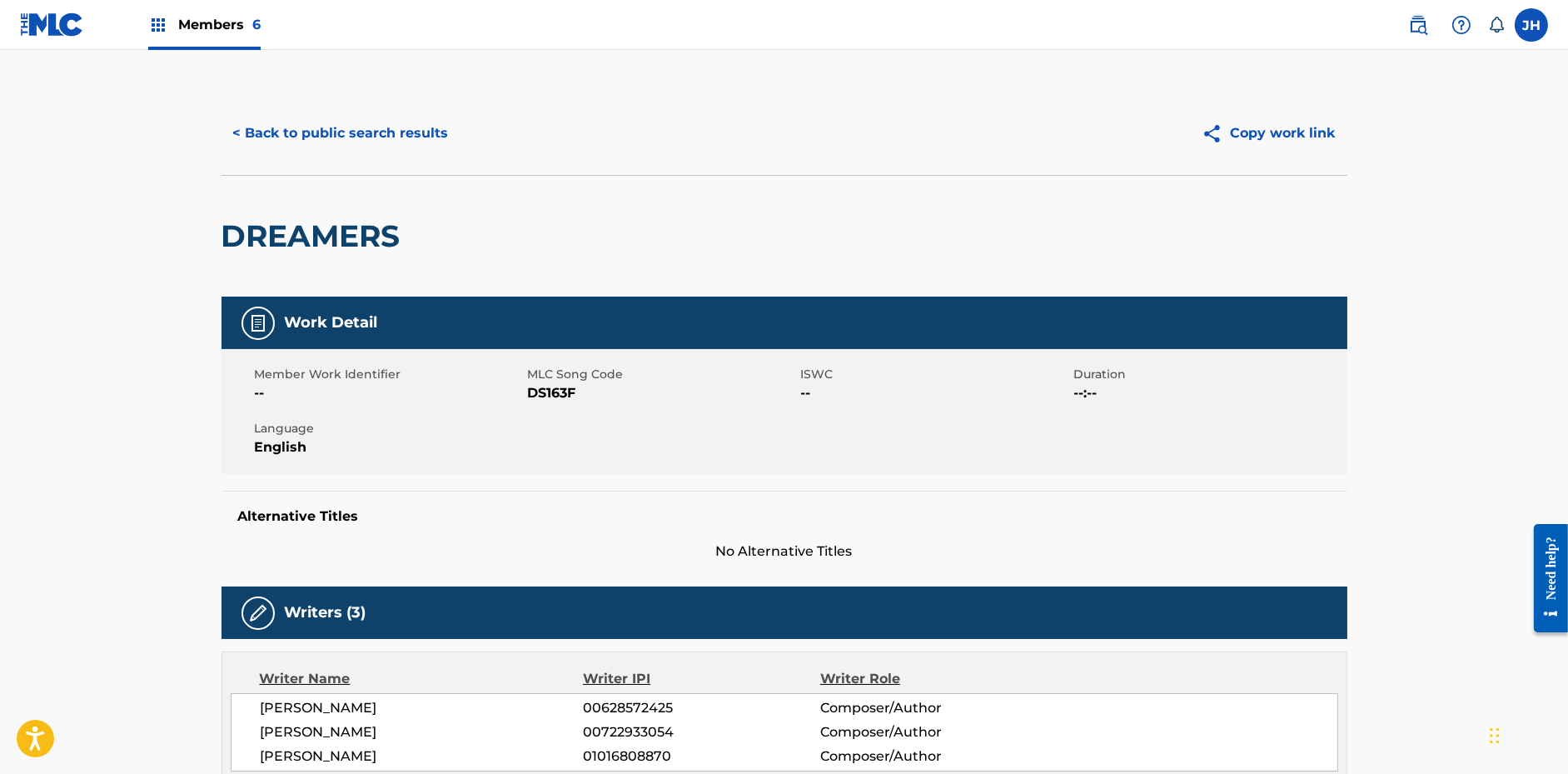
click at [1260, 130] on button "Copy work link" at bounding box center [1268, 133] width 157 height 41
click at [362, 143] on button "< Back to public search results" at bounding box center [341, 133] width 239 height 41
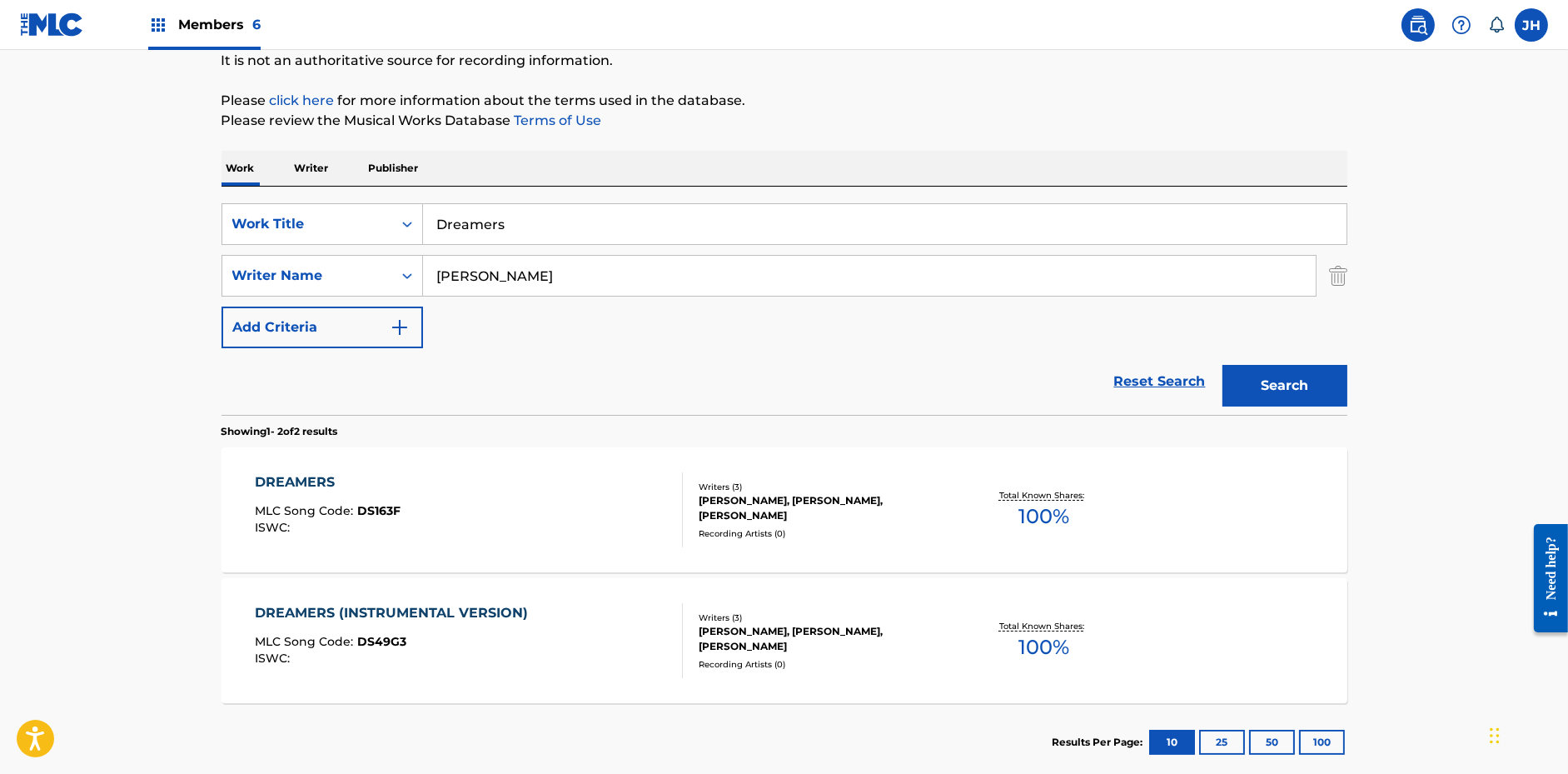
click at [549, 227] on input "Dreamers" at bounding box center [885, 224] width 924 height 40
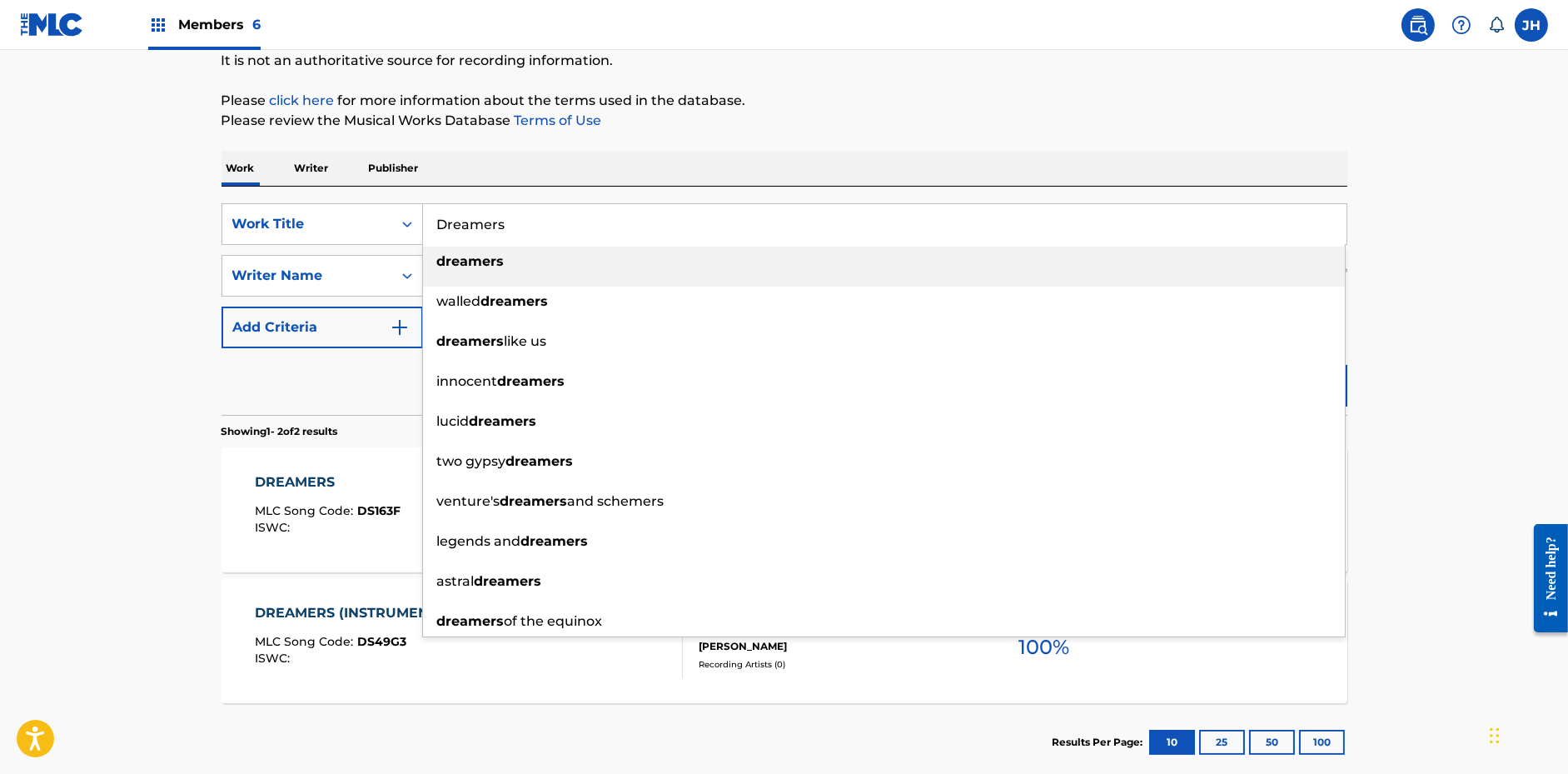
click at [549, 227] on input "Dreamers" at bounding box center [885, 224] width 924 height 40
paste input "The Wild Unknown"
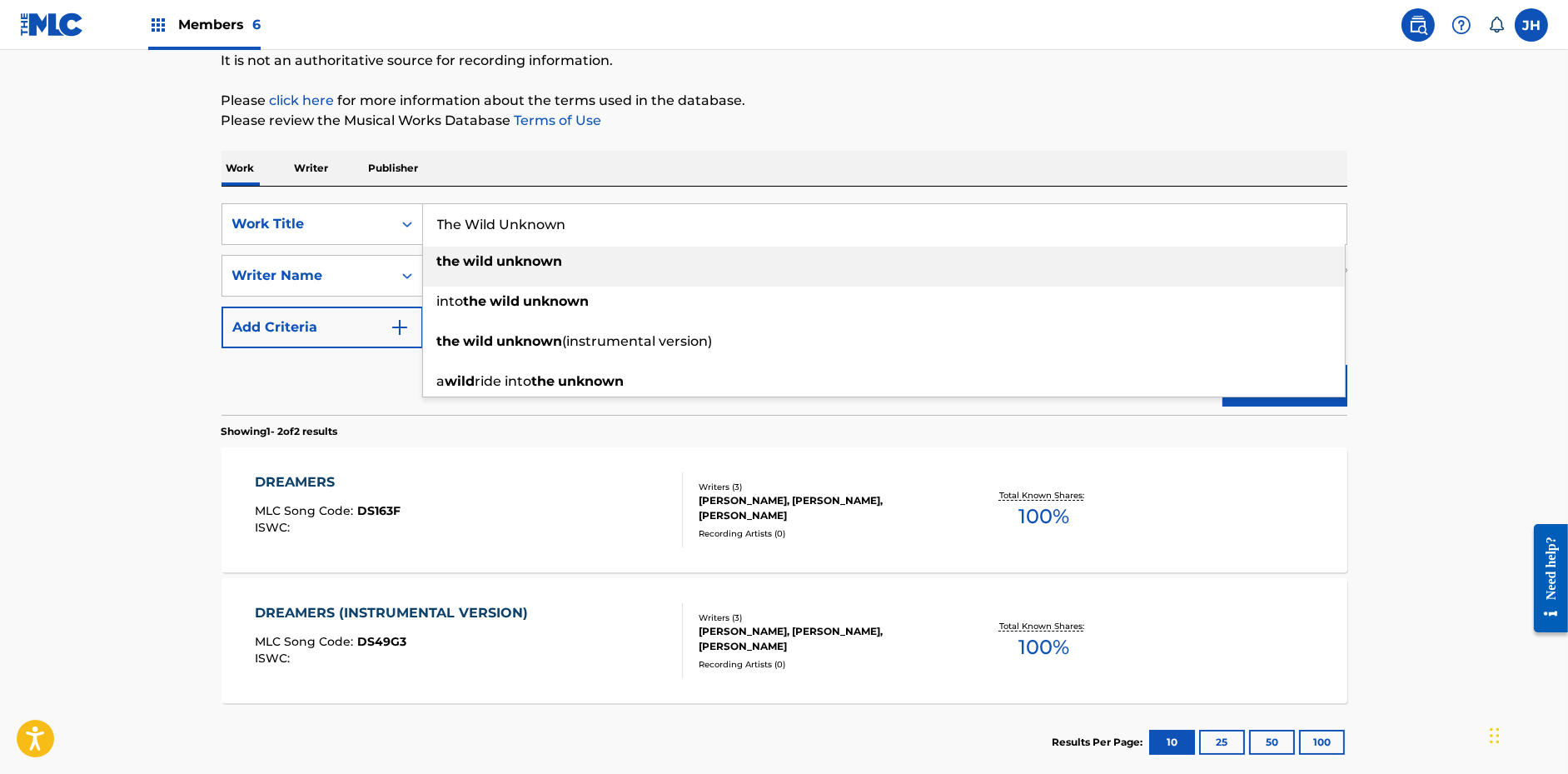
type input "The Wild Unknown"
click at [925, 128] on p "Please review the Musical Works Database Terms of Use" at bounding box center [784, 120] width 1126 height 20
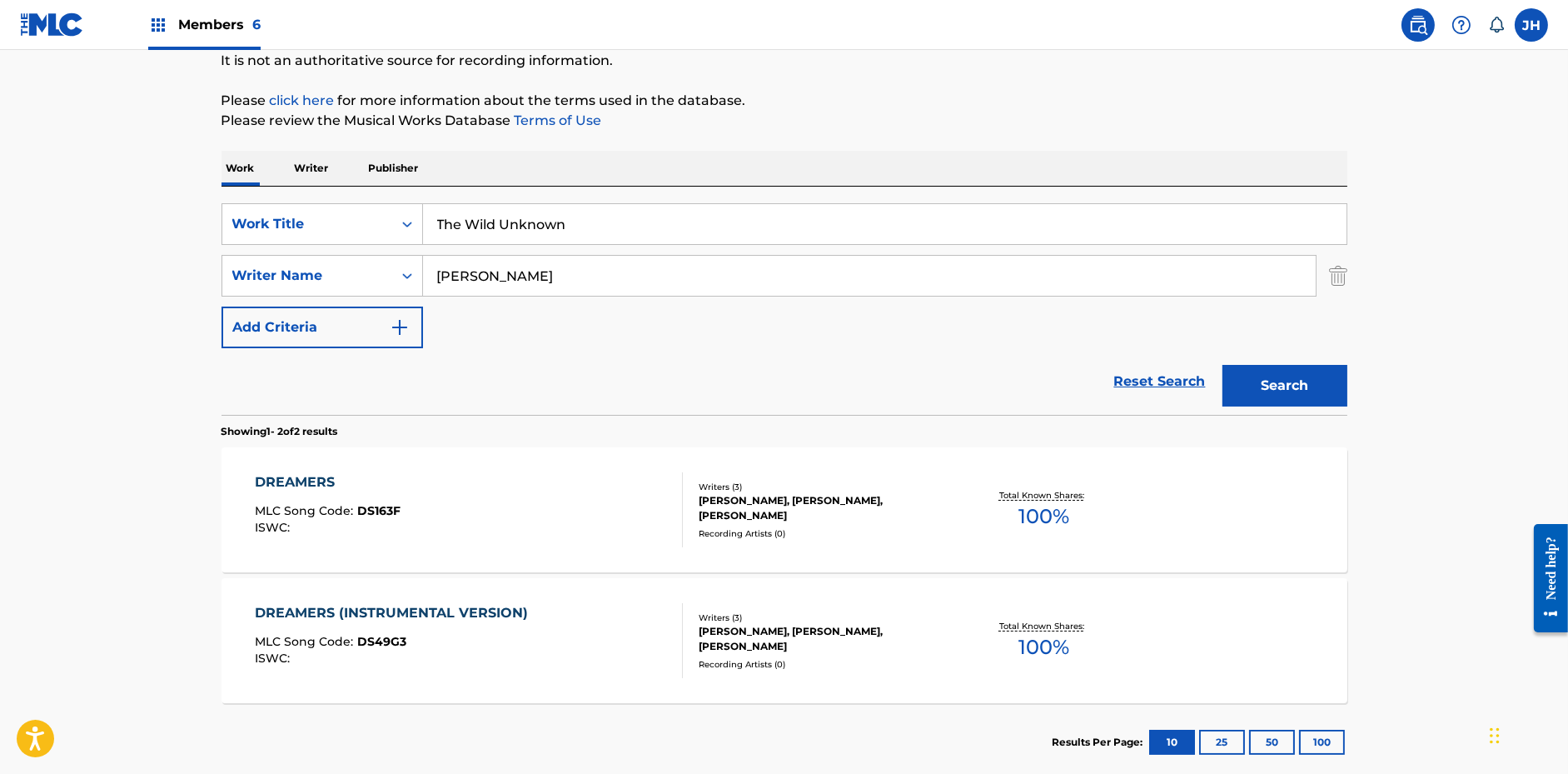
click at [1276, 377] on button "Search" at bounding box center [1284, 386] width 125 height 41
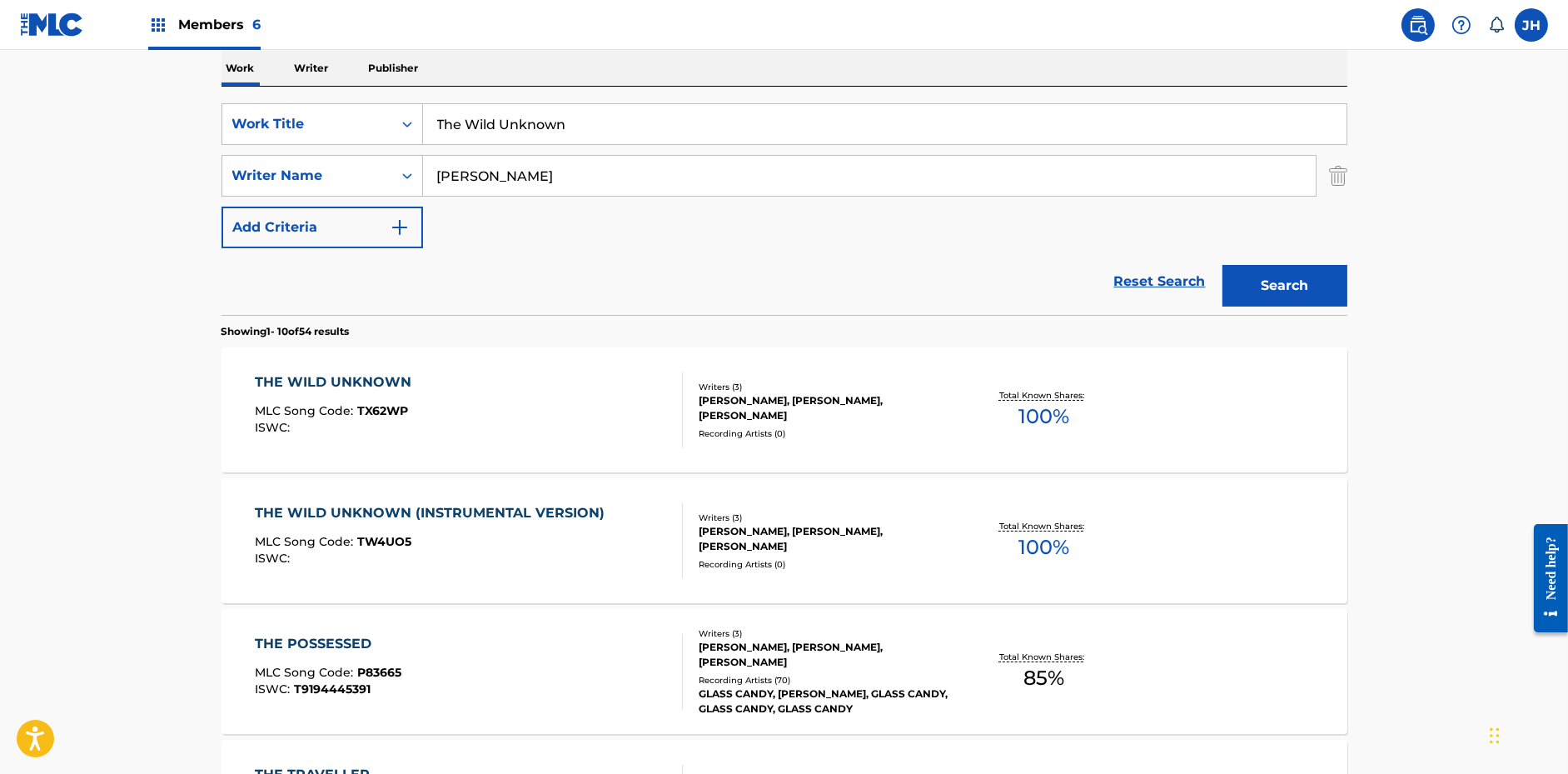
scroll to position [277, 0]
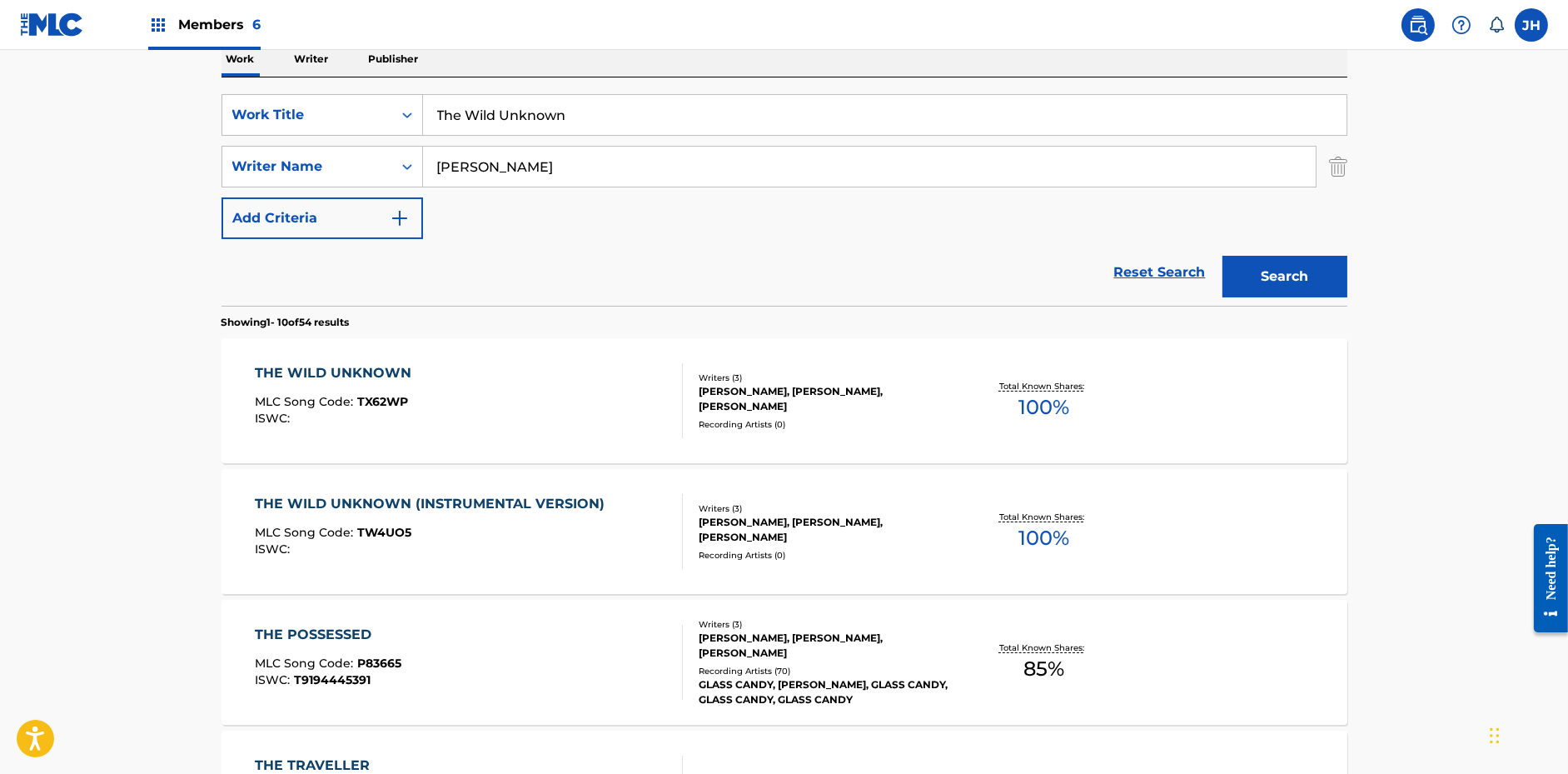
click at [799, 431] on div "THE WILD UNKNOWN MLC Song Code : TX62WP ISWC : Writers ( 3 ) [PERSON_NAME], [PE…" at bounding box center [784, 400] width 1126 height 125
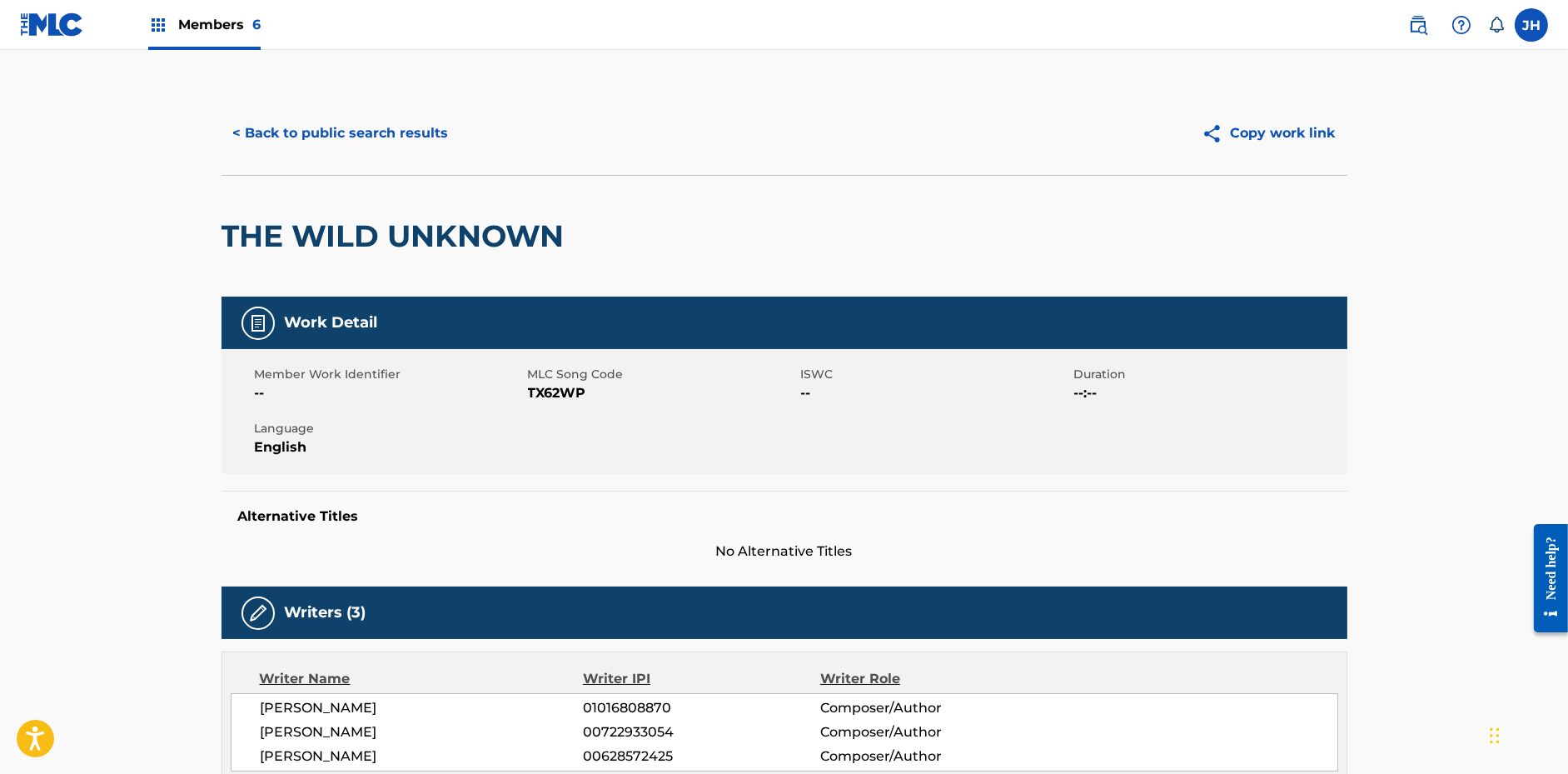
click at [1233, 140] on button "Copy work link" at bounding box center [1268, 133] width 157 height 41
click at [387, 154] on div "< Back to public search results Copy work link" at bounding box center [784, 133] width 1126 height 84
click at [387, 146] on button "< Back to public search results" at bounding box center [341, 133] width 239 height 41
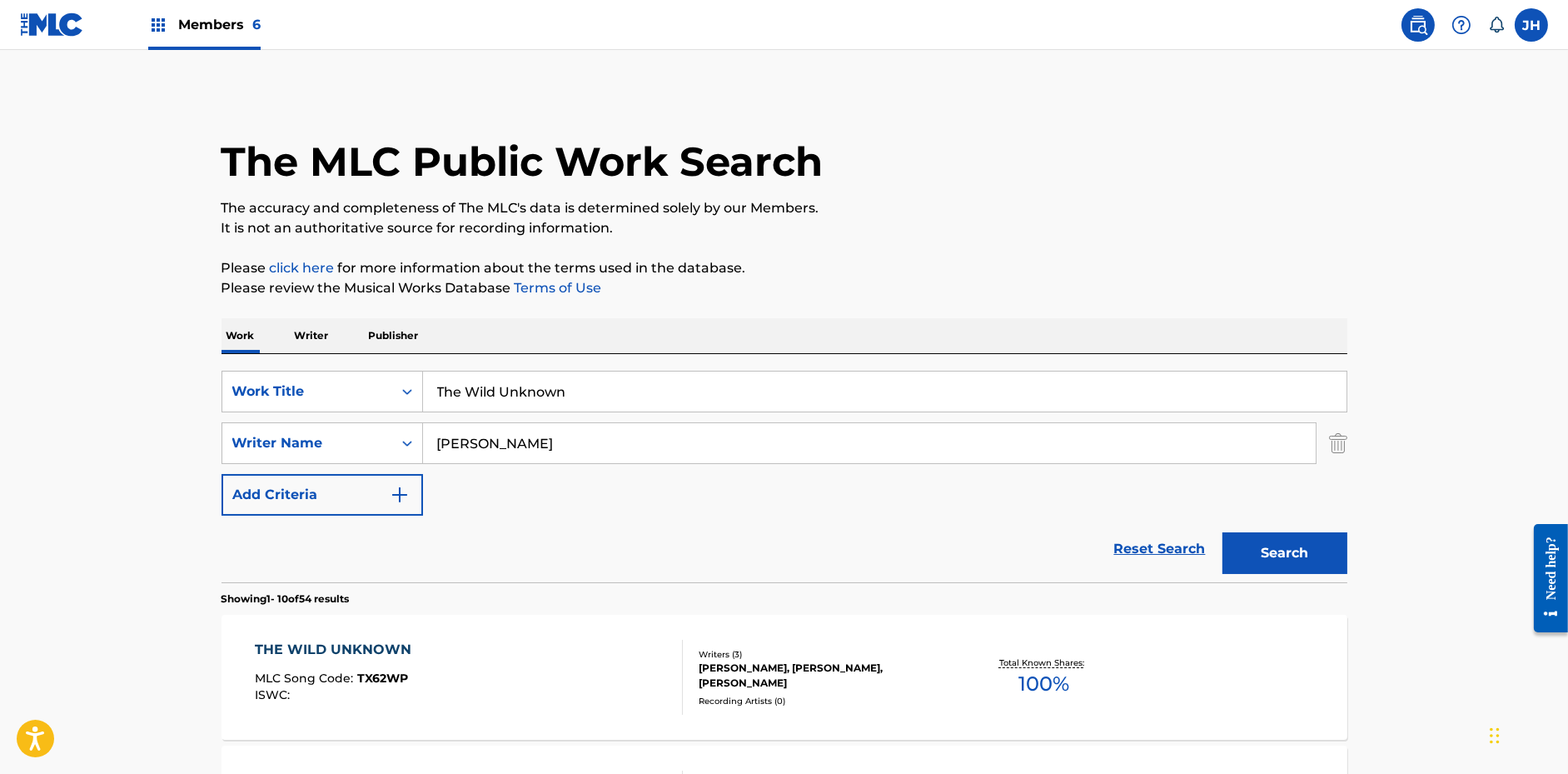
scroll to position [277, 0]
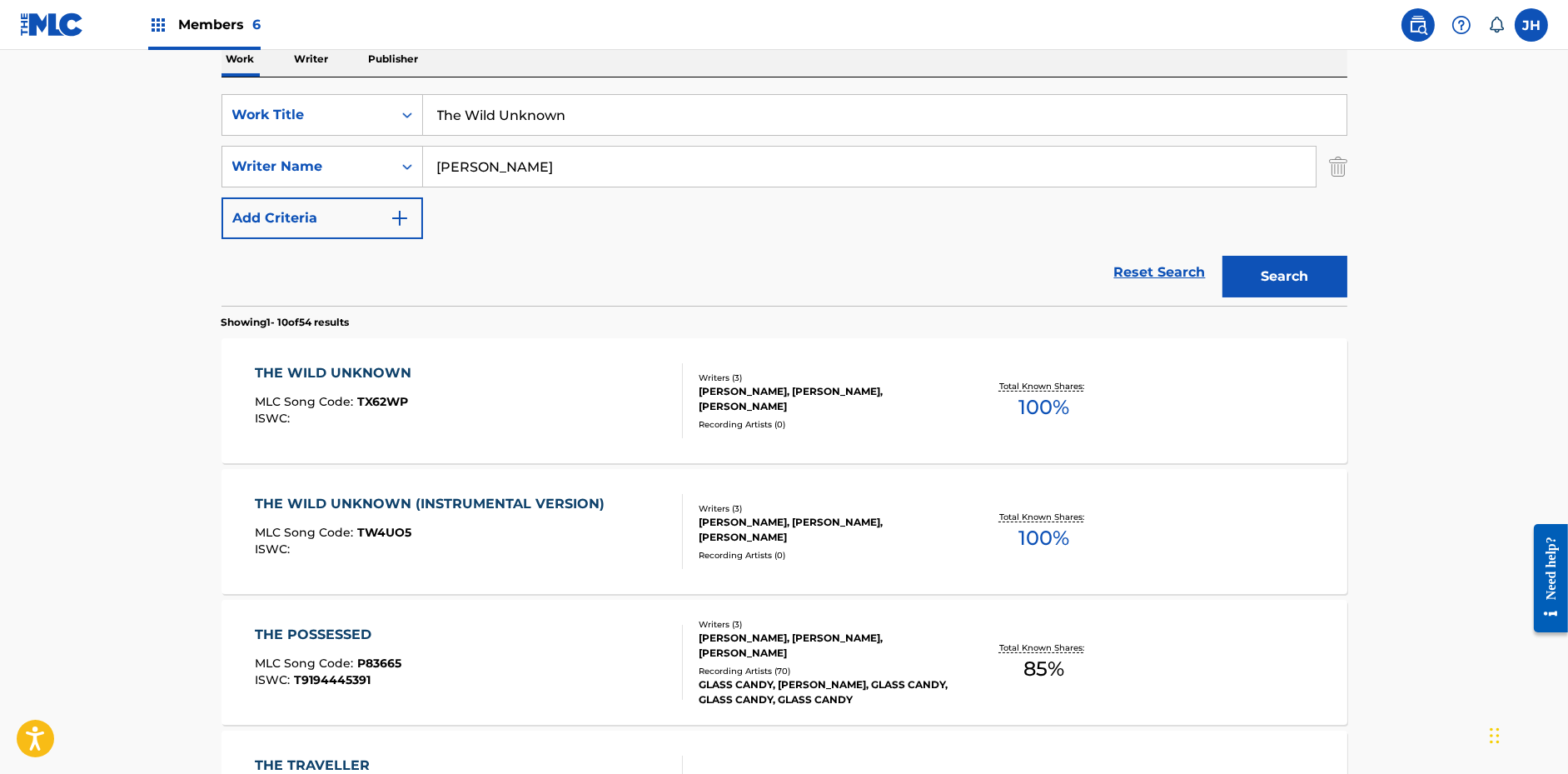
click at [471, 129] on input "The Wild Unknown" at bounding box center [885, 115] width 924 height 40
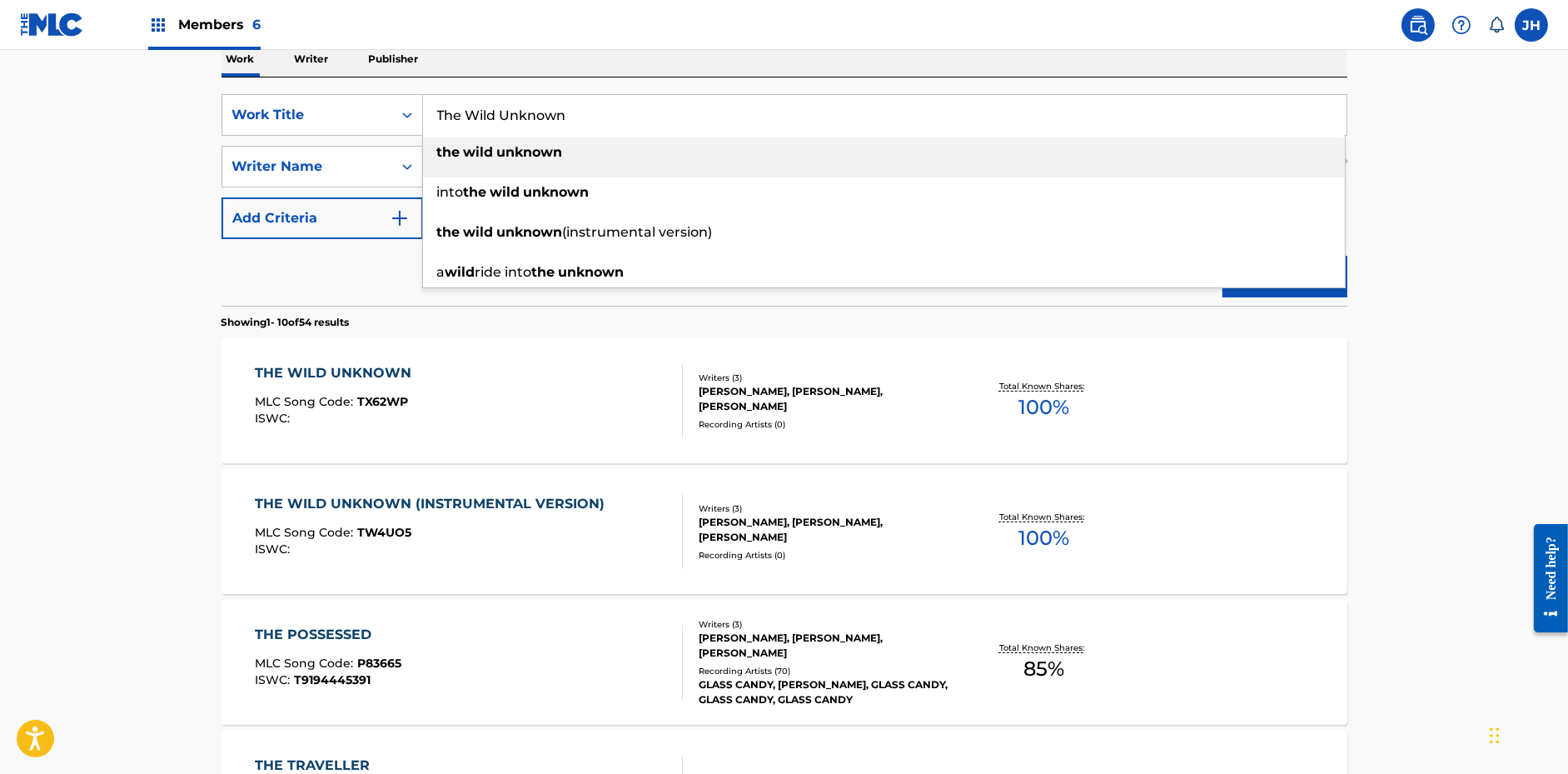
click at [471, 129] on input "The Wild Unknown" at bounding box center [885, 115] width 924 height 40
paste input "A Place Like Home"
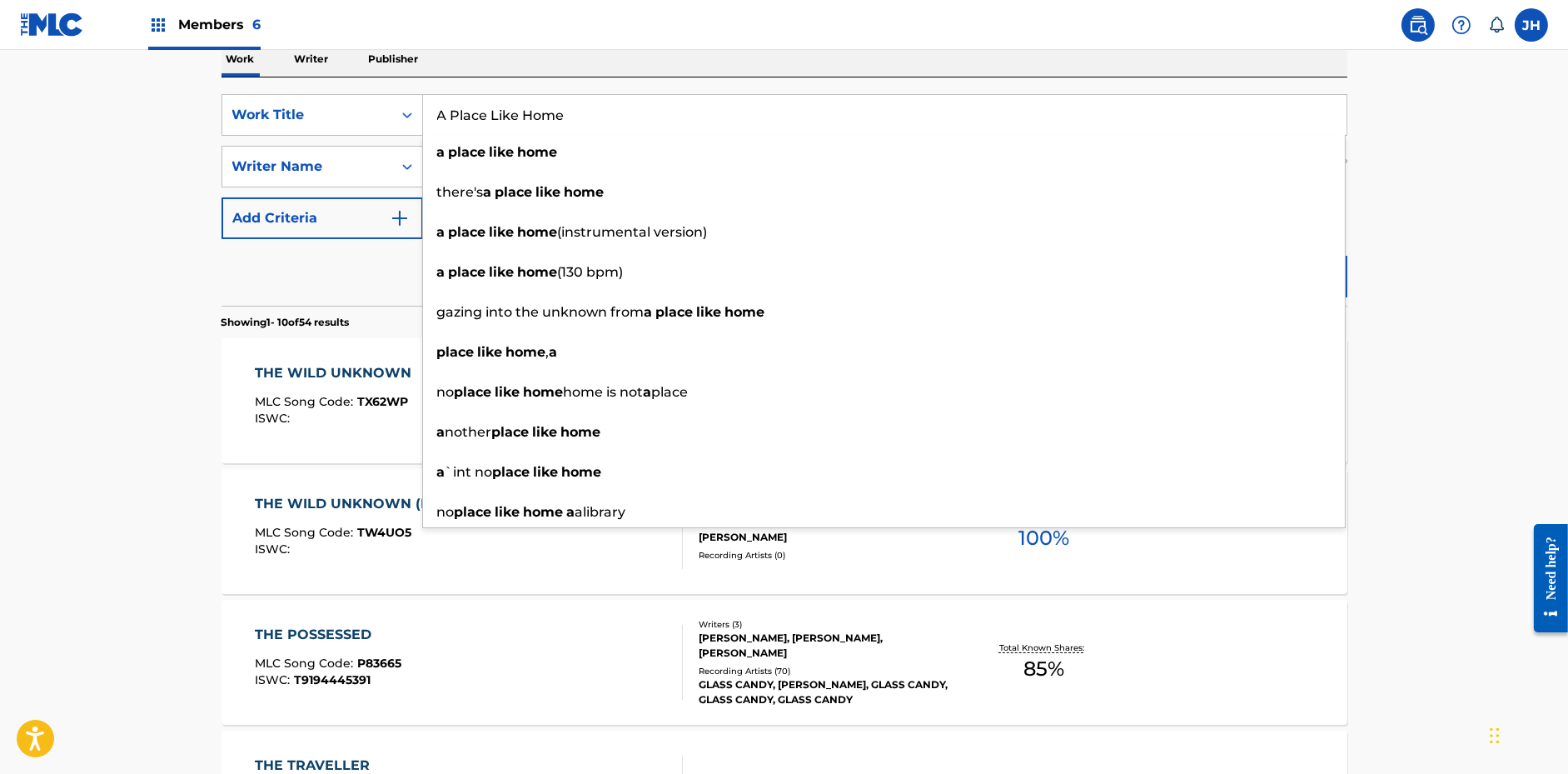
type input "A Place Like Home"
click at [1408, 147] on main "The MLC Public Work Search The accuracy and completeness of The MLC's data is d…" at bounding box center [784, 754] width 1568 height 1962
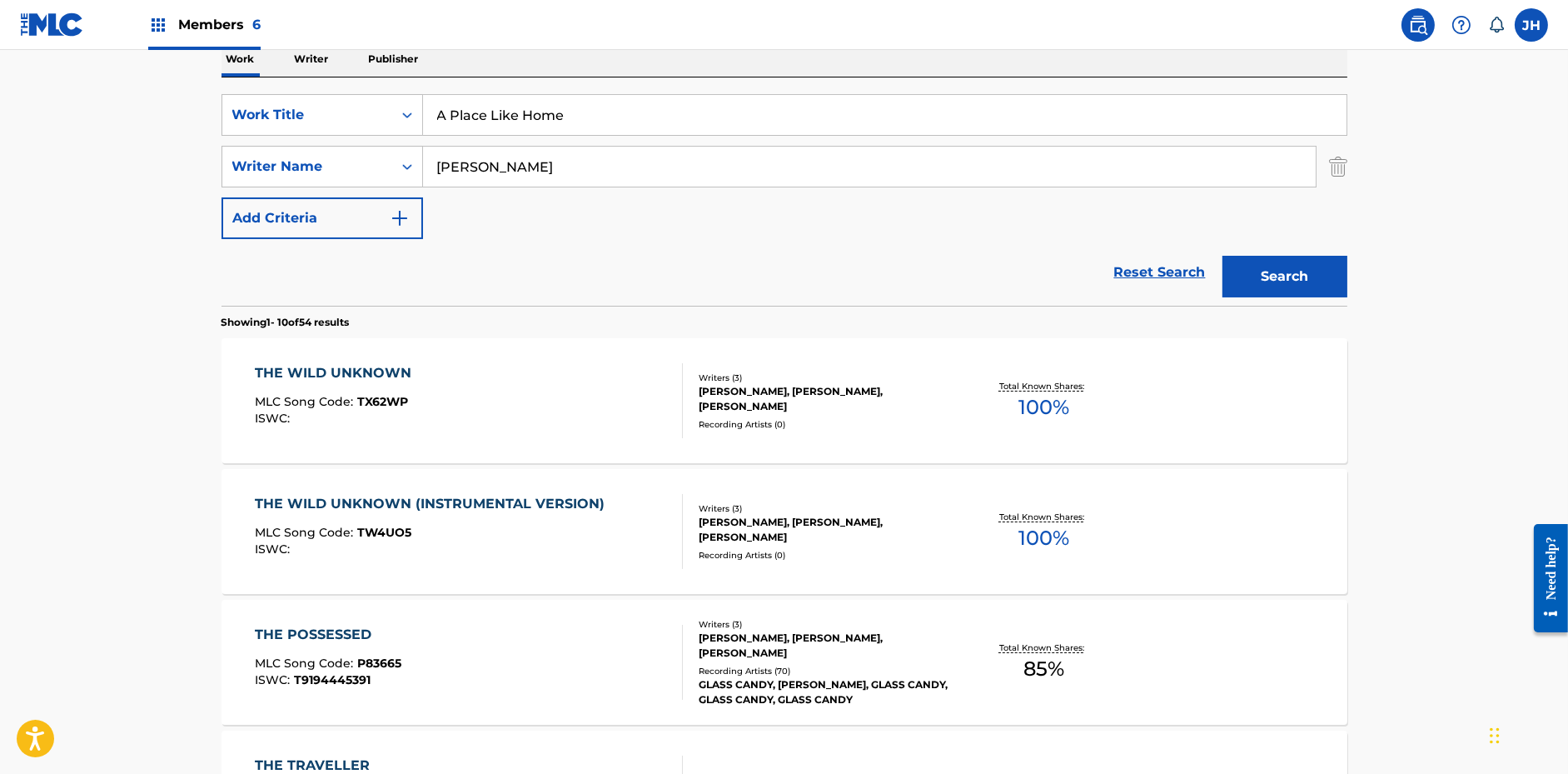
click at [1293, 278] on button "Search" at bounding box center [1284, 277] width 125 height 41
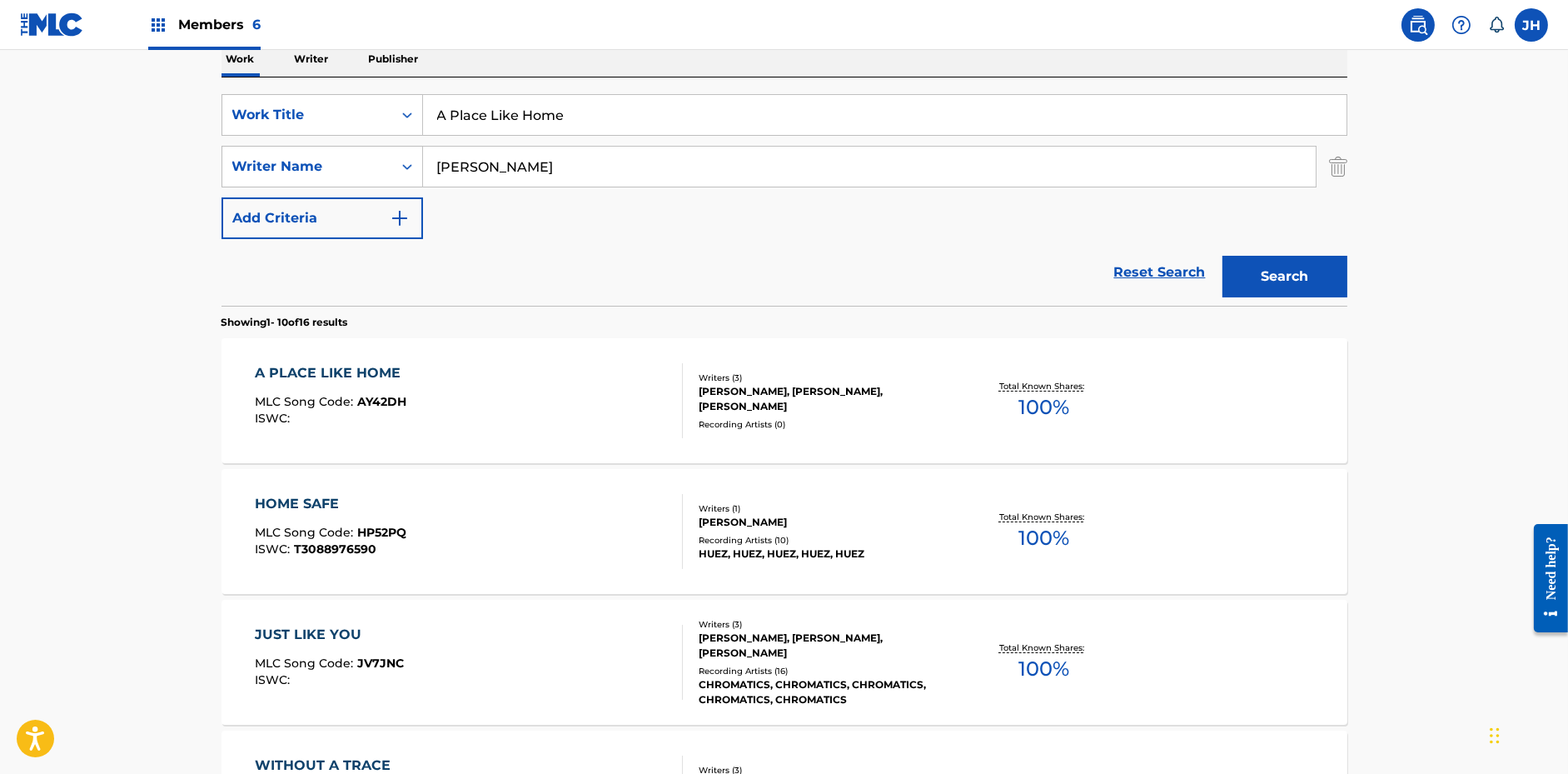
click at [933, 403] on div "[PERSON_NAME], [PERSON_NAME], [PERSON_NAME]" at bounding box center [825, 398] width 252 height 30
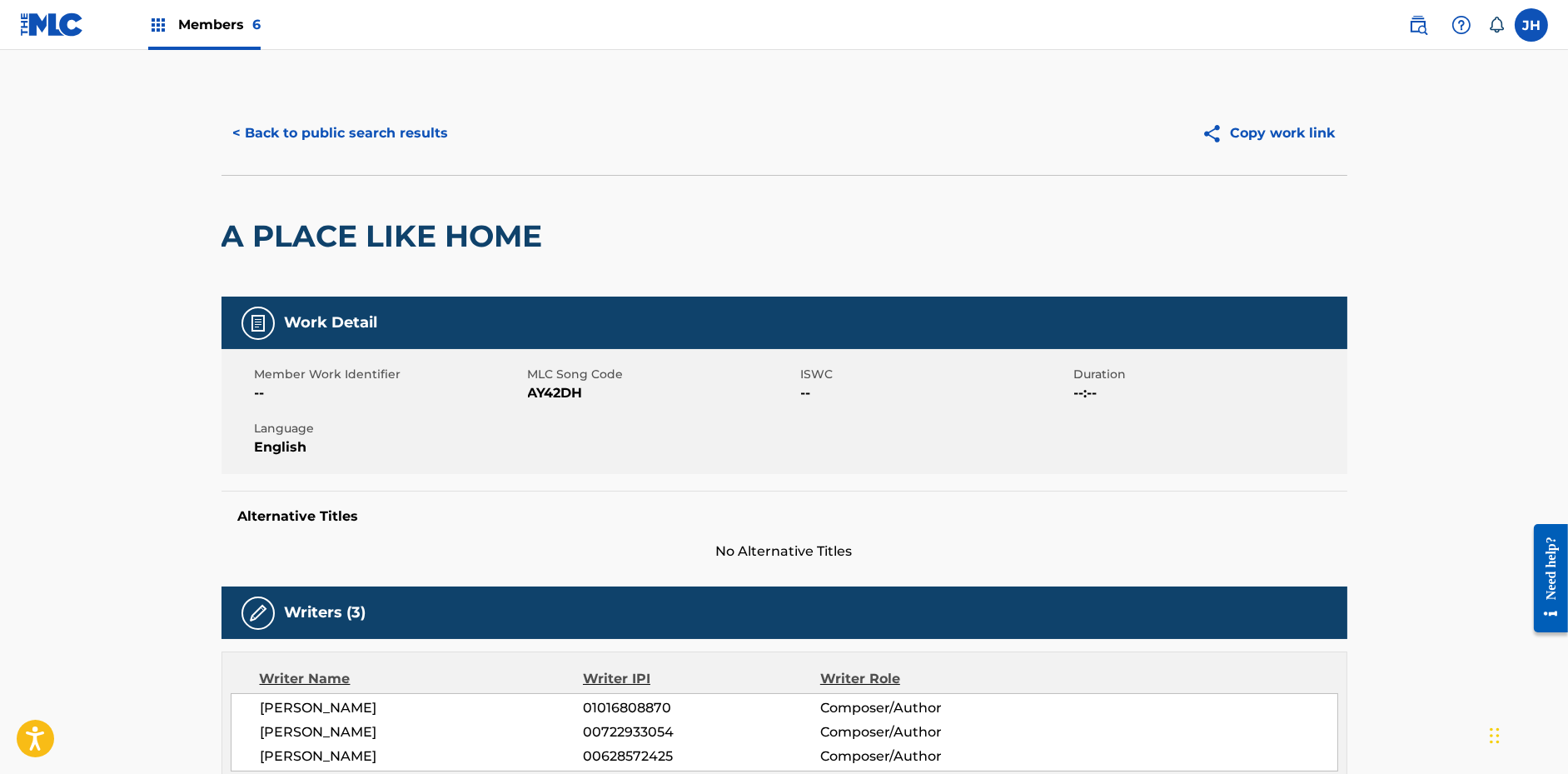
click at [1287, 140] on button "Copy work link" at bounding box center [1268, 133] width 157 height 41
click at [402, 129] on button "< Back to public search results" at bounding box center [341, 133] width 239 height 41
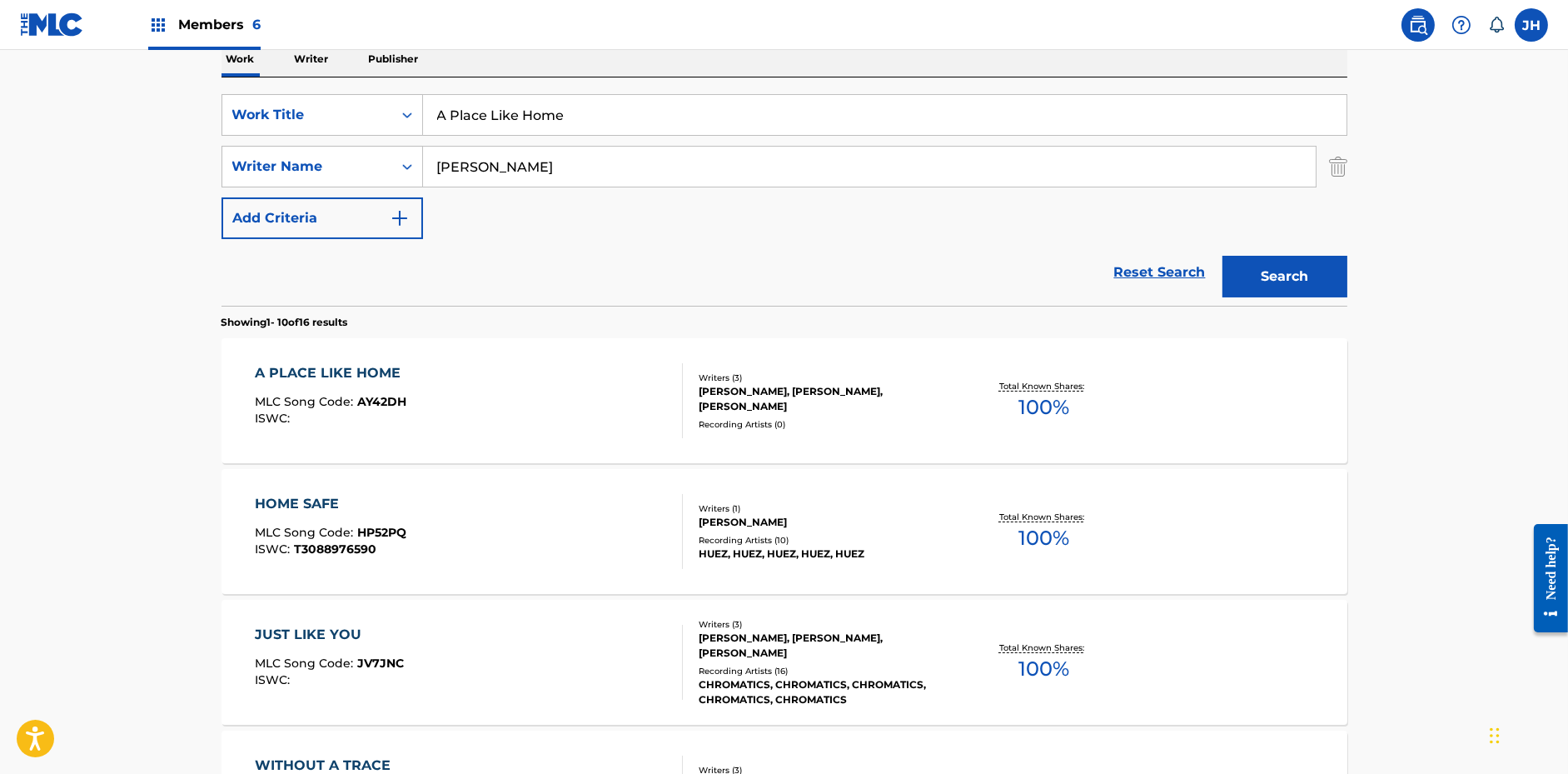
click at [998, 104] on input "A Place Like Home" at bounding box center [885, 115] width 924 height 40
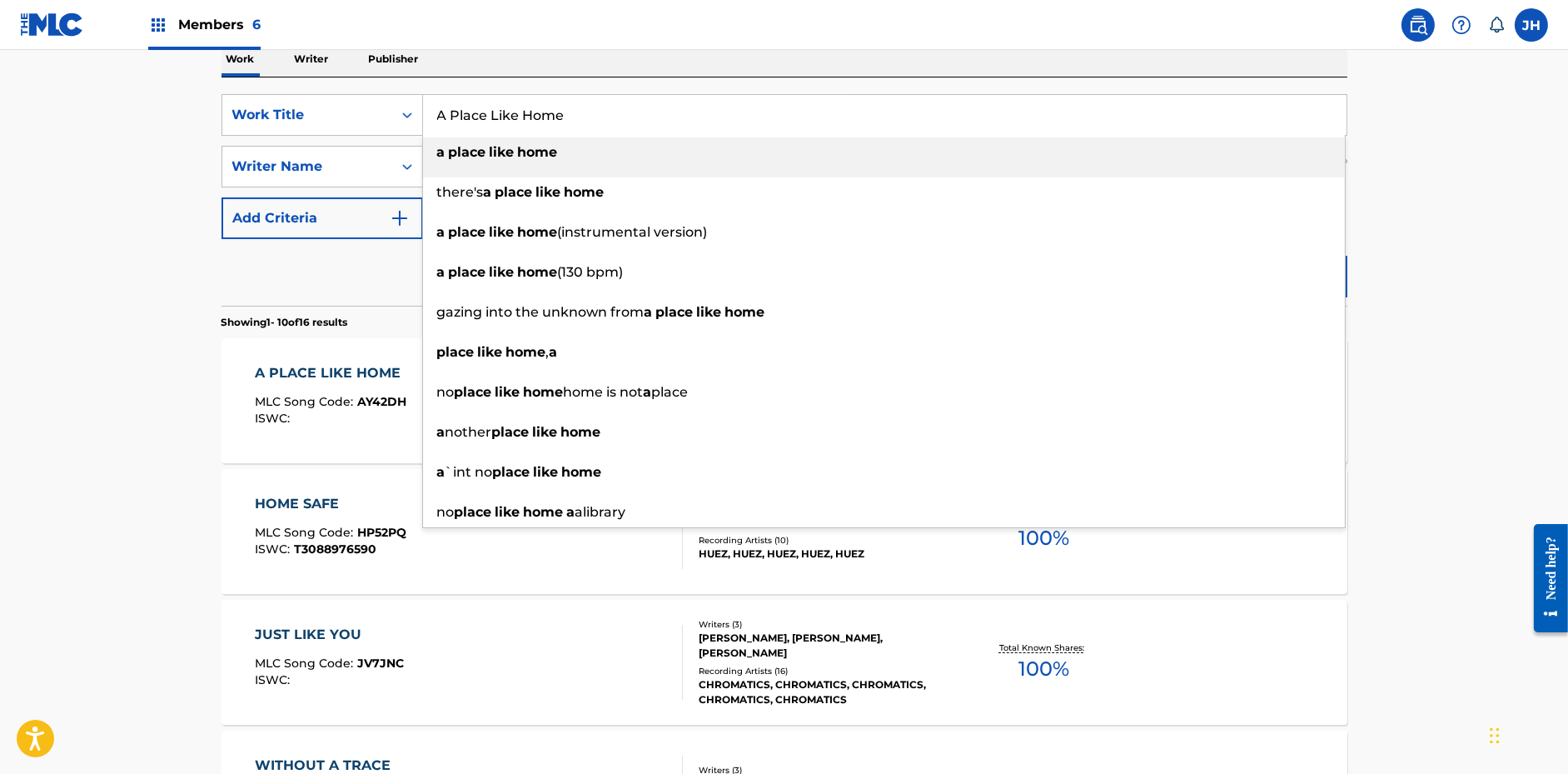
click at [998, 104] on input "A Place Like Home" at bounding box center [885, 115] width 924 height 40
paste input "Without A Trac"
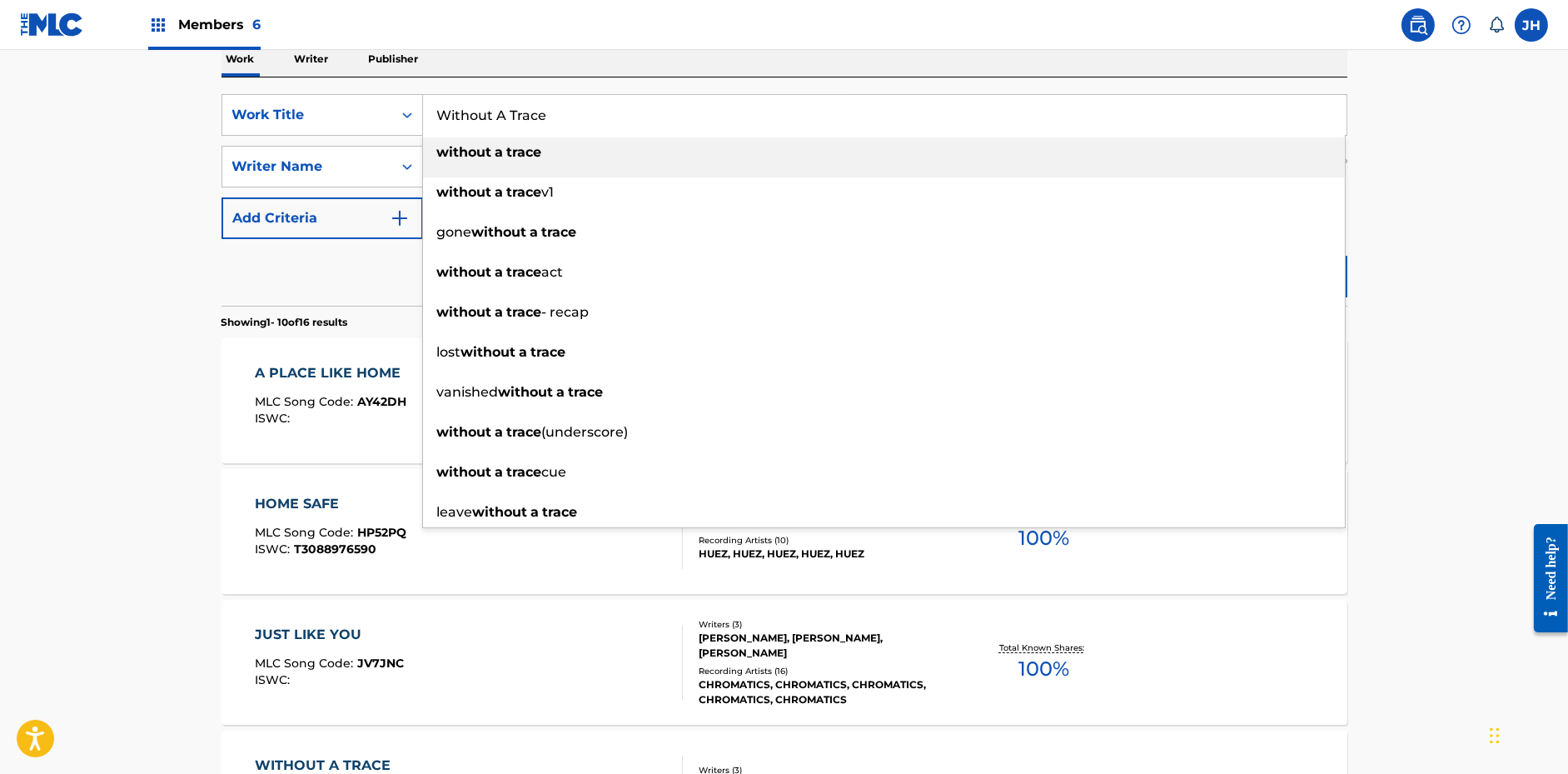
type input "Without A Trace"
click at [1552, 130] on main "The MLC Public Work Search The accuracy and completeness of The MLC's data is d…" at bounding box center [784, 754] width 1568 height 1962
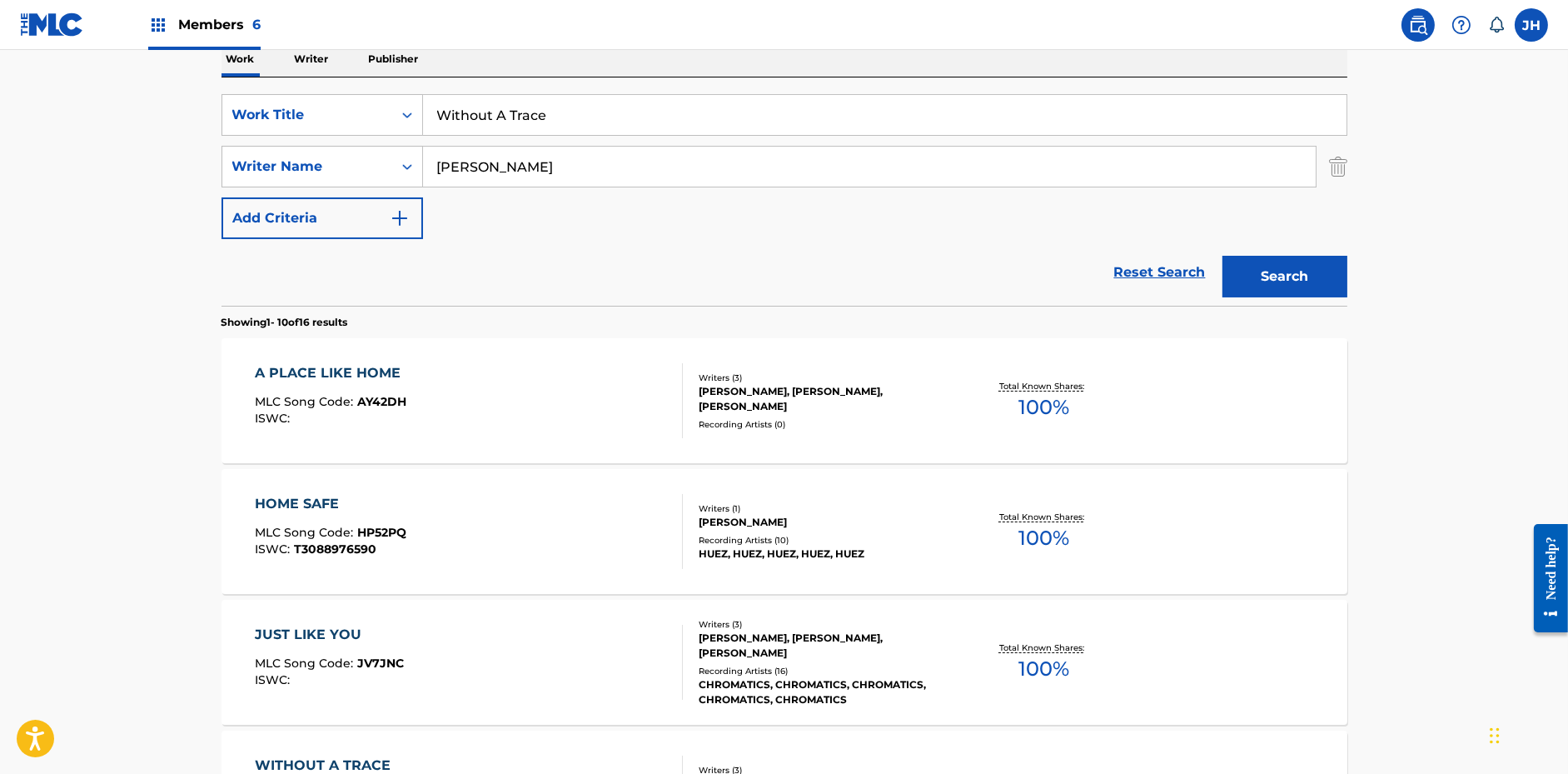
click at [1286, 268] on button "Search" at bounding box center [1284, 277] width 125 height 41
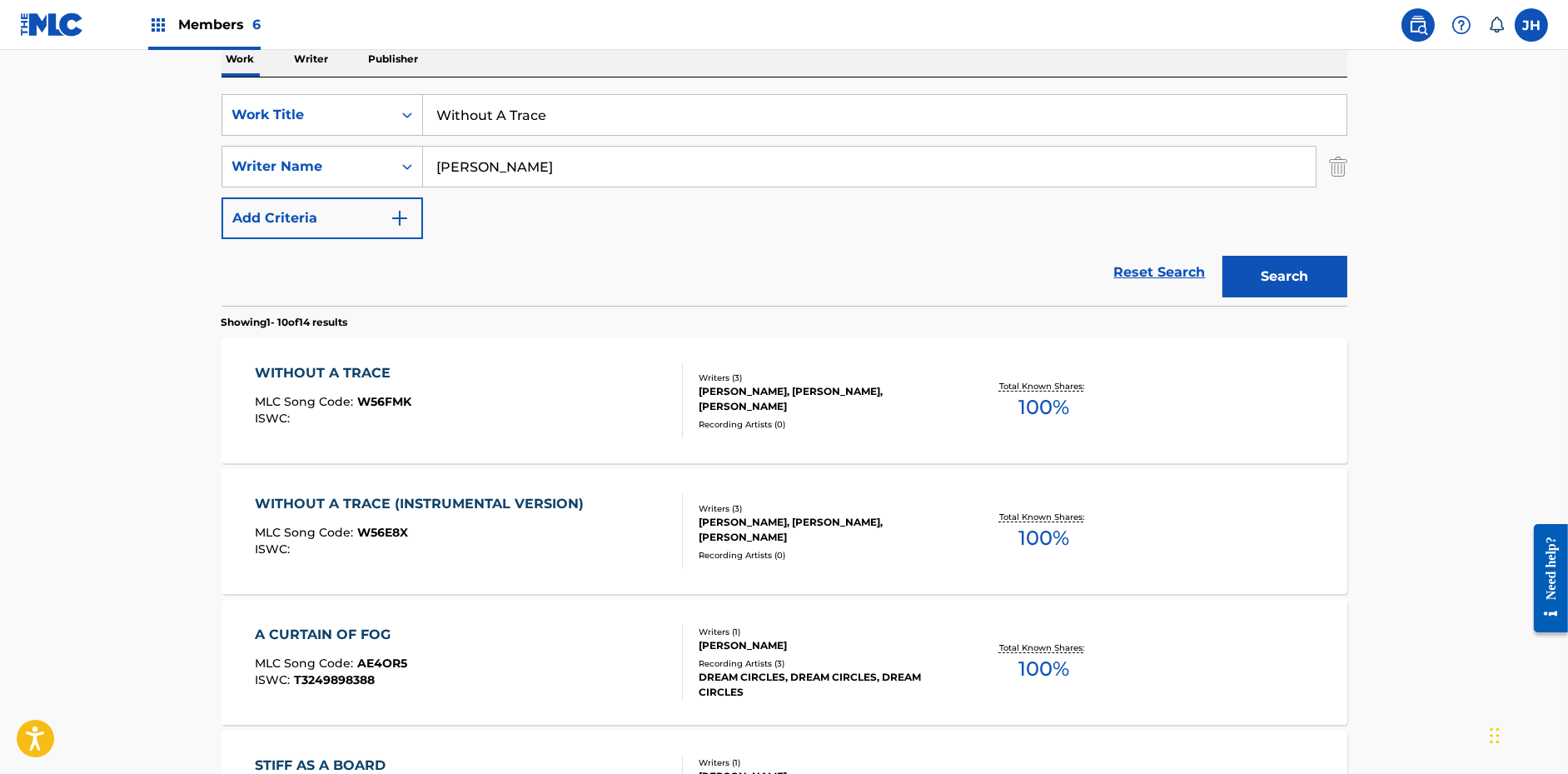
click at [722, 441] on div "WITHOUT A TRACE MLC Song Code : W56FMK ISWC : Writers ( 3 ) [PERSON_NAME], [PER…" at bounding box center [784, 400] width 1126 height 125
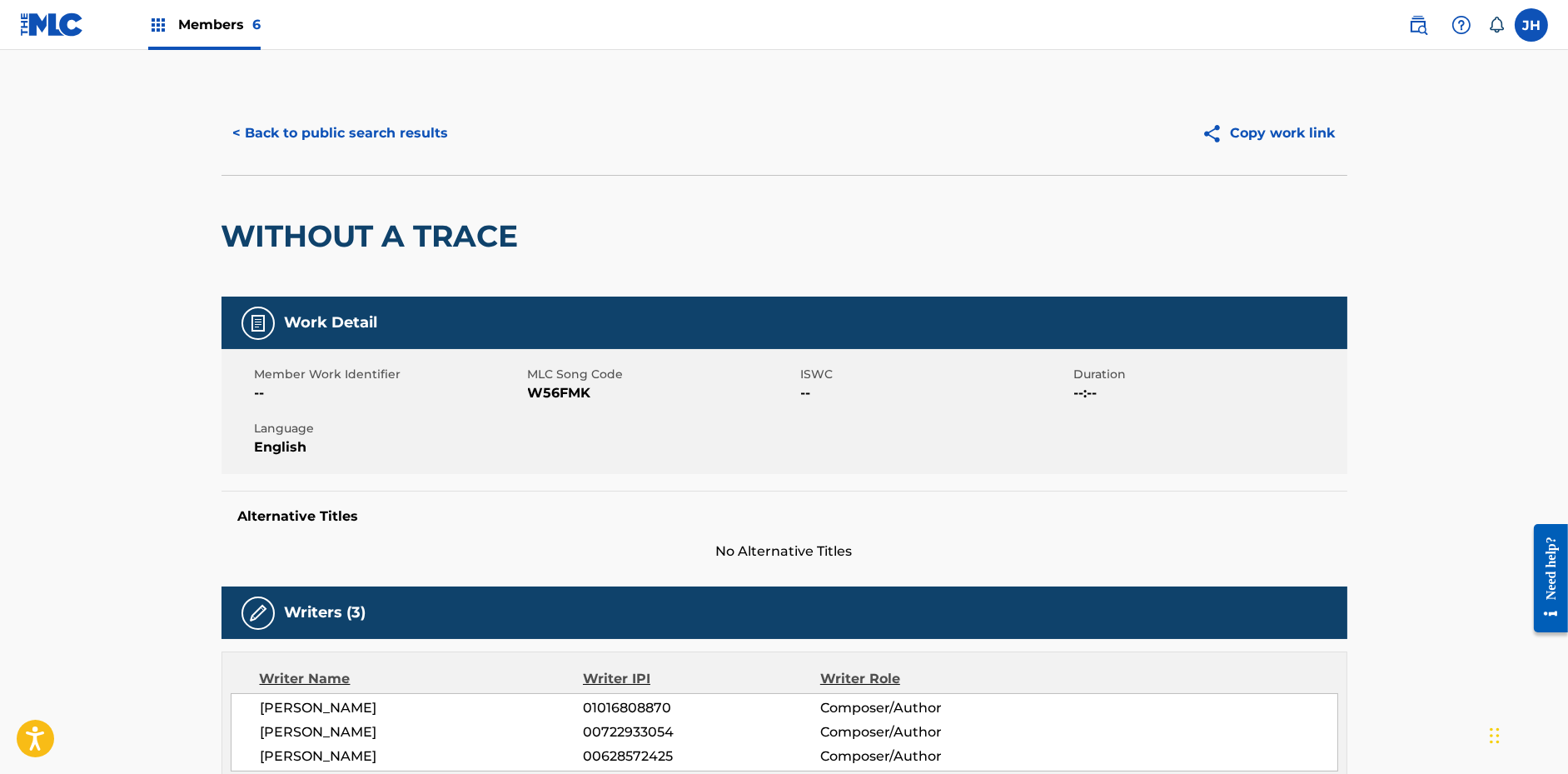
click at [1293, 130] on button "Copy work link" at bounding box center [1268, 133] width 157 height 41
click at [402, 129] on button "< Back to public search results" at bounding box center [341, 133] width 239 height 41
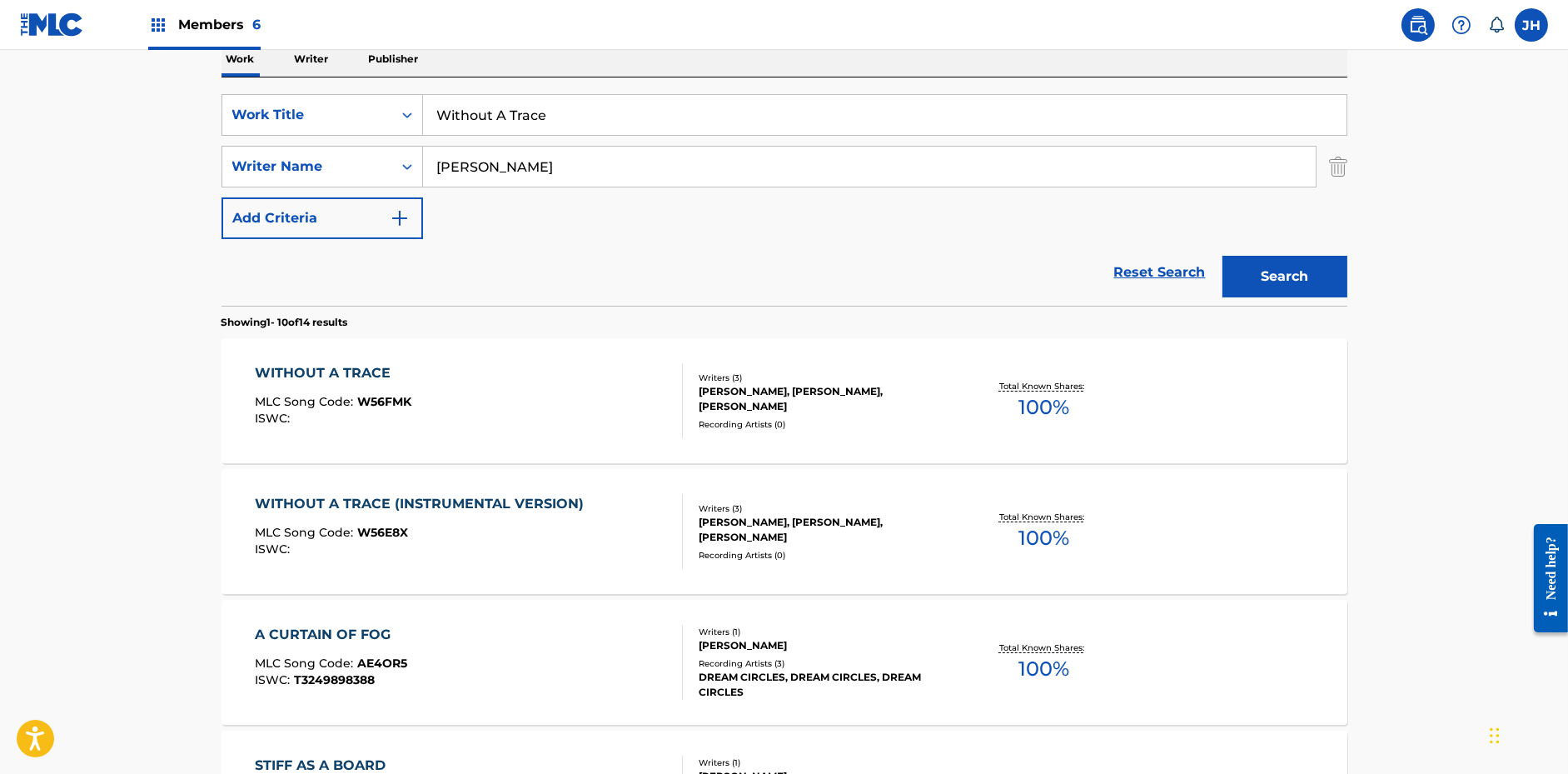
click at [545, 115] on input "Without A Trace" at bounding box center [885, 115] width 924 height 40
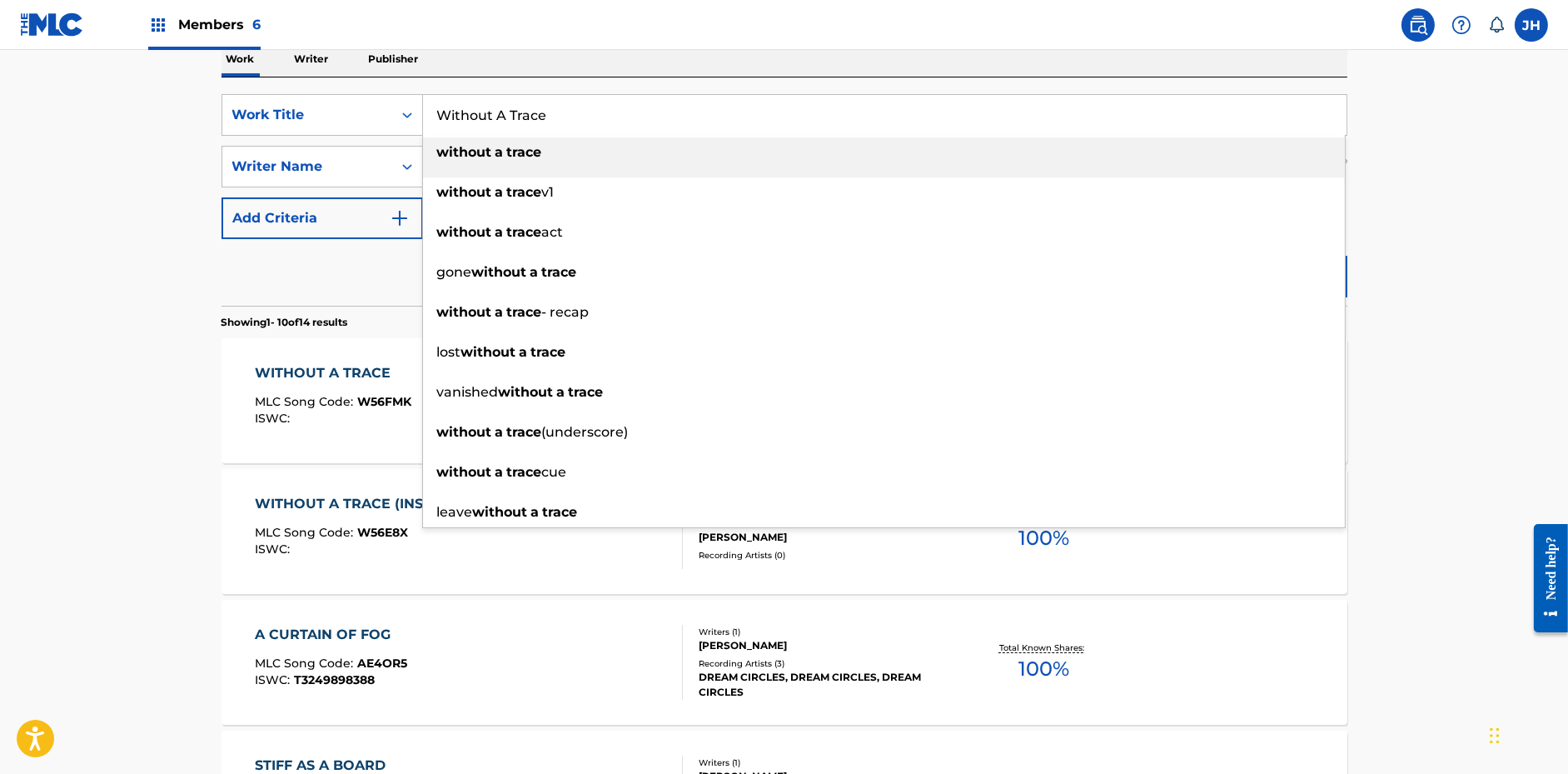
click at [545, 115] on input "Without A Trace" at bounding box center [885, 115] width 924 height 40
paste input "Dreamers (Instrumental Version)"
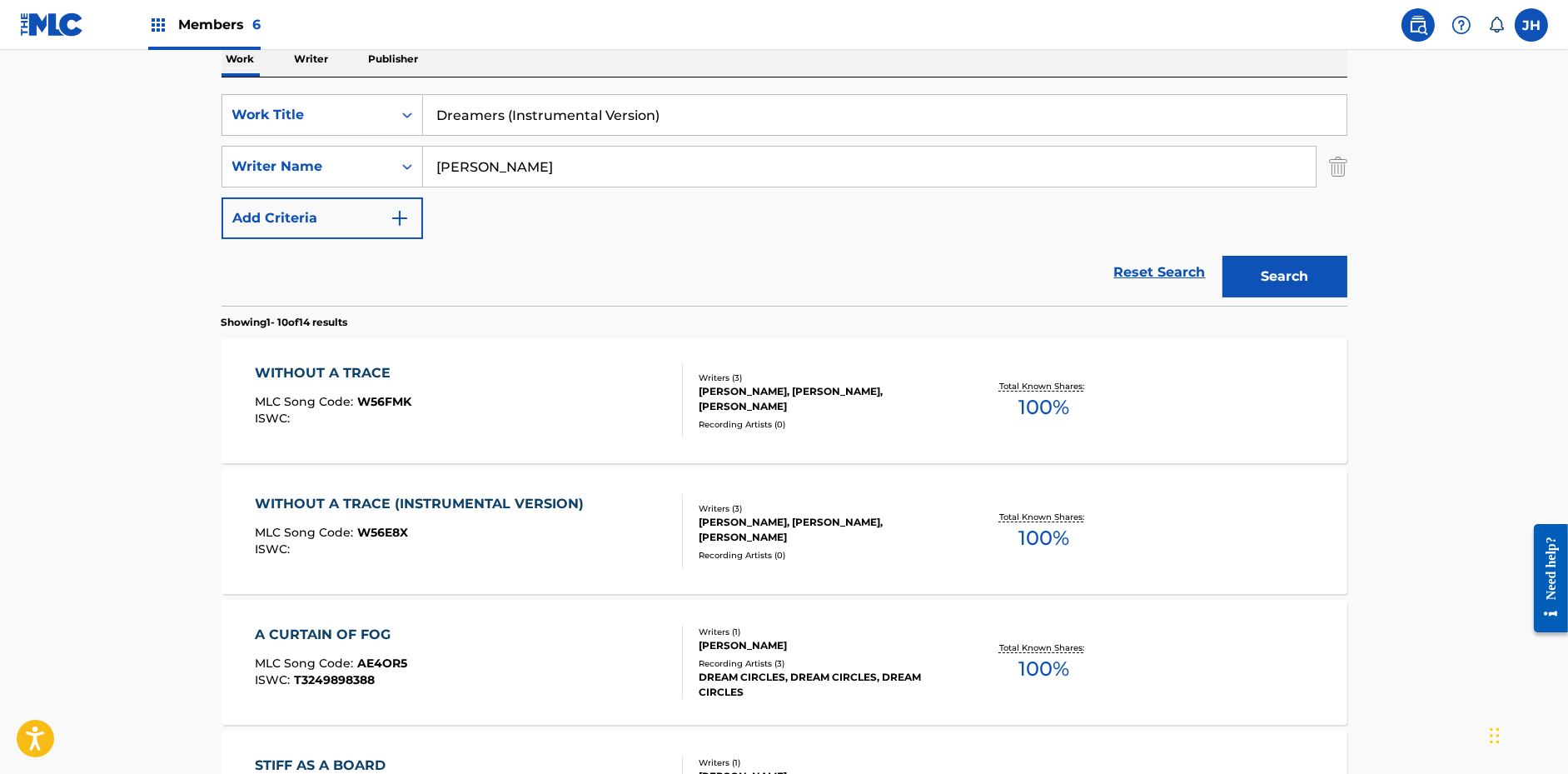
type input "Dreamers (Instrumental Version)"
click at [1222, 256] on button "Search" at bounding box center [1284, 277] width 125 height 41
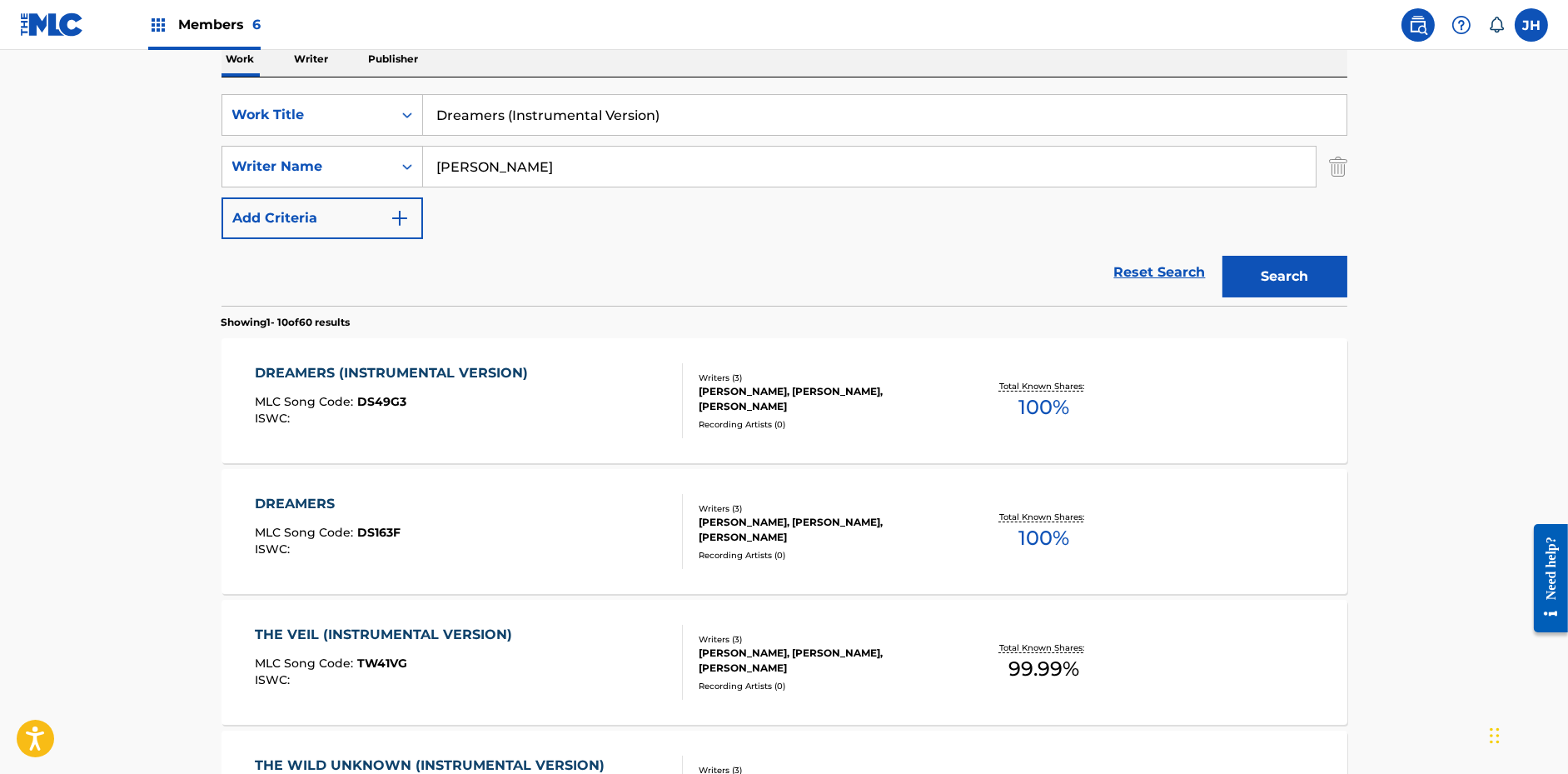
click at [682, 441] on div "DREAMERS (INSTRUMENTAL VERSION) MLC Song Code : DS49G3 ISWC : Writers ( 3 ) [PE…" at bounding box center [784, 400] width 1126 height 125
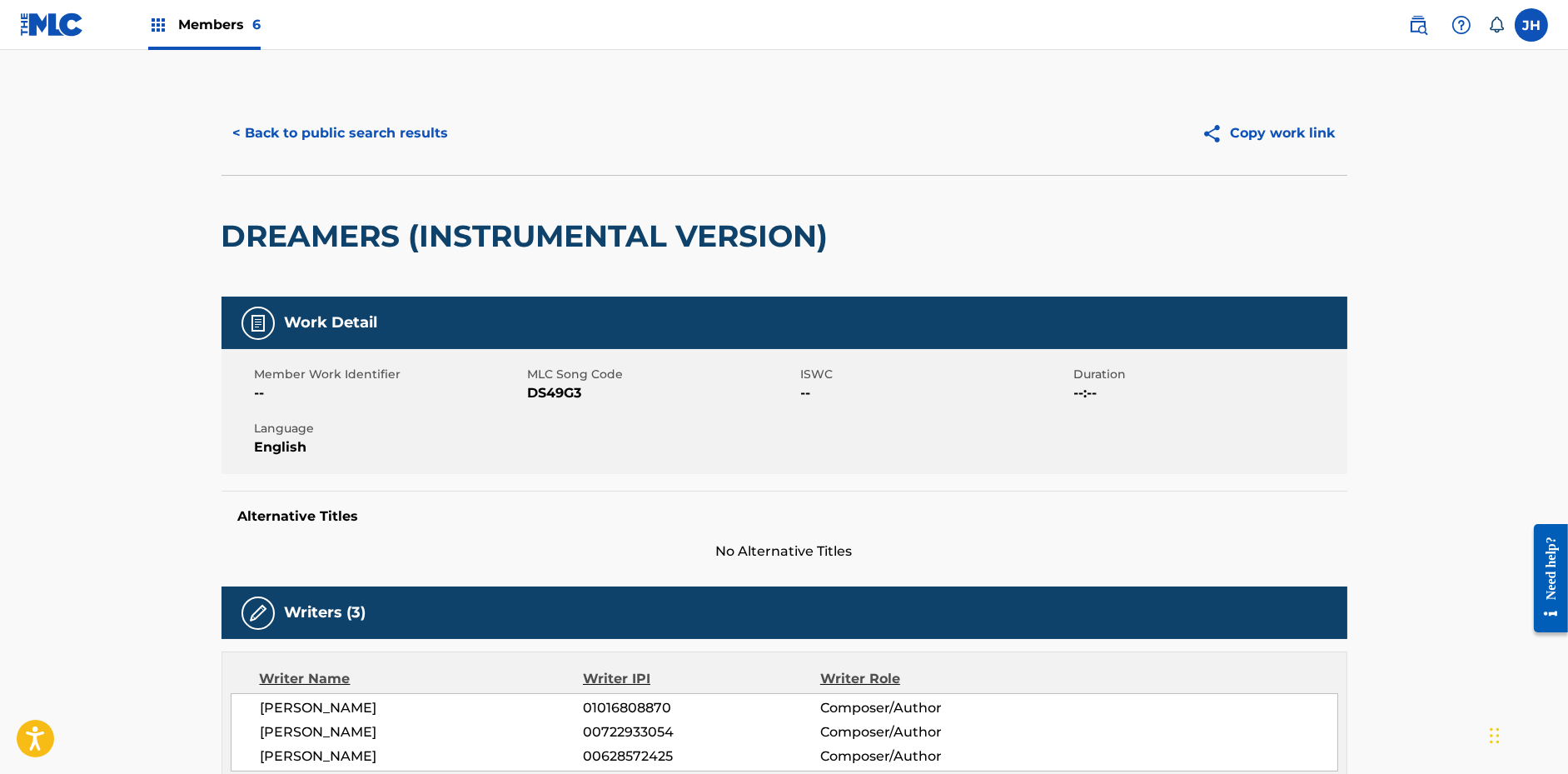
click at [1280, 118] on button "Copy work link" at bounding box center [1268, 133] width 157 height 41
click at [351, 122] on button "< Back to public search results" at bounding box center [341, 133] width 239 height 41
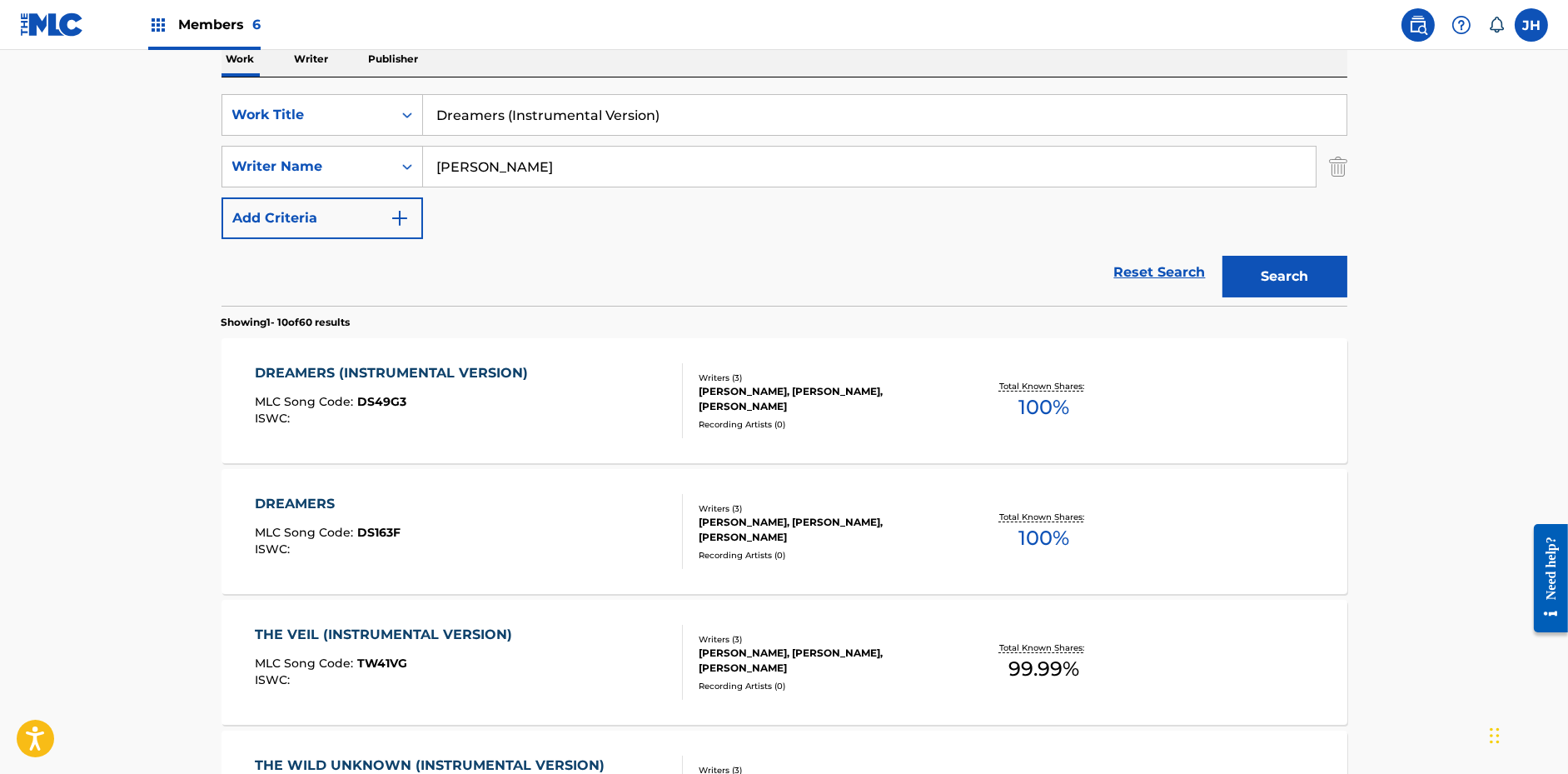
click at [534, 115] on input "Dreamers (Instrumental Version)" at bounding box center [885, 115] width 924 height 40
paste input "The Wild Unknown"
type input "The Wild Unknown (Instrumental Version)"
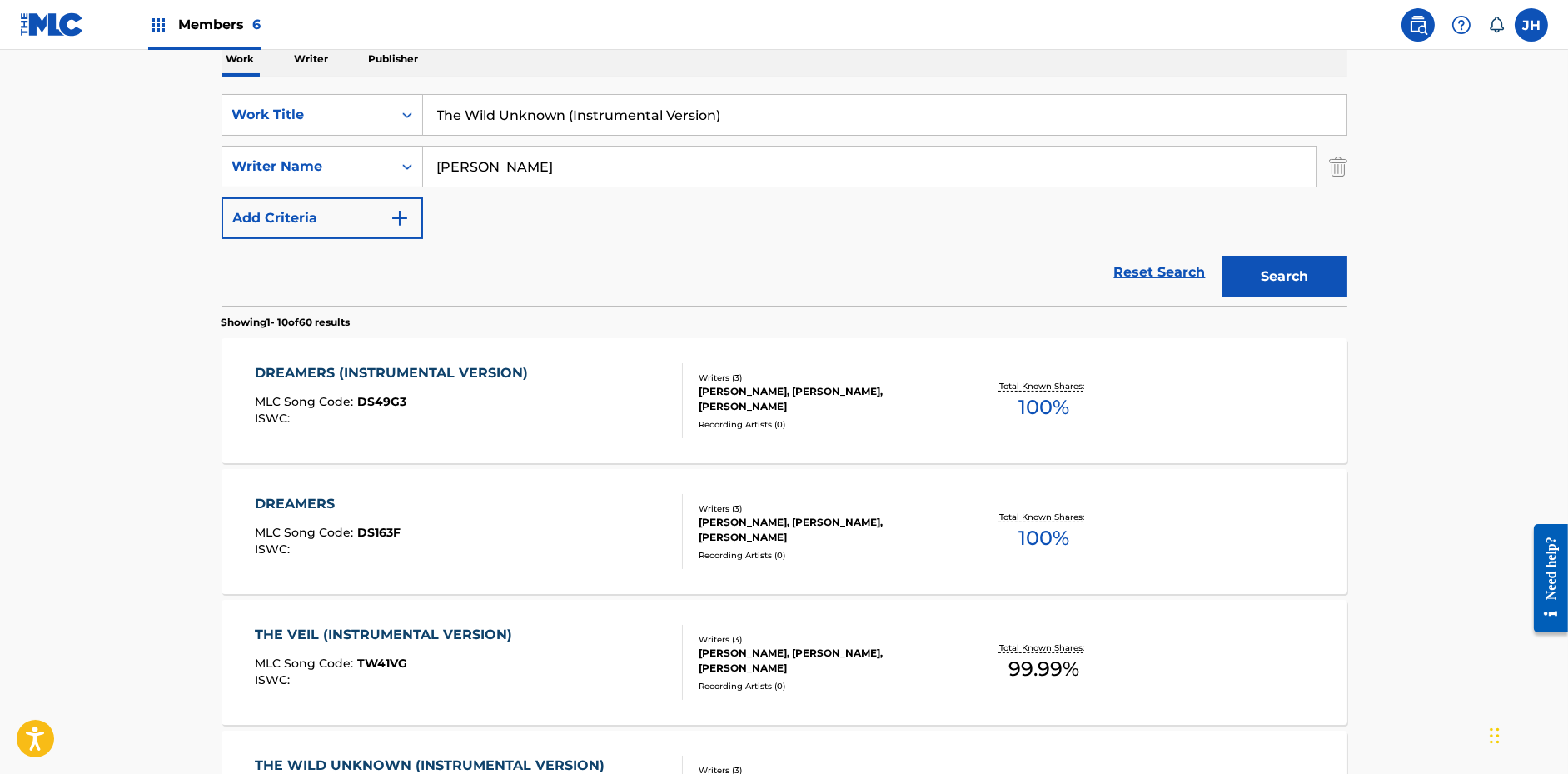
click at [1222, 256] on button "Search" at bounding box center [1284, 277] width 125 height 41
click at [540, 363] on div "THE WILD UNKNOWN (INSTRUMENTAL VERSION)" at bounding box center [434, 373] width 358 height 20
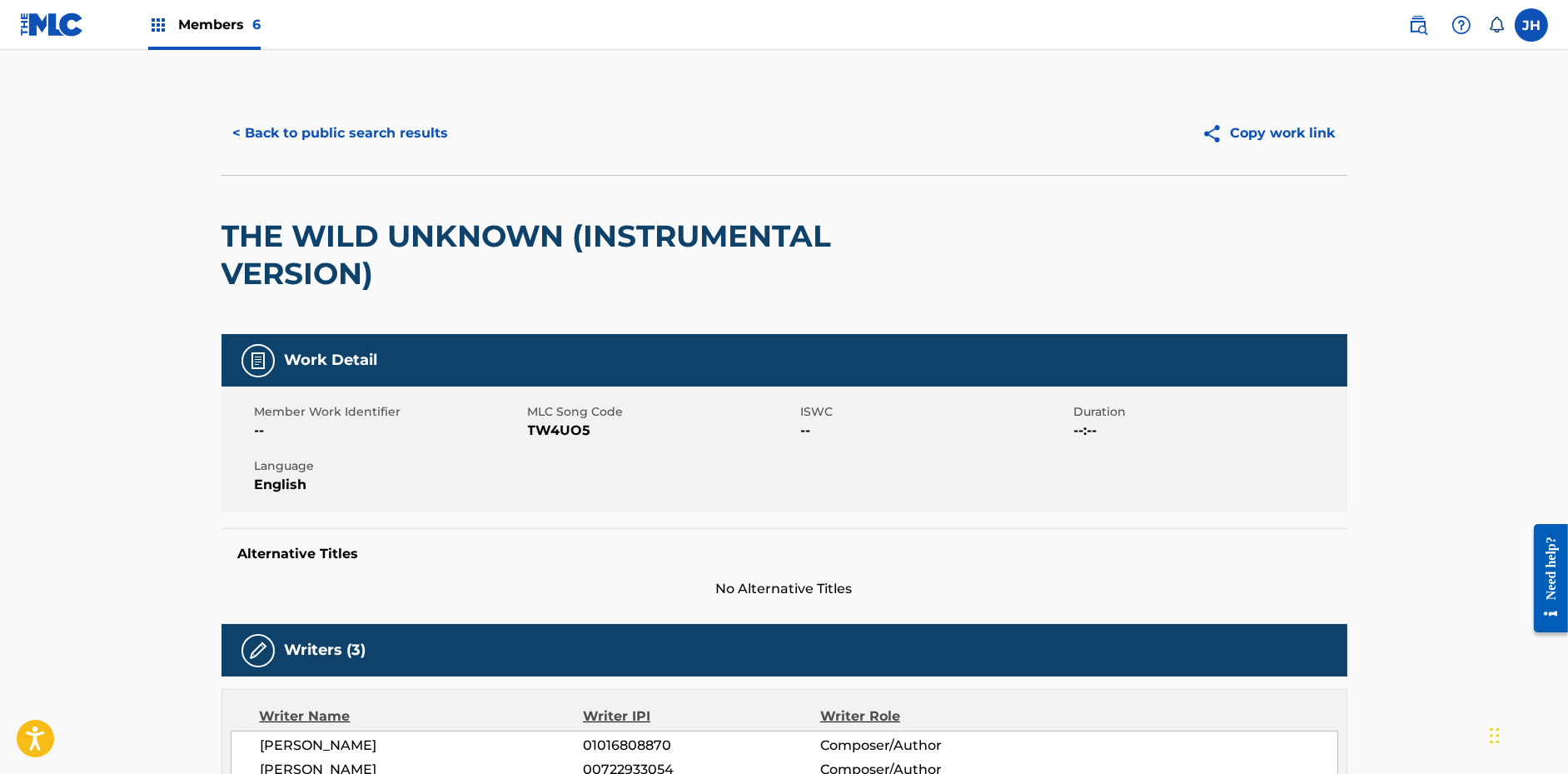
click at [1258, 137] on button "Copy work link" at bounding box center [1268, 133] width 157 height 41
click at [438, 145] on button "< Back to public search results" at bounding box center [341, 133] width 239 height 41
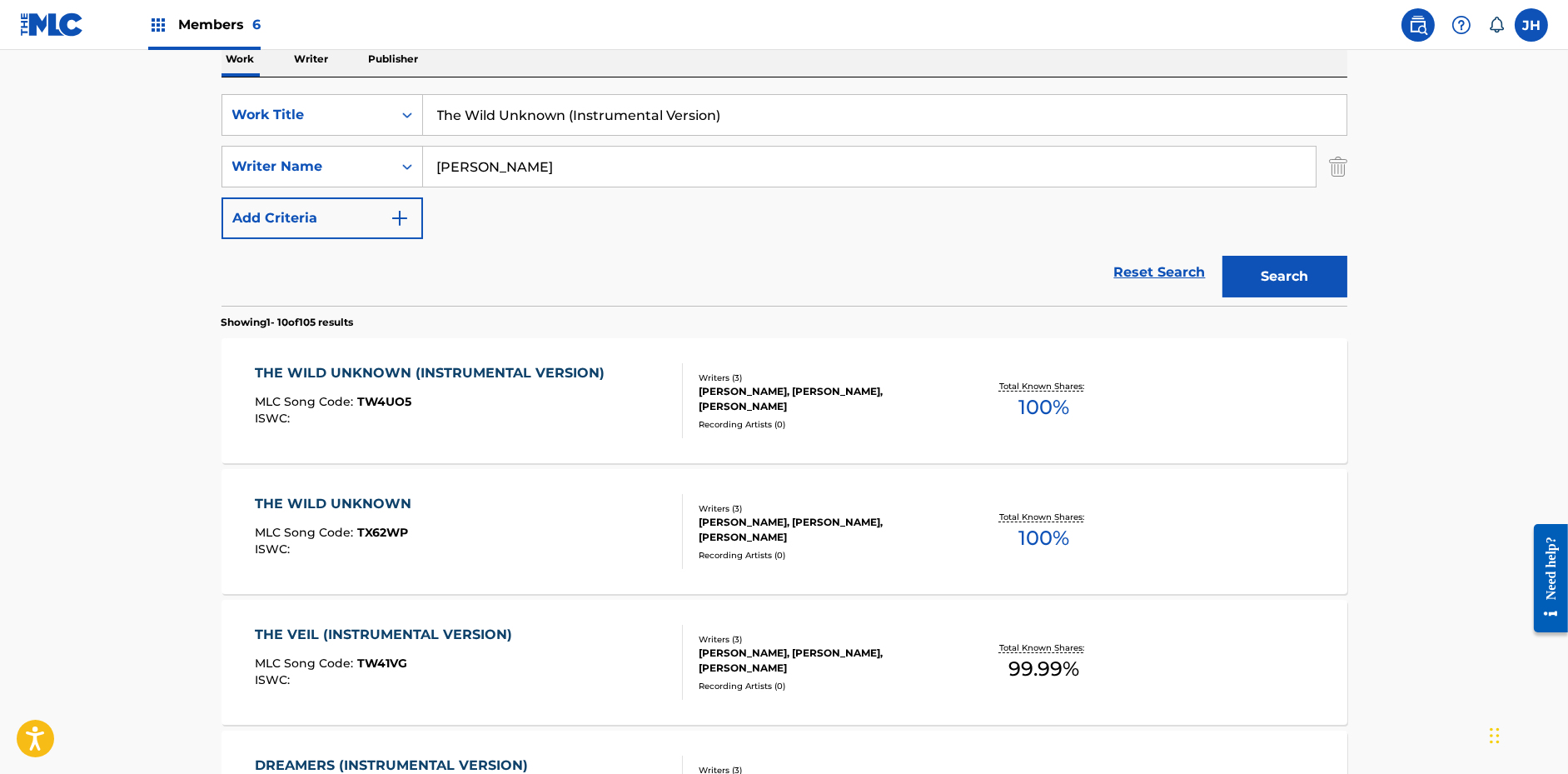
click at [665, 129] on input "The Wild Unknown (Instrumental Version)" at bounding box center [885, 115] width 924 height 40
paste input "Without A Trace"
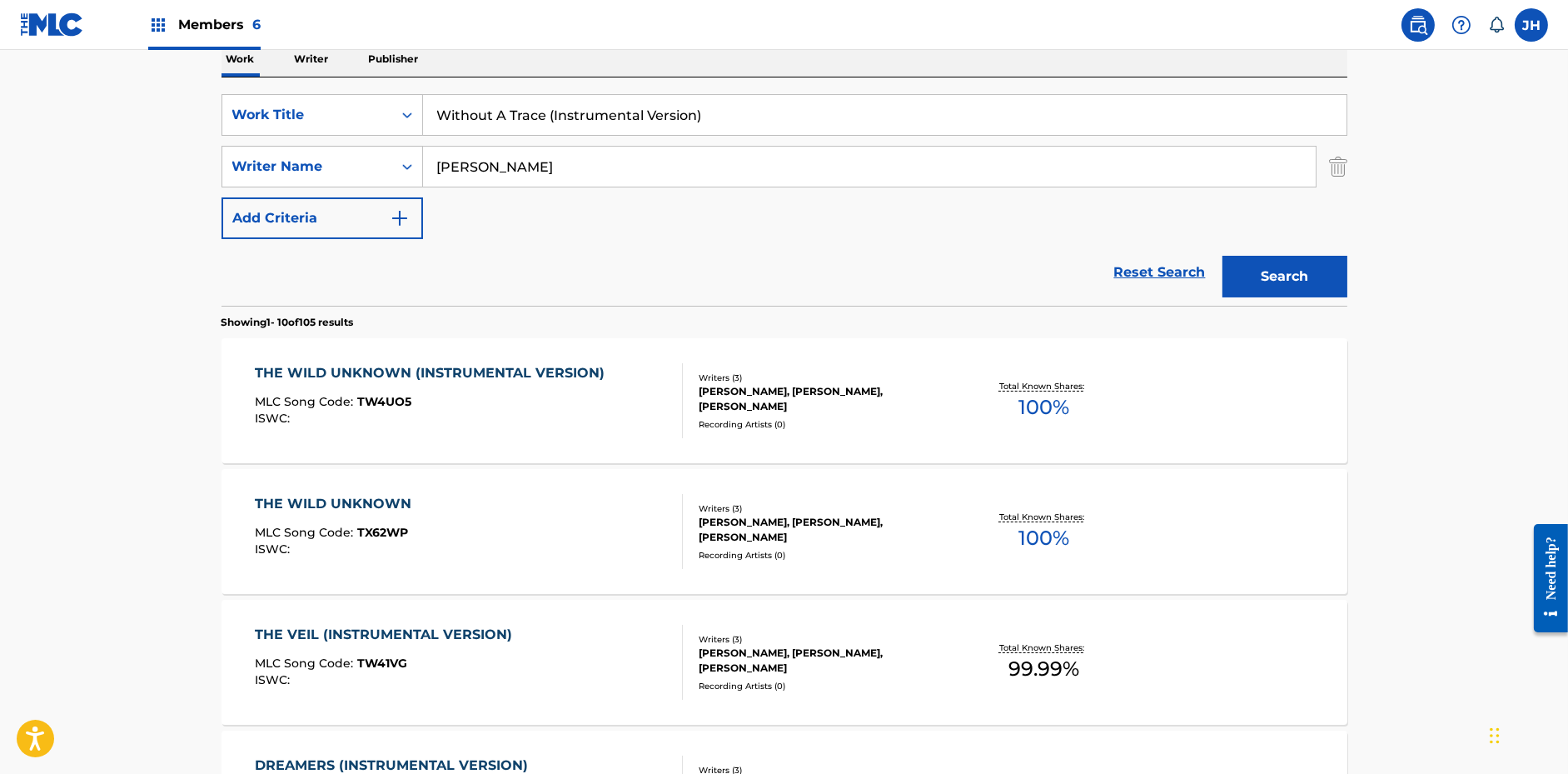
type input "Without A Trace (Instrumental Version)"
click at [1248, 274] on button "Search" at bounding box center [1284, 277] width 125 height 41
click at [553, 414] on div "ISWC :" at bounding box center [423, 419] width 337 height 13
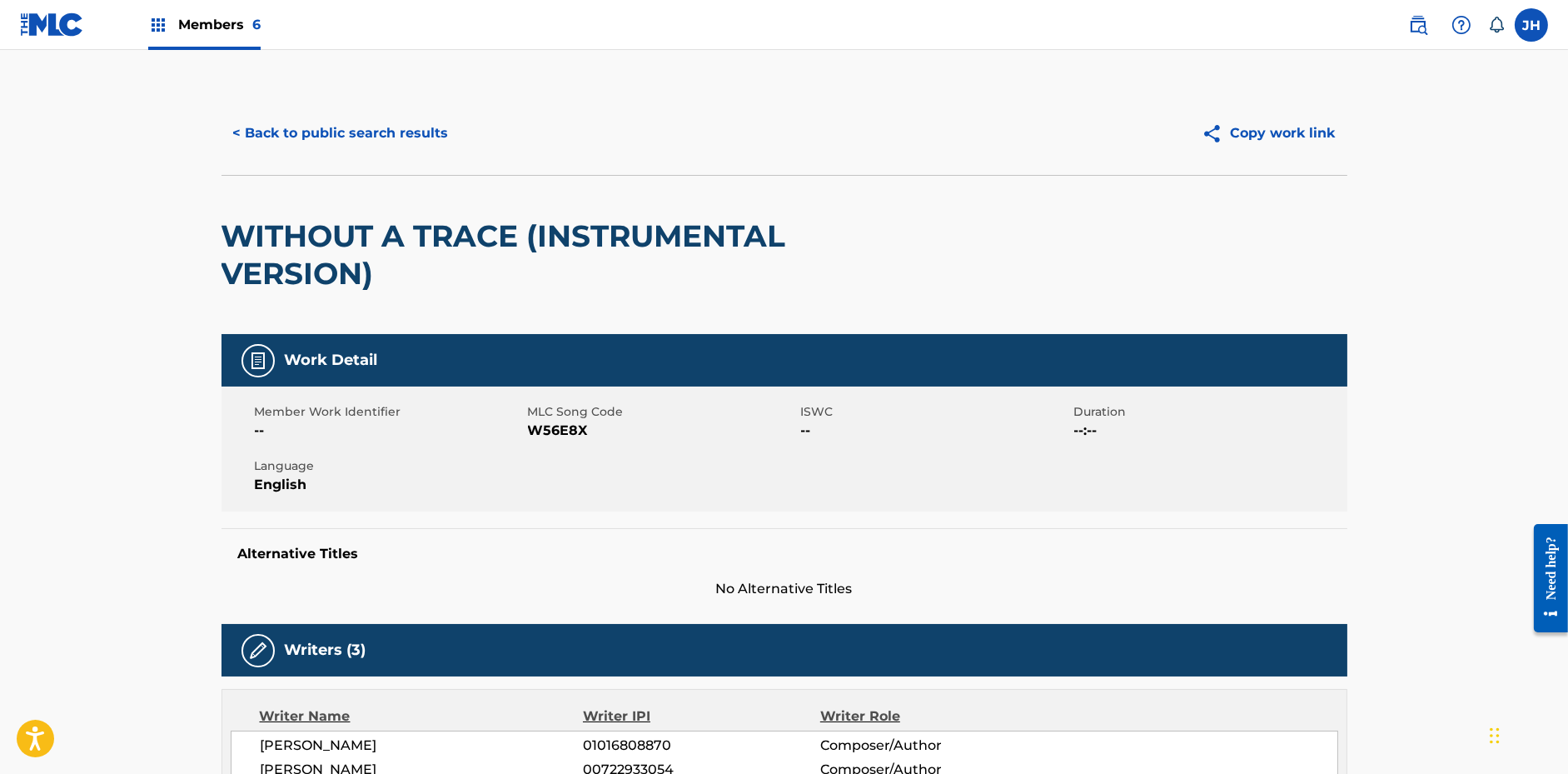
click at [1261, 121] on button "Copy work link" at bounding box center [1268, 133] width 157 height 41
click at [446, 129] on button "< Back to public search results" at bounding box center [341, 133] width 239 height 41
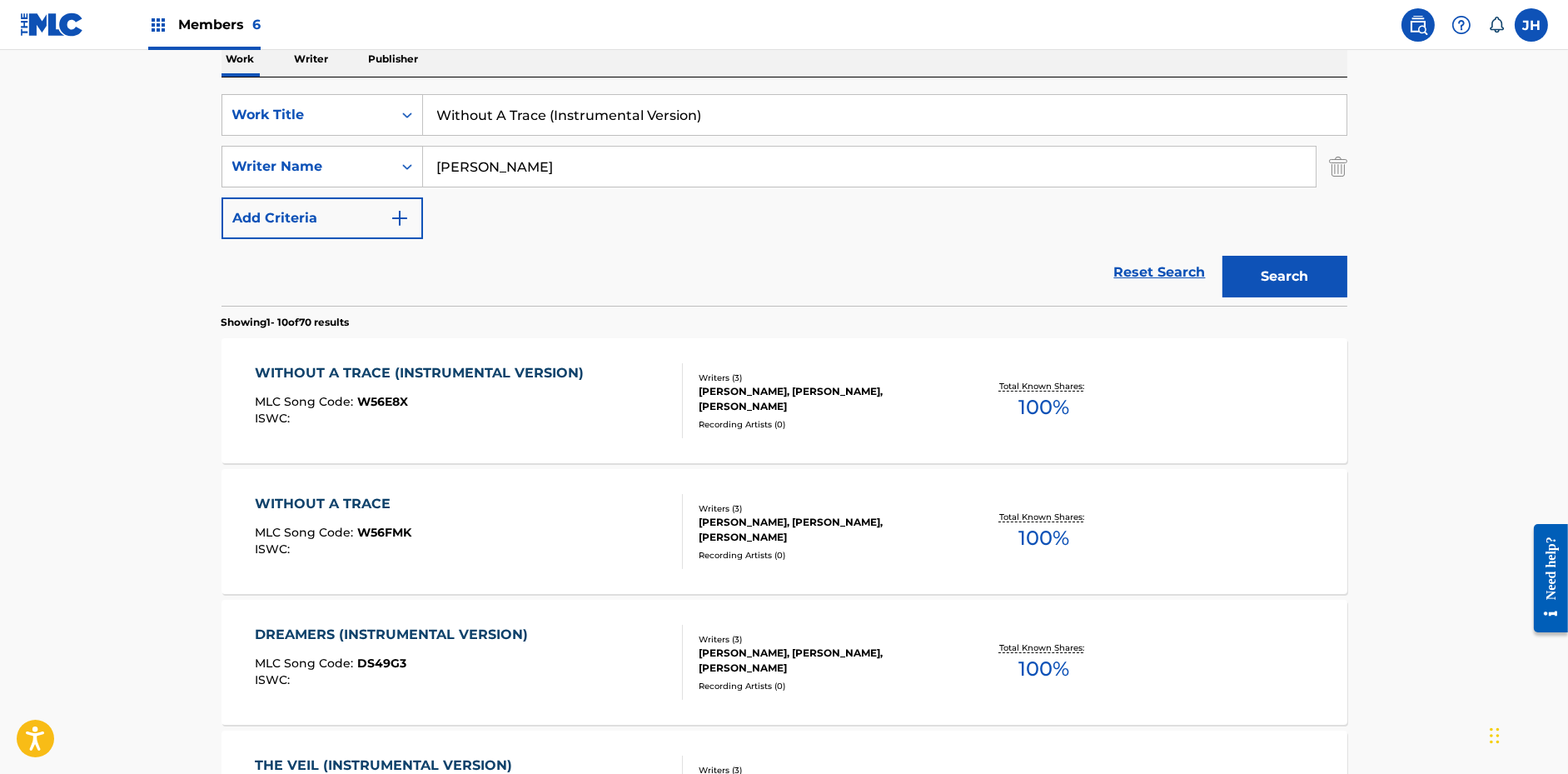
click at [1222, 113] on input "Without A Trace (Instrumental Version)" at bounding box center [885, 115] width 924 height 40
paste input "The Veil"
type input "The Veil (Instrumental Version)"
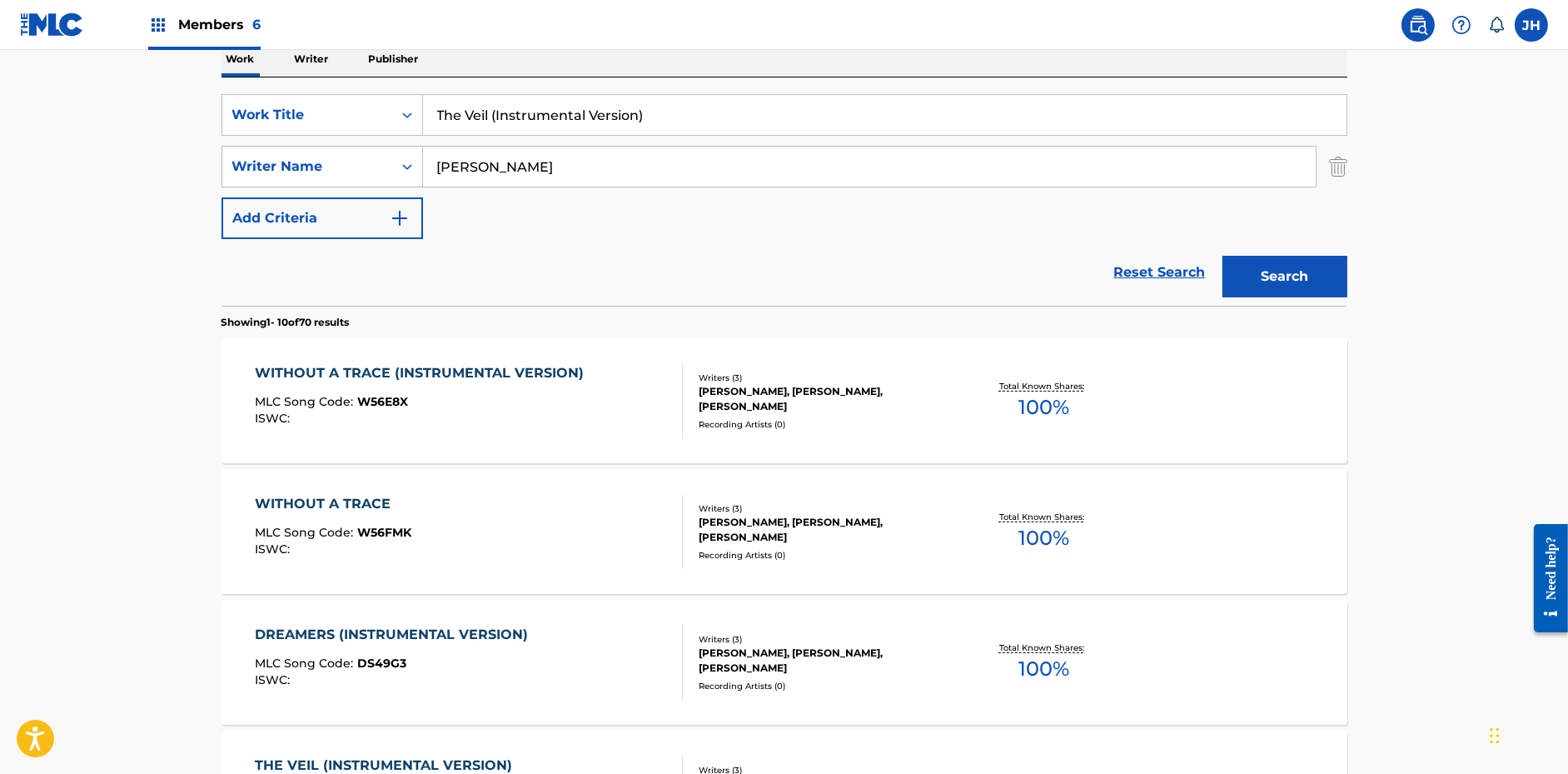
click at [1271, 256] on button "Search" at bounding box center [1284, 277] width 125 height 41
click at [486, 423] on div "THE VEIL (INSTRUMENTAL VERSION) MLC Song Code : TW41VG ISWC :" at bounding box center [388, 400] width 266 height 75
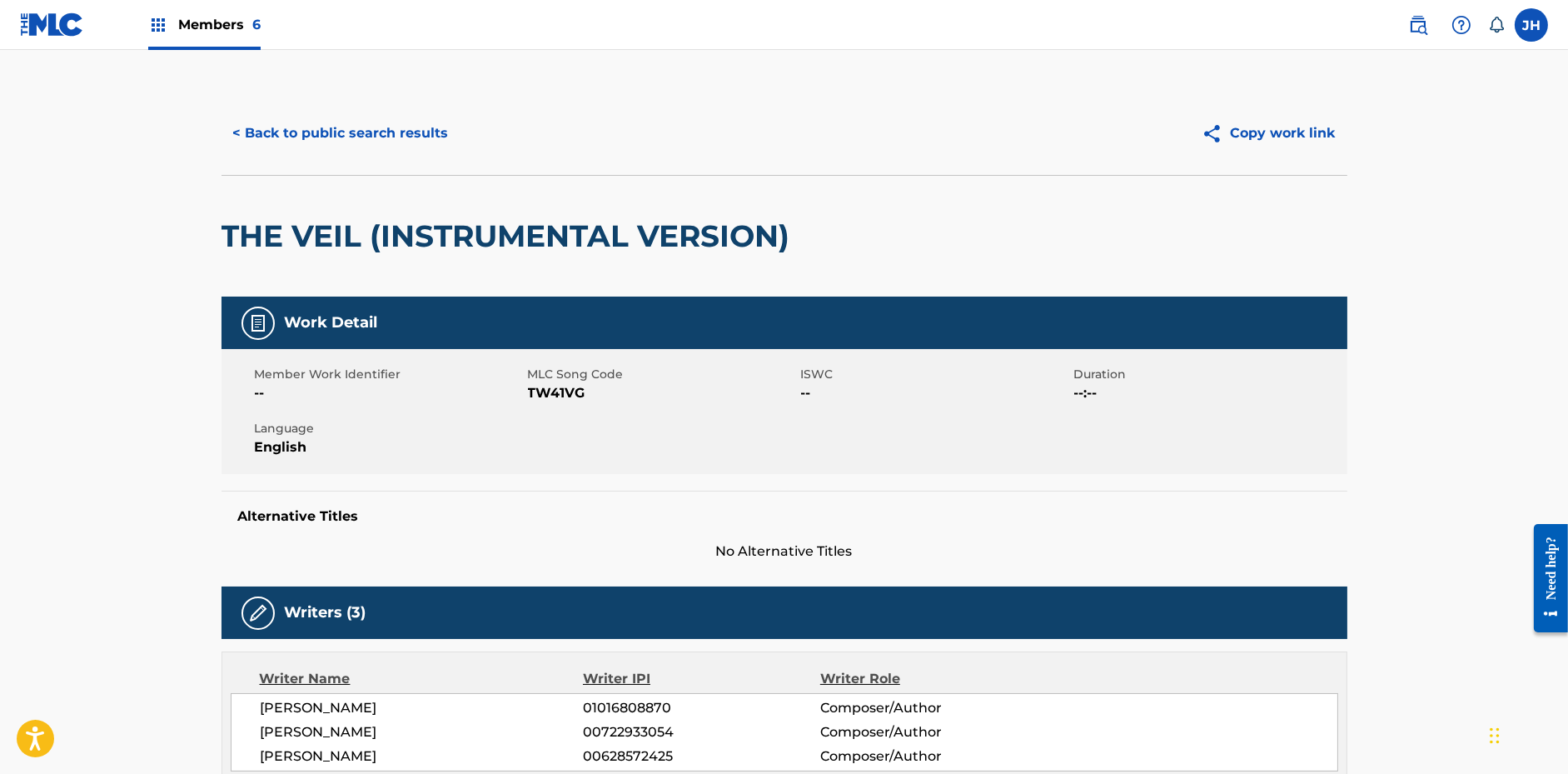
click at [1303, 144] on button "Copy work link" at bounding box center [1268, 133] width 157 height 41
click at [383, 128] on button "< Back to public search results" at bounding box center [341, 133] width 239 height 41
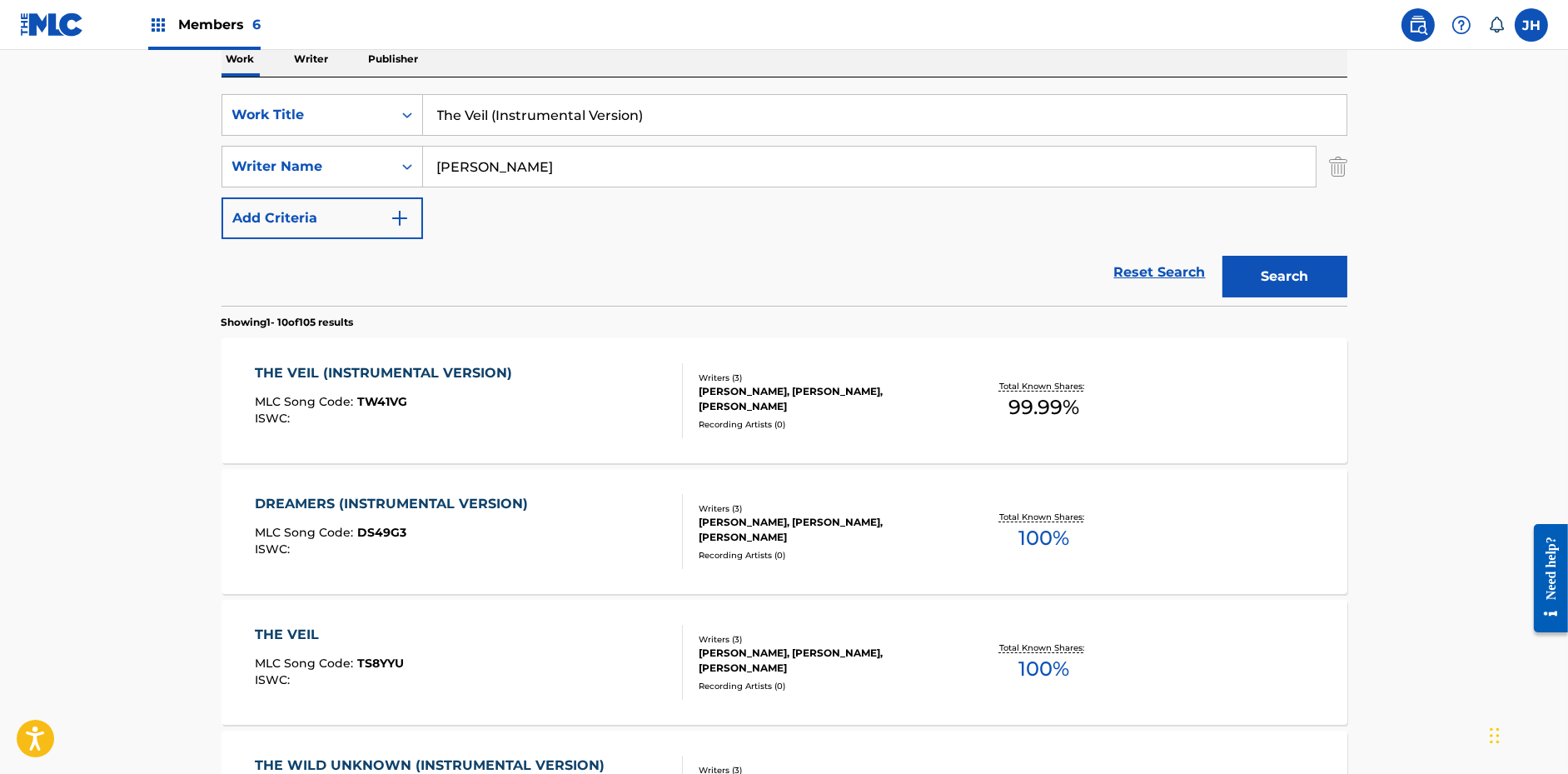
click at [573, 112] on input "The Veil (Instrumental Version)" at bounding box center [885, 115] width 924 height 40
paste input "Discovery"
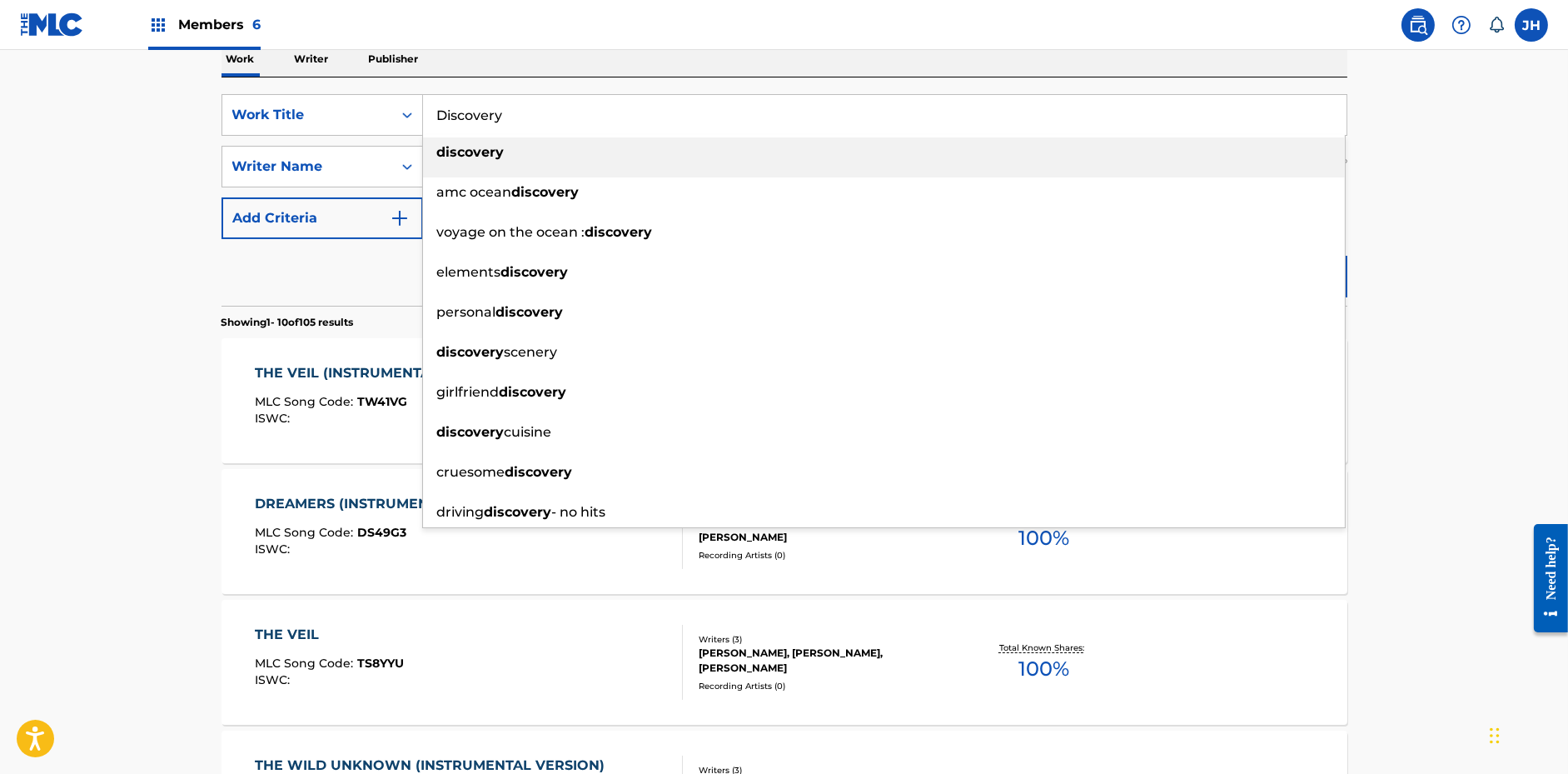
type input "Discovery"
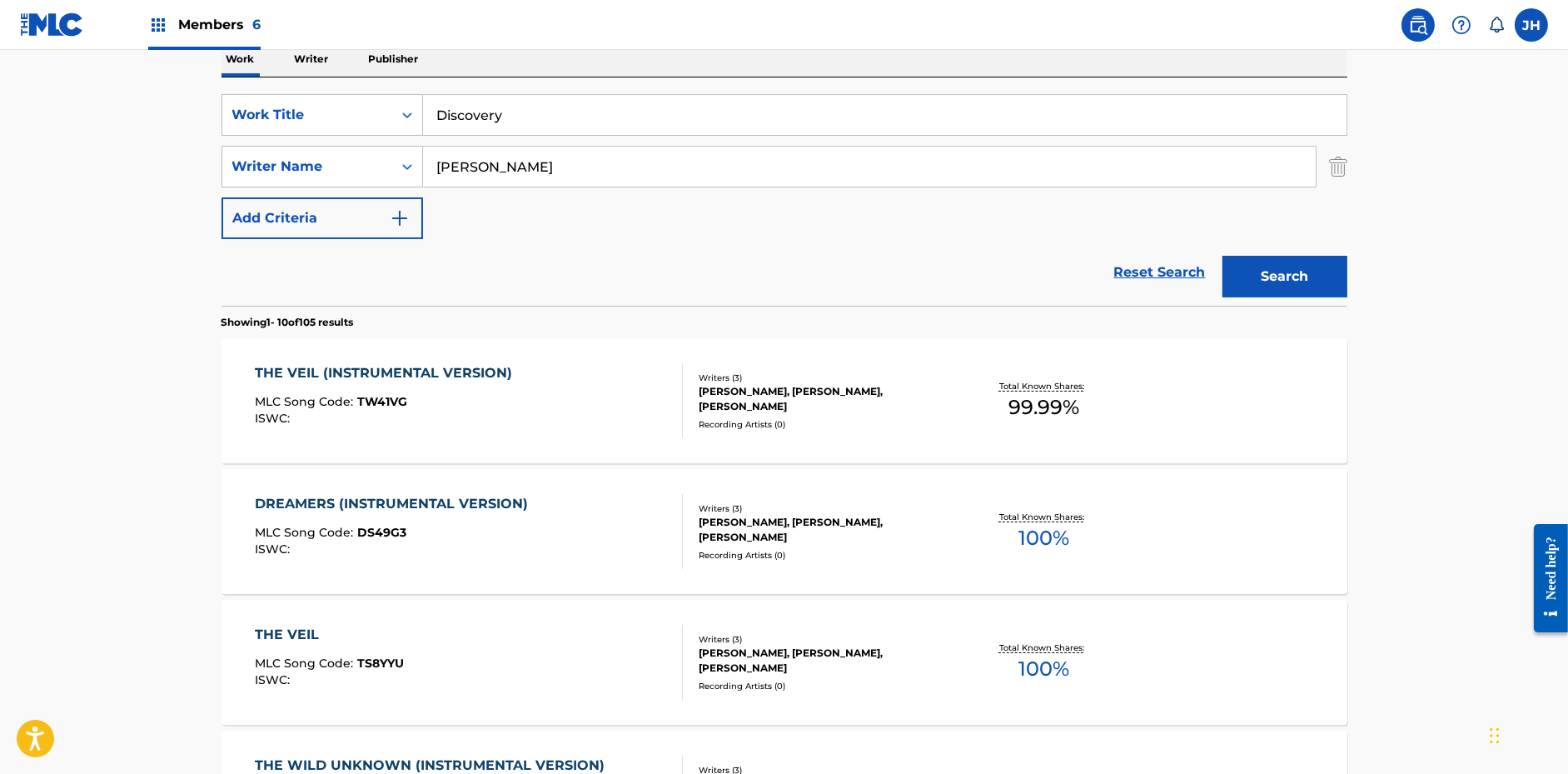
click at [659, 79] on div "SearchWithCriteriae6c90669-aa86-4ee8-9f9c-c0fb29496c80 Work Title Discovery Sea…" at bounding box center [784, 191] width 1126 height 228
click at [1250, 269] on button "Search" at bounding box center [1284, 277] width 125 height 41
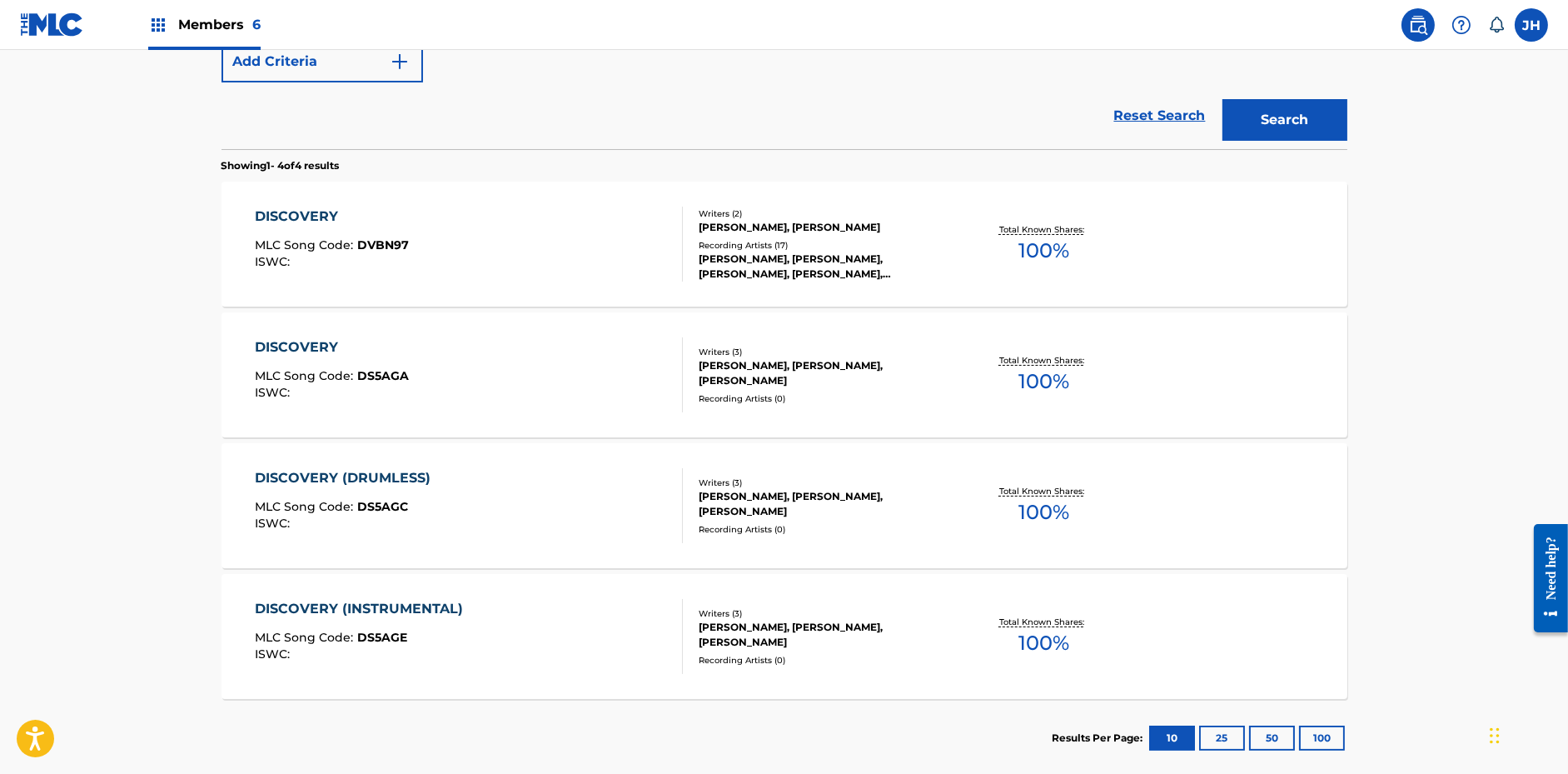
scroll to position [438, 0]
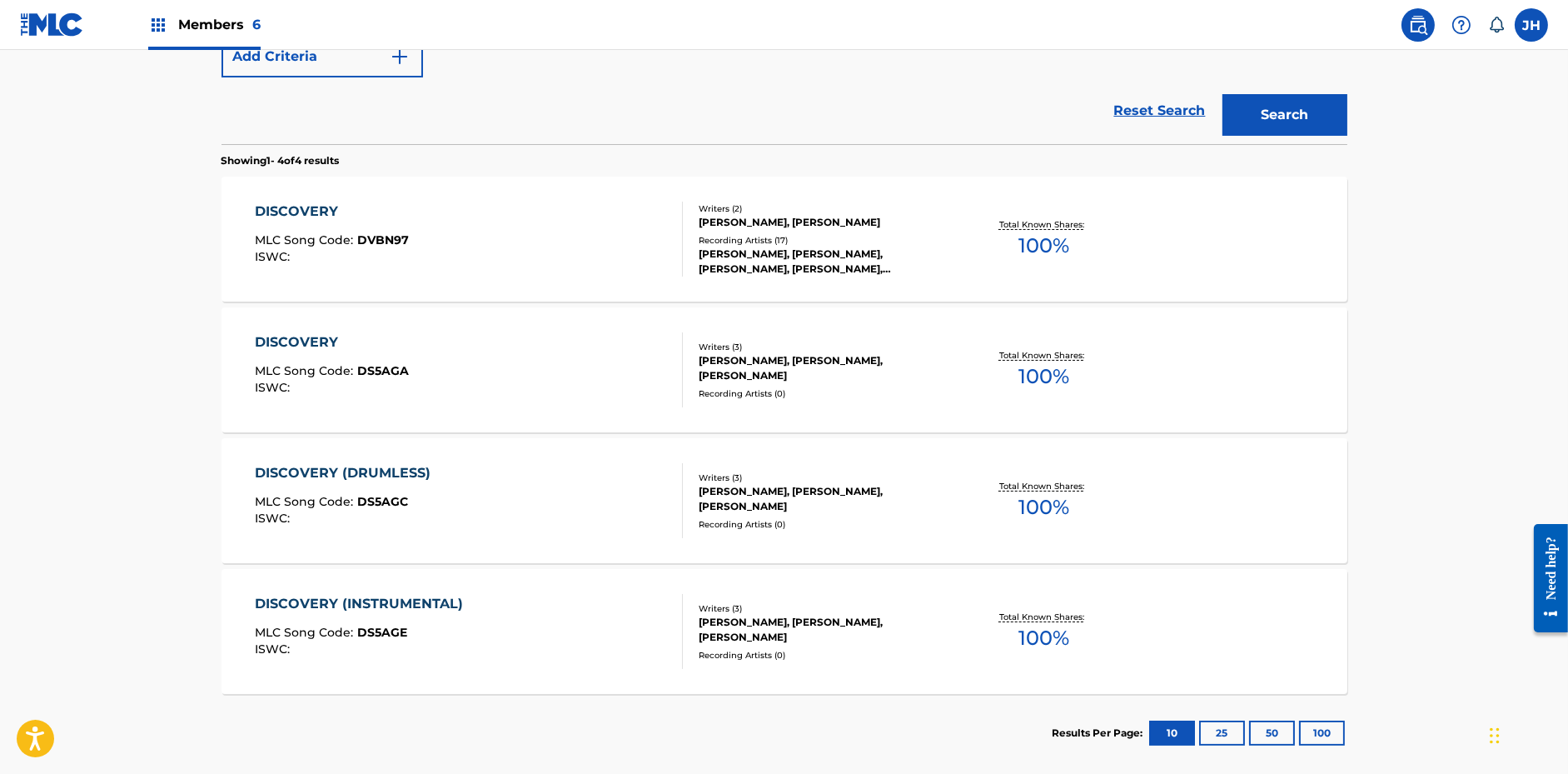
click at [506, 236] on div "DISCOVERY MLC Song Code : DVBN97 ISWC :" at bounding box center [469, 238] width 428 height 75
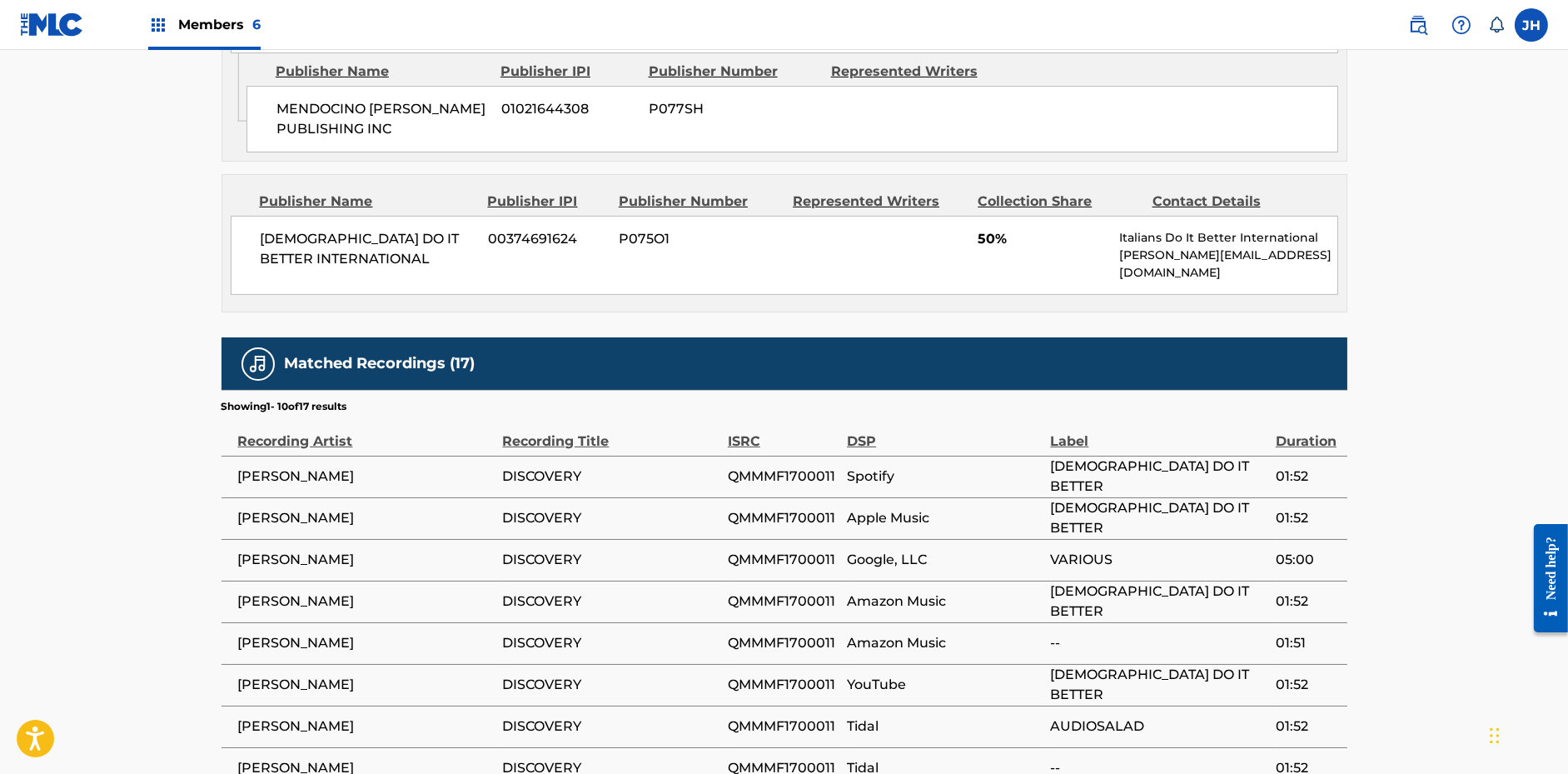
scroll to position [1223, 0]
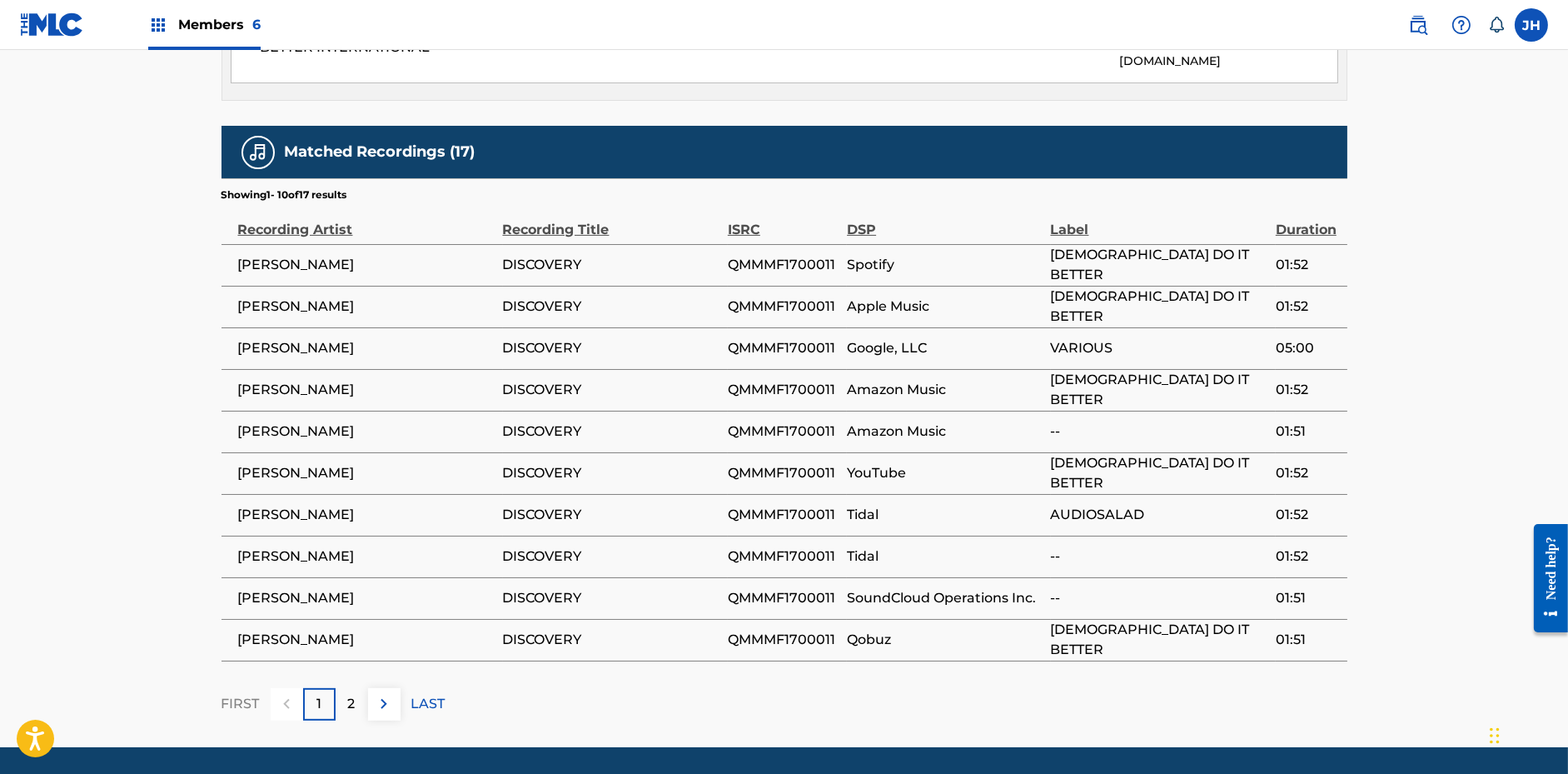
click at [350, 694] on p "2" at bounding box center [351, 704] width 7 height 20
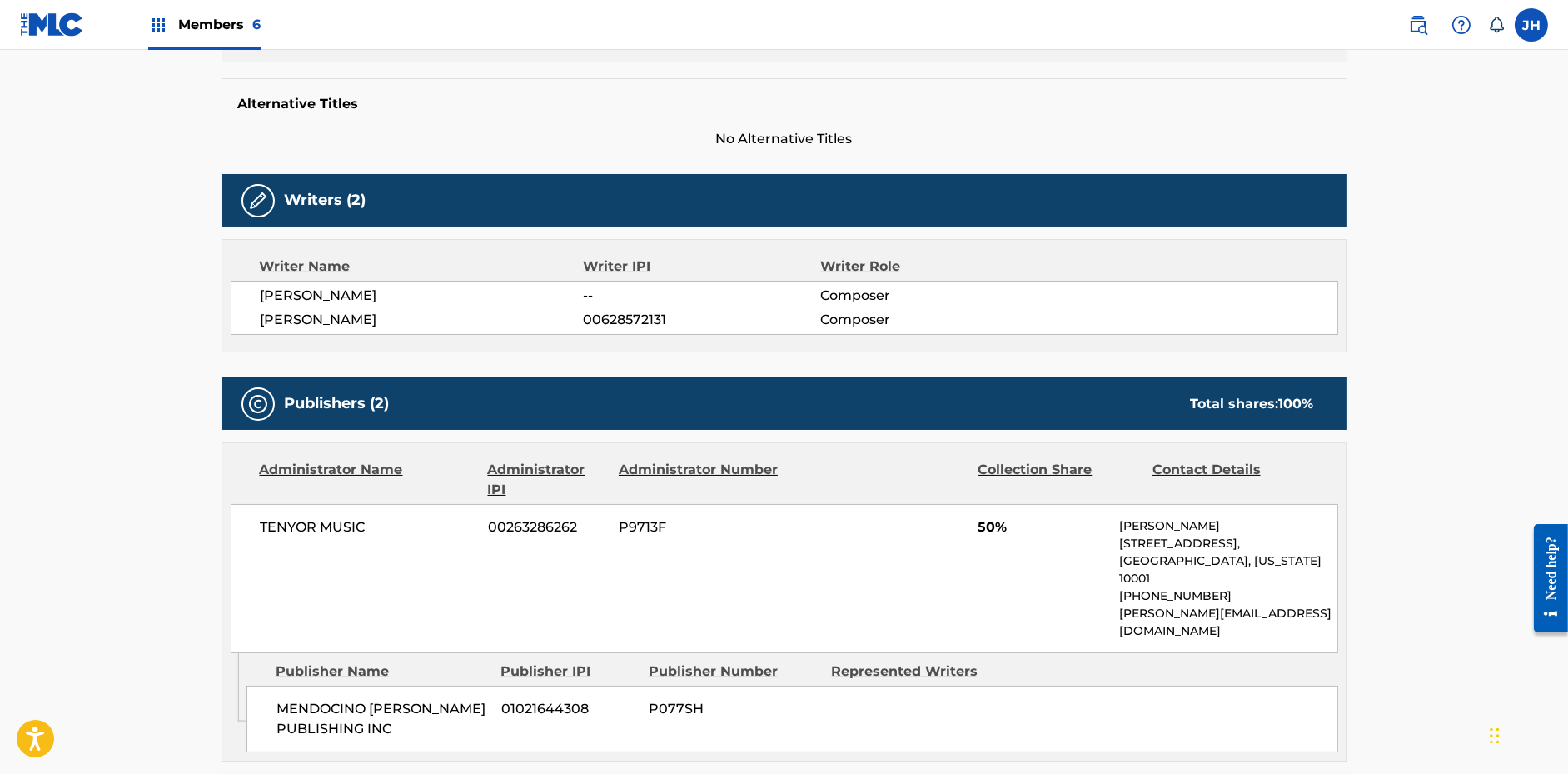
scroll to position [0, 0]
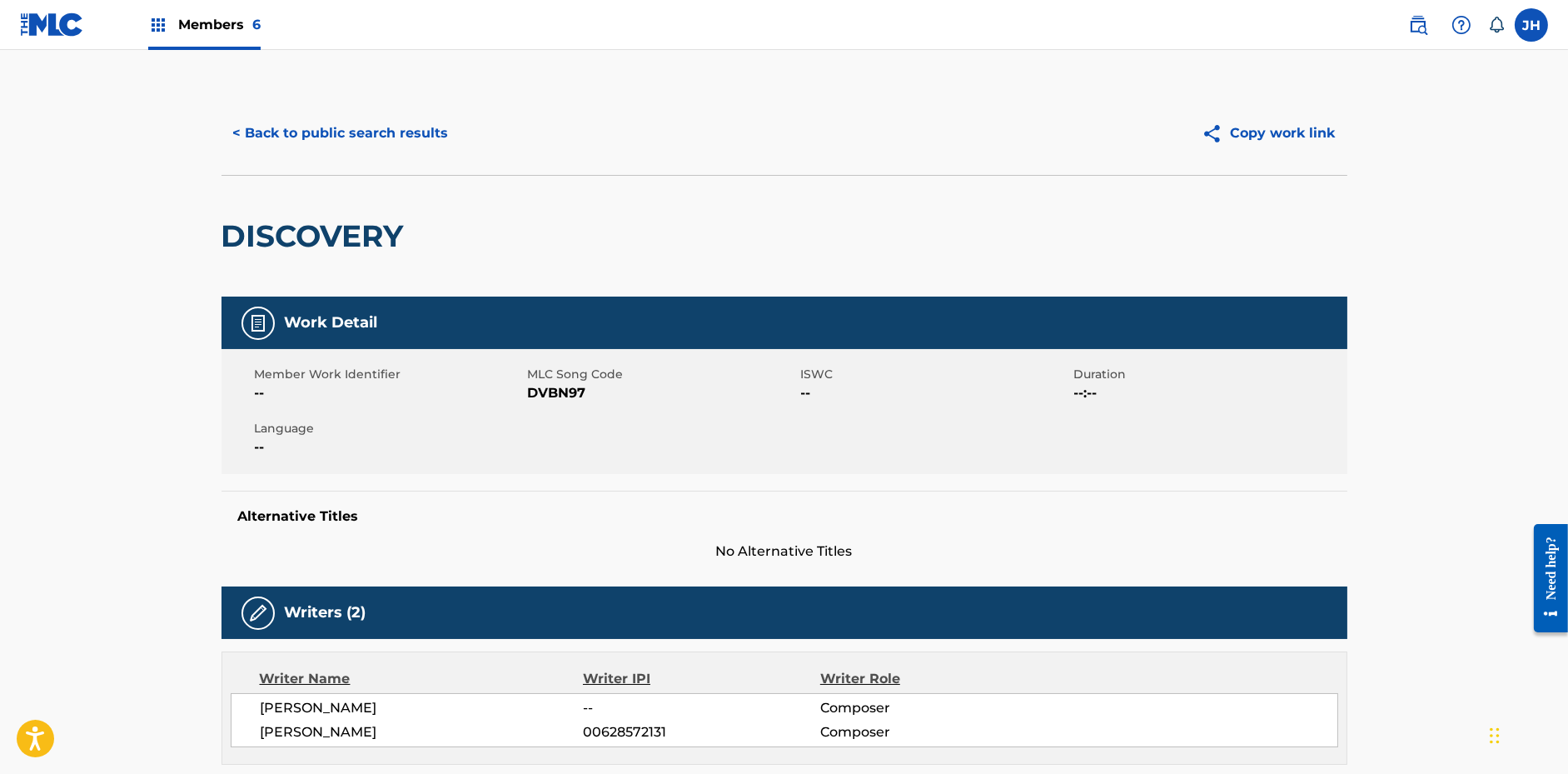
click at [354, 141] on button "< Back to public search results" at bounding box center [341, 133] width 239 height 41
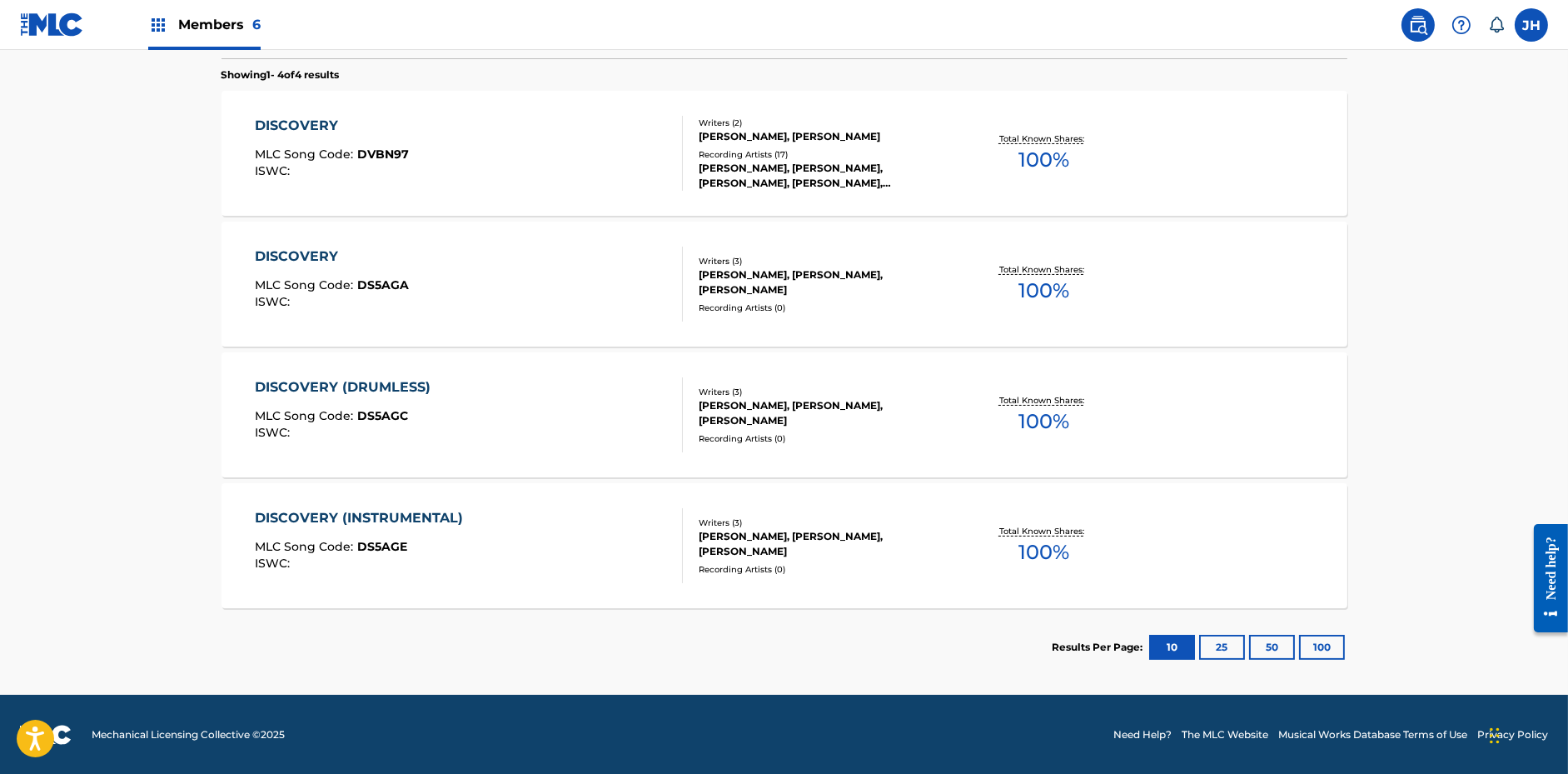
click at [513, 414] on div "DISCOVERY (DRUMLESS) MLC Song Code : DS5AGC ISWC :" at bounding box center [469, 414] width 428 height 75
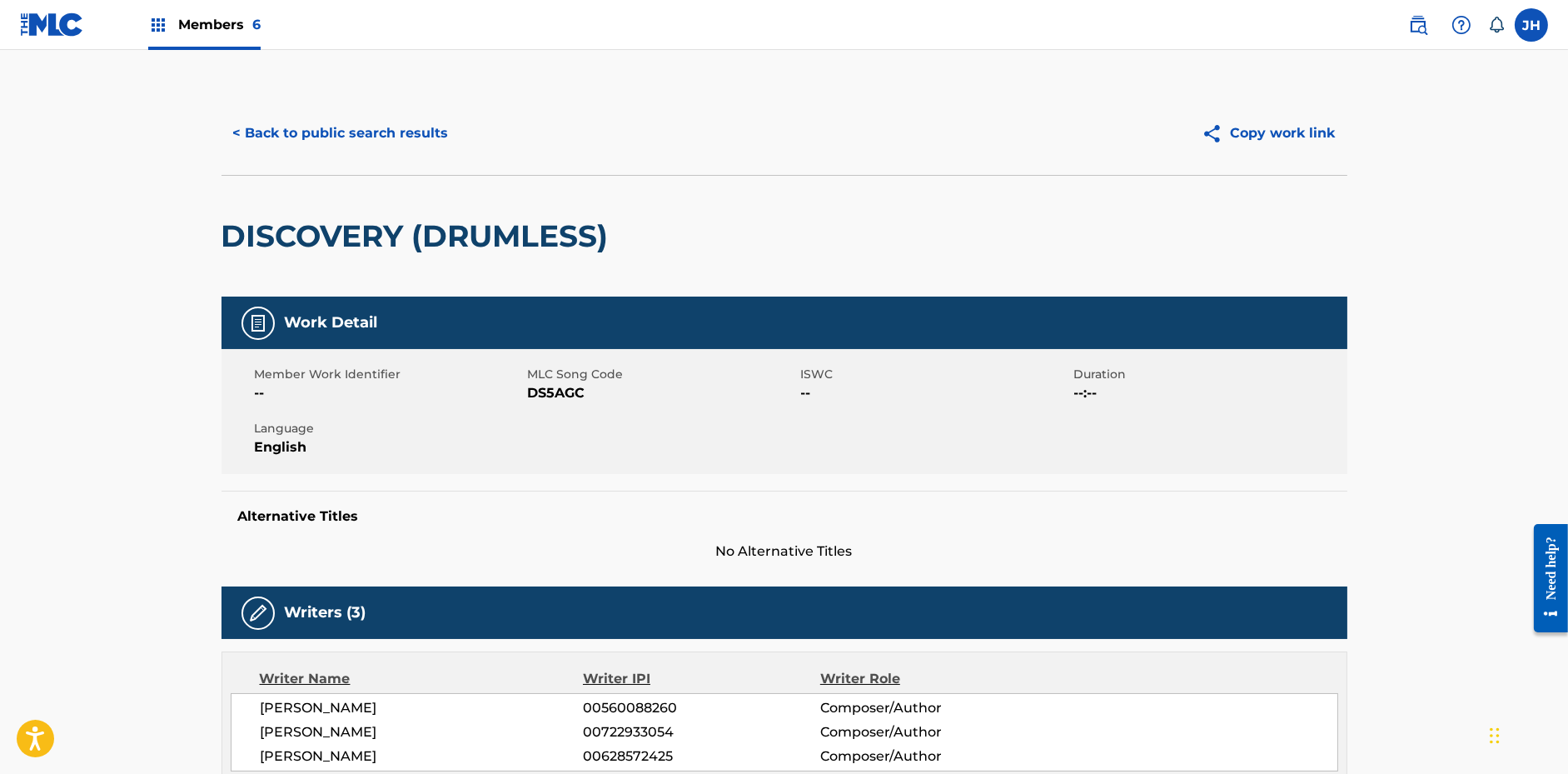
click at [1273, 124] on button "Copy work link" at bounding box center [1268, 133] width 157 height 41
click at [428, 117] on button "< Back to public search results" at bounding box center [341, 133] width 239 height 41
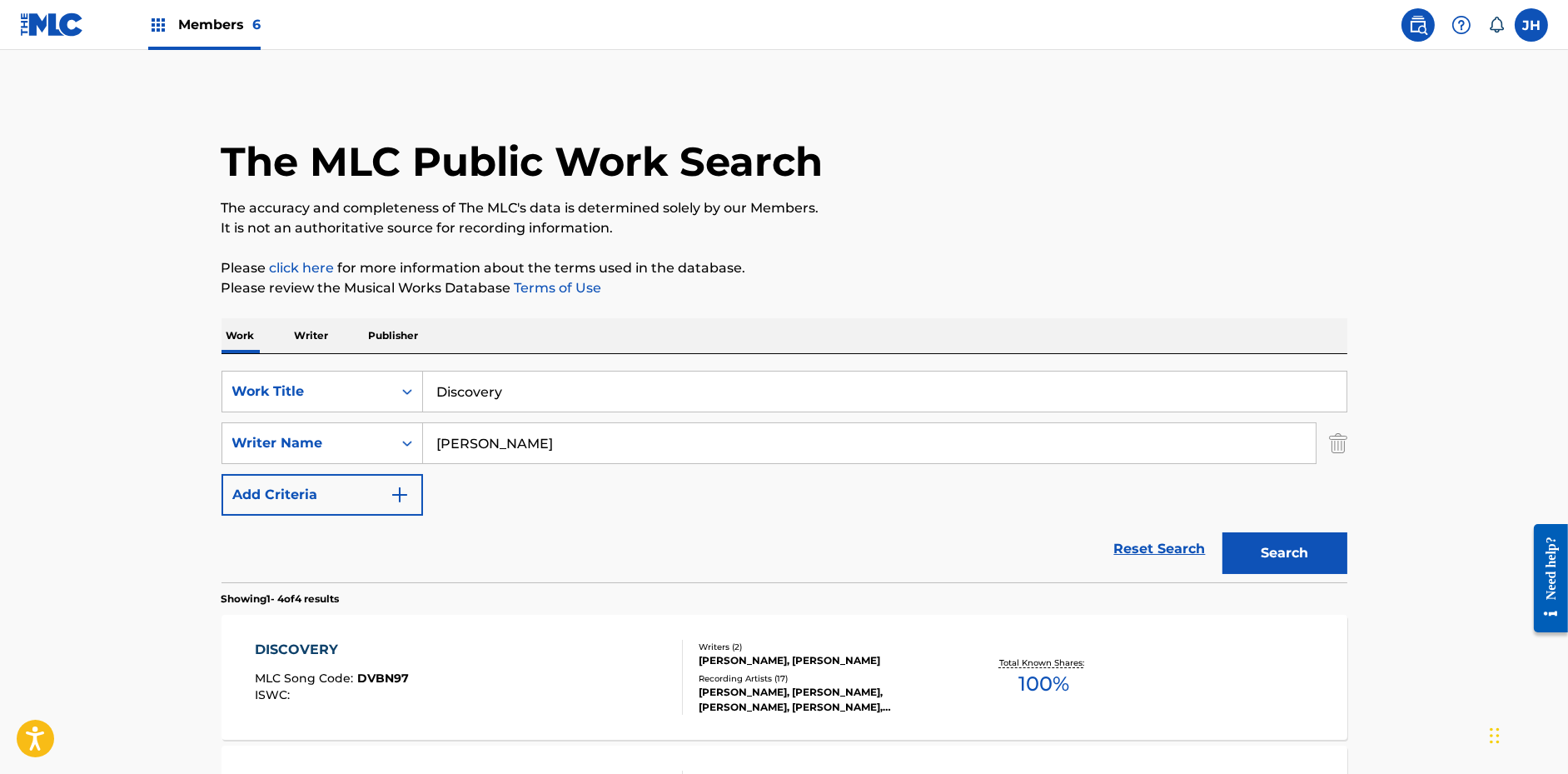
scroll to position [524, 0]
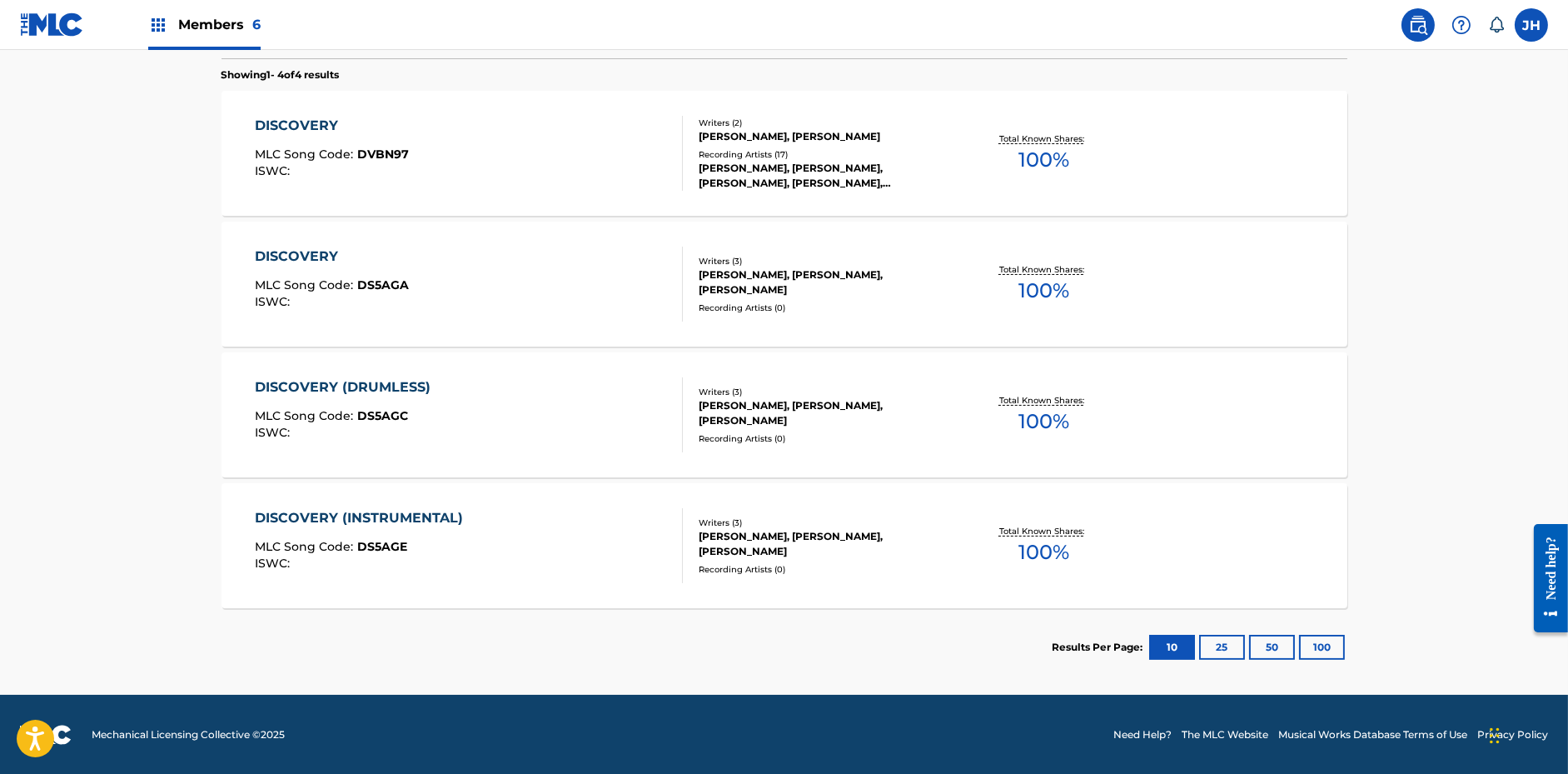
click at [451, 485] on div "DISCOVERY (INSTRUMENTAL) MLC Song Code : DS5AGE ISWC : Writers ( 3 ) [PERSON_NA…" at bounding box center [784, 546] width 1126 height 125
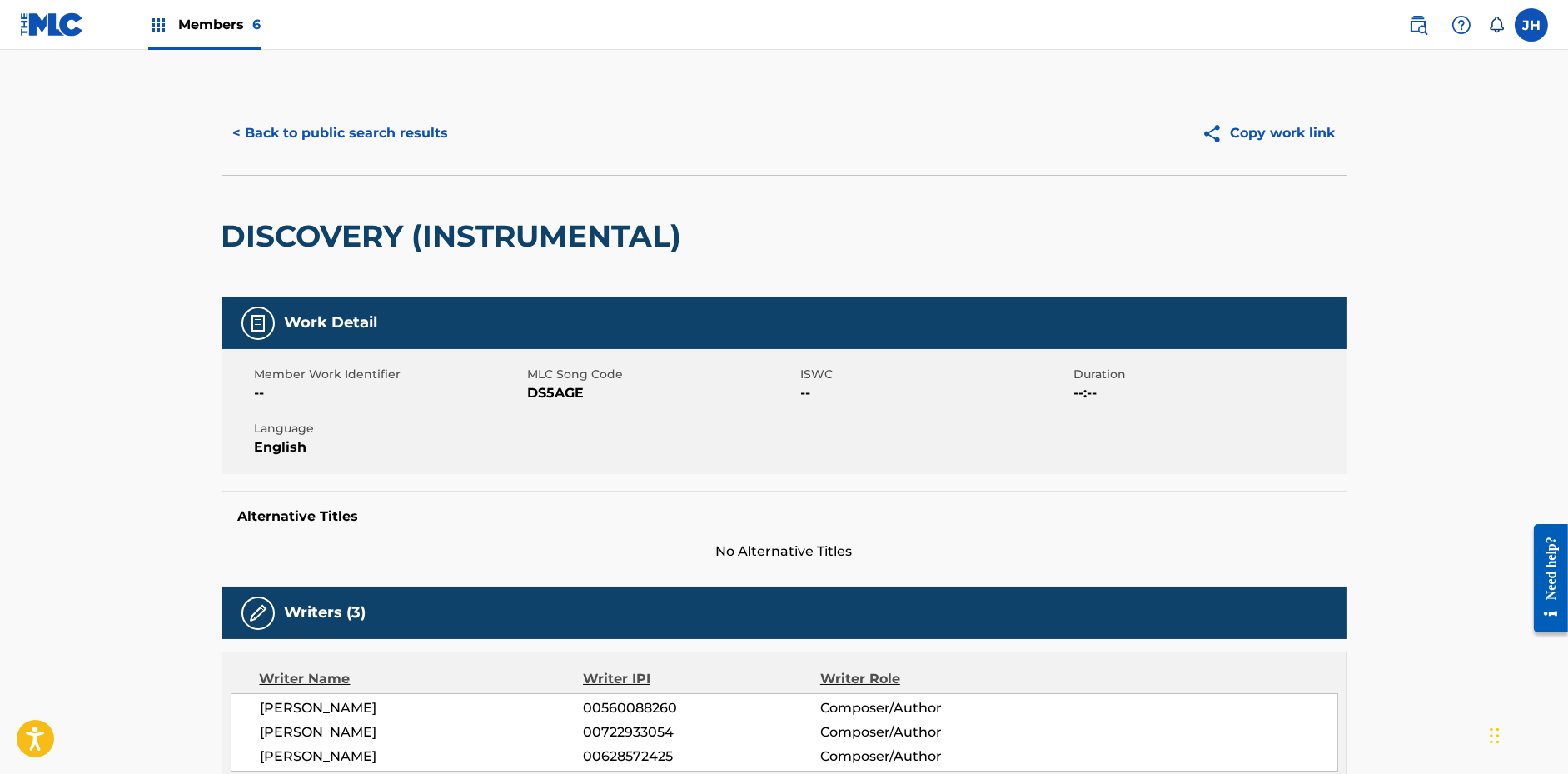
click at [1258, 129] on button "Copy work link" at bounding box center [1268, 133] width 157 height 41
click at [338, 115] on button "< Back to public search results" at bounding box center [341, 133] width 239 height 41
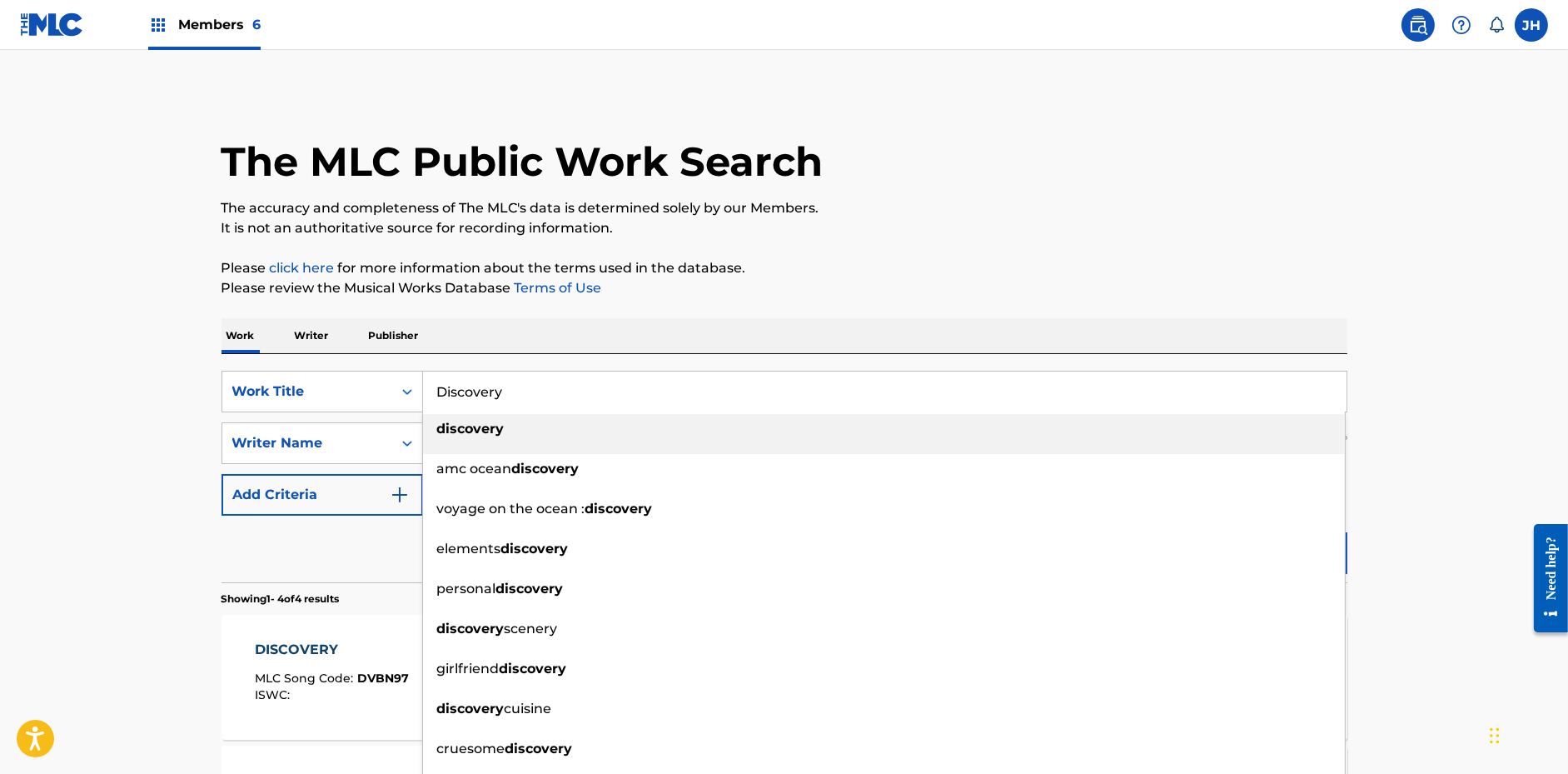
click at [513, 383] on input "Discovery" at bounding box center [885, 391] width 924 height 40
paste input "Camera"
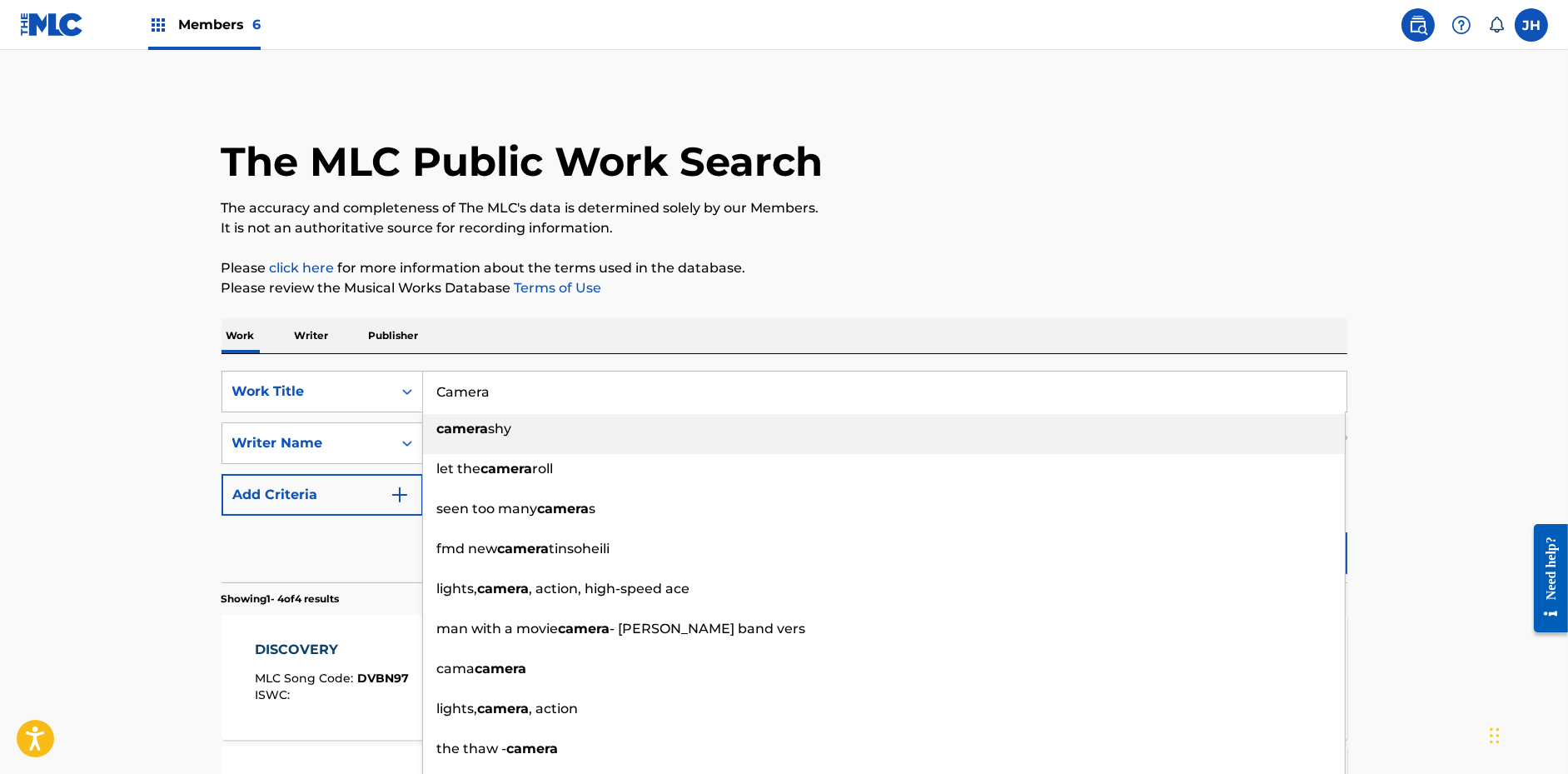
type input "Camera"
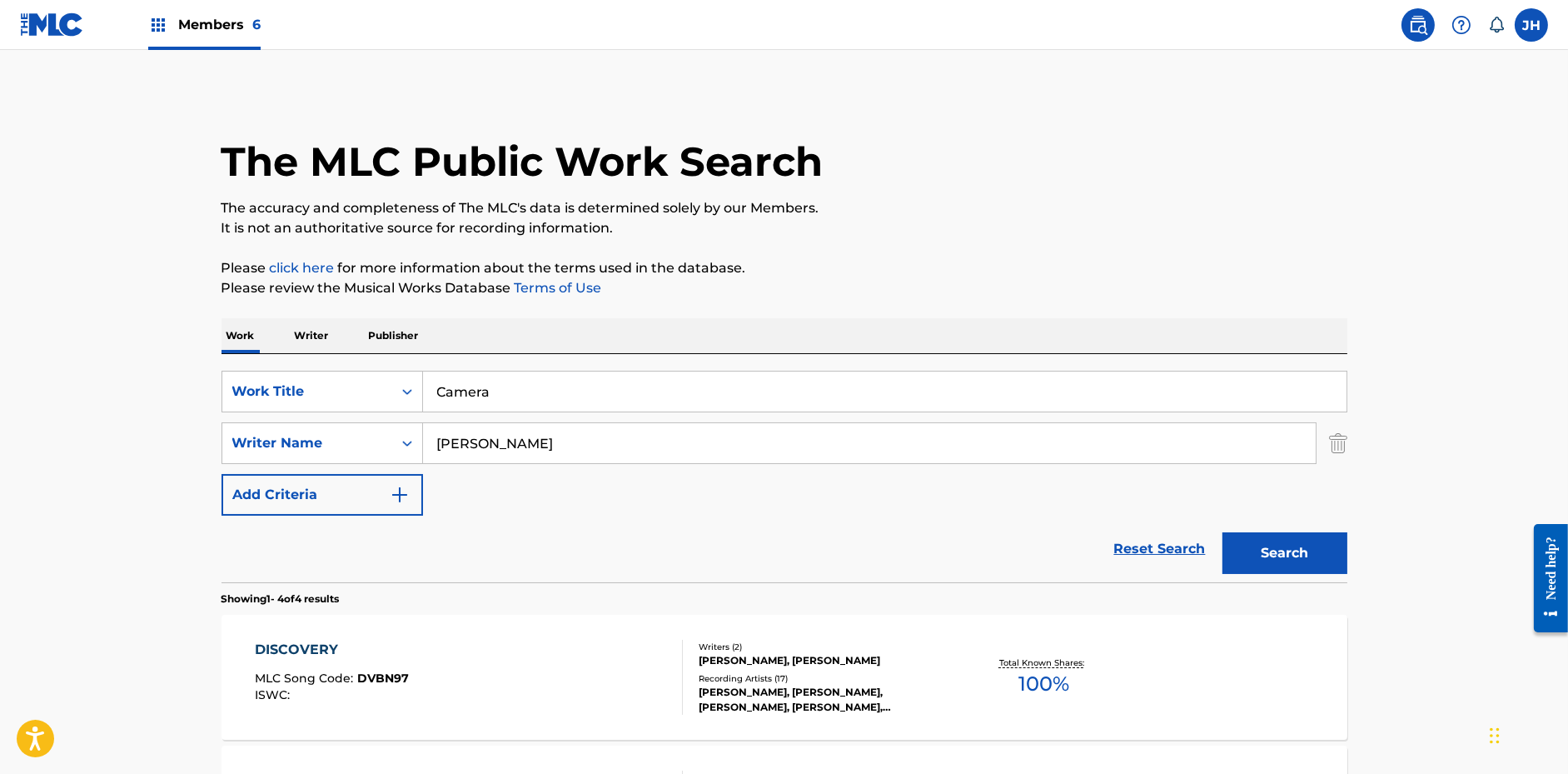
click at [1010, 268] on p "Please click here for more information about the terms used in the database." at bounding box center [784, 268] width 1126 height 20
click at [1276, 546] on button "Search" at bounding box center [1284, 553] width 125 height 41
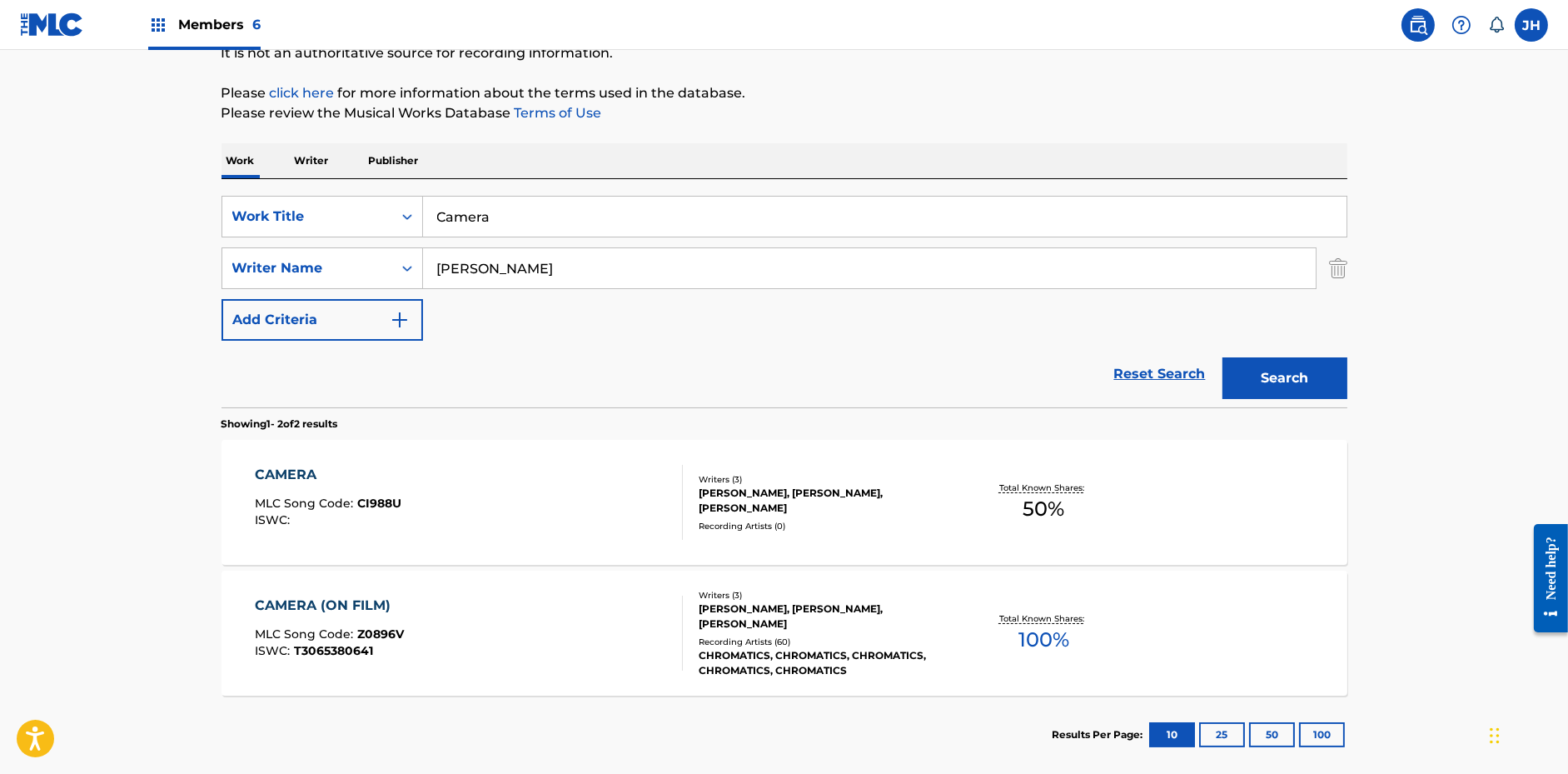
scroll to position [209, 0]
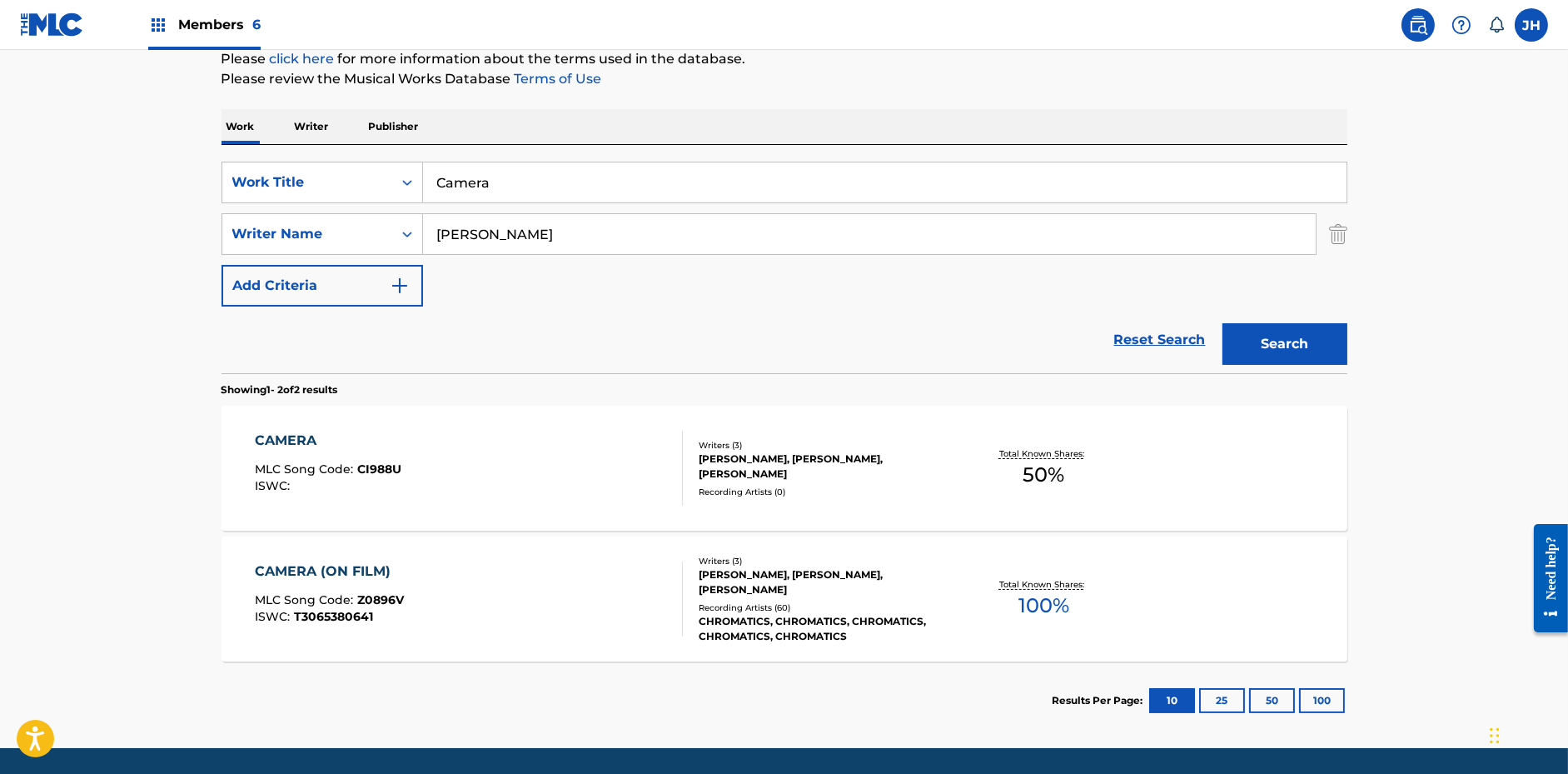
click at [582, 467] on div "CAMERA MLC Song Code : CI988U ISWC :" at bounding box center [469, 467] width 428 height 75
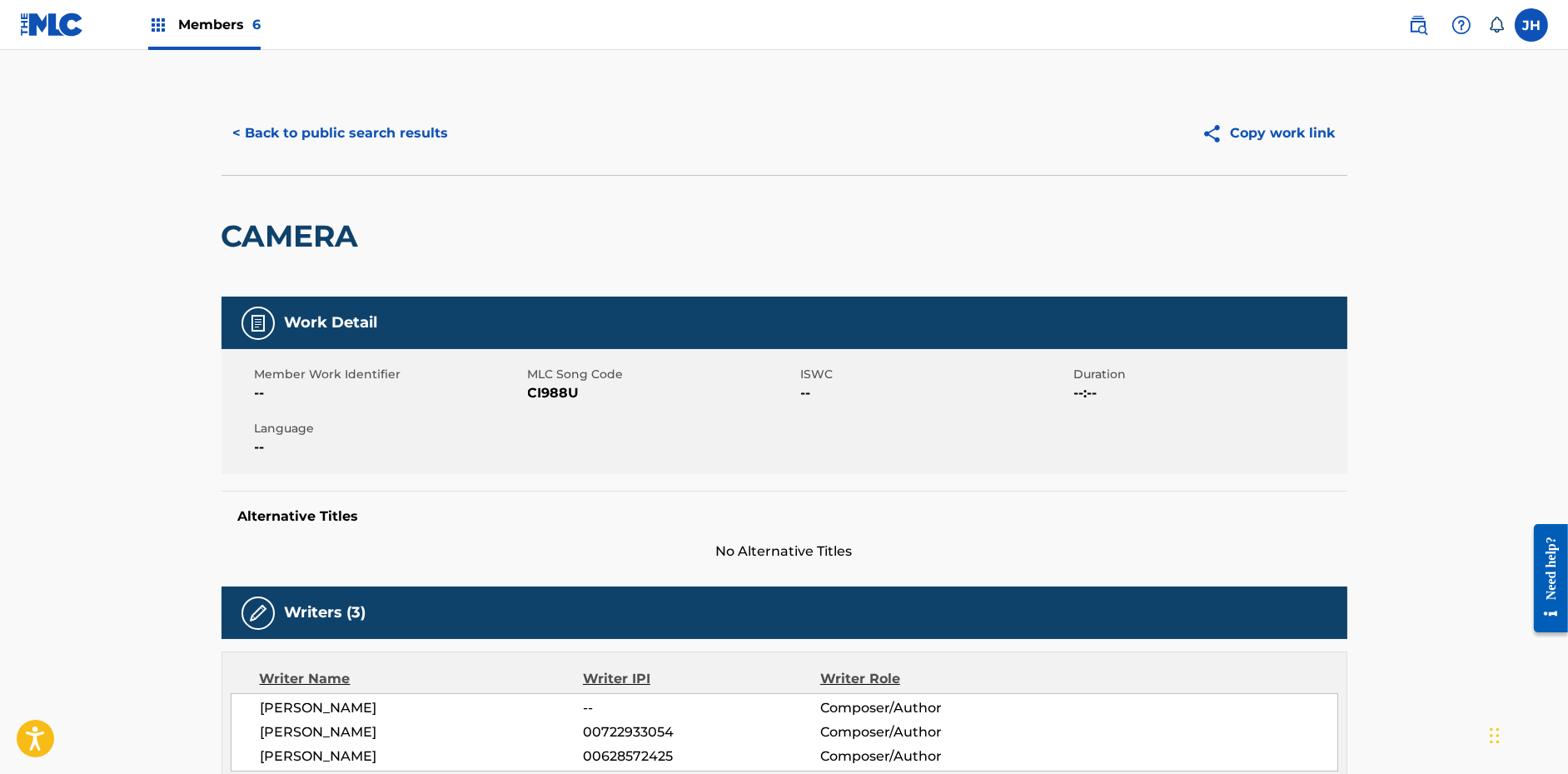
click at [1227, 136] on img at bounding box center [1216, 133] width 29 height 21
click at [405, 139] on button "< Back to public search results" at bounding box center [341, 133] width 239 height 41
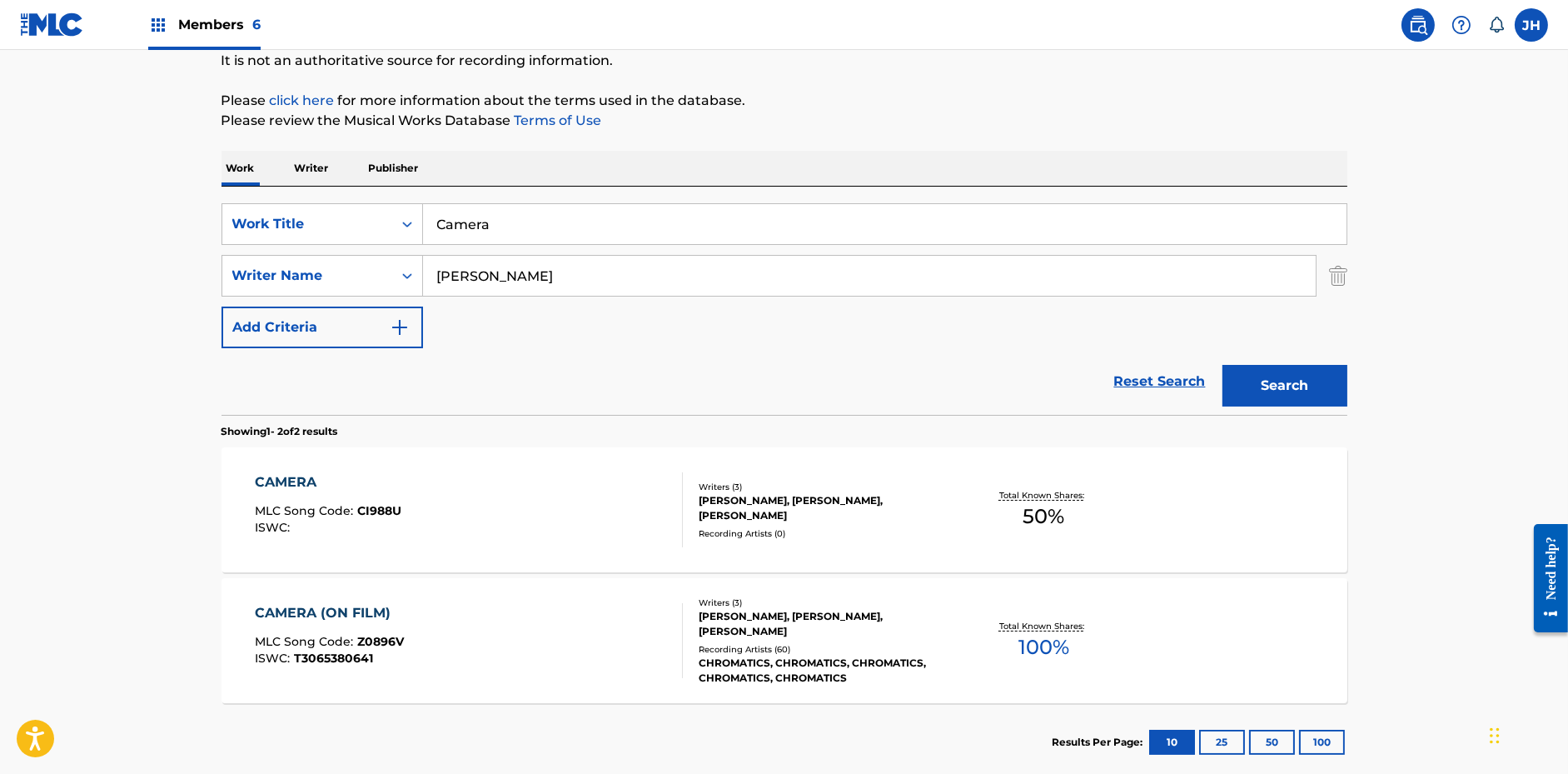
click at [560, 226] on input "Camera" at bounding box center [885, 224] width 924 height 40
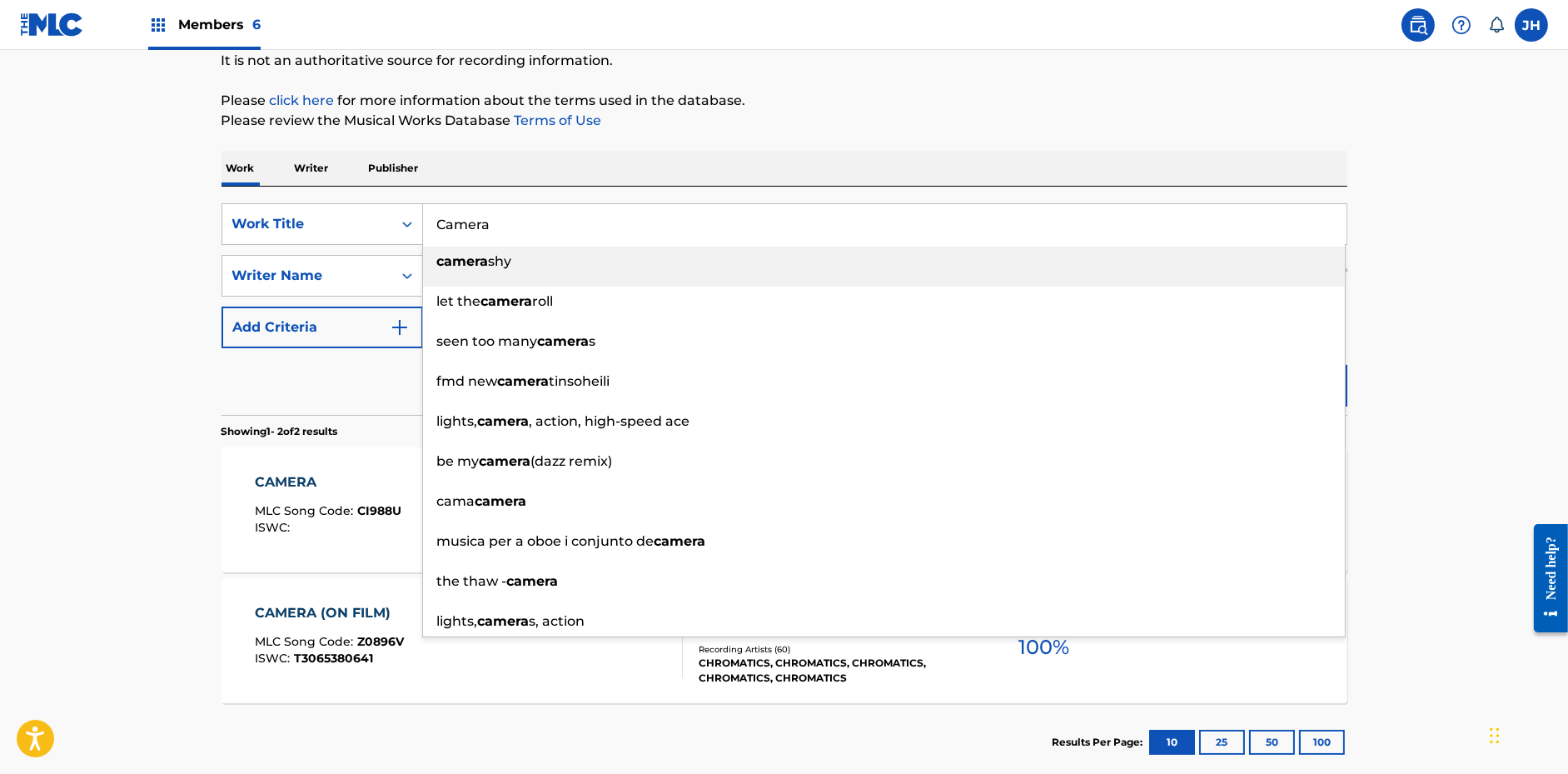
click at [560, 226] on input "Camera" at bounding box center [885, 224] width 924 height 40
paste input "When the Storm Comes"
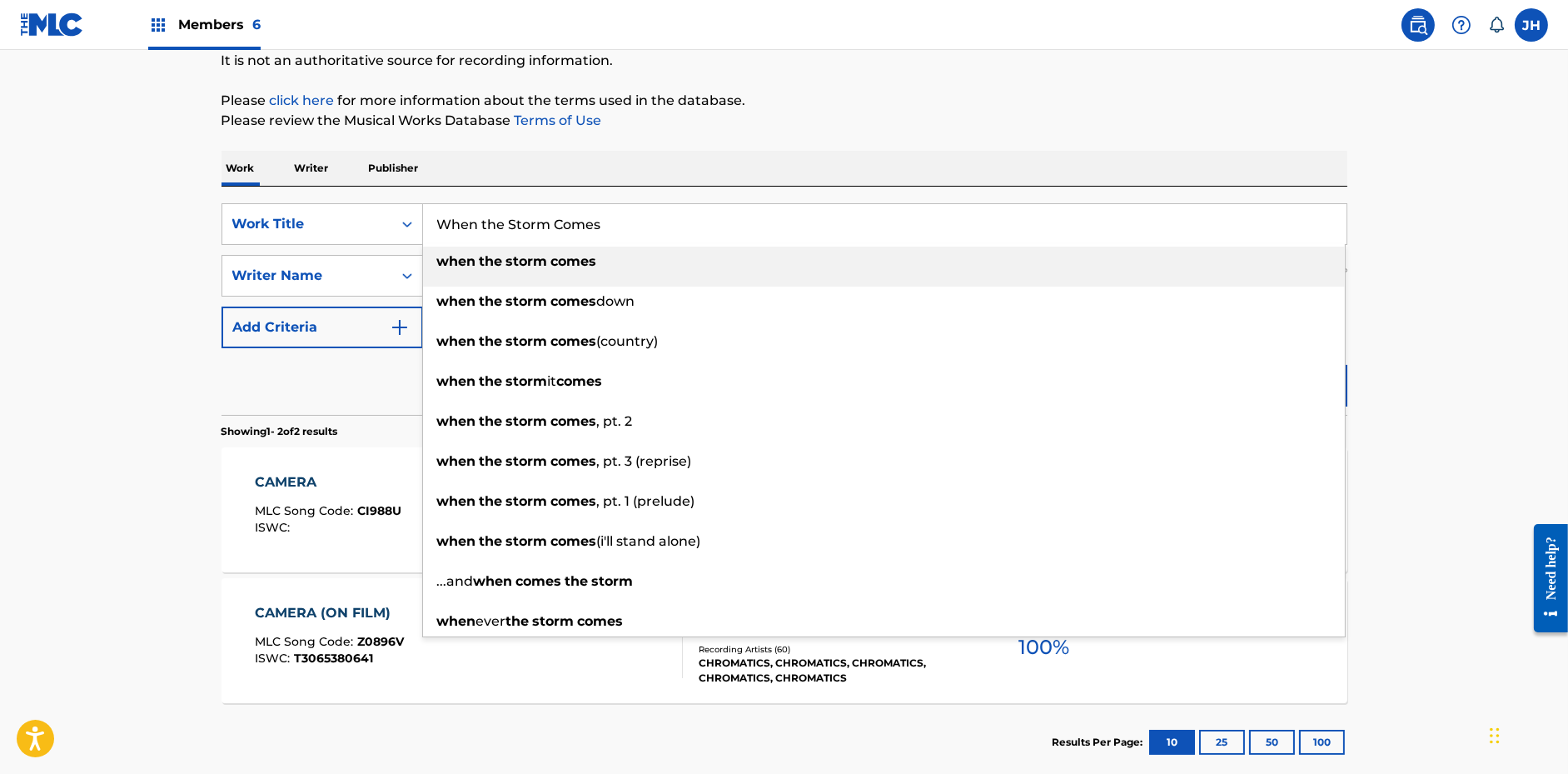
type input "When the Storm Comes"
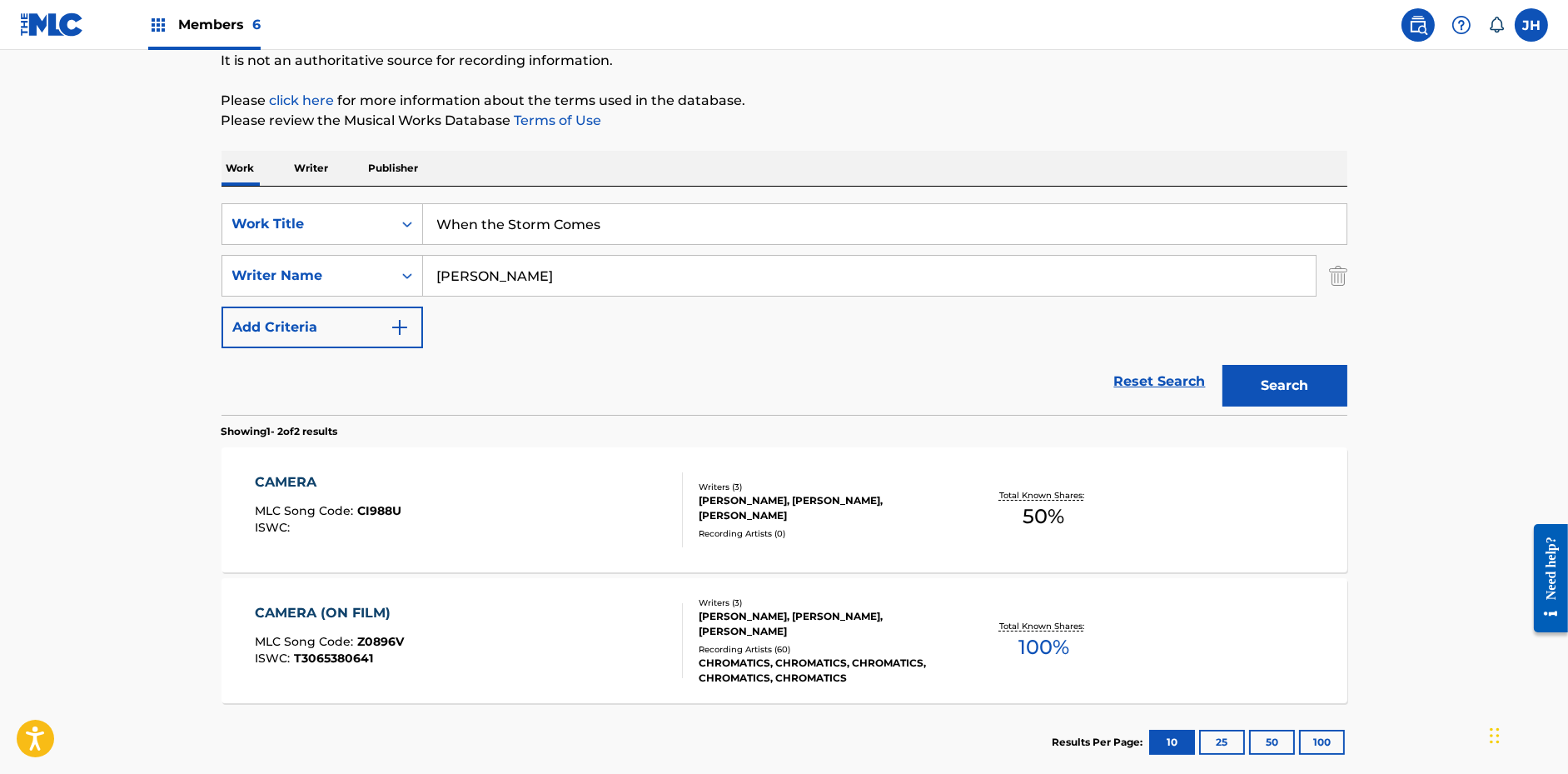
click at [825, 138] on div "The MLC Public Work Search The accuracy and completeness of The MLC's data is d…" at bounding box center [784, 353] width 1165 height 858
click at [1290, 381] on button "Search" at bounding box center [1284, 386] width 125 height 41
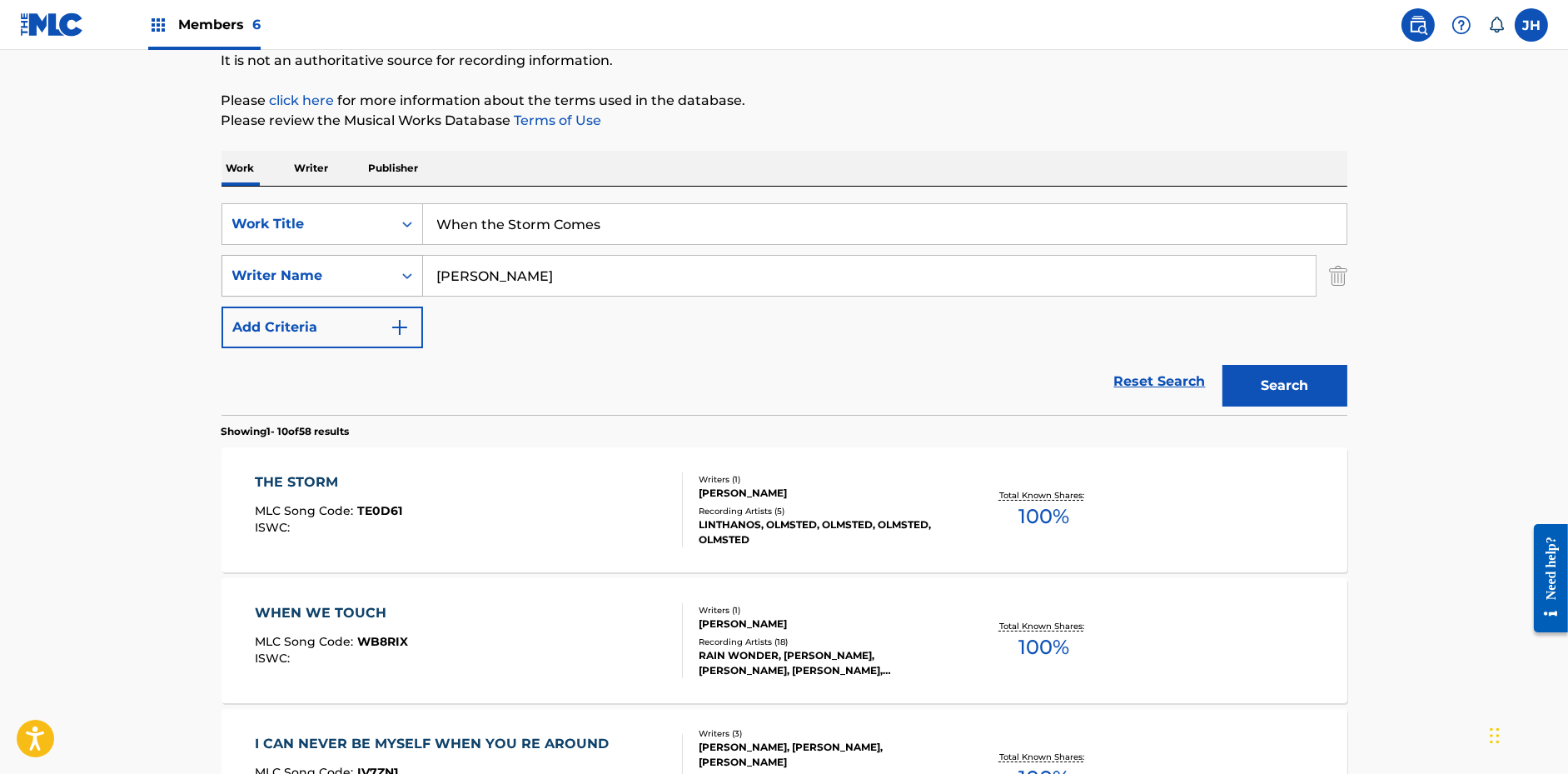
drag, startPoint x: 504, startPoint y: 279, endPoint x: 404, endPoint y: 278, distance: 100.0
click at [404, 278] on div "SearchWithCriteriaf3f3bec1-b22c-44da-86ad-6f6ee4da15c6 Writer Name [PERSON_NAME]" at bounding box center [784, 276] width 1126 height 41
type input "[PERSON_NAME]"
click at [1222, 365] on button "Search" at bounding box center [1284, 386] width 125 height 41
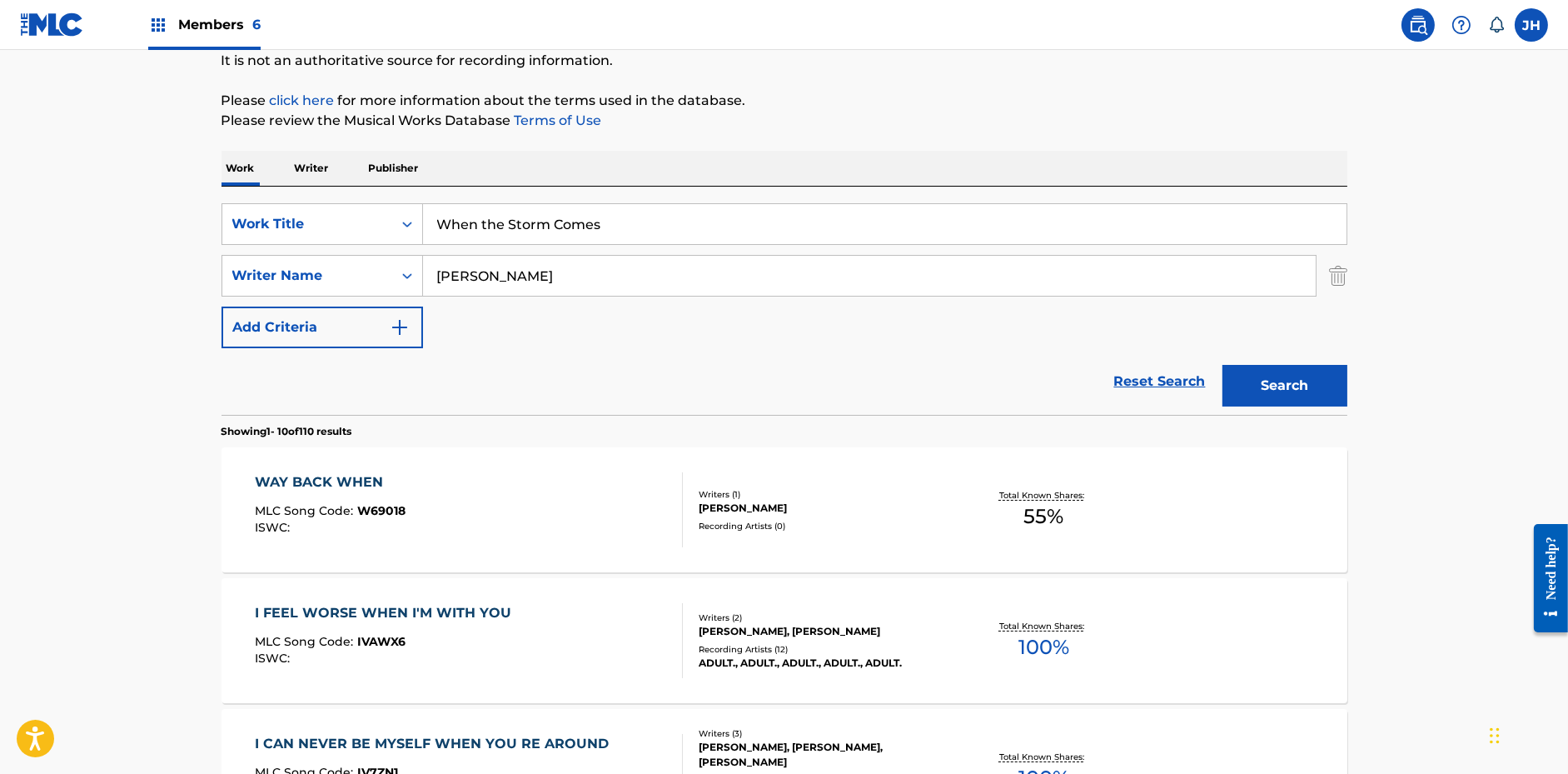
click at [505, 223] on input "When the Storm Comes" at bounding box center [885, 224] width 924 height 40
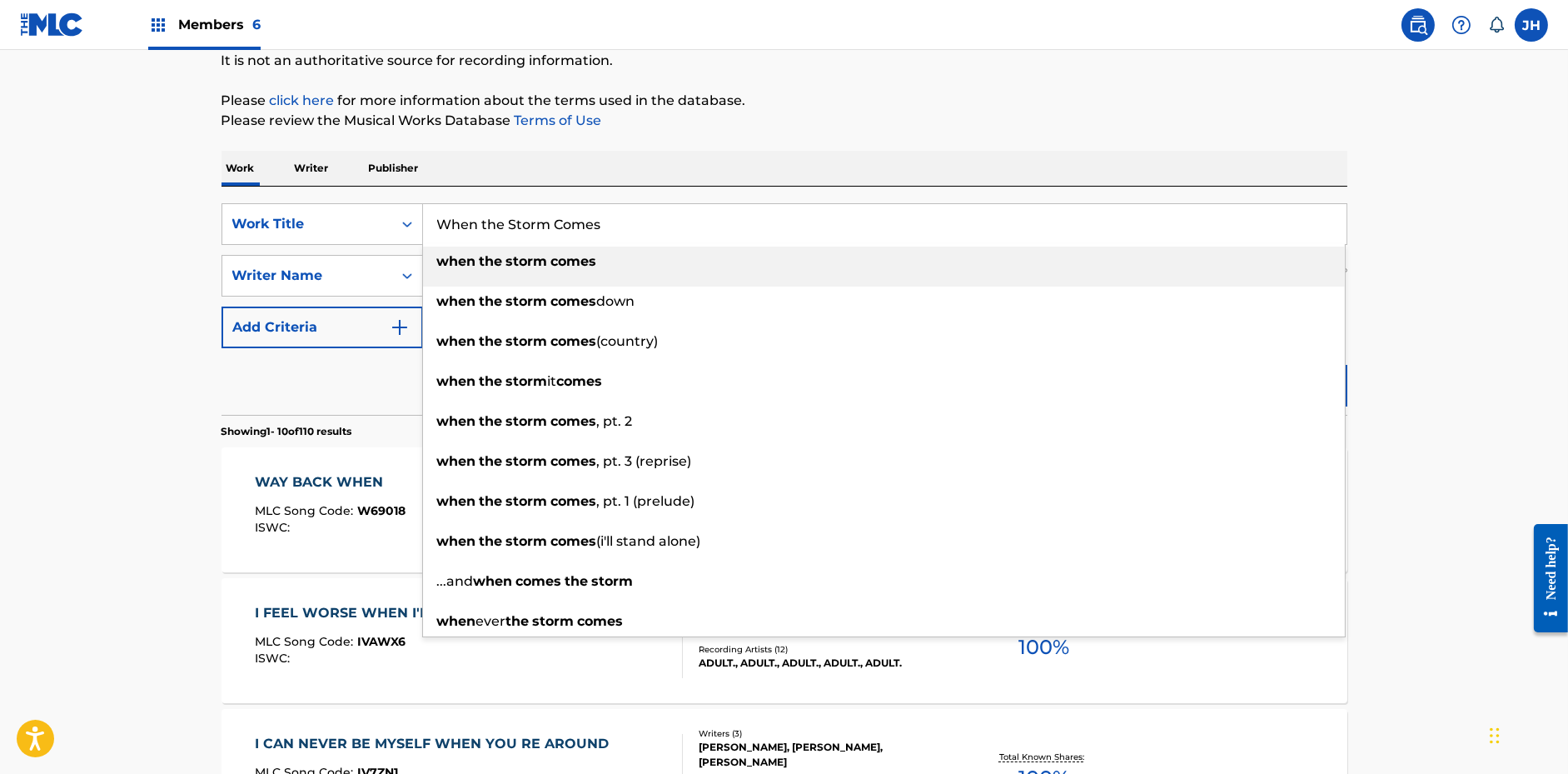
click at [505, 223] on input "When the Storm Comes" at bounding box center [885, 224] width 924 height 40
paste input "Garden (For [PERSON_NAME])"
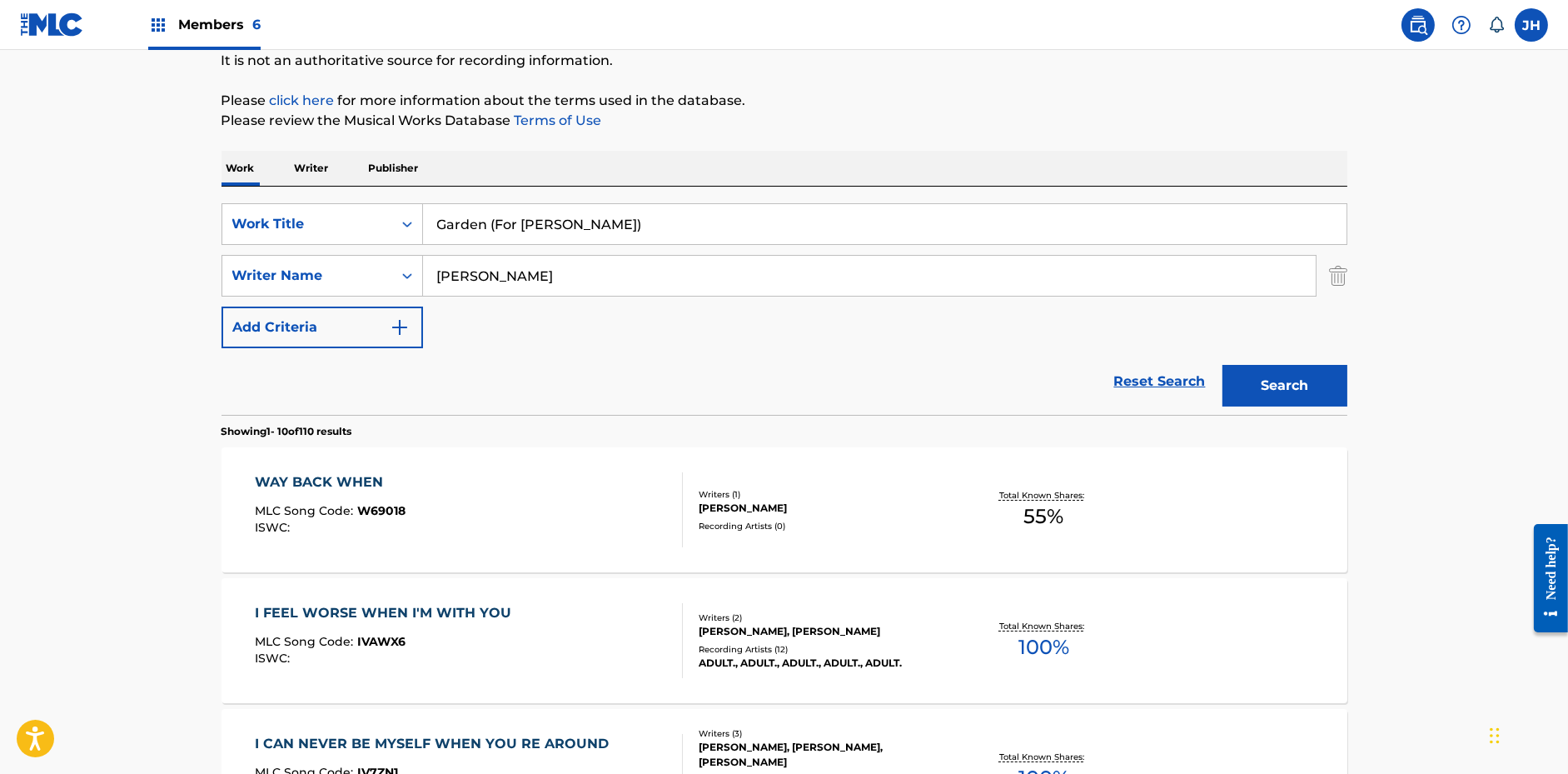
type input "Garden (For [PERSON_NAME])"
click at [846, 154] on div "Work Writer Publisher" at bounding box center [784, 168] width 1126 height 35
click at [1308, 386] on button "Search" at bounding box center [1284, 386] width 125 height 41
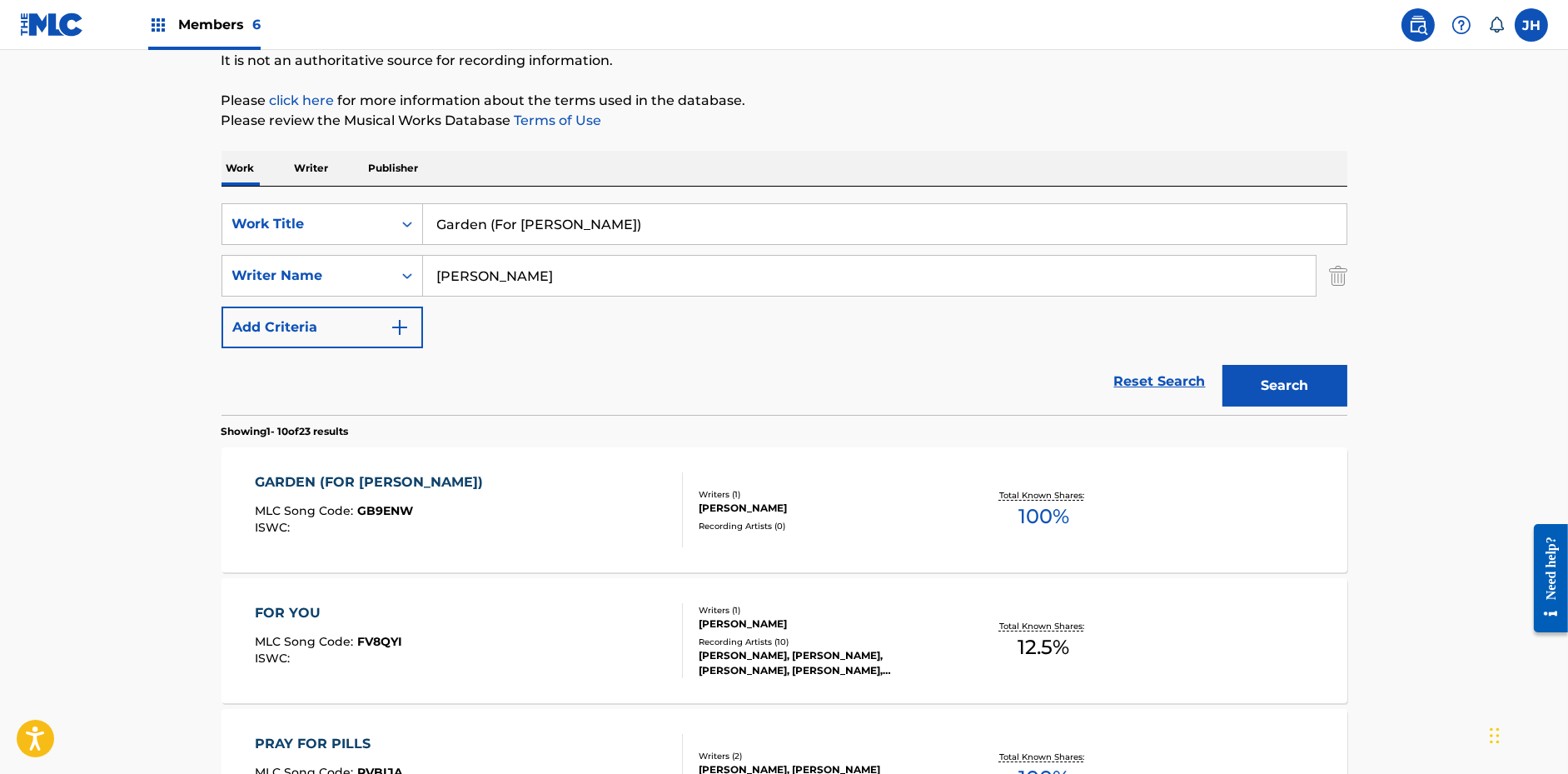
click at [915, 514] on div "Writers ( 1 ) [PERSON_NAME] Recording Artists ( 0 )" at bounding box center [816, 510] width 267 height 44
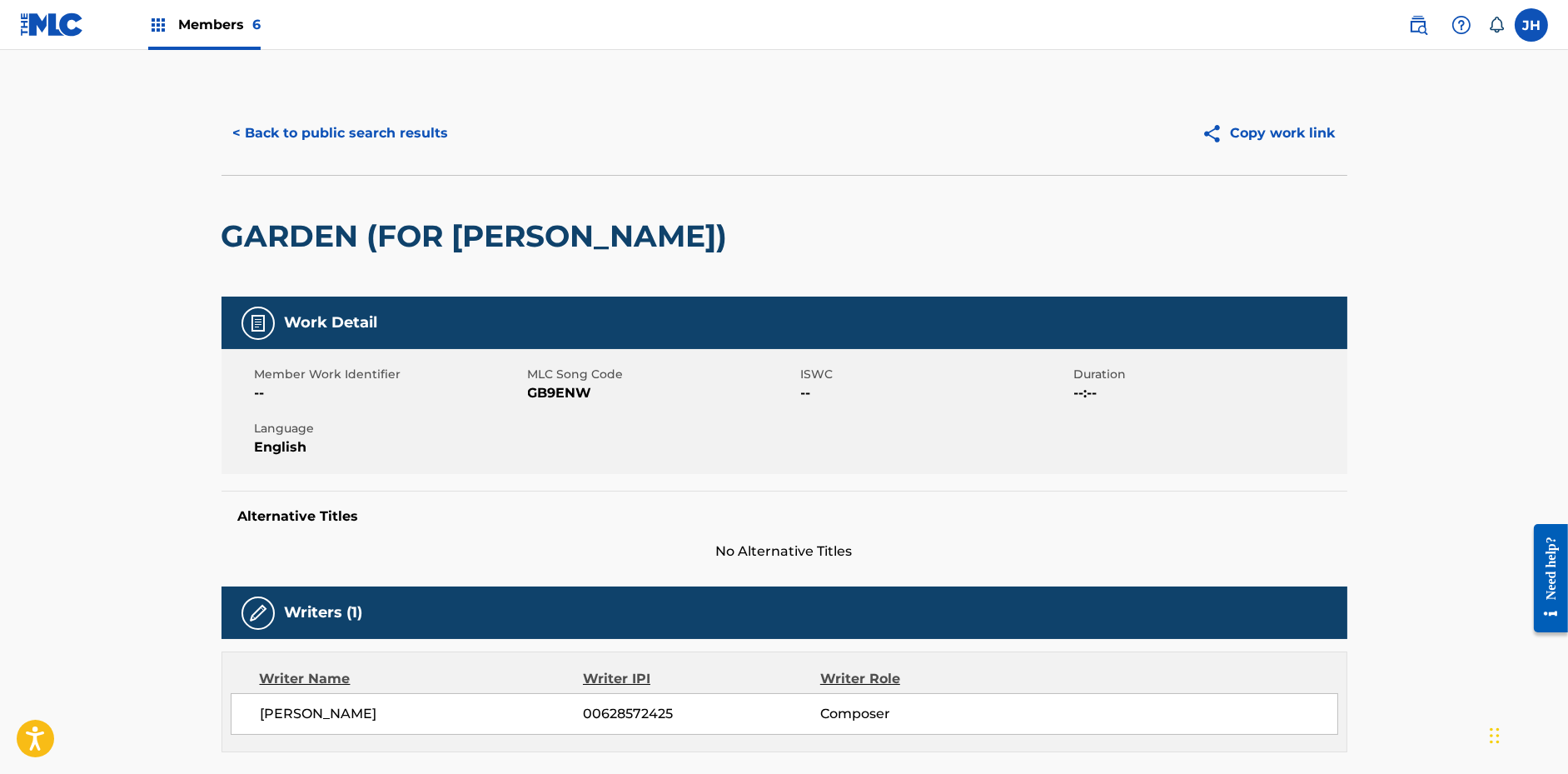
click at [1291, 123] on button "Copy work link" at bounding box center [1268, 133] width 157 height 41
click at [390, 162] on div "< Back to public search results Copy work link" at bounding box center [784, 133] width 1126 height 84
click at [390, 131] on button "< Back to public search results" at bounding box center [341, 133] width 239 height 41
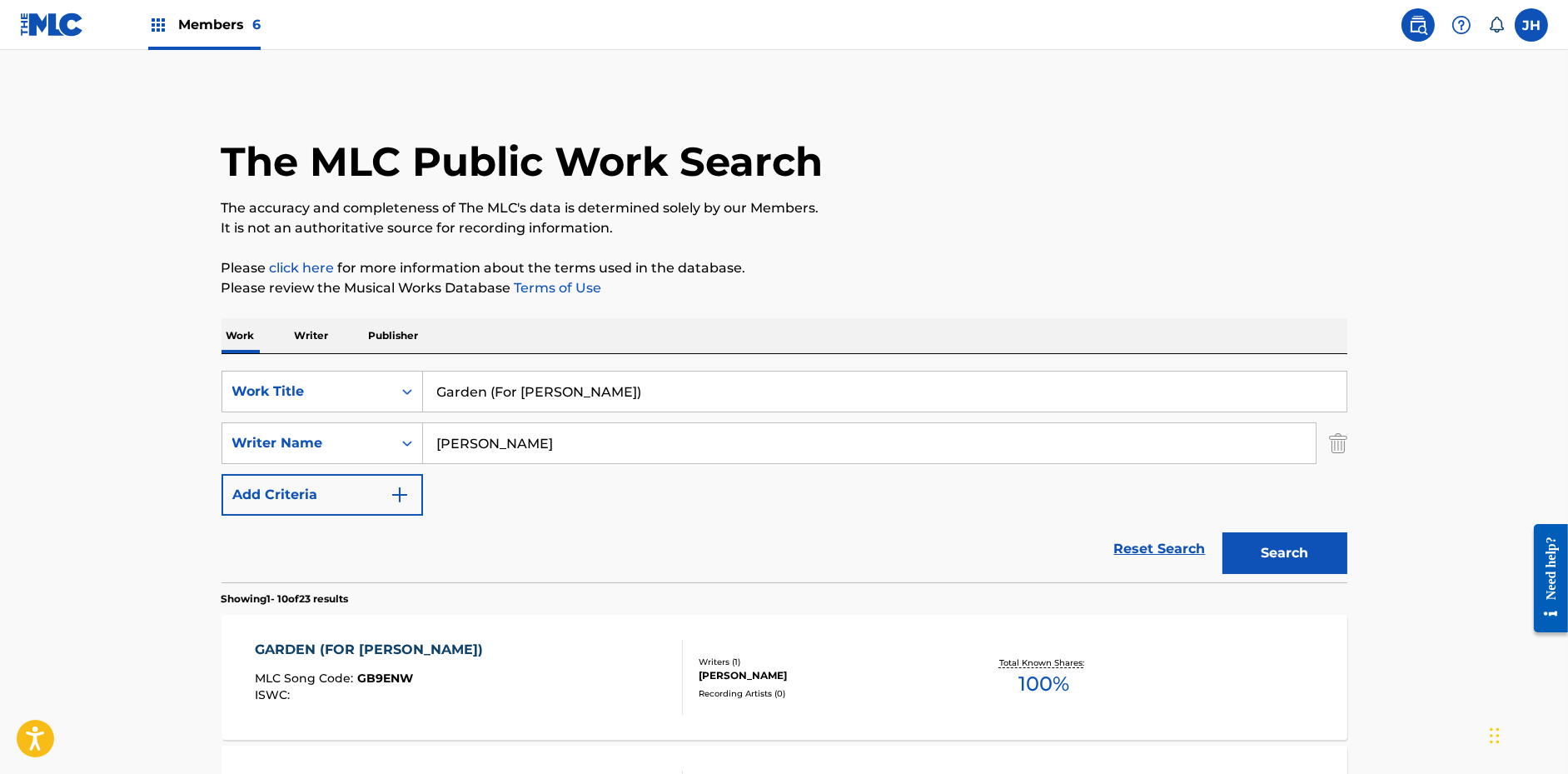
scroll to position [167, 0]
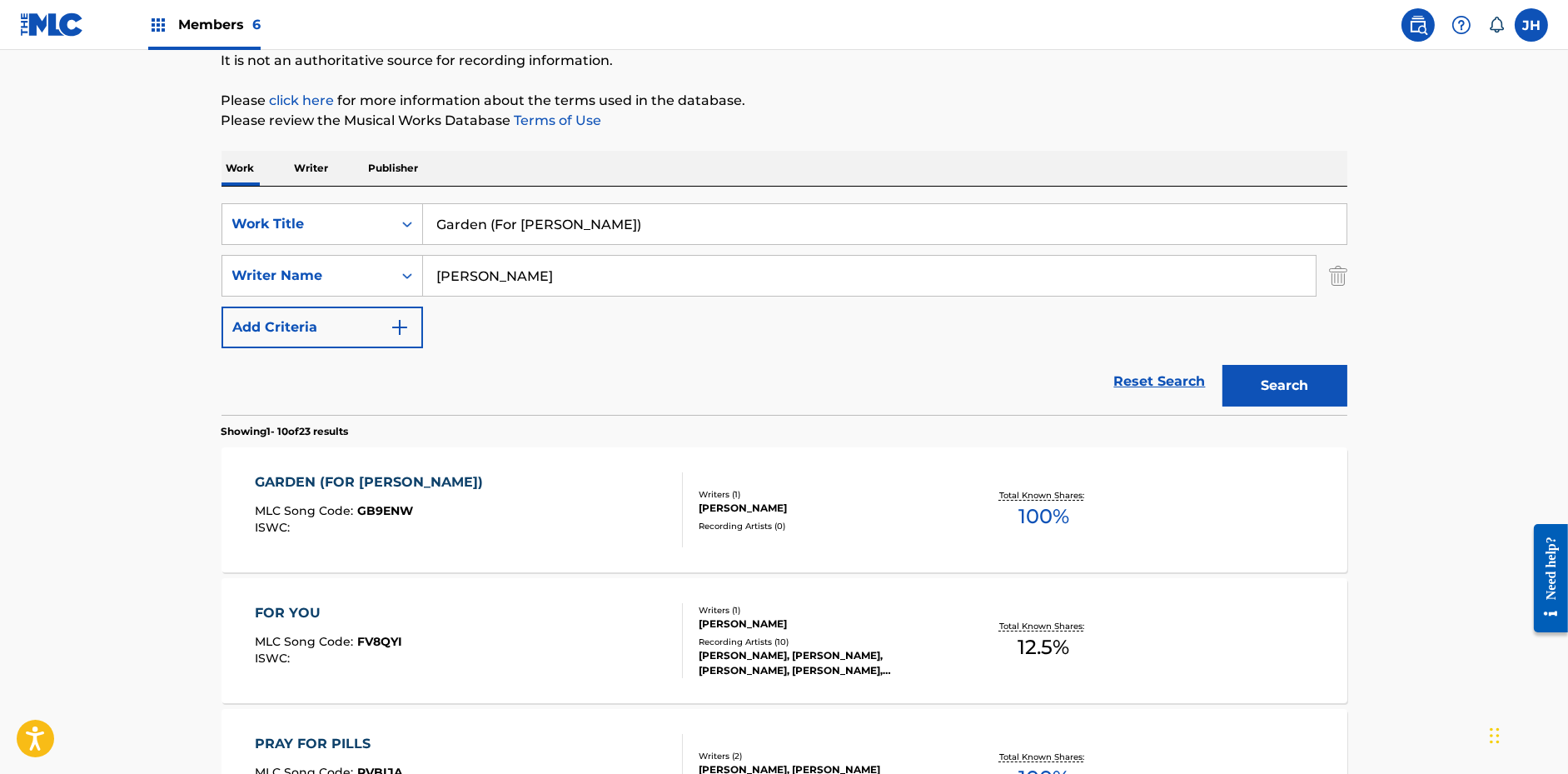
click at [525, 208] on input "Garden (For [PERSON_NAME])" at bounding box center [885, 224] width 924 height 40
paste input "September"
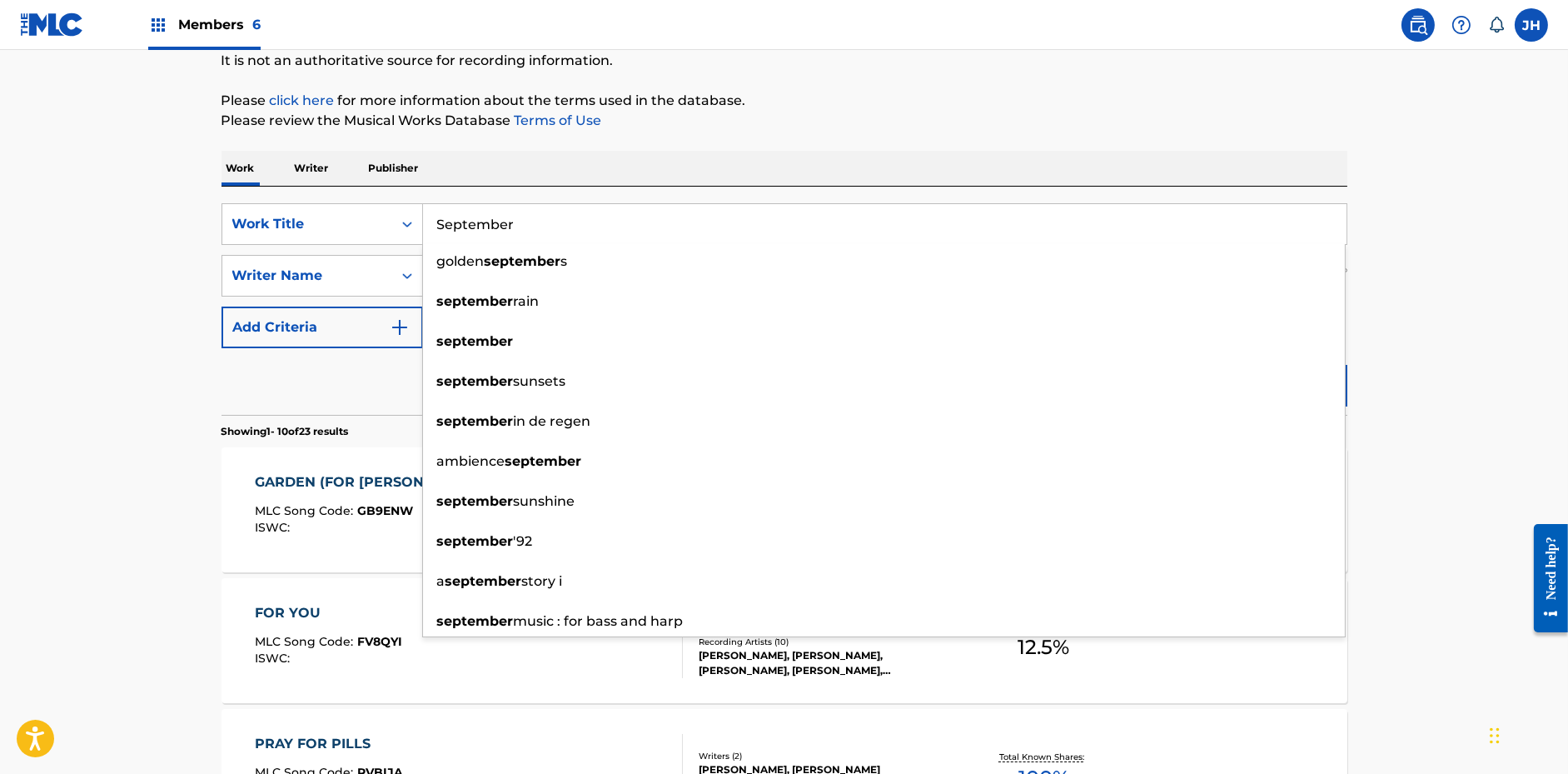
type input "September"
click at [1339, 171] on div "Work Writer Publisher" at bounding box center [784, 168] width 1126 height 35
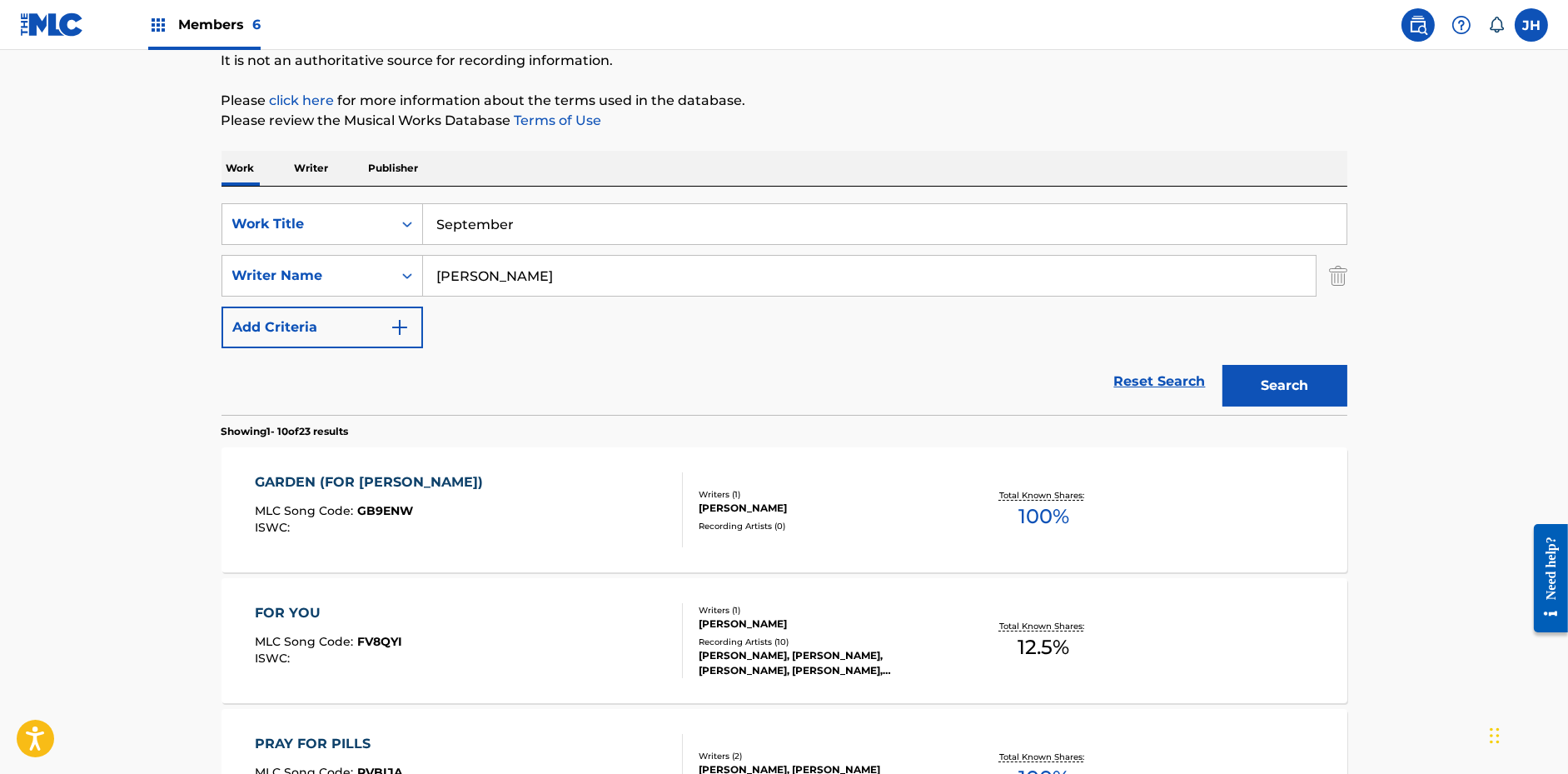
click at [1307, 379] on button "Search" at bounding box center [1284, 386] width 125 height 41
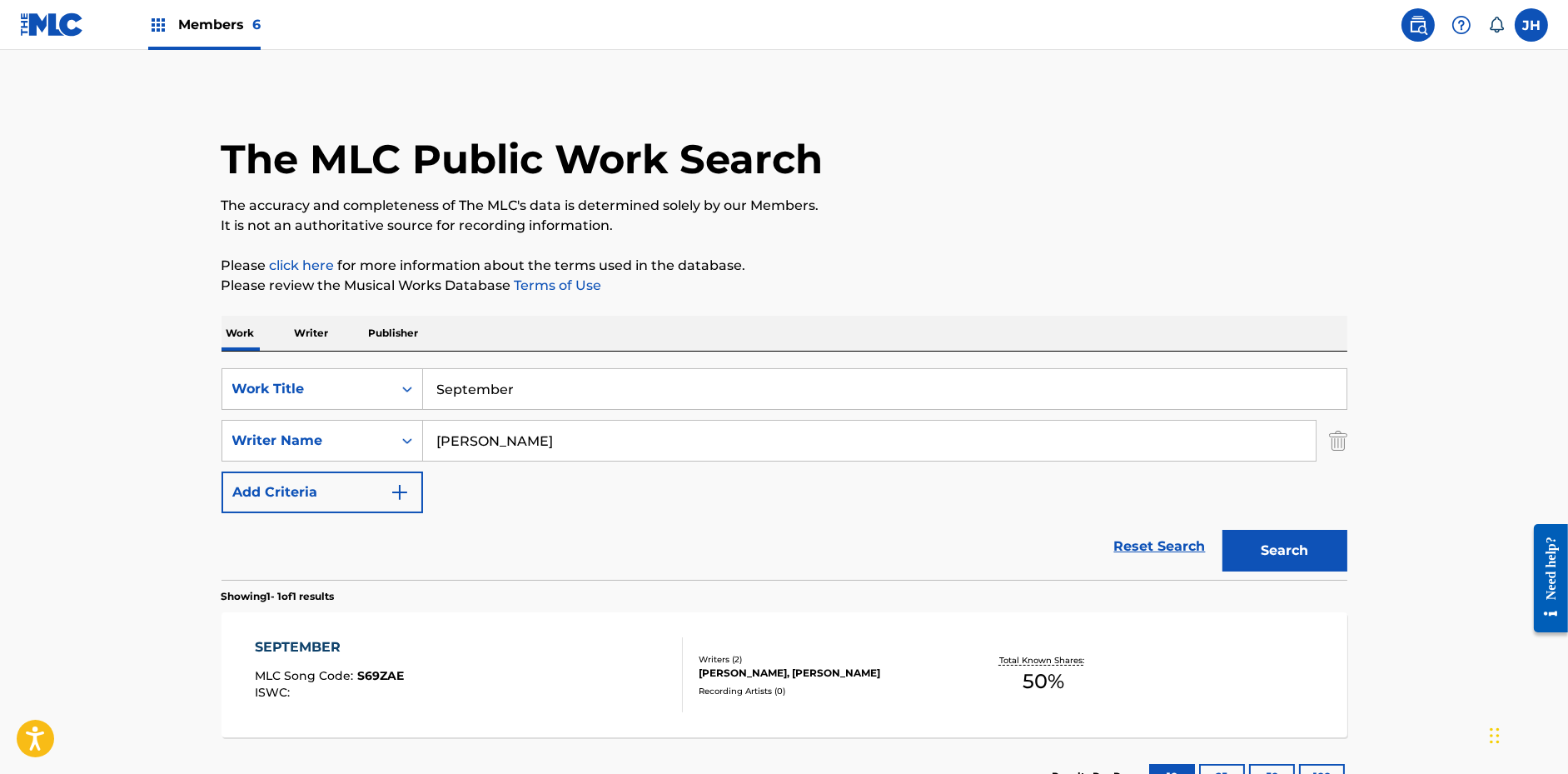
scroll to position [131, 0]
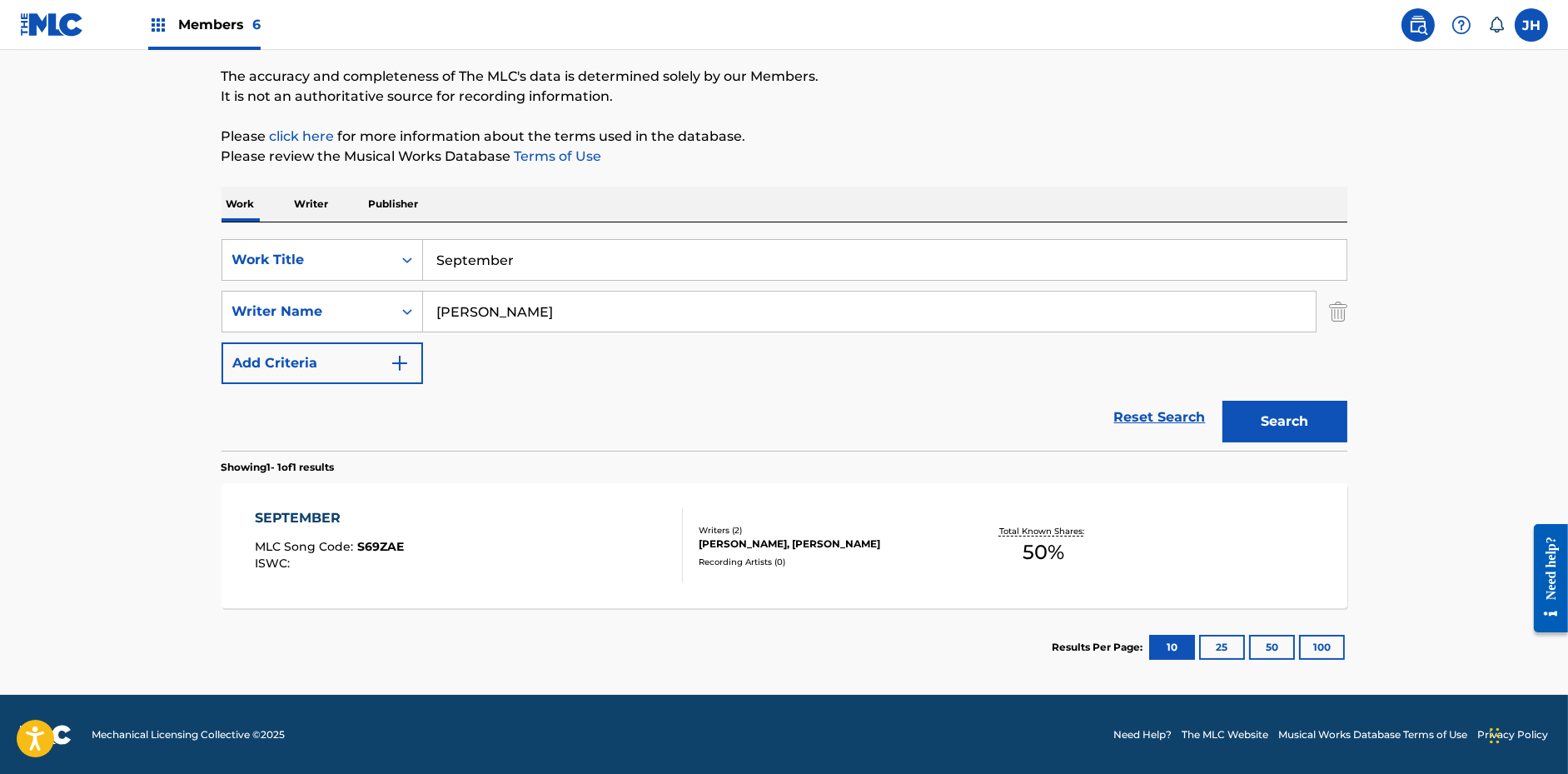
click at [899, 546] on div "[PERSON_NAME], [PERSON_NAME]" at bounding box center [825, 544] width 252 height 15
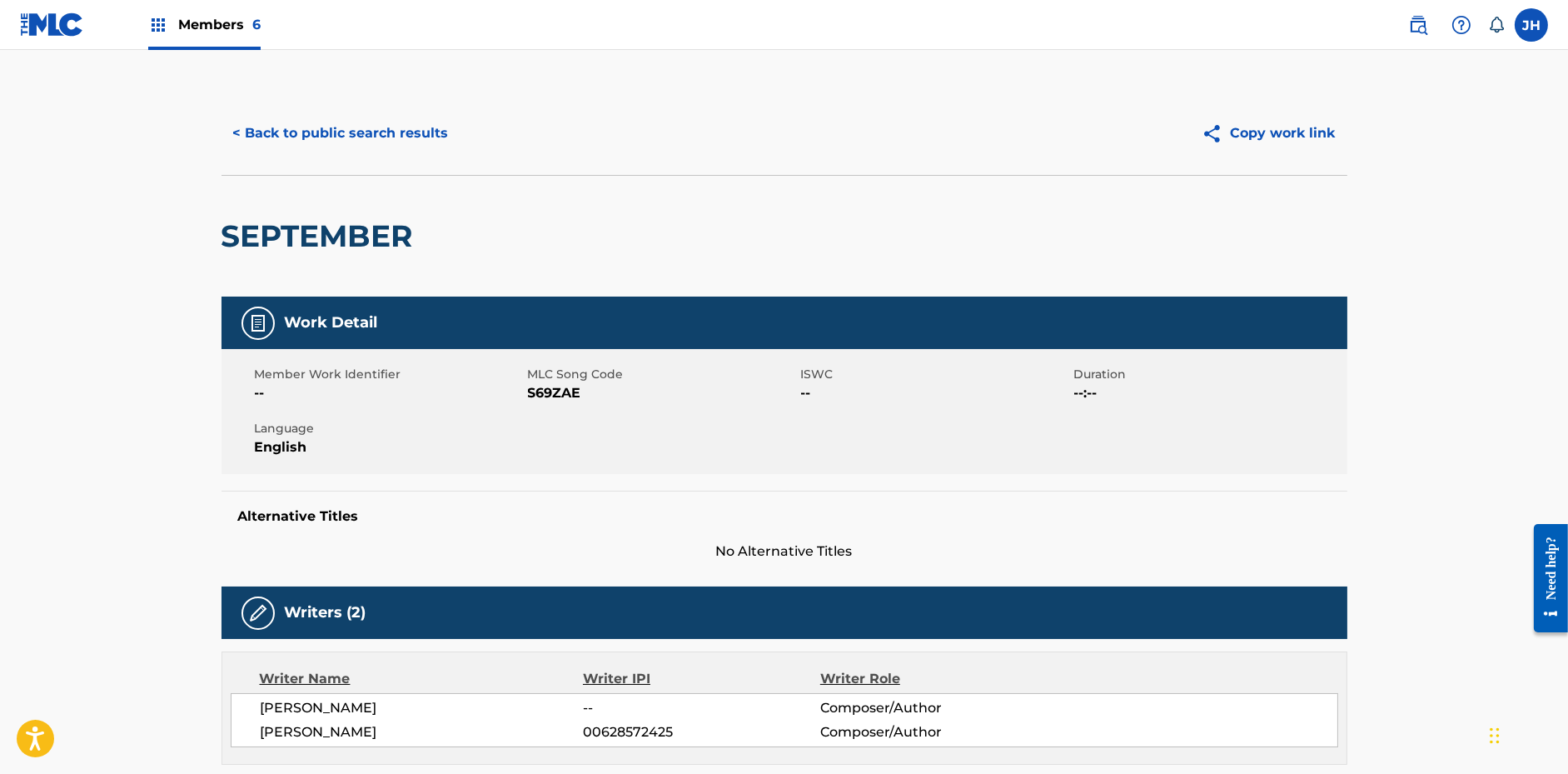
click at [1307, 145] on button "Copy work link" at bounding box center [1268, 133] width 157 height 41
click at [390, 129] on button "< Back to public search results" at bounding box center [341, 133] width 239 height 41
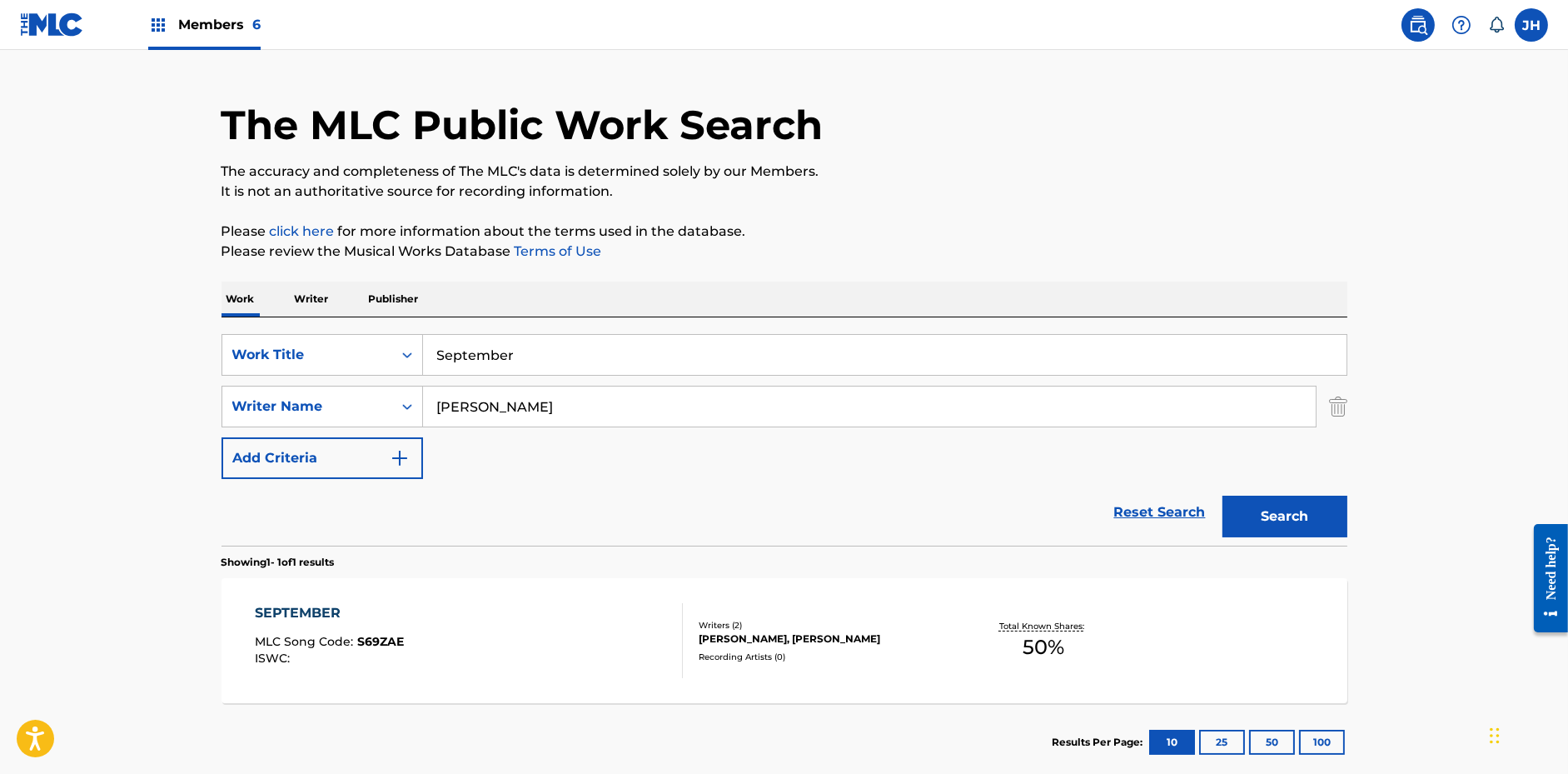
scroll to position [131, 0]
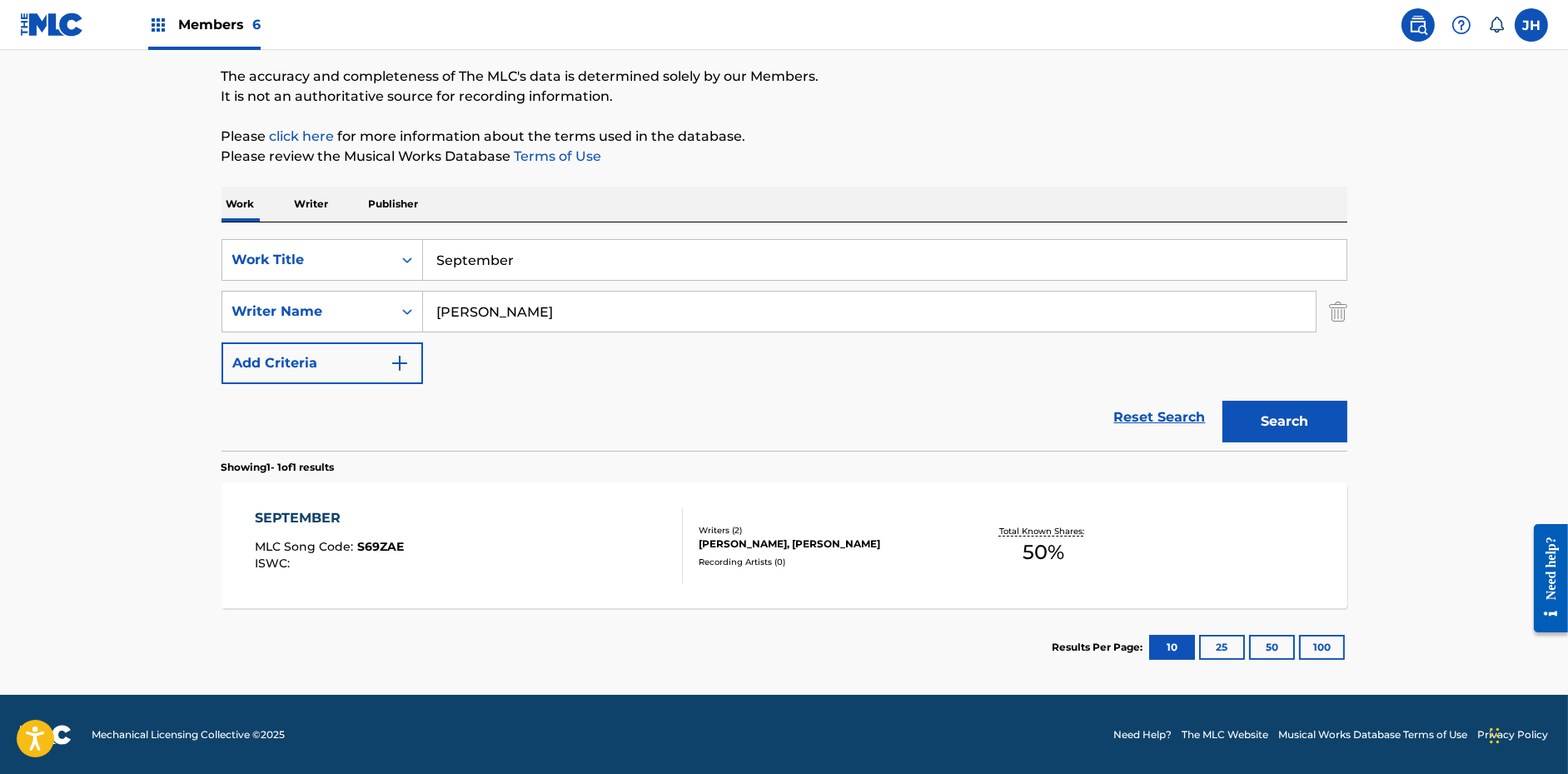
click at [564, 266] on input "September" at bounding box center [885, 260] width 924 height 40
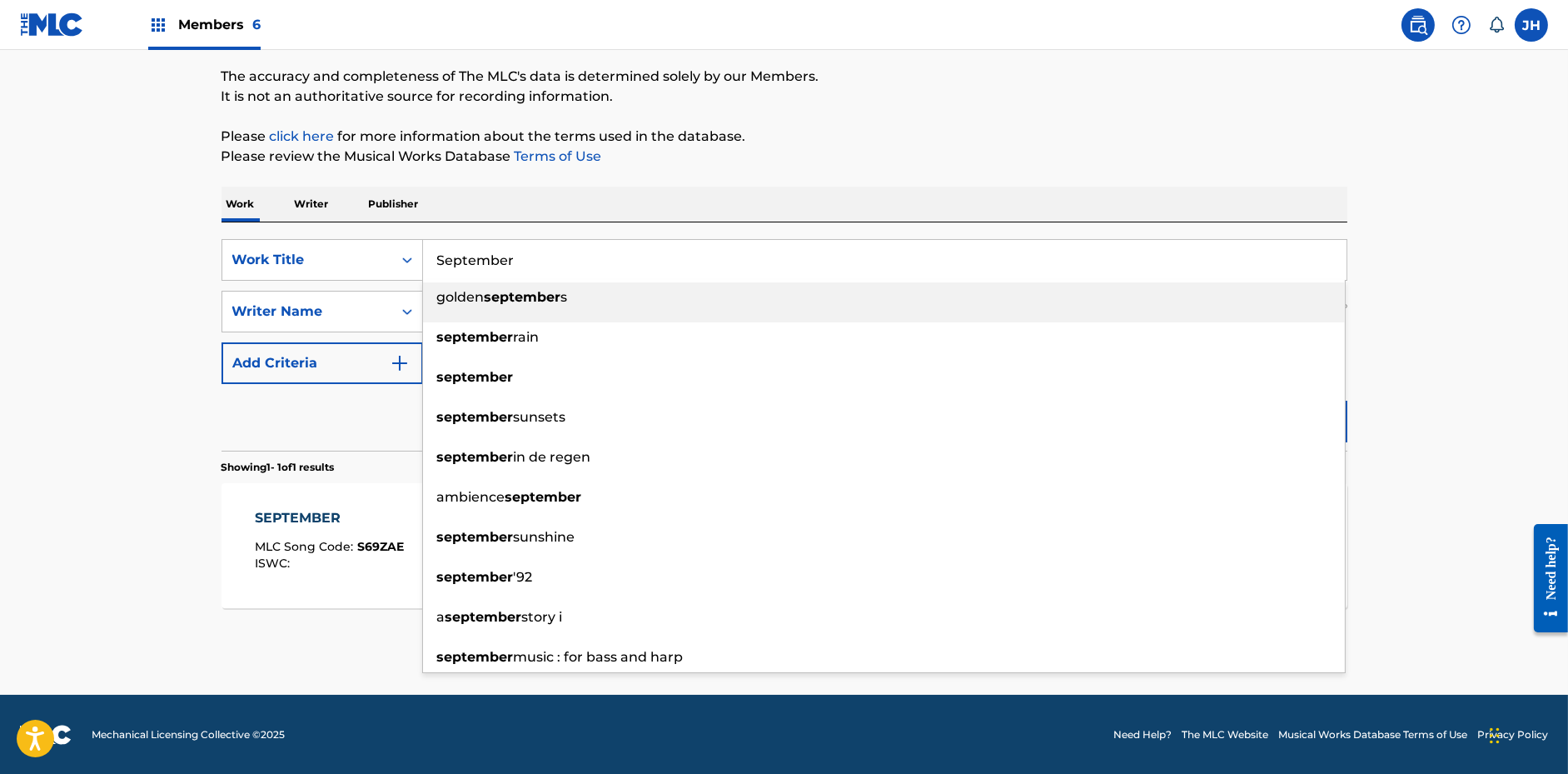
click at [564, 266] on input "September" at bounding box center [885, 260] width 924 height 40
paste input "[PERSON_NAME]"
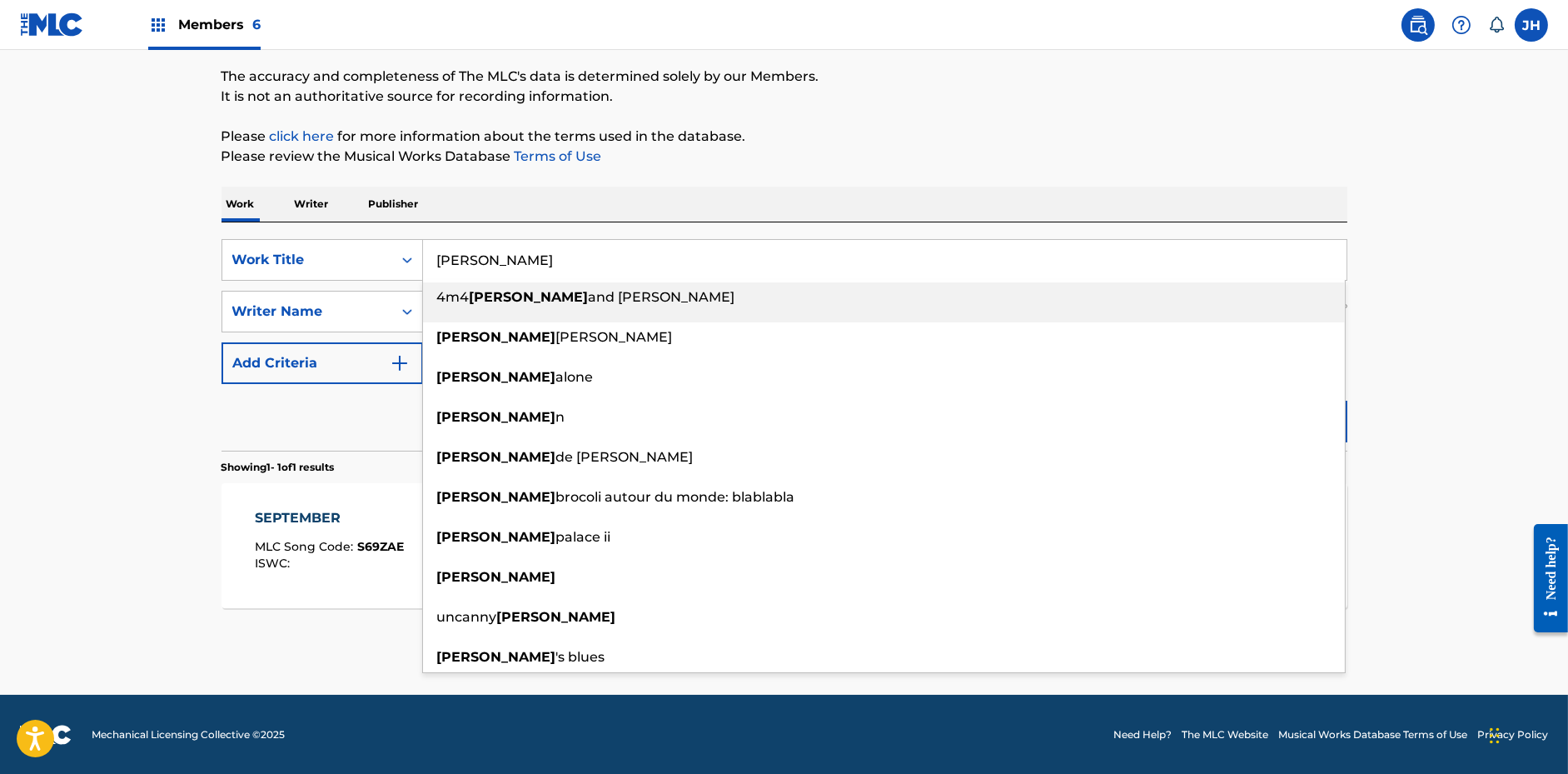
type input "[PERSON_NAME]"
click at [883, 151] on p "Please review the Musical Works Database Terms of Use" at bounding box center [784, 156] width 1126 height 20
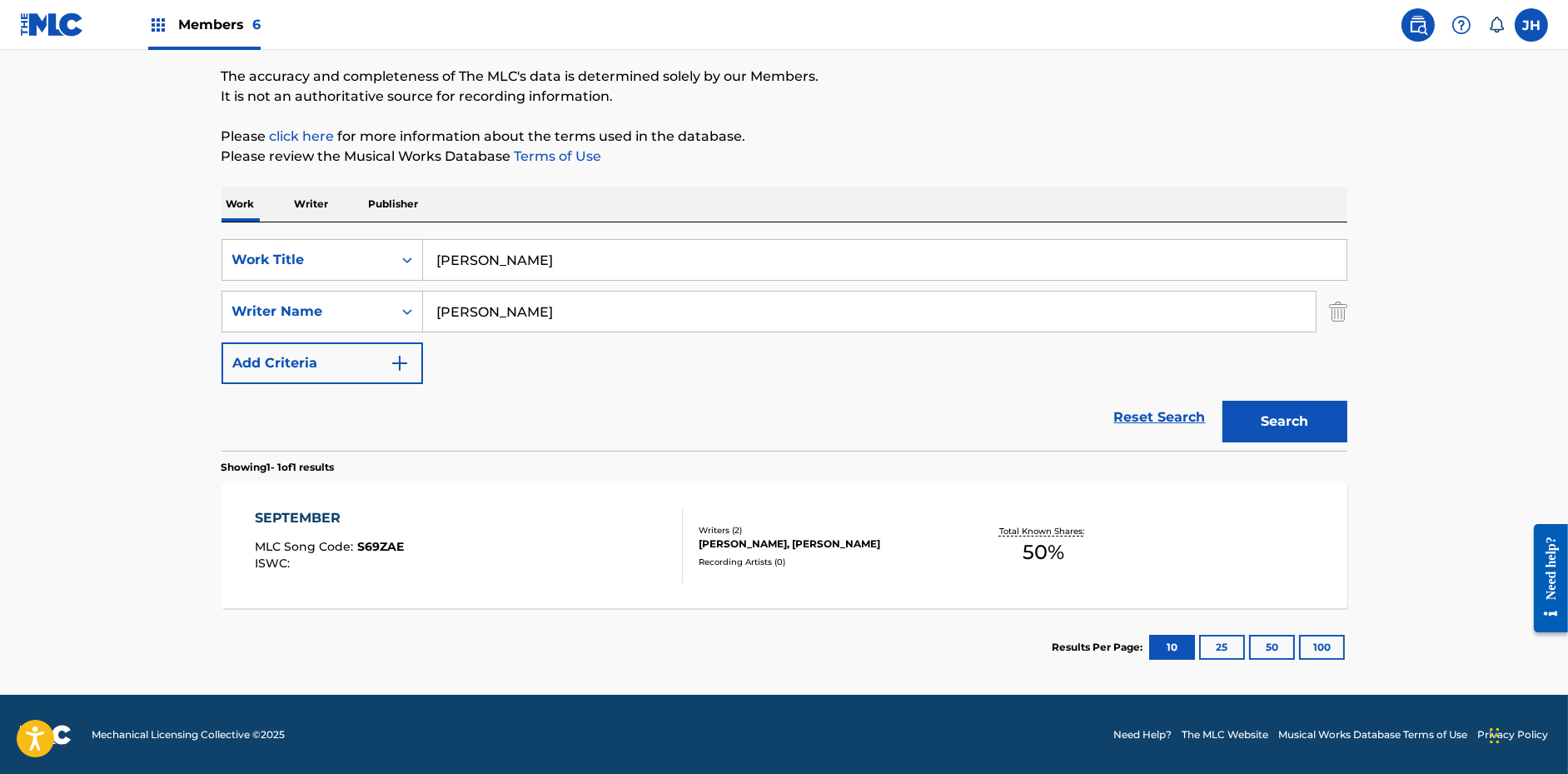
click at [1294, 422] on button "Search" at bounding box center [1284, 422] width 125 height 41
click at [723, 539] on div "[PERSON_NAME] [PERSON_NAME], [PERSON_NAME]" at bounding box center [825, 543] width 252 height 30
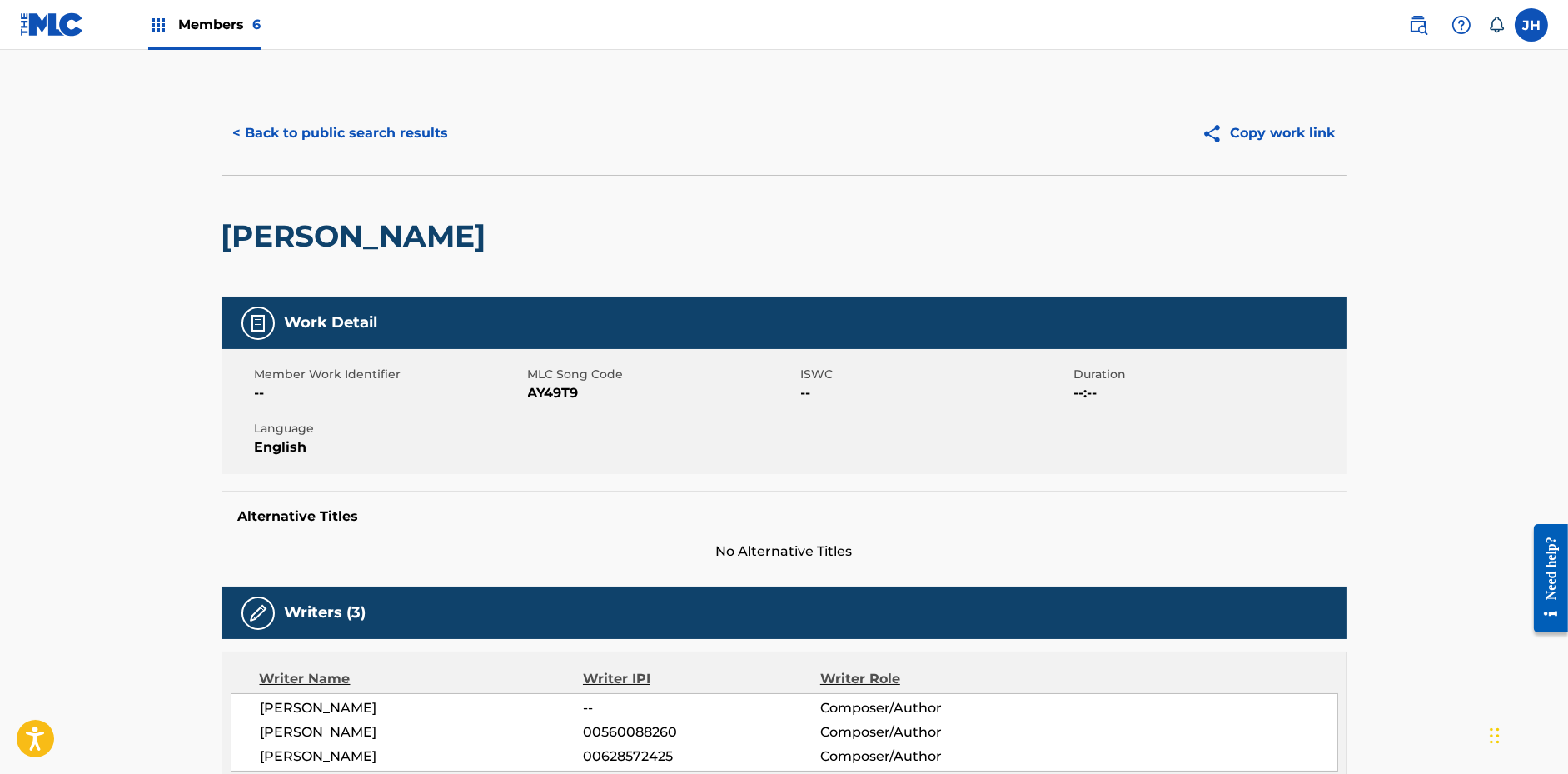
click at [1229, 138] on img at bounding box center [1216, 133] width 29 height 21
click at [421, 121] on button "< Back to public search results" at bounding box center [341, 133] width 239 height 41
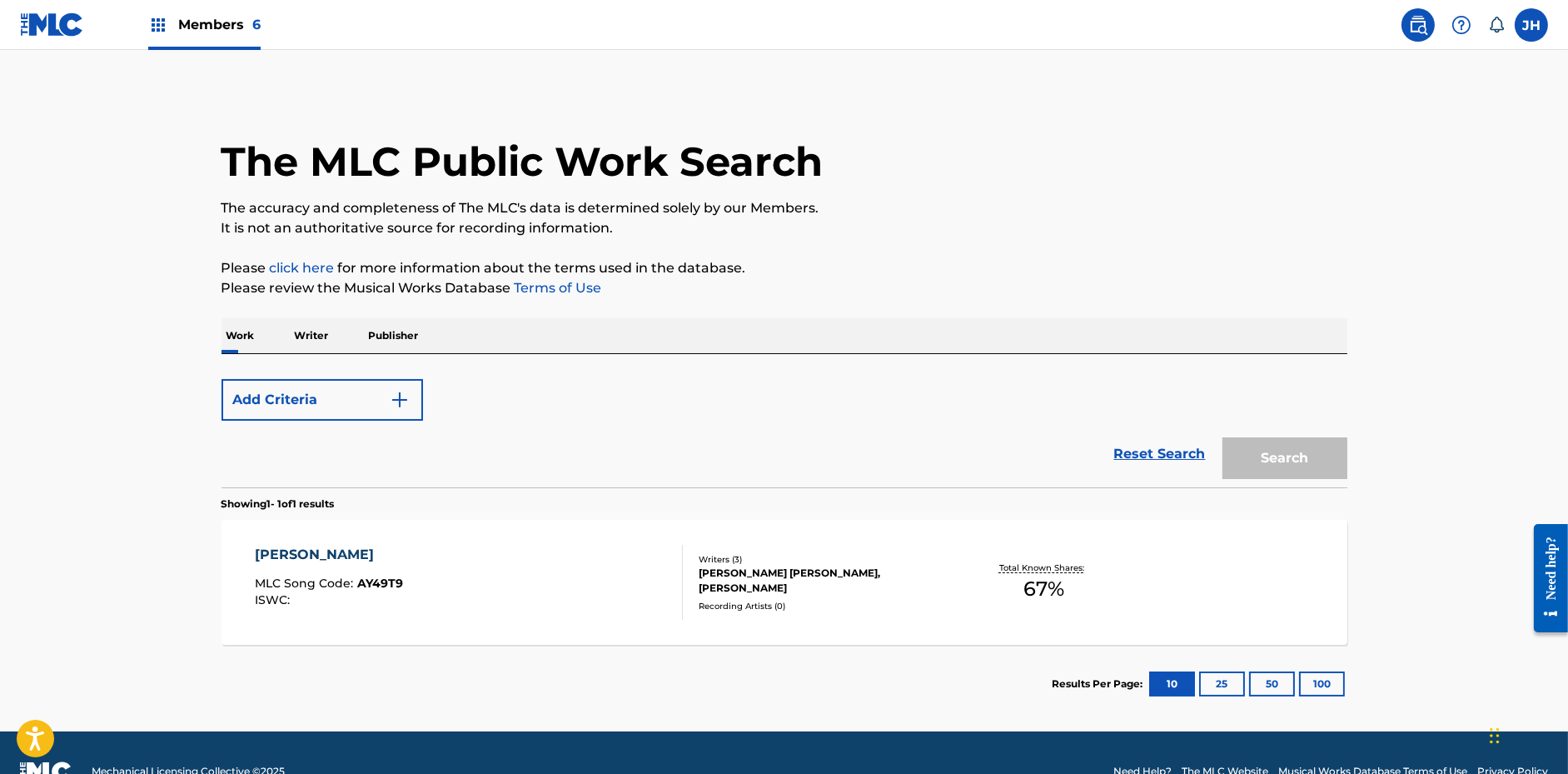
scroll to position [37, 0]
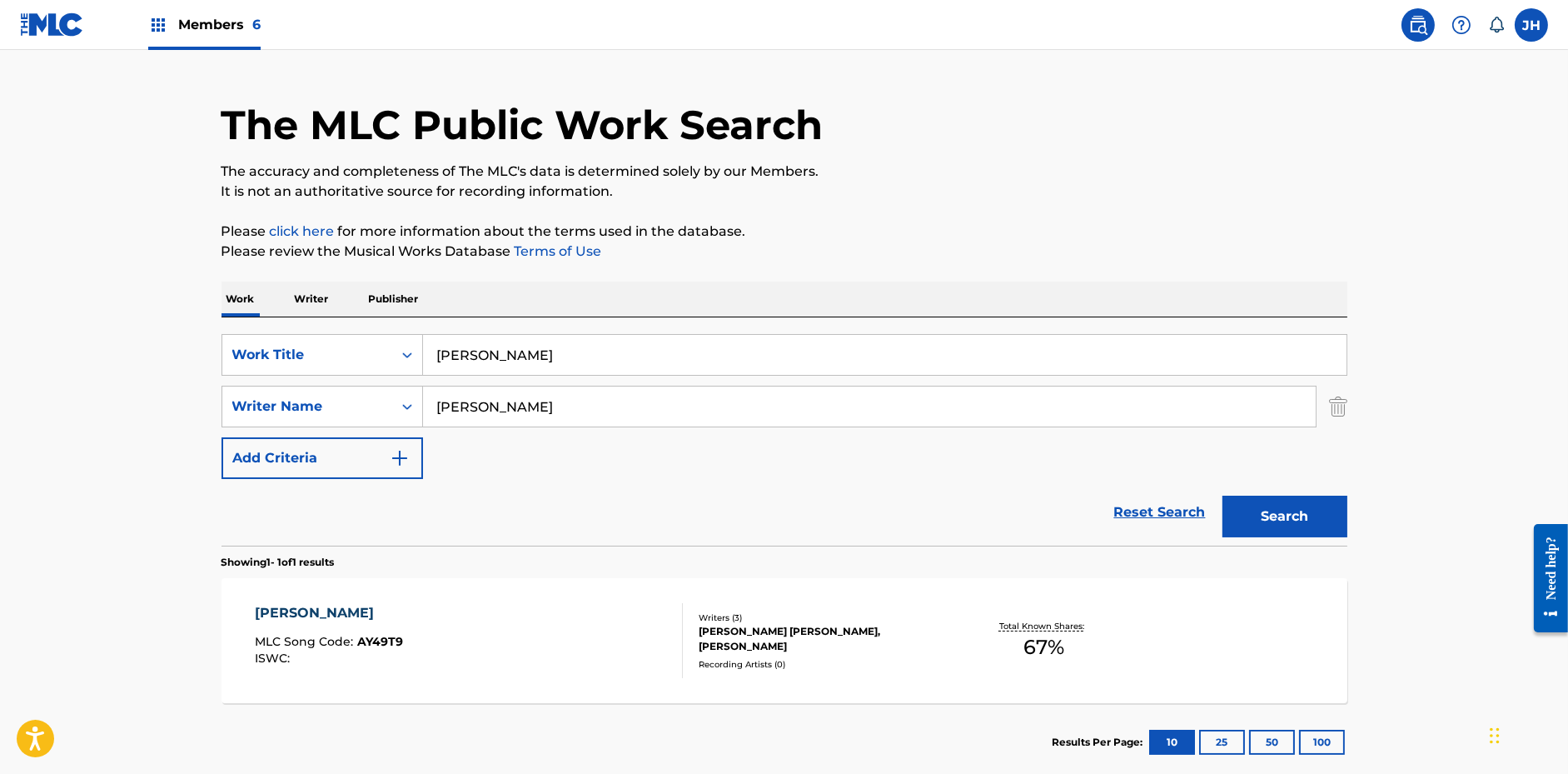
click at [509, 355] on input "[PERSON_NAME]" at bounding box center [885, 355] width 924 height 40
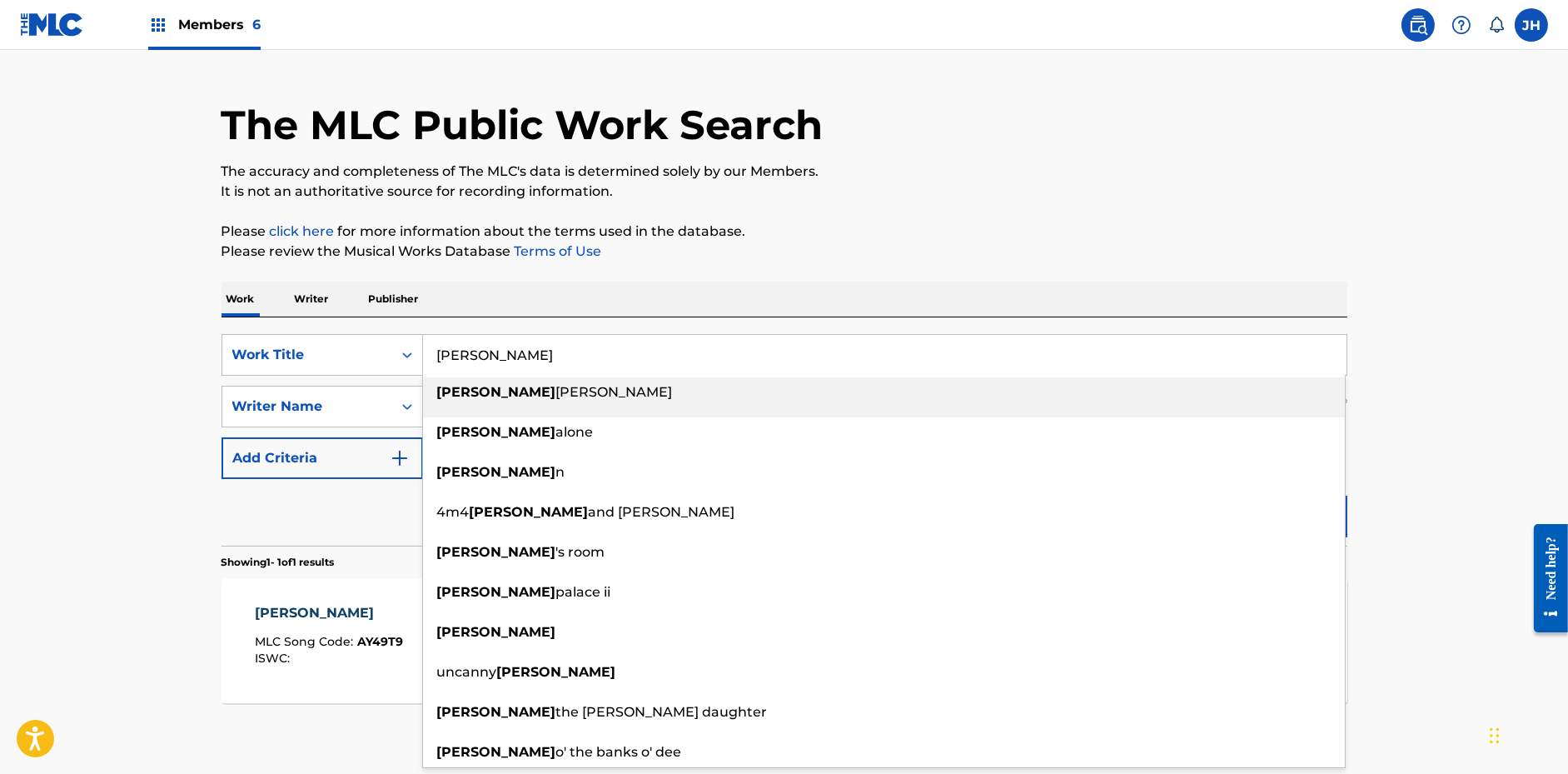
click at [509, 355] on input "[PERSON_NAME]" at bounding box center [885, 355] width 924 height 40
paste input "Illusion Pool"
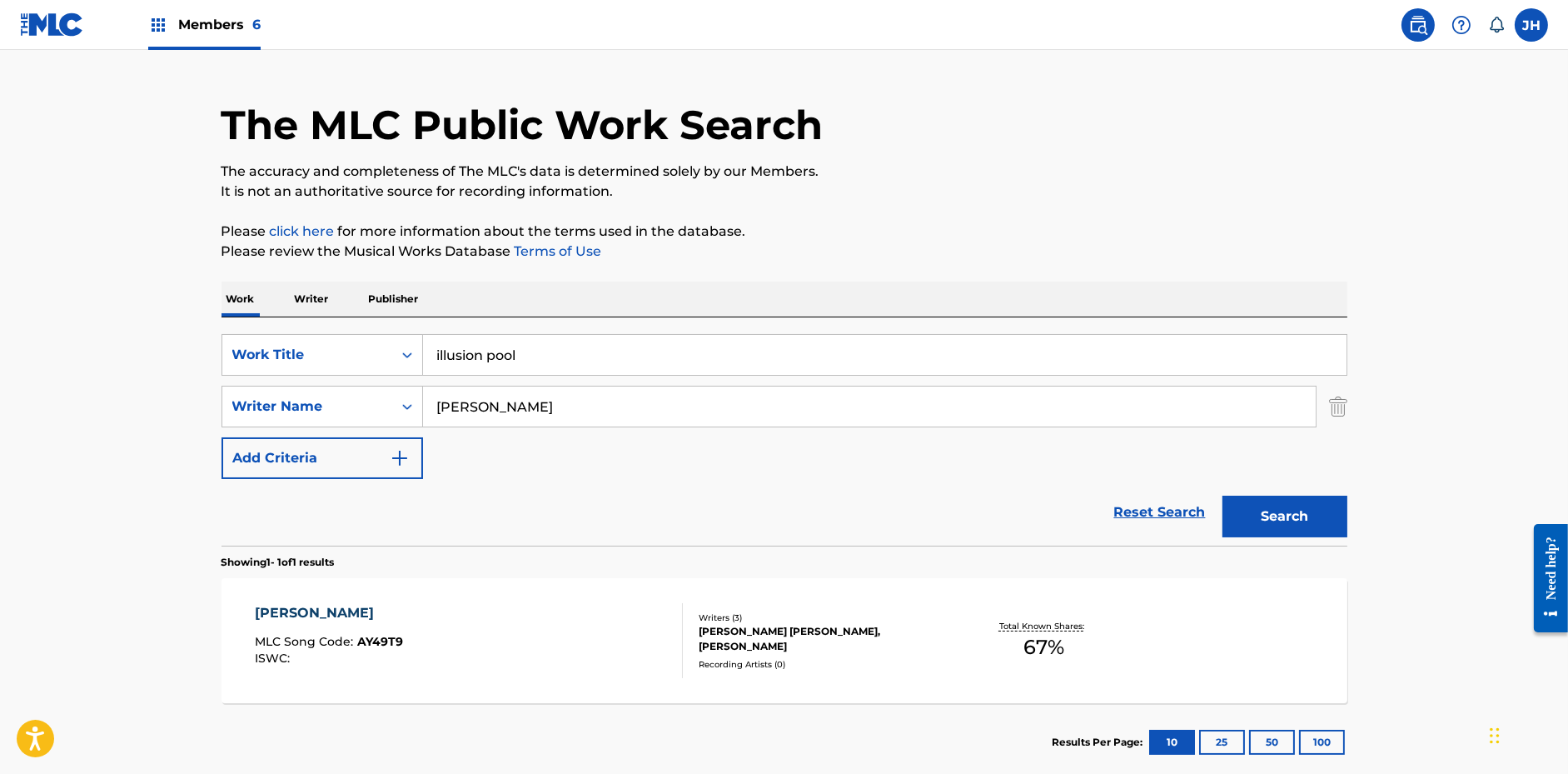
click at [1222, 495] on button "Search" at bounding box center [1284, 516] width 125 height 41
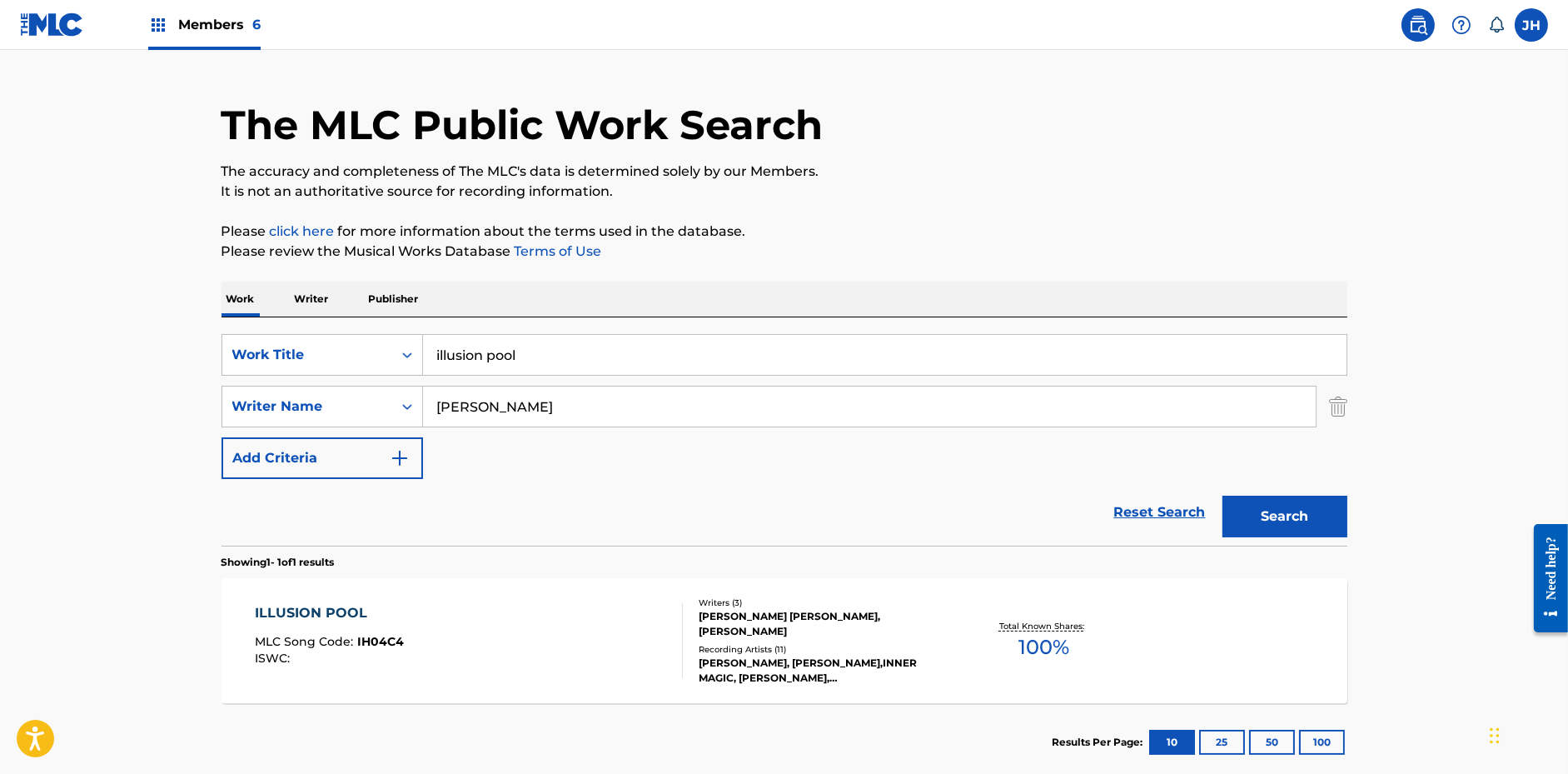
click at [450, 346] on input "illusion pool" at bounding box center [885, 355] width 924 height 40
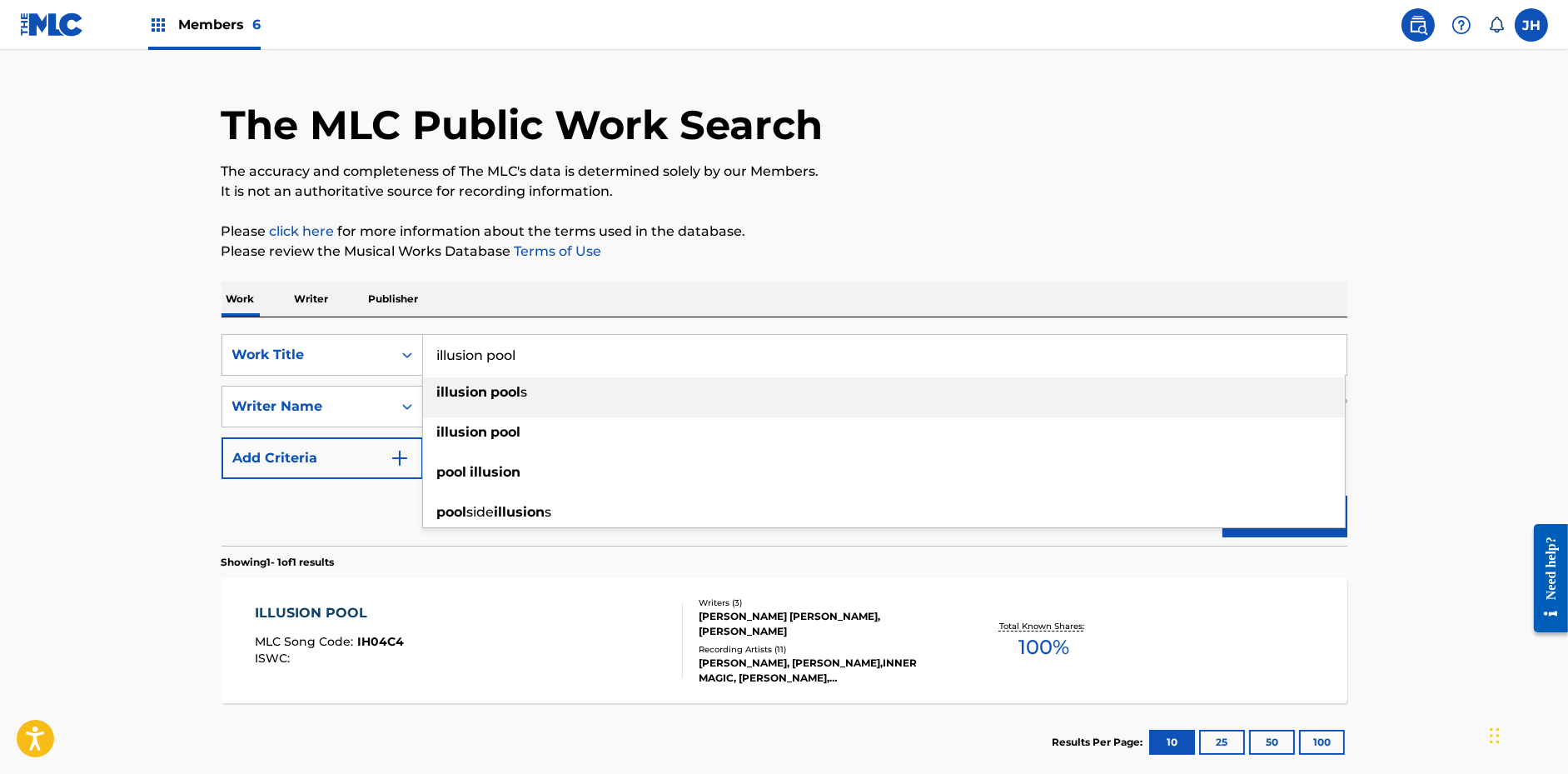
click at [450, 346] on input "illusion pool" at bounding box center [885, 355] width 924 height 40
paste input "Blood On The Mo"
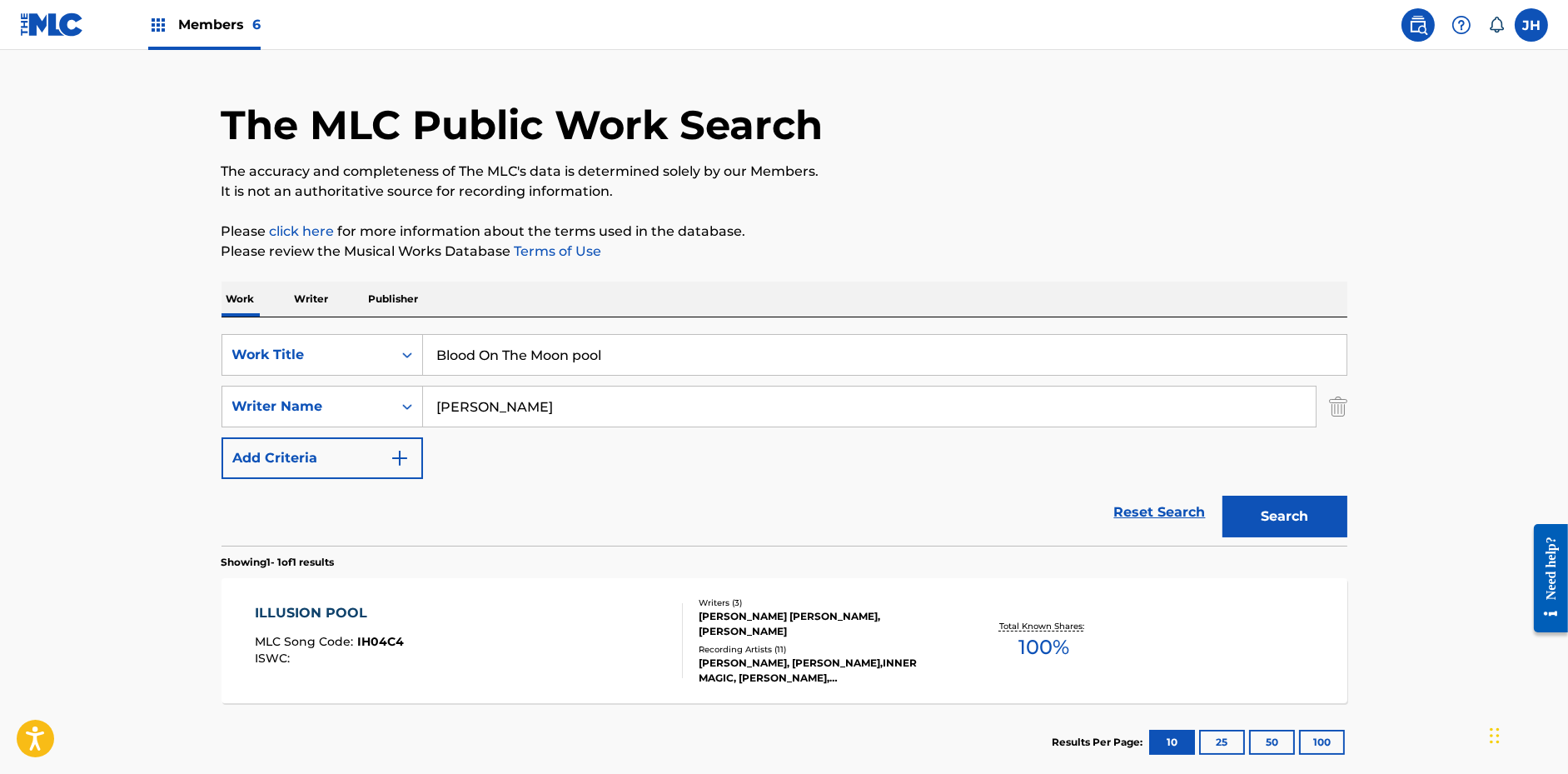
click at [450, 346] on input "Blood On The Moon pool" at bounding box center [885, 355] width 924 height 40
paste input "Search Form"
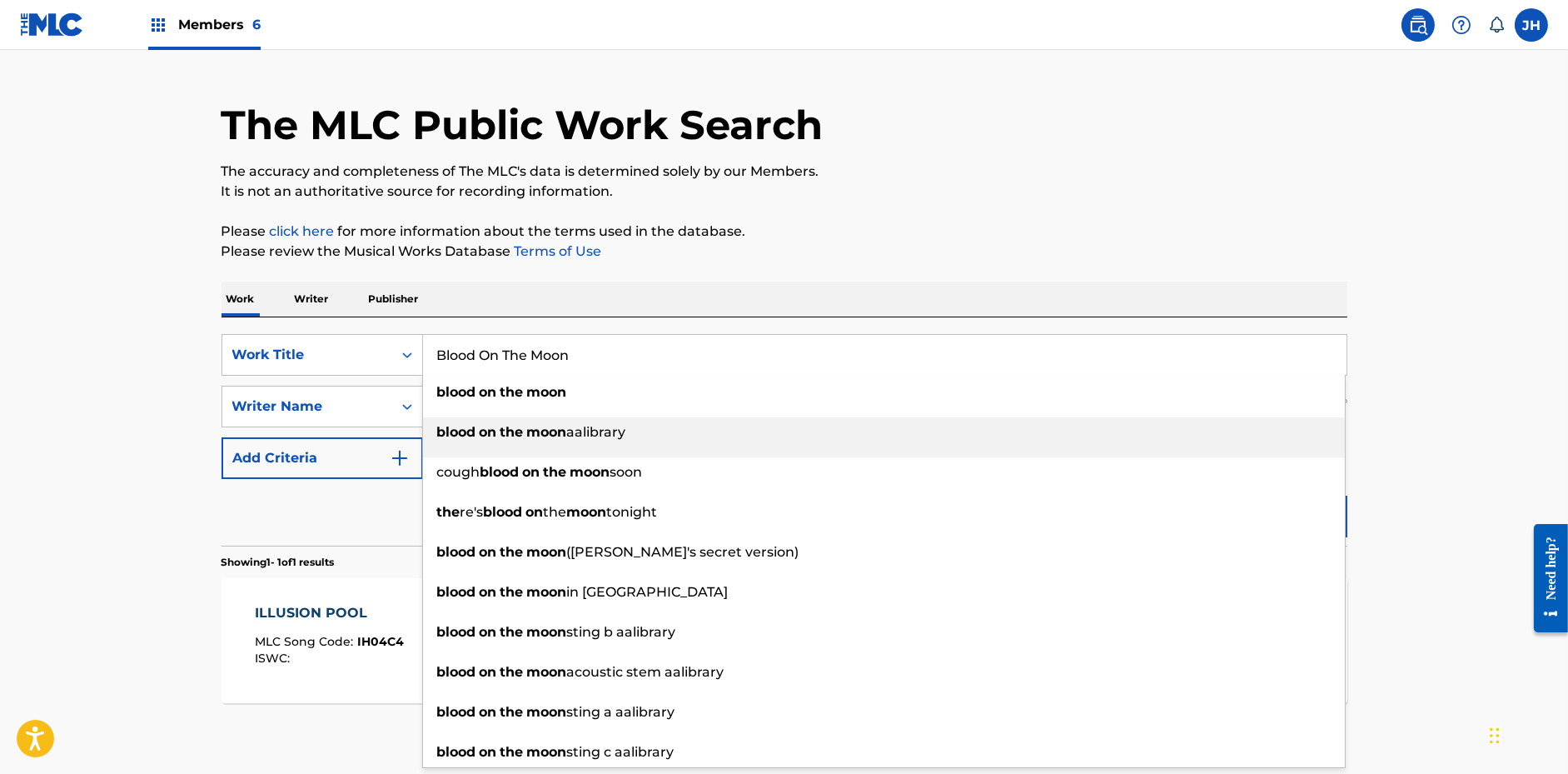
type input "Blood On The Moon"
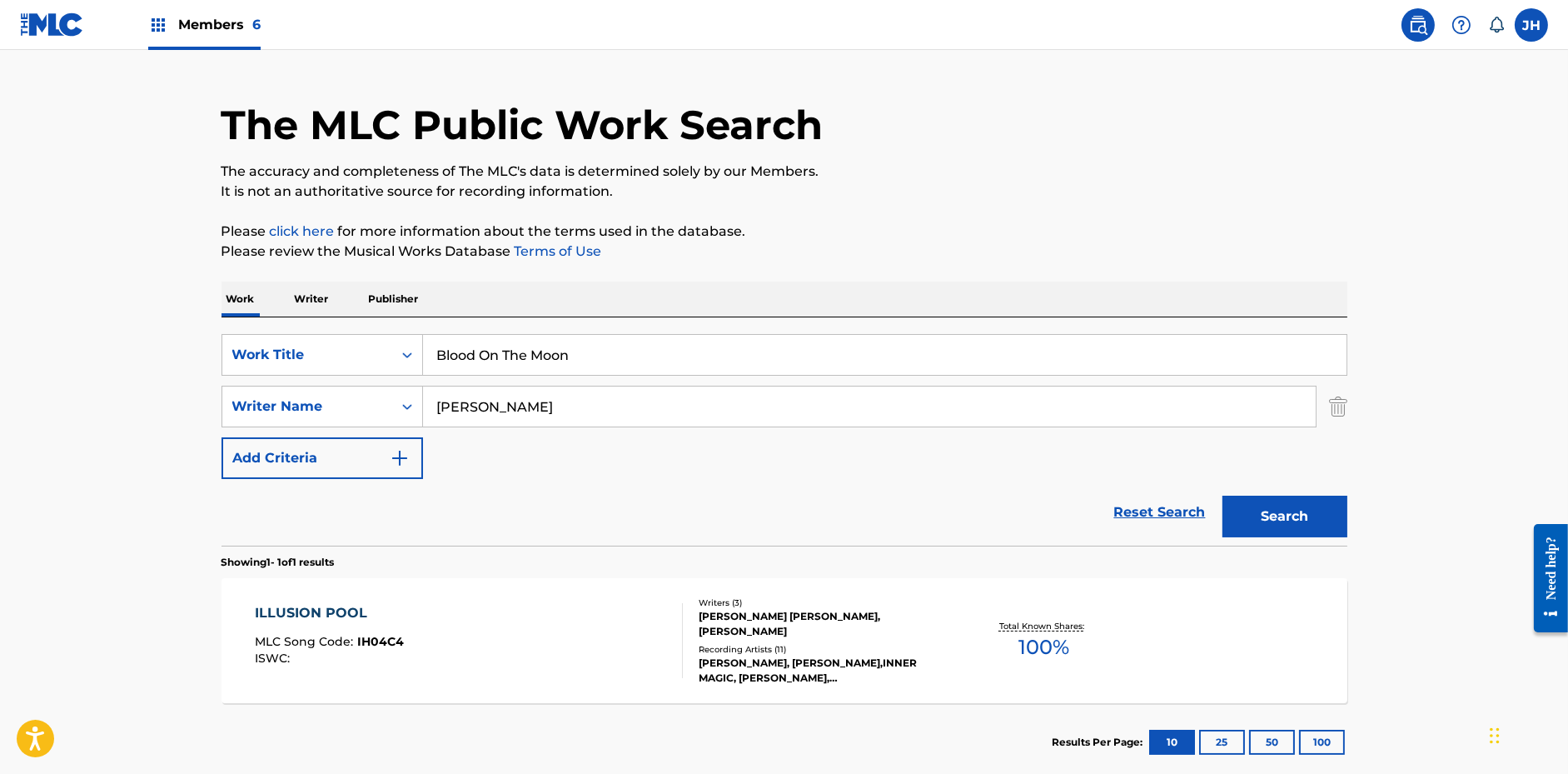
click at [1252, 291] on div "Work Writer Publisher" at bounding box center [784, 298] width 1126 height 35
click at [1281, 514] on button "Search" at bounding box center [1284, 516] width 125 height 41
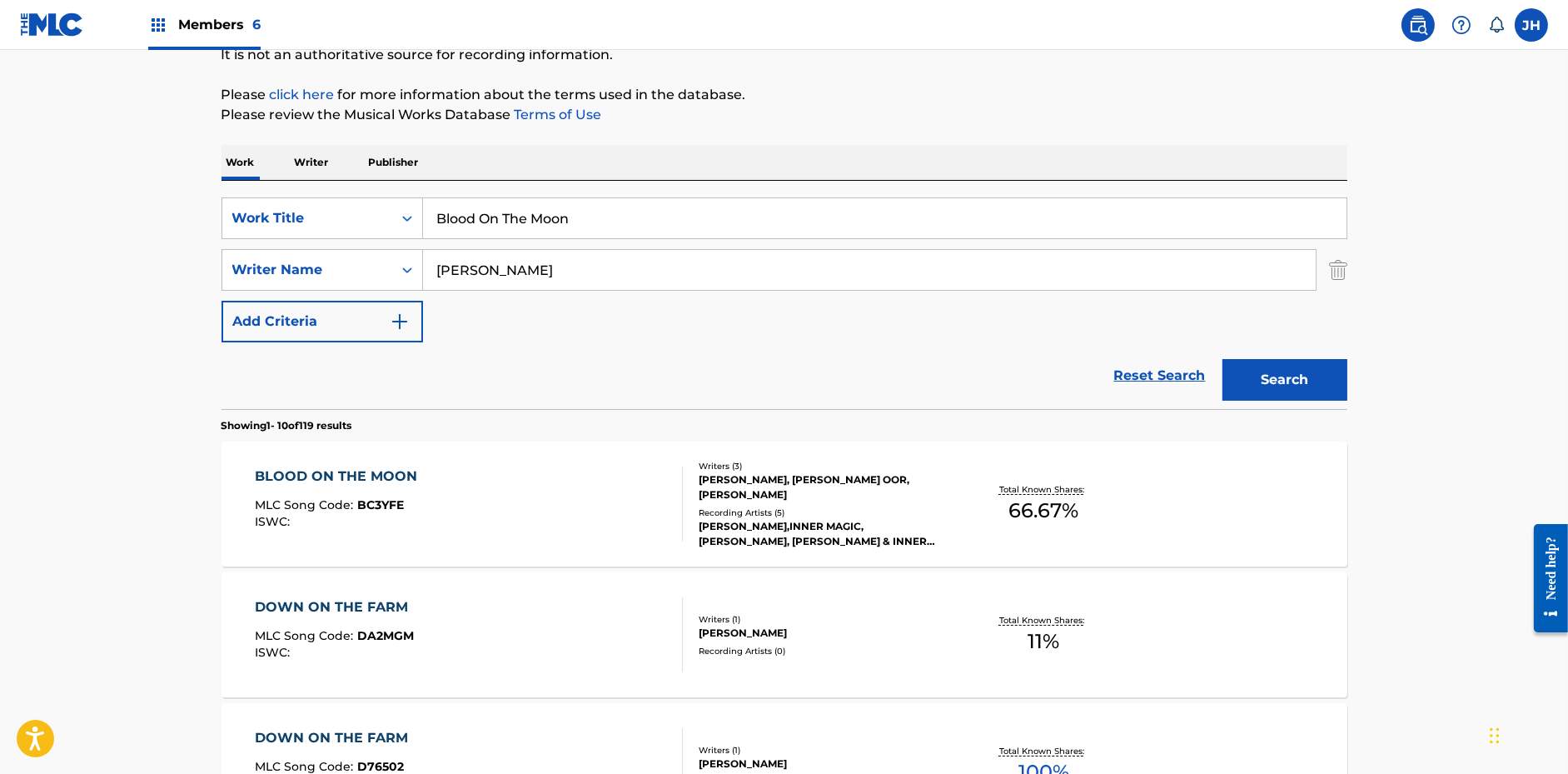
scroll to position [175, 0]
click at [556, 512] on div "BLOOD ON THE MOON MLC Song Code : BC3YFE ISWC :" at bounding box center [469, 502] width 428 height 75
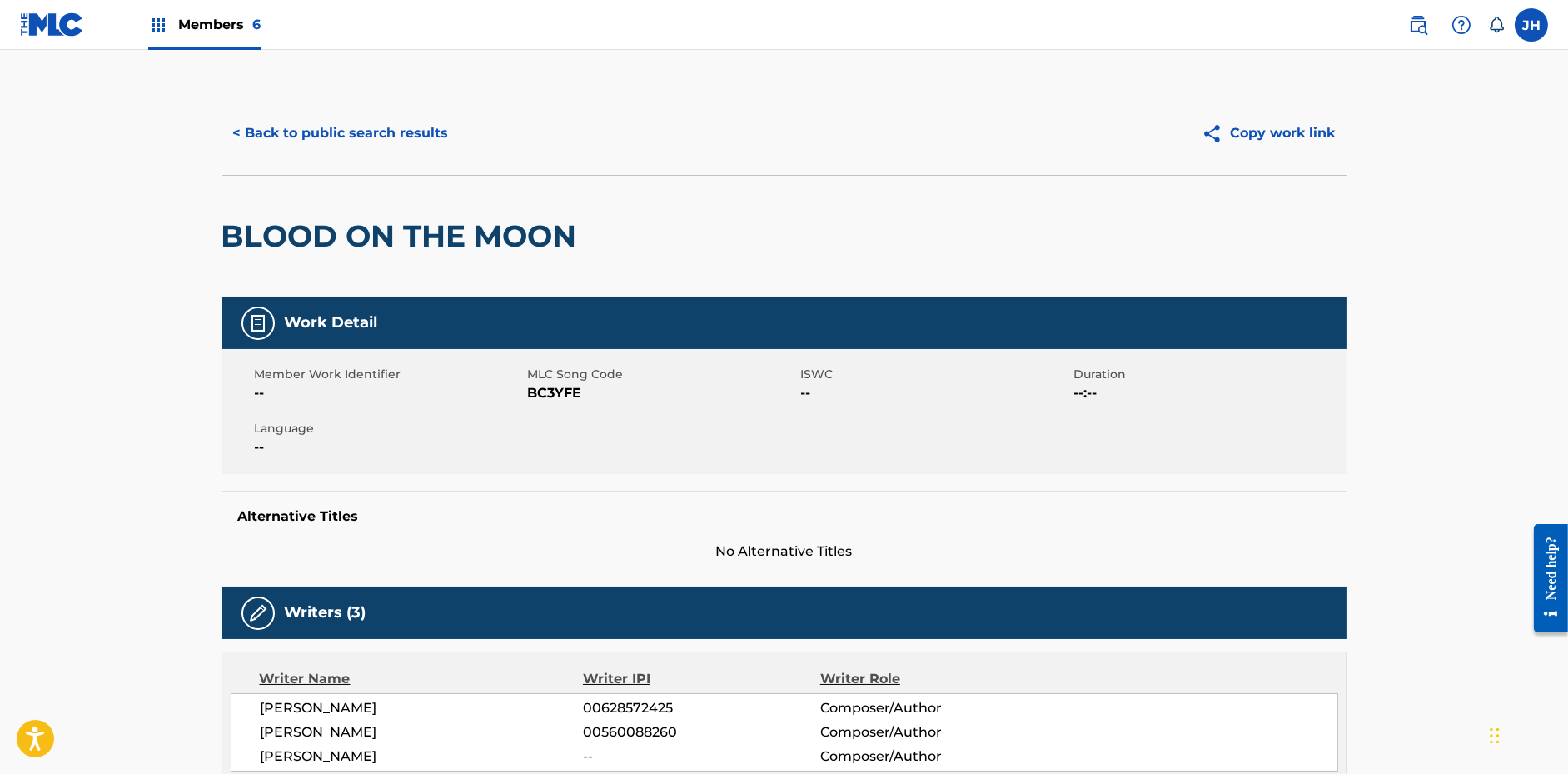
click at [1236, 141] on button "Copy work link" at bounding box center [1268, 133] width 157 height 41
click at [471, 145] on div "< Back to public search results" at bounding box center [503, 133] width 563 height 41
click at [423, 118] on button "< Back to public search results" at bounding box center [341, 133] width 239 height 41
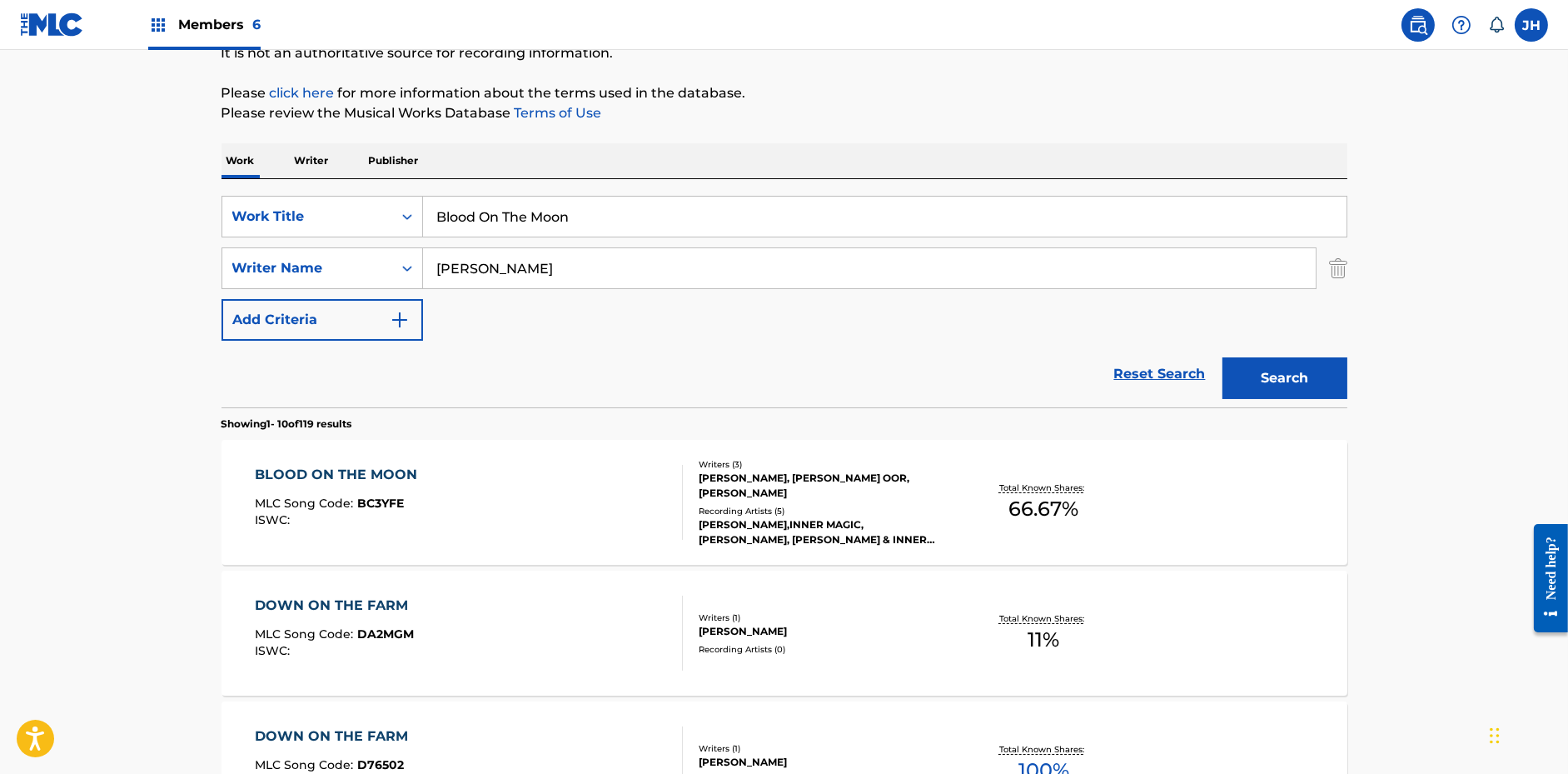
click at [465, 223] on input "Blood On The Moon" at bounding box center [885, 217] width 924 height 40
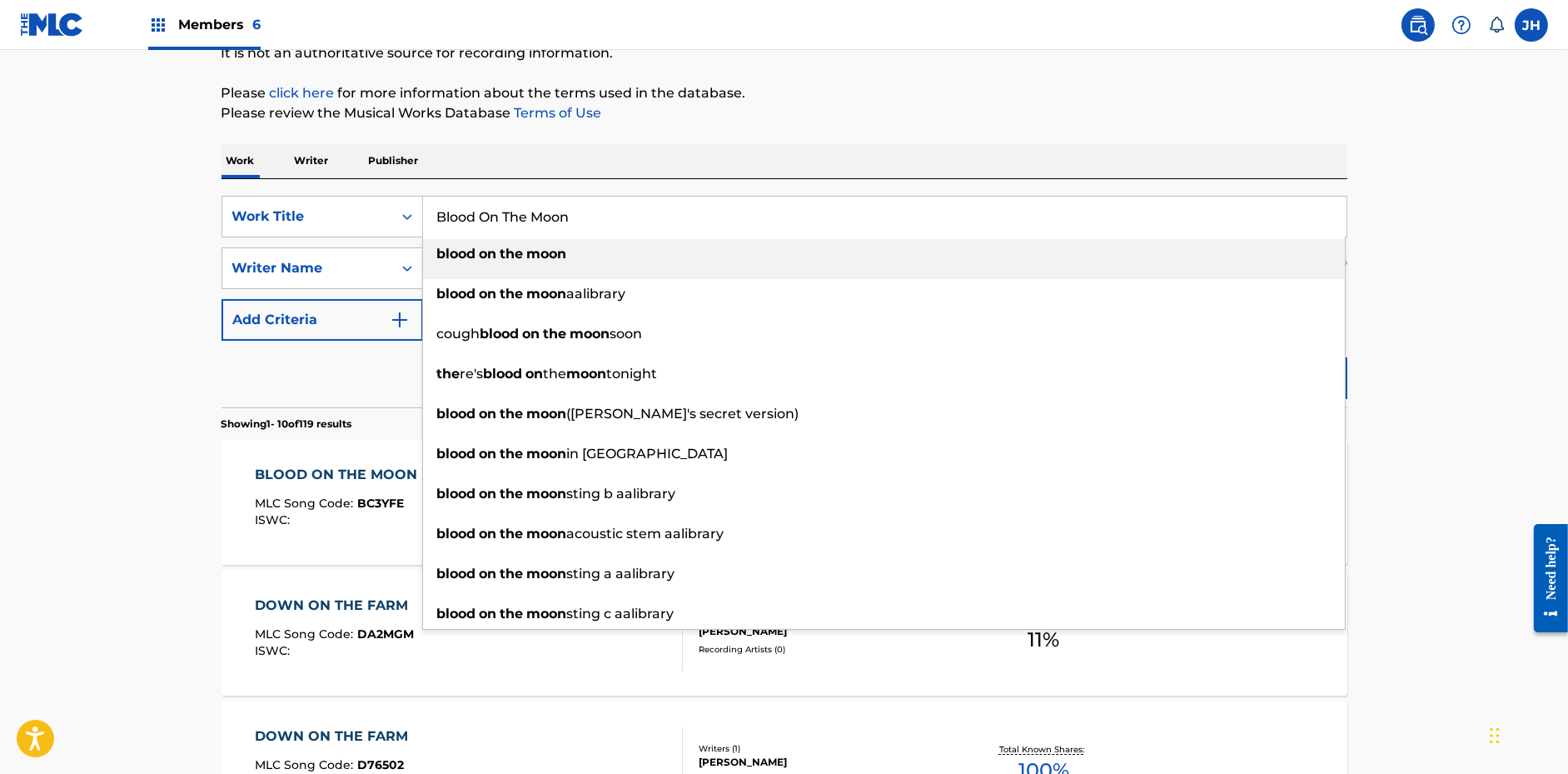
click at [465, 223] on input "Blood On The Moon" at bounding box center [885, 217] width 924 height 40
paste input "[PERSON_NAME]"
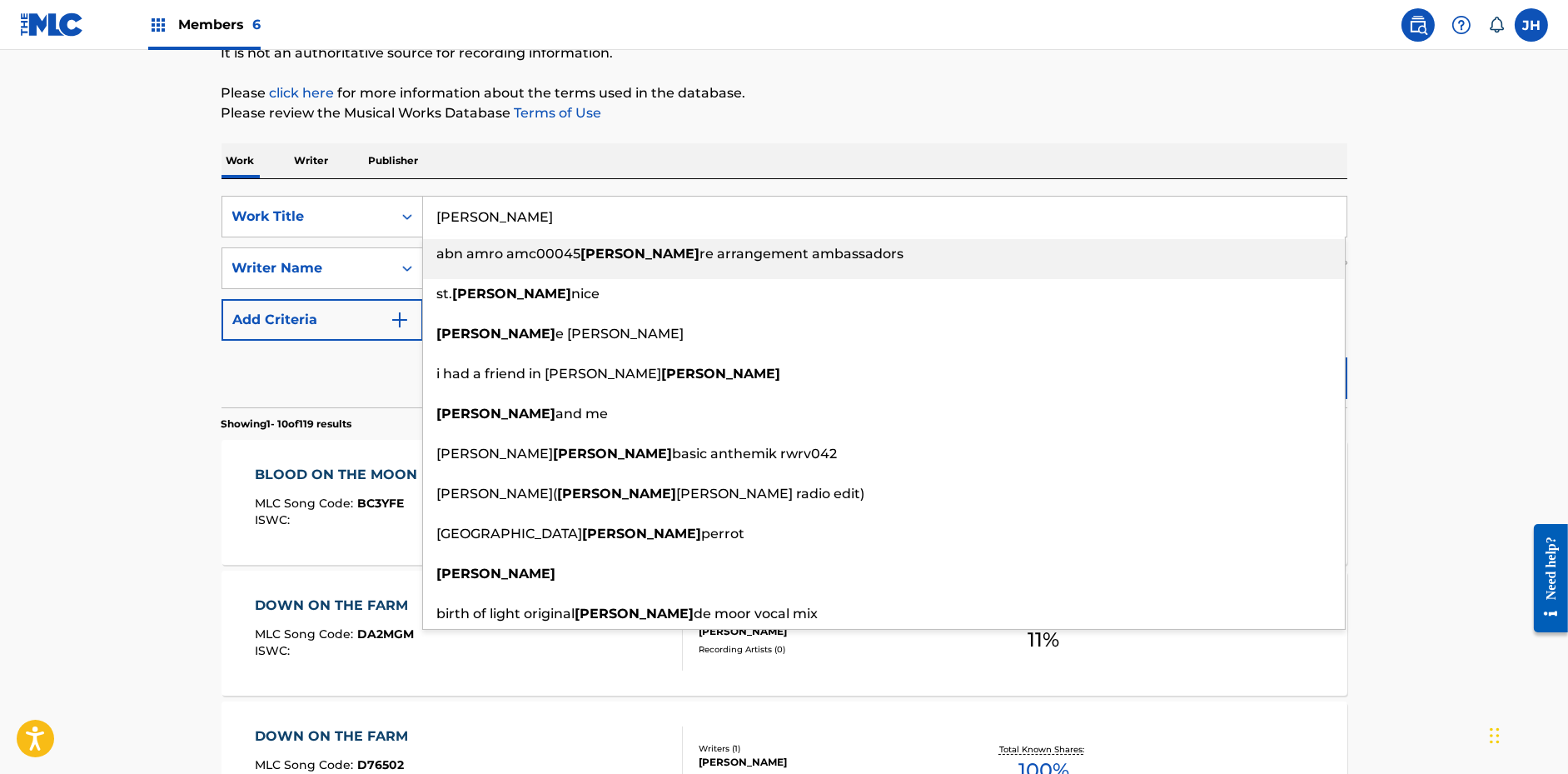
type input "[PERSON_NAME]"
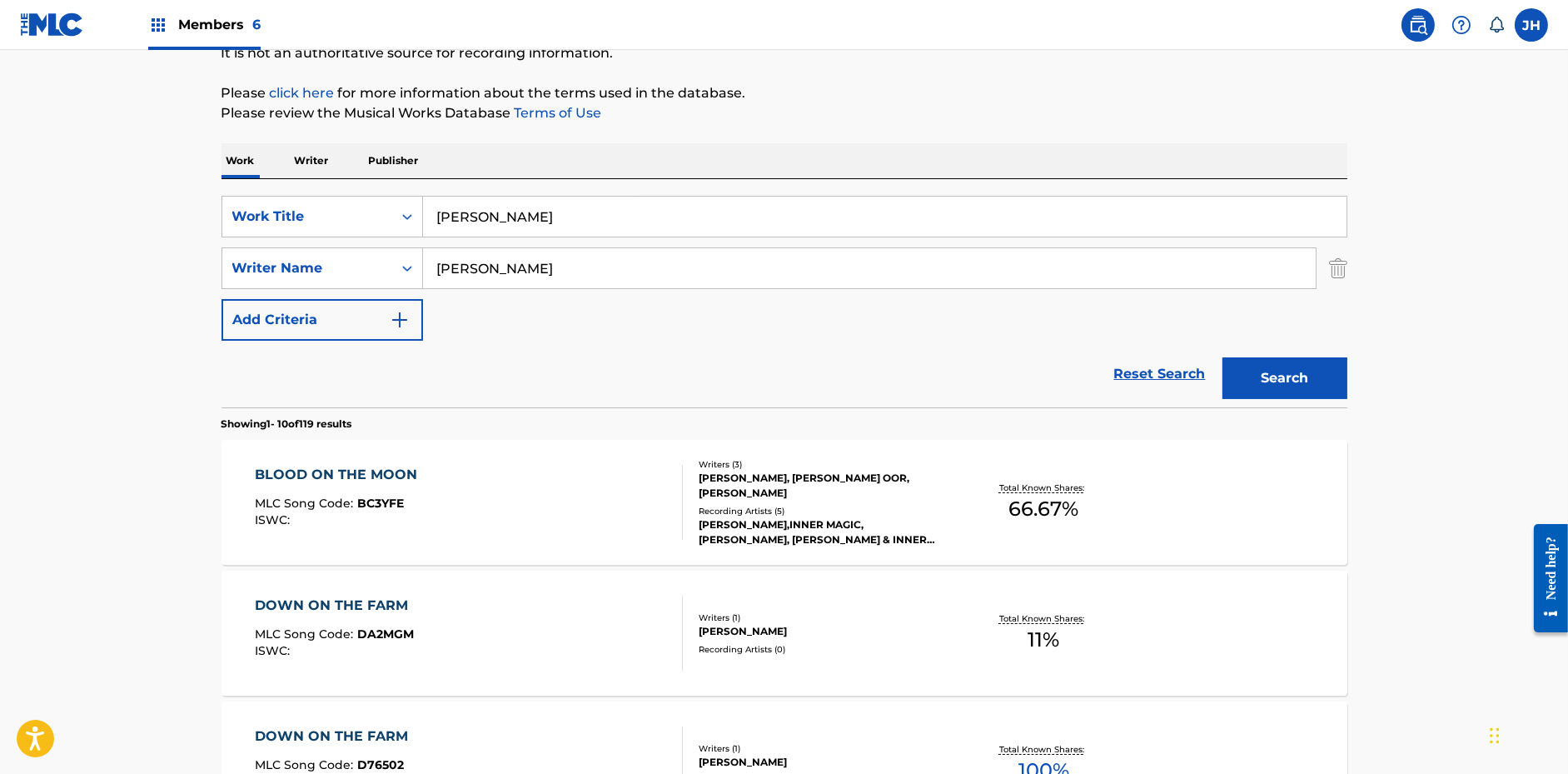
click at [1290, 155] on div "Work Writer Publisher" at bounding box center [784, 160] width 1126 height 35
click at [1292, 371] on button "Search" at bounding box center [1284, 378] width 125 height 41
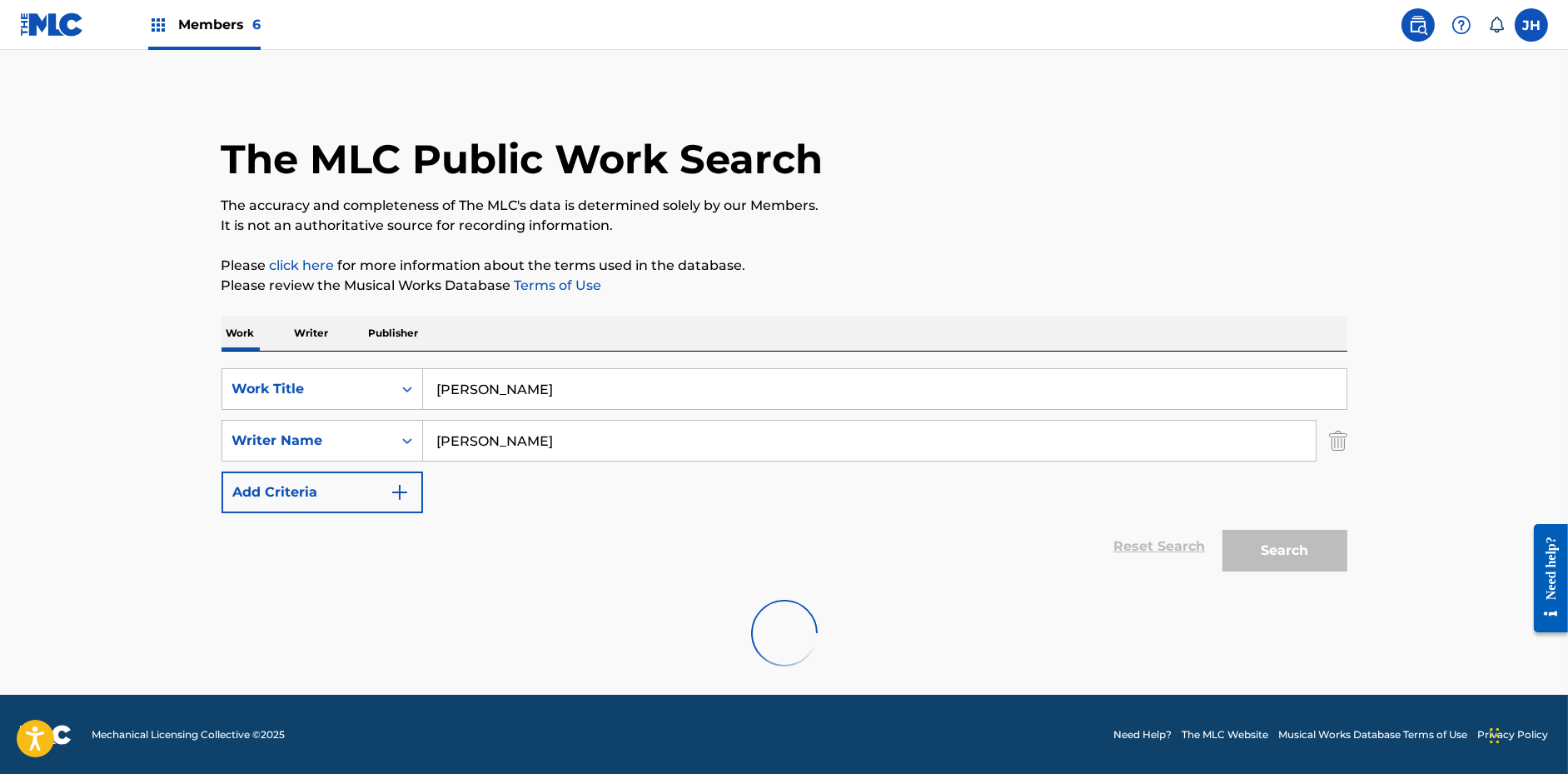
scroll to position [131, 0]
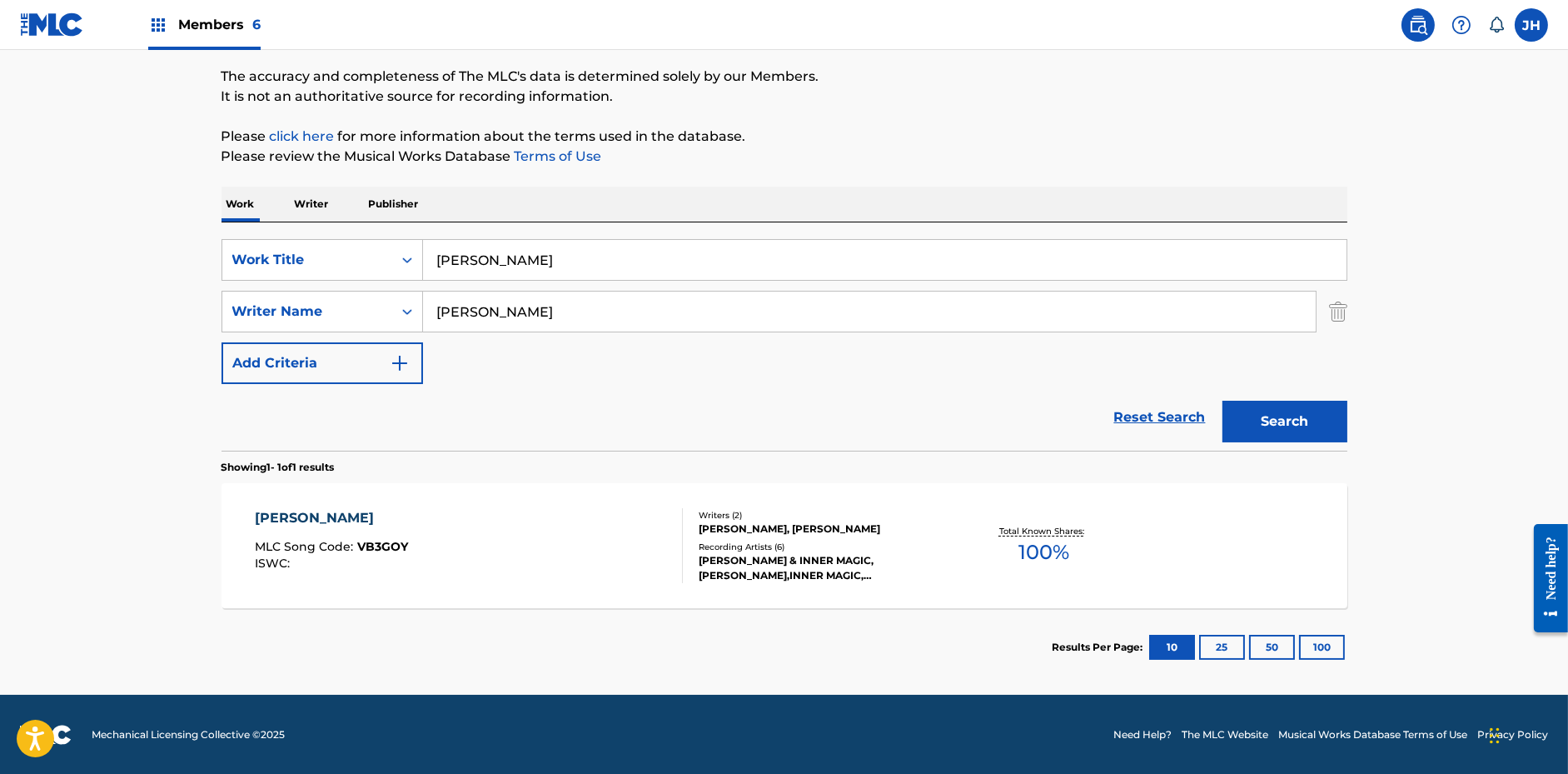
click at [619, 494] on div "[PERSON_NAME] MLC Song Code : VB3GOY ISWC : Writers ( 2 ) [PERSON_NAME], [PERSO…" at bounding box center [784, 546] width 1126 height 125
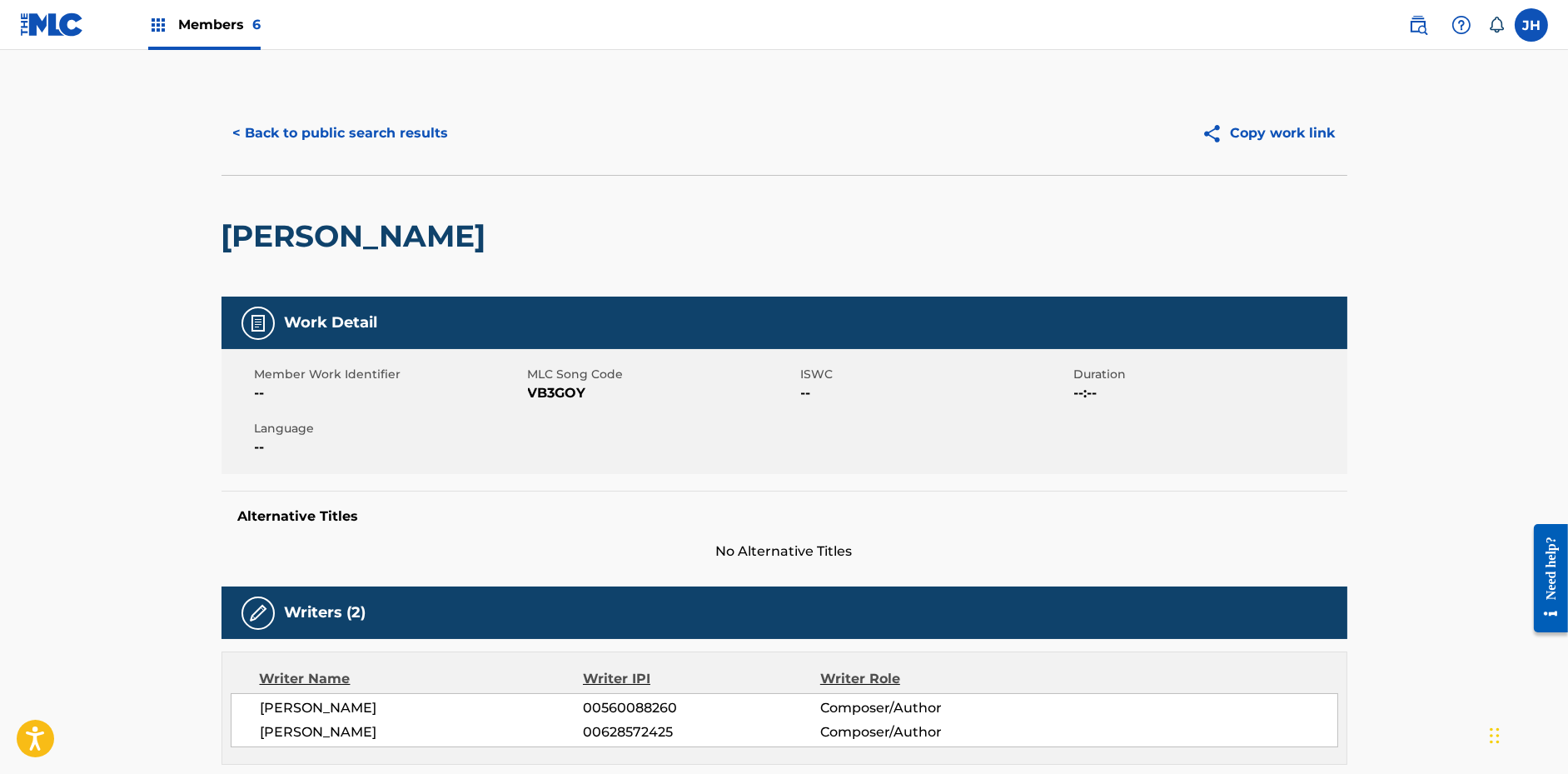
click at [1319, 132] on button "Copy work link" at bounding box center [1268, 133] width 157 height 41
